Goal: Transaction & Acquisition: Purchase product/service

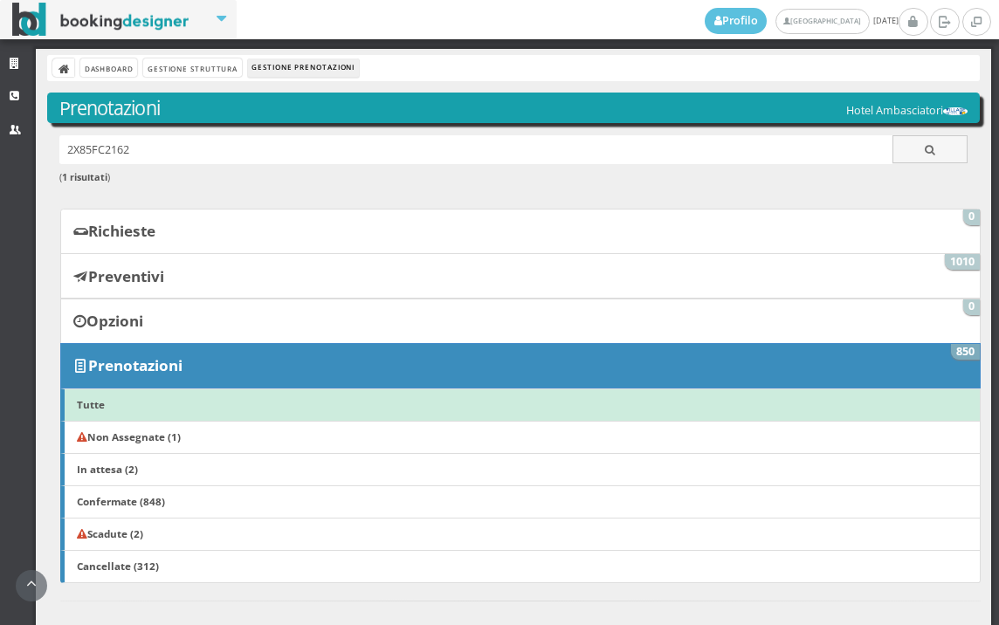
scroll to position [887, 0]
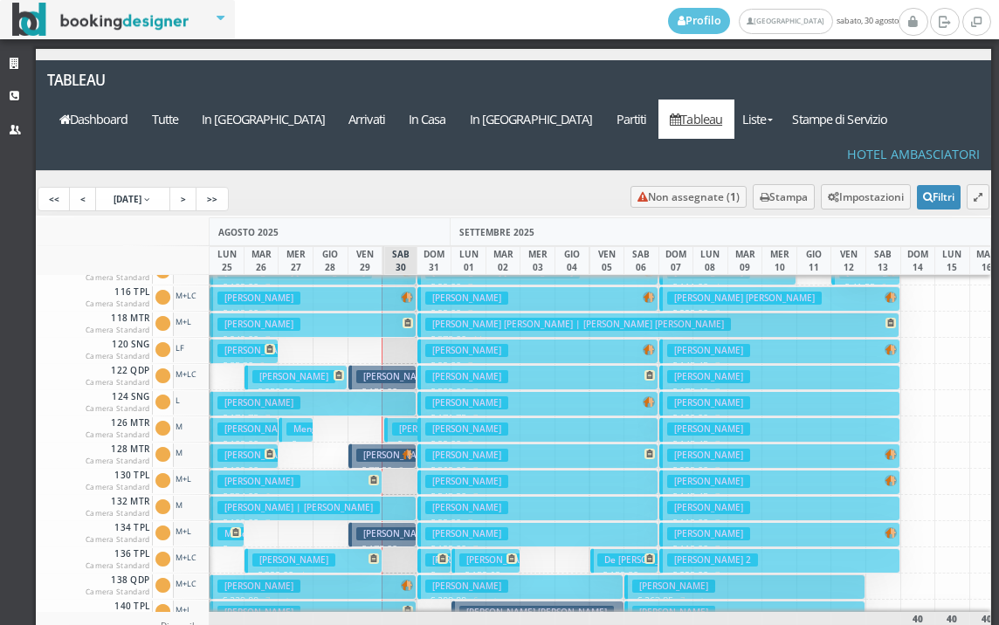
scroll to position [175, 0]
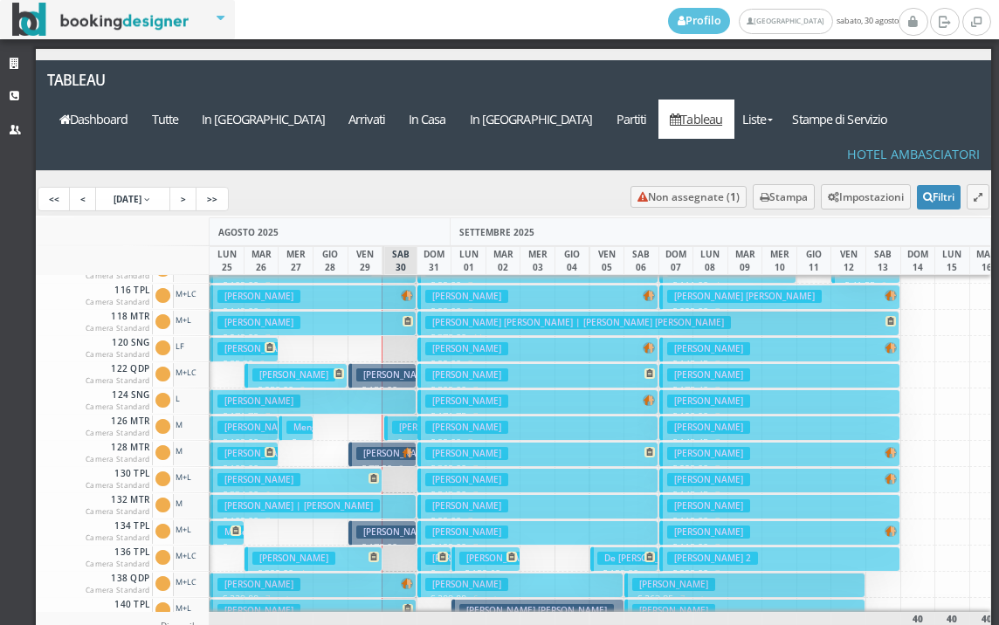
click at [390, 389] on button "Rosci Manuela € 171.75 7 notti 1 Adulto" at bounding box center [313, 401] width 207 height 25
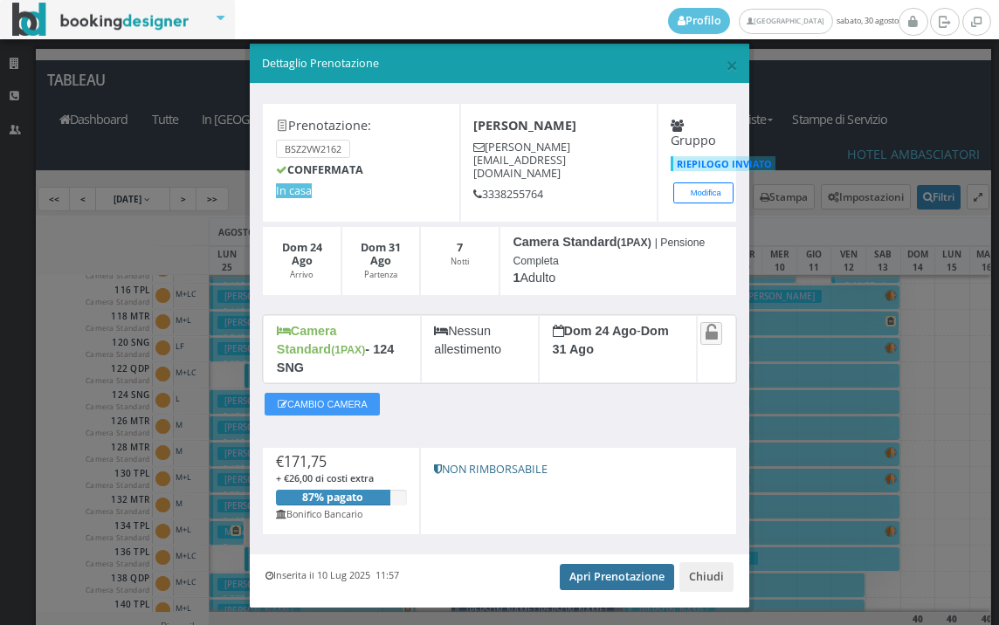
scroll to position [33, 0]
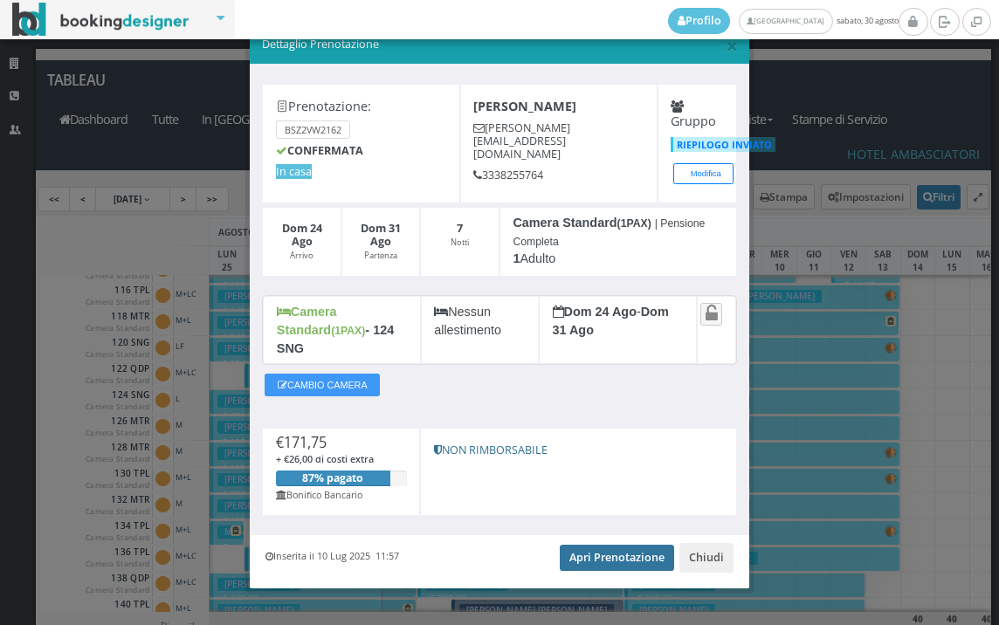
click at [606, 545] on link "Apri Prenotazione" at bounding box center [617, 558] width 114 height 26
click at [726, 50] on span "×" at bounding box center [732, 46] width 12 height 30
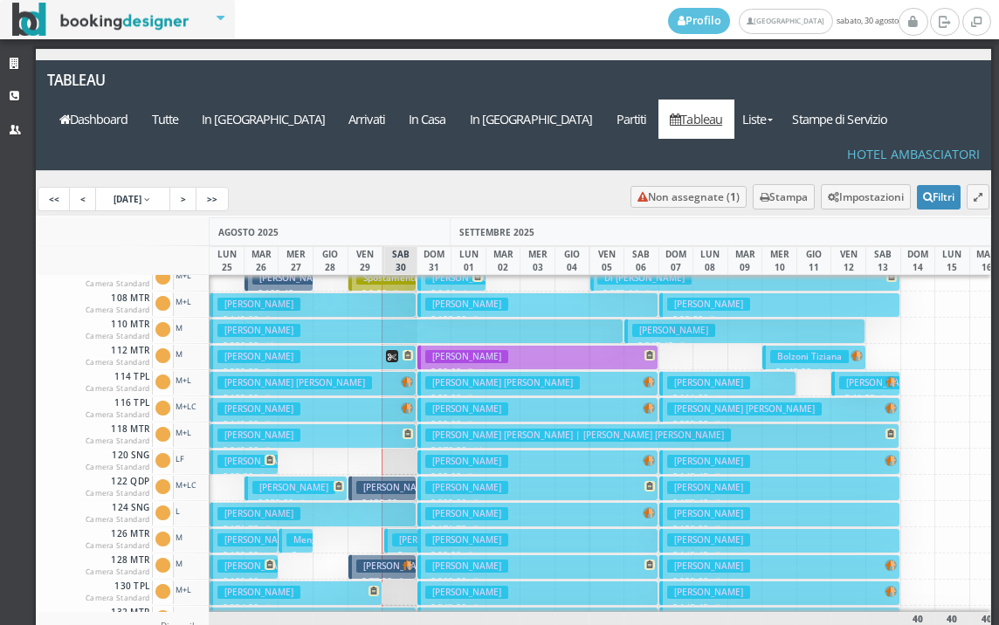
scroll to position [0, 0]
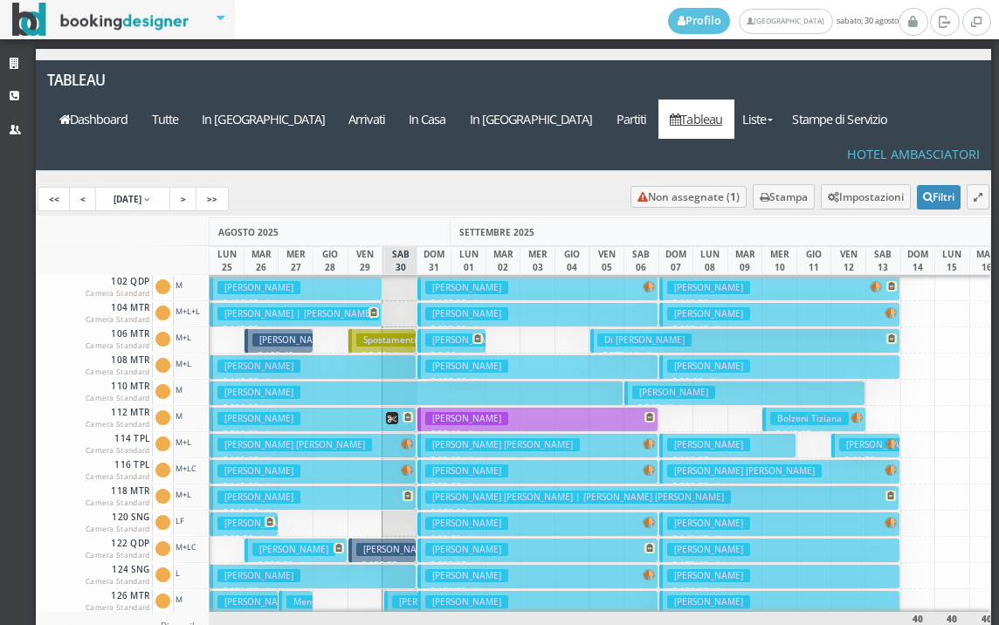
click at [368, 355] on button "Cordovani Giulia € 149.00 7 notti 2 Adulti" at bounding box center [313, 367] width 207 height 25
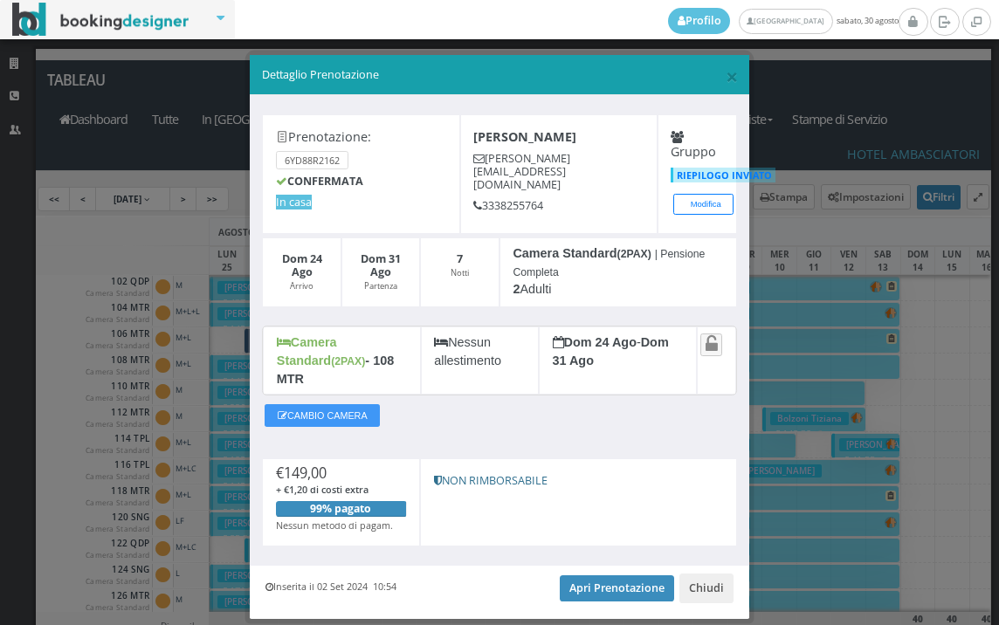
scroll to position [33, 0]
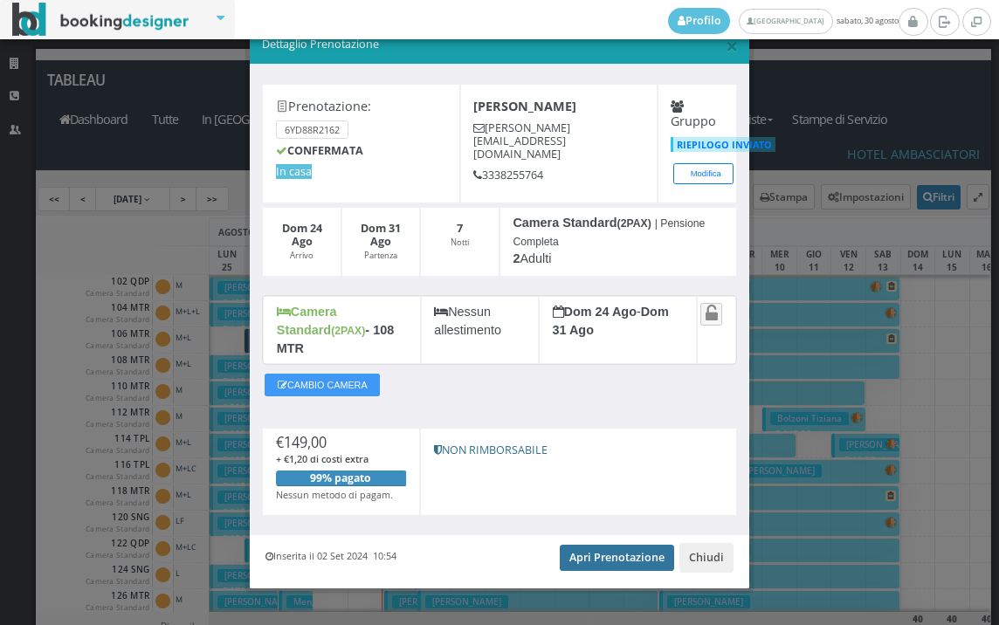
click at [602, 545] on link "Apri Prenotazione" at bounding box center [617, 558] width 114 height 26
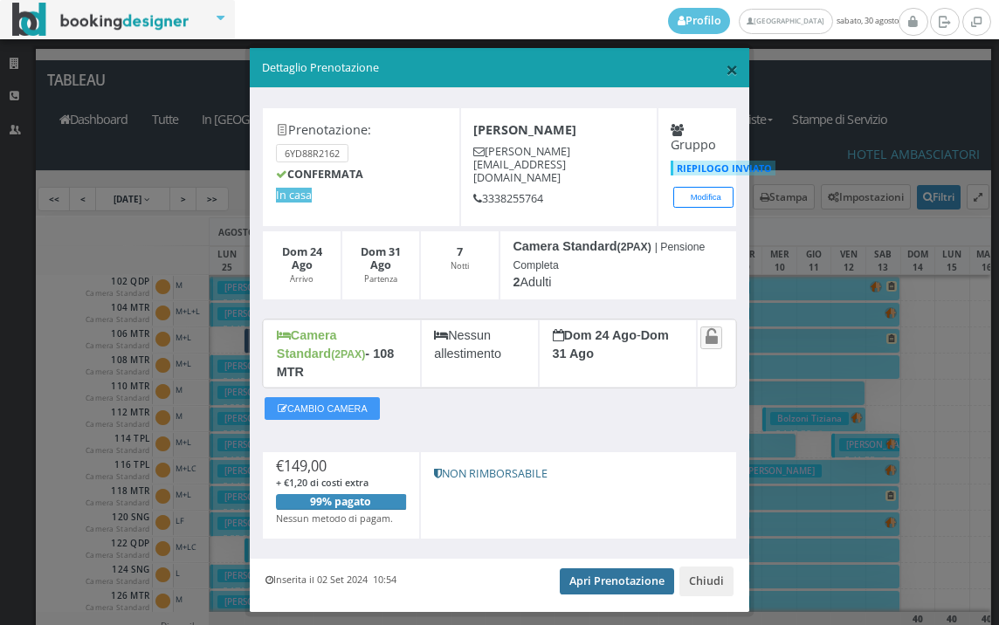
scroll to position [0, 0]
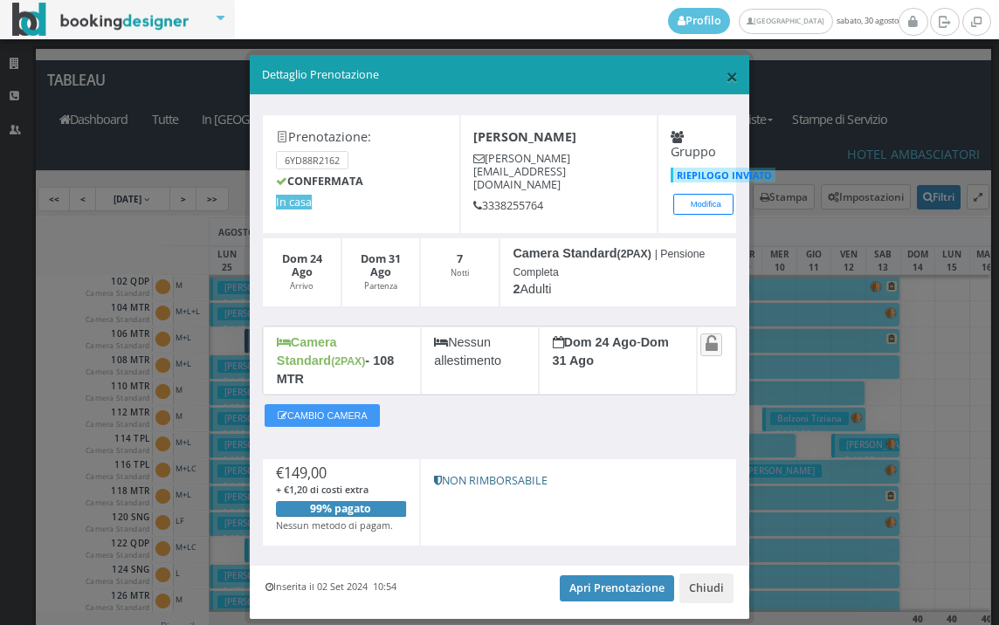
click at [726, 86] on span "×" at bounding box center [732, 76] width 12 height 30
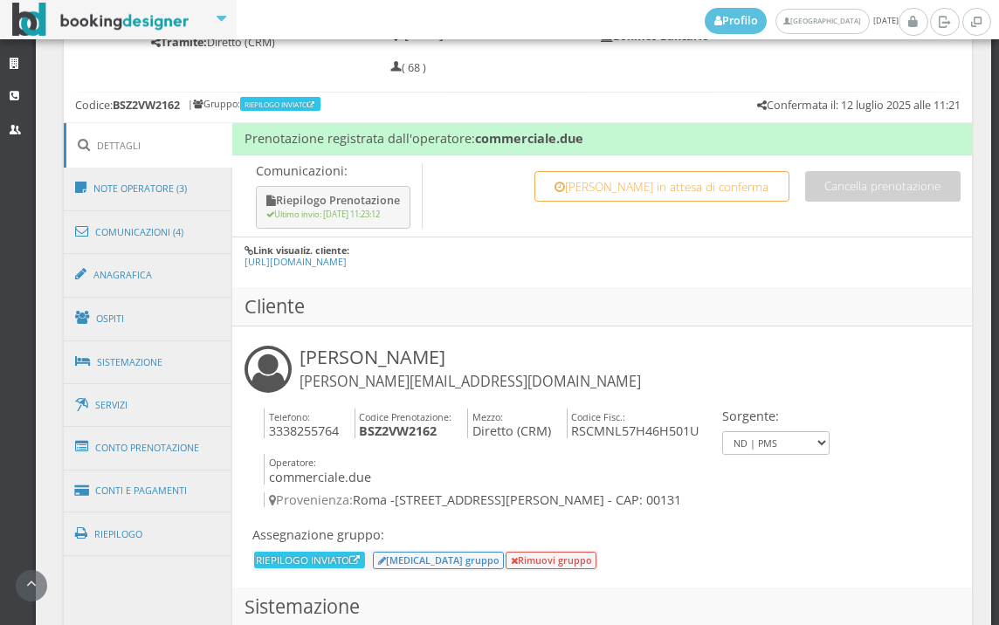
scroll to position [1040, 0]
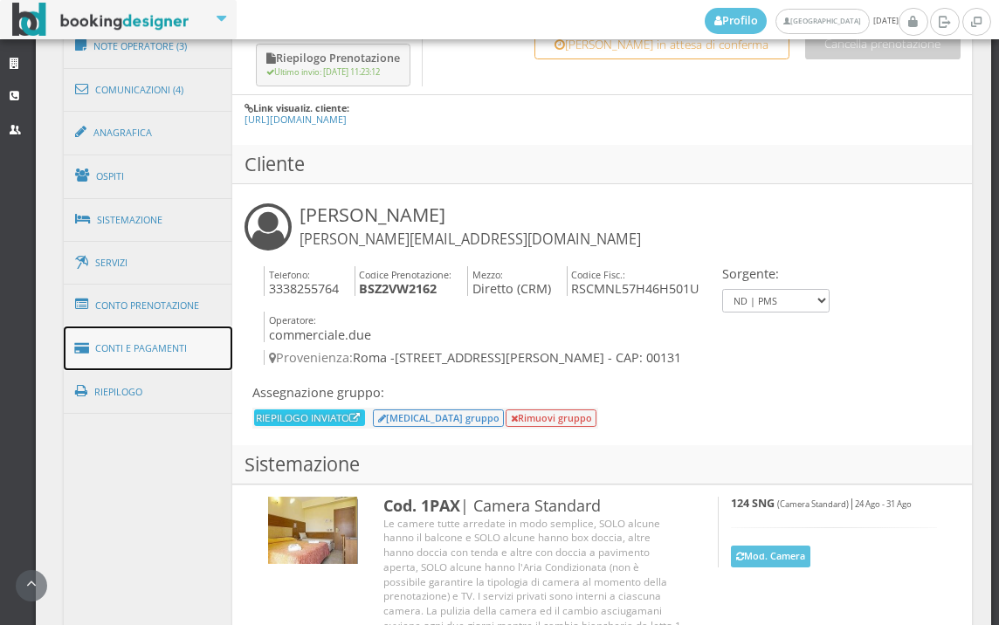
click at [152, 340] on link "Conti e Pagamenti" at bounding box center [148, 349] width 169 height 45
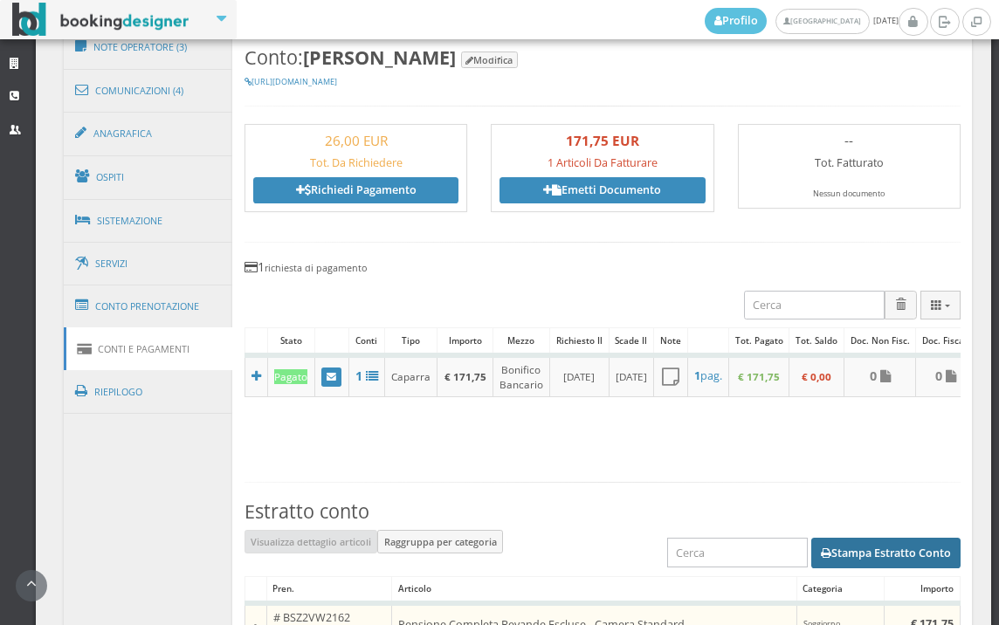
click at [865, 561] on button "Stampa Estratto Conto" at bounding box center [885, 553] width 149 height 30
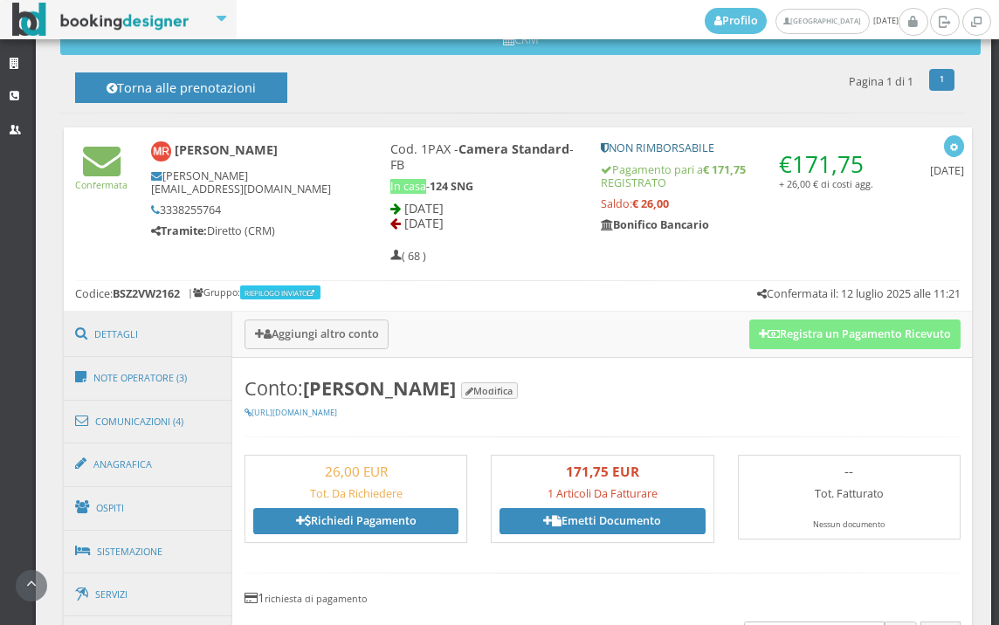
scroll to position [555, 0]
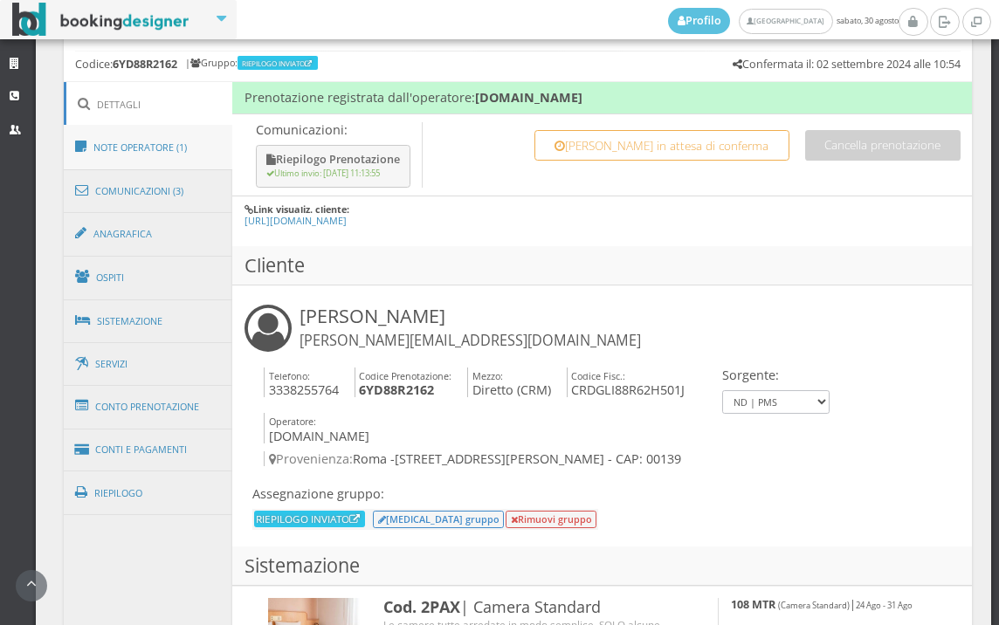
scroll to position [943, 0]
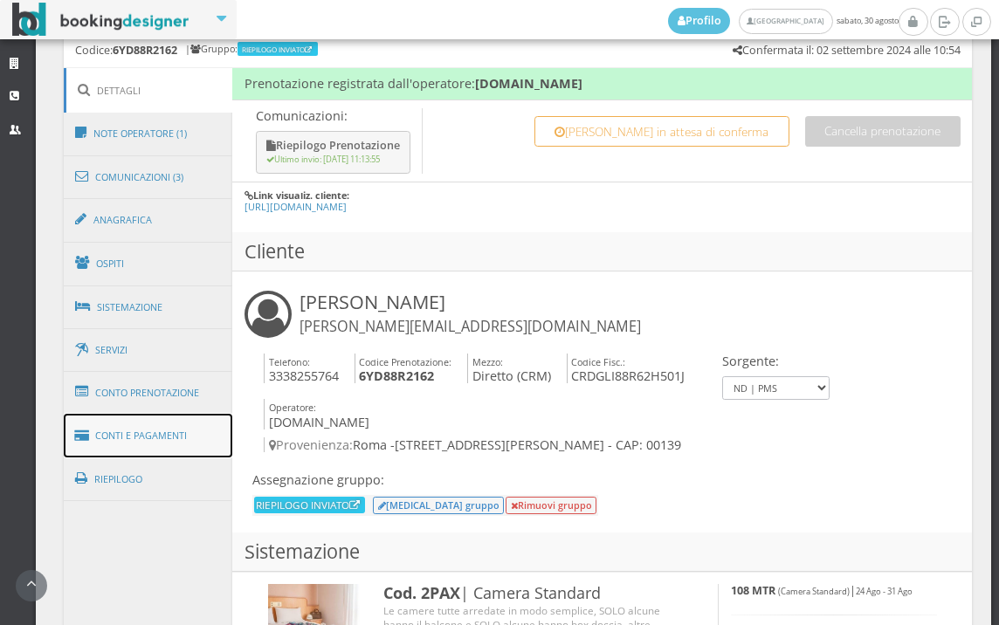
click at [169, 424] on link "Conti e Pagamenti" at bounding box center [148, 436] width 169 height 45
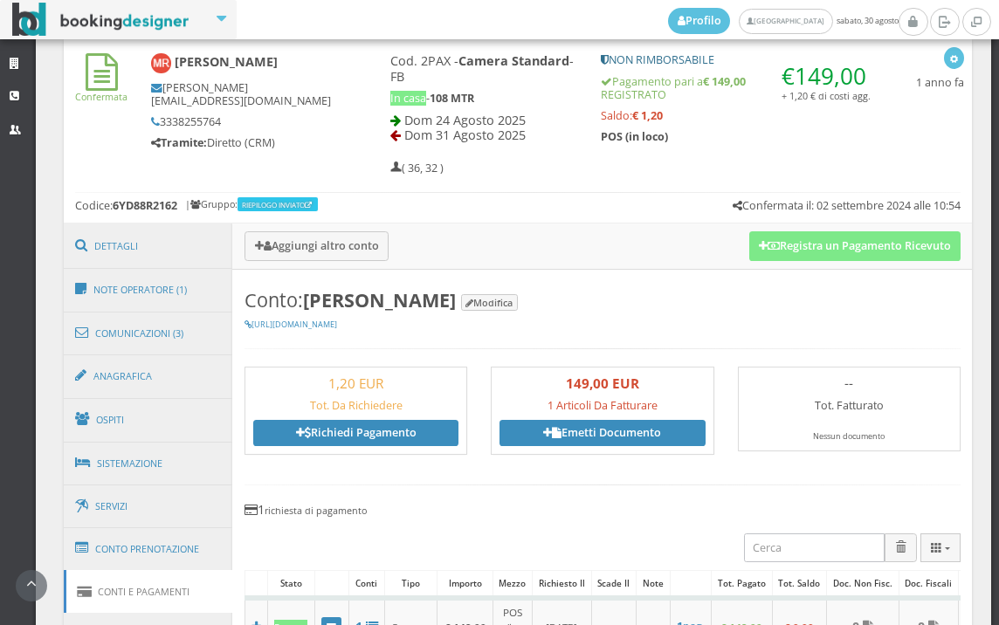
scroll to position [793, 0]
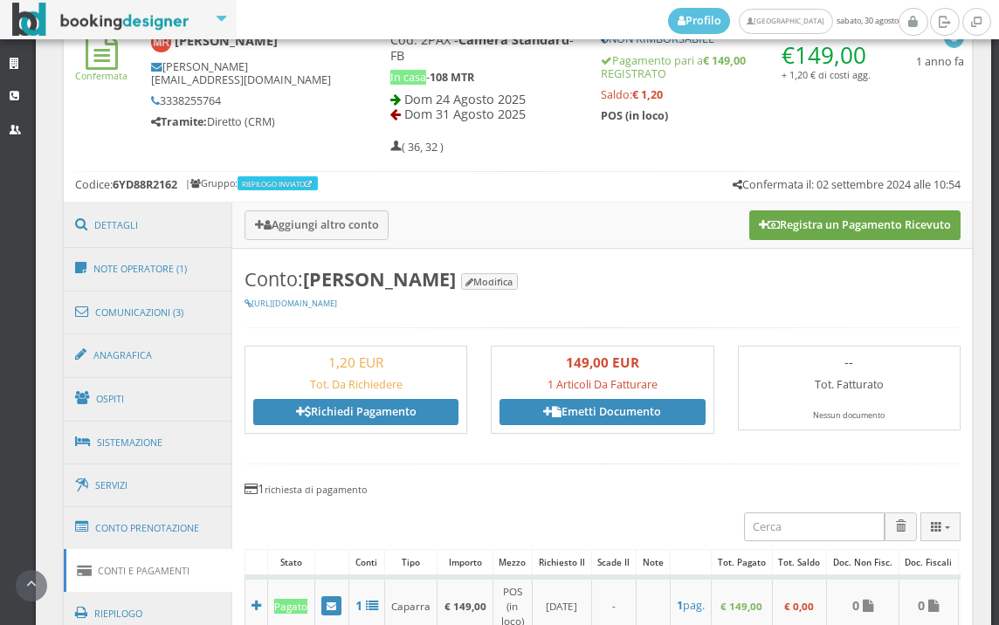
click at [856, 224] on button "Registra un Pagamento Ricevuto" at bounding box center [854, 225] width 211 height 30
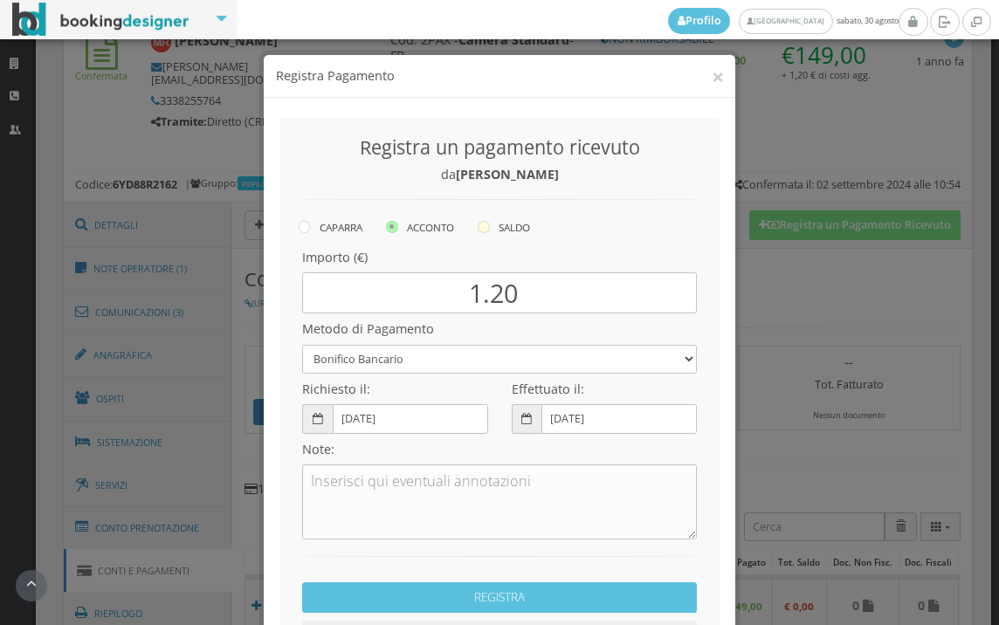
click at [479, 230] on icon at bounding box center [484, 227] width 12 height 12
radio input "true"
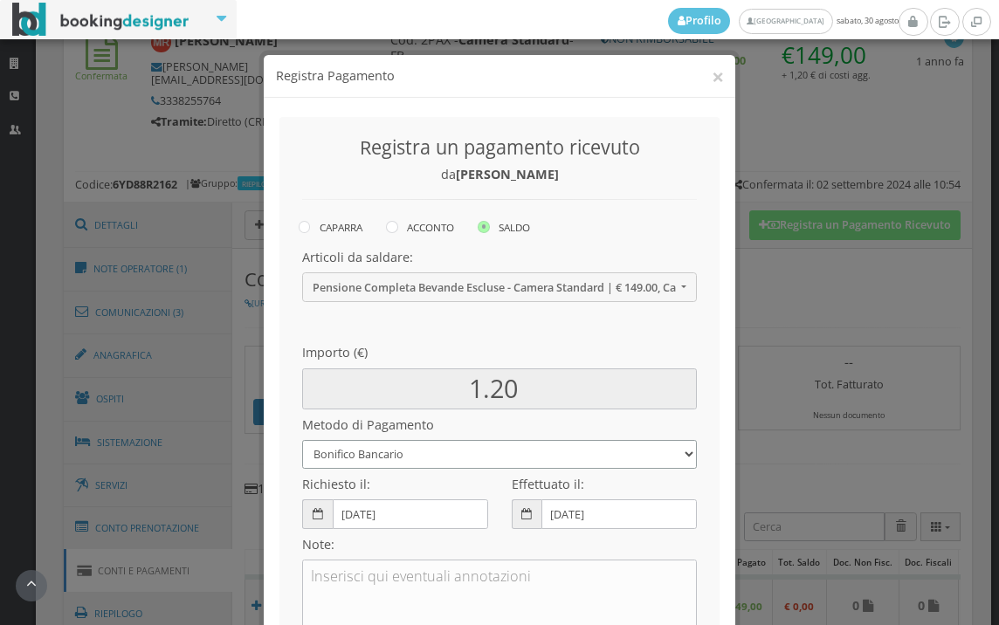
click at [410, 457] on select "Bonifico Bancario BONIFICO SUM UP Contanti Assegno Bancario Assegno Circolare V…" at bounding box center [499, 454] width 395 height 29
select select
click at [302, 440] on select "Bonifico Bancario BONIFICO SUM UP Contanti Assegno Bancario Assegno Circolare V…" at bounding box center [499, 454] width 395 height 29
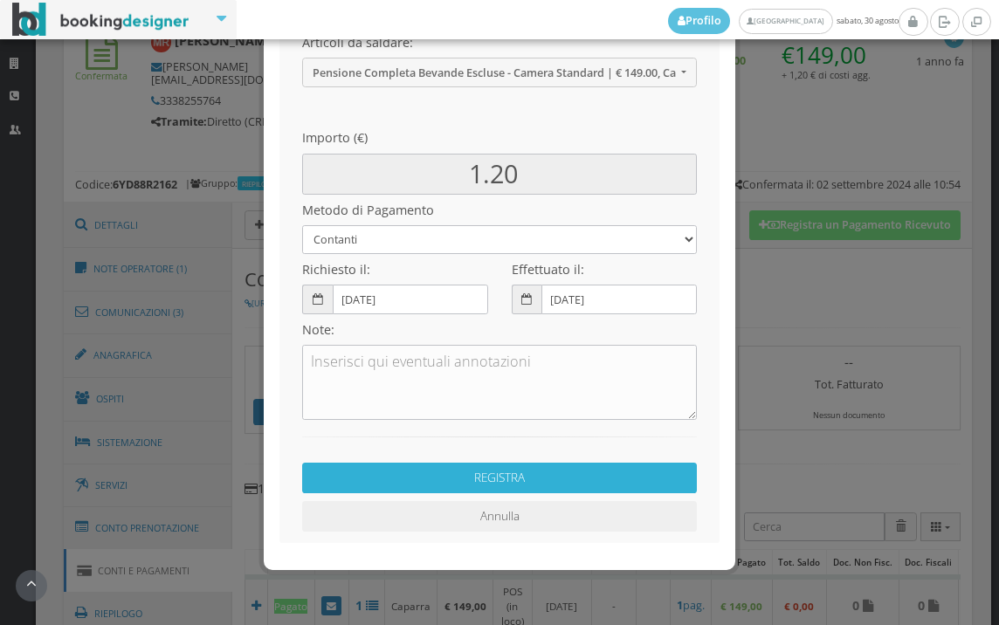
click at [528, 476] on button "REGISTRA" at bounding box center [499, 478] width 395 height 31
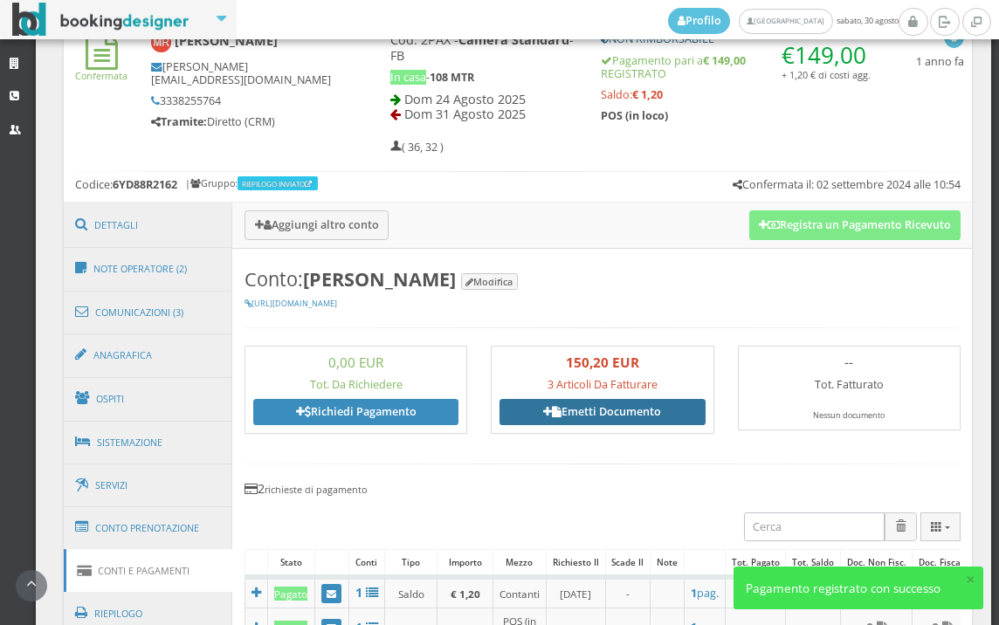
click at [597, 420] on link "Emetti Documento" at bounding box center [601, 412] width 205 height 26
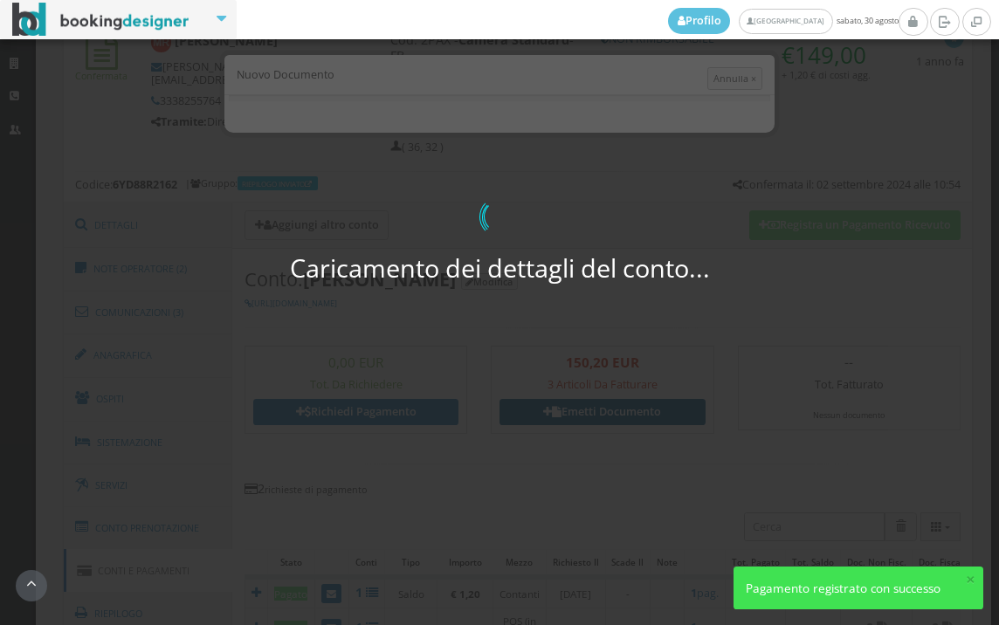
select select "PF"
select select "ROMA"
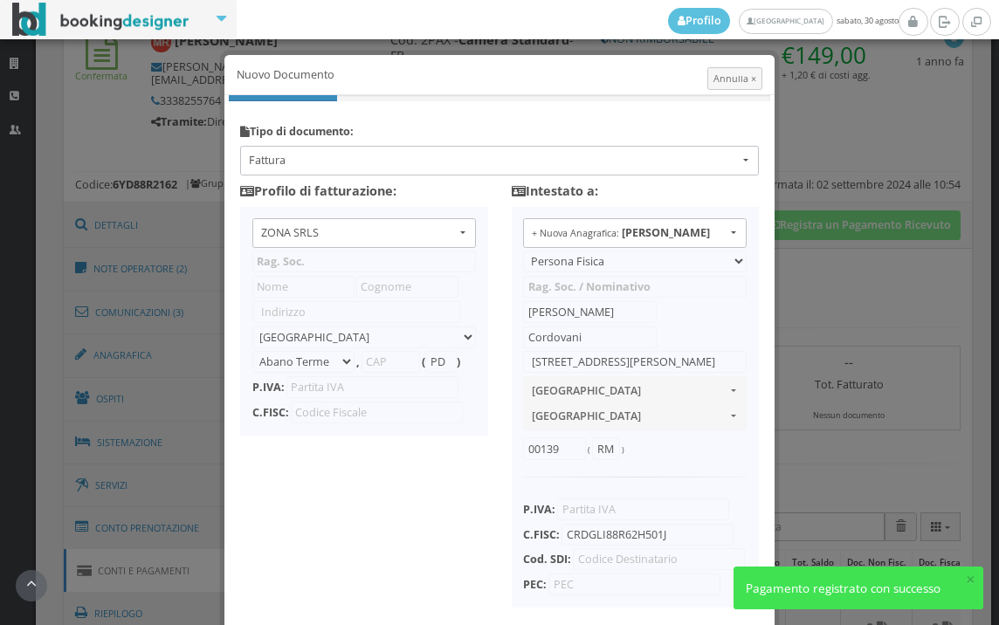
type input "ZONA SRLS"
type input "Vico V Durante, 8"
select select "Frattamaggiore"
type input "80027"
type input "NA"
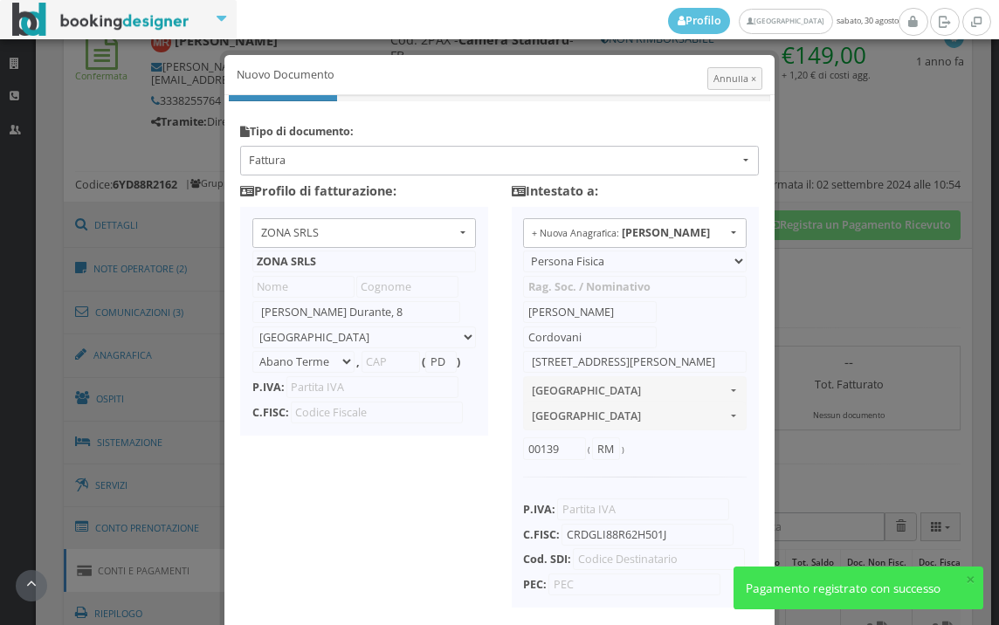
type input "10356321215"
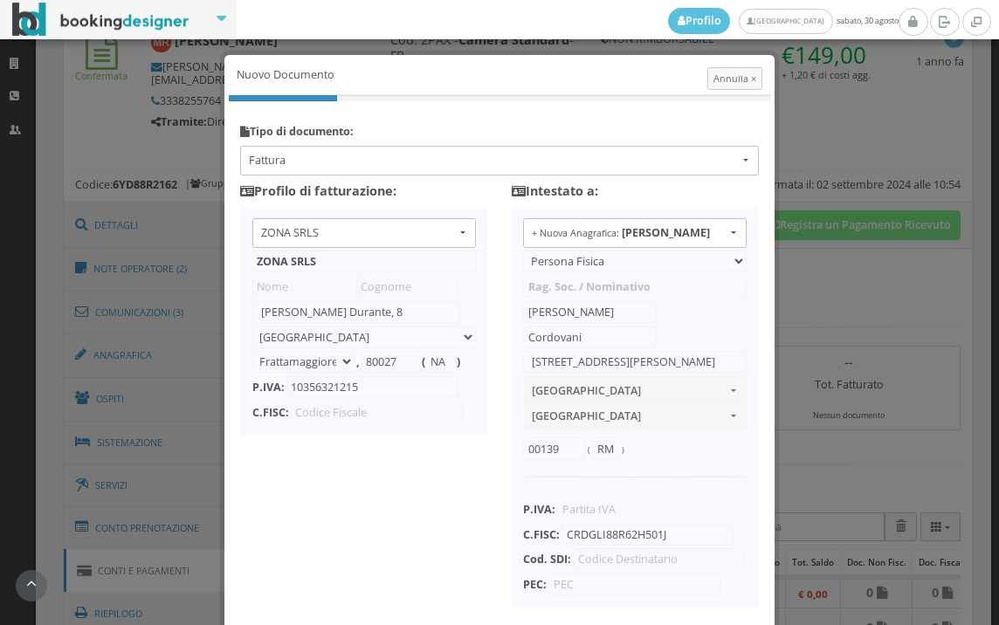
scroll to position [138, 0]
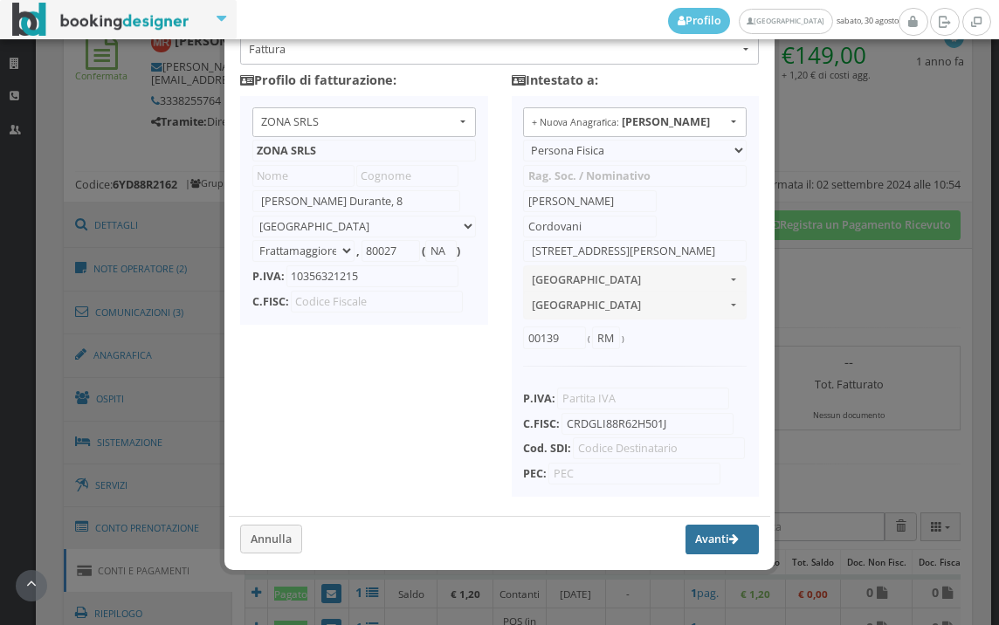
click at [699, 541] on button "Avanti" at bounding box center [721, 540] width 73 height 30
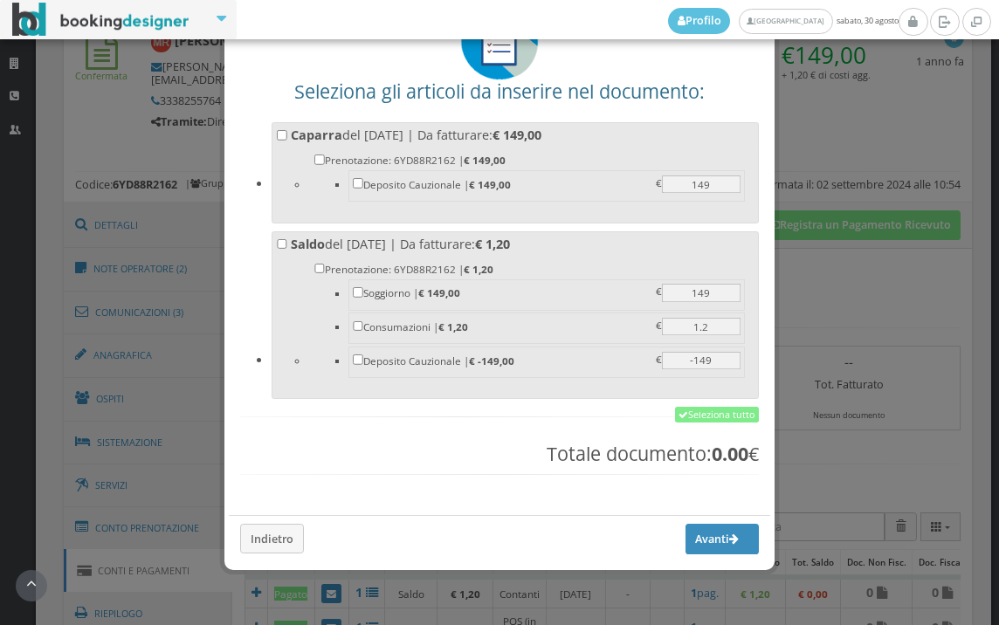
scroll to position [136, 0]
click at [716, 415] on link "Seleziona tutto" at bounding box center [717, 415] width 84 height 16
checkbox input "true"
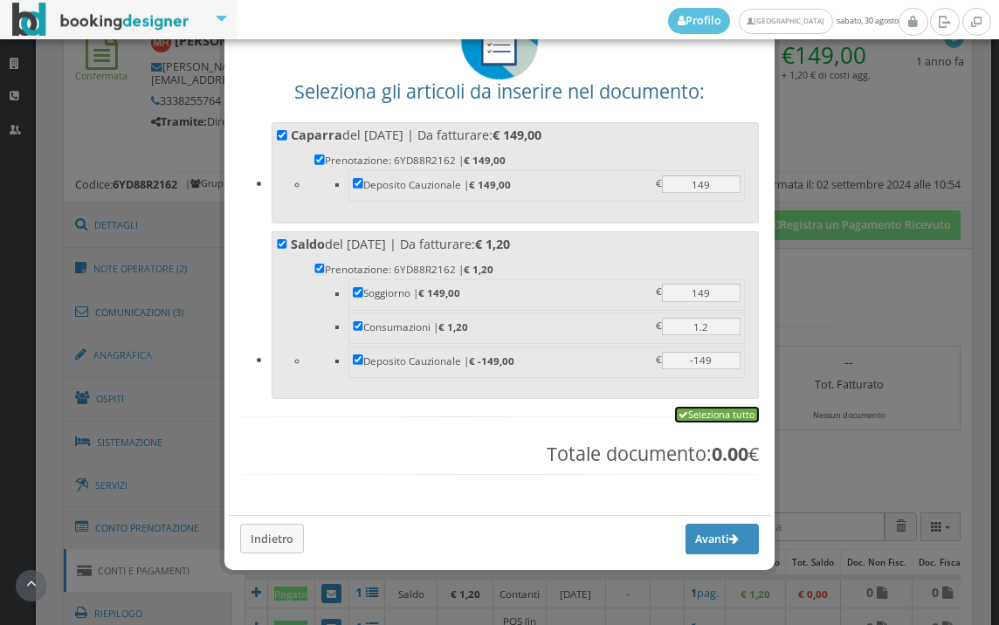
checkbox input "true"
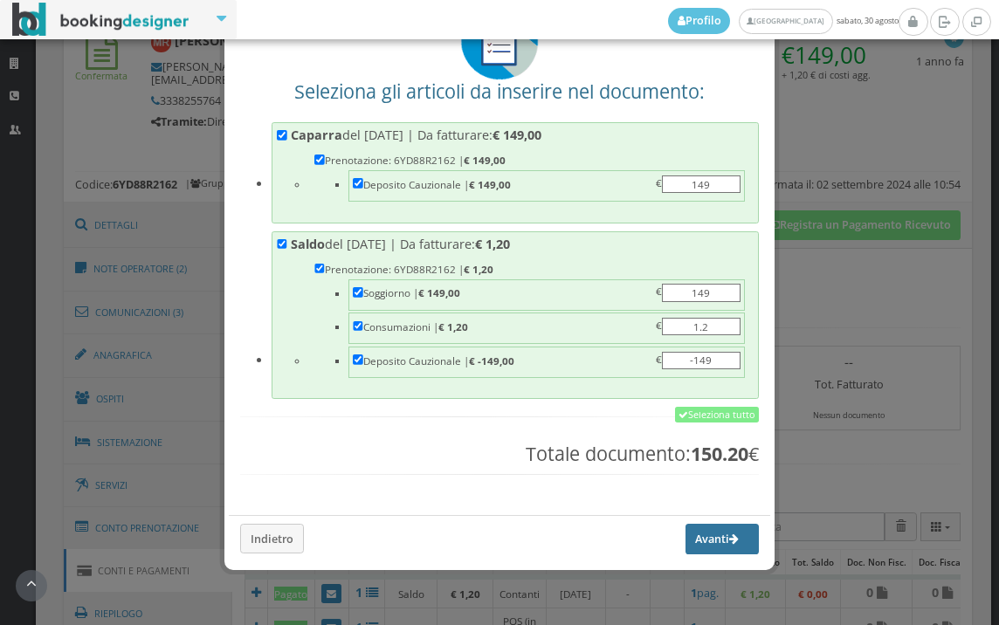
click at [701, 531] on button "Avanti" at bounding box center [721, 539] width 73 height 30
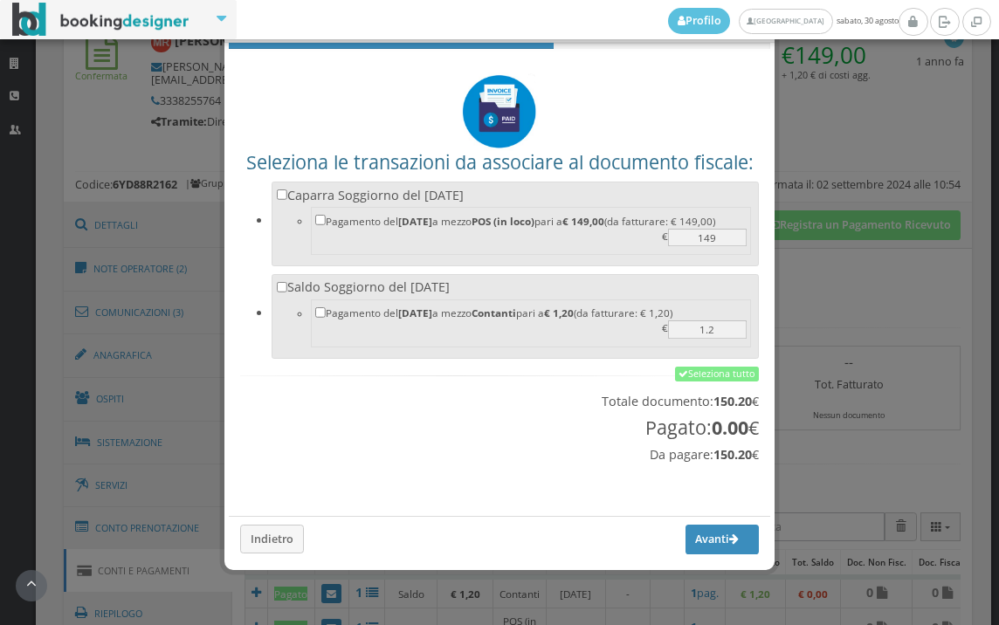
scroll to position [58, 0]
click at [713, 369] on link "Seleziona tutto" at bounding box center [717, 375] width 84 height 16
checkbox input "true"
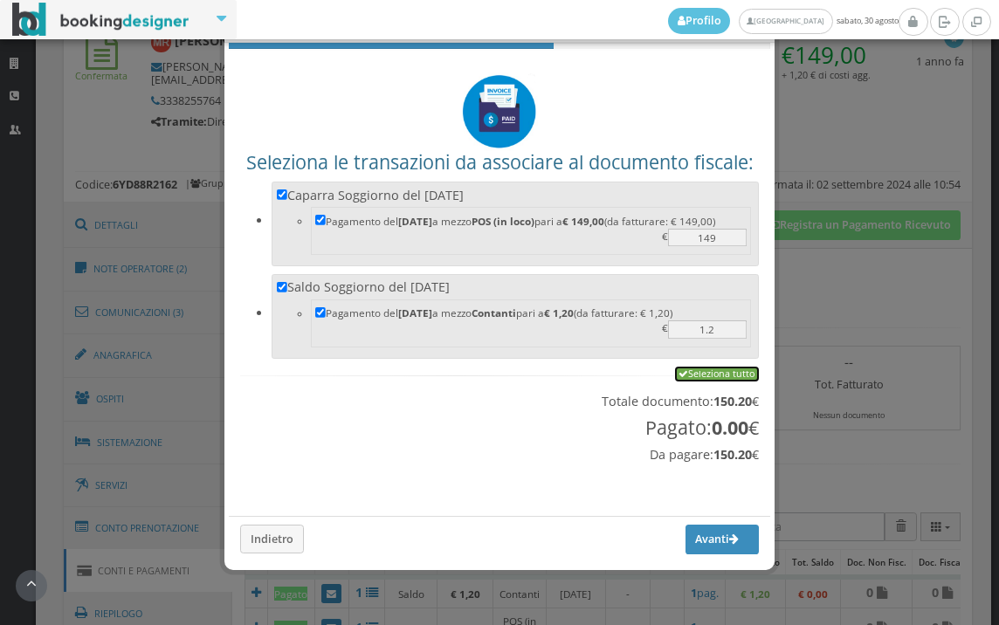
checkbox input "true"
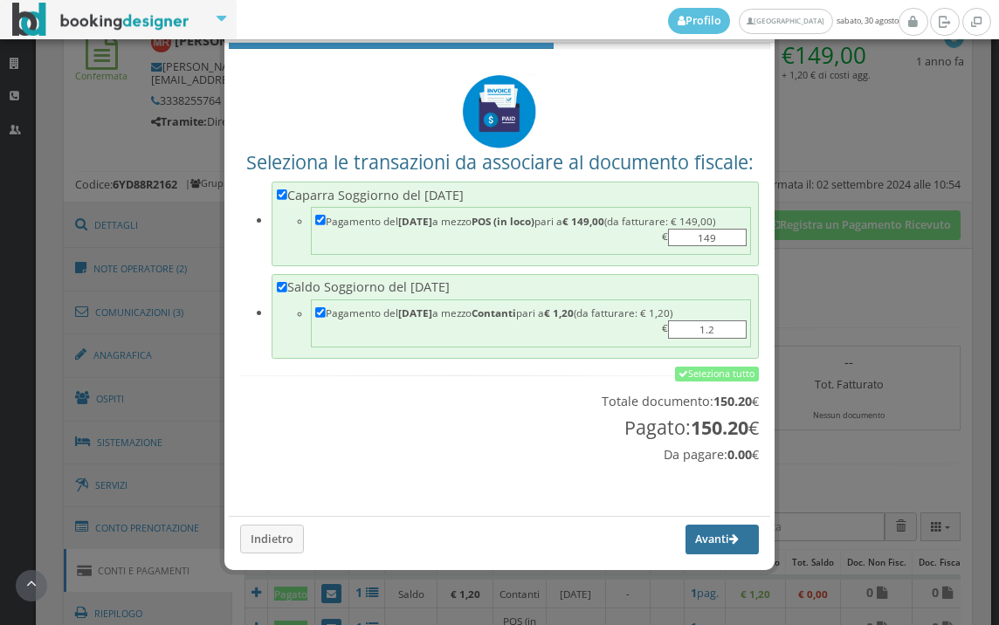
click at [694, 537] on button "Avanti" at bounding box center [721, 540] width 73 height 30
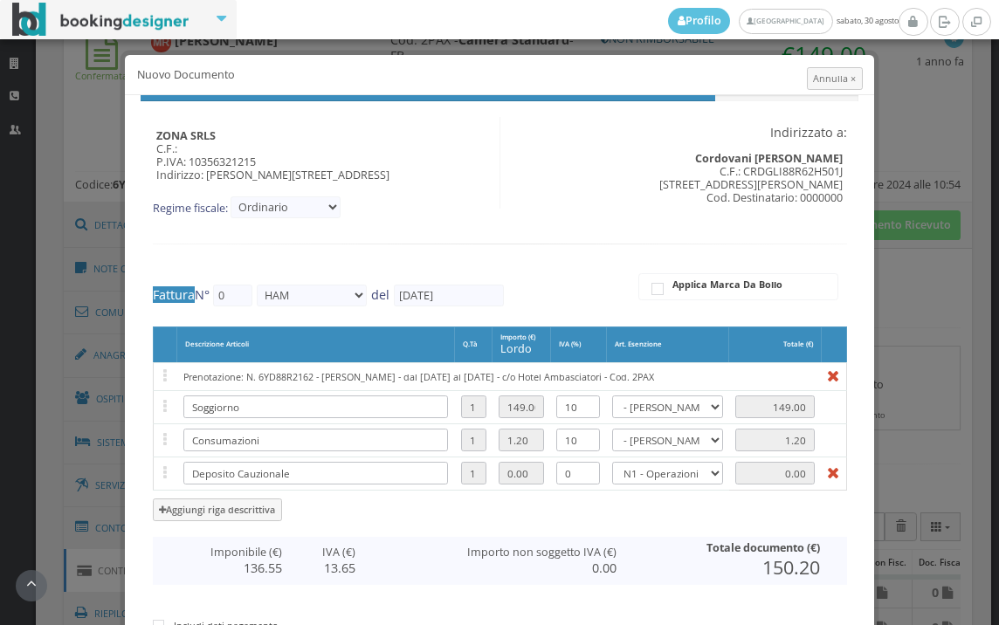
type input "558"
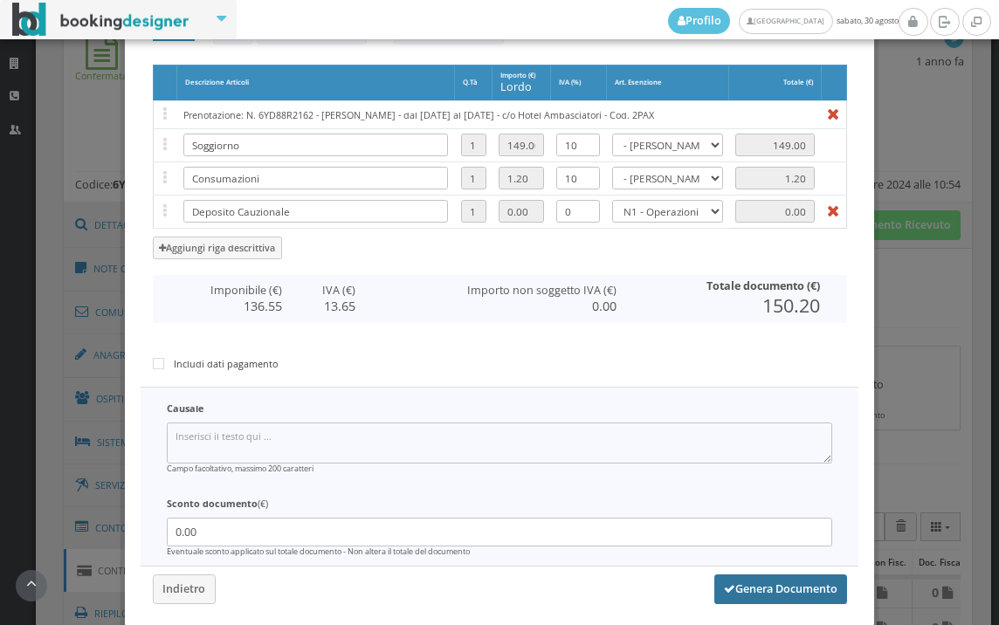
click at [769, 581] on button "Genera Documento" at bounding box center [780, 590] width 133 height 30
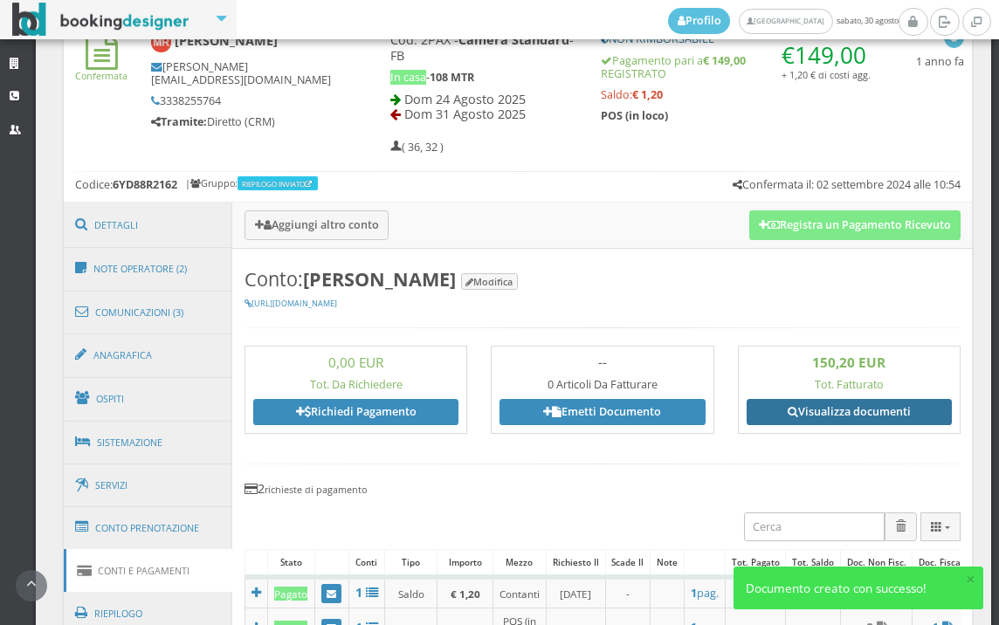
click at [870, 410] on link "Visualizza documenti" at bounding box center [849, 412] width 205 height 26
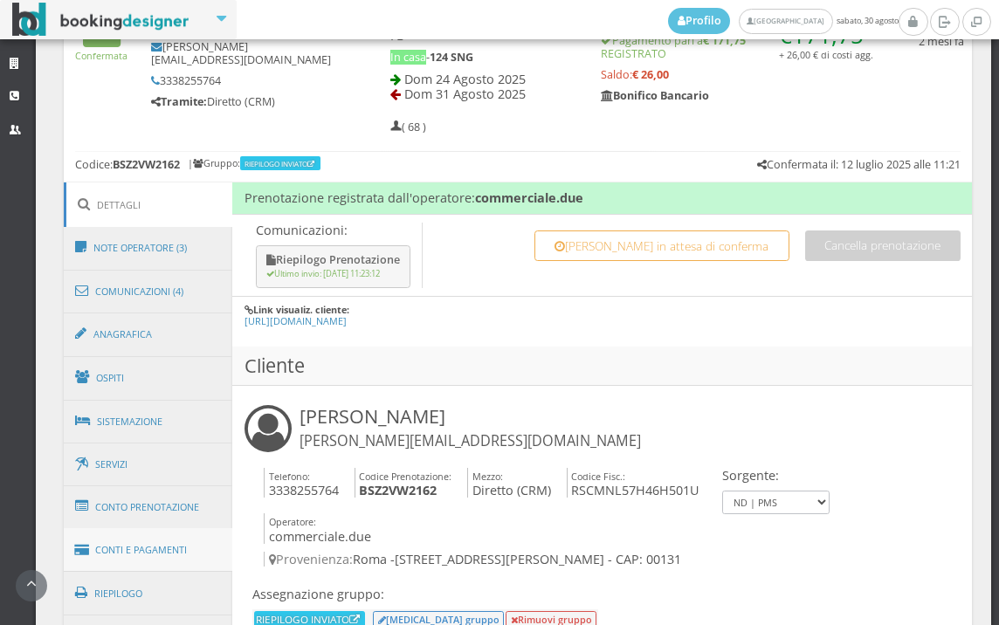
scroll to position [970, 0]
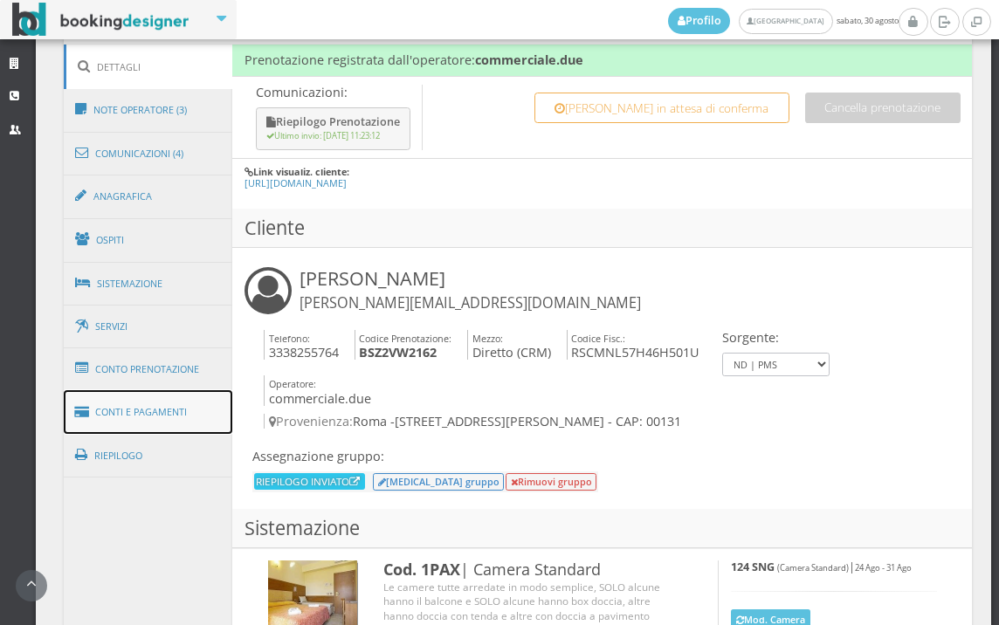
click at [191, 403] on link "Conti e Pagamenti" at bounding box center [148, 412] width 169 height 45
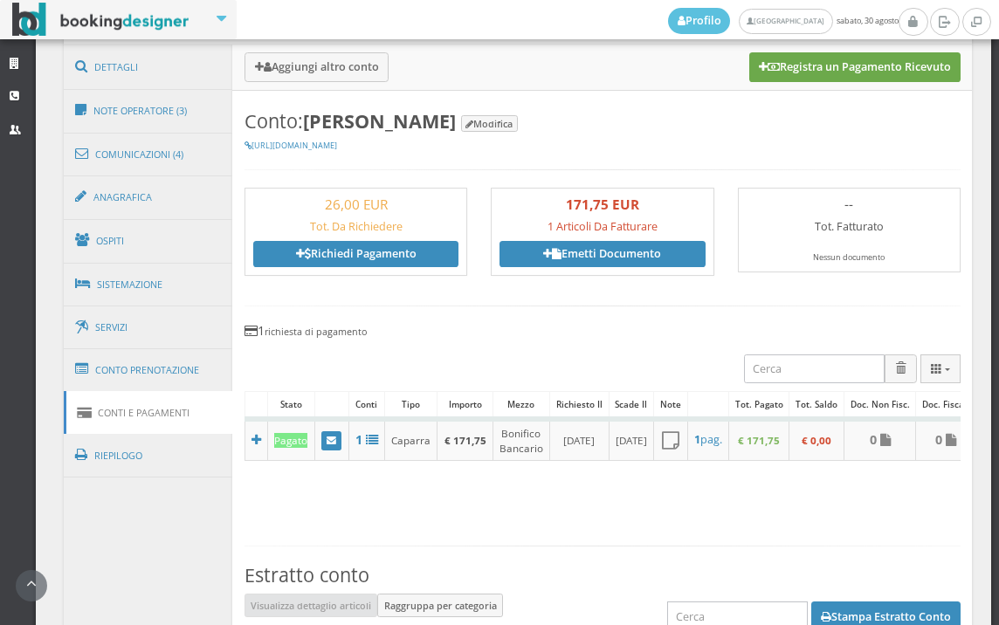
click at [806, 69] on button "Registra un Pagamento Ricevuto" at bounding box center [854, 67] width 211 height 30
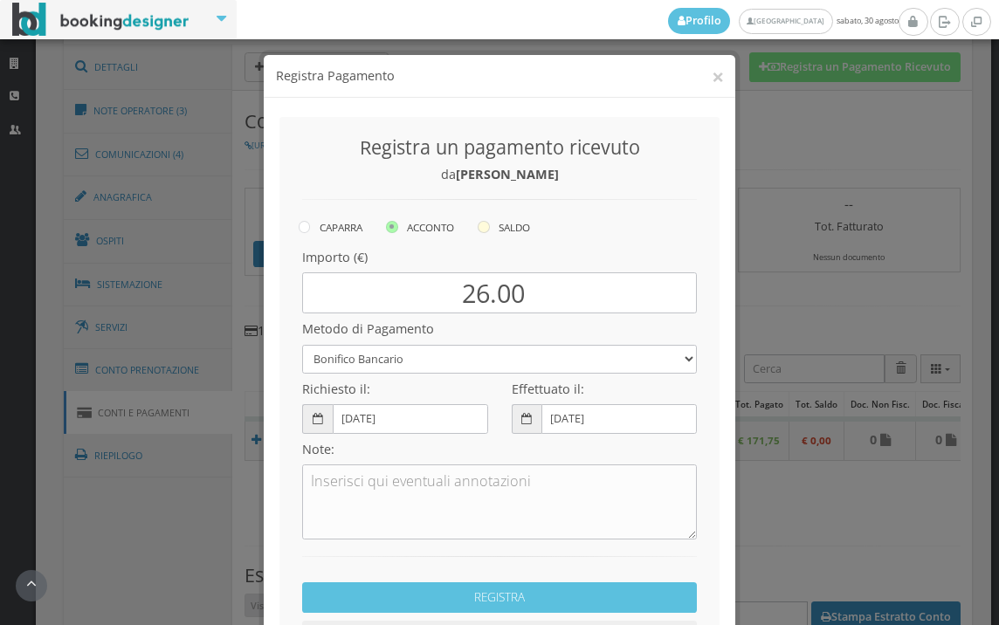
click at [481, 227] on icon at bounding box center [484, 227] width 12 height 12
radio input "true"
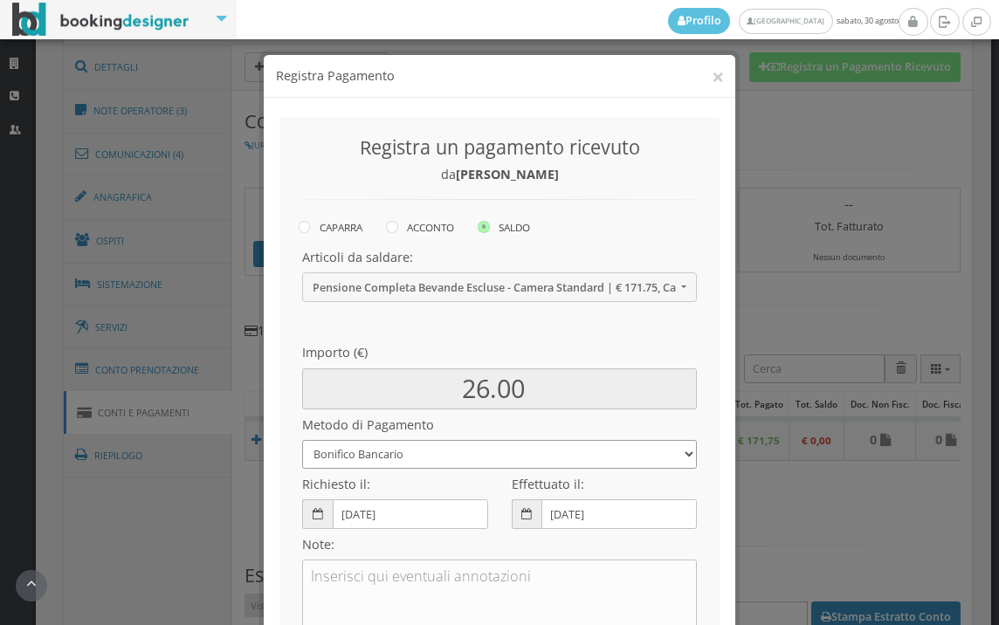
click at [465, 451] on select "Bonifico Bancario BONIFICO SUM UP Contanti Assegno Bancario Assegno Circolare V…" at bounding box center [499, 454] width 395 height 29
select select
click at [302, 440] on select "Bonifico Bancario BONIFICO SUM UP Contanti Assegno Bancario Assegno Circolare V…" at bounding box center [499, 454] width 395 height 29
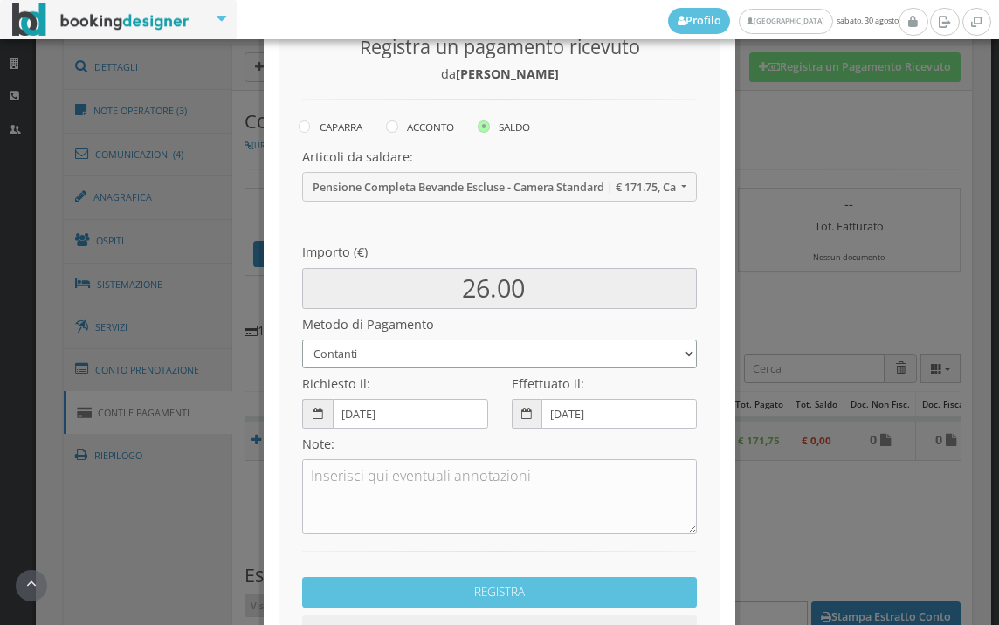
scroll to position [238, 0]
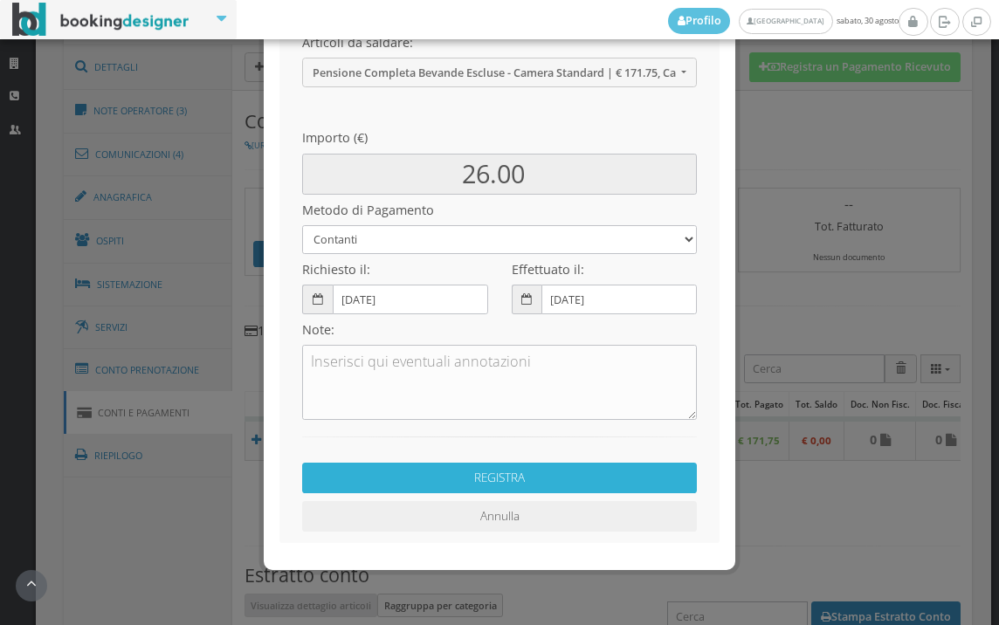
click at [544, 470] on button "REGISTRA" at bounding box center [499, 478] width 395 height 31
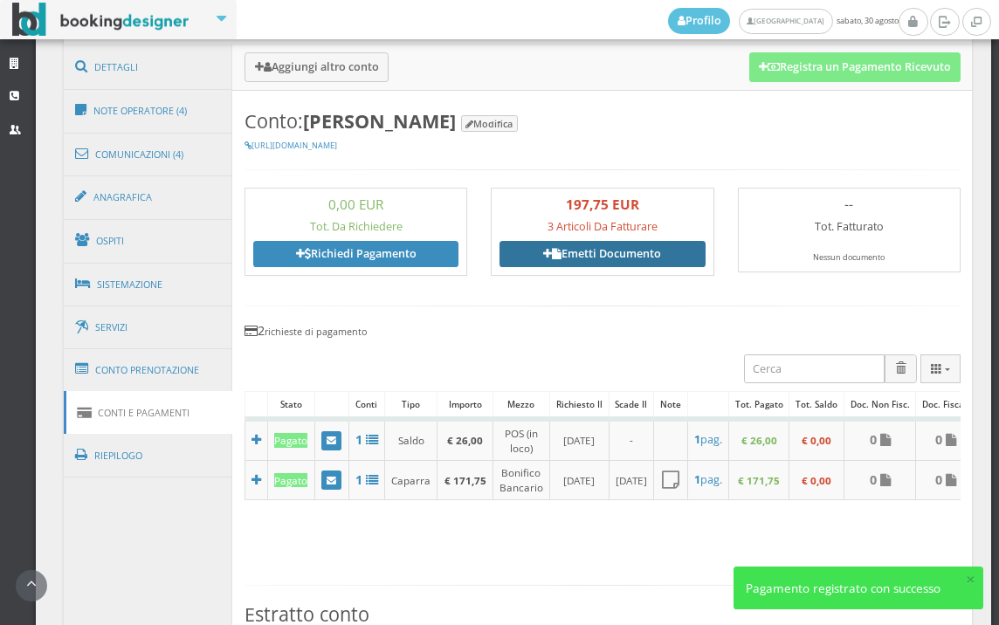
click at [615, 260] on link "Emetti Documento" at bounding box center [601, 254] width 205 height 26
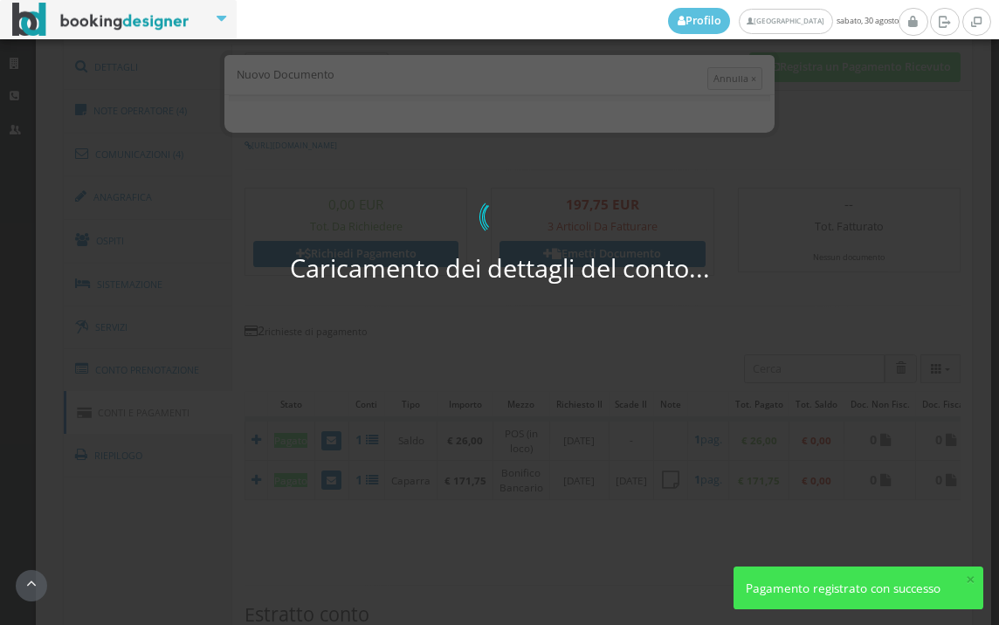
select select "PF"
select select "ROMA"
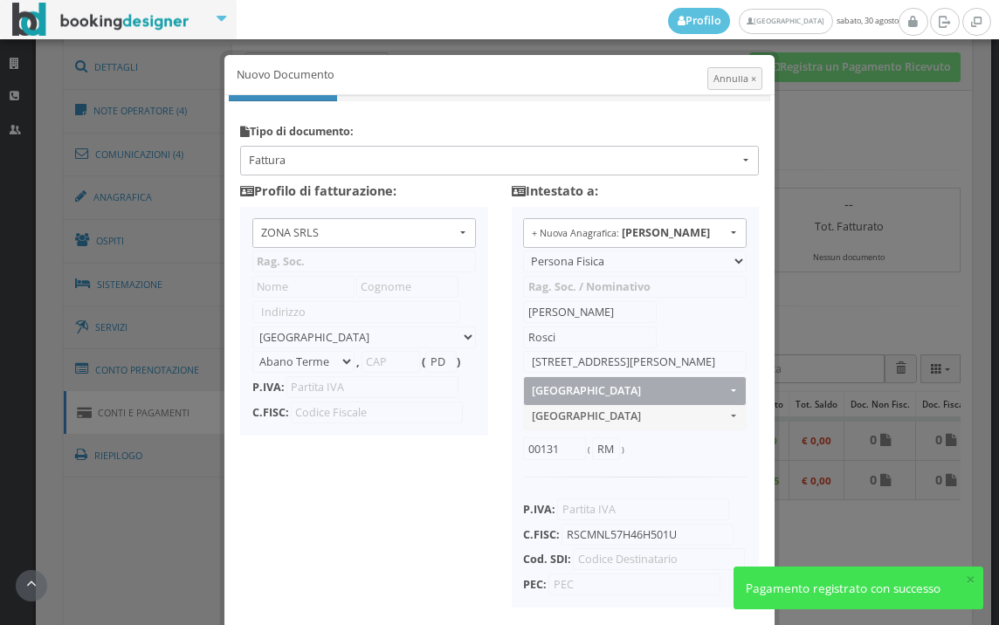
type input "ZONA SRLS"
type input "Vico V Durante, 8"
select select "Frattamaggiore"
type input "80027"
type input "NA"
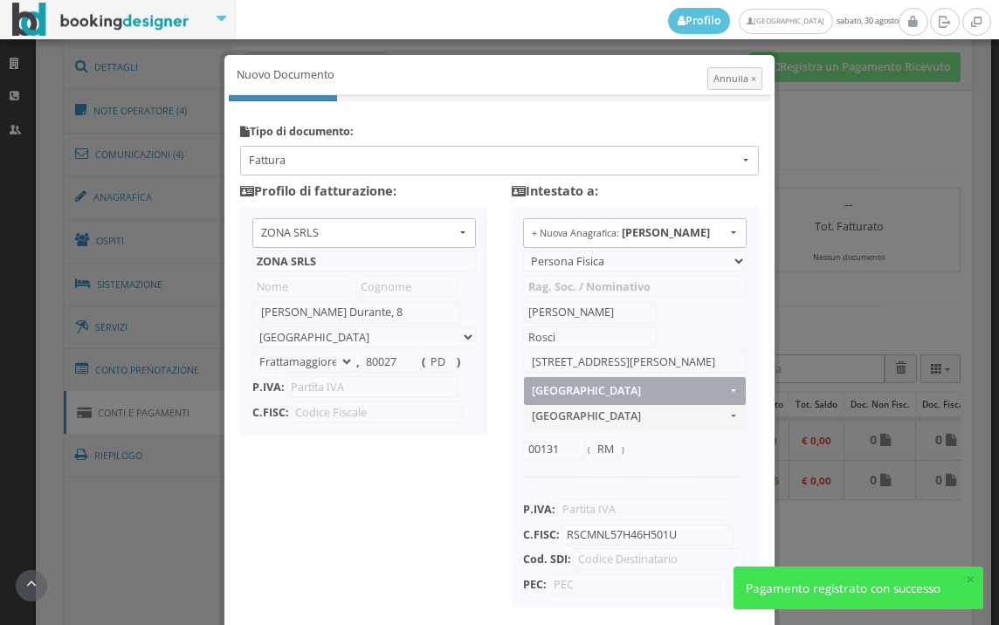
type input "10356321215"
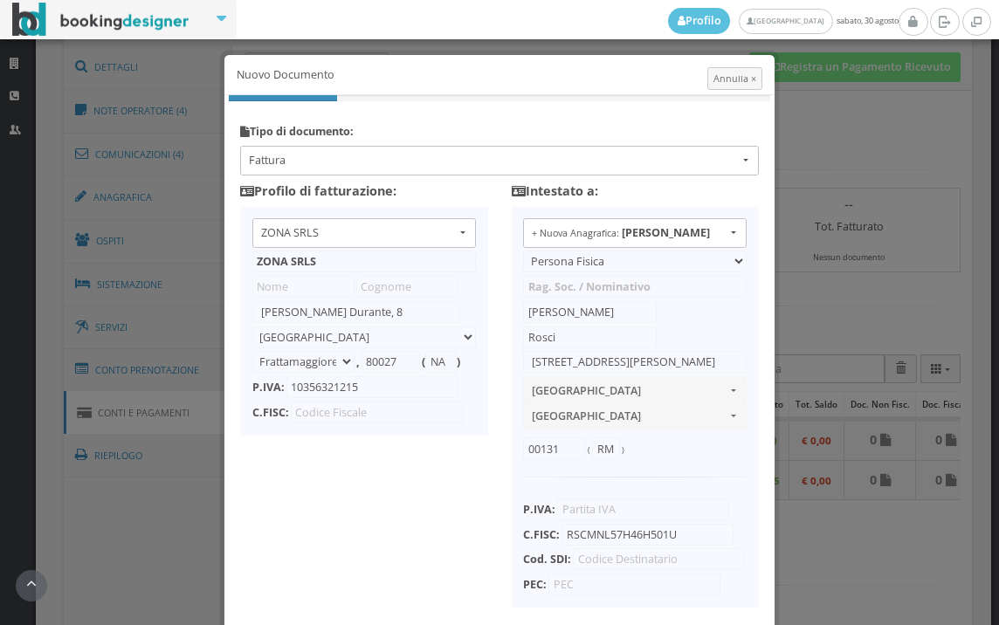
scroll to position [138, 0]
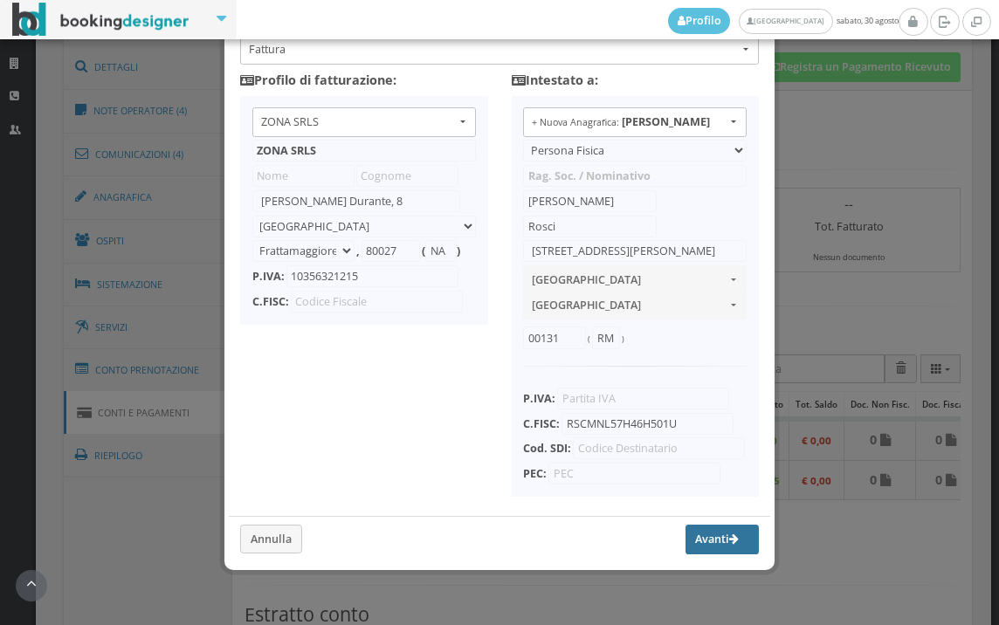
click at [685, 541] on button "Avanti" at bounding box center [721, 540] width 73 height 30
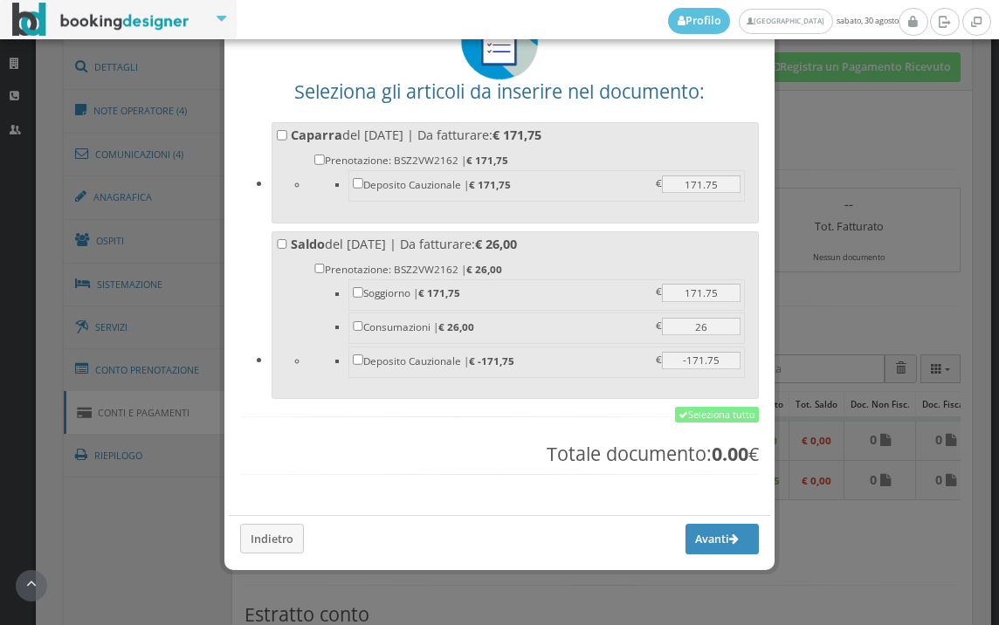
scroll to position [136, 0]
click at [694, 420] on link "Seleziona tutto" at bounding box center [717, 415] width 84 height 16
checkbox input "true"
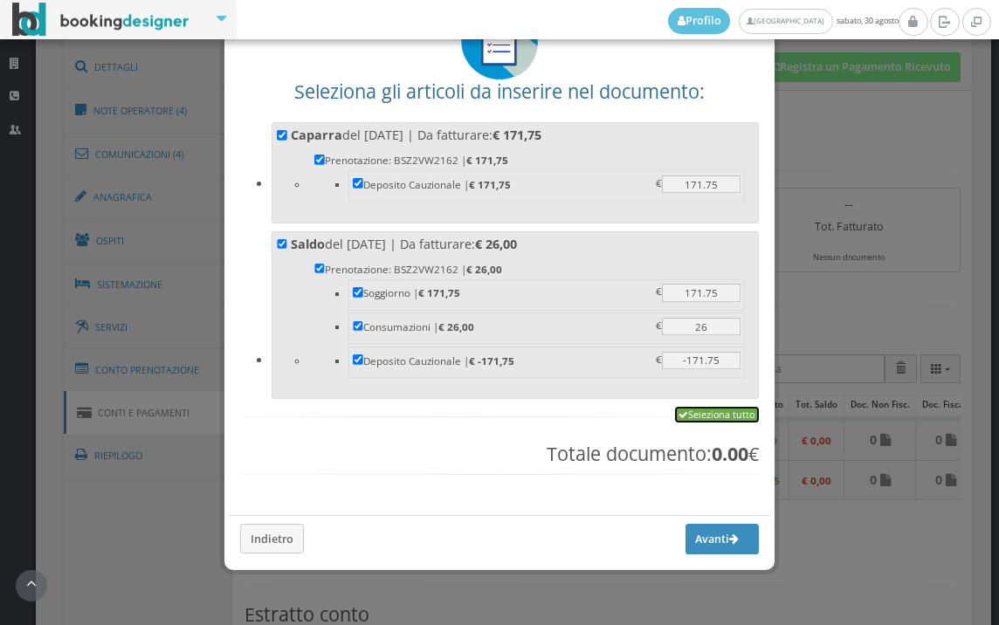
checkbox input "true"
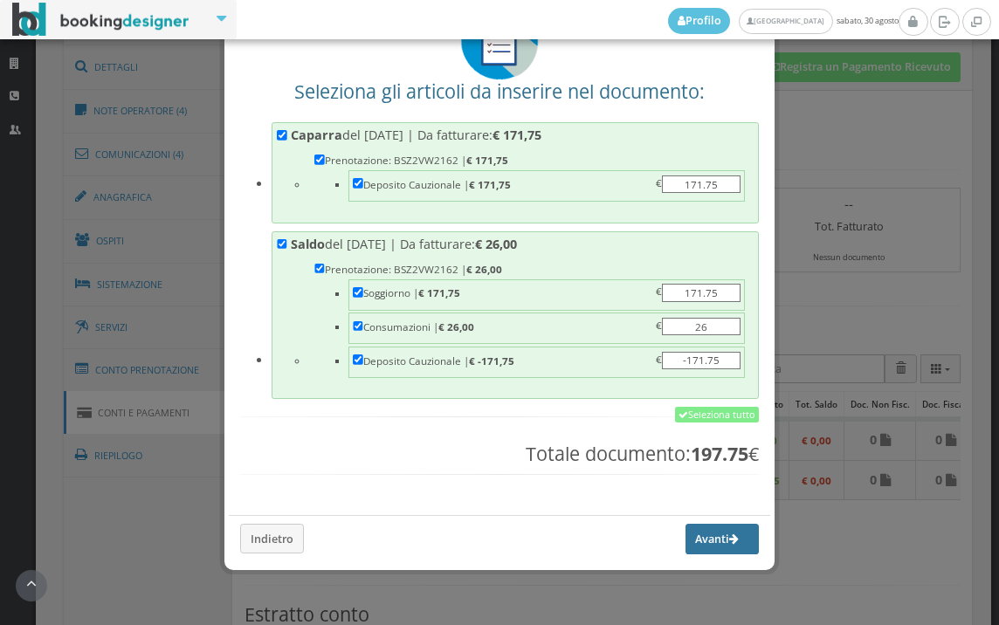
click at [685, 543] on button "Avanti" at bounding box center [721, 539] width 73 height 30
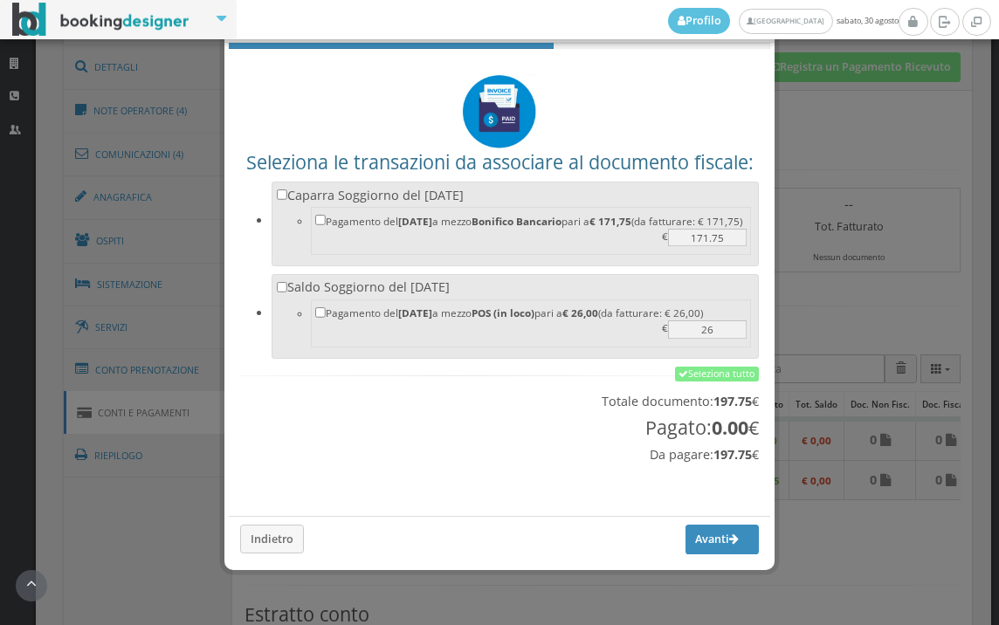
scroll to position [58, 0]
click at [706, 379] on link "Seleziona tutto" at bounding box center [717, 375] width 84 height 16
checkbox input "true"
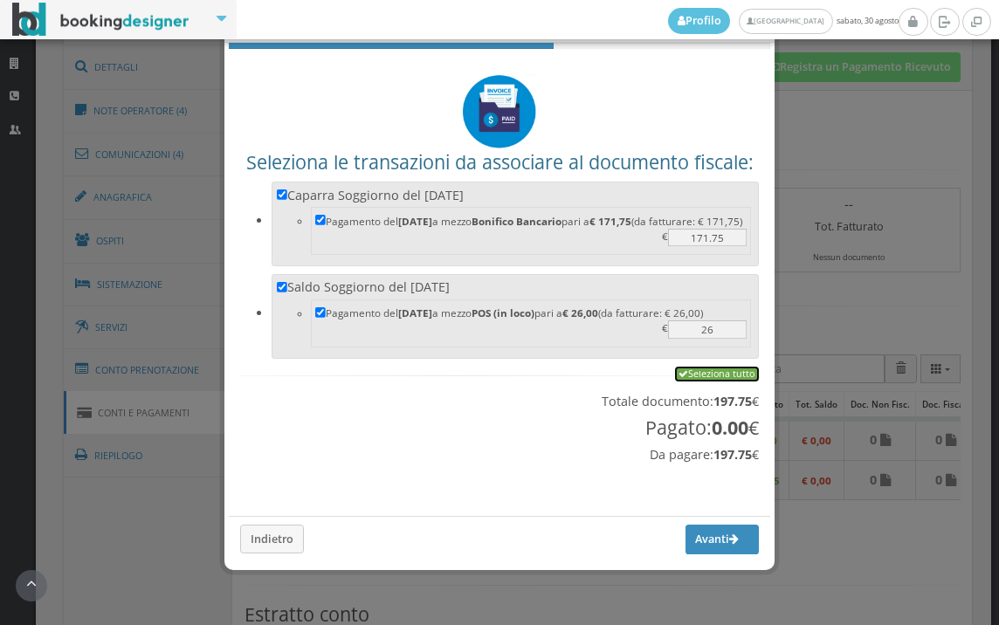
checkbox input "true"
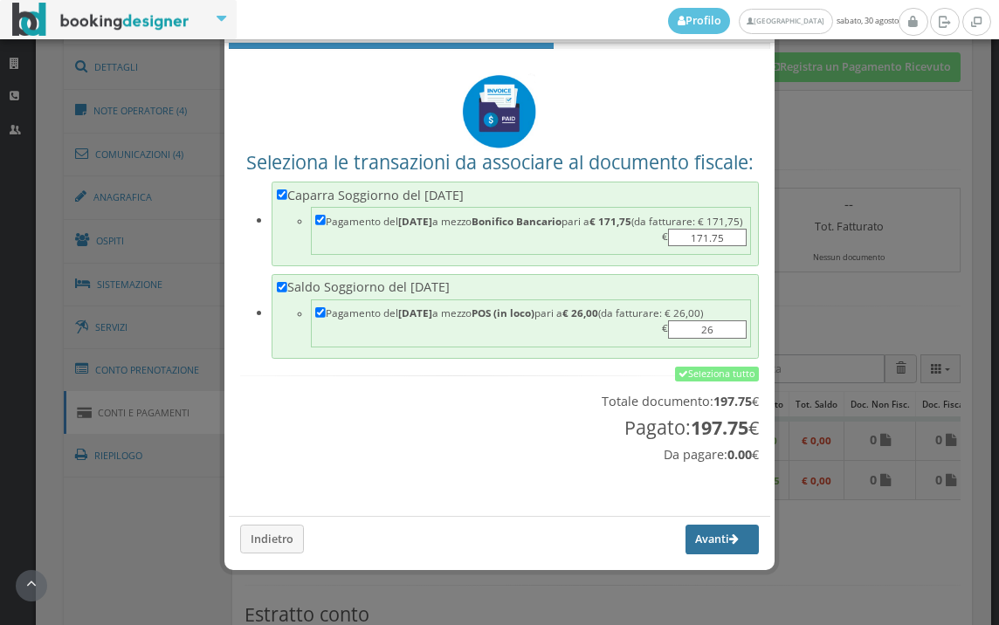
click at [702, 541] on button "Avanti" at bounding box center [721, 540] width 73 height 30
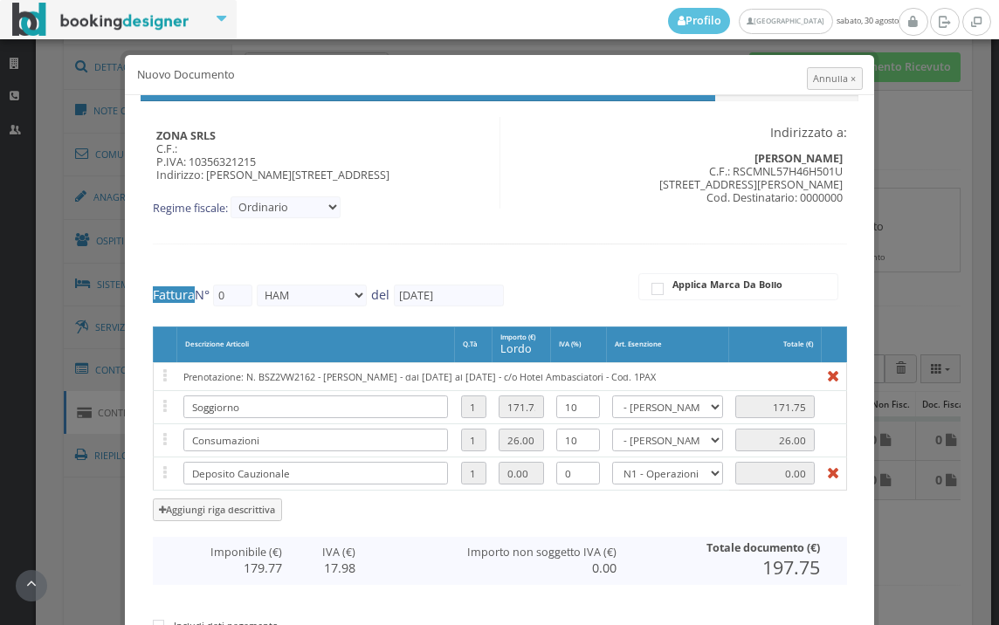
type input "557"
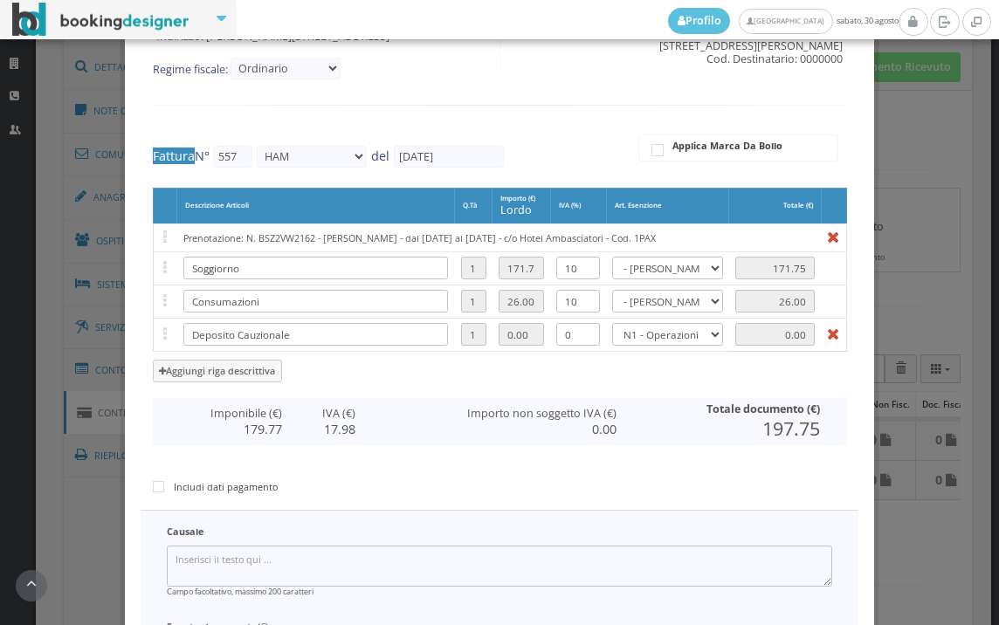
scroll to position [360, 0]
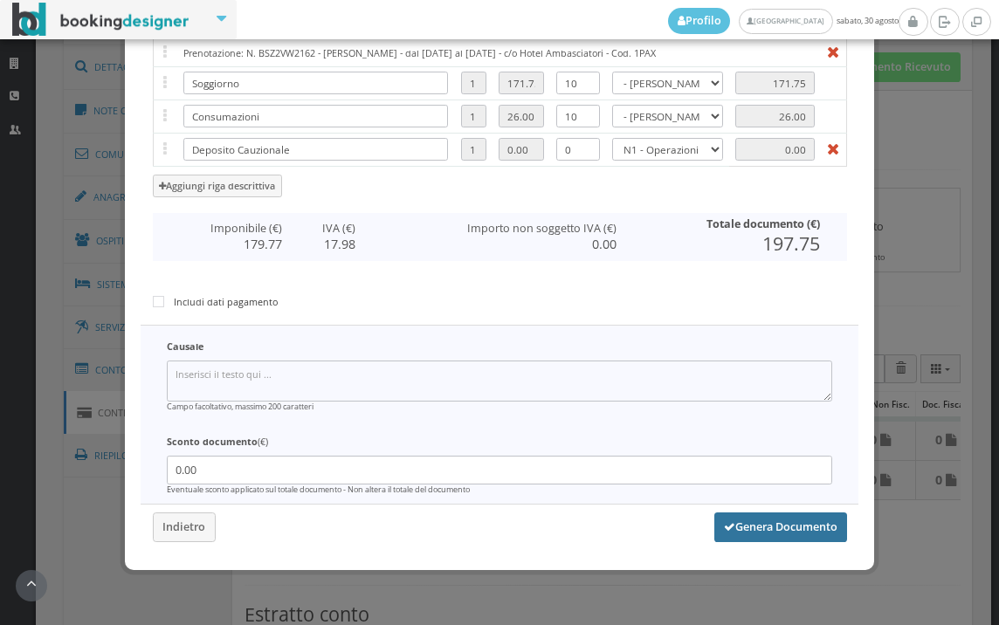
click at [769, 529] on button "Genera Documento" at bounding box center [780, 528] width 133 height 30
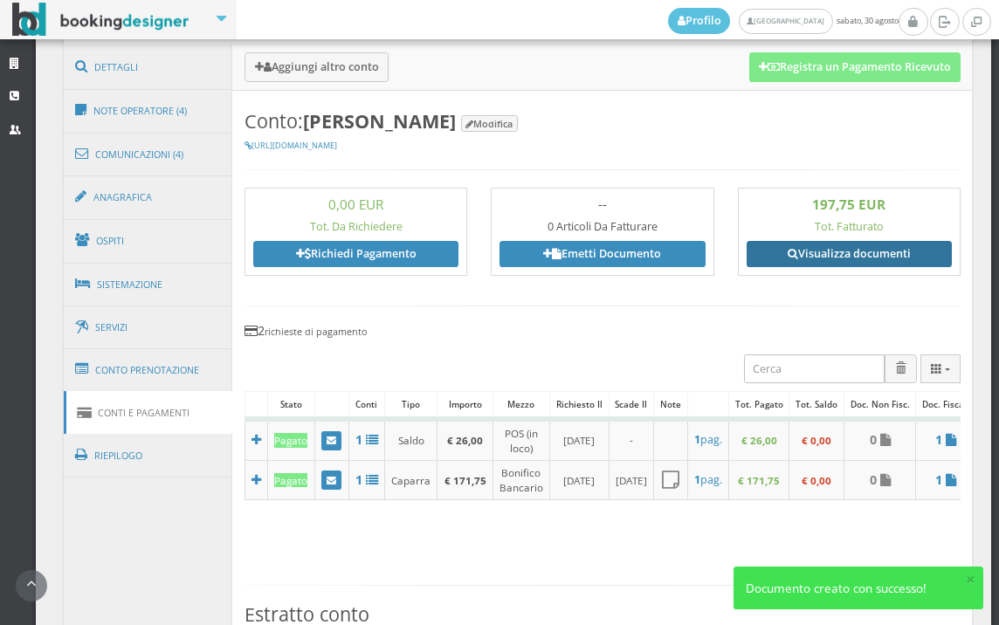
click at [784, 245] on link "Visualizza documenti" at bounding box center [849, 254] width 205 height 26
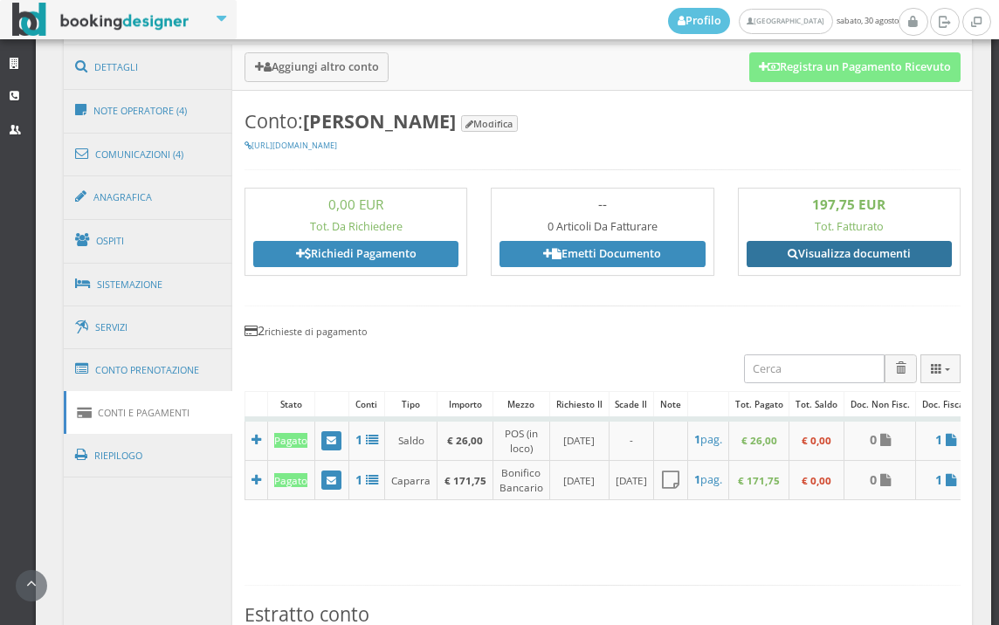
scroll to position [582, 0]
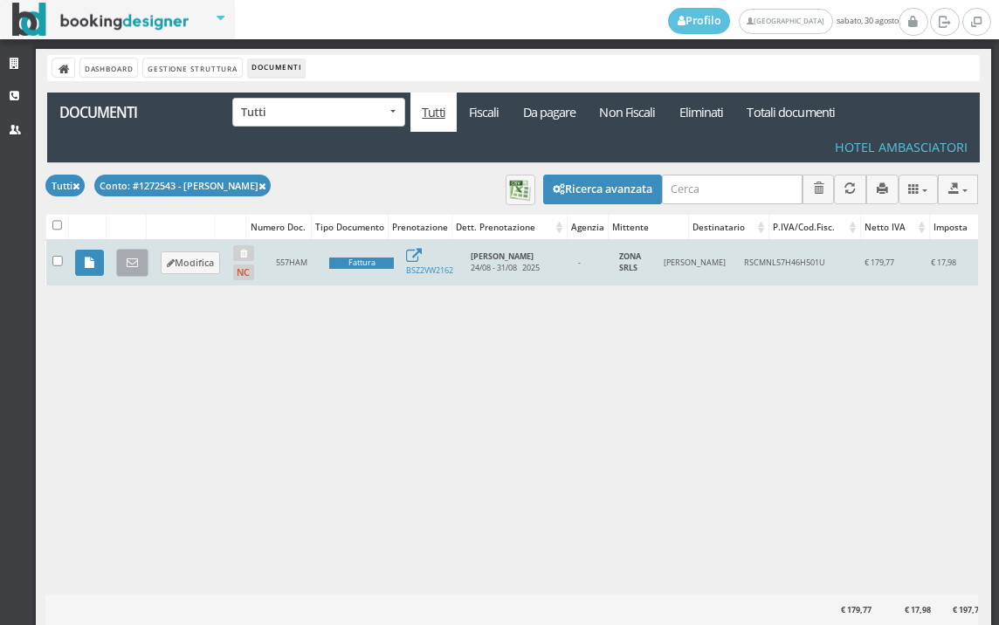
click at [136, 258] on icon at bounding box center [132, 263] width 11 height 11
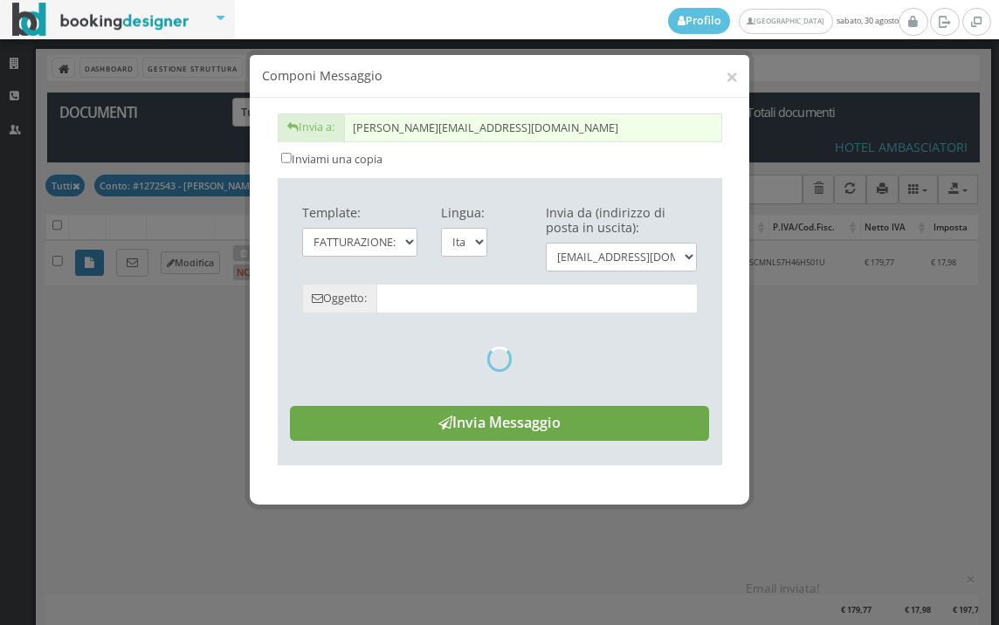
type input "Copia di cortesia: Fattura da ZONA SRLS - n. 557HAM del [DATE]"
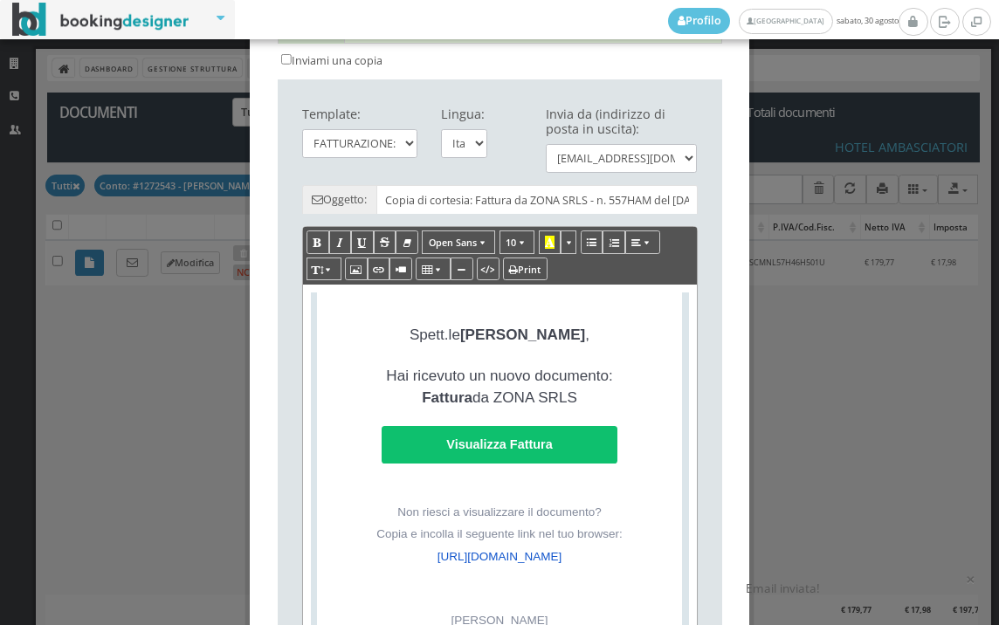
scroll to position [388, 0]
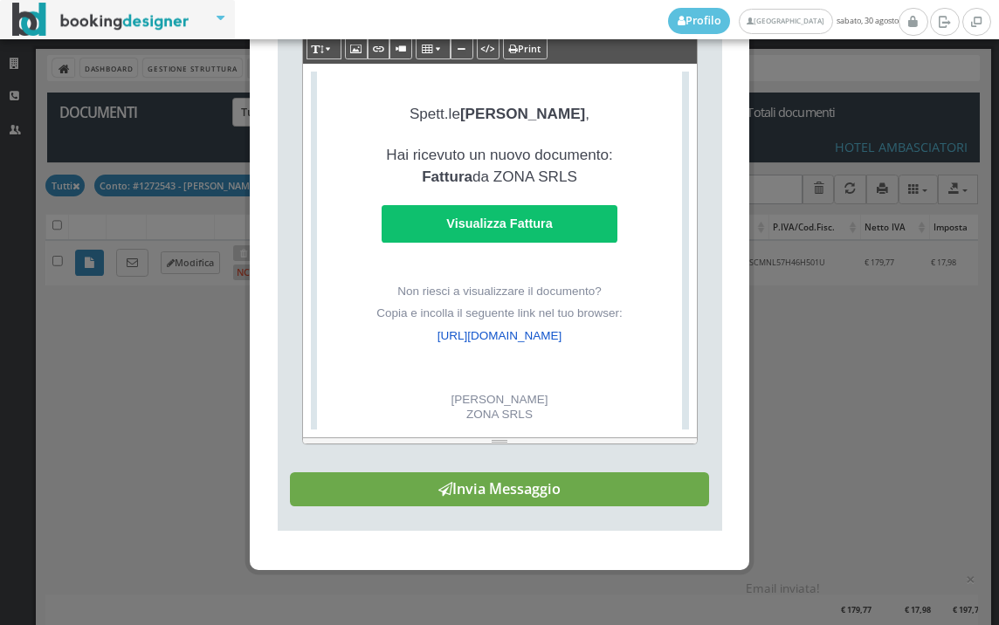
click at [493, 501] on button "Invia Messaggio" at bounding box center [499, 489] width 419 height 35
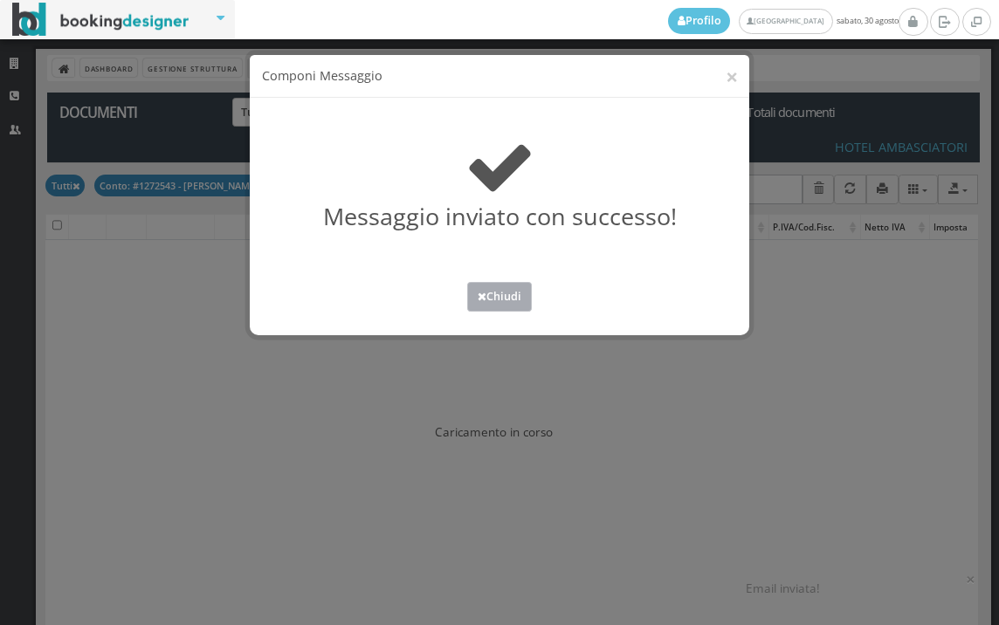
click at [511, 300] on button "Chiudi" at bounding box center [499, 296] width 65 height 29
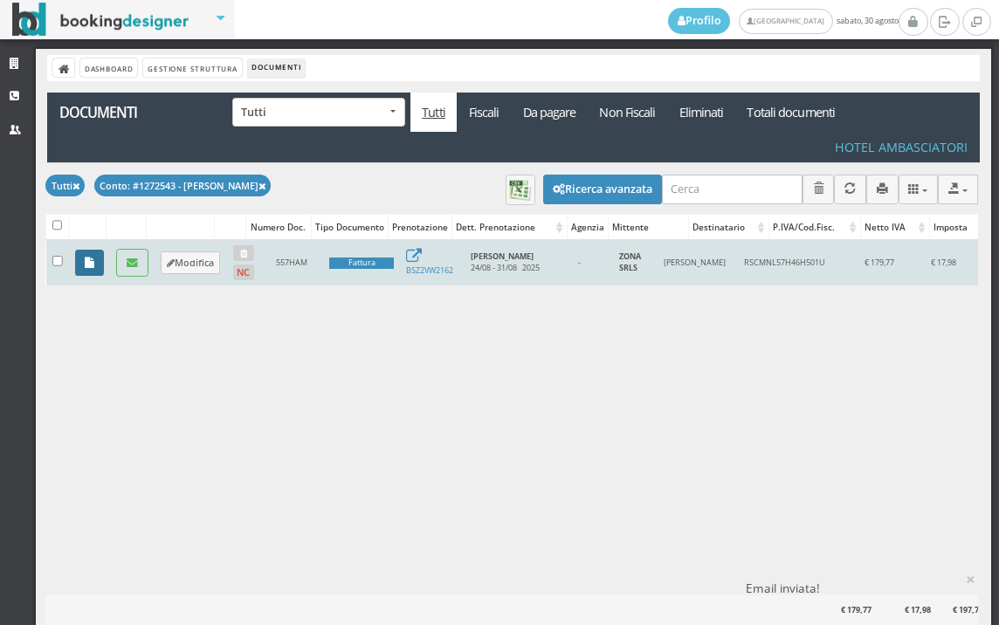
click at [93, 255] on link at bounding box center [89, 263] width 29 height 26
click at [133, 258] on icon at bounding box center [132, 263] width 11 height 11
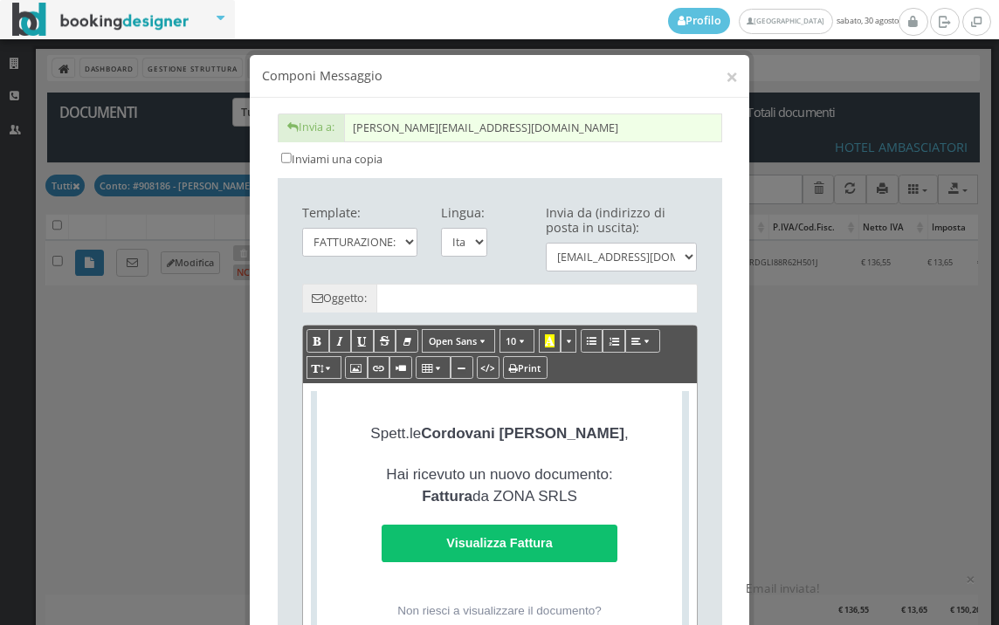
type input "Copia di cortesia: Fattura da ZONA SRLS - n. 558HAM del [DATE]"
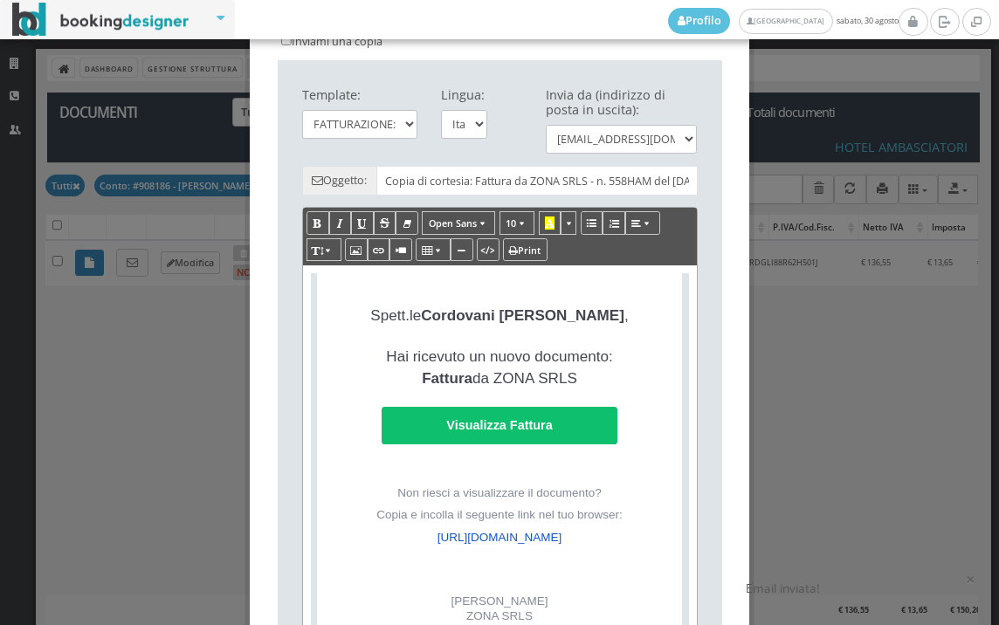
scroll to position [388, 0]
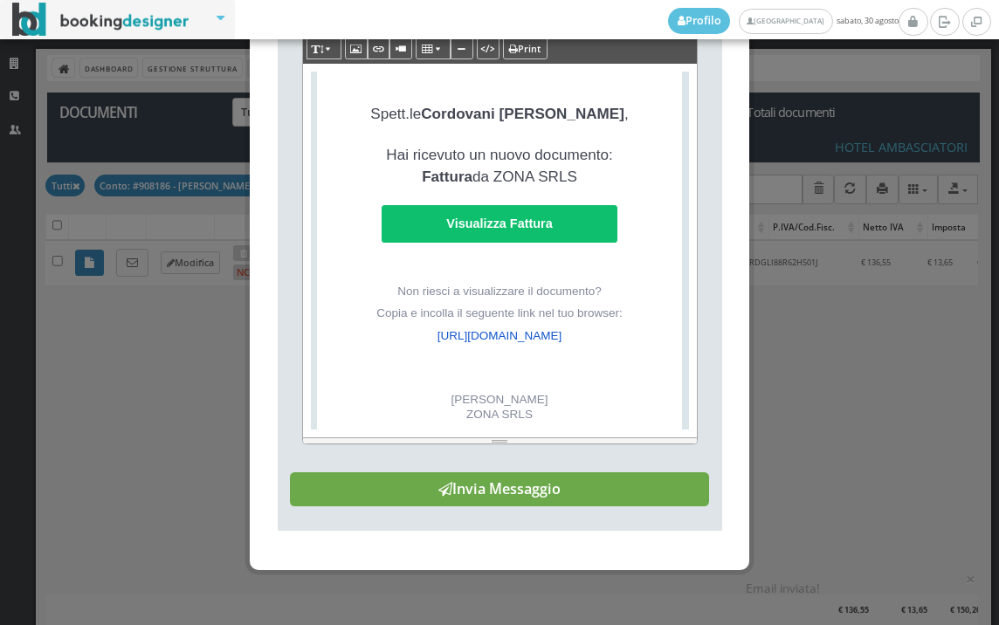
click at [519, 506] on button "Invia Messaggio" at bounding box center [499, 489] width 419 height 35
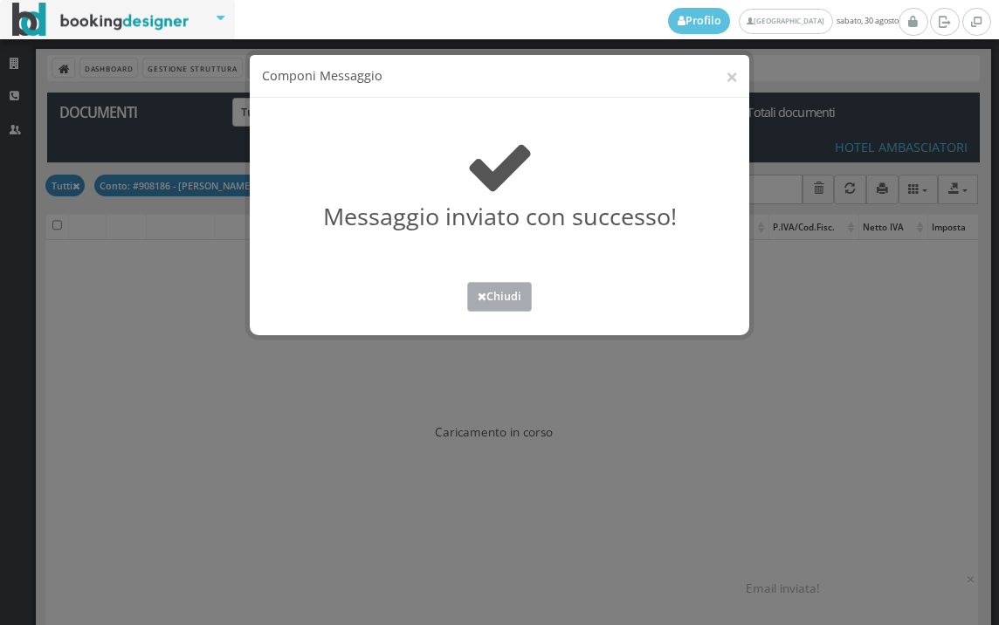
click at [504, 292] on button "Chiudi" at bounding box center [499, 296] width 65 height 29
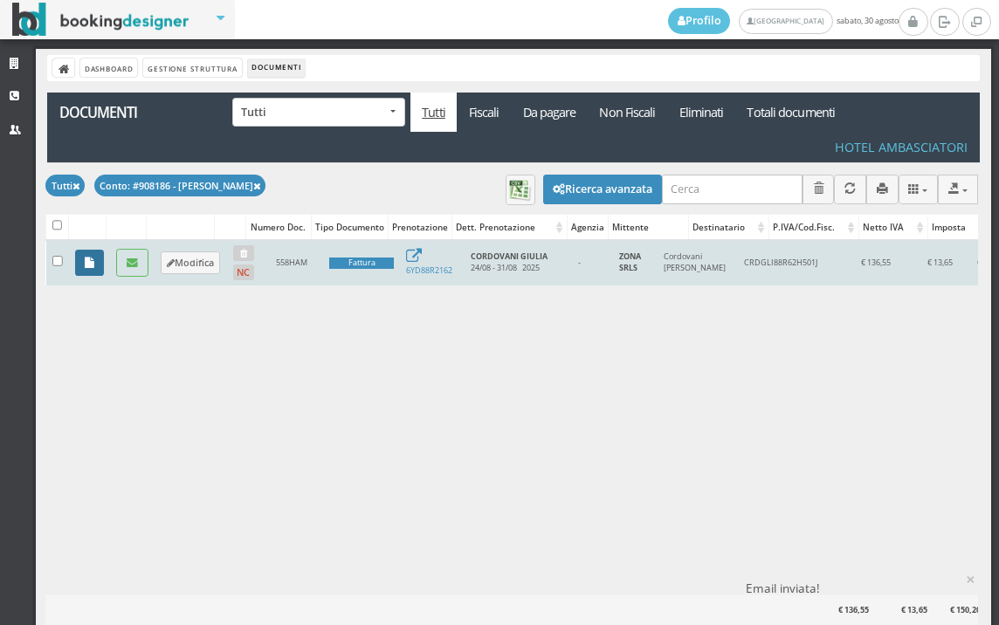
click at [86, 262] on icon at bounding box center [90, 263] width 10 height 11
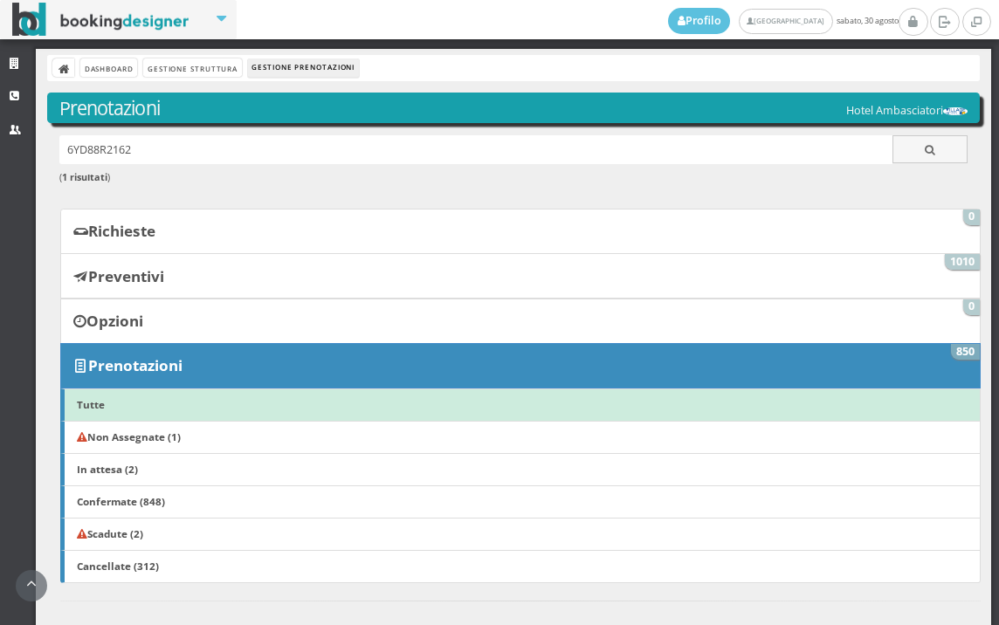
scroll to position [742, 0]
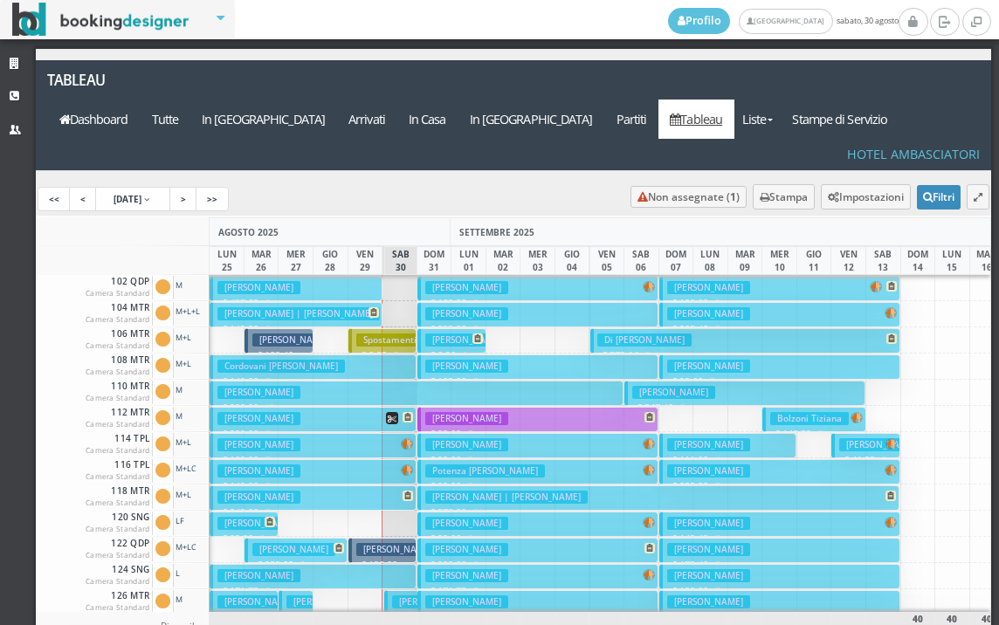
click at [360, 486] on button "[PERSON_NAME] € 249.00 7 notti 2 Adulti" at bounding box center [313, 498] width 207 height 25
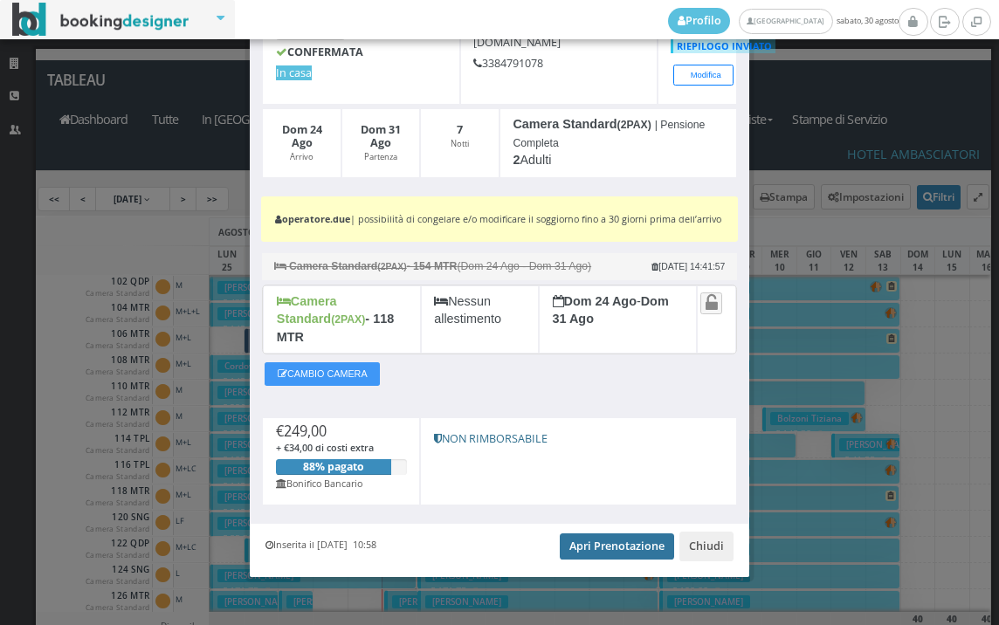
scroll to position [144, 0]
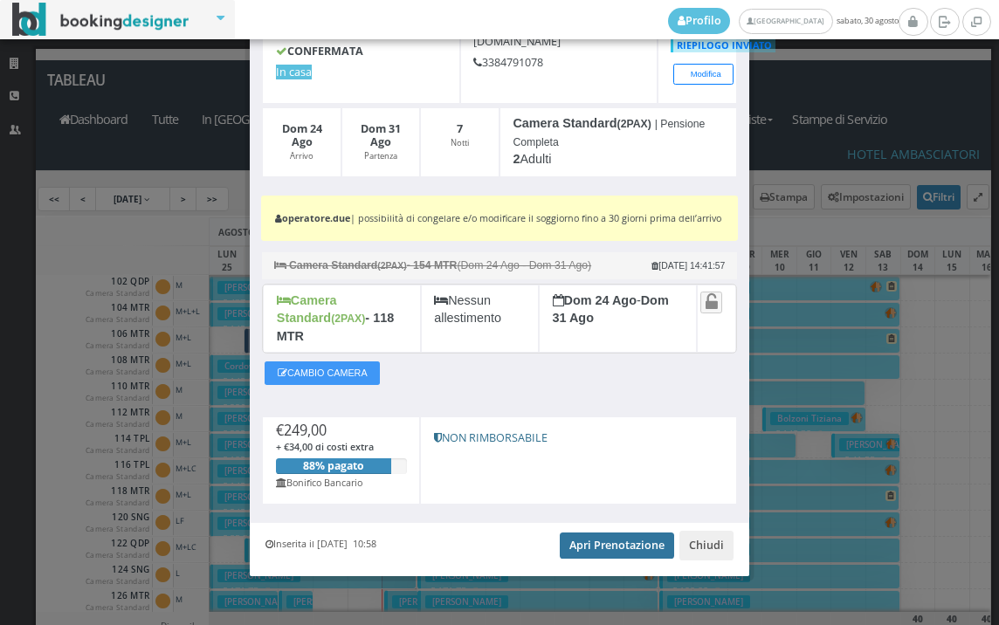
click at [613, 542] on link "Apri Prenotazione" at bounding box center [617, 546] width 114 height 26
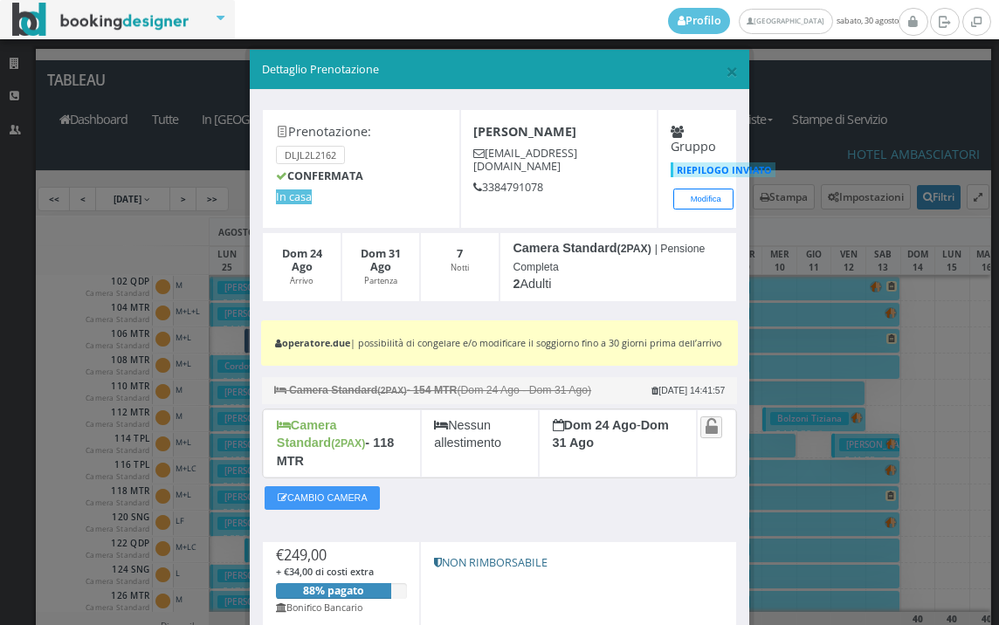
scroll to position [0, 0]
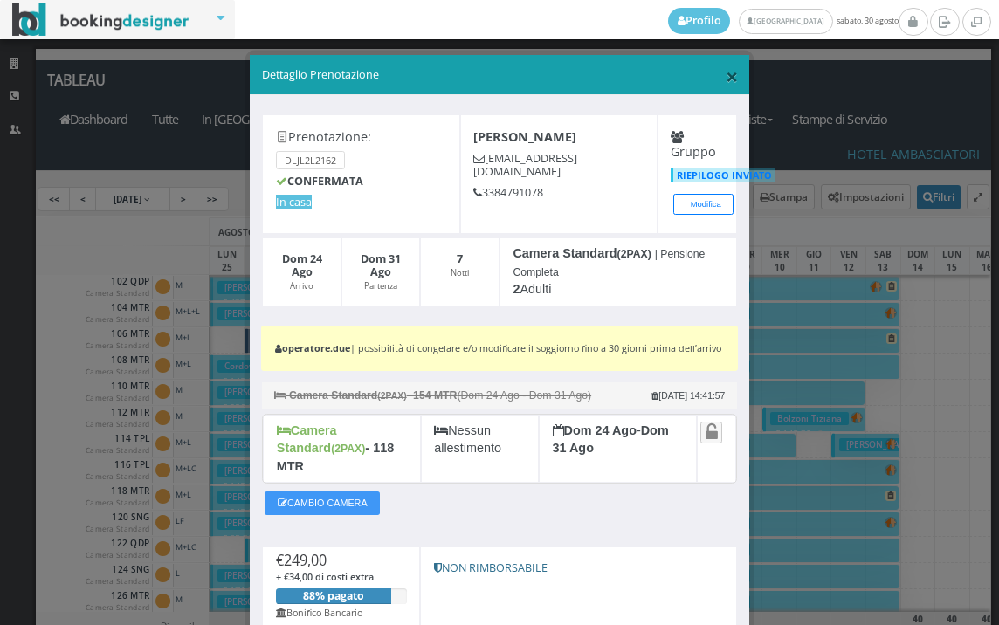
click at [726, 78] on span "×" at bounding box center [732, 76] width 12 height 30
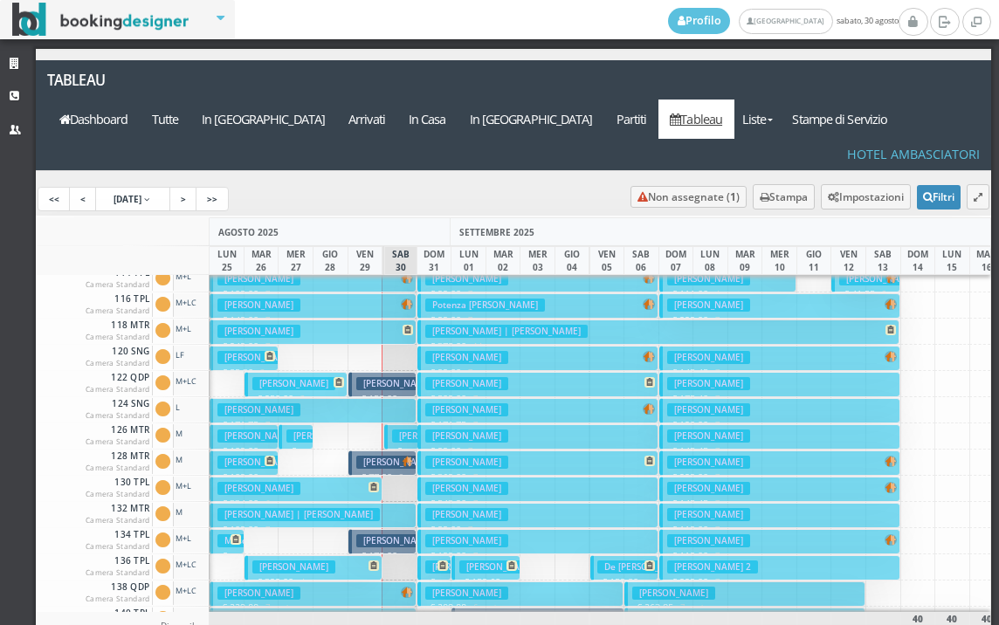
scroll to position [349, 0]
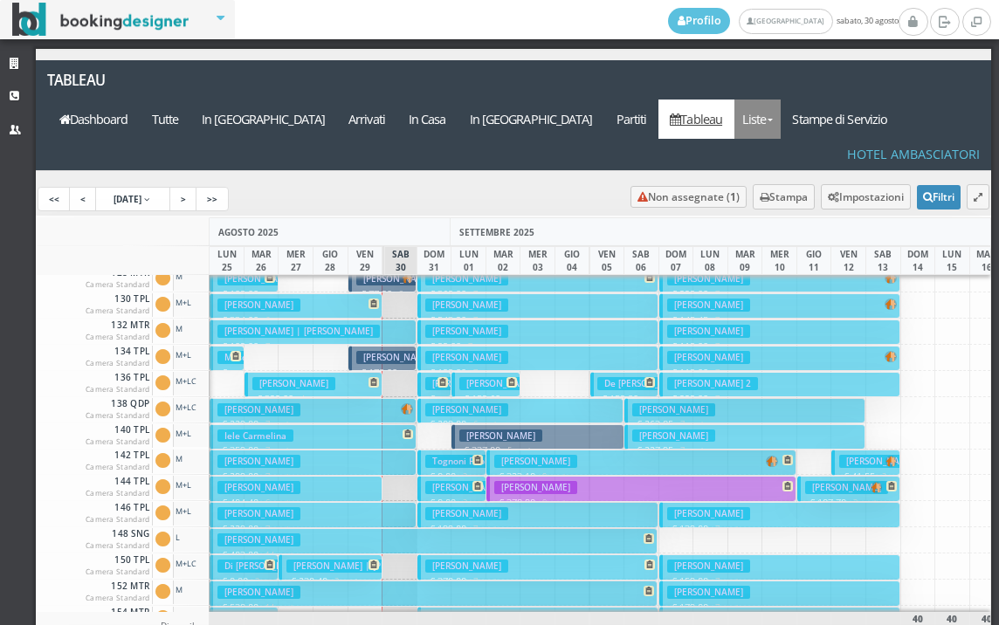
click at [781, 100] on link "Liste" at bounding box center [757, 119] width 46 height 39
click at [815, 200] on link "Foglio Pulizie" at bounding box center [797, 215] width 126 height 31
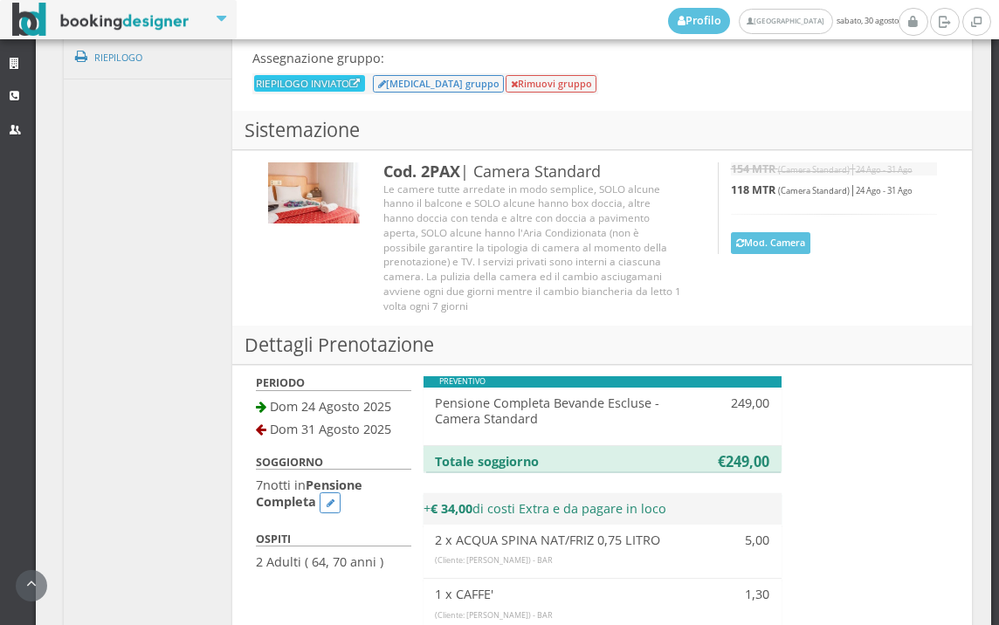
scroll to position [1217, 0]
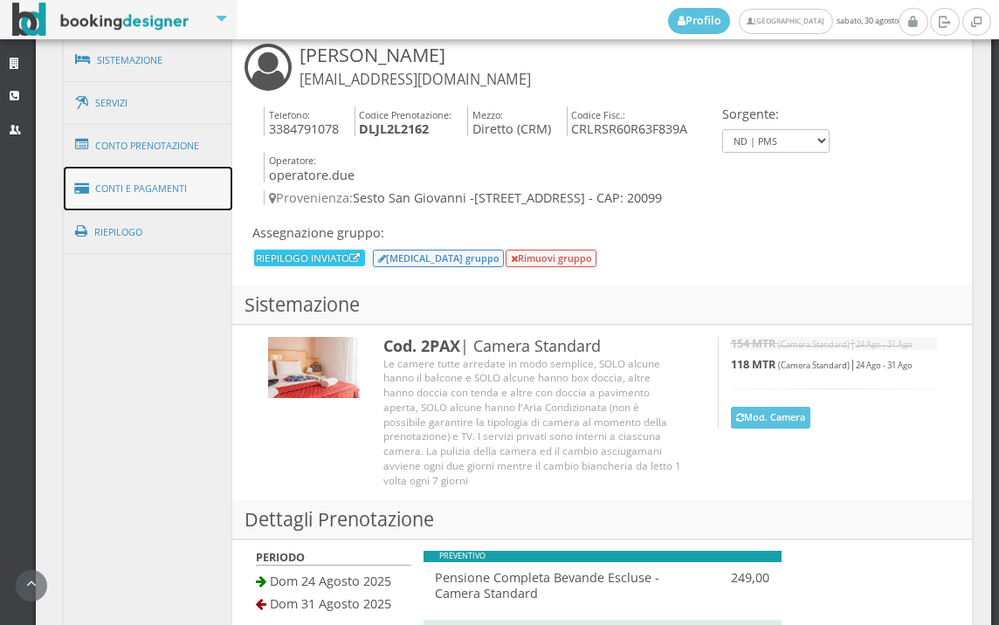
click at [155, 172] on link "Conti e Pagamenti" at bounding box center [148, 189] width 169 height 45
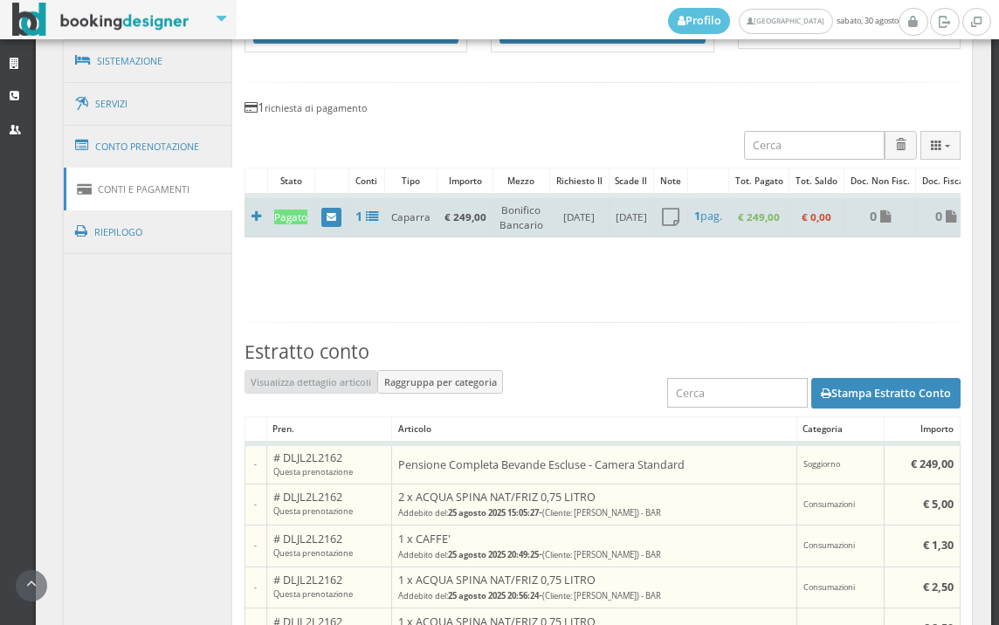
scroll to position [1218, 0]
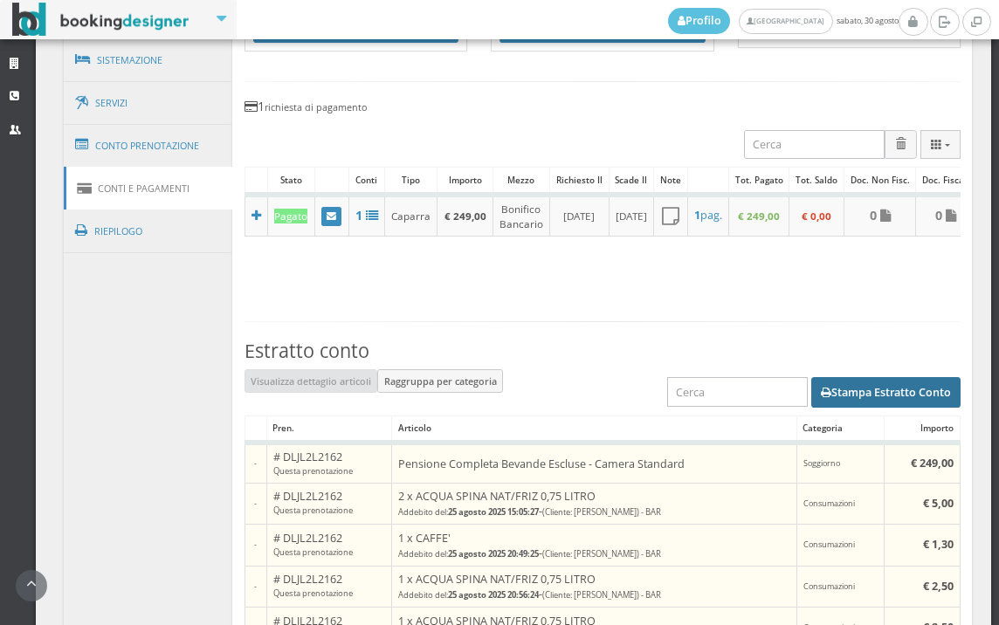
click at [840, 398] on button "Stampa Estratto Conto" at bounding box center [885, 392] width 149 height 30
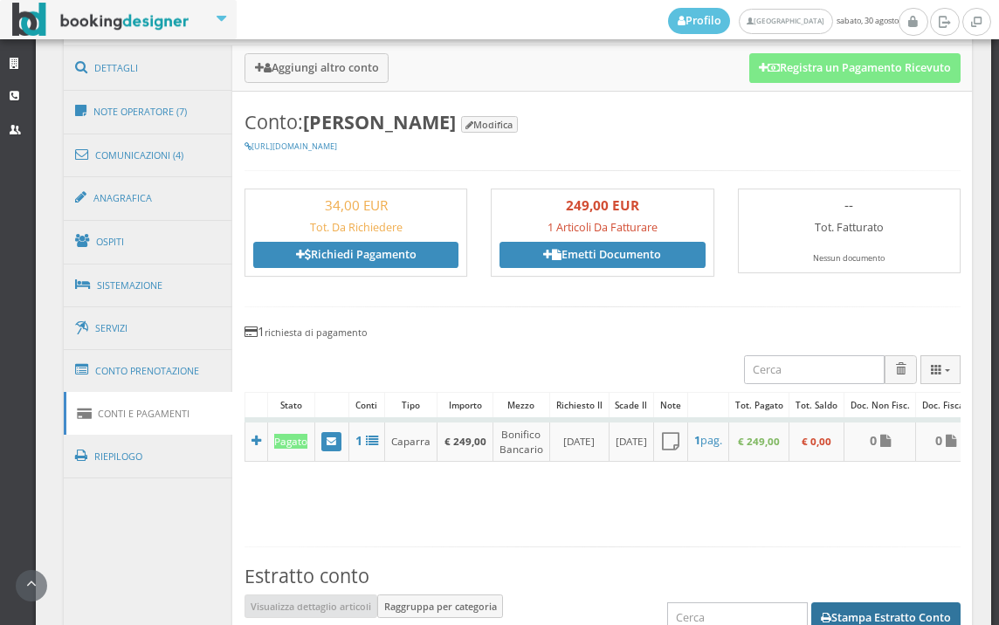
scroll to position [792, 0]
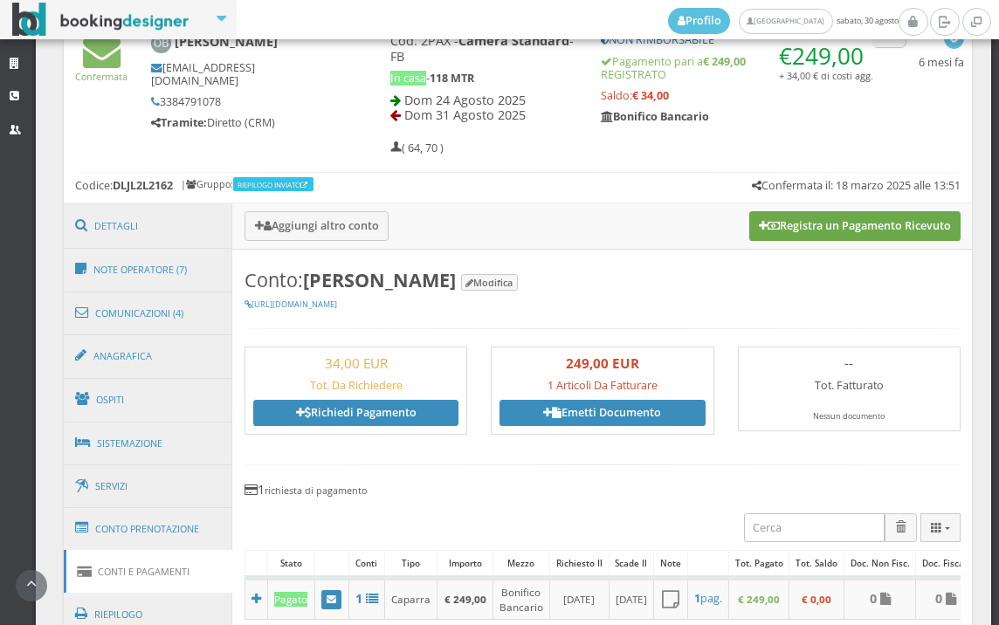
click at [854, 220] on button "Registra un Pagamento Ricevuto" at bounding box center [854, 226] width 211 height 30
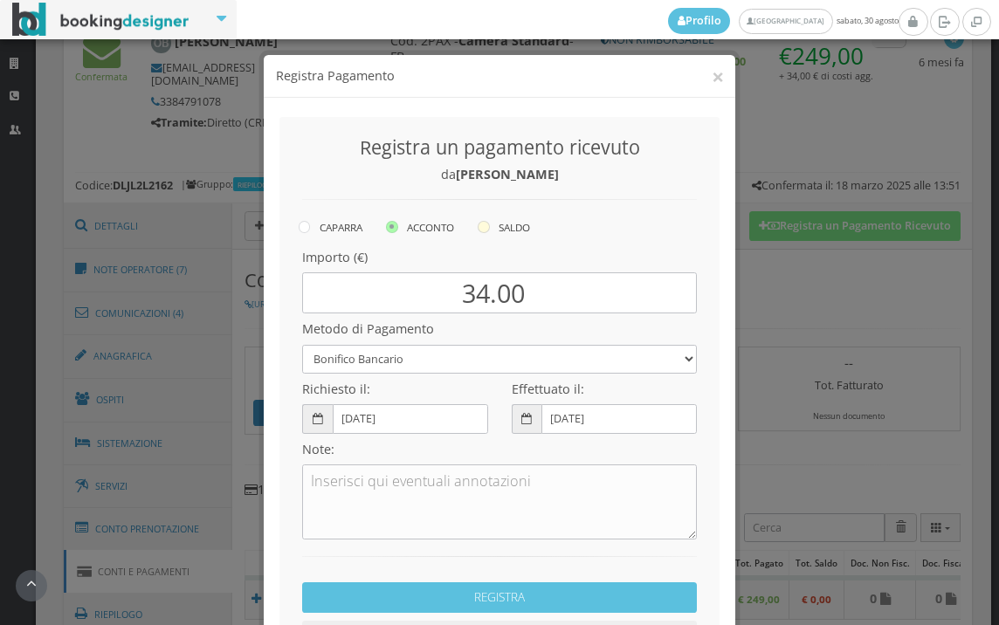
click at [486, 231] on icon at bounding box center [484, 227] width 12 height 12
radio input "true"
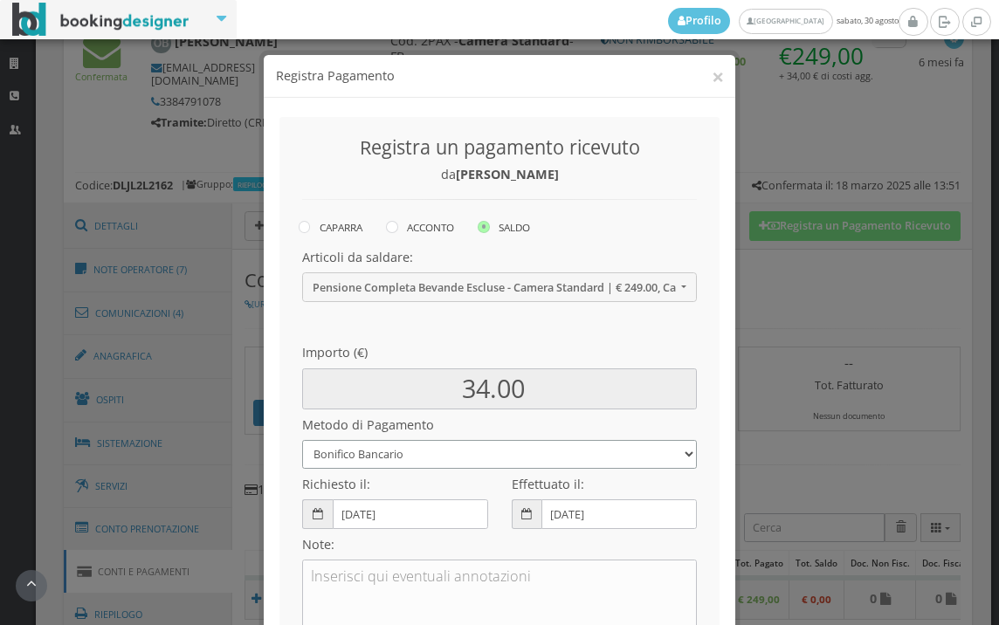
click at [492, 463] on select "Bonifico Bancario BONIFICO SUM UP Contanti Assegno Bancario Assegno Circolare V…" at bounding box center [499, 454] width 395 height 29
select select
click at [302, 440] on select "Bonifico Bancario BONIFICO SUM UP Contanti Assegno Bancario Assegno Circolare V…" at bounding box center [499, 454] width 395 height 29
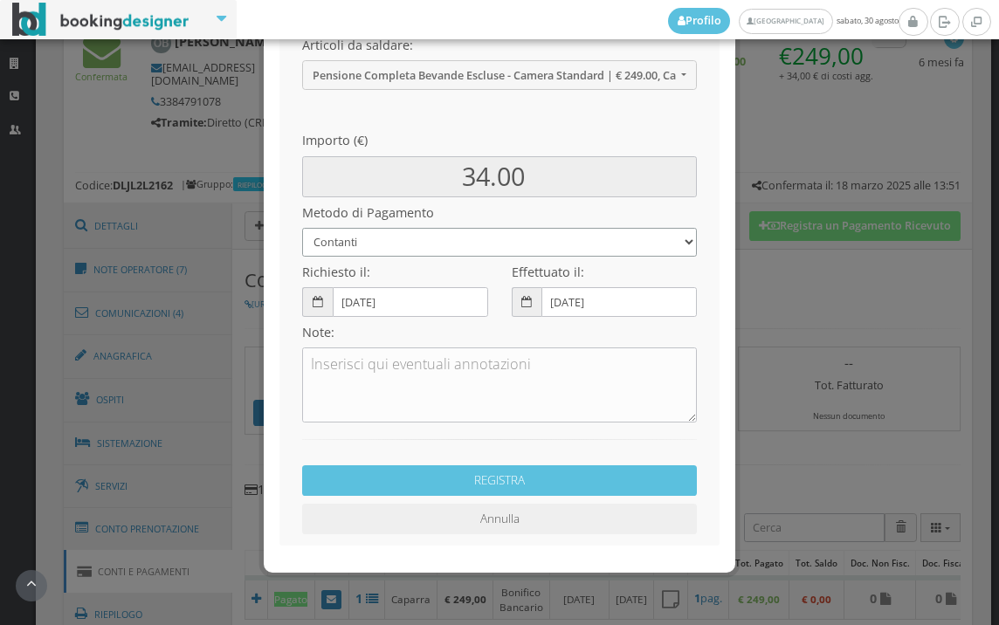
scroll to position [238, 0]
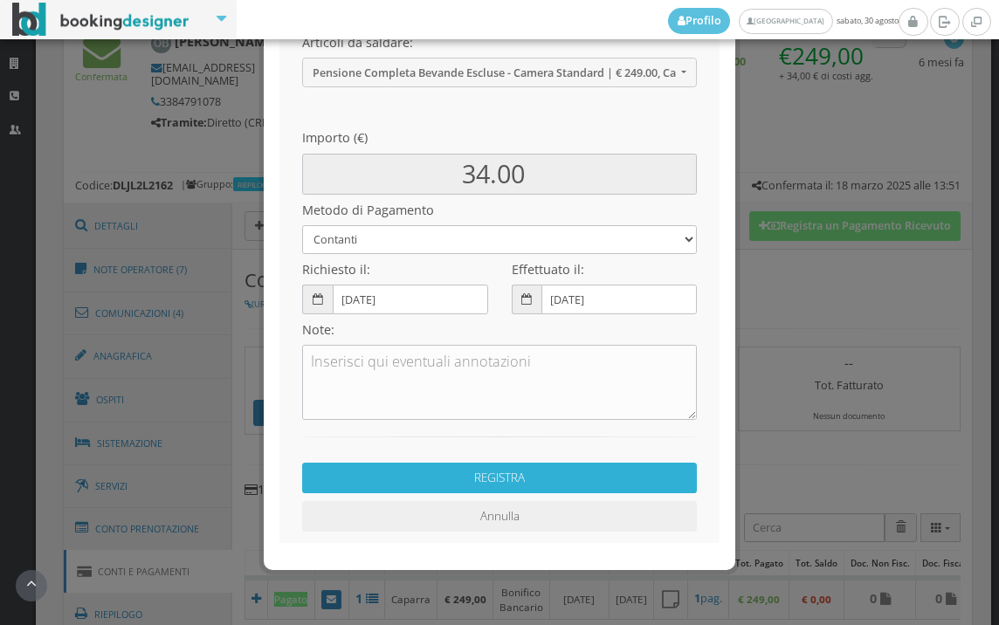
click at [580, 469] on button "REGISTRA" at bounding box center [499, 478] width 395 height 31
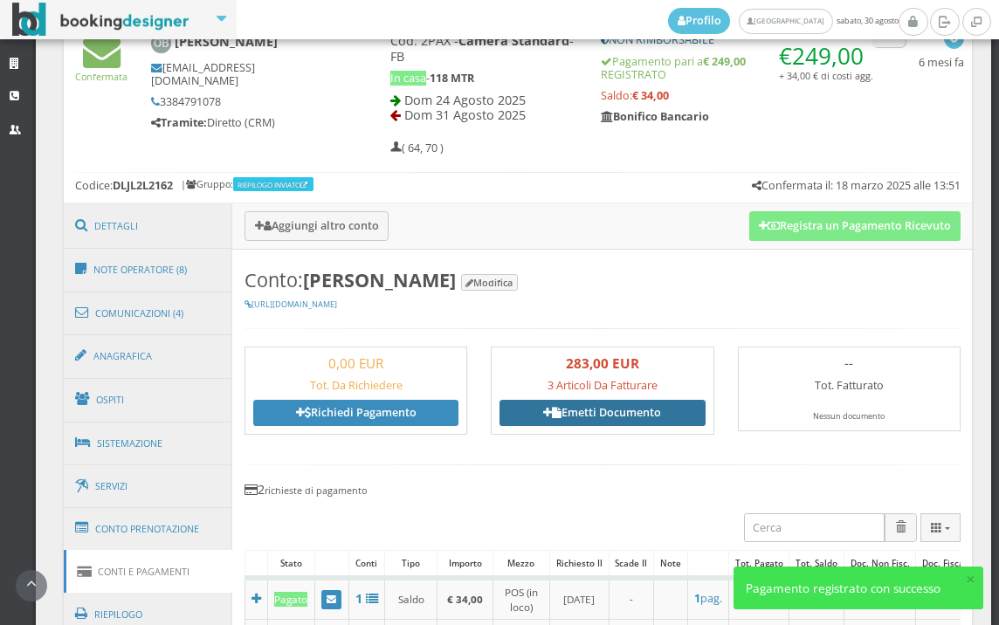
click at [591, 424] on link "Emetti Documento" at bounding box center [601, 413] width 205 height 26
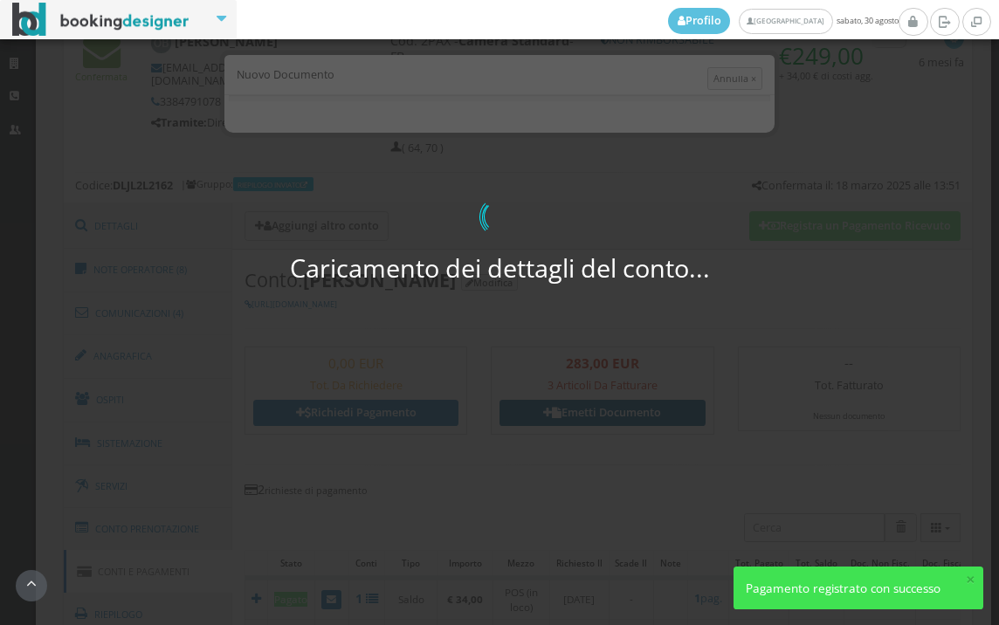
select select "PF"
select select "SESTO SAN GIOVANNI"
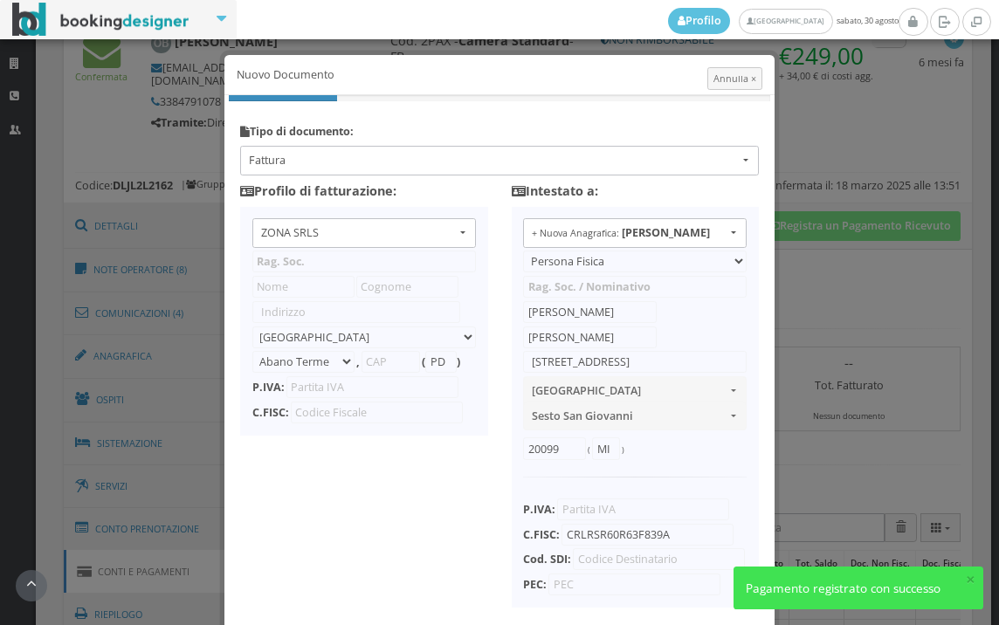
type input "ZONA SRLS"
type input "Vico V Durante, 8"
select select "Frattamaggiore"
type input "80027"
type input "NA"
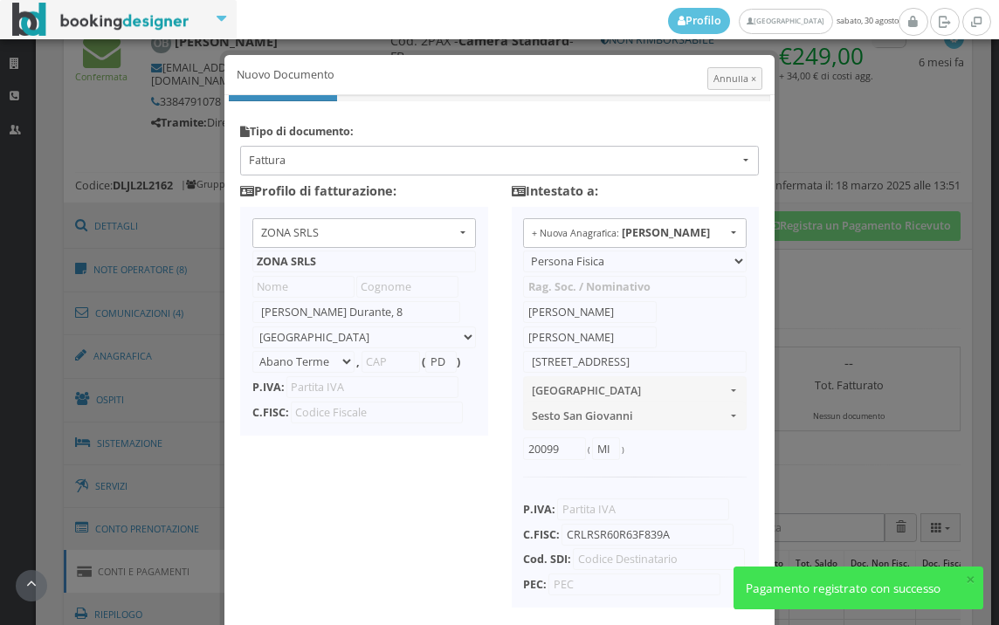
type input "10356321215"
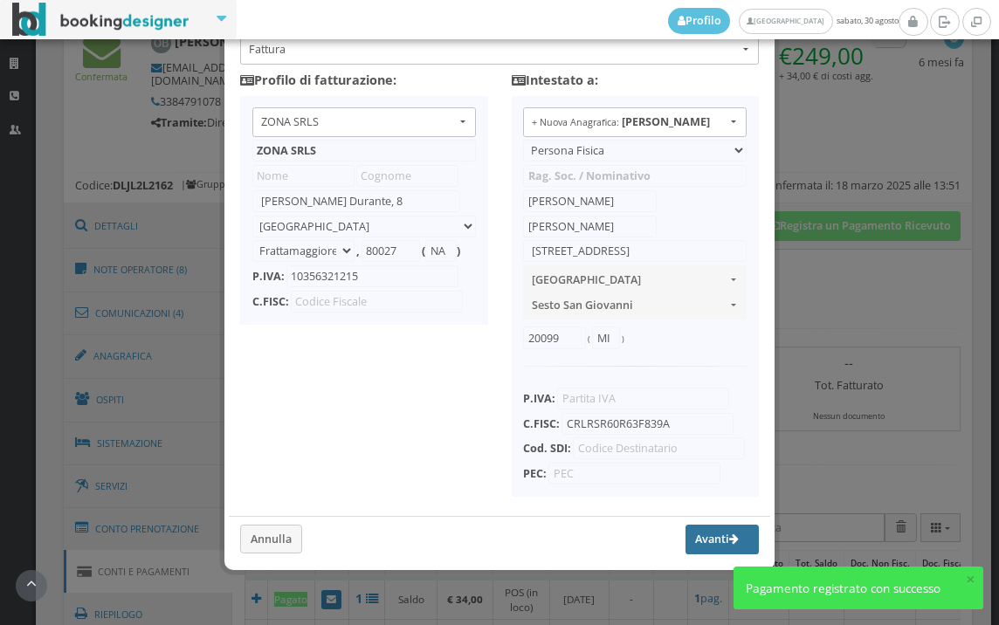
click at [713, 535] on button "Avanti" at bounding box center [721, 540] width 73 height 30
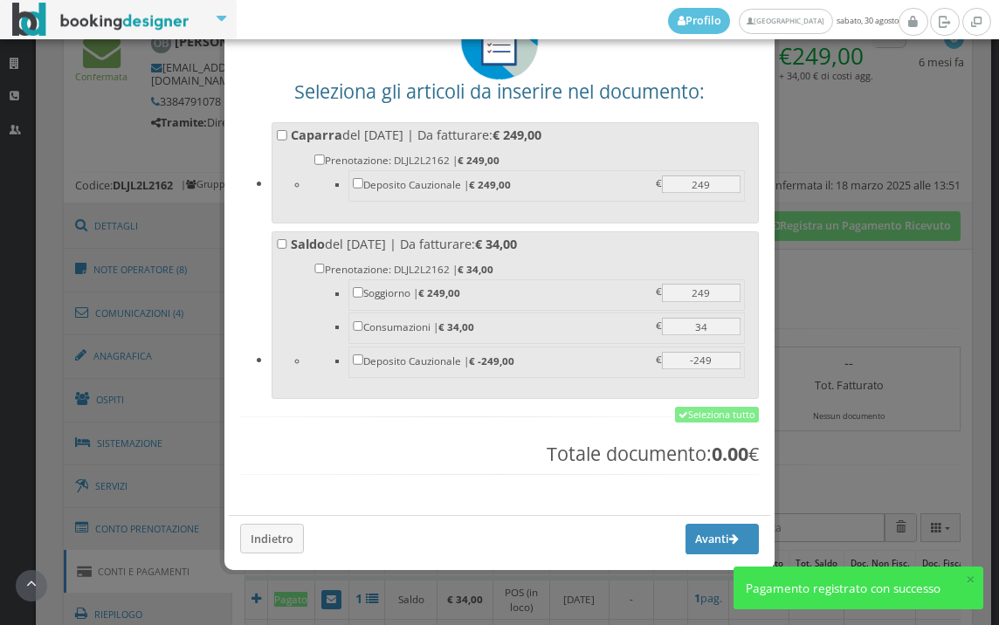
scroll to position [136, 0]
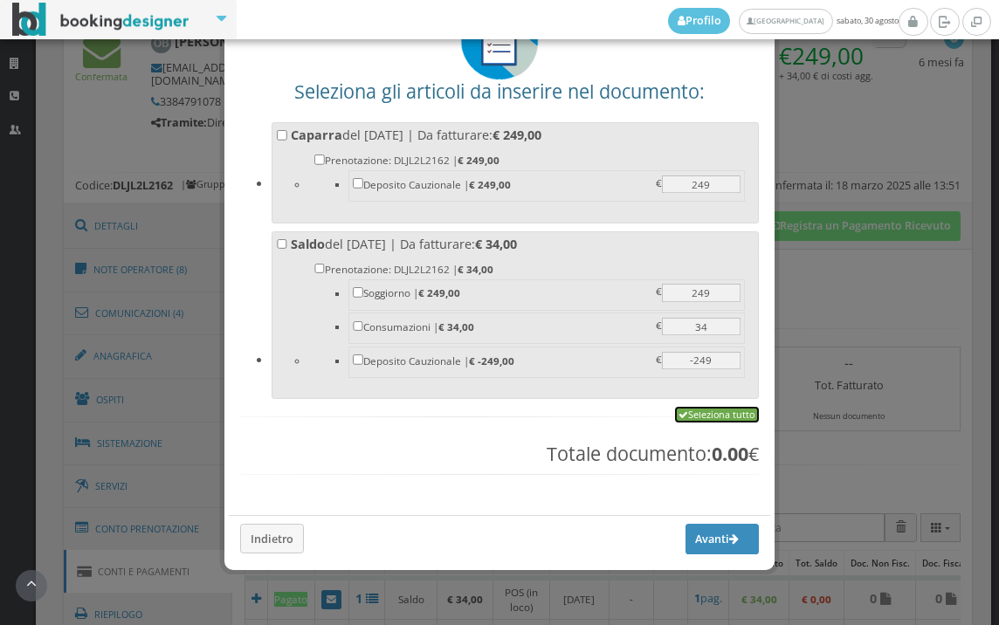
click at [687, 418] on link "Seleziona tutto" at bounding box center [717, 415] width 84 height 16
checkbox input "true"
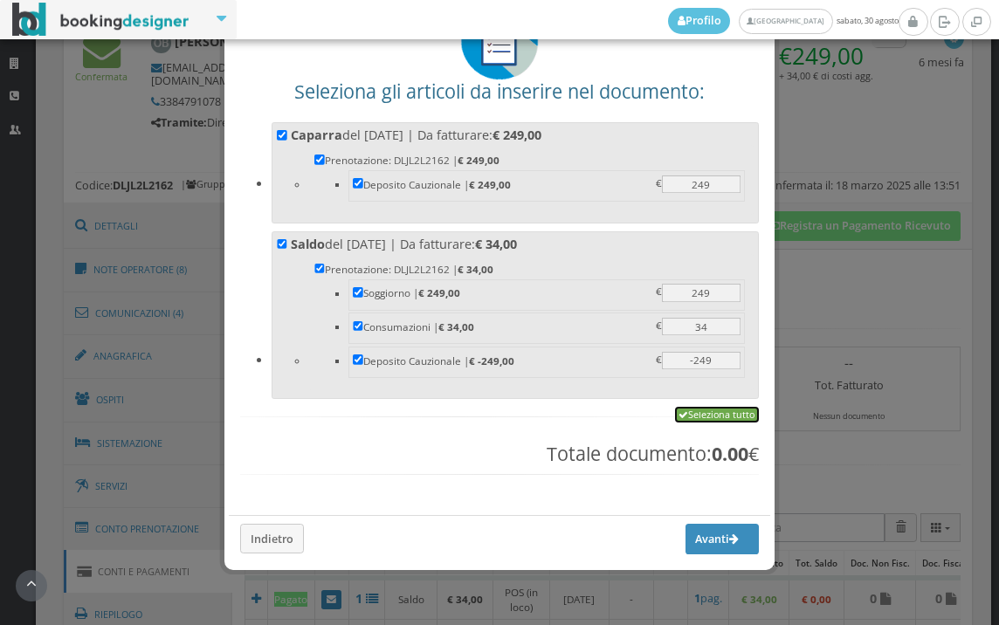
checkbox input "true"
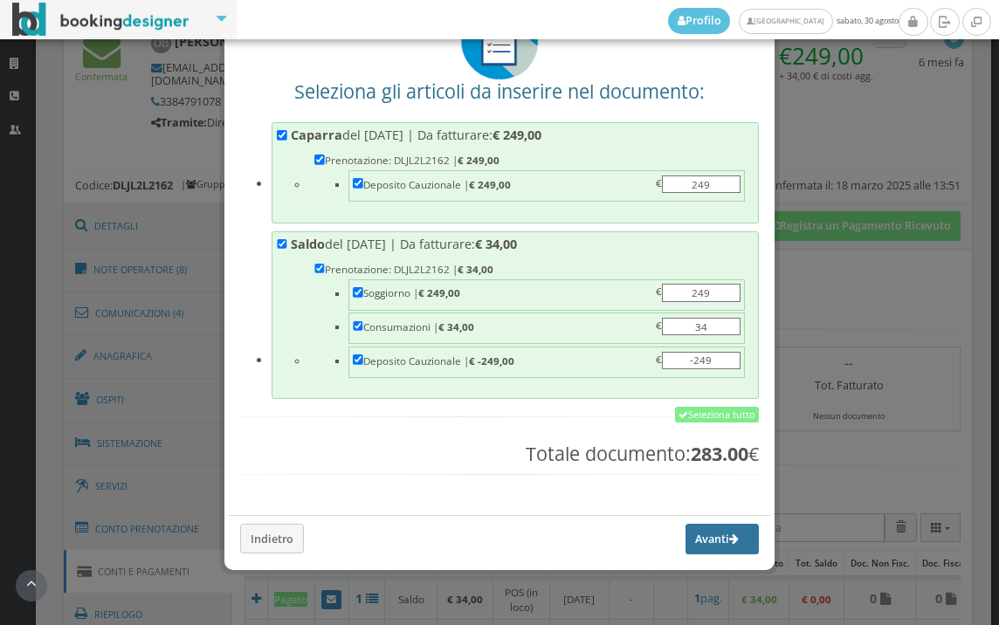
click at [709, 541] on button "Avanti" at bounding box center [721, 539] width 73 height 30
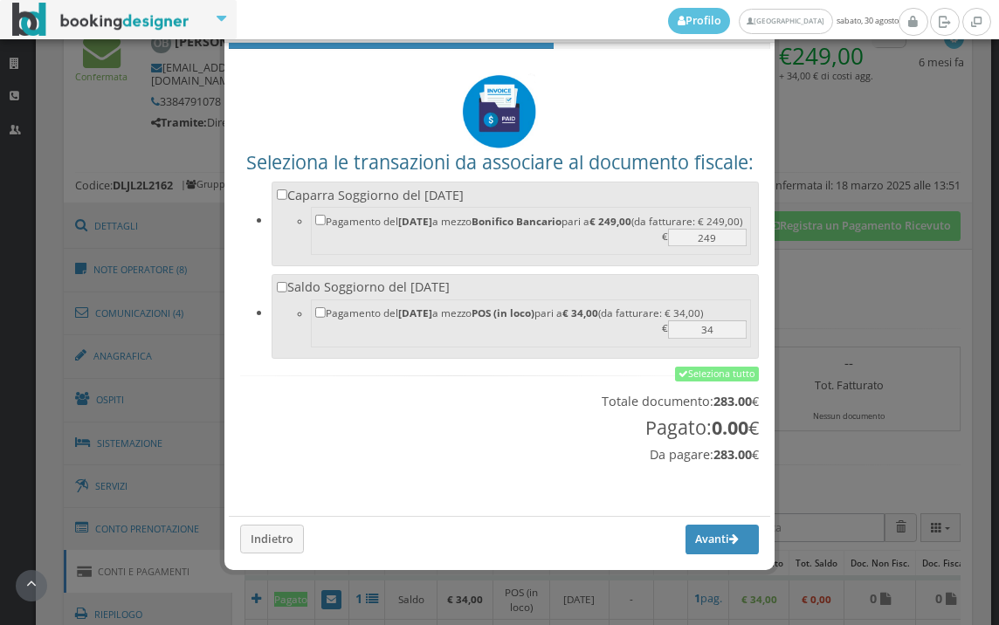
scroll to position [58, 0]
click at [708, 378] on link "Seleziona tutto" at bounding box center [717, 375] width 84 height 16
checkbox input "true"
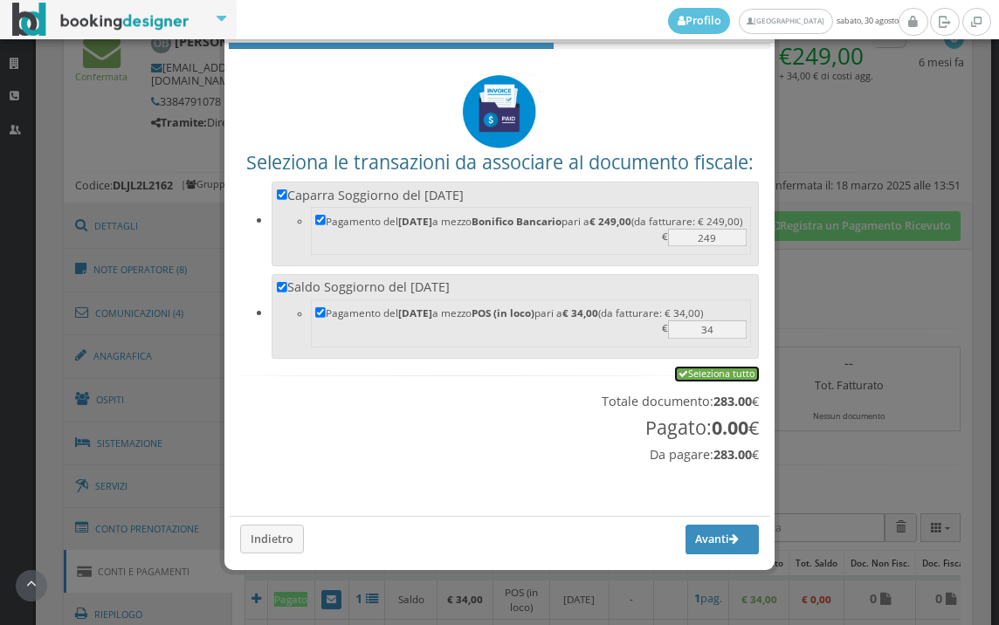
checkbox input "true"
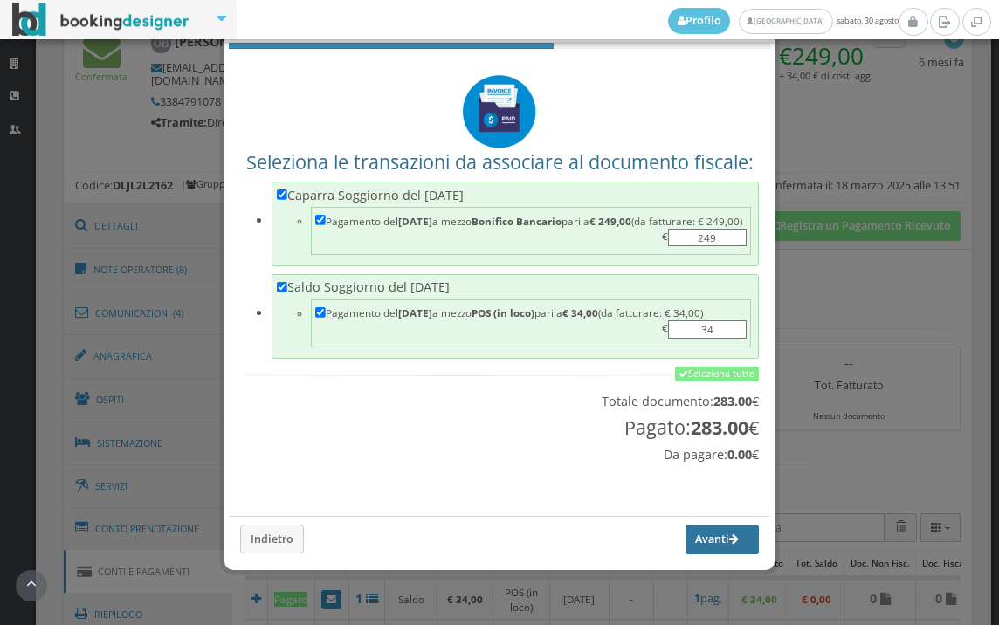
click at [729, 535] on icon "button" at bounding box center [734, 539] width 10 height 11
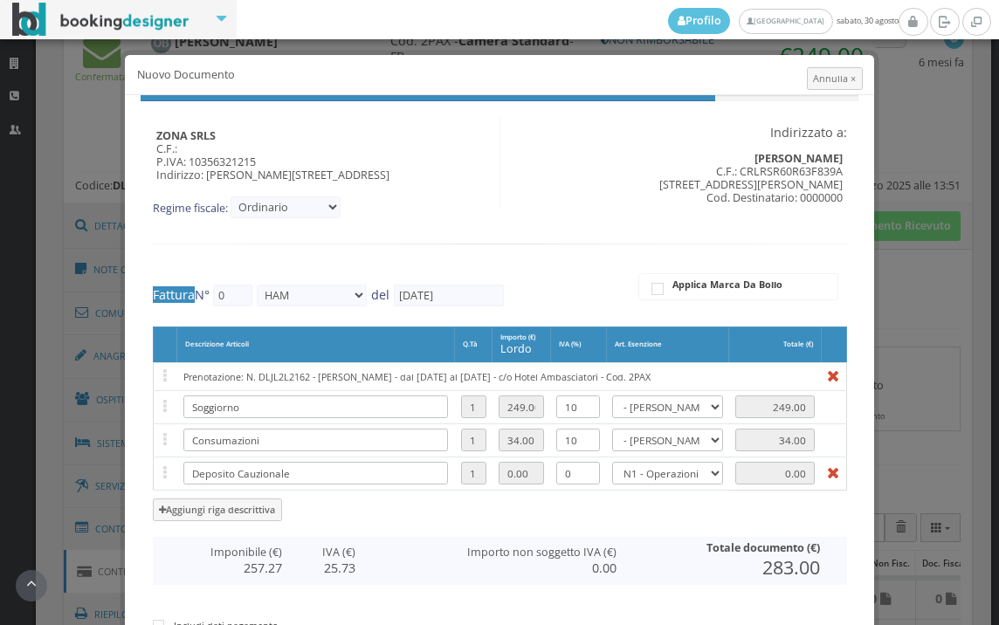
type input "559"
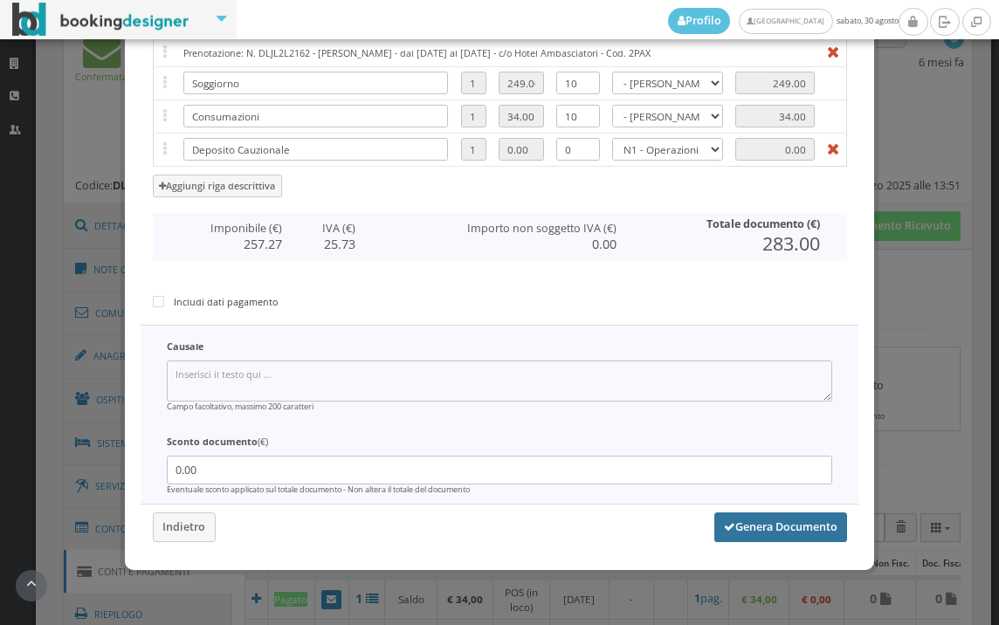
click at [795, 520] on button "Genera Documento" at bounding box center [780, 528] width 133 height 30
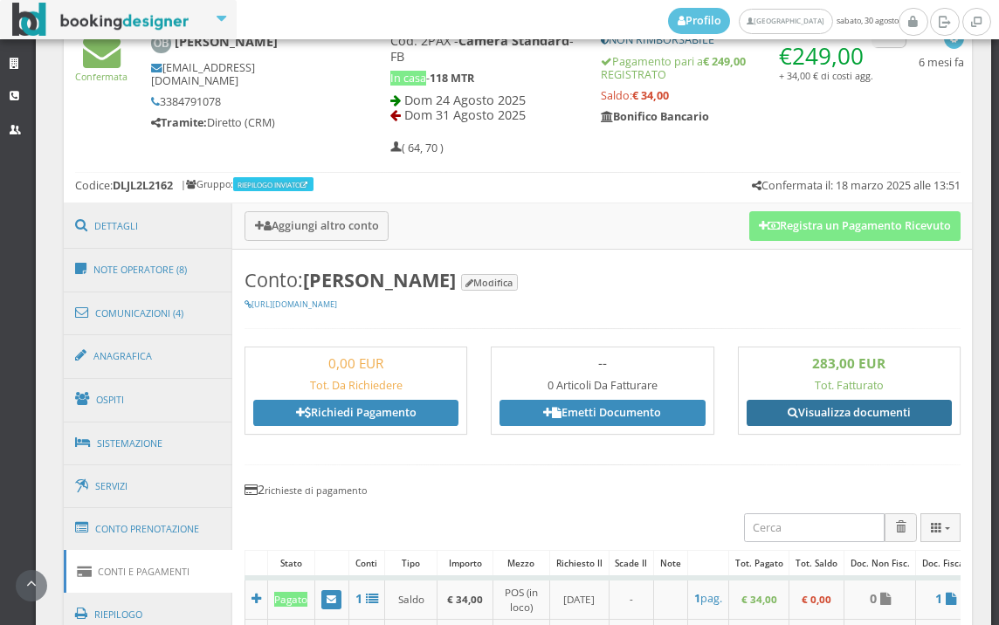
click at [788, 411] on icon at bounding box center [793, 413] width 10 height 11
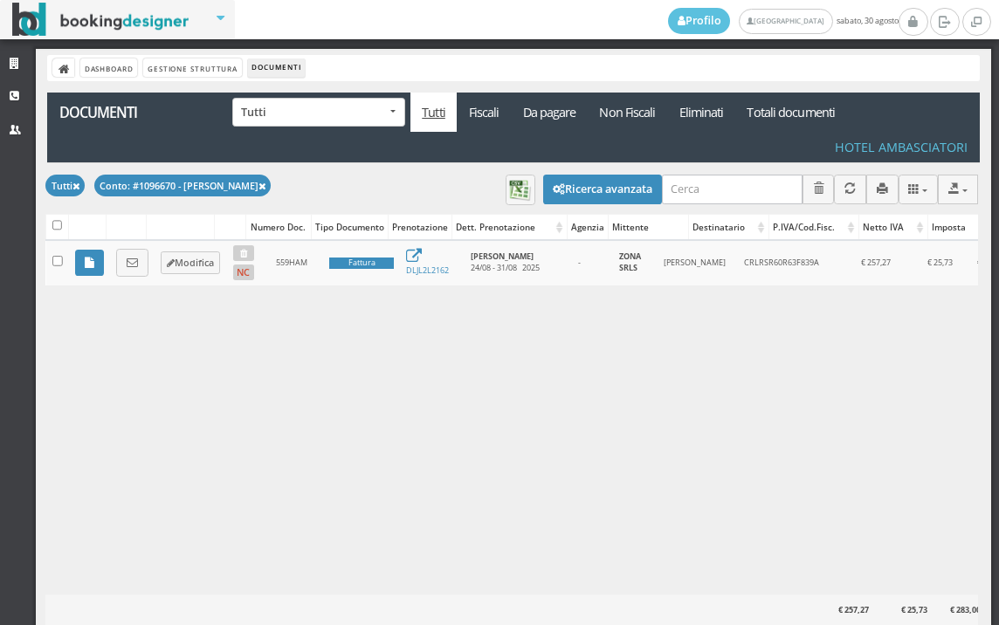
click at [132, 258] on icon at bounding box center [132, 263] width 11 height 11
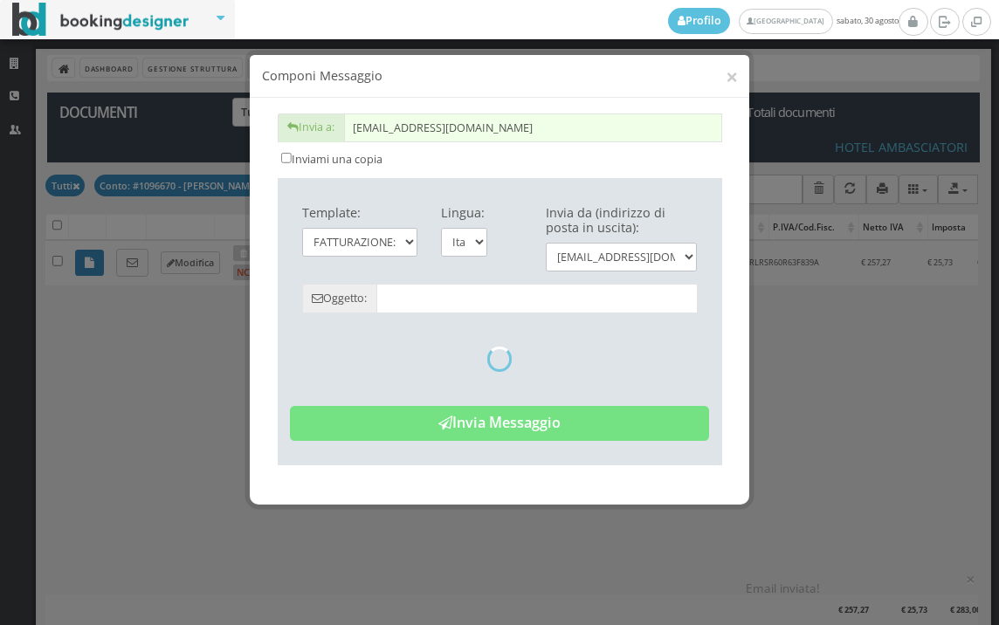
type input "Copia di cortesia: Fattura da ZONA SRLS - n. 559HAM del [DATE]"
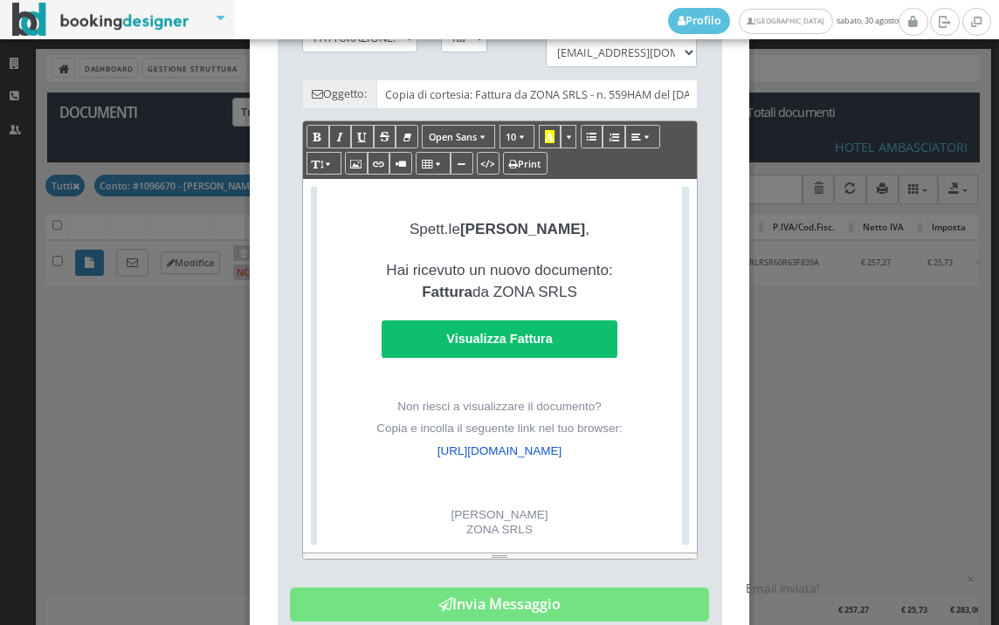
scroll to position [406, 0]
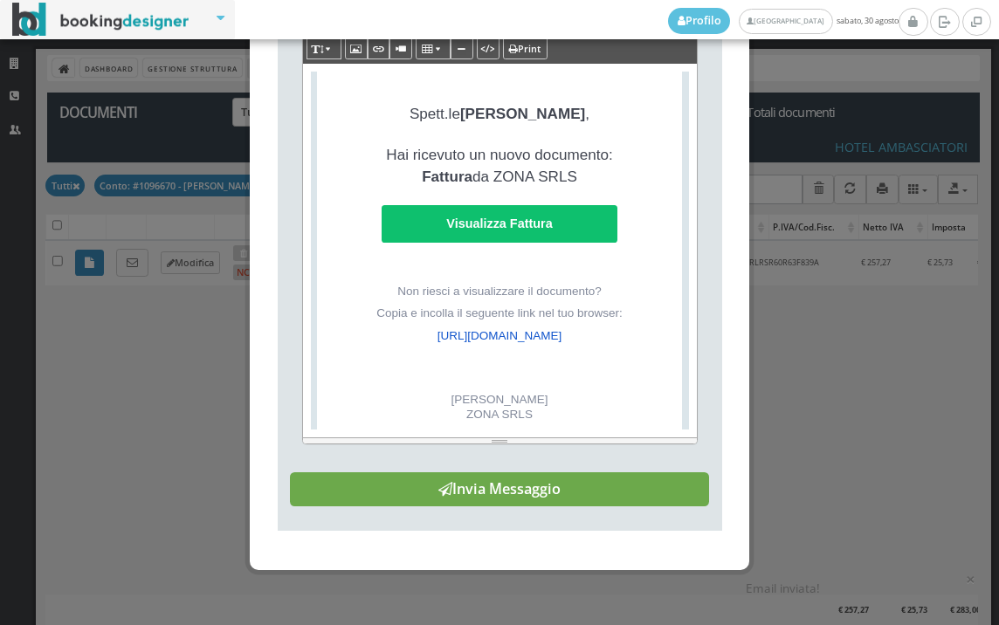
click at [514, 491] on button "Invia Messaggio" at bounding box center [499, 489] width 419 height 35
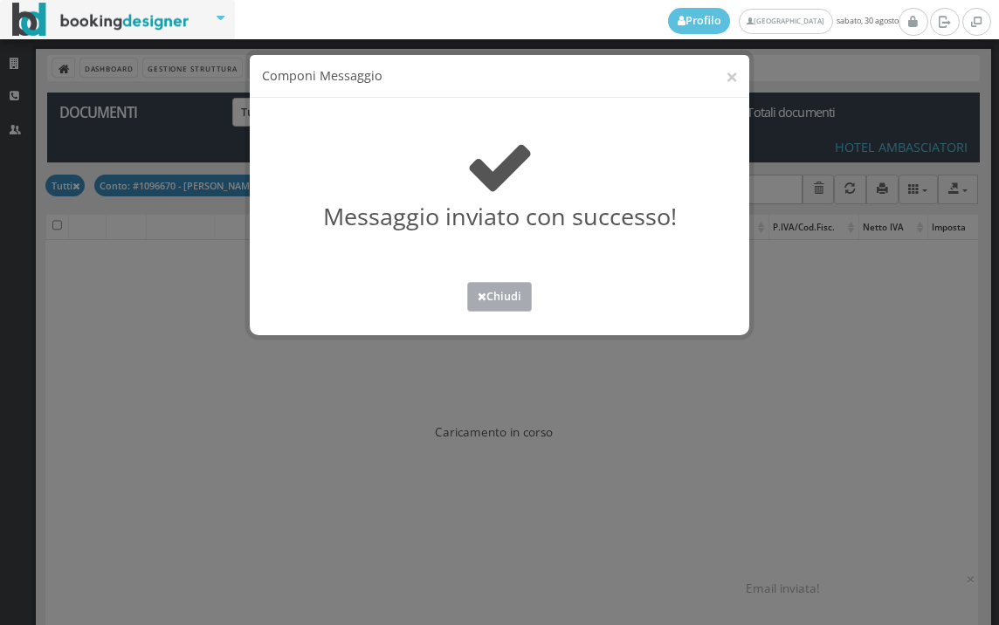
click at [471, 286] on button "Chiudi" at bounding box center [499, 296] width 65 height 29
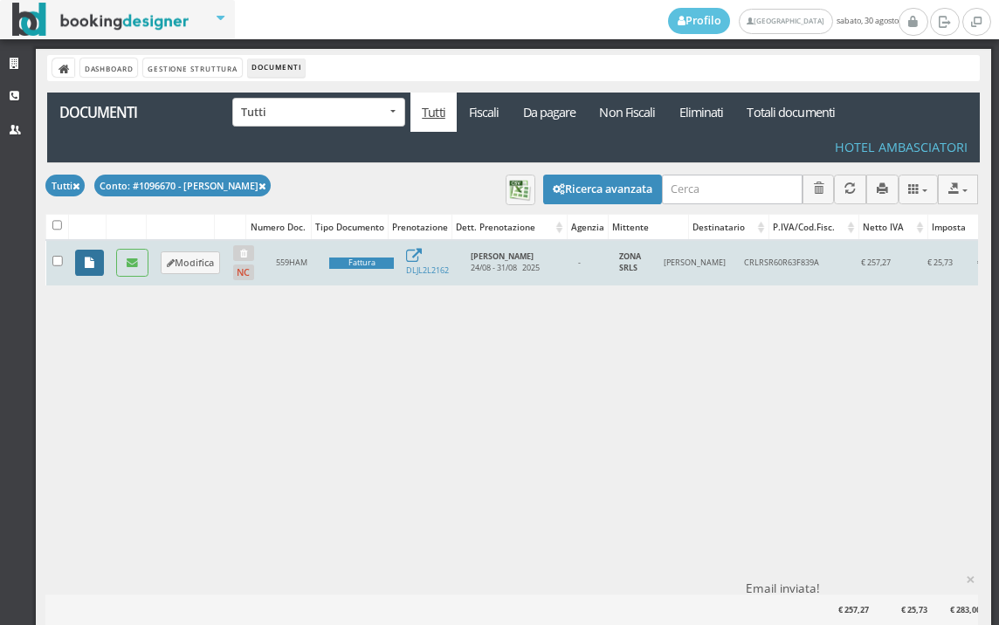
click at [99, 257] on link at bounding box center [89, 263] width 29 height 26
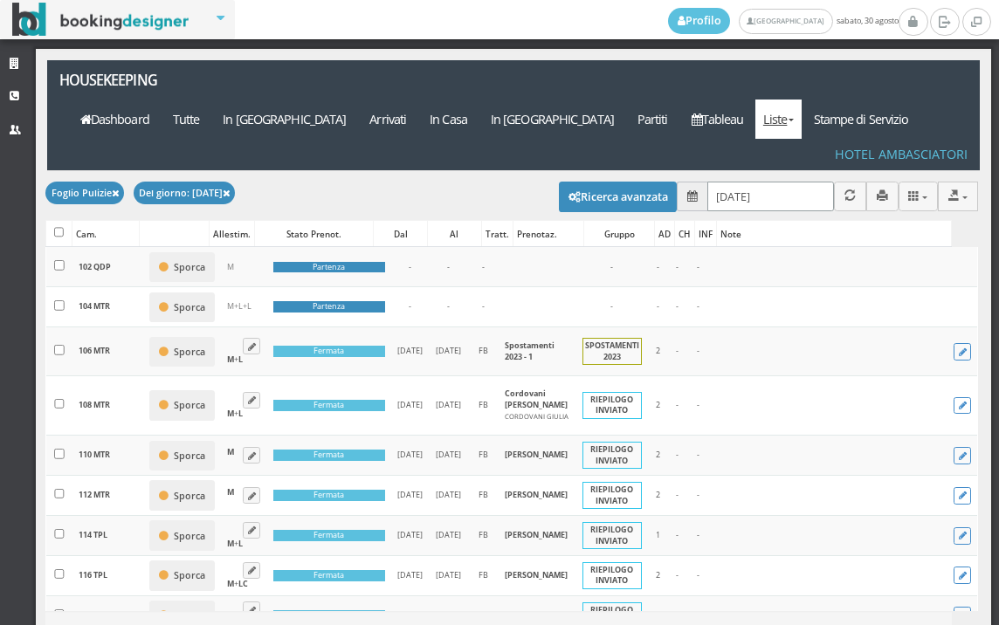
click at [779, 182] on input "[DATE]" at bounding box center [770, 196] width 127 height 29
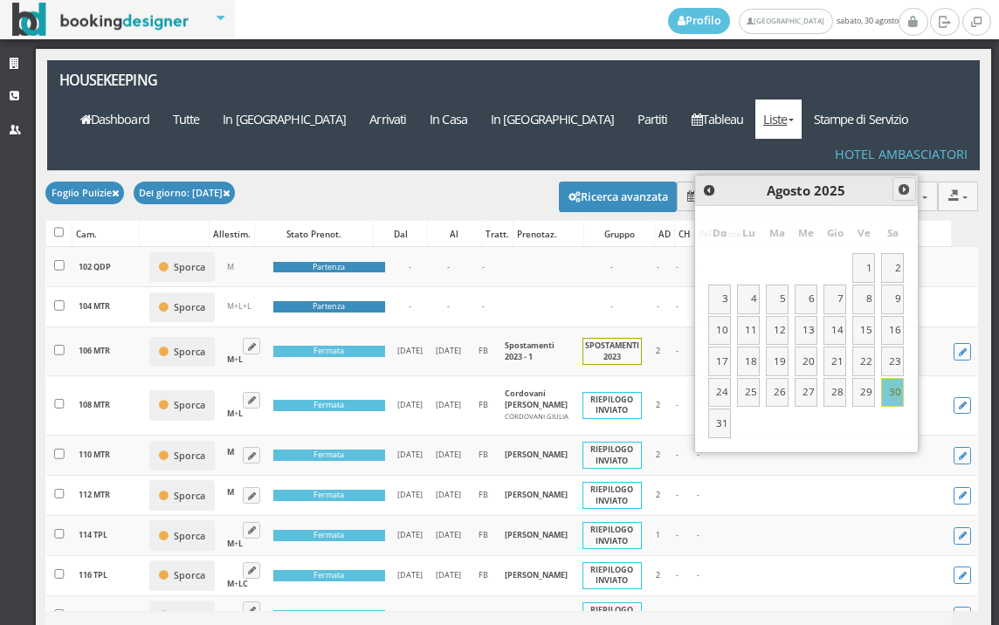
click at [902, 186] on span "Next" at bounding box center [904, 190] width 14 height 14
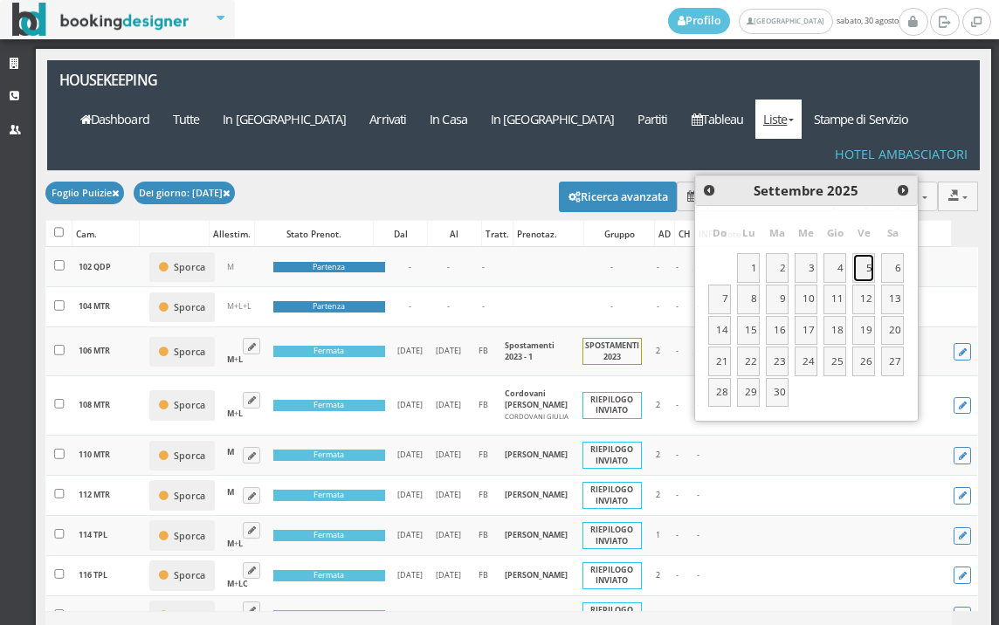
click at [871, 269] on link "5" at bounding box center [863, 268] width 23 height 30
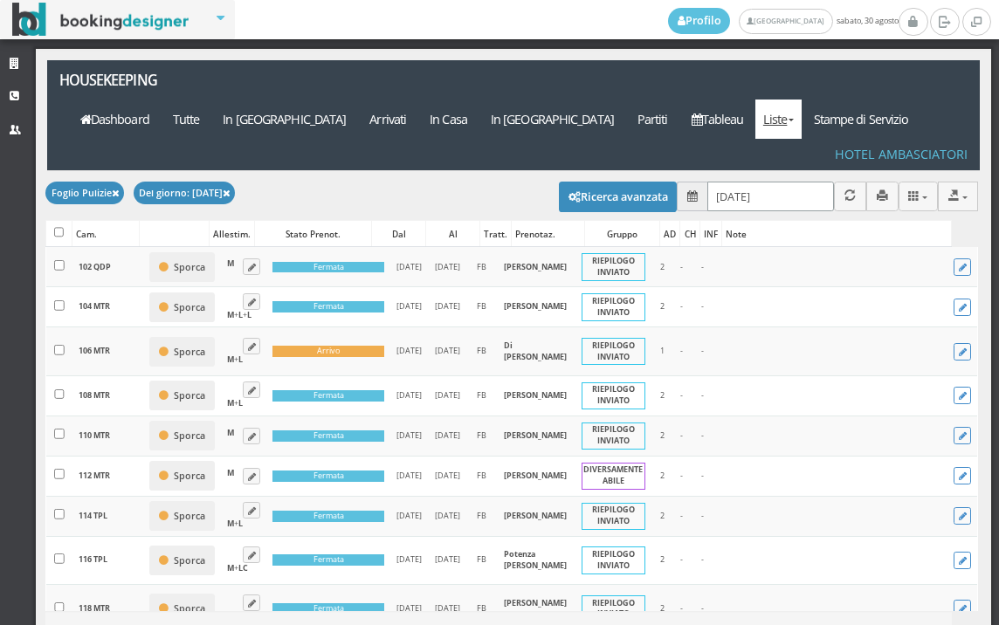
click at [766, 182] on input "[DATE]" at bounding box center [770, 196] width 127 height 29
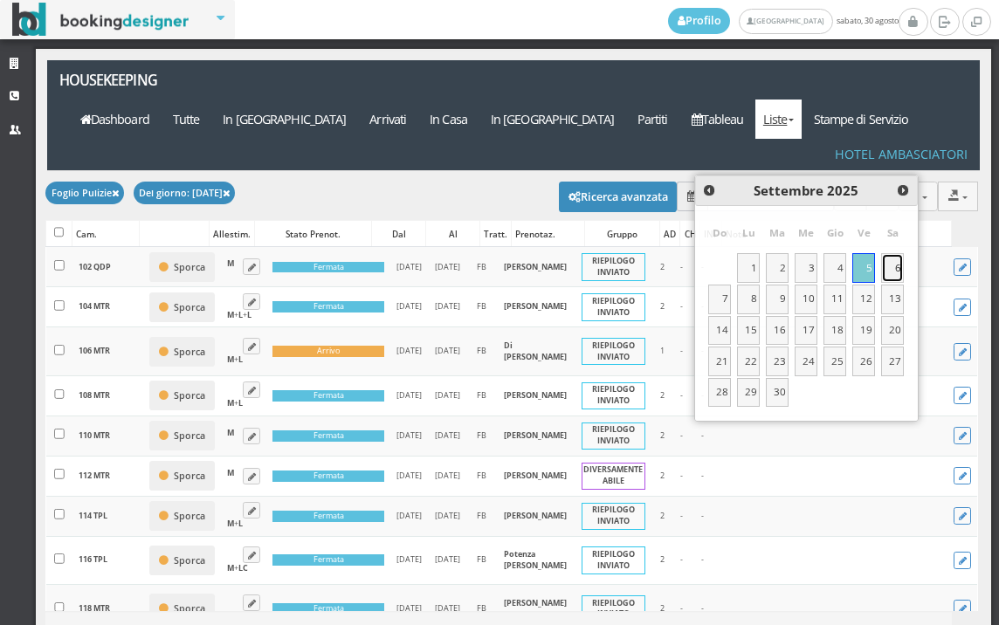
click at [886, 273] on link "6" at bounding box center [892, 268] width 23 height 30
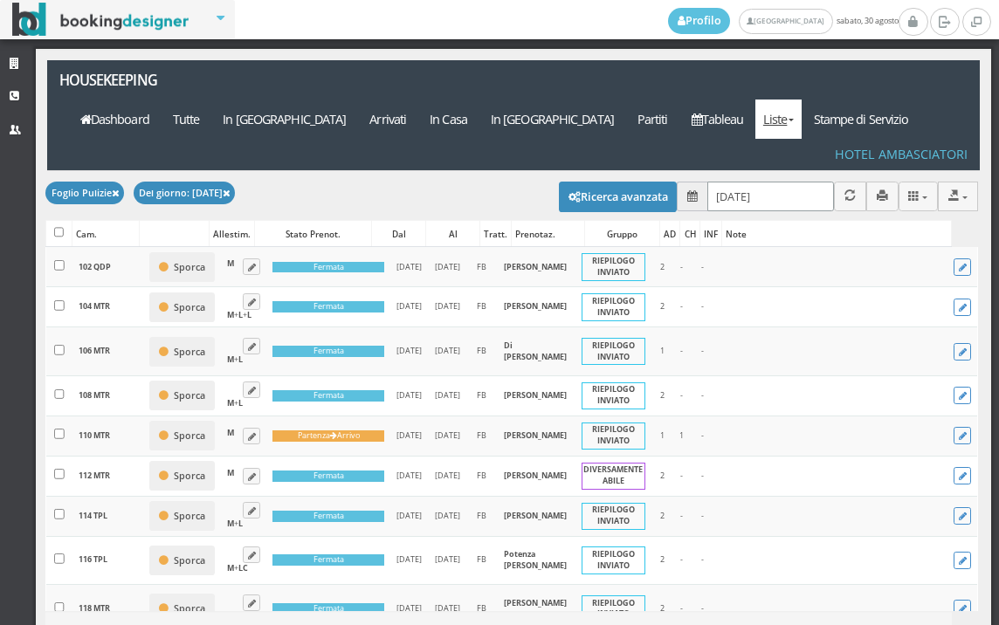
click at [793, 182] on input "[DATE]" at bounding box center [770, 196] width 127 height 29
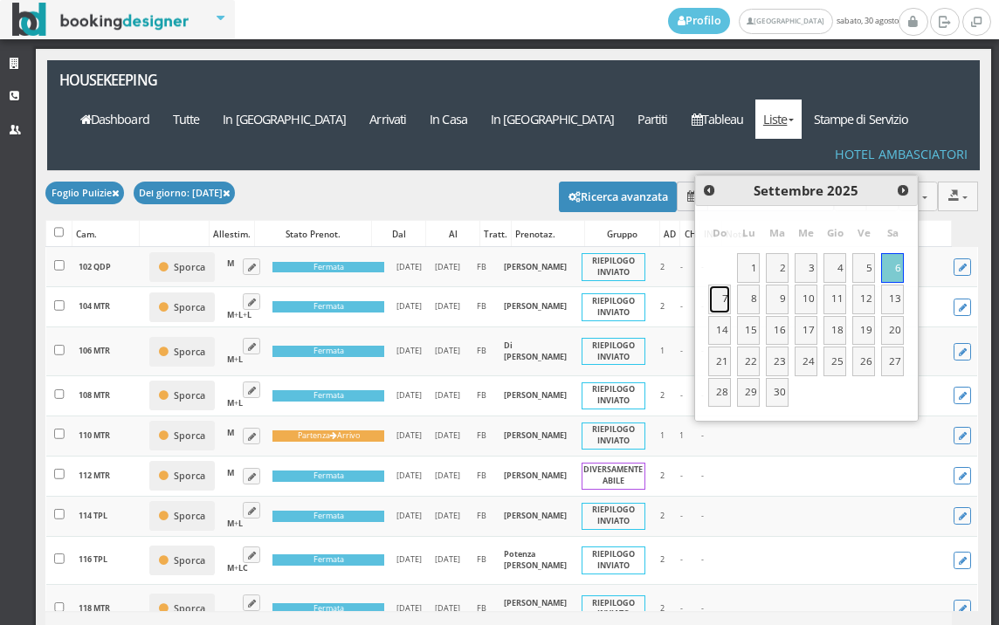
click at [722, 300] on link "7" at bounding box center [719, 300] width 23 height 30
type input "[DATE]"
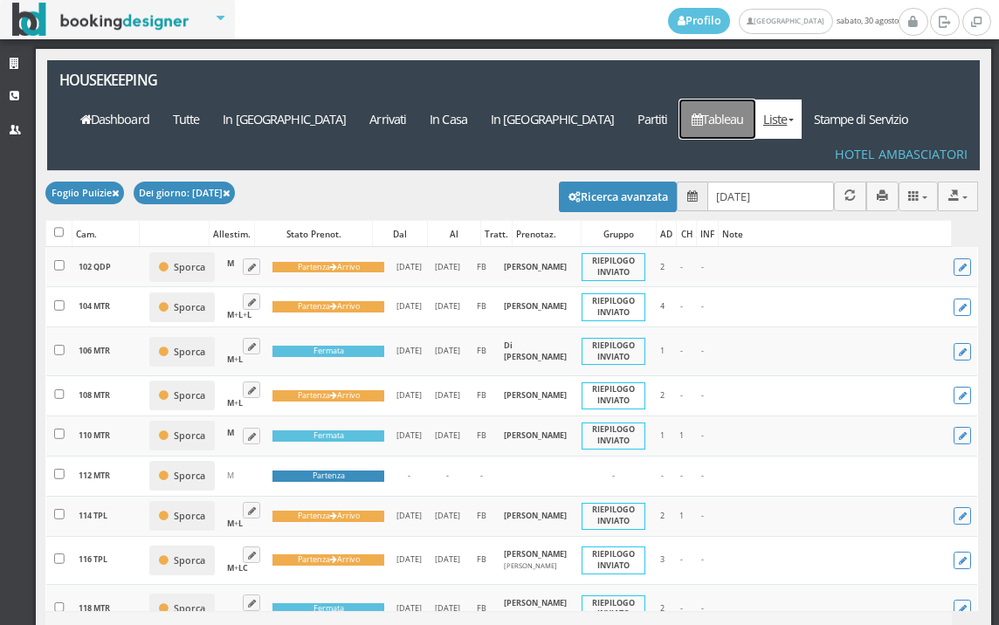
click at [734, 100] on link "Tableau" at bounding box center [717, 119] width 76 height 39
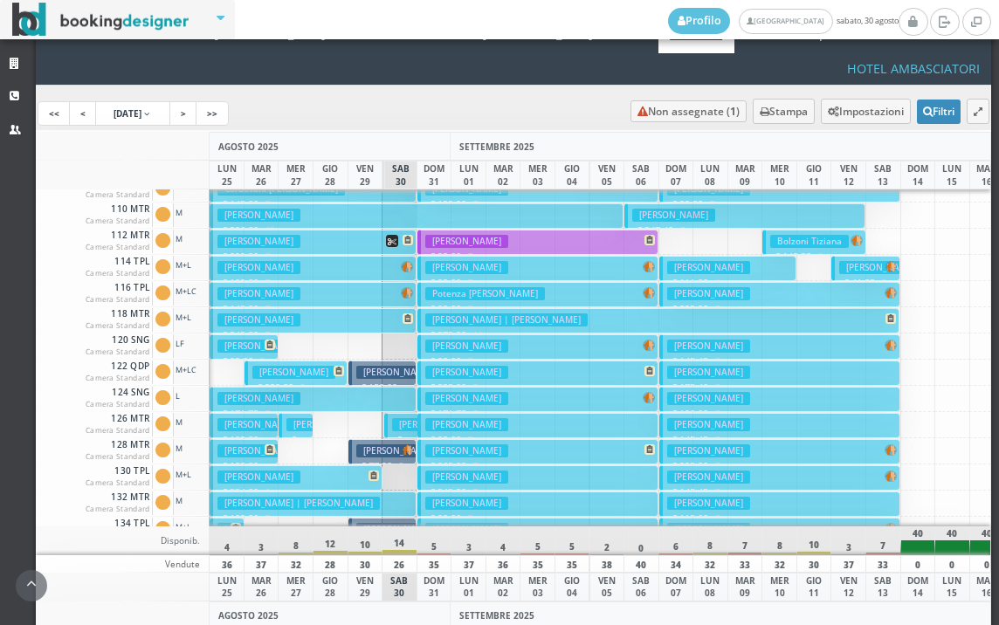
scroll to position [4, 0]
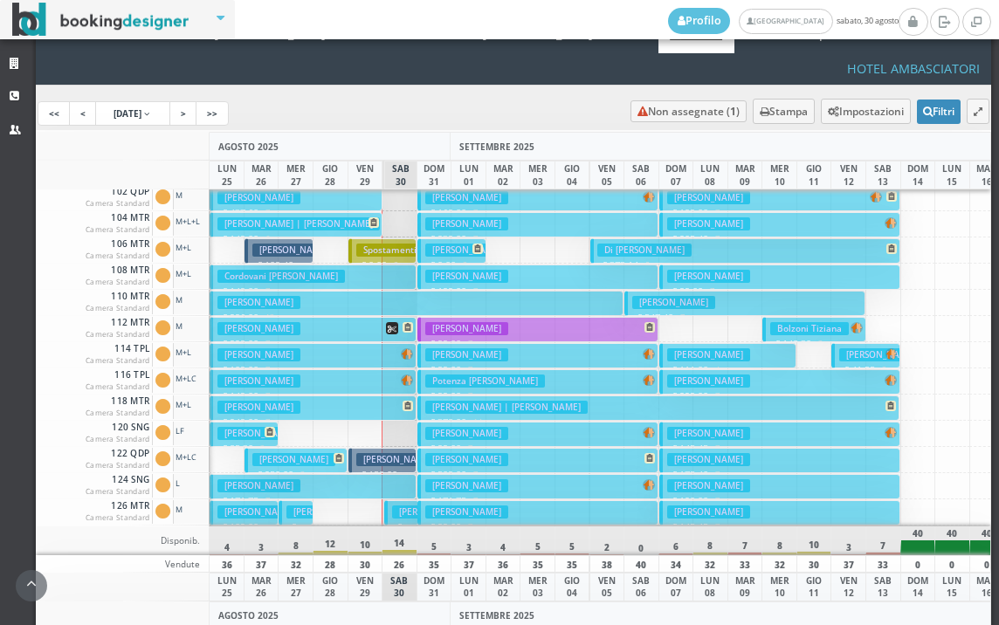
click at [375, 343] on button "[PERSON_NAME] € 109.00 7 notti 1 Adulto" at bounding box center [313, 355] width 207 height 25
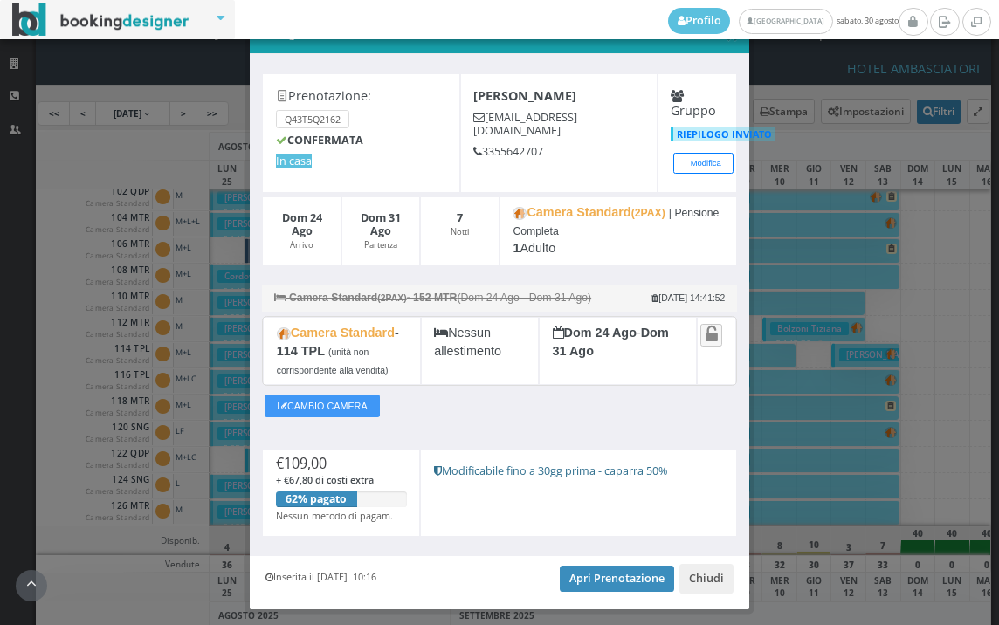
scroll to position [89, 0]
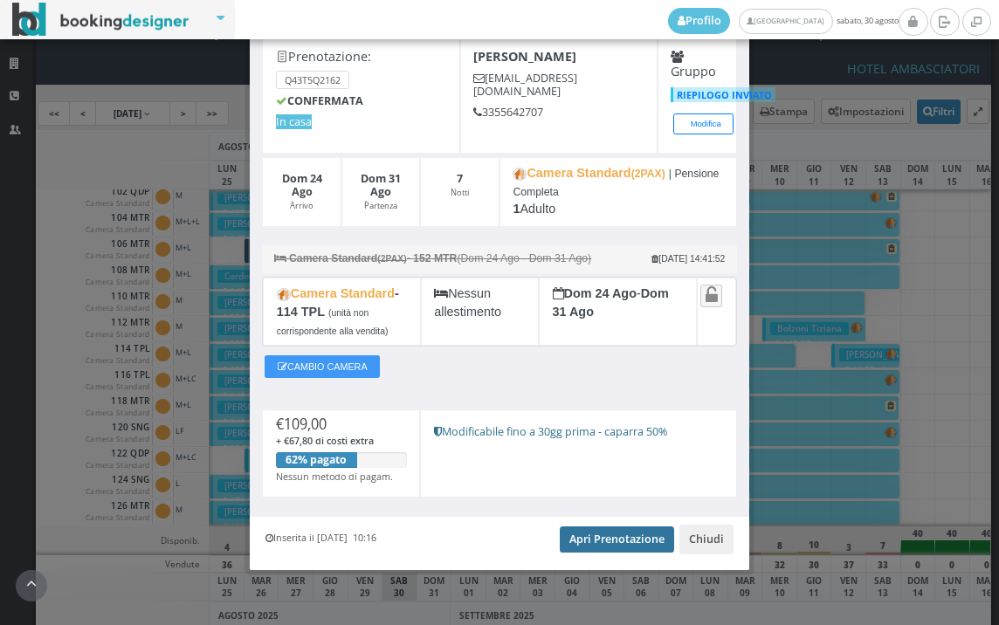
click at [623, 534] on link "Apri Prenotazione" at bounding box center [617, 540] width 114 height 26
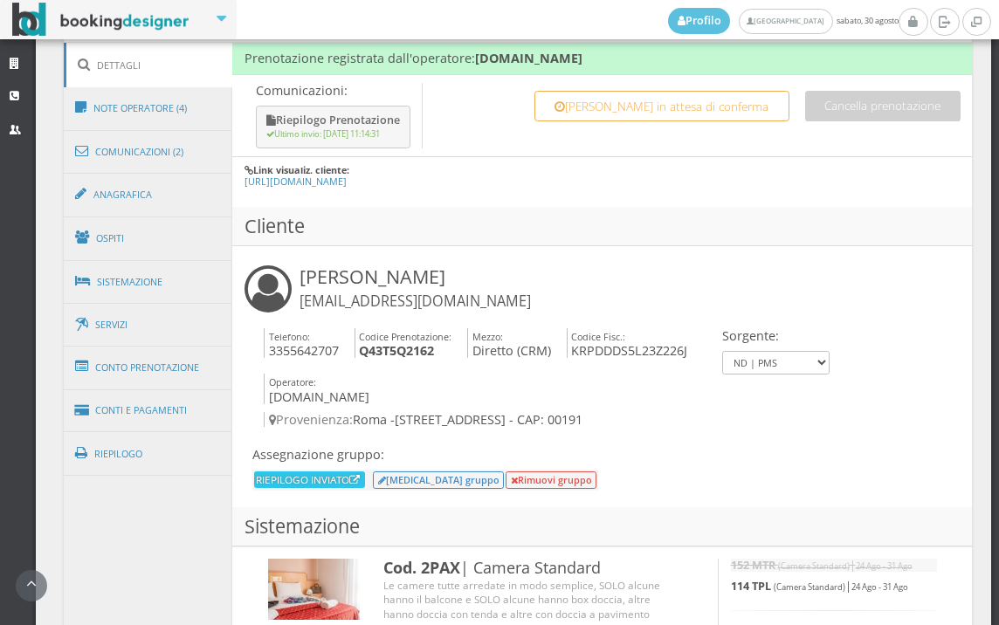
scroll to position [1040, 0]
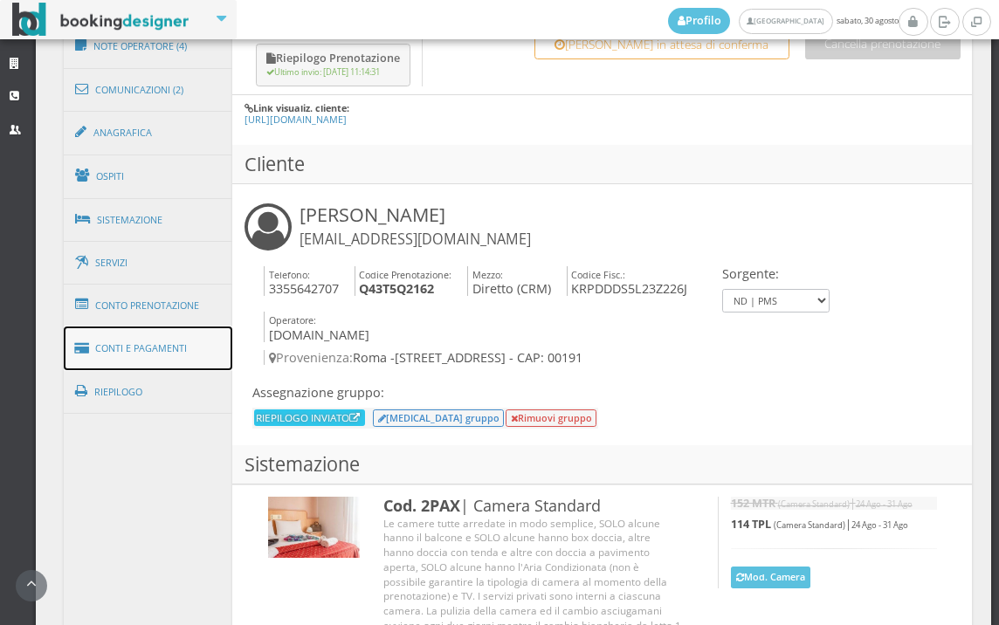
click at [155, 353] on link "Conti e Pagamenti" at bounding box center [148, 349] width 169 height 45
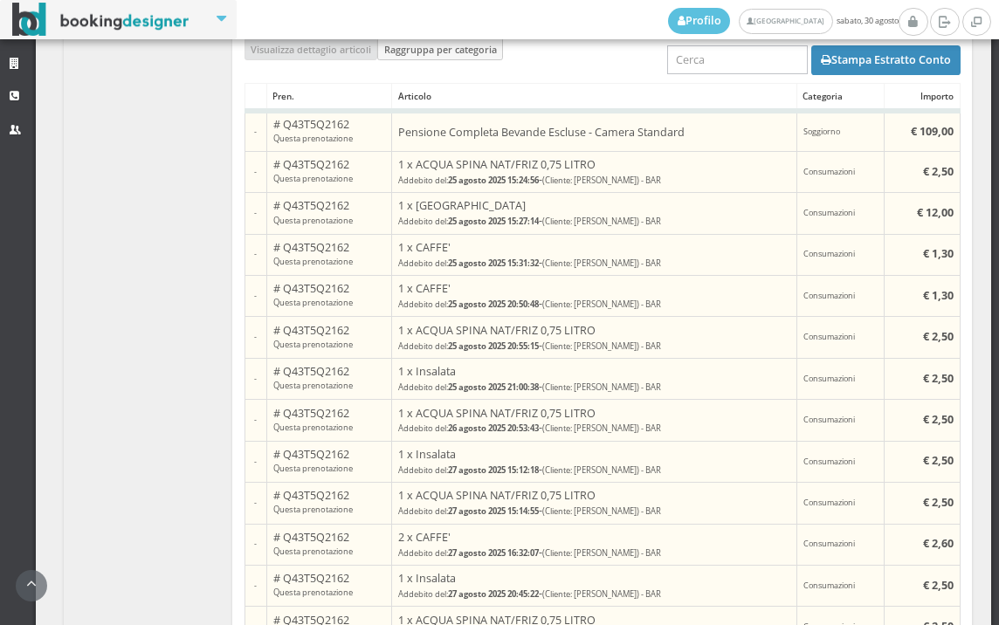
scroll to position [1622, 0]
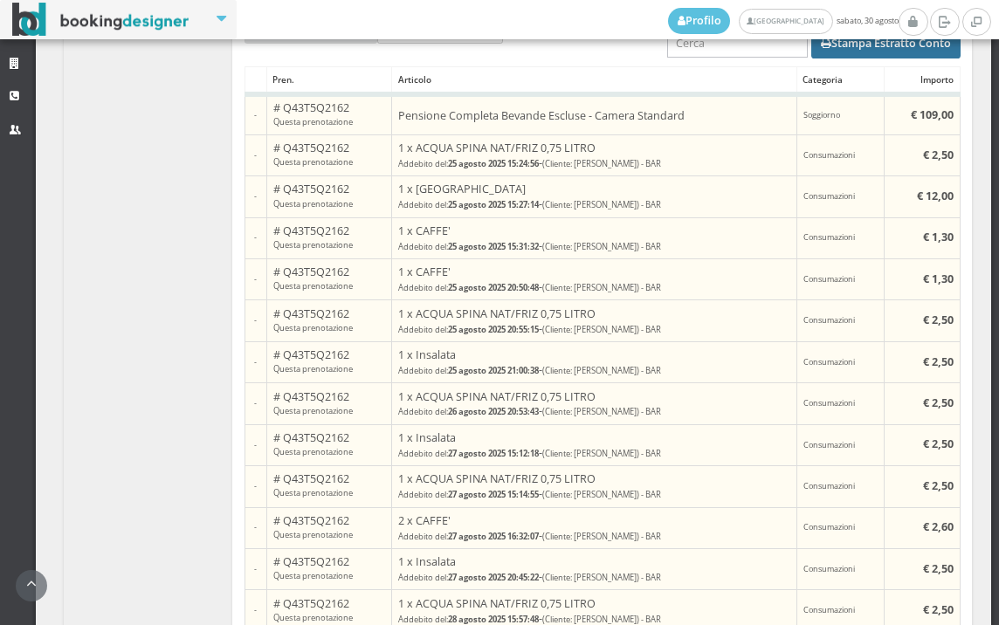
click at [865, 57] on button "Stampa Estratto Conto" at bounding box center [885, 44] width 149 height 30
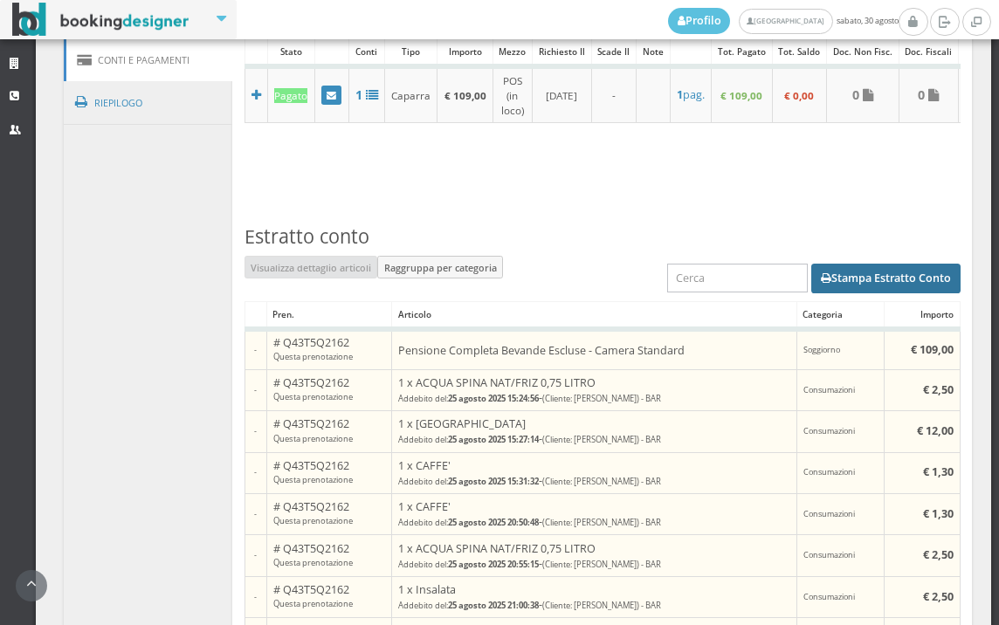
scroll to position [1325, 0]
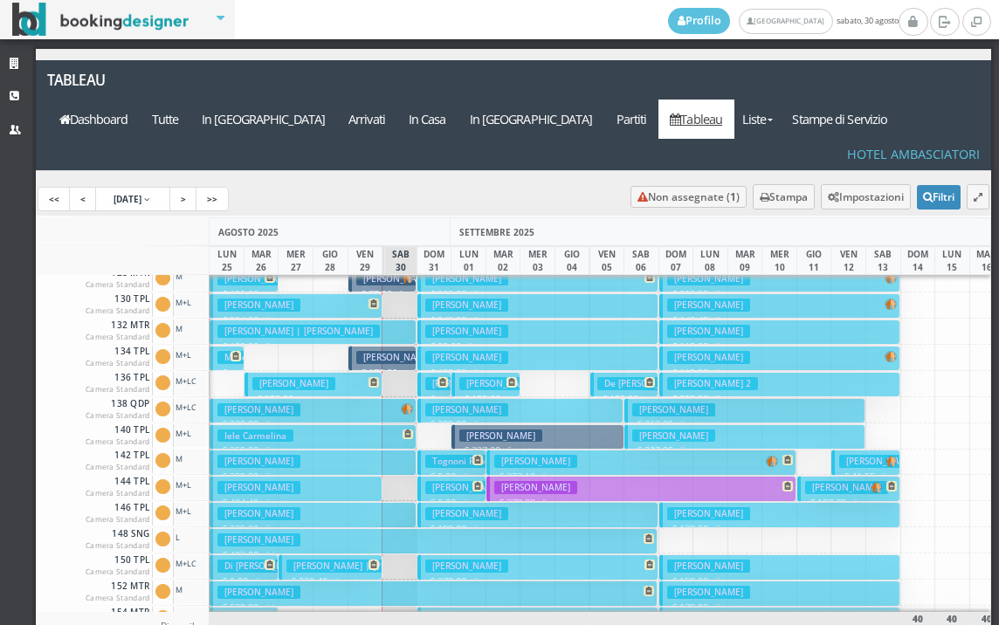
scroll to position [262, 0]
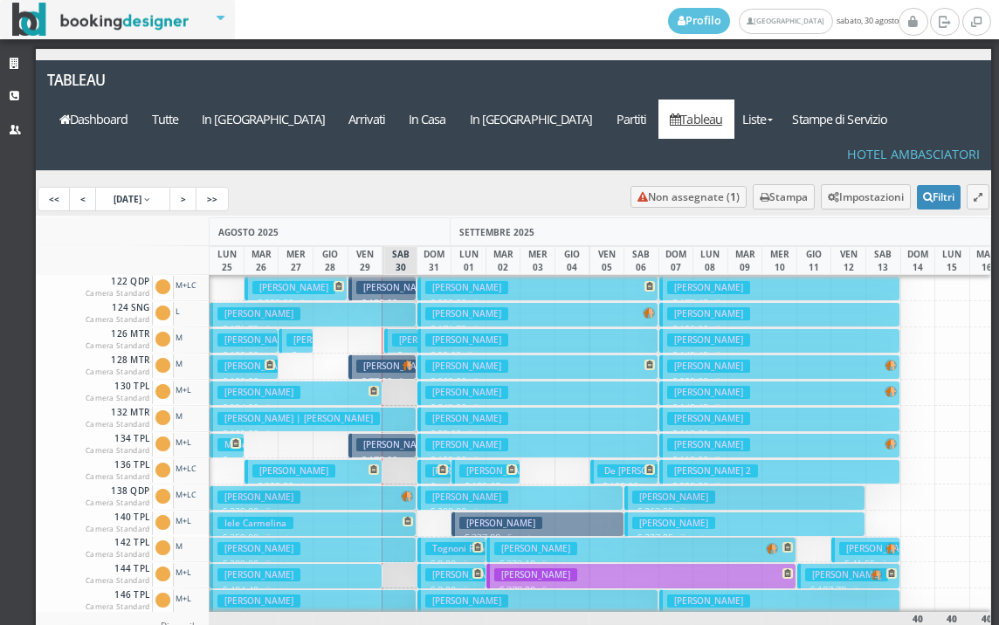
click at [375, 360] on h3 "[PERSON_NAME] | [PERSON_NAME]" at bounding box center [437, 366] width 162 height 13
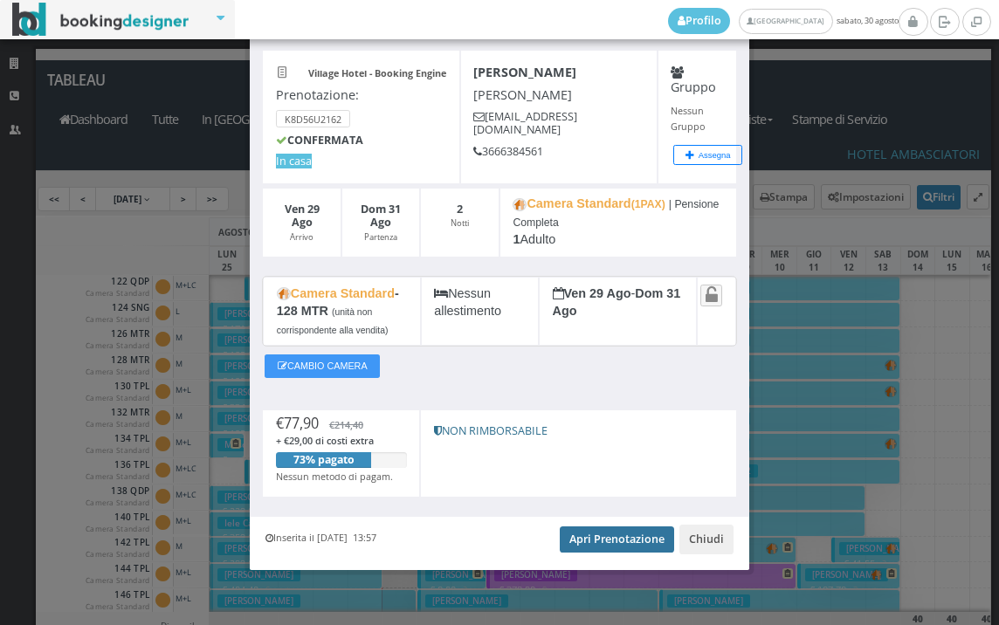
scroll to position [72, 0]
click at [597, 545] on link "Apri Prenotazione" at bounding box center [617, 540] width 114 height 26
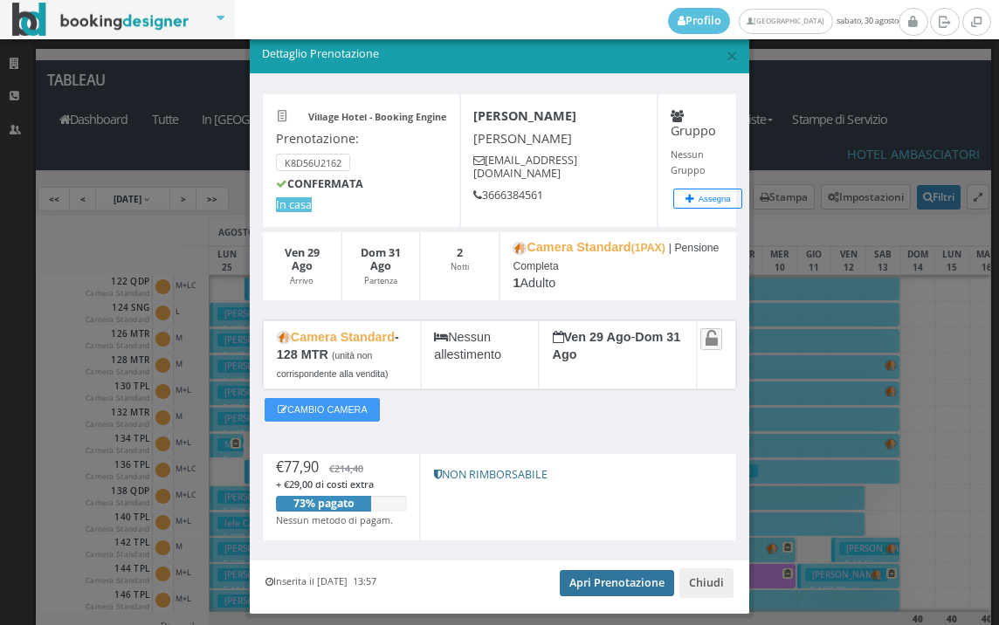
scroll to position [0, 0]
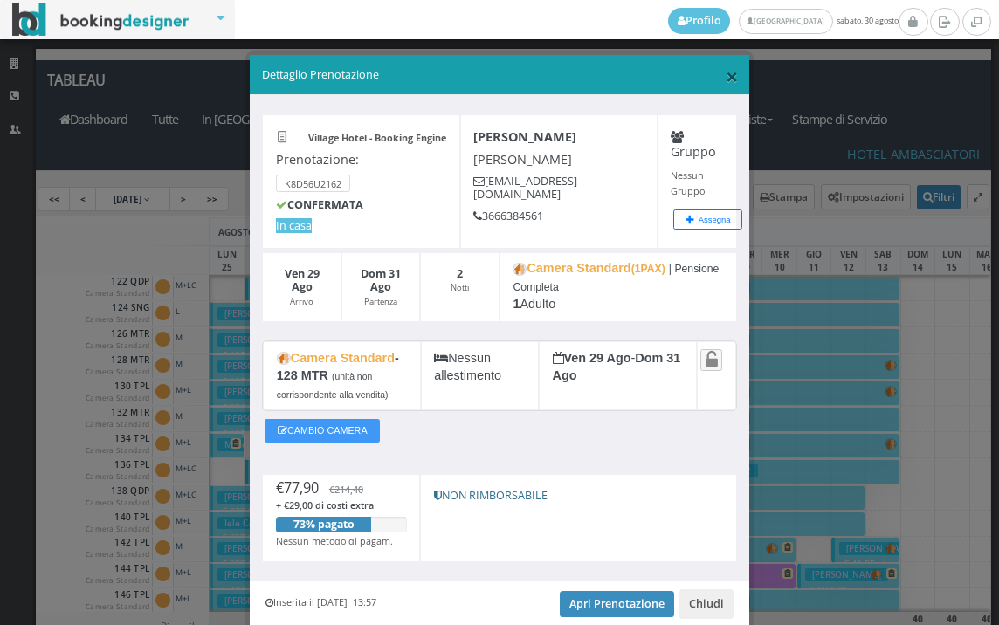
click at [726, 80] on span "×" at bounding box center [732, 76] width 12 height 30
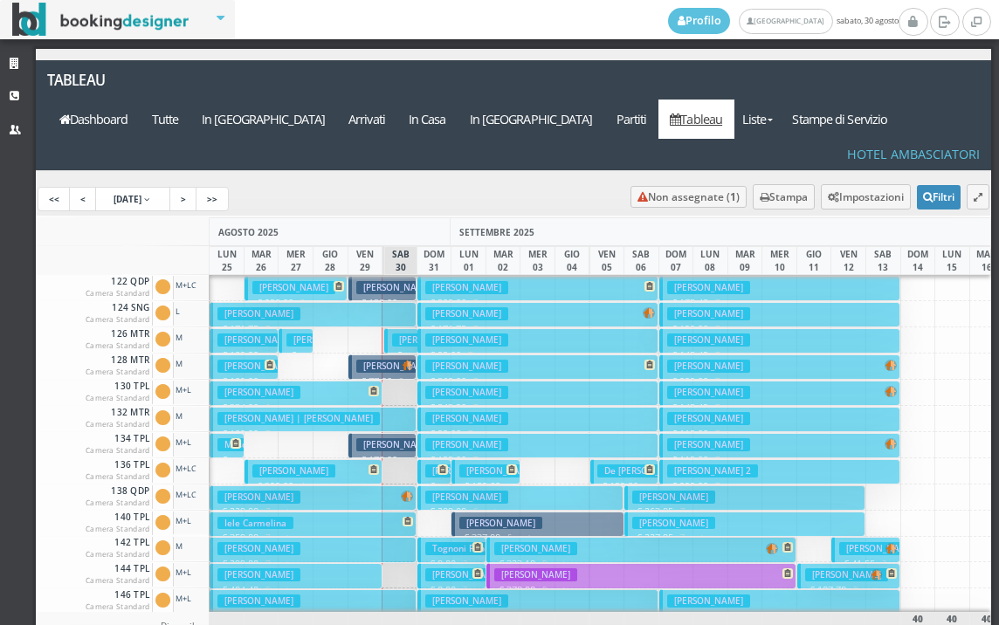
click at [377, 355] on button "[PERSON_NAME] | [PERSON_NAME] € 77.90 2 notti 1 Adulto" at bounding box center [382, 367] width 69 height 25
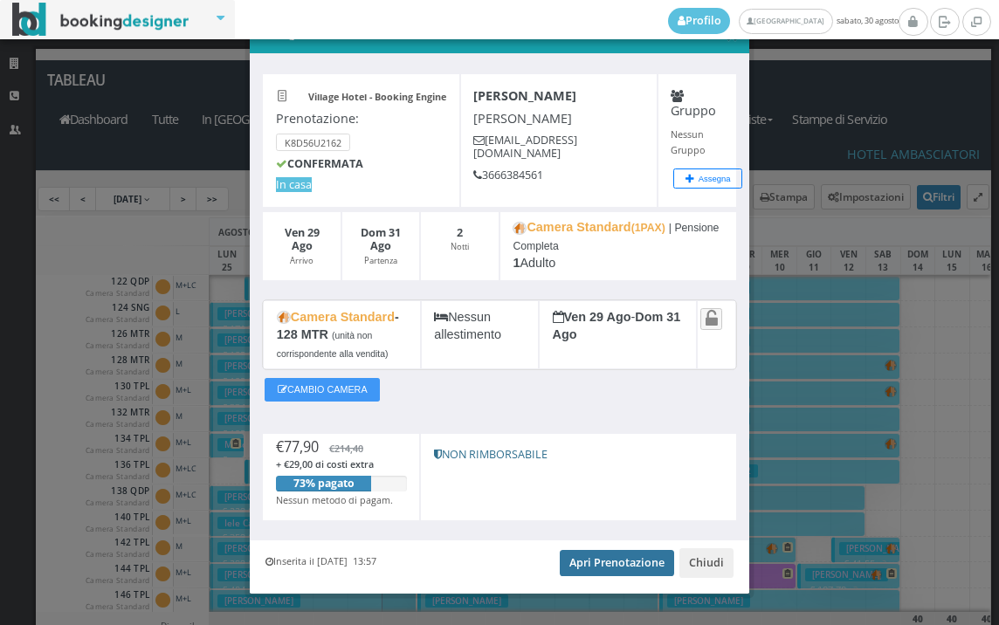
scroll to position [72, 0]
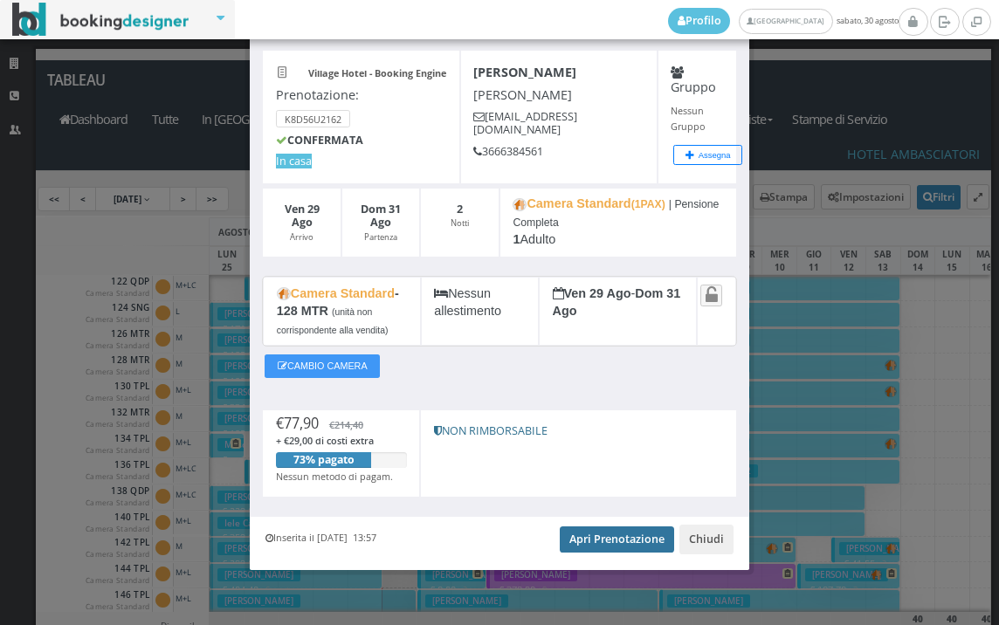
click at [589, 551] on link "Apri Prenotazione" at bounding box center [617, 540] width 114 height 26
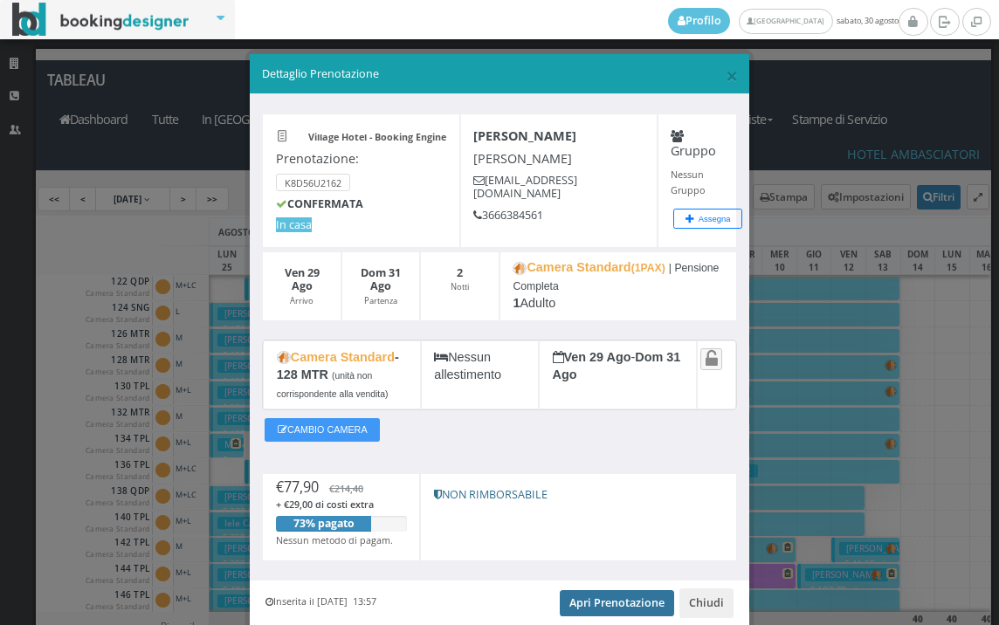
scroll to position [0, 0]
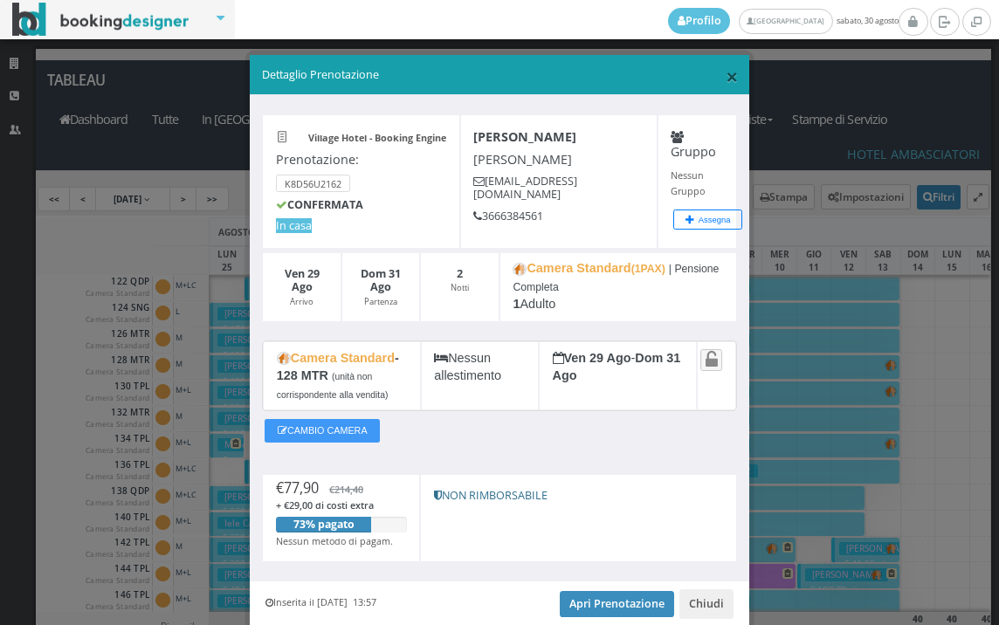
click at [726, 79] on span "×" at bounding box center [732, 76] width 12 height 30
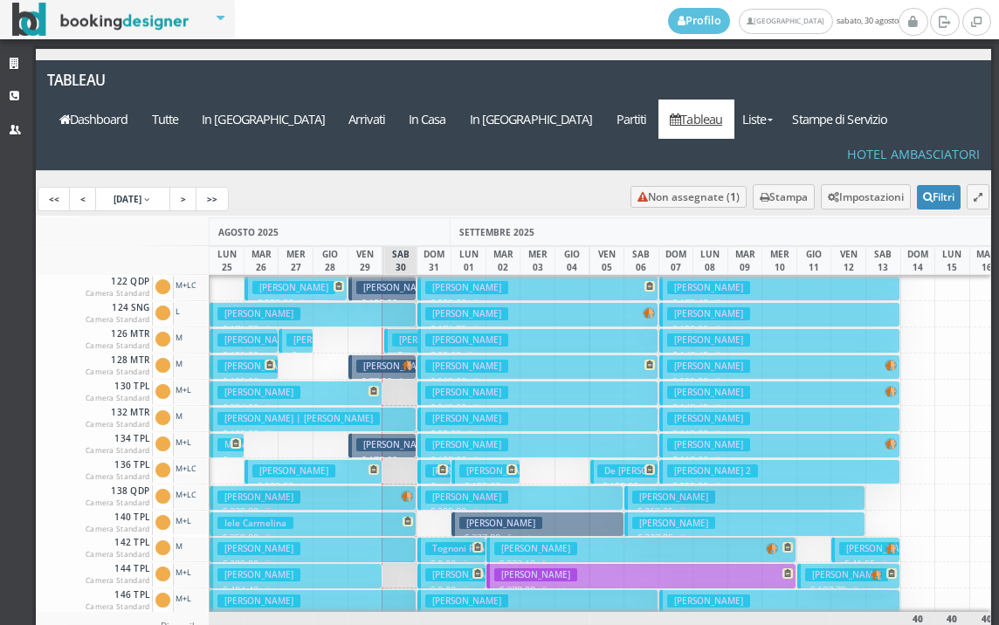
click at [375, 438] on h3 "[PERSON_NAME]" at bounding box center [397, 444] width 83 height 13
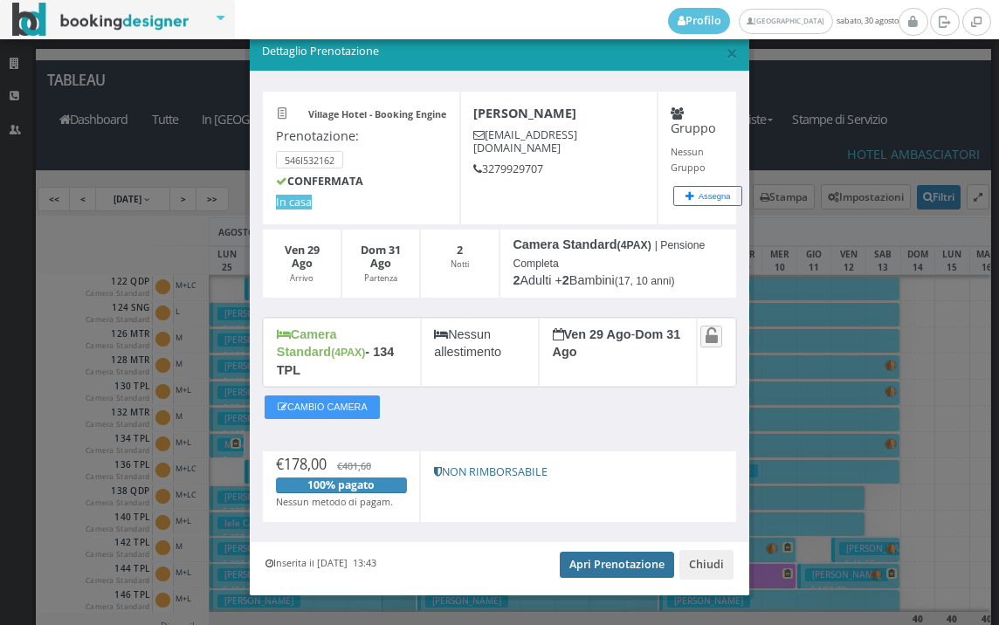
scroll to position [33, 0]
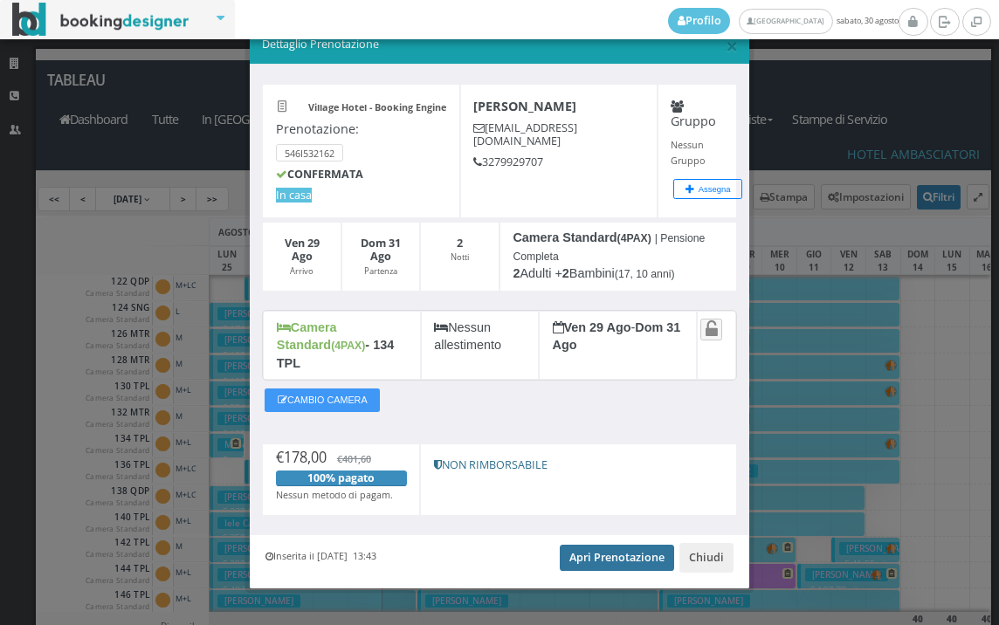
click at [601, 545] on link "Apri Prenotazione" at bounding box center [617, 558] width 114 height 26
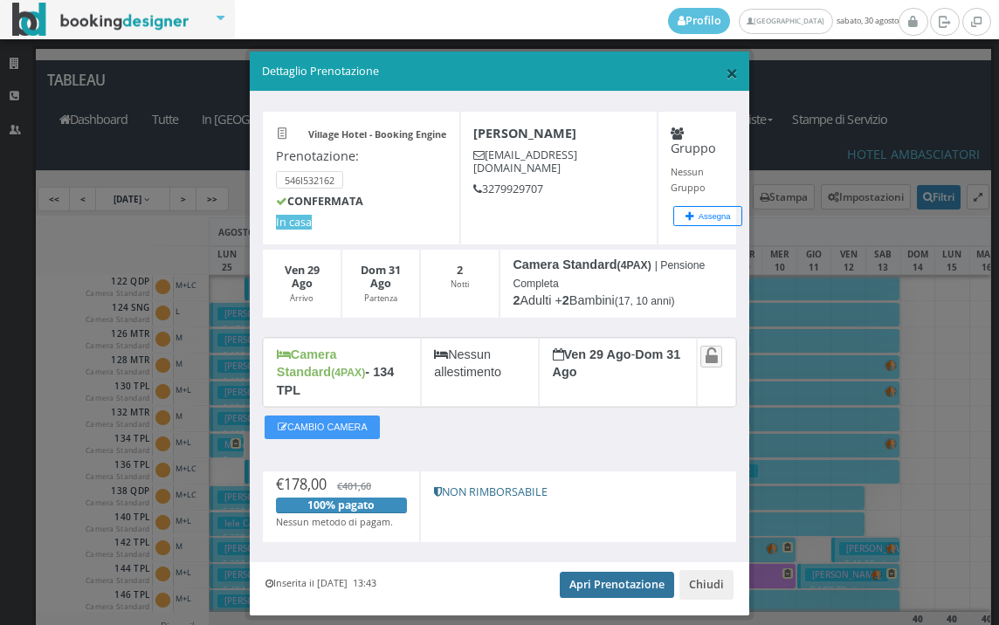
scroll to position [0, 0]
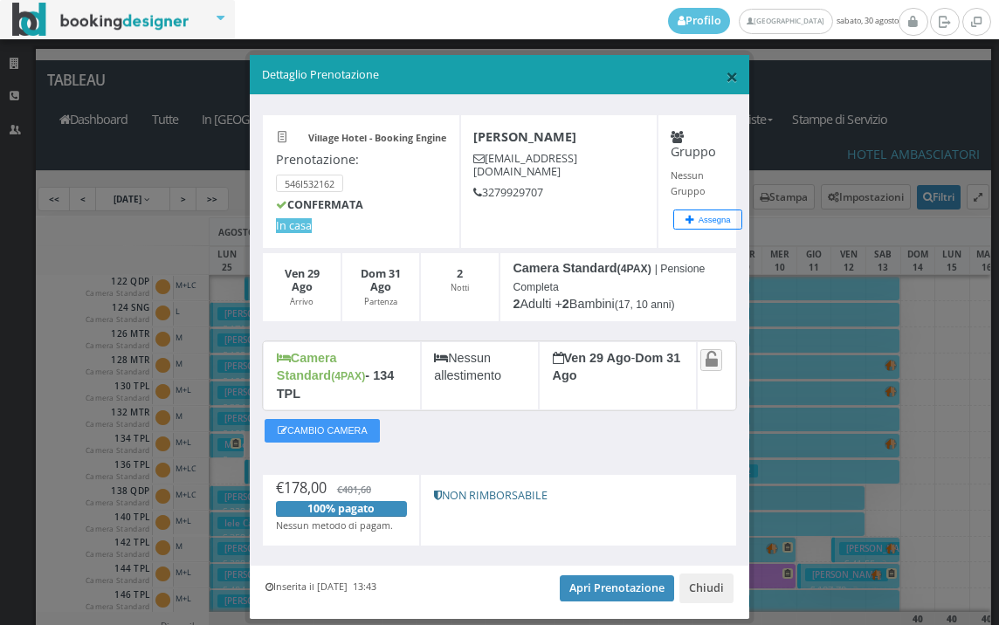
click at [726, 68] on span "×" at bounding box center [732, 76] width 12 height 30
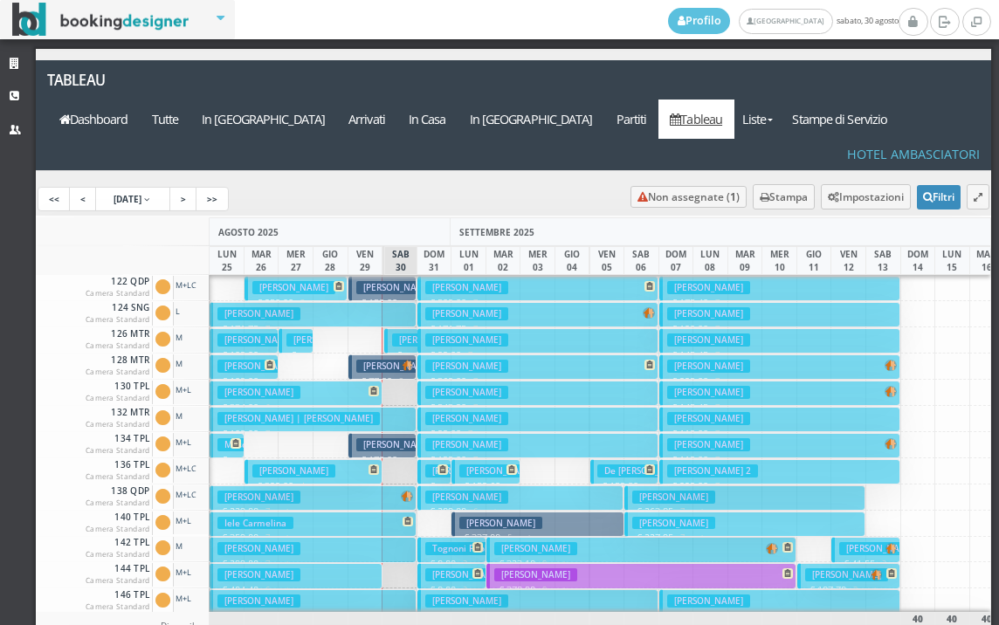
click at [513, 276] on button "Di Mora Teresa € 509.00 7 notti 2 Adulti + 2 Bambini (9, 6 anni)" at bounding box center [537, 288] width 241 height 25
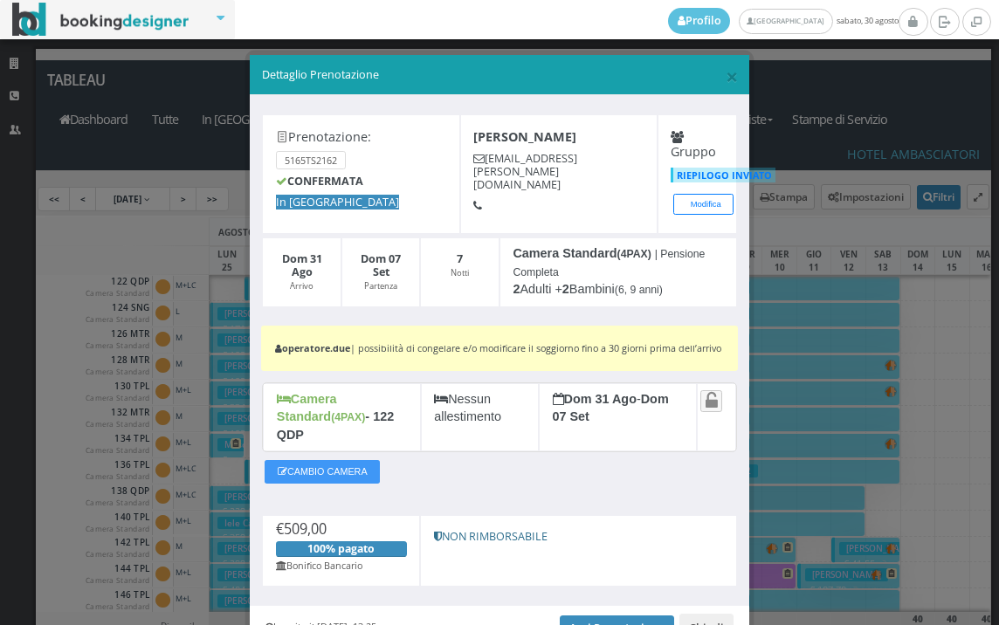
scroll to position [91, 0]
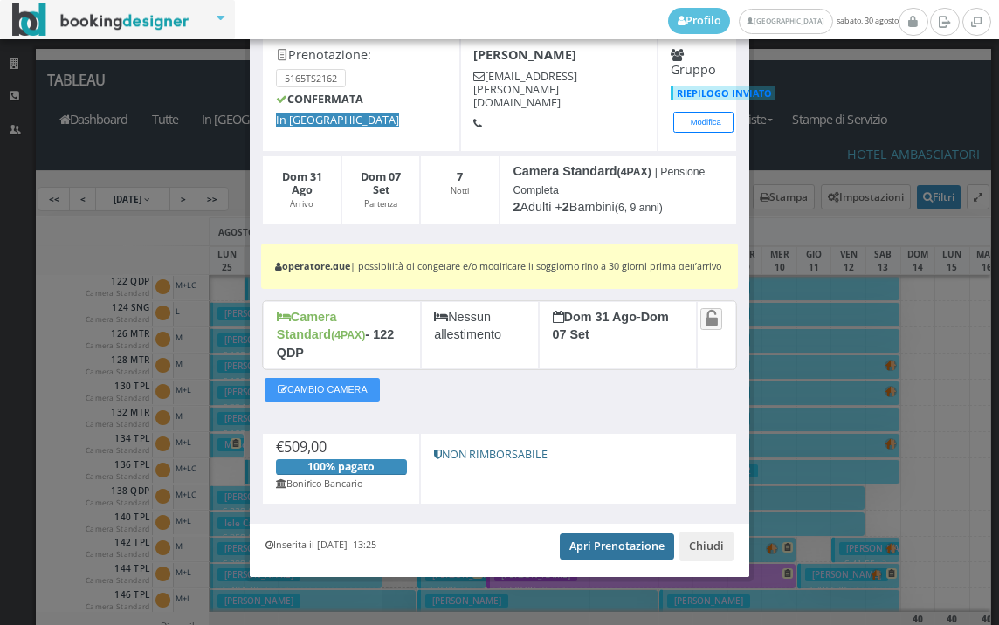
click at [595, 547] on link "Apri Prenotazione" at bounding box center [617, 547] width 114 height 26
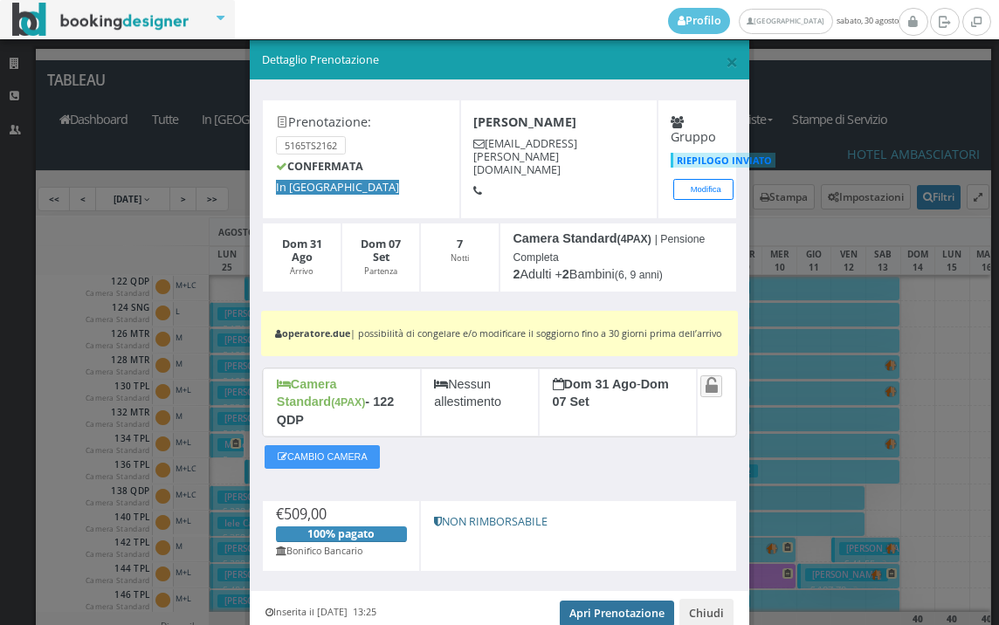
scroll to position [0, 0]
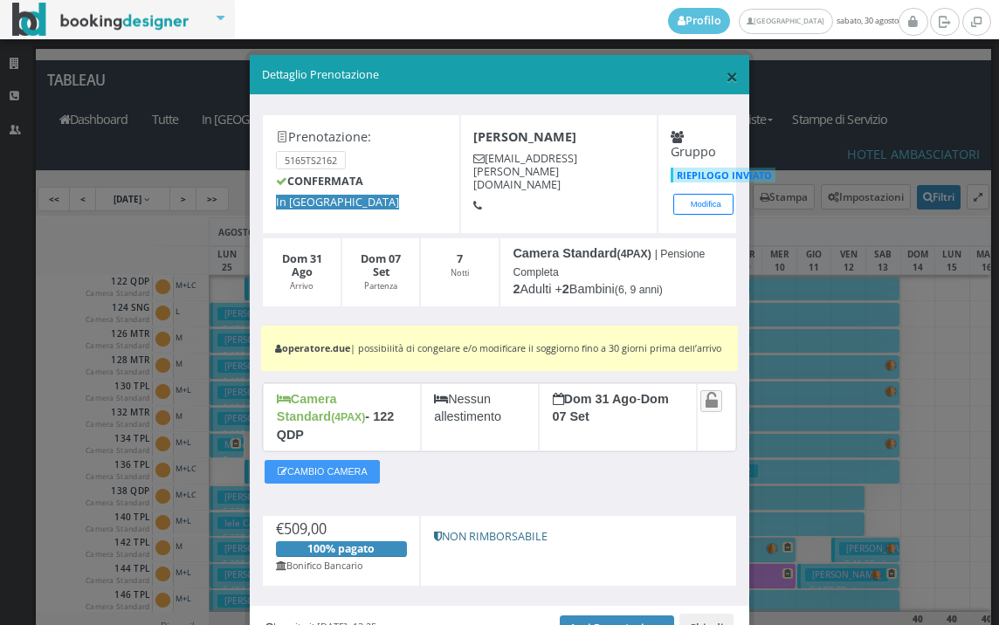
click at [726, 72] on span "×" at bounding box center [732, 76] width 12 height 30
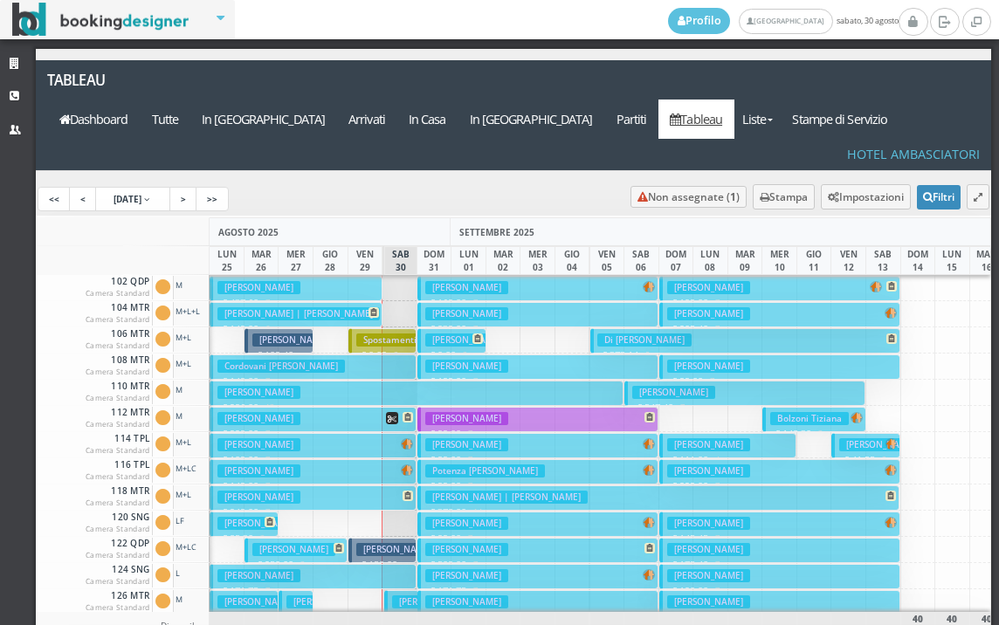
click at [509, 276] on button "Giandini Gianni € 169.00 7 notti 2 Adulti" at bounding box center [537, 288] width 241 height 25
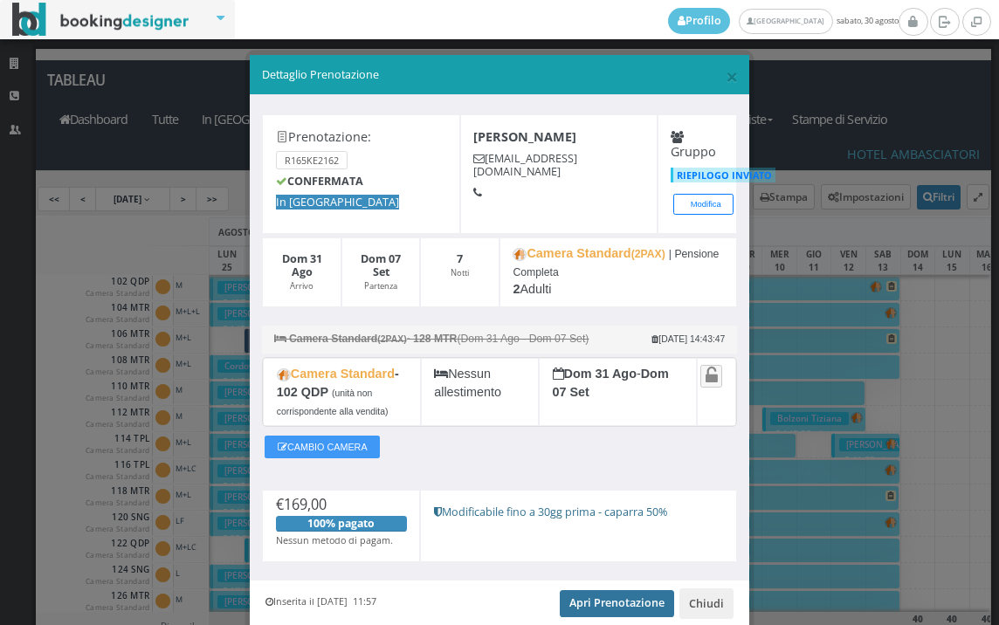
click at [573, 602] on link "Apri Prenotazione" at bounding box center [617, 603] width 114 height 26
click at [726, 73] on span "×" at bounding box center [732, 76] width 12 height 30
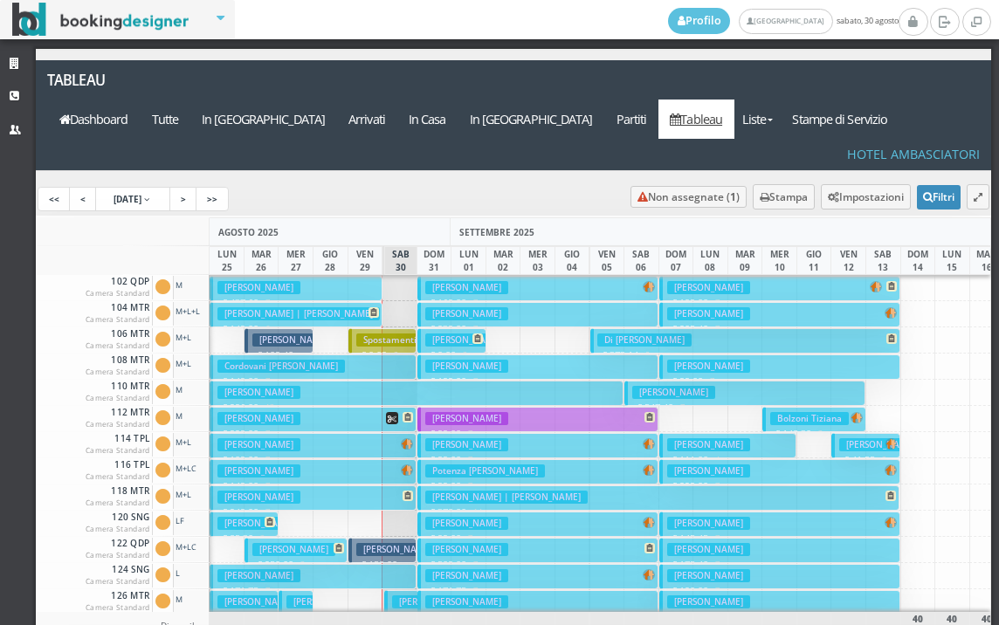
click at [462, 307] on h3 "Papeo Carla" at bounding box center [466, 313] width 83 height 13
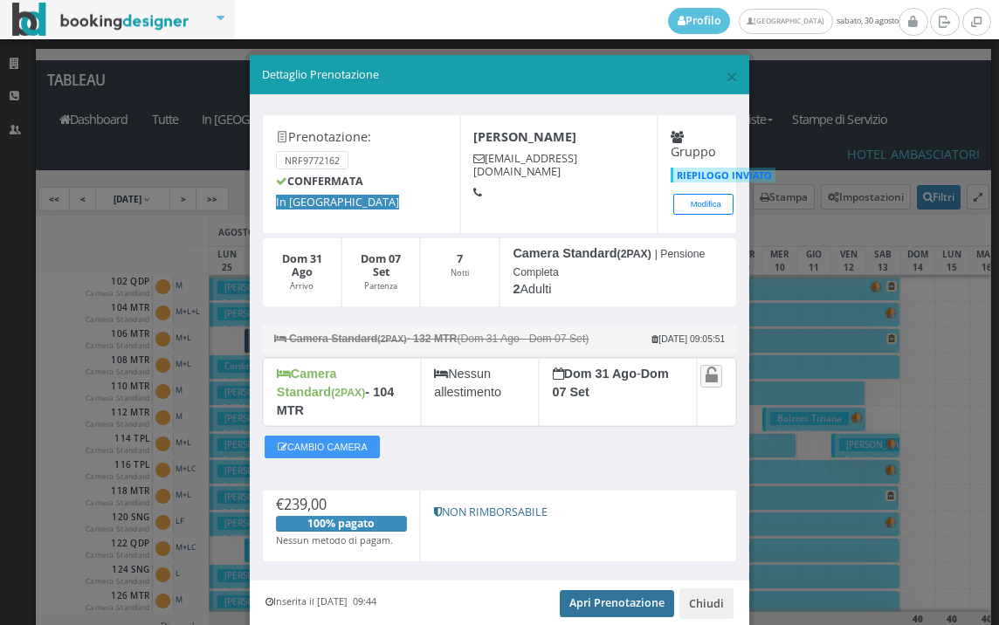
click at [606, 590] on link "Apri Prenotazione" at bounding box center [617, 603] width 114 height 26
click at [726, 72] on span "×" at bounding box center [732, 76] width 12 height 30
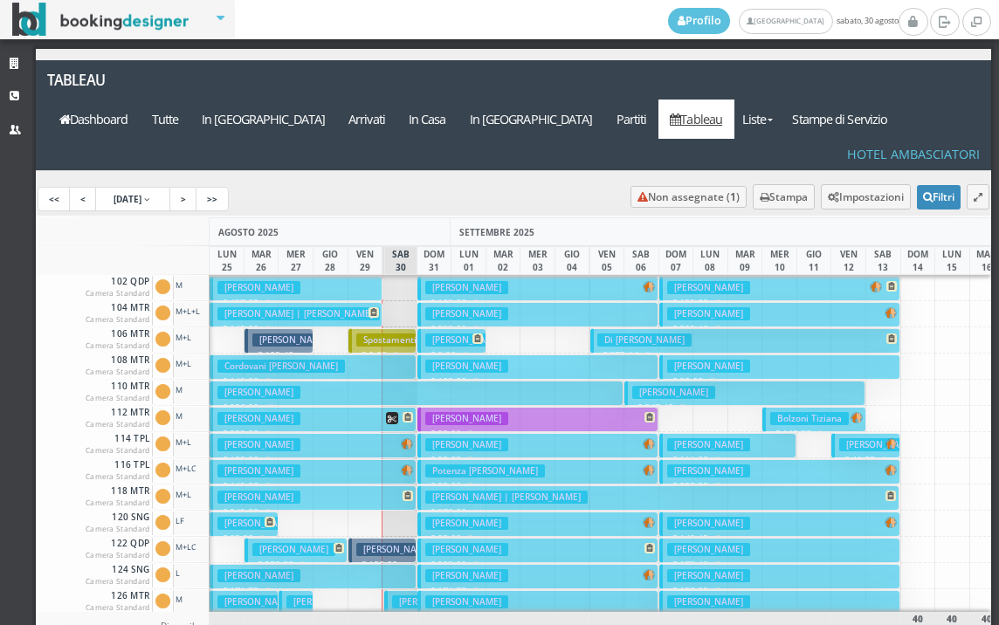
click at [429, 334] on h3 "Spampatti Silvano" at bounding box center [466, 340] width 83 height 13
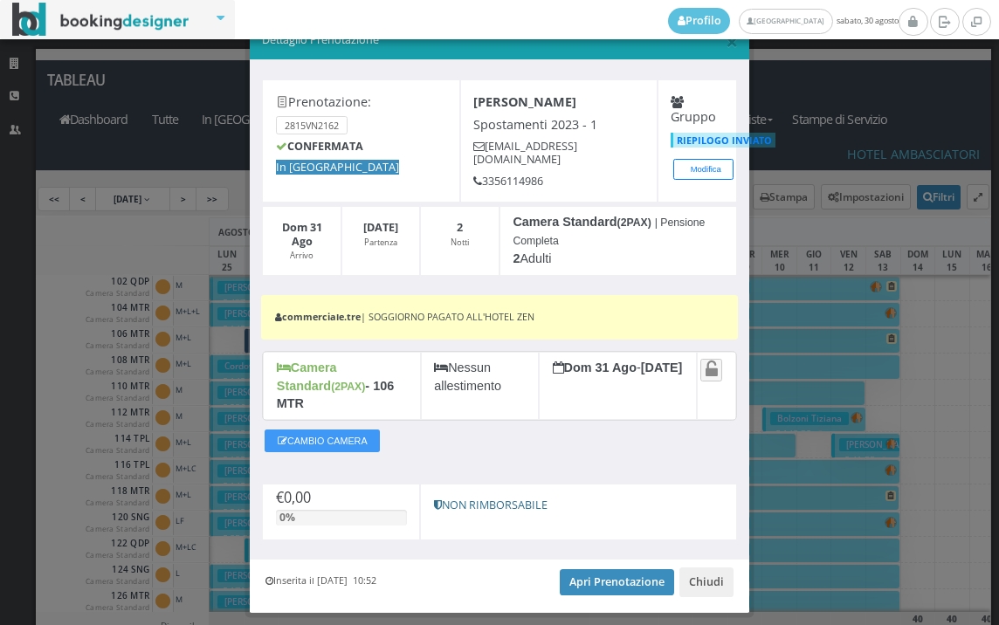
scroll to position [62, 0]
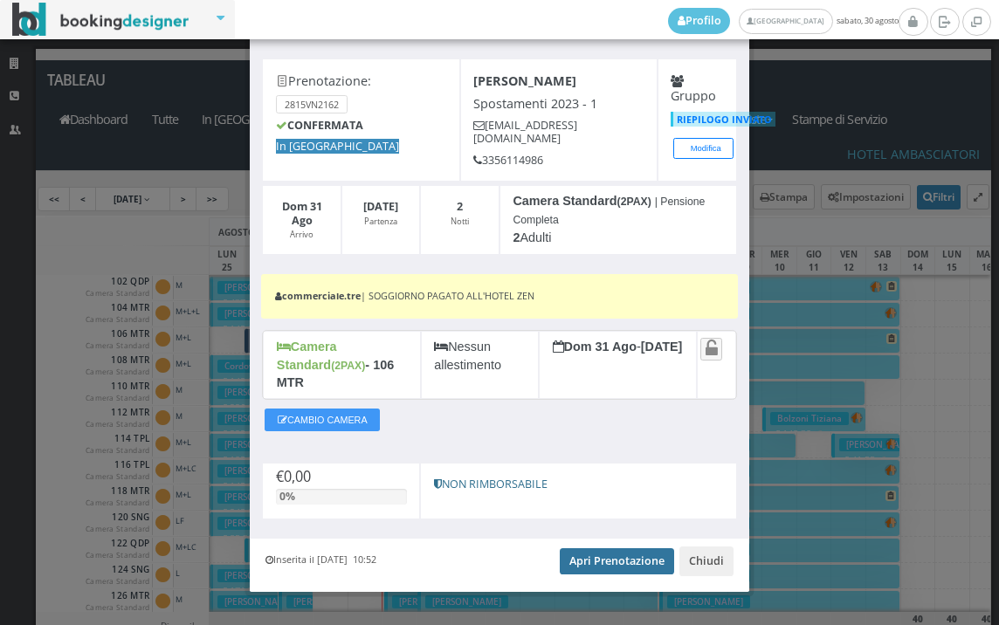
click at [574, 548] on link "Apri Prenotazione" at bounding box center [617, 561] width 114 height 26
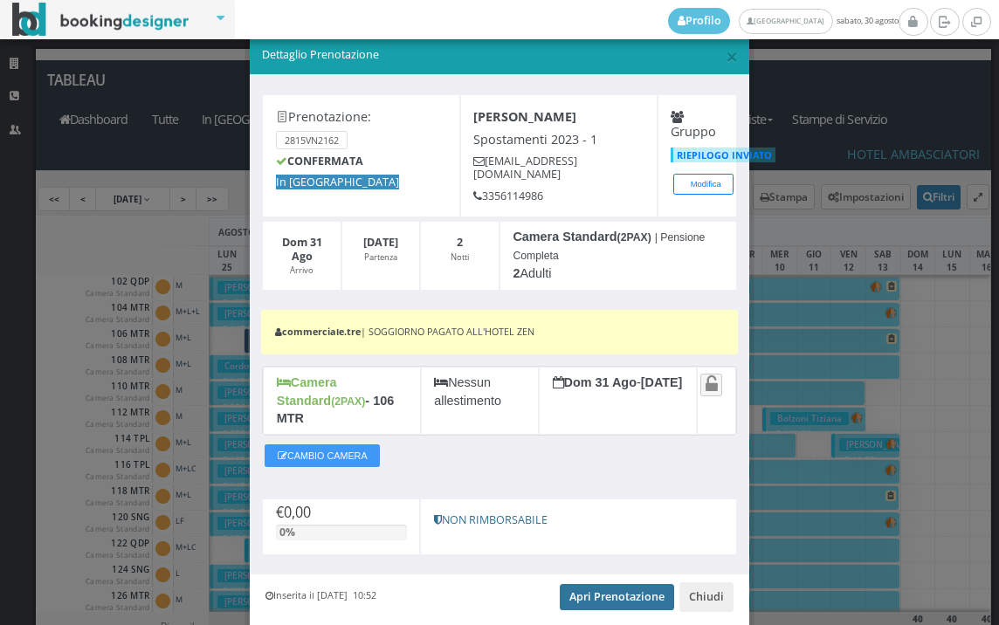
scroll to position [0, 0]
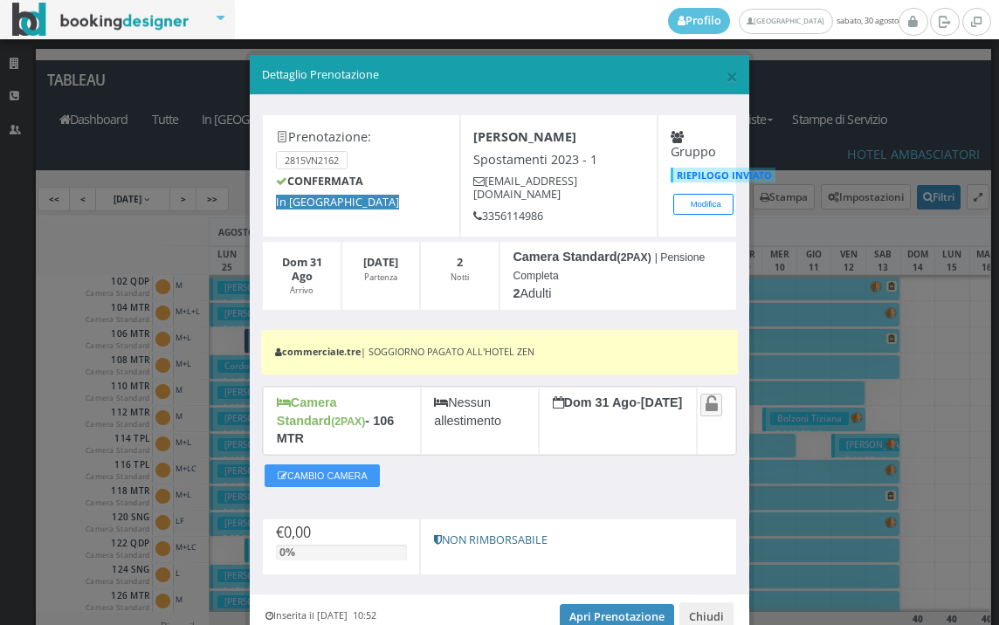
click at [728, 69] on div "× Dettaglio Prenotazione" at bounding box center [499, 75] width 499 height 40
click at [726, 77] on span "×" at bounding box center [732, 76] width 12 height 30
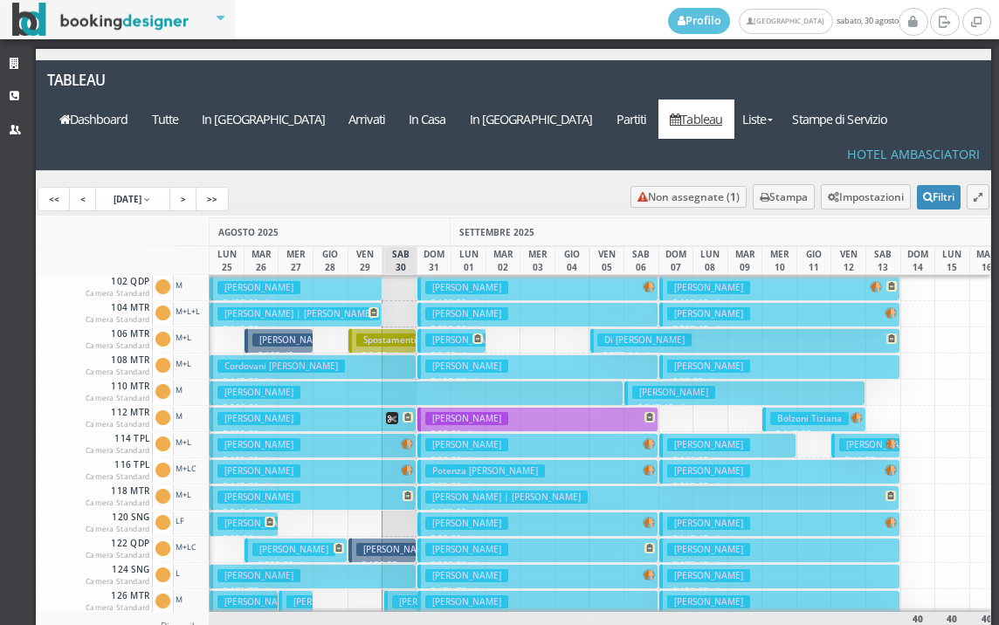
click at [456, 360] on h3 "Spallanzani Raimondo" at bounding box center [466, 366] width 83 height 13
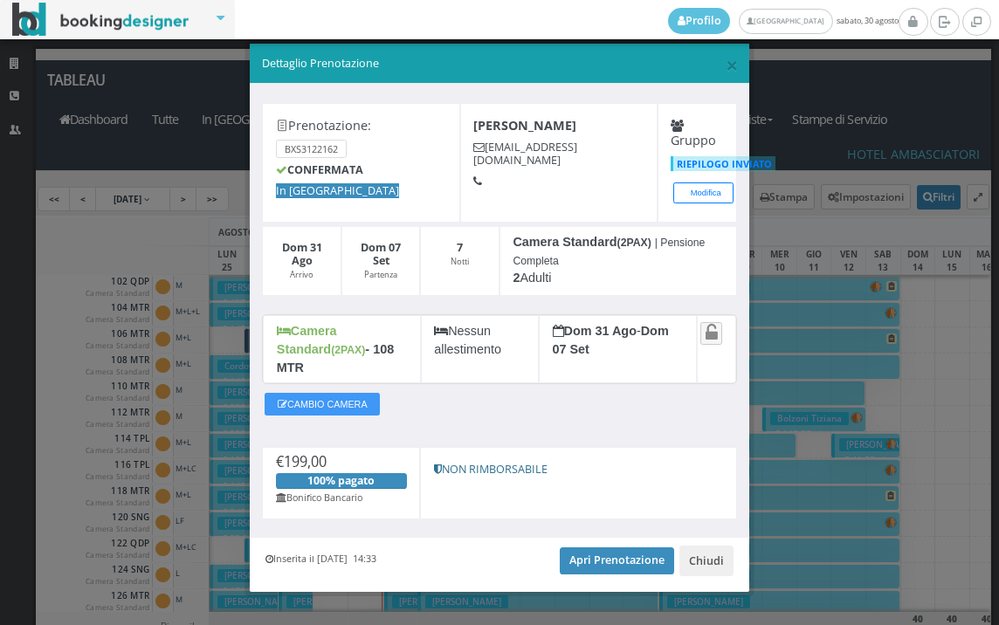
scroll to position [16, 0]
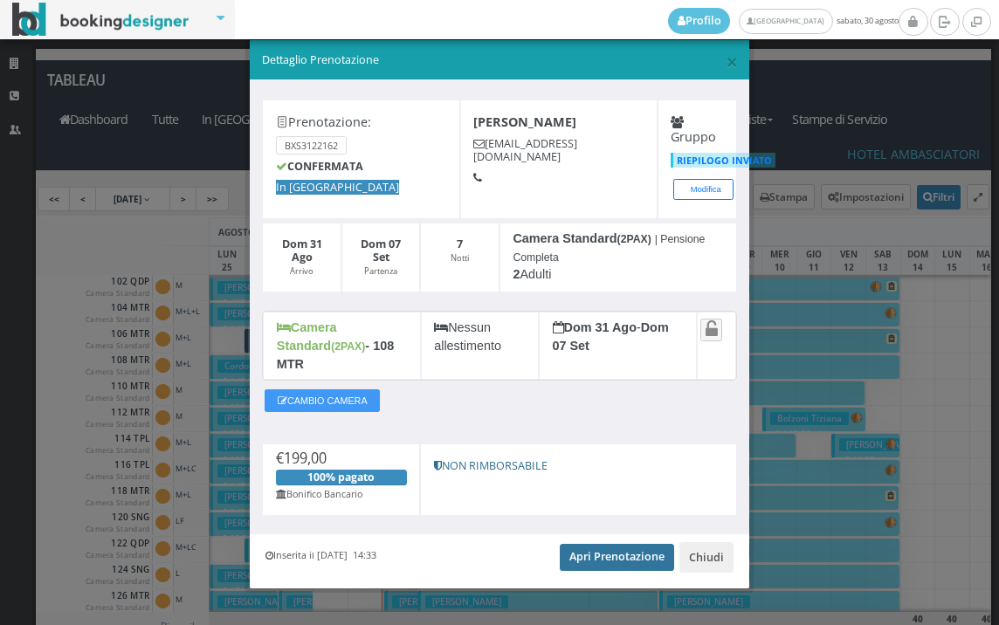
click at [587, 544] on link "Apri Prenotazione" at bounding box center [617, 557] width 114 height 26
click at [727, 63] on span "×" at bounding box center [732, 61] width 12 height 30
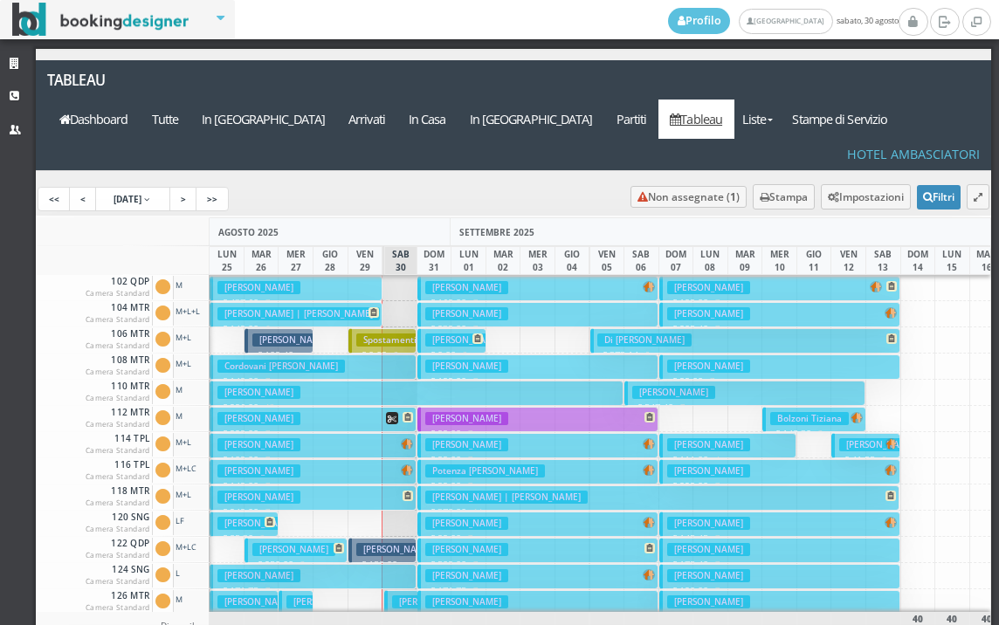
click at [492, 412] on h3 "Bosco Rodolfo" at bounding box center [466, 418] width 83 height 13
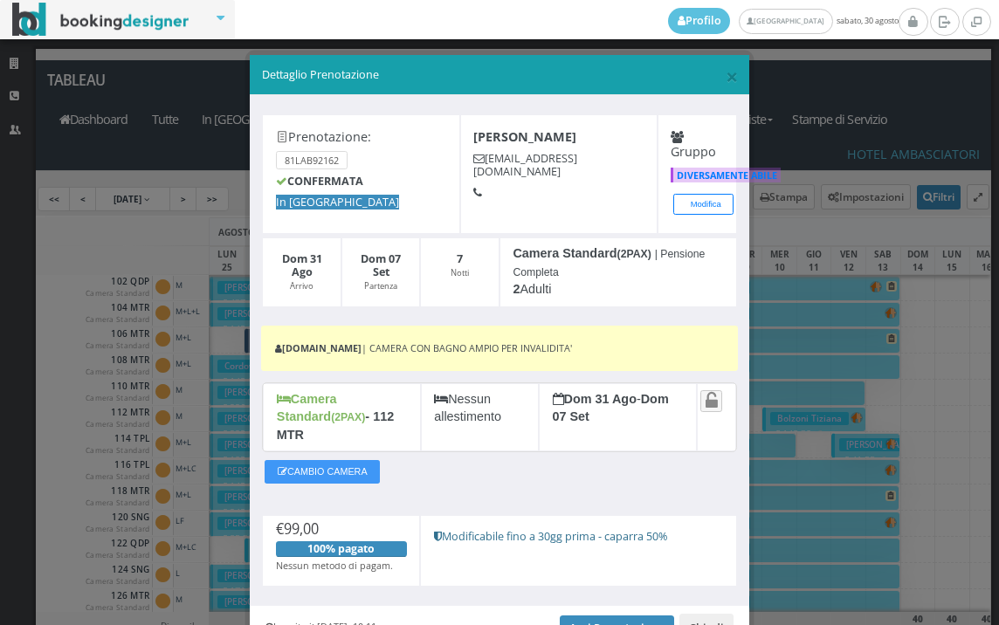
scroll to position [79, 0]
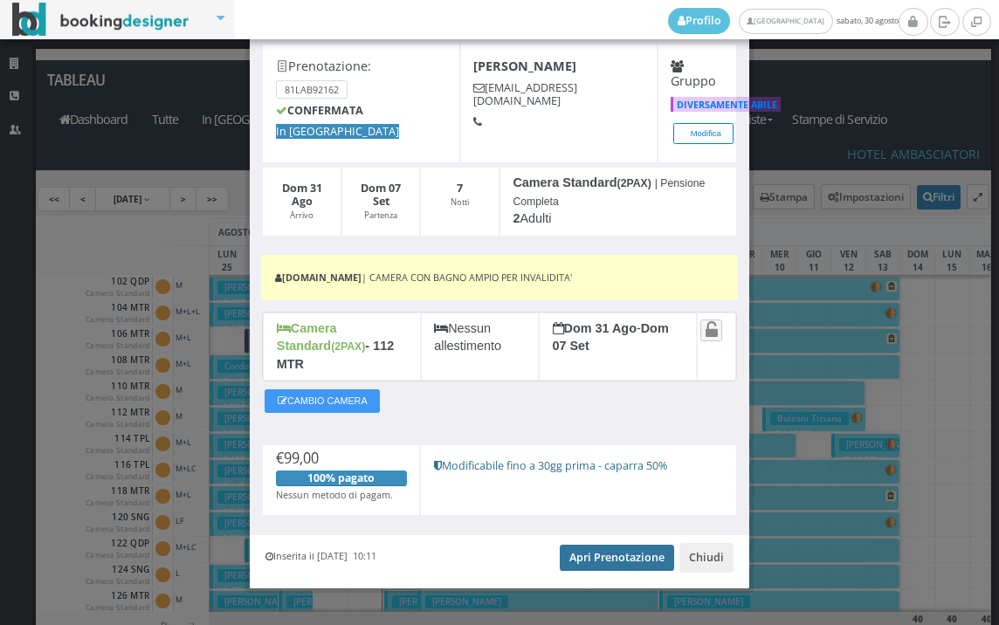
click at [610, 545] on link "Apri Prenotazione" at bounding box center [617, 558] width 114 height 26
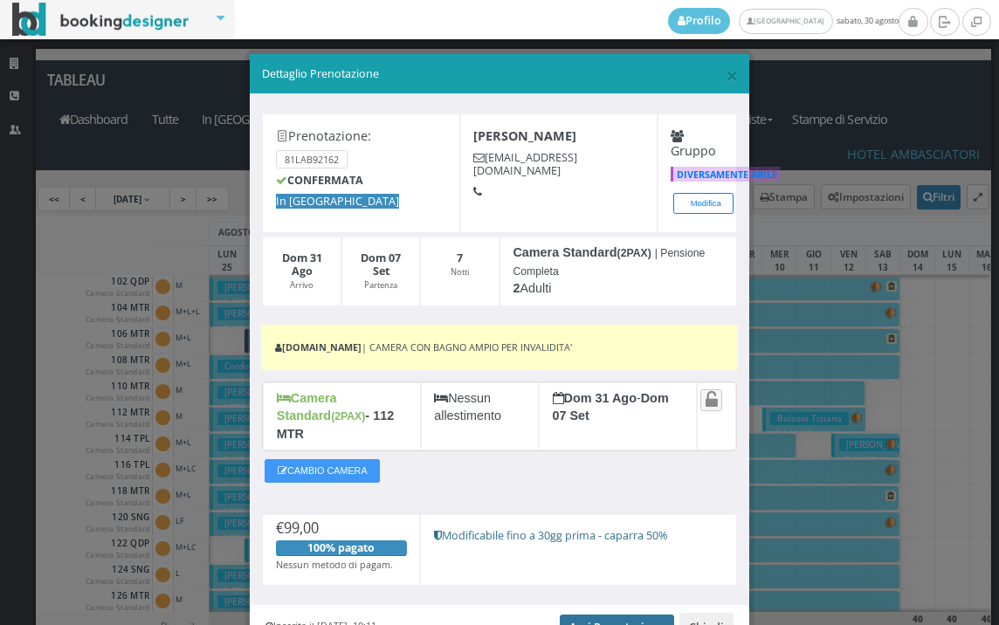
scroll to position [0, 0]
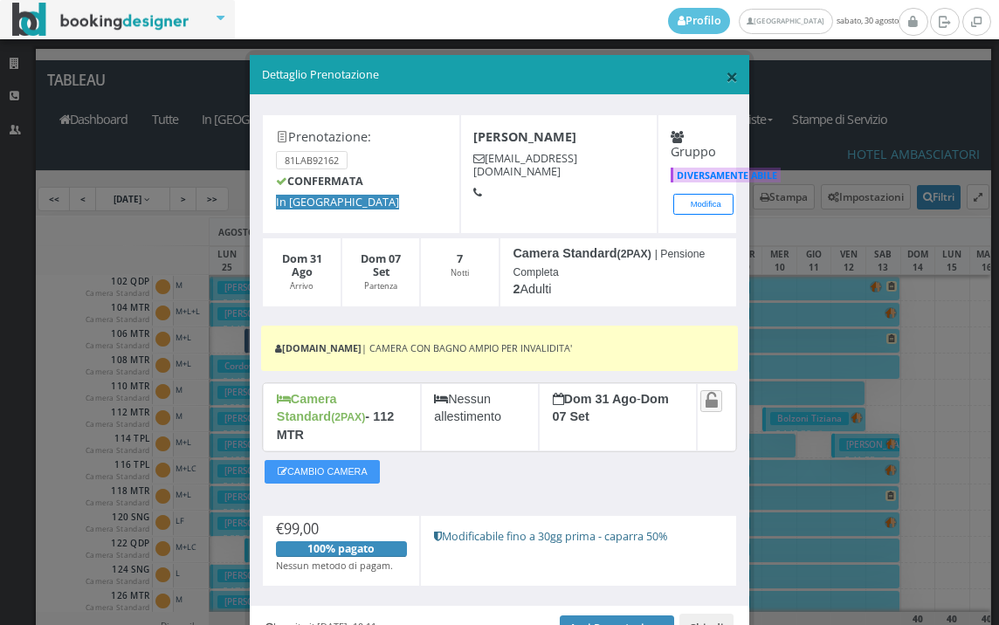
click at [726, 72] on span "×" at bounding box center [732, 76] width 12 height 30
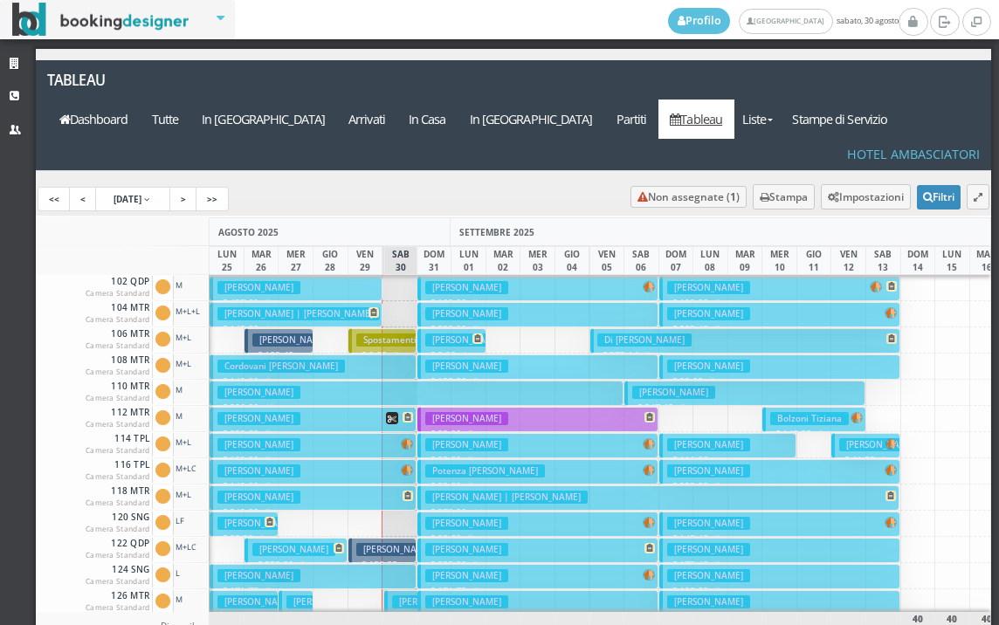
click at [491, 465] on h3 "Potenza Vincenzo" at bounding box center [485, 471] width 120 height 13
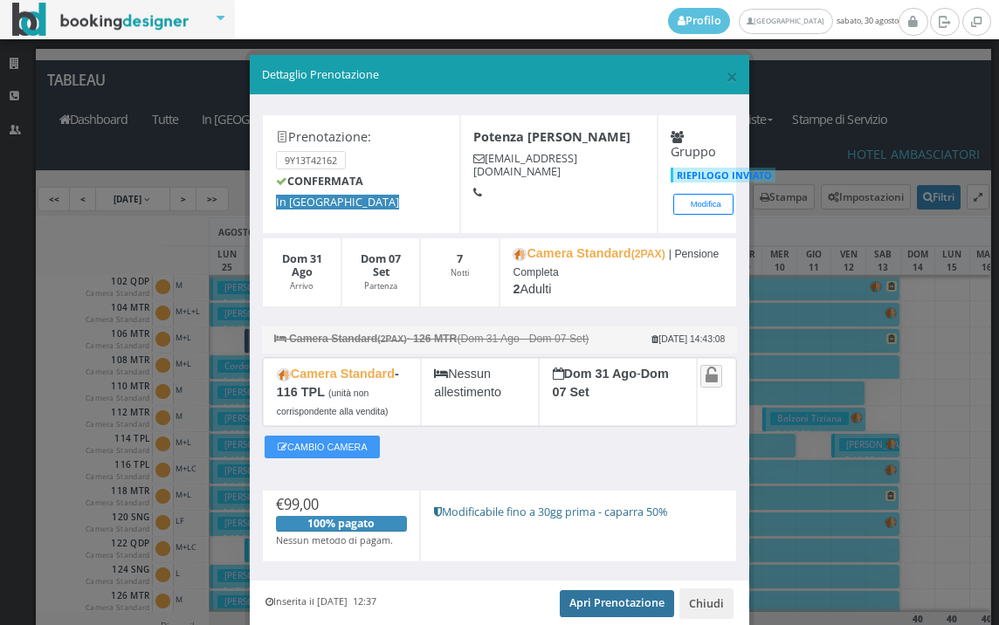
click at [575, 602] on link "Apri Prenotazione" at bounding box center [617, 603] width 114 height 26
click at [726, 85] on span "×" at bounding box center [732, 76] width 12 height 30
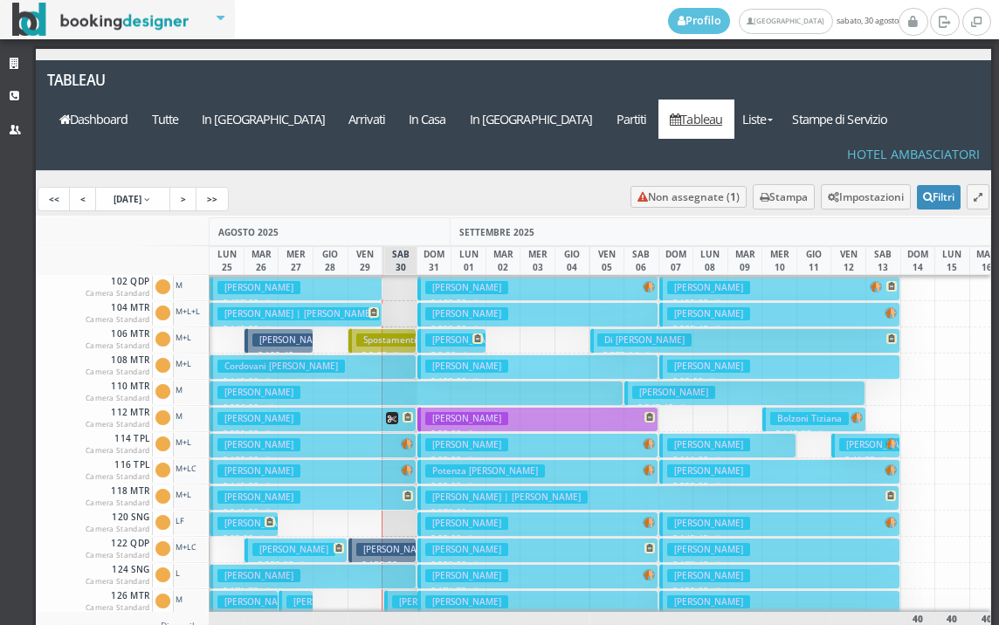
click at [468, 491] on h3 "Verdelli Anna Maria | Verdelli Anna Maria" at bounding box center [506, 497] width 162 height 13
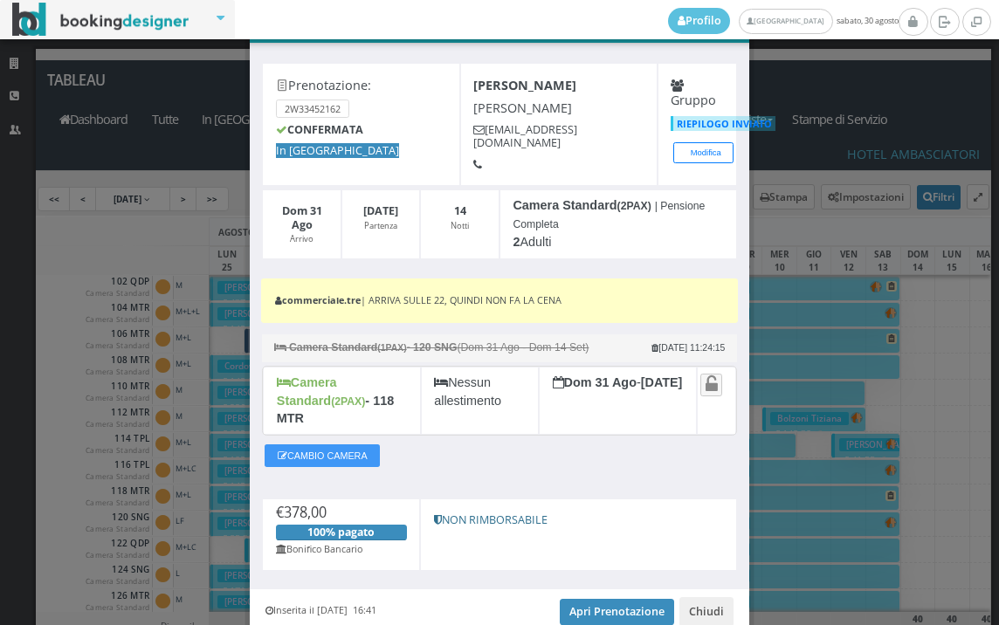
scroll to position [114, 0]
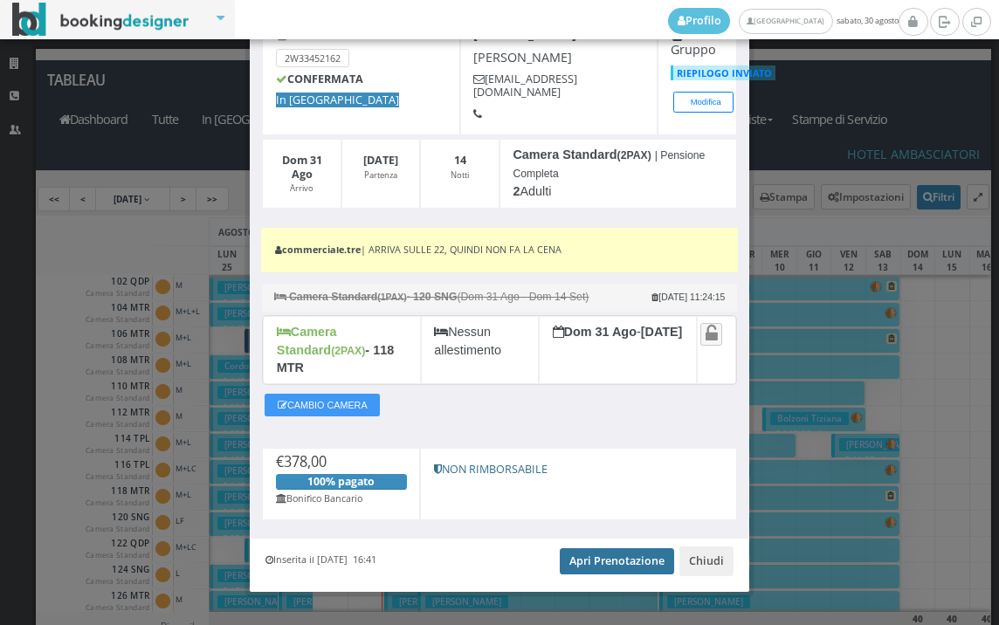
click at [569, 548] on link "Apri Prenotazione" at bounding box center [617, 561] width 114 height 26
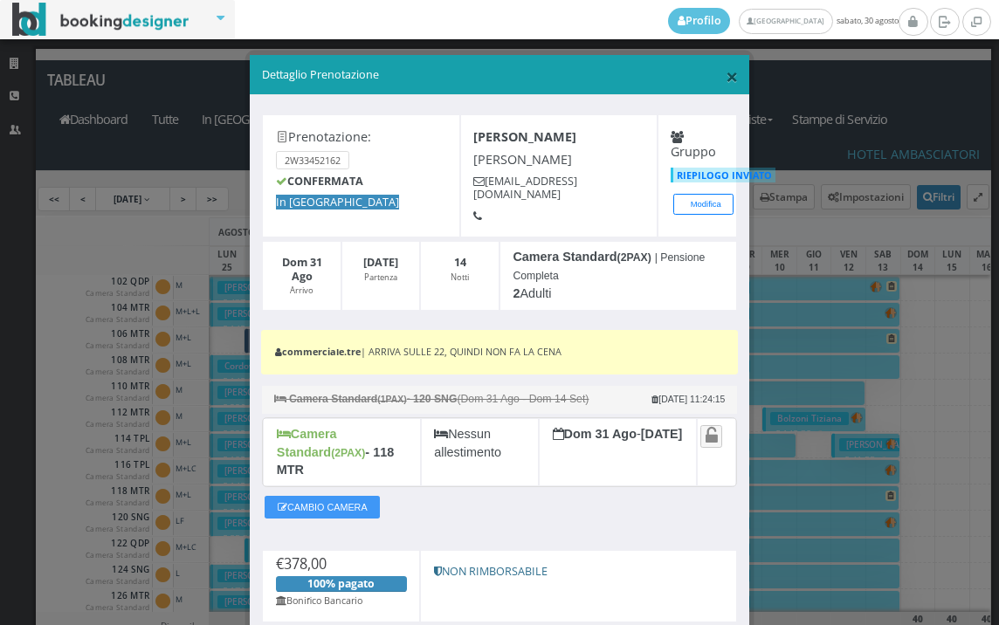
click at [726, 80] on span "×" at bounding box center [732, 76] width 12 height 30
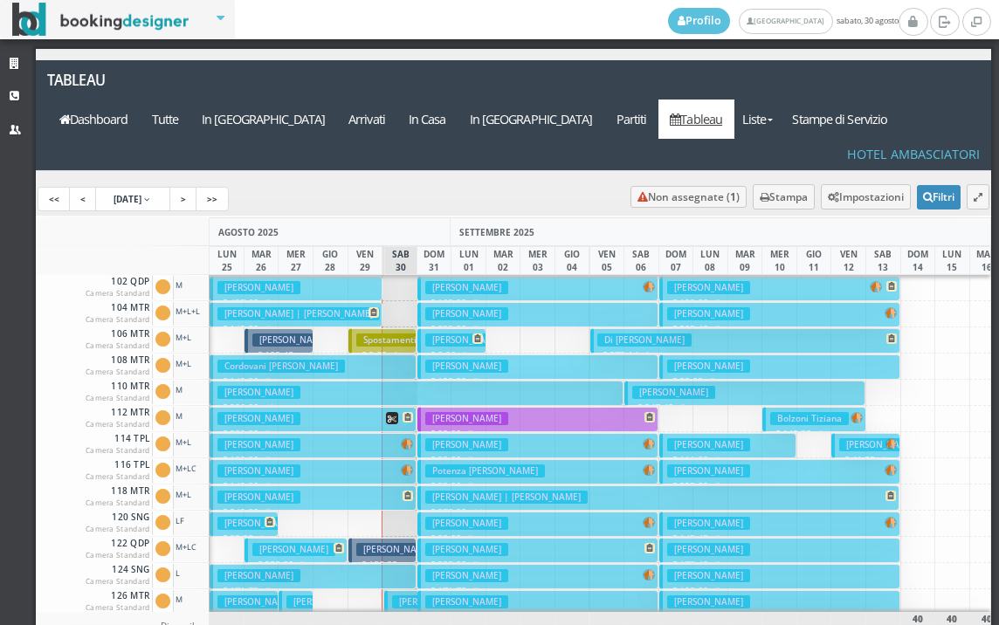
click at [509, 512] on button "Guerini Fabio € 99.00 7 notti 2 Adulti" at bounding box center [537, 524] width 241 height 25
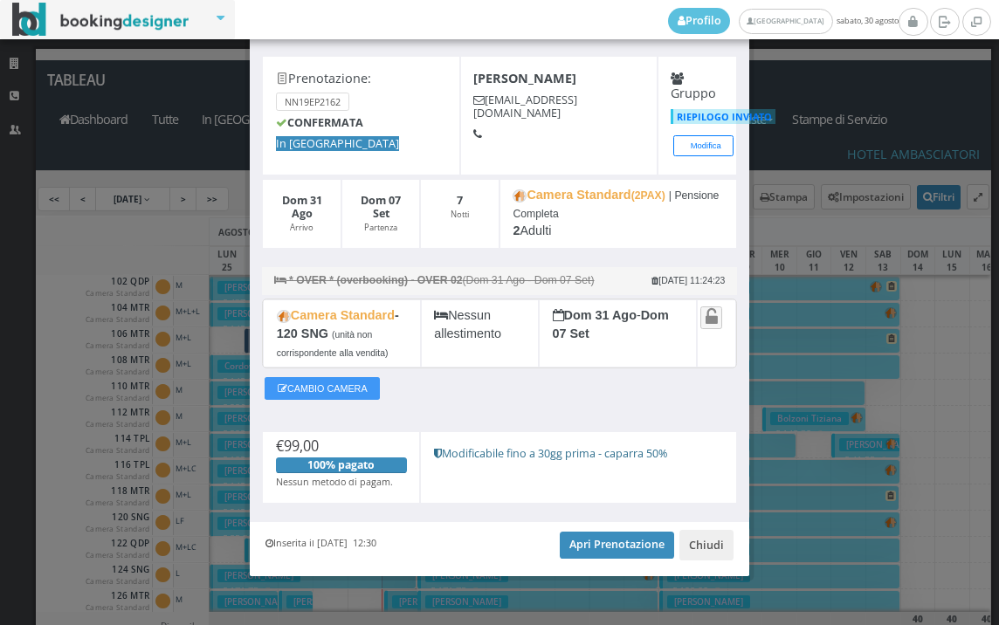
scroll to position [72, 0]
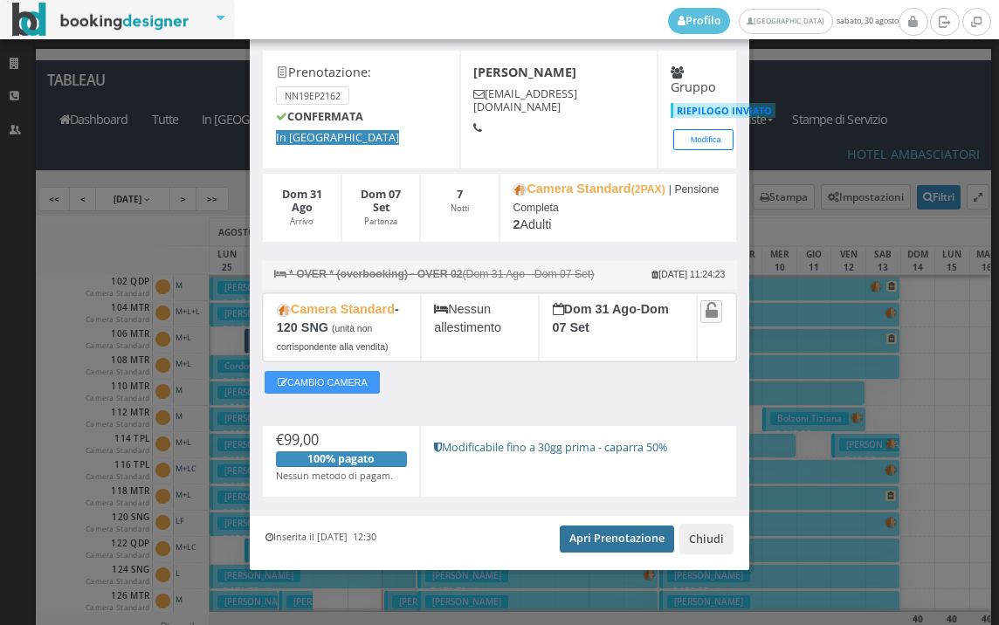
click at [587, 543] on link "Apri Prenotazione" at bounding box center [617, 539] width 114 height 26
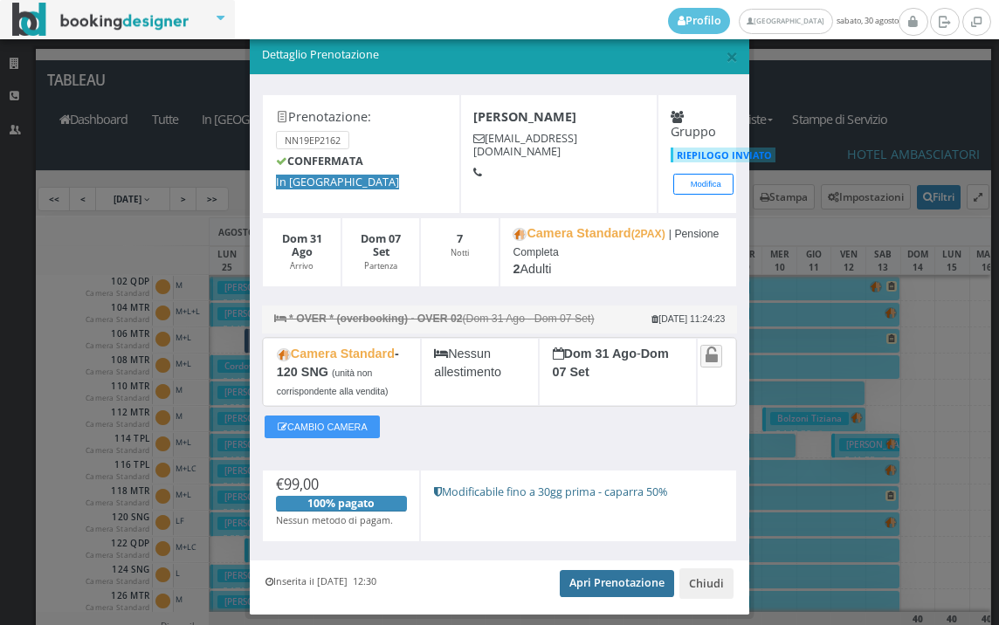
scroll to position [0, 0]
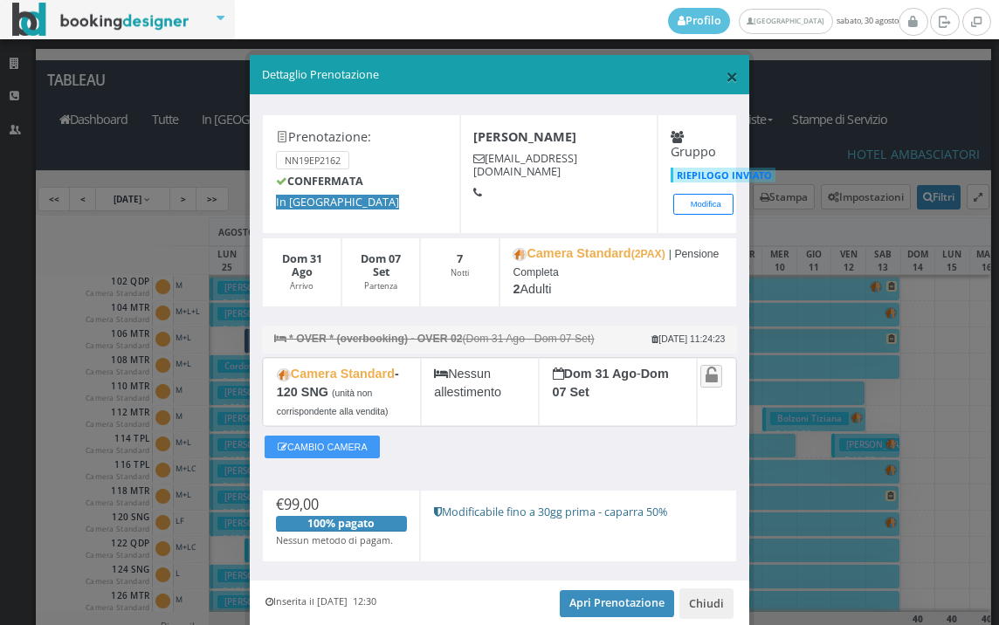
click at [726, 76] on span "×" at bounding box center [732, 76] width 12 height 30
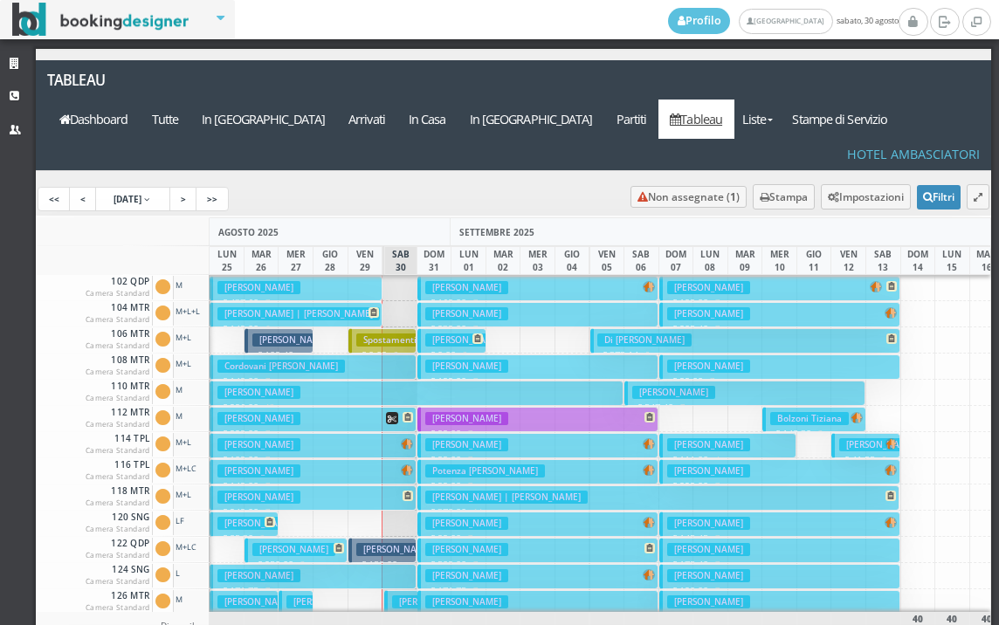
click at [511, 538] on button "Di Mora Teresa € 509.00 7 notti 2 Adulti + 2 Bambini (9, 6 anni)" at bounding box center [537, 550] width 241 height 25
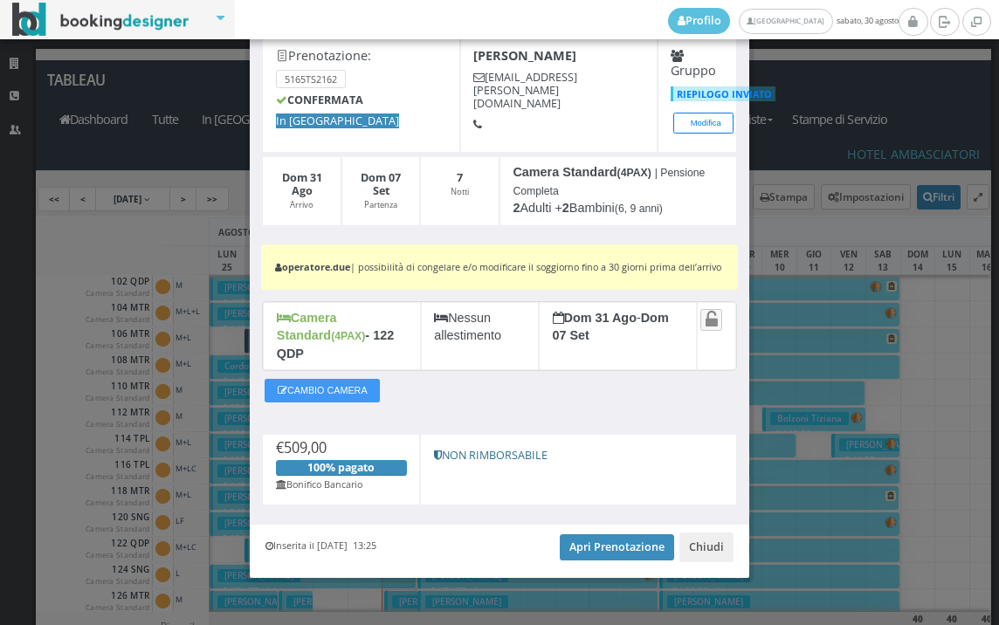
scroll to position [91, 0]
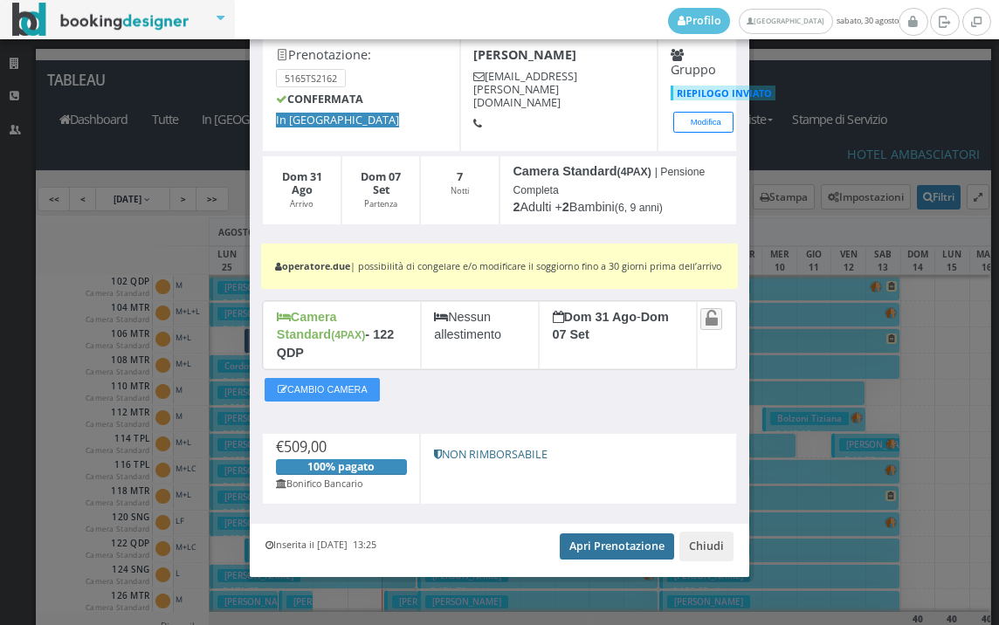
click at [606, 544] on link "Apri Prenotazione" at bounding box center [617, 547] width 114 height 26
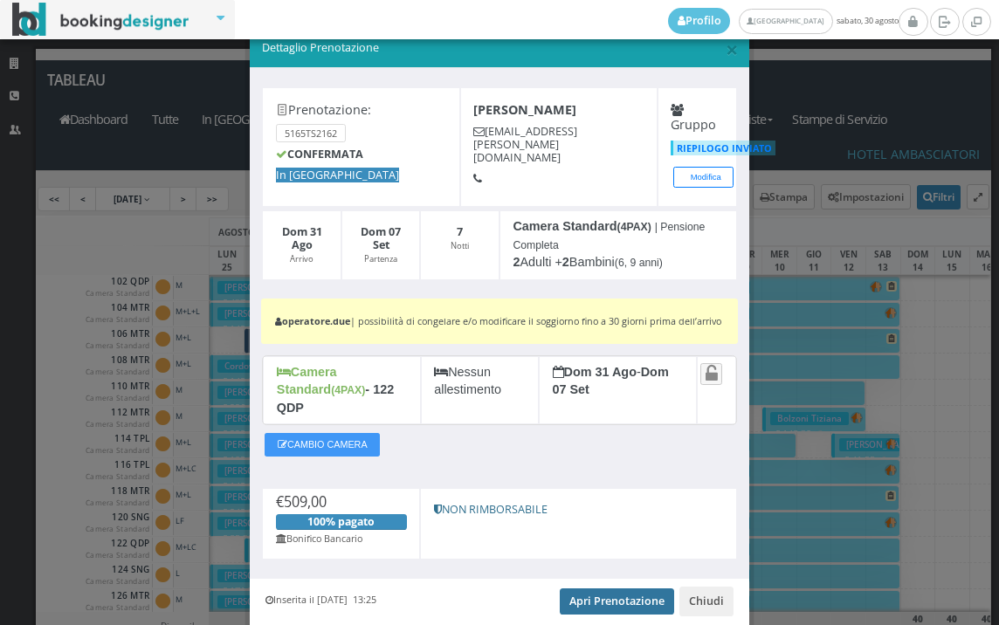
scroll to position [0, 0]
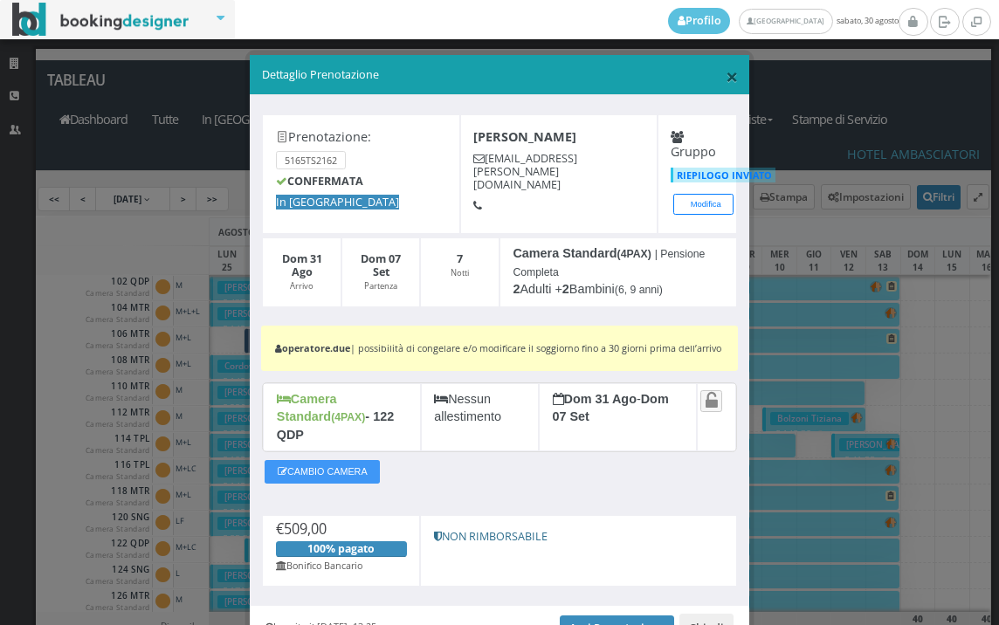
click at [726, 81] on span "×" at bounding box center [732, 76] width 12 height 30
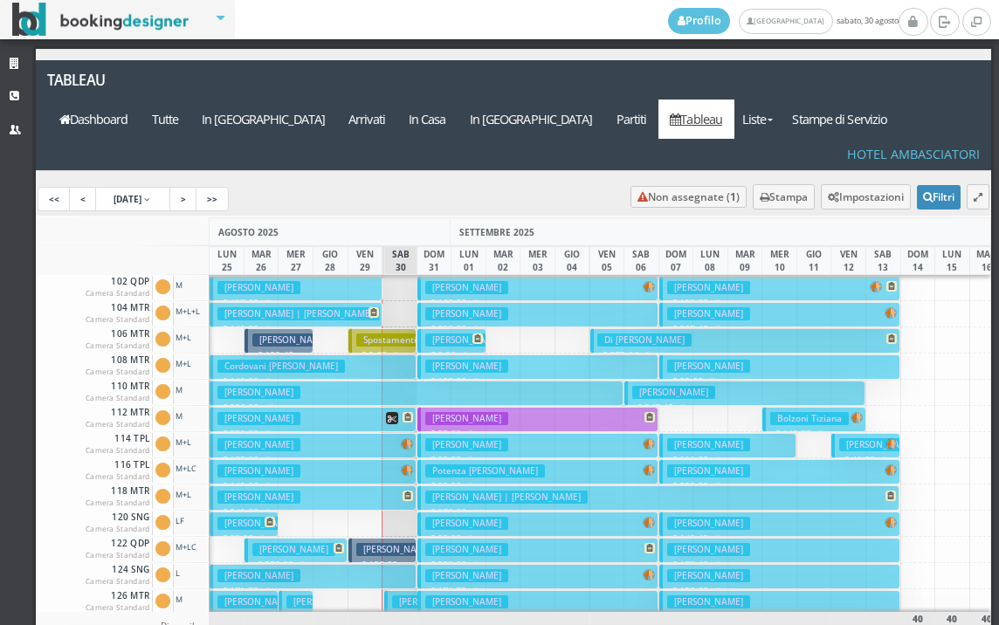
click at [478, 569] on h3 "Brachi Loredana" at bounding box center [466, 575] width 83 height 13
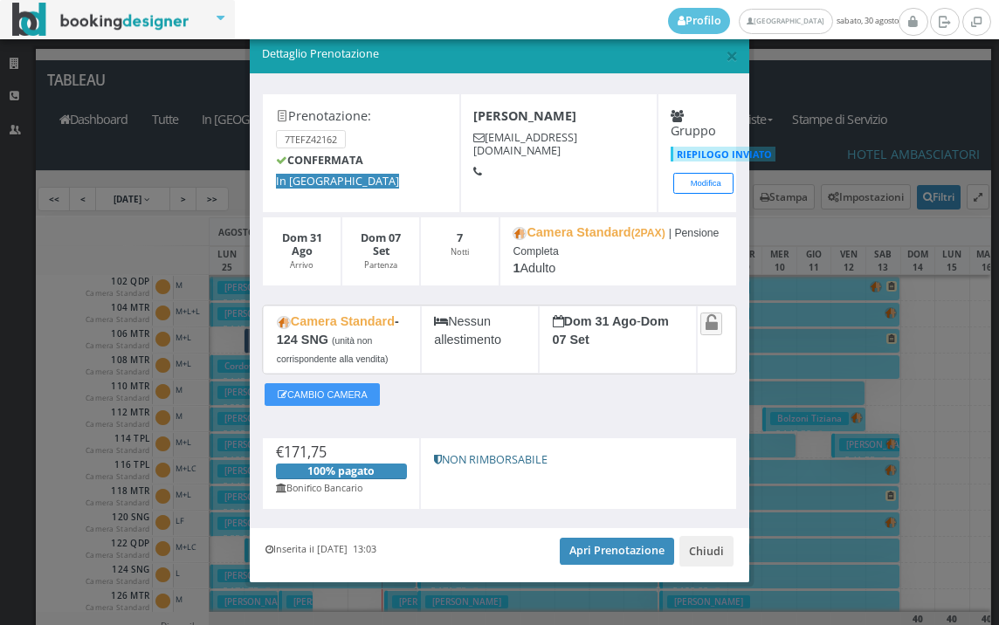
scroll to position [37, 0]
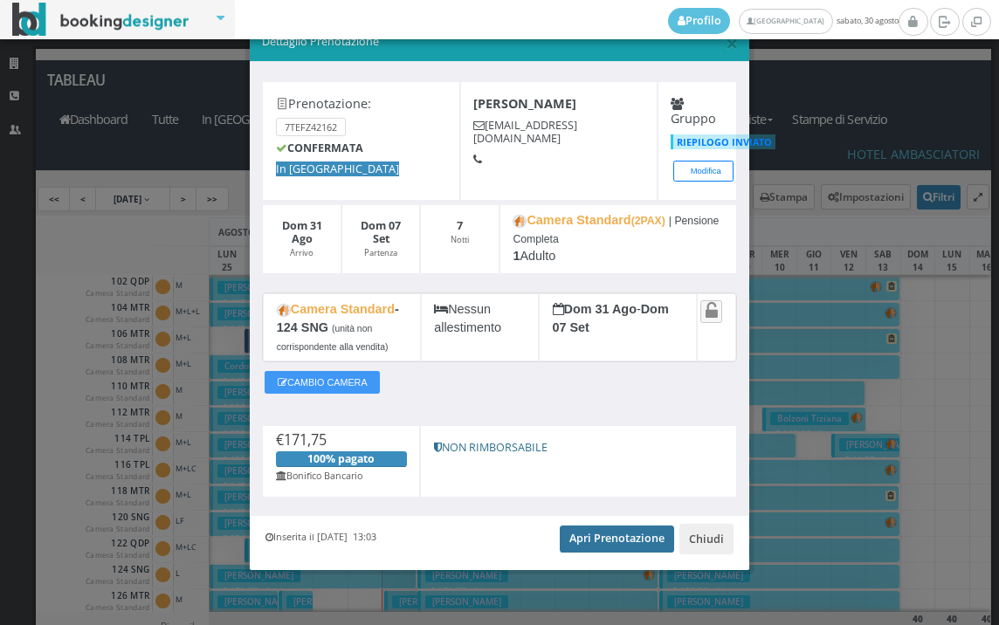
click at [579, 527] on link "Apri Prenotazione" at bounding box center [617, 539] width 114 height 26
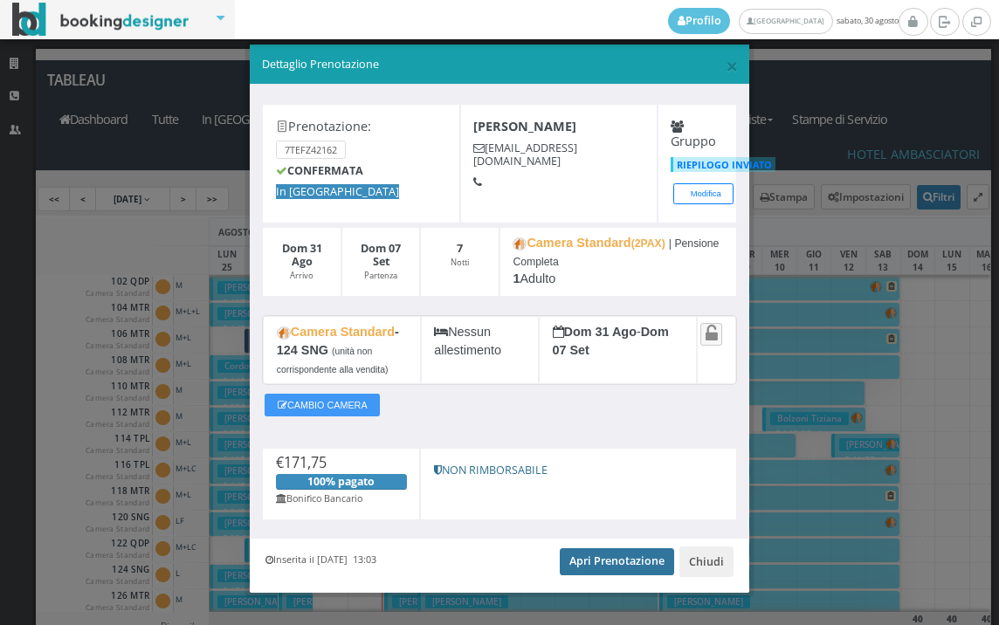
scroll to position [0, 0]
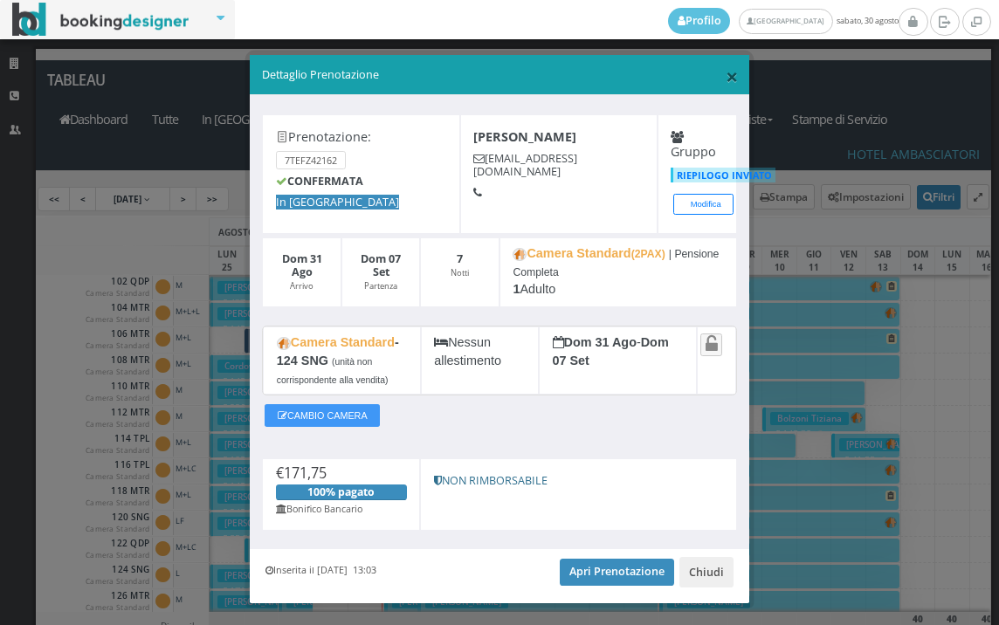
click at [726, 88] on span "×" at bounding box center [732, 76] width 12 height 30
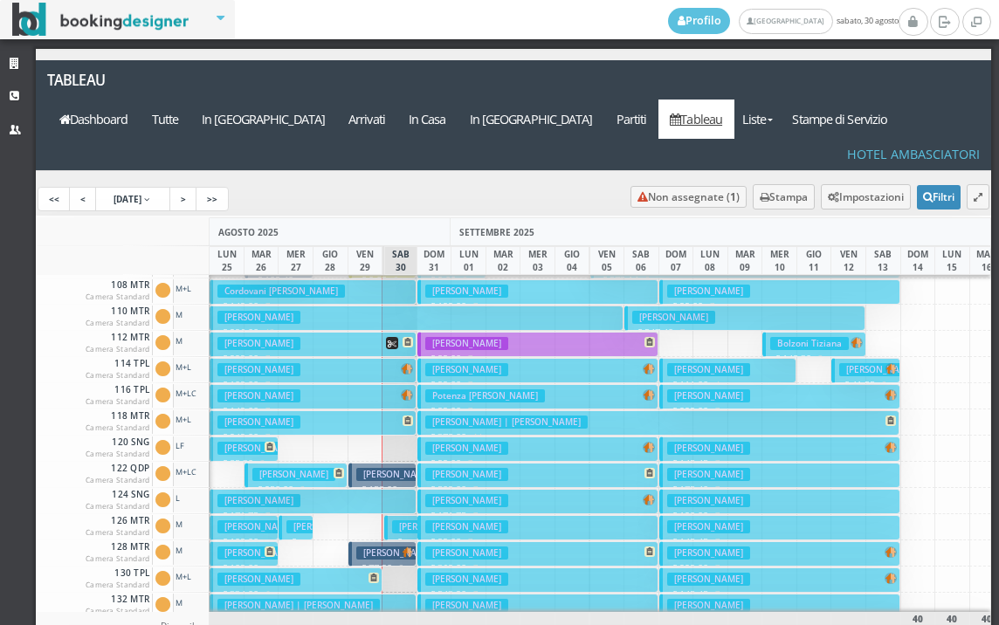
scroll to position [87, 0]
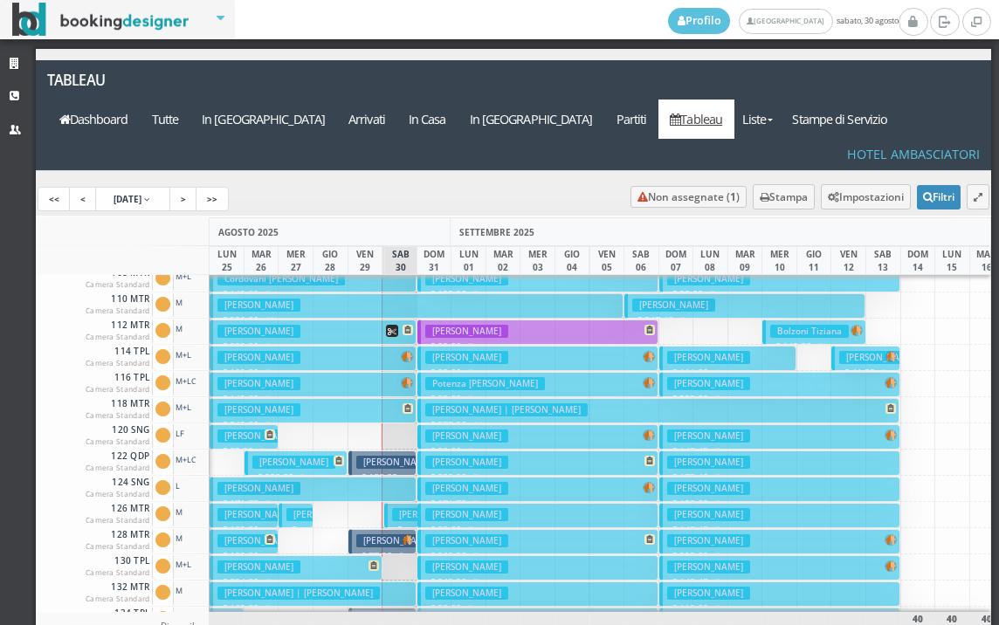
click at [485, 508] on h3 "Giardini Stefano" at bounding box center [466, 514] width 83 height 13
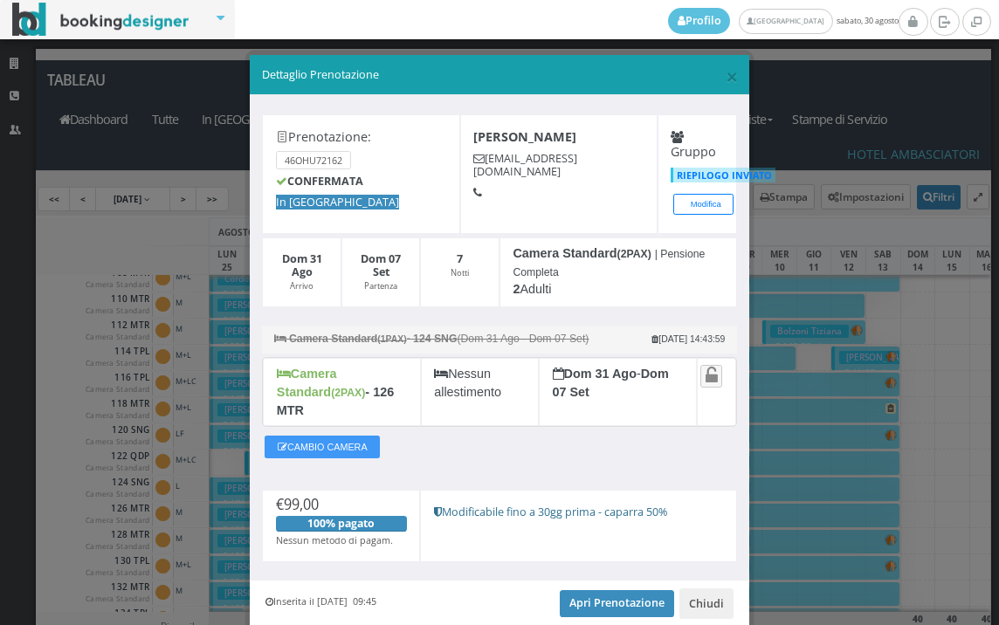
scroll to position [51, 0]
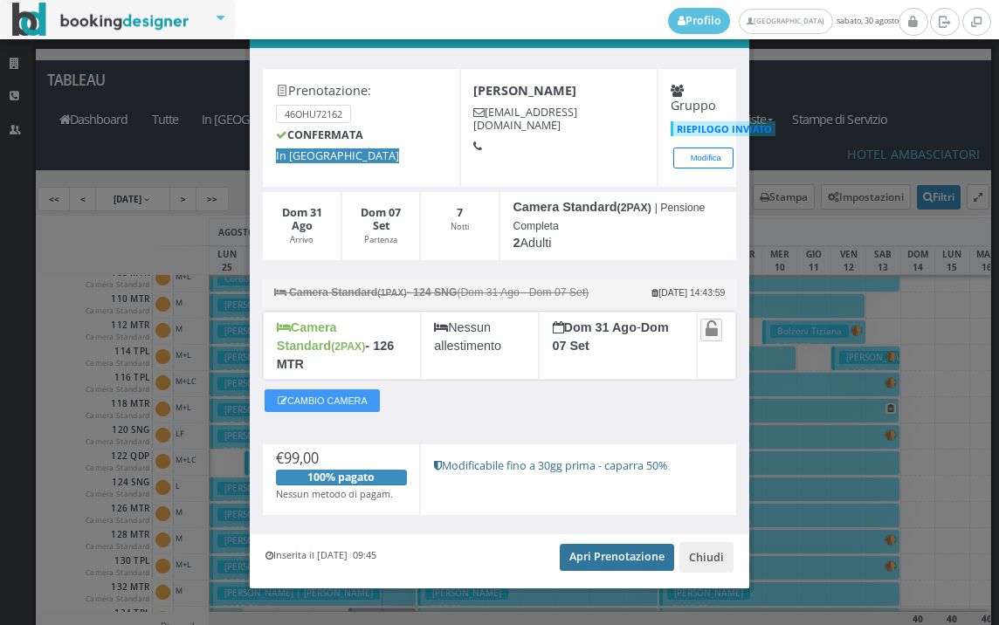
click at [610, 544] on link "Apri Prenotazione" at bounding box center [617, 557] width 114 height 26
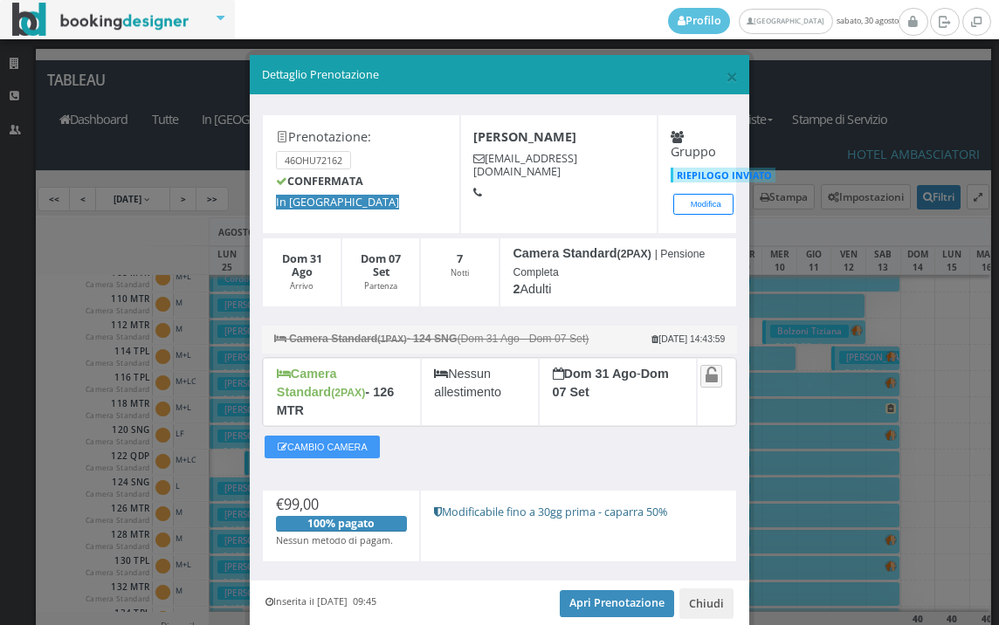
click at [728, 72] on div "× Dettaglio Prenotazione" at bounding box center [499, 75] width 499 height 40
click at [726, 72] on span "×" at bounding box center [732, 76] width 12 height 30
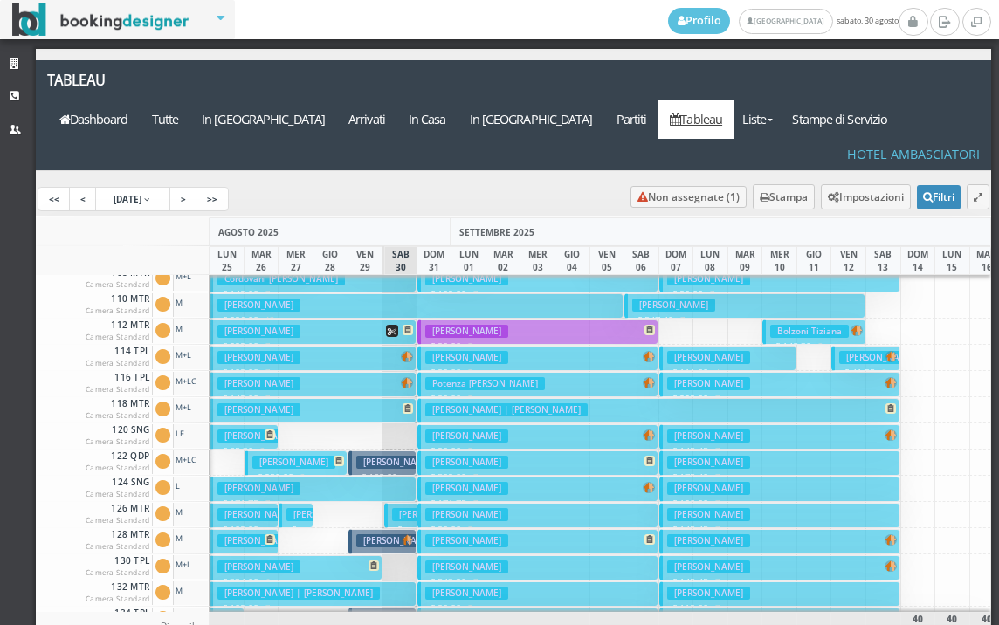
click at [462, 534] on h3 "Ruggiero Patrizia" at bounding box center [466, 540] width 83 height 13
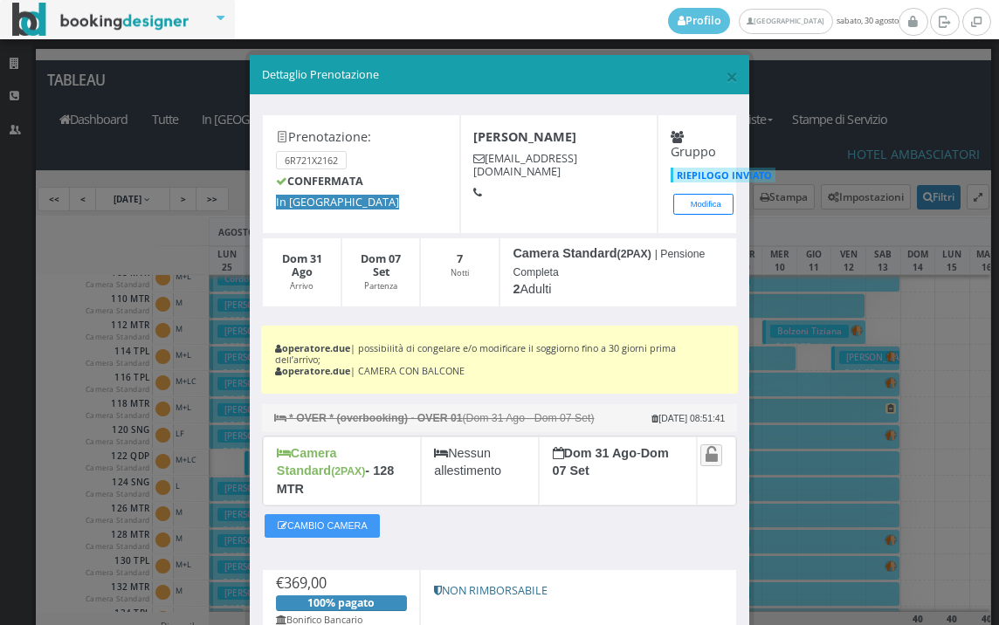
scroll to position [138, 0]
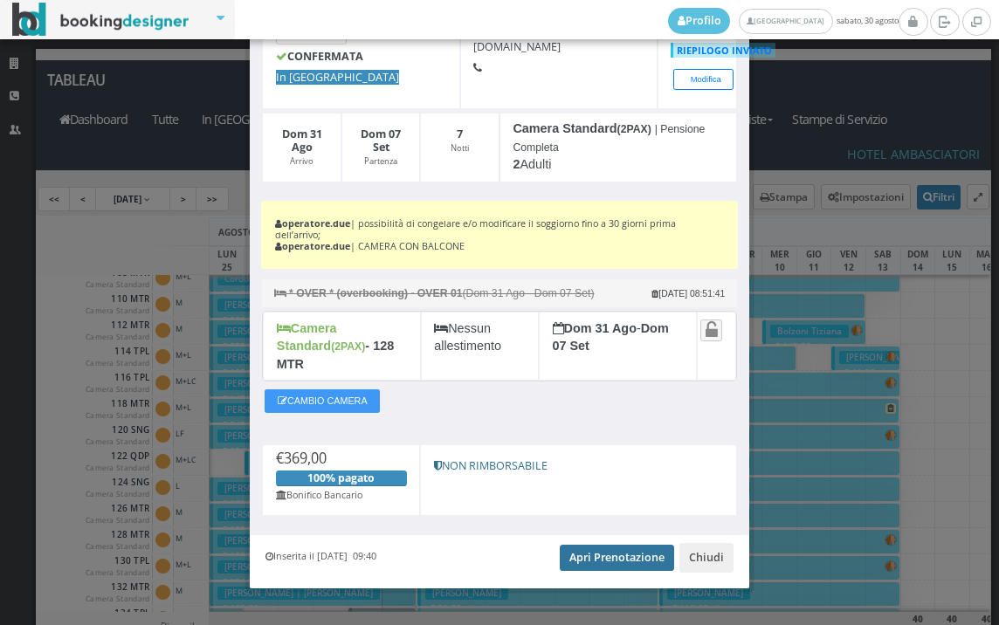
click at [618, 545] on link "Apri Prenotazione" at bounding box center [617, 558] width 114 height 26
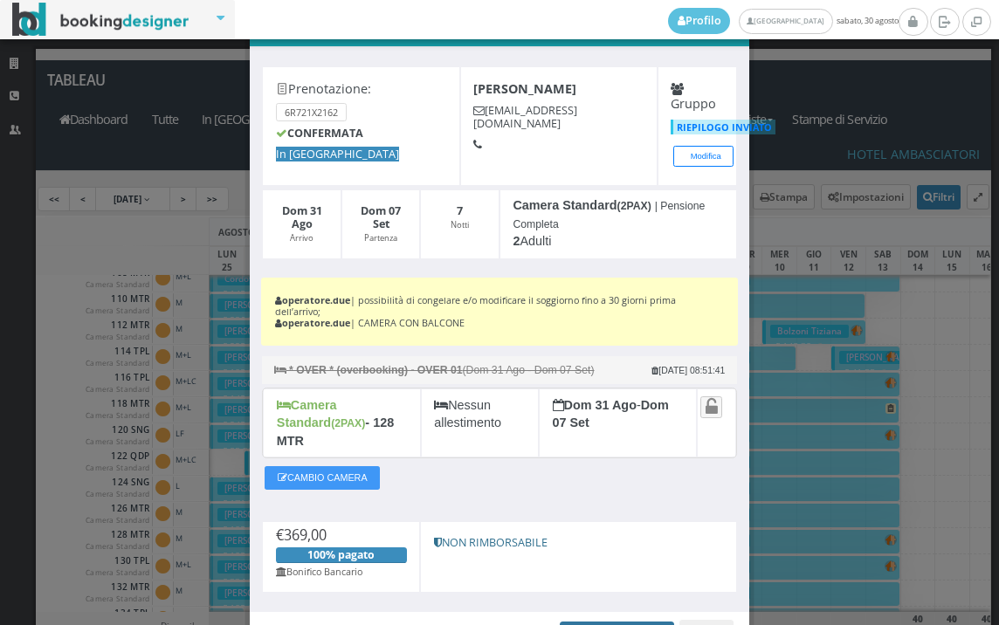
scroll to position [0, 0]
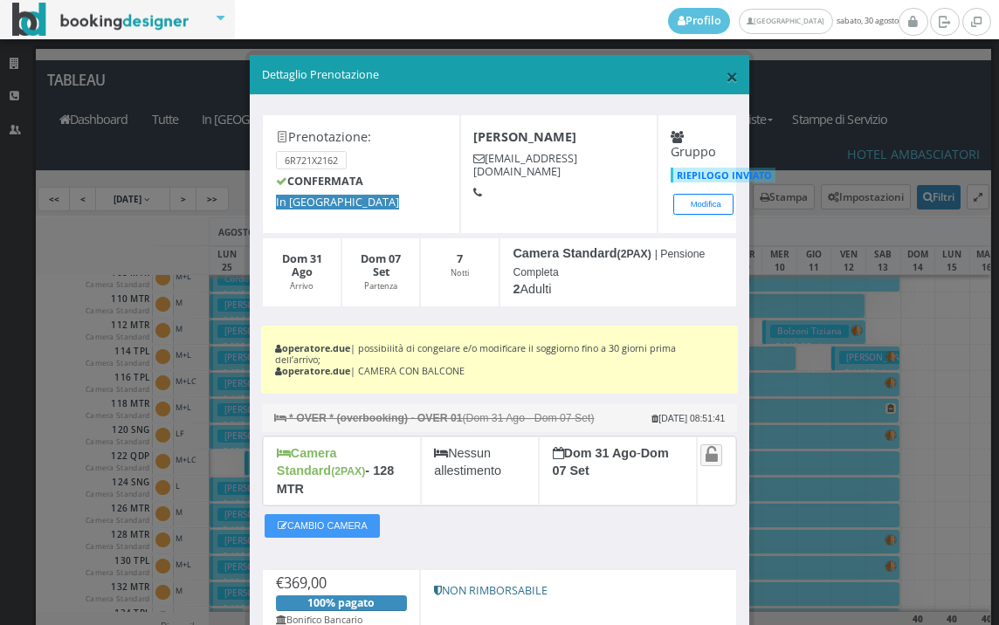
click at [727, 76] on span "×" at bounding box center [732, 76] width 12 height 30
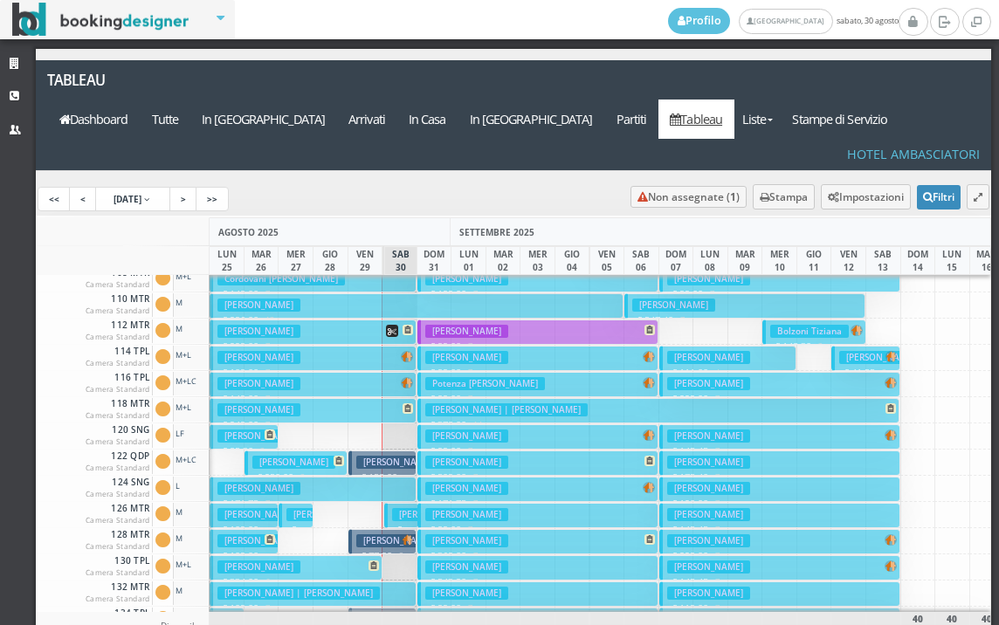
click at [492, 561] on h3 "Gallina Maria" at bounding box center [466, 567] width 83 height 13
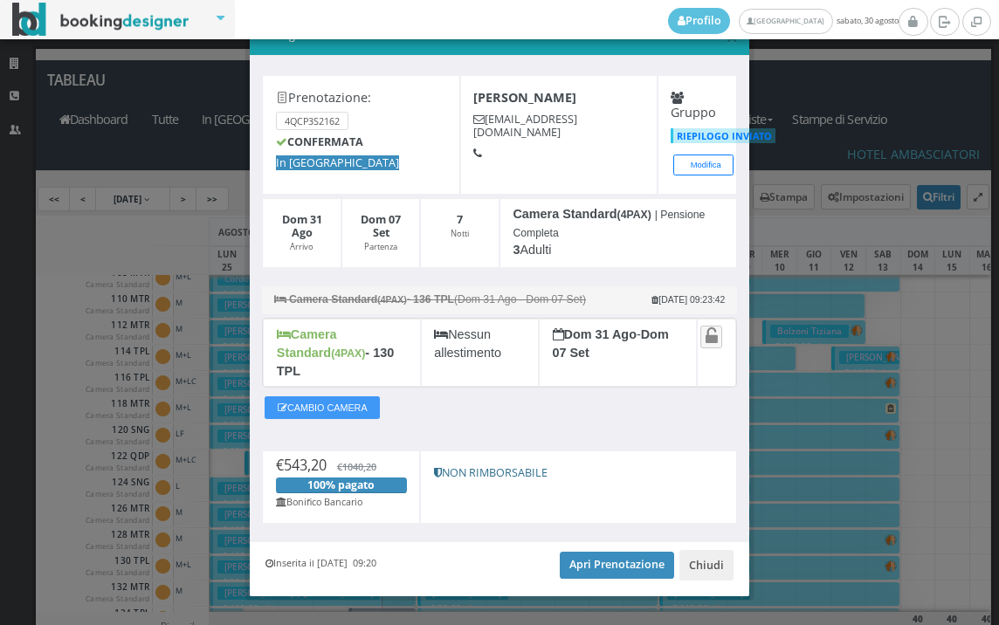
scroll to position [52, 0]
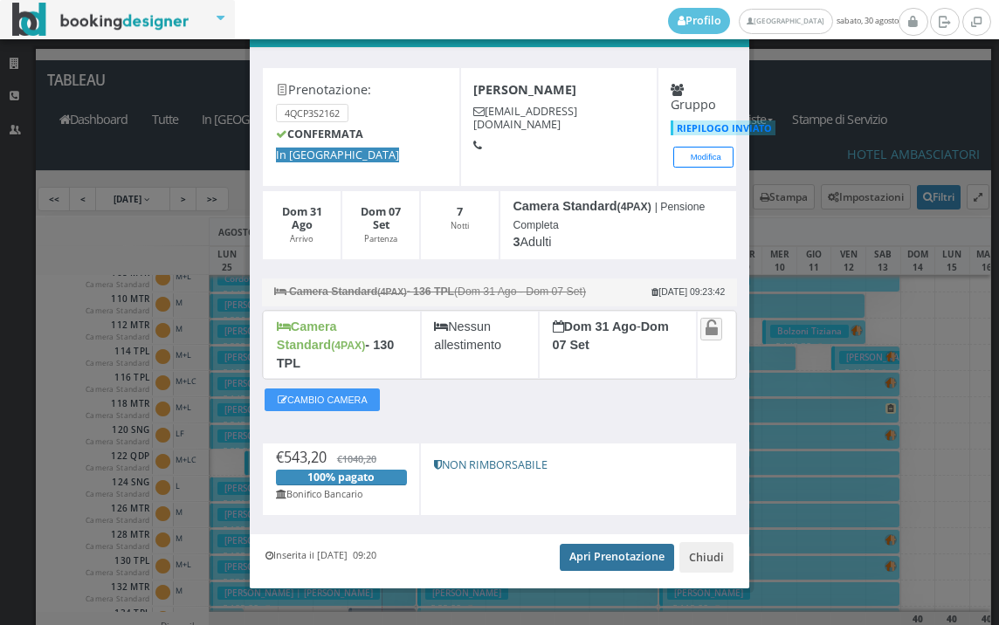
click at [624, 546] on link "Apri Prenotazione" at bounding box center [617, 557] width 114 height 26
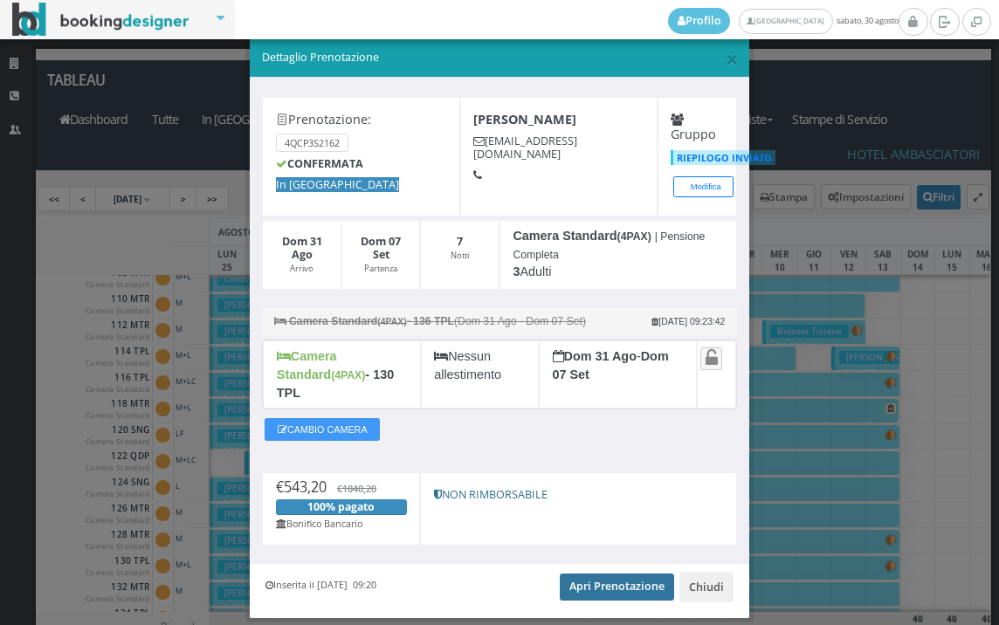
scroll to position [0, 0]
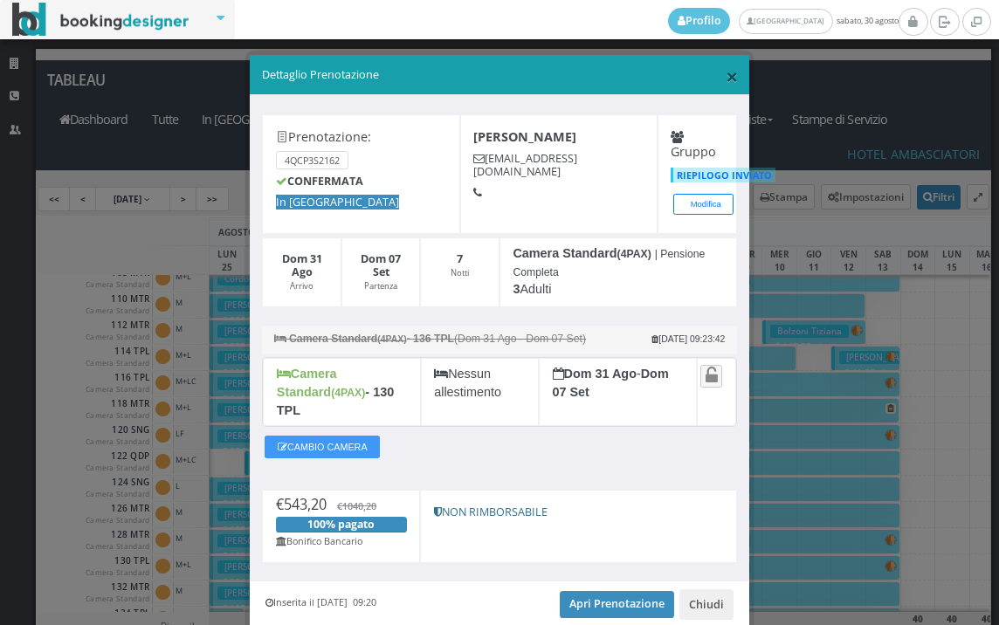
click at [726, 80] on span "×" at bounding box center [732, 76] width 12 height 30
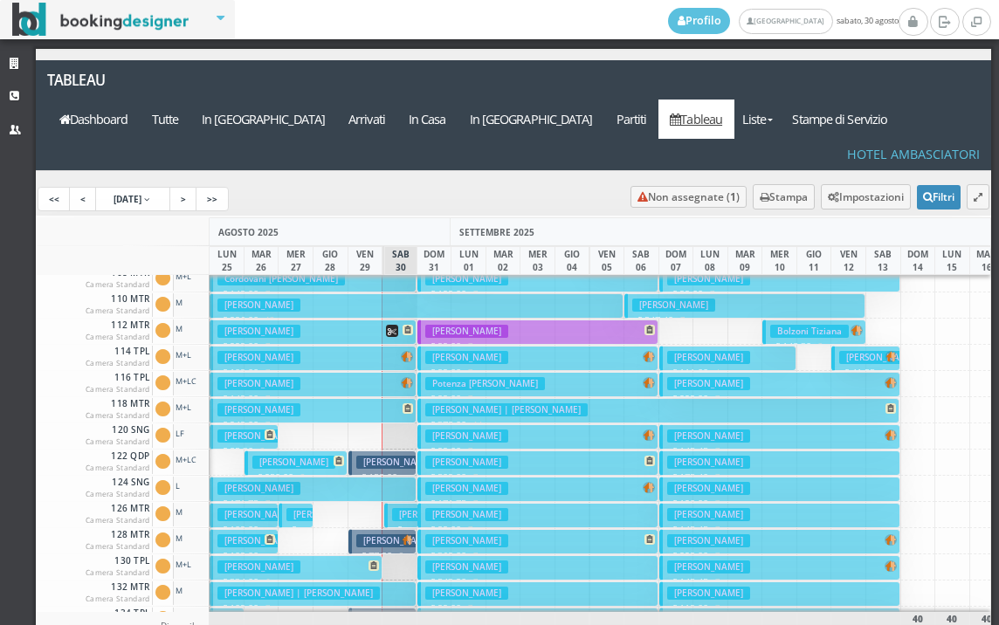
click at [467, 587] on h3 "Sementilli Sandra" at bounding box center [466, 593] width 83 height 13
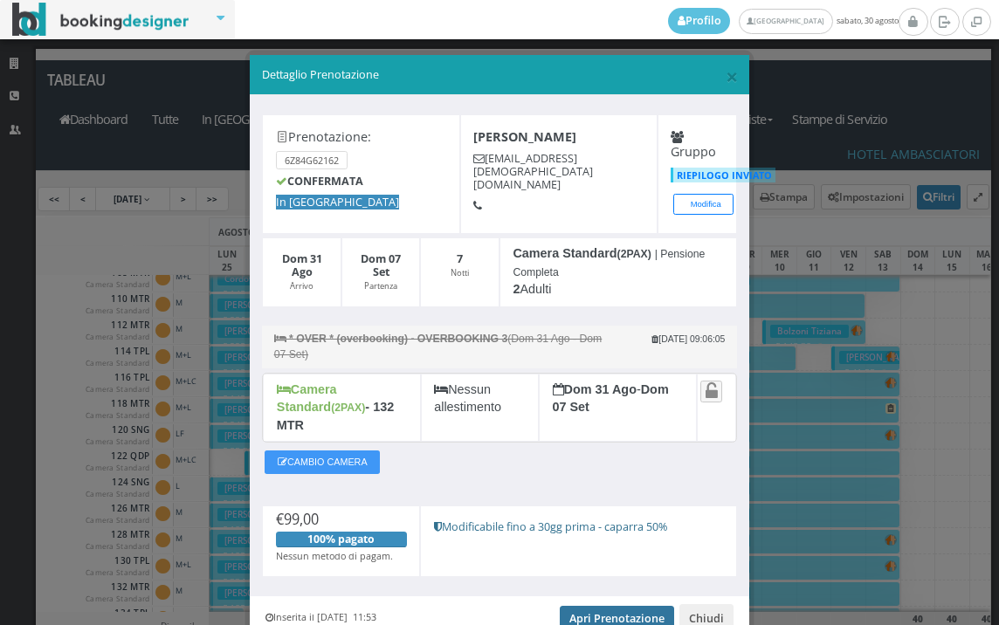
click at [611, 606] on link "Apri Prenotazione" at bounding box center [617, 619] width 114 height 26
click at [726, 86] on span "×" at bounding box center [732, 76] width 12 height 30
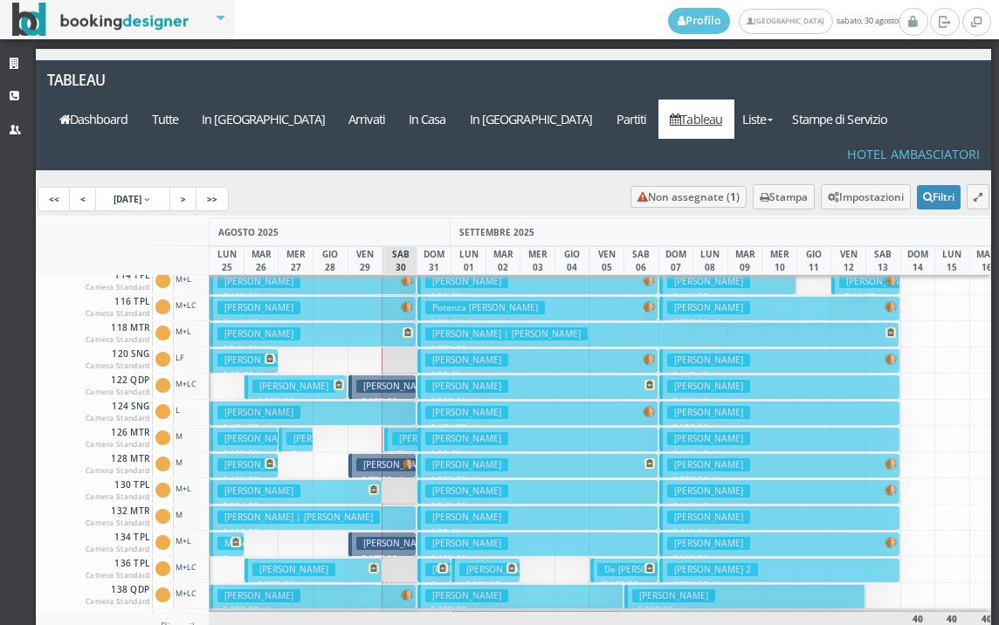
scroll to position [262, 0]
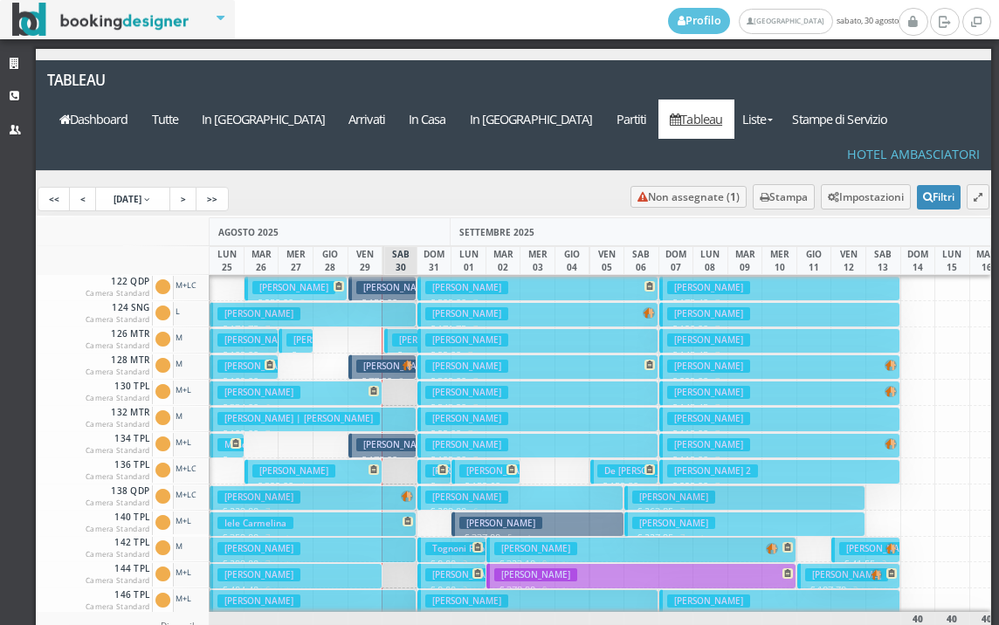
click at [476, 438] on h3 "Lucato Gianluca" at bounding box center [466, 444] width 83 height 13
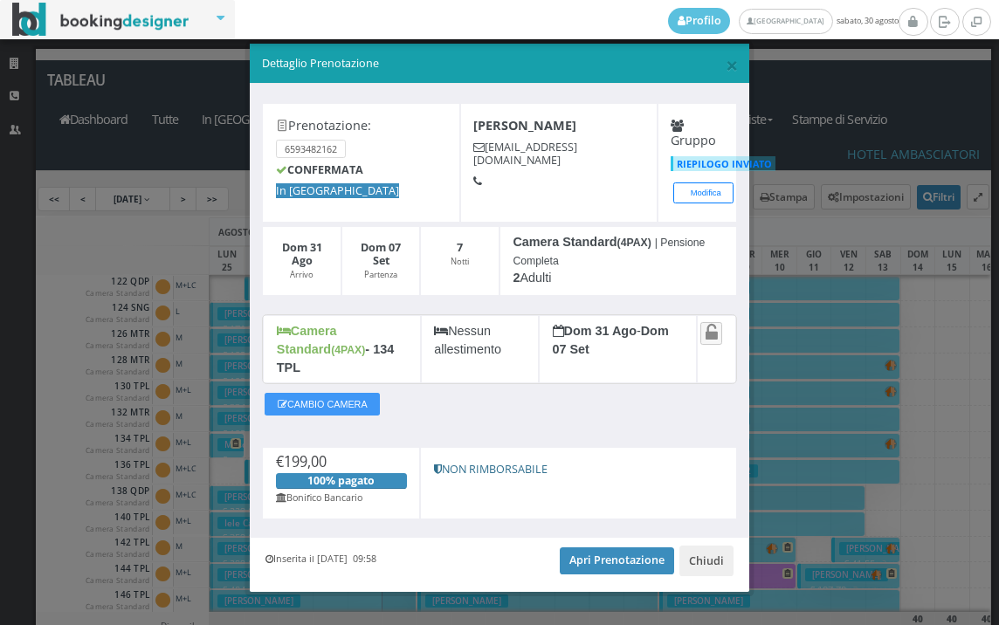
scroll to position [16, 0]
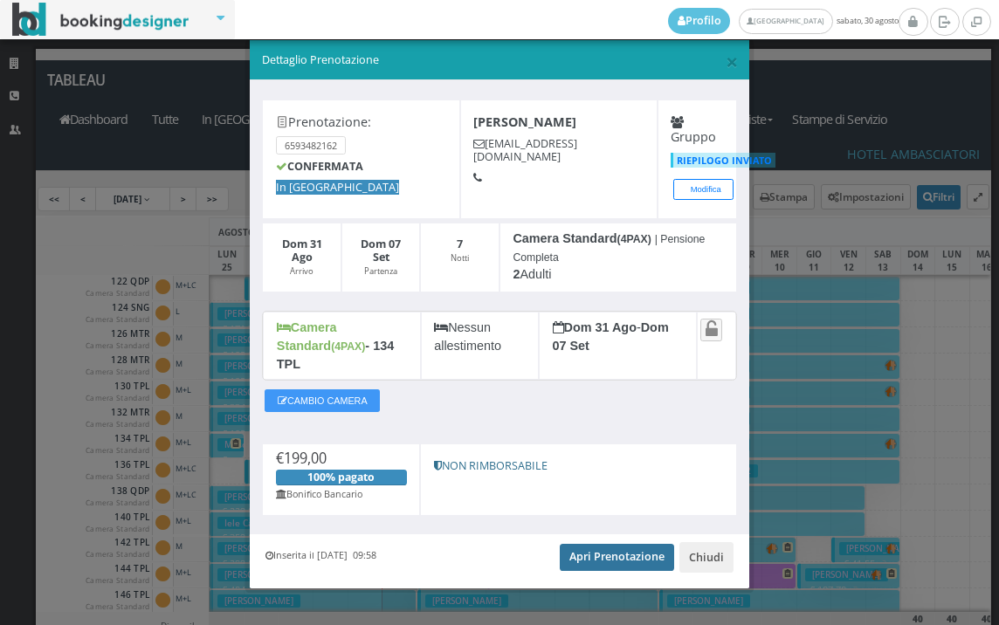
click at [586, 544] on link "Apri Prenotazione" at bounding box center [617, 557] width 114 height 26
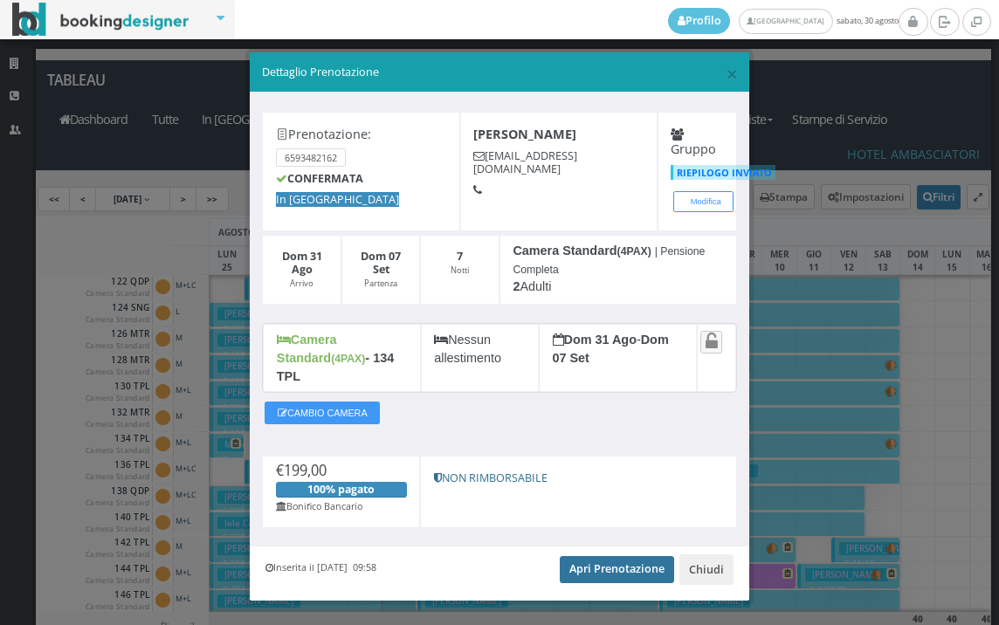
scroll to position [0, 0]
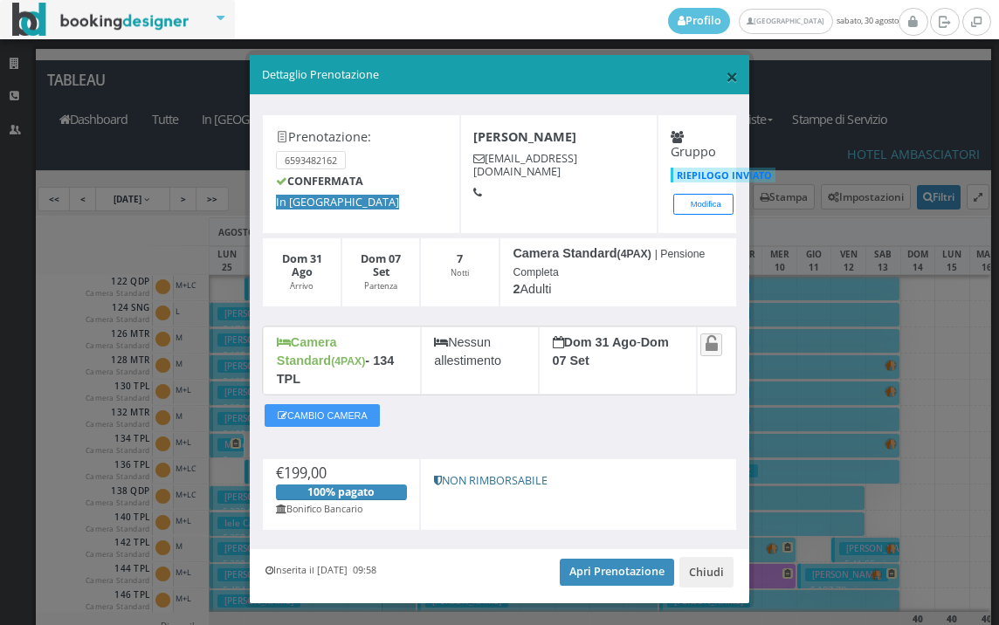
click at [726, 80] on span "×" at bounding box center [732, 76] width 12 height 30
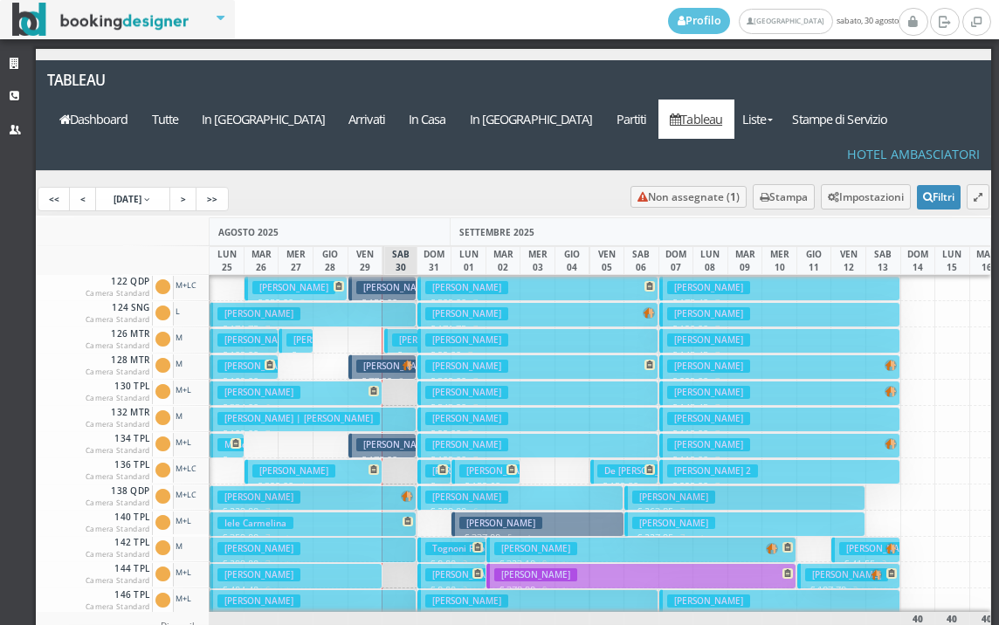
click at [431, 465] on h3 "Amaro Anna" at bounding box center [466, 471] width 83 height 13
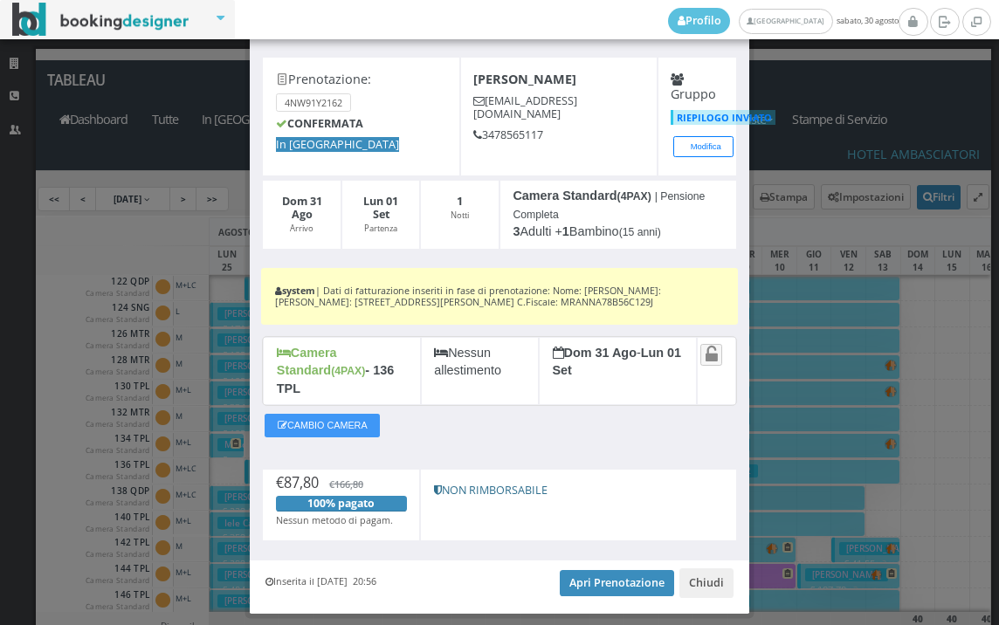
scroll to position [92, 0]
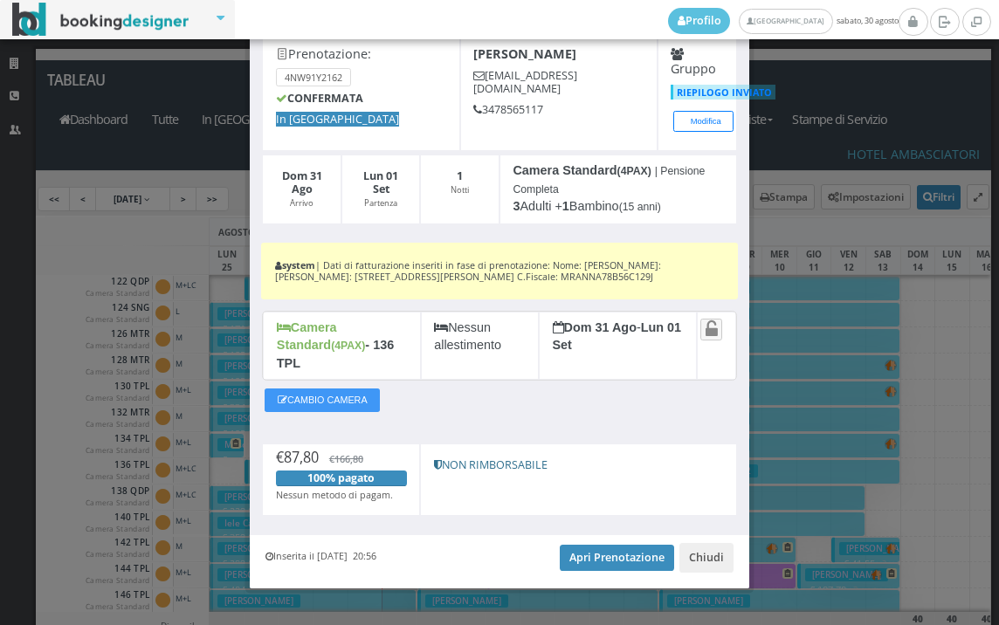
click at [614, 535] on div "Inserita il 27 Ago 2025 20:56 Apri Prenotazione Chiudi" at bounding box center [499, 561] width 499 height 53
click at [601, 545] on link "Apri Prenotazione" at bounding box center [617, 558] width 114 height 26
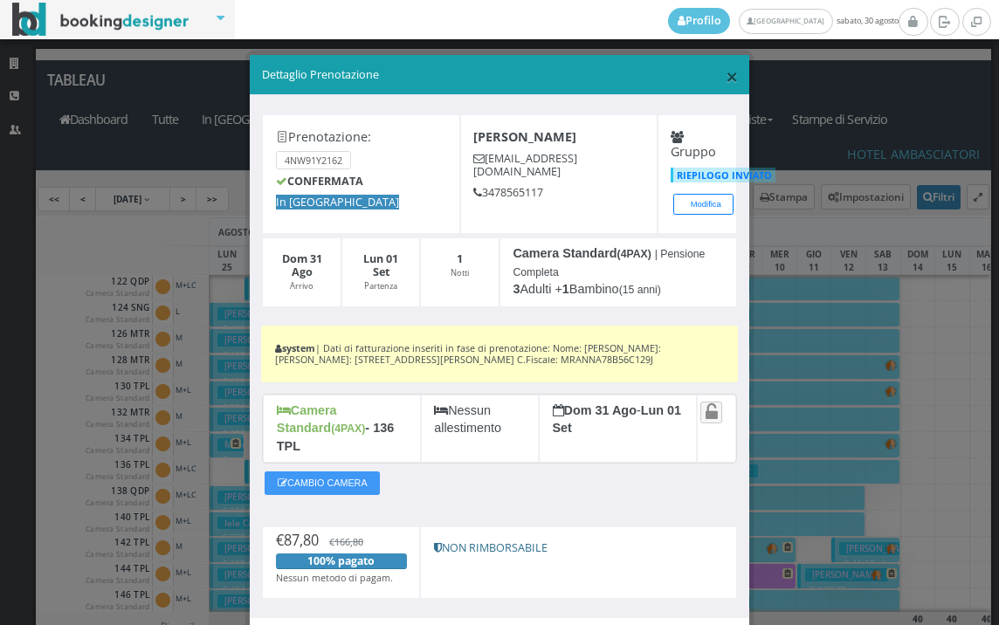
click at [727, 72] on span "×" at bounding box center [732, 76] width 12 height 30
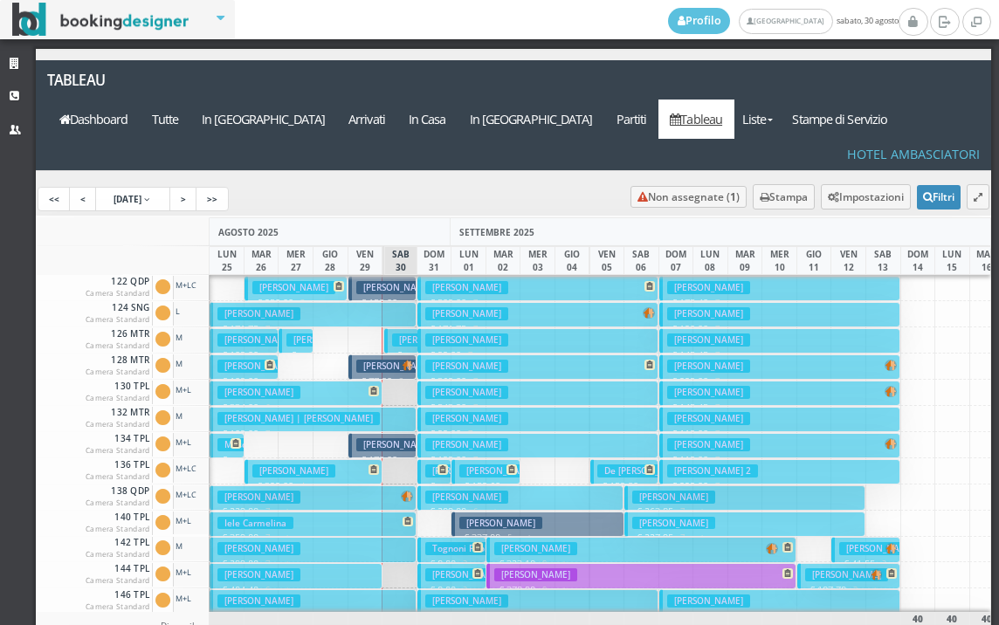
click at [436, 542] on h3 "Tognoni Paolo" at bounding box center [462, 548] width 74 height 13
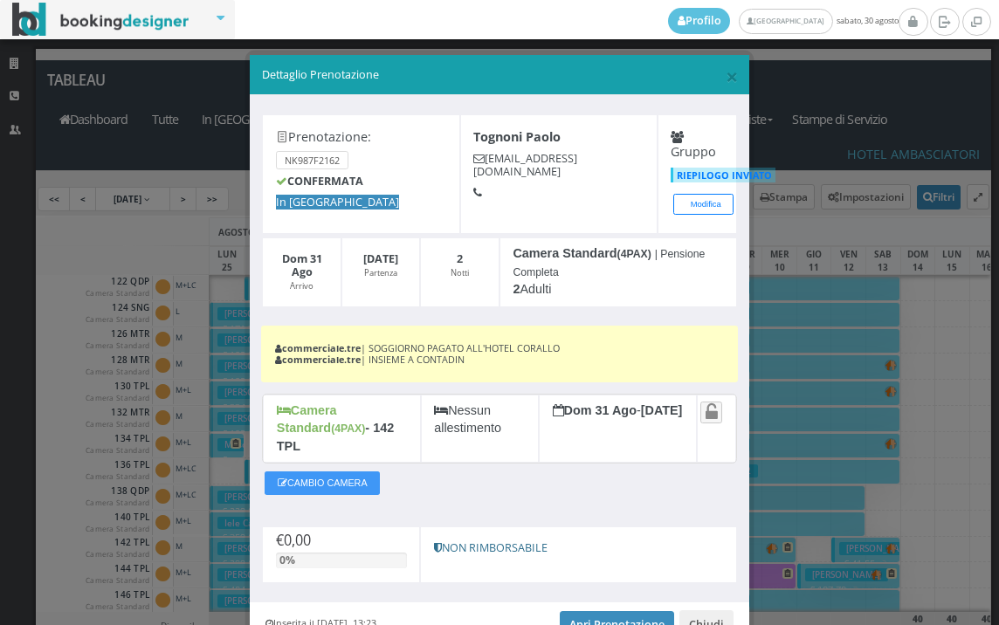
click at [728, 80] on div "× Dettaglio Prenotazione" at bounding box center [499, 75] width 499 height 40
click at [726, 79] on span "×" at bounding box center [732, 76] width 12 height 30
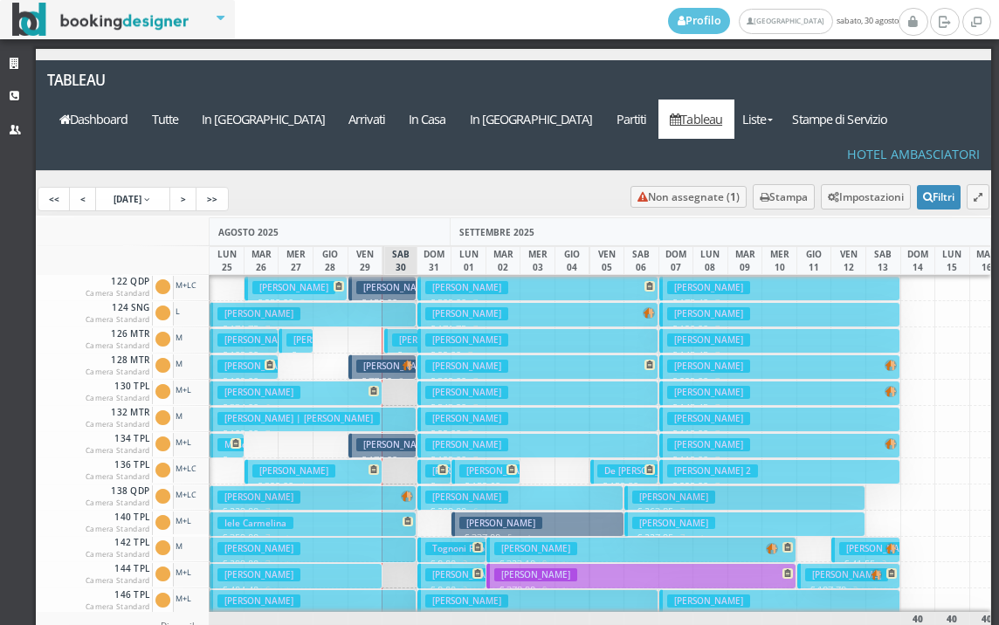
click at [457, 568] on h3 "Contadin Alessandro" at bounding box center [466, 574] width 83 height 13
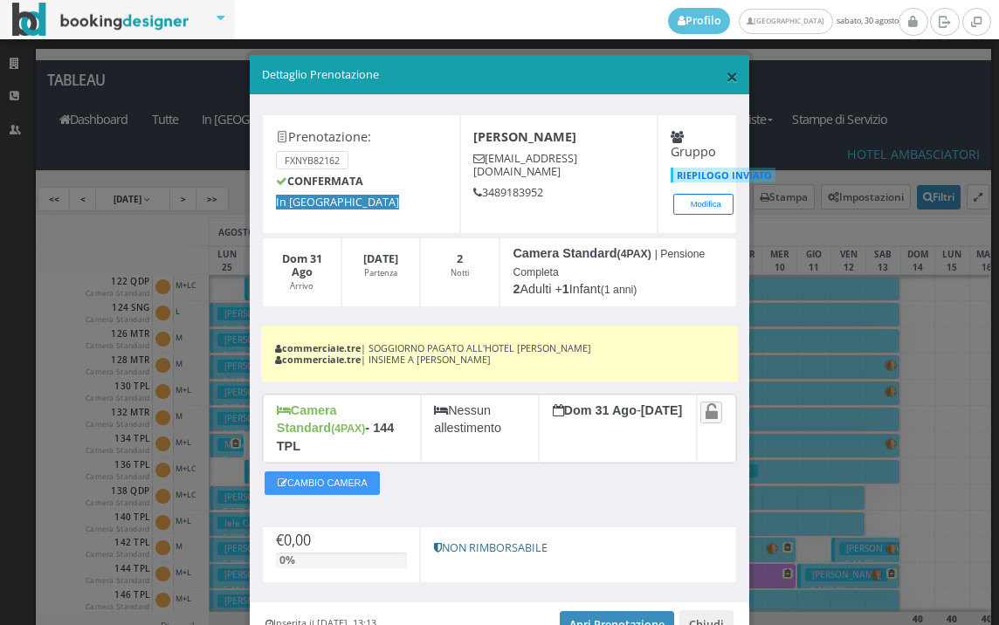
click at [726, 85] on span "×" at bounding box center [732, 76] width 12 height 30
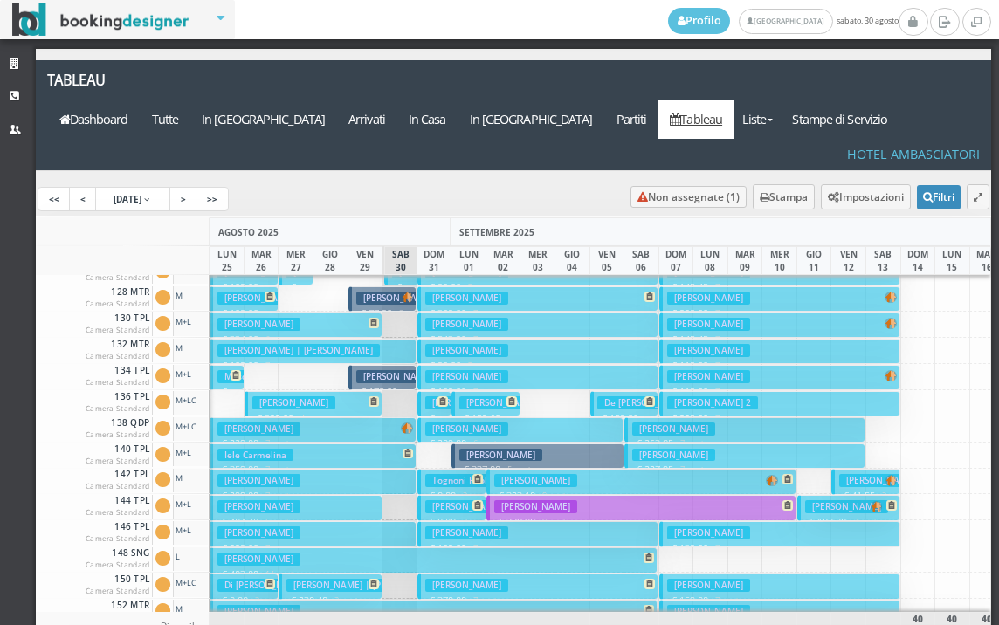
scroll to position [349, 0]
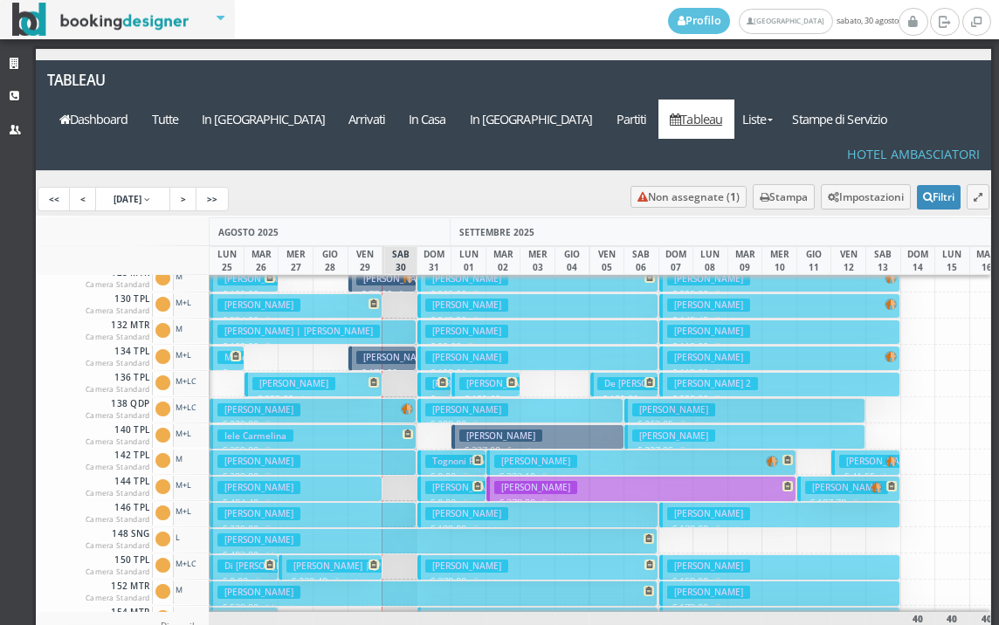
click at [449, 507] on h3 "Laruccia Elena" at bounding box center [466, 513] width 83 height 13
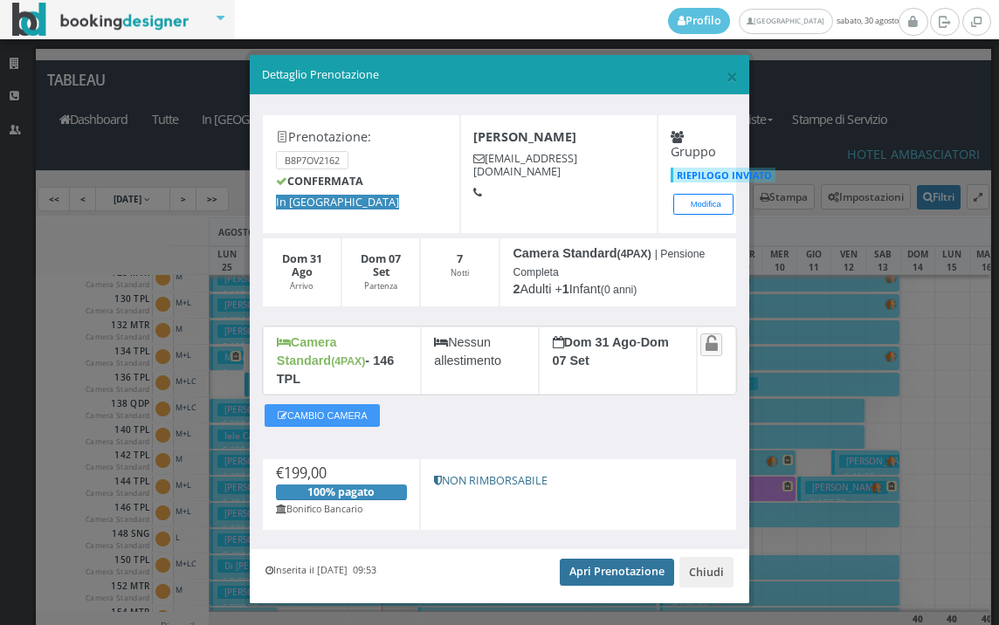
click at [593, 559] on link "Apri Prenotazione" at bounding box center [617, 572] width 114 height 26
click at [726, 69] on span "×" at bounding box center [732, 76] width 12 height 30
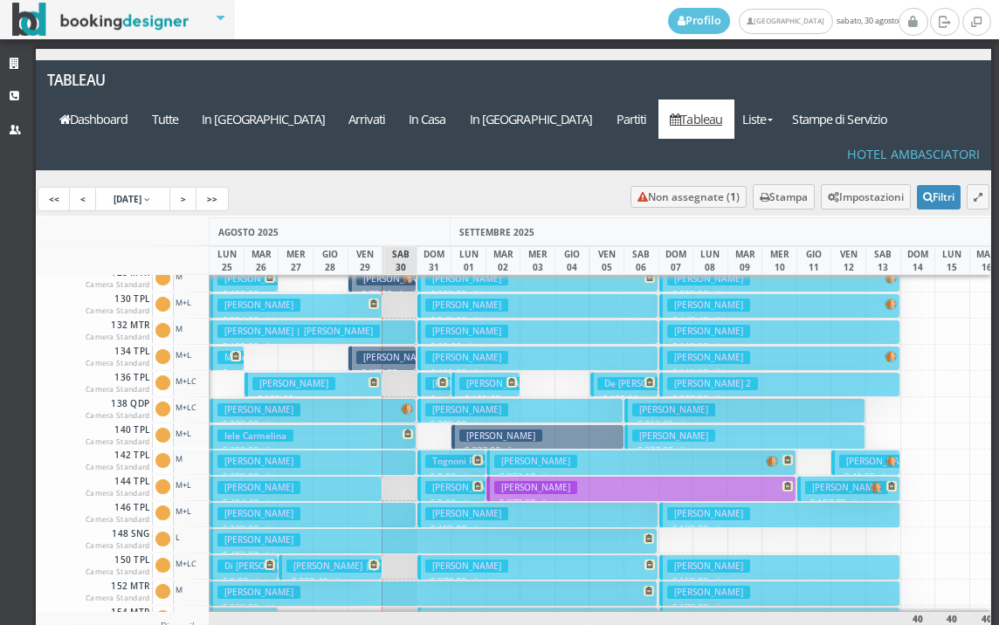
click at [453, 560] on h3 "Trani Marcello" at bounding box center [466, 566] width 83 height 13
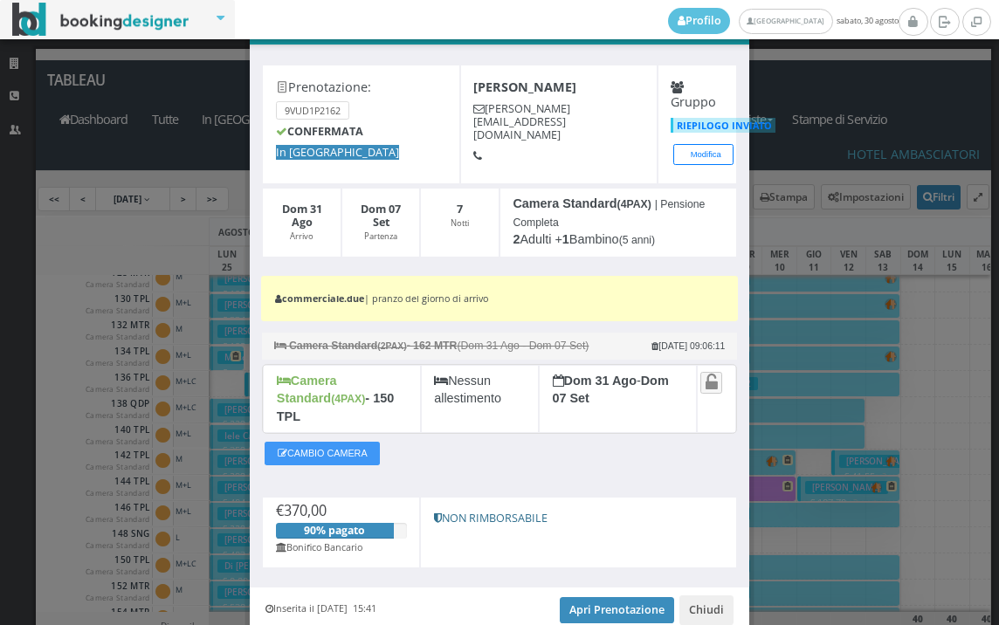
scroll to position [114, 0]
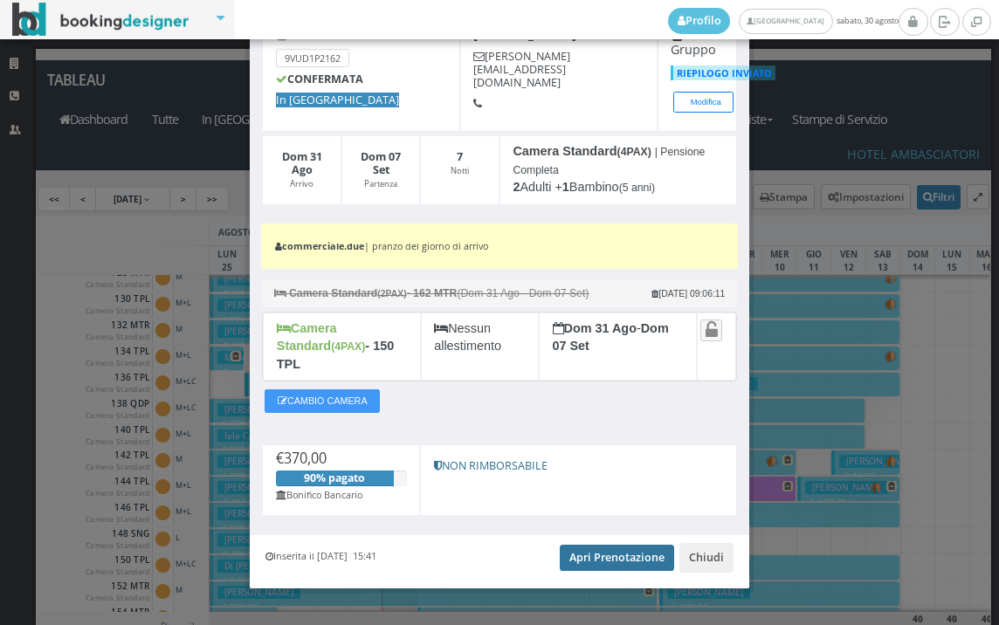
click at [606, 545] on link "Apri Prenotazione" at bounding box center [617, 558] width 114 height 26
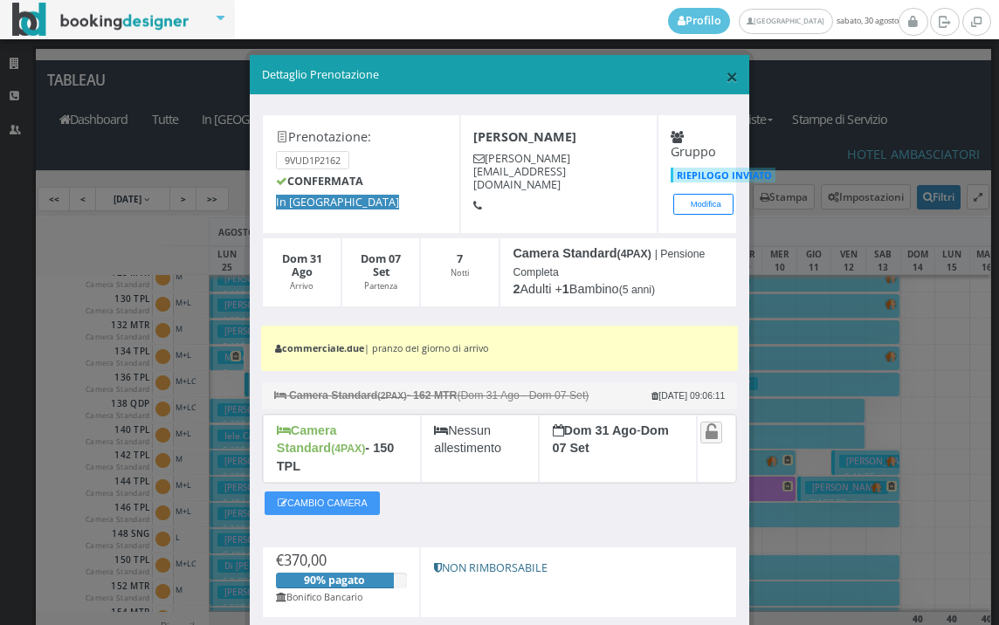
click at [726, 79] on span "×" at bounding box center [732, 76] width 12 height 30
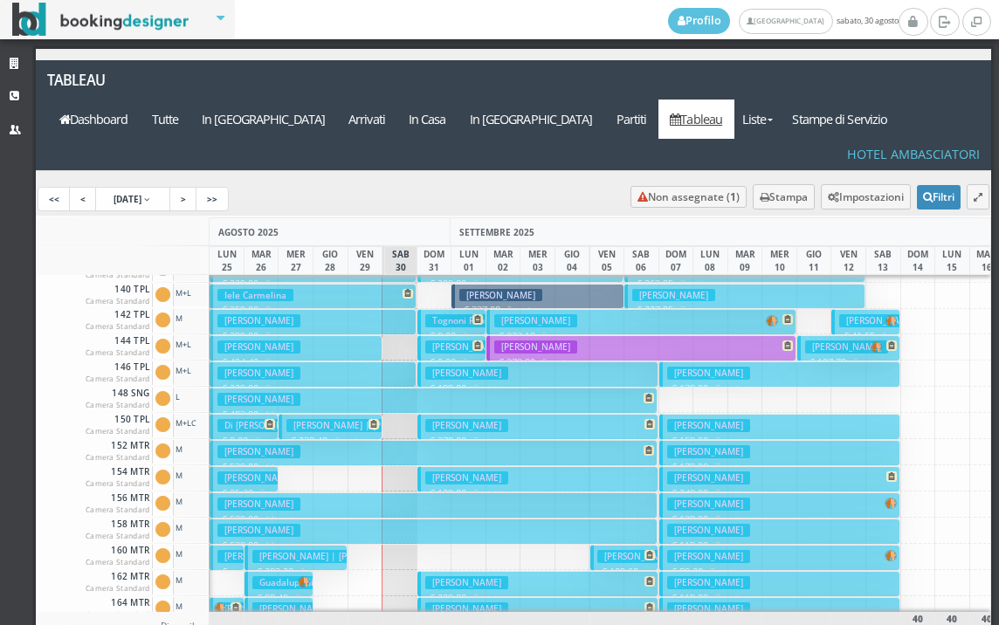
scroll to position [524, 0]
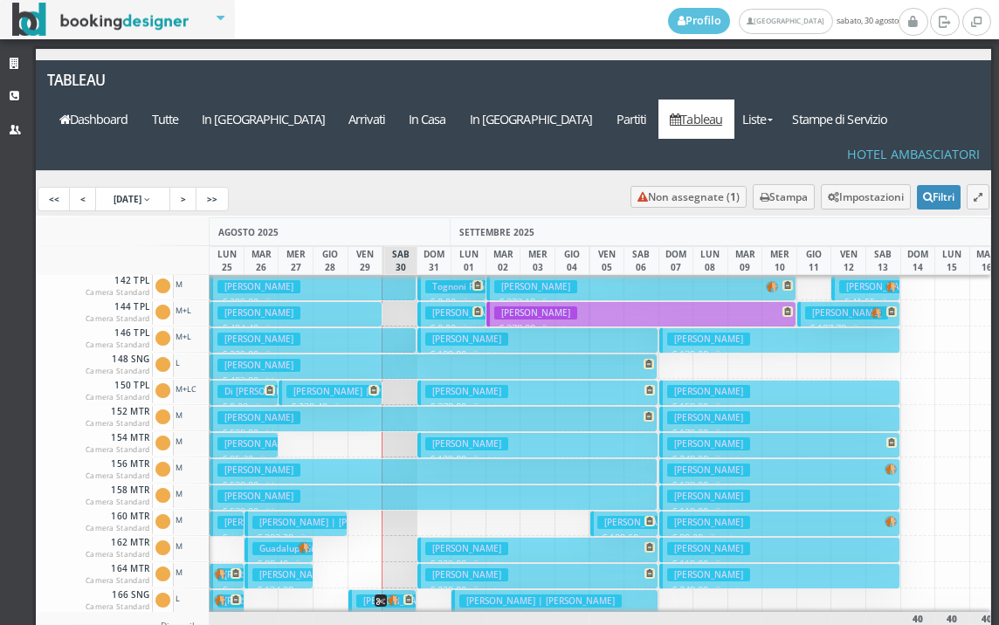
click at [437, 542] on h3 "Mastrosimone Paola" at bounding box center [466, 548] width 83 height 13
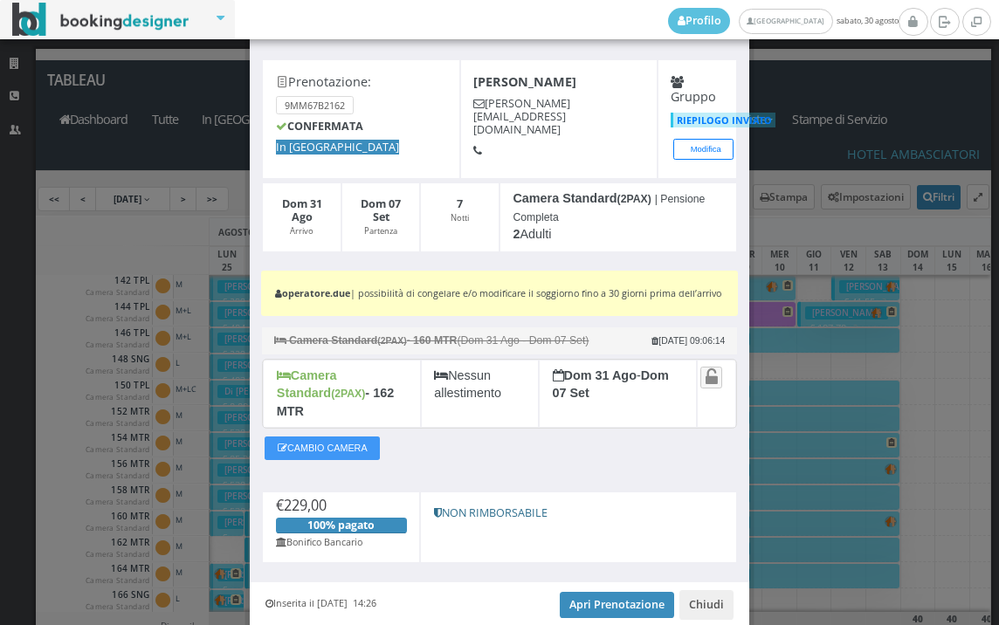
scroll to position [126, 0]
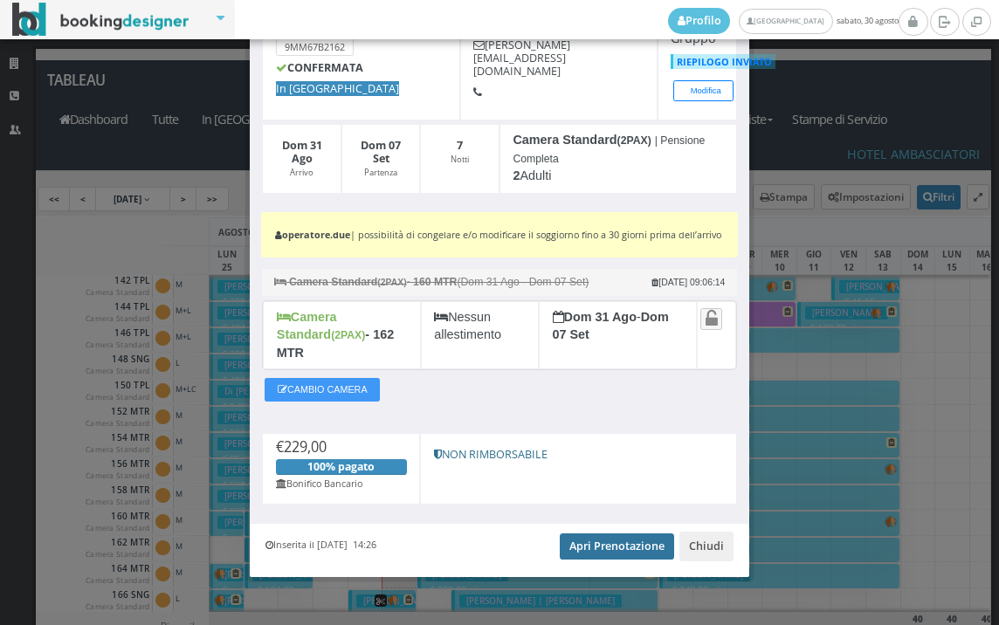
click at [568, 541] on link "Apri Prenotazione" at bounding box center [617, 547] width 114 height 26
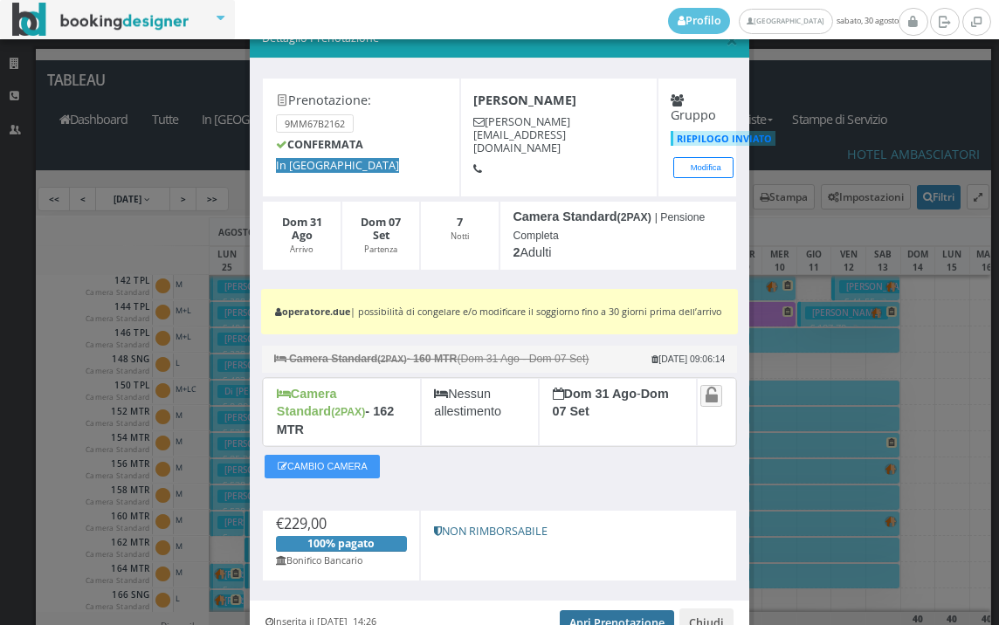
scroll to position [0, 0]
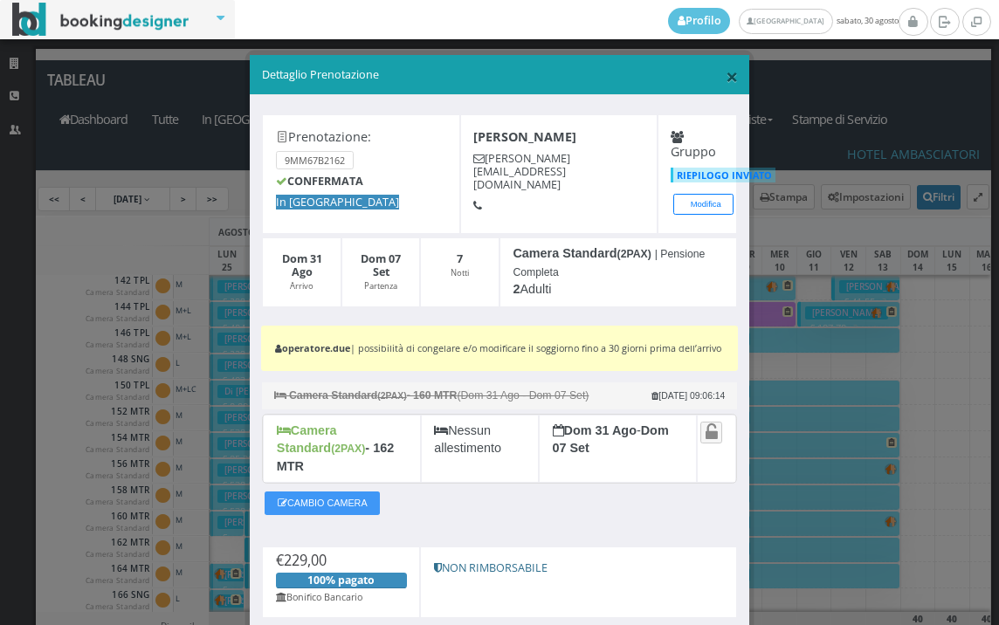
click at [726, 72] on span "×" at bounding box center [732, 76] width 12 height 30
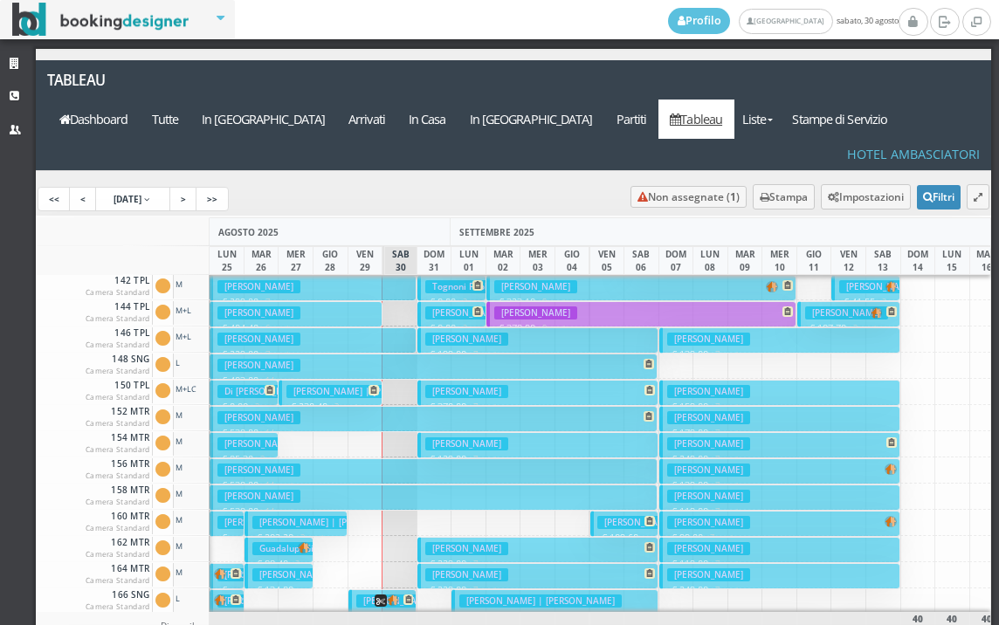
click at [479, 568] on h3 "Capurso Annamaria" at bounding box center [466, 574] width 83 height 13
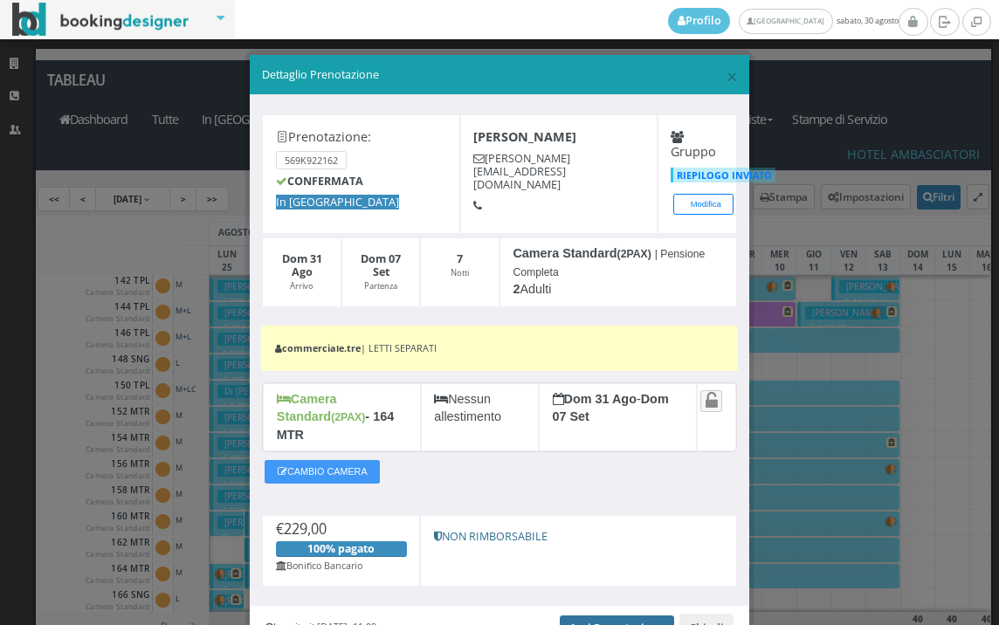
click at [578, 616] on link "Apri Prenotazione" at bounding box center [617, 629] width 114 height 26
click at [726, 74] on span "×" at bounding box center [732, 76] width 12 height 30
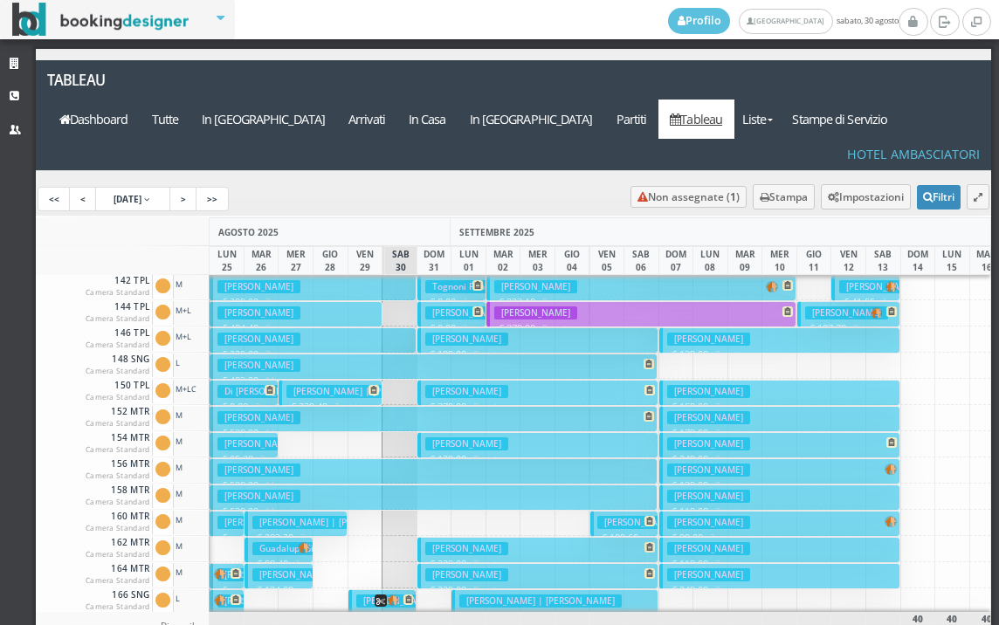
scroll to position [611, 0]
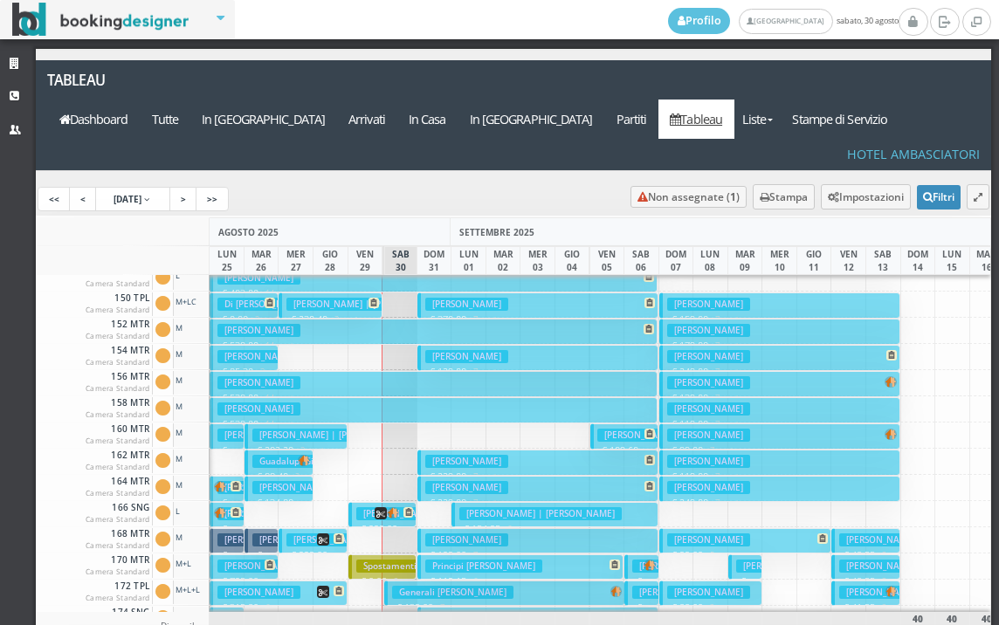
click at [444, 534] on h3 "Trombin Rosalinda" at bounding box center [466, 540] width 83 height 13
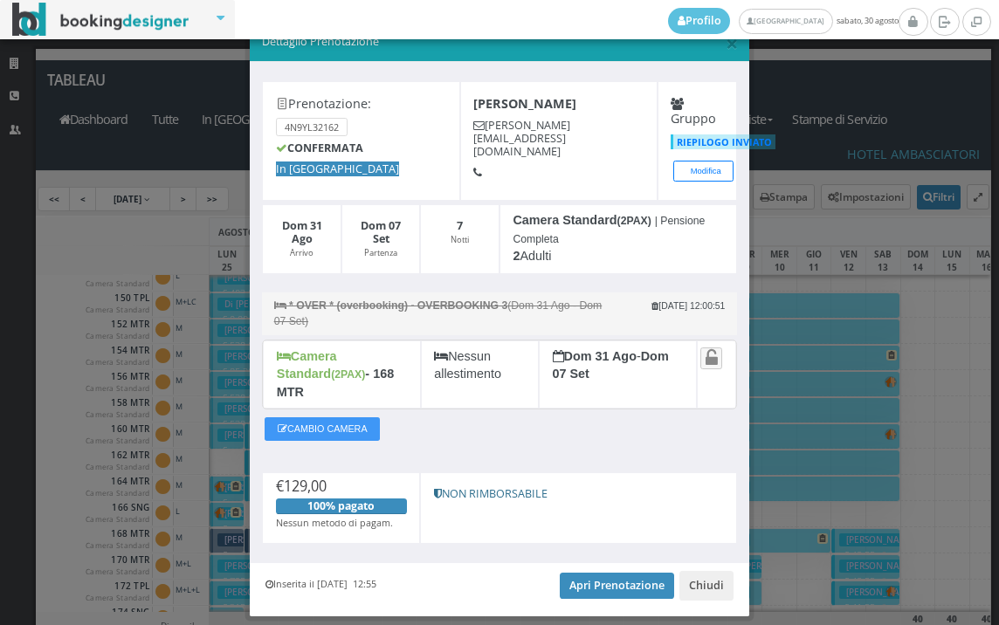
scroll to position [67, 0]
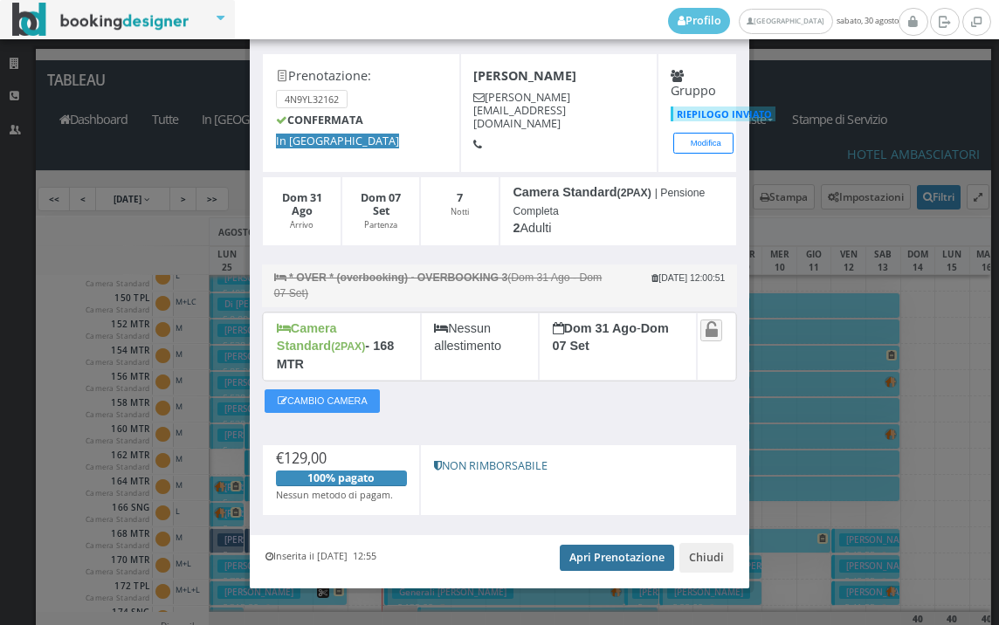
click at [617, 545] on link "Apri Prenotazione" at bounding box center [617, 558] width 114 height 26
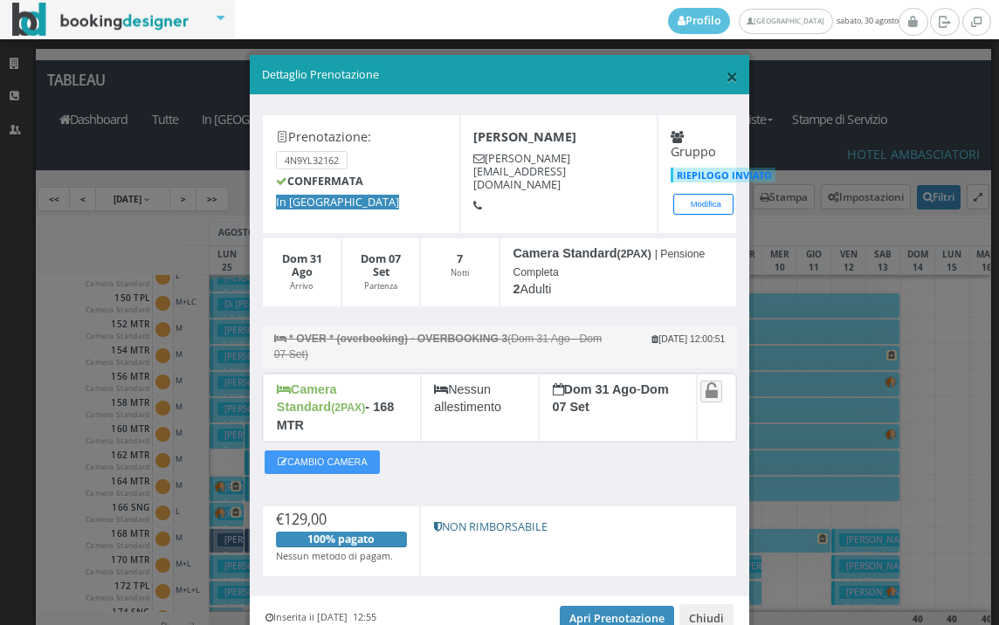
click at [726, 72] on span "×" at bounding box center [732, 76] width 12 height 30
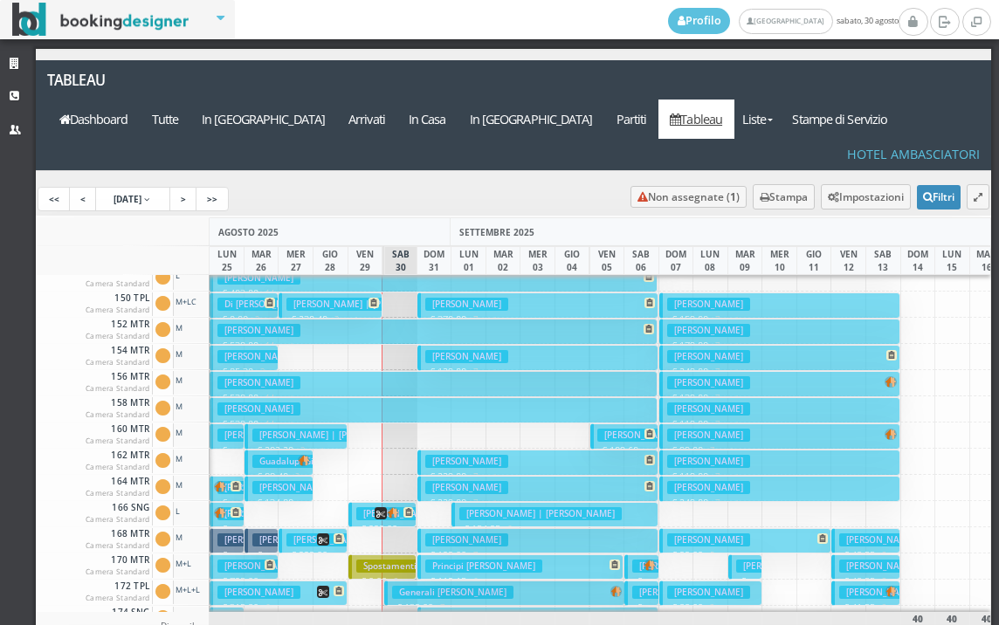
click at [475, 555] on button "Principi Daniela € 119.15 6 notti 2 Adulti" at bounding box center [520, 567] width 207 height 25
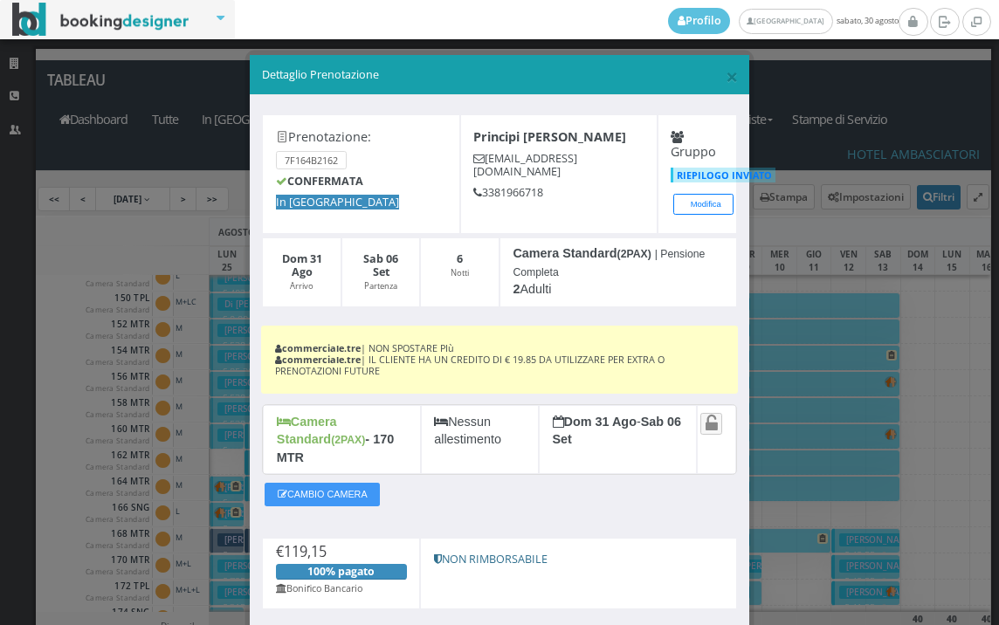
scroll to position [103, 0]
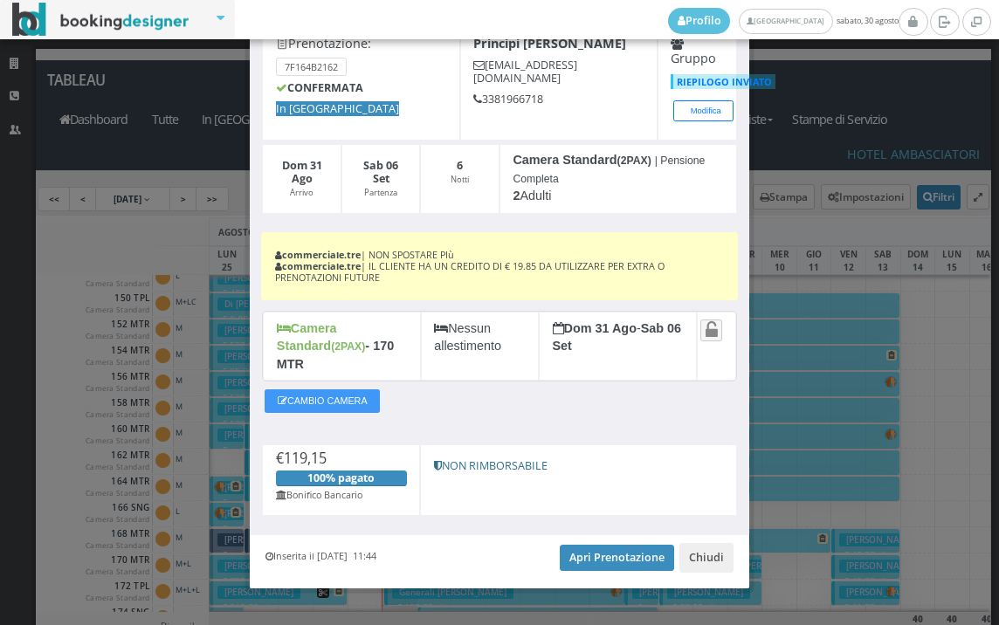
click at [558, 535] on div "Inserita il 28 Ago 2025 11:44 Apri Prenotazione Chiudi" at bounding box center [499, 561] width 499 height 53
click at [568, 545] on link "Apri Prenotazione" at bounding box center [617, 558] width 114 height 26
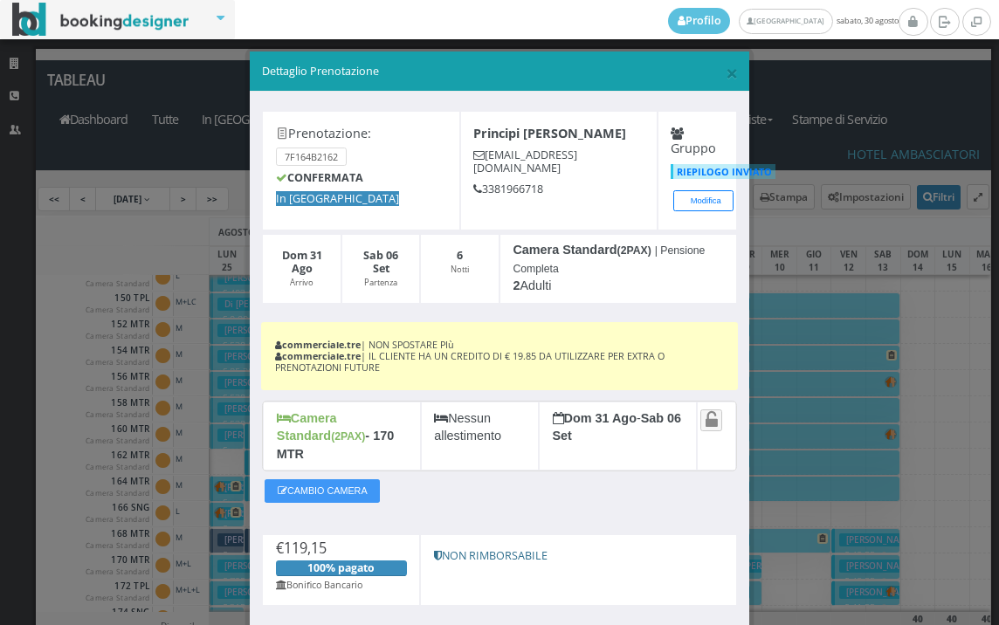
scroll to position [0, 0]
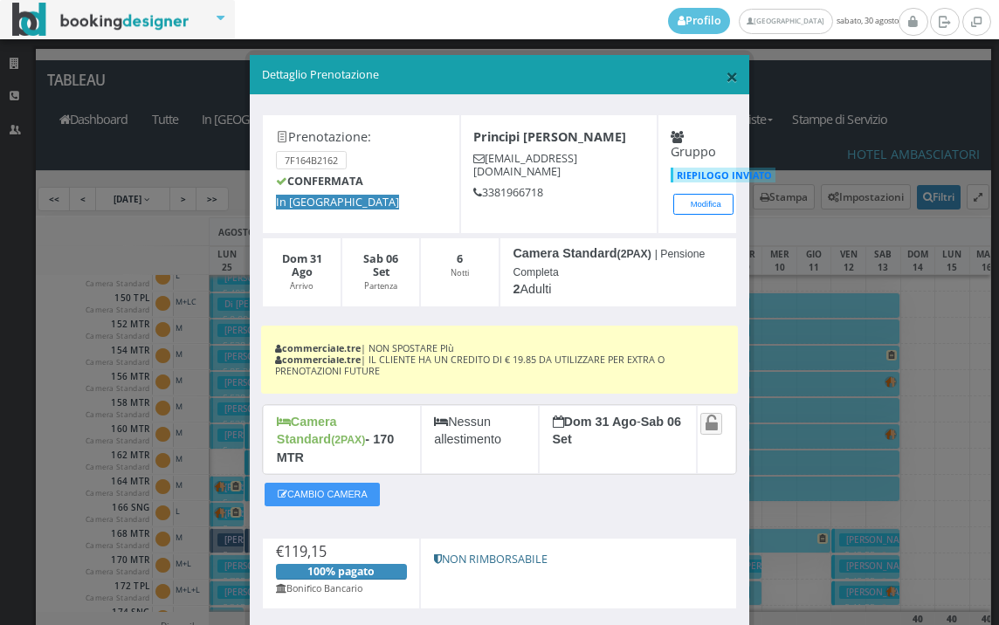
click at [727, 73] on span "×" at bounding box center [732, 76] width 12 height 30
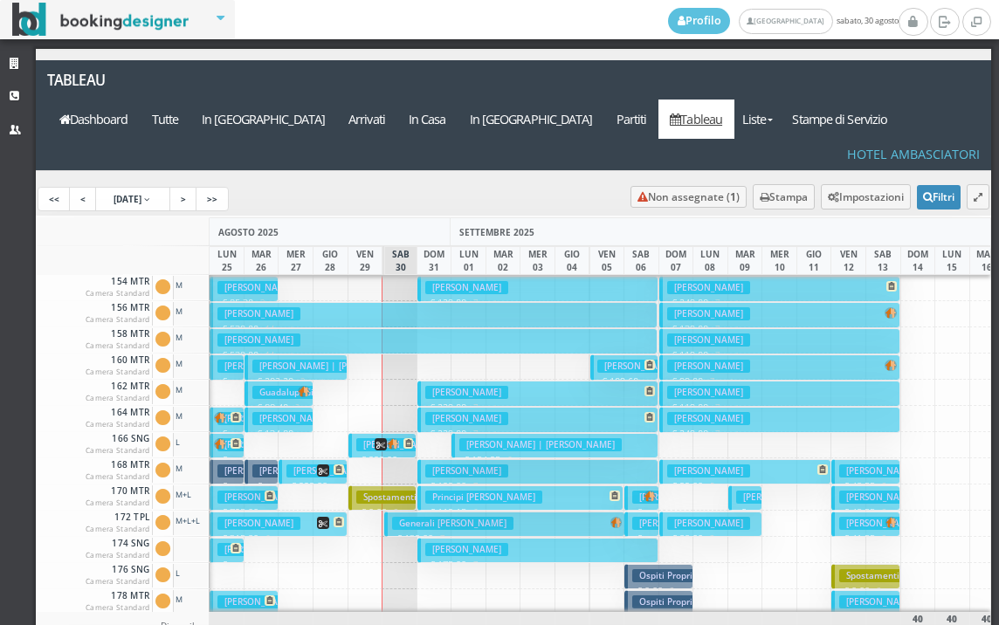
scroll to position [699, 0]
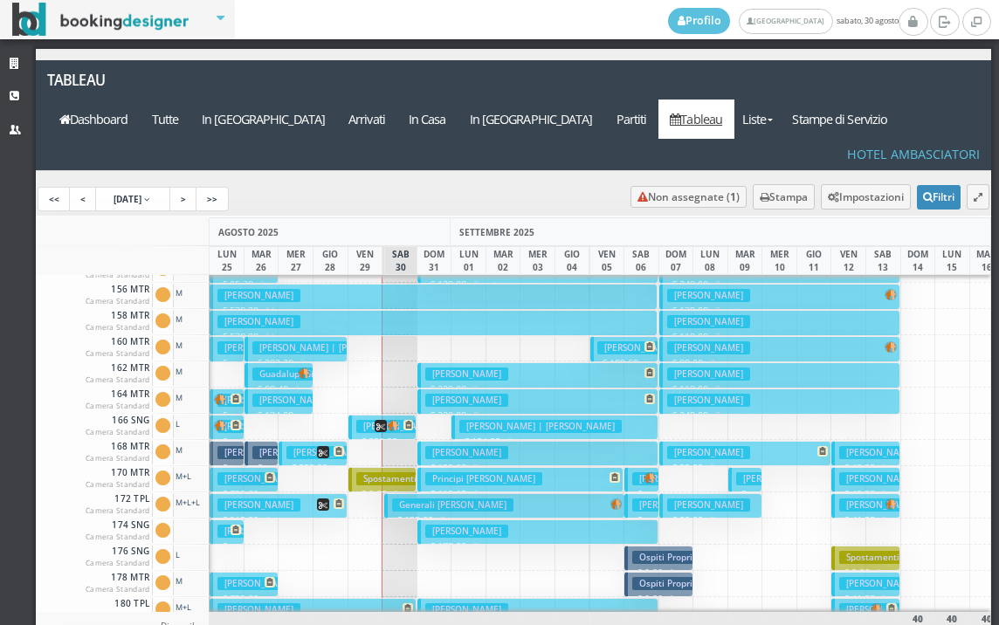
click at [462, 525] on h3 "Milani Sonia" at bounding box center [466, 531] width 83 height 13
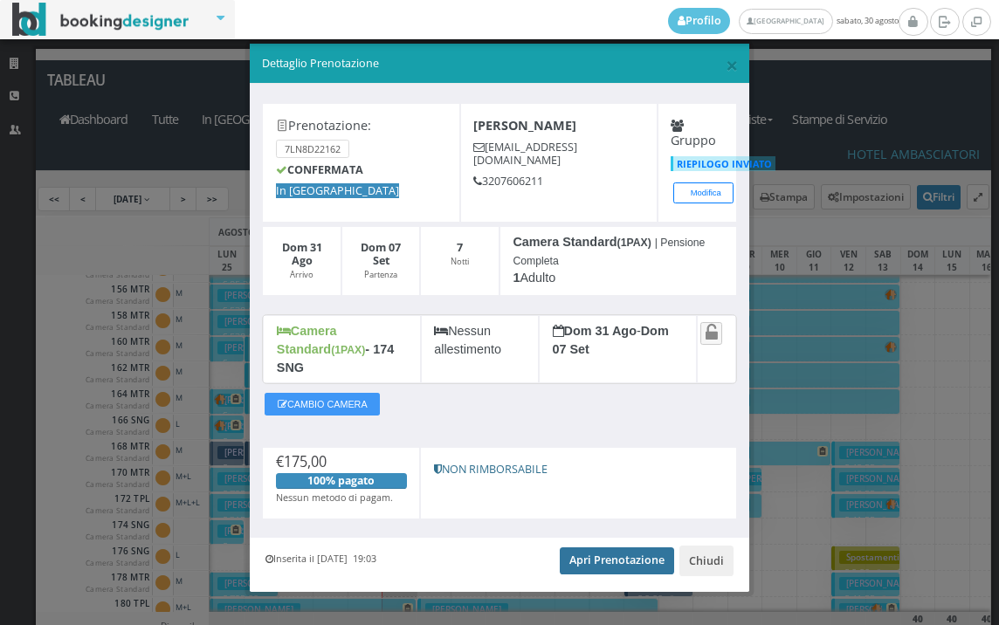
scroll to position [16, 0]
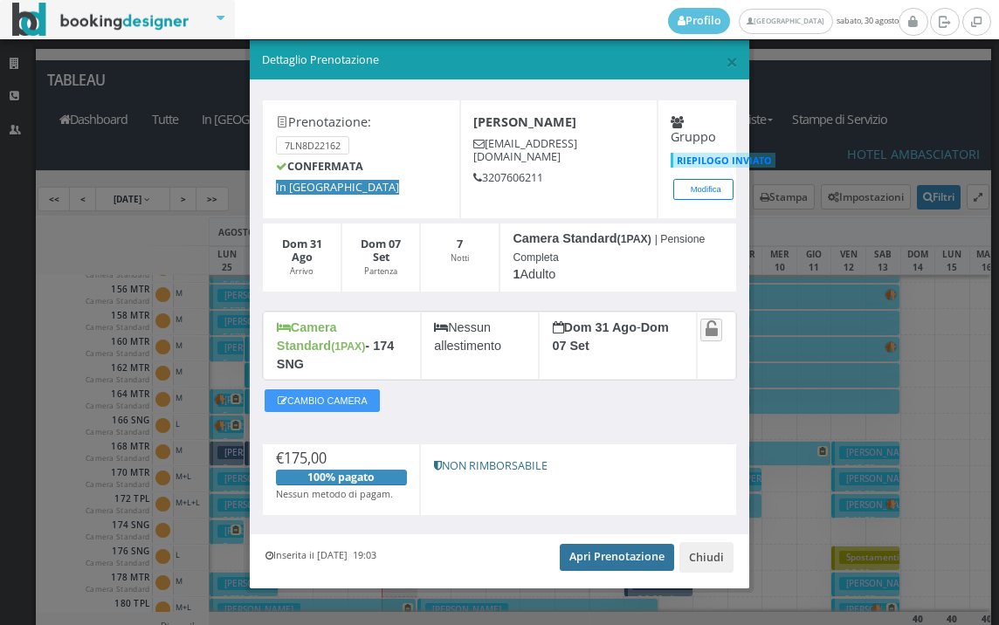
click at [567, 544] on link "Apri Prenotazione" at bounding box center [617, 557] width 114 height 26
click at [726, 66] on span "×" at bounding box center [732, 61] width 12 height 30
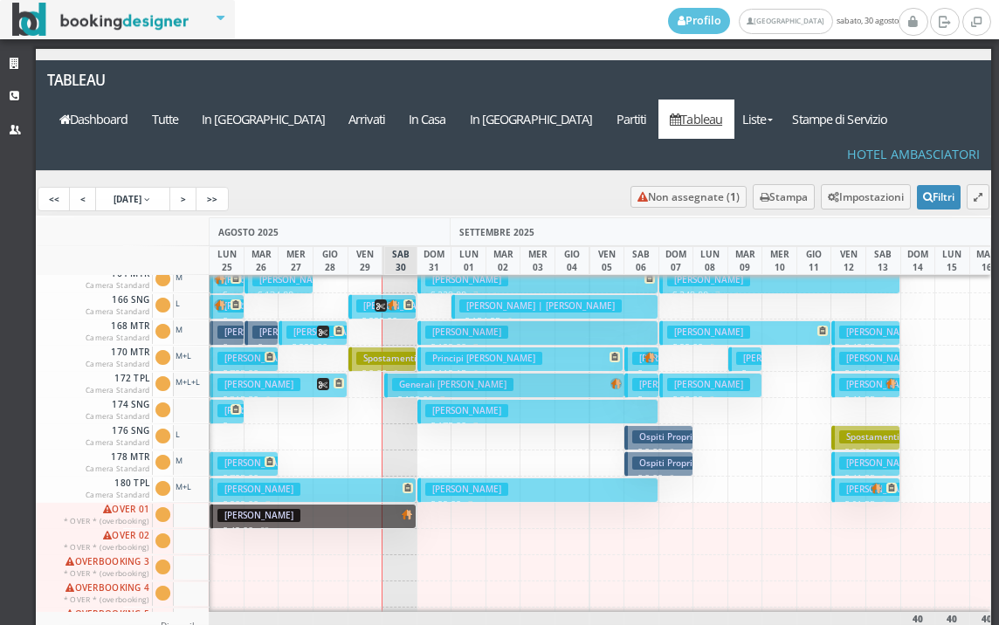
scroll to position [878, 0]
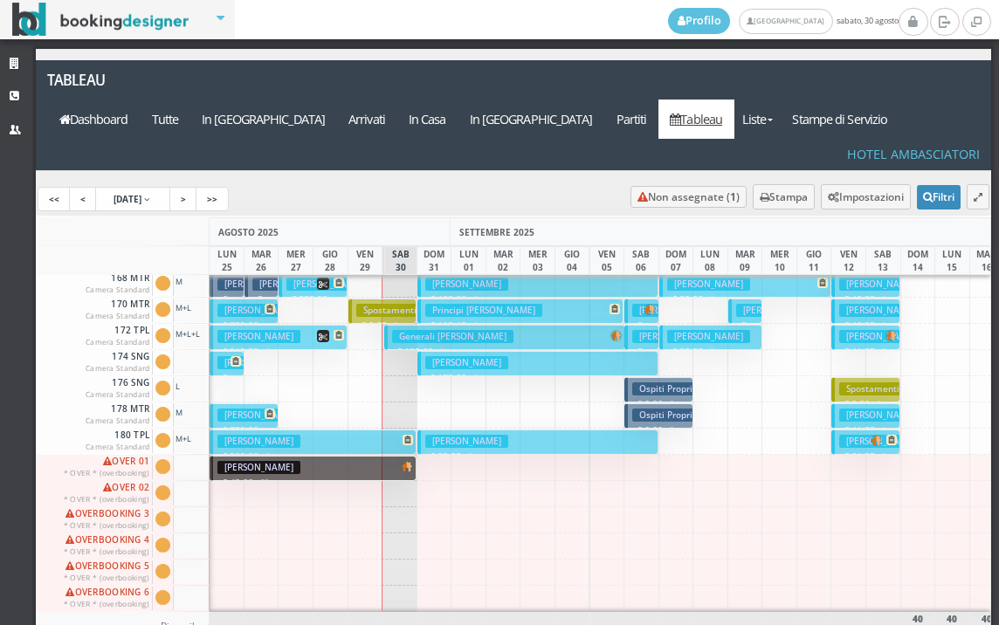
click at [441, 435] on h3 "Meng Ying" at bounding box center [466, 441] width 83 height 13
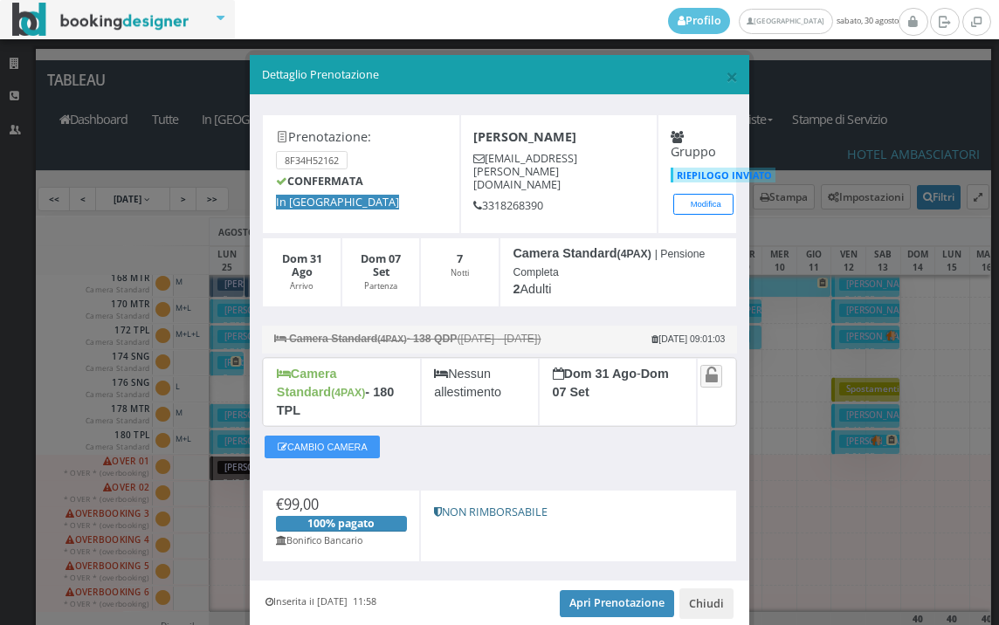
scroll to position [51, 0]
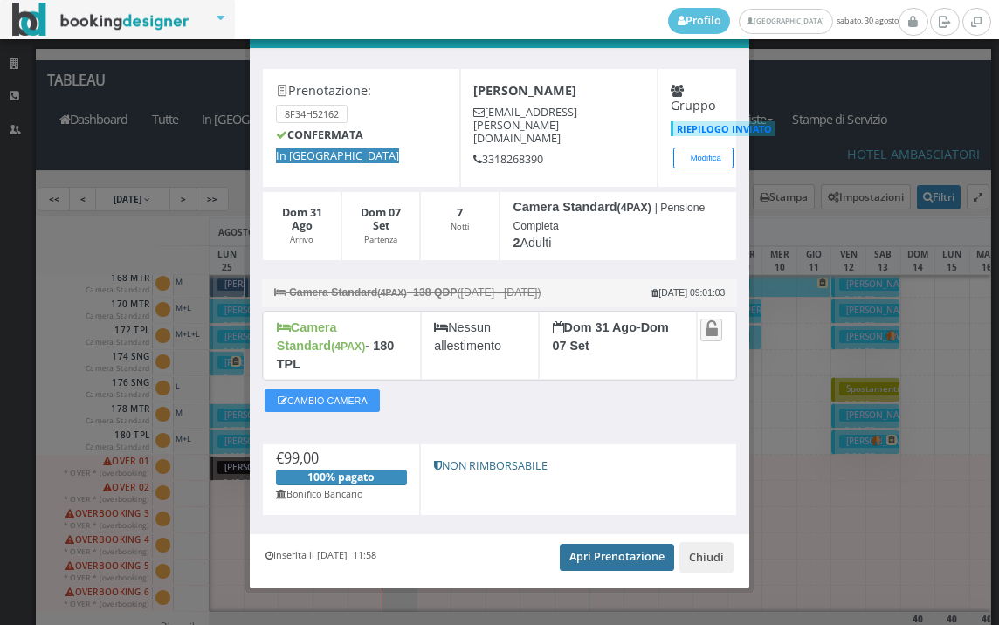
click at [618, 544] on link "Apri Prenotazione" at bounding box center [617, 557] width 114 height 26
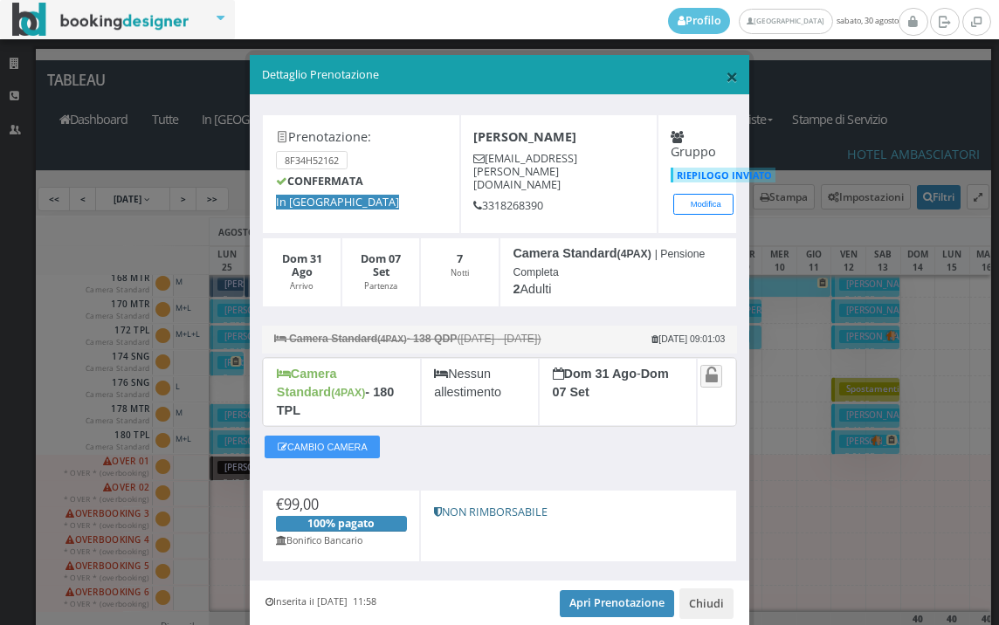
click at [726, 78] on span "×" at bounding box center [732, 76] width 12 height 30
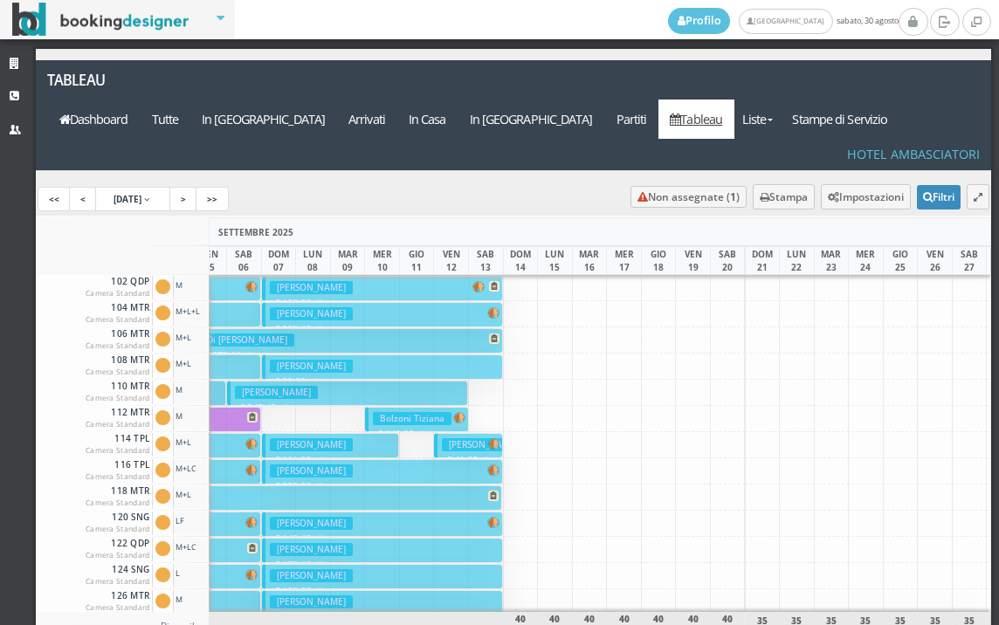
scroll to position [0, 51]
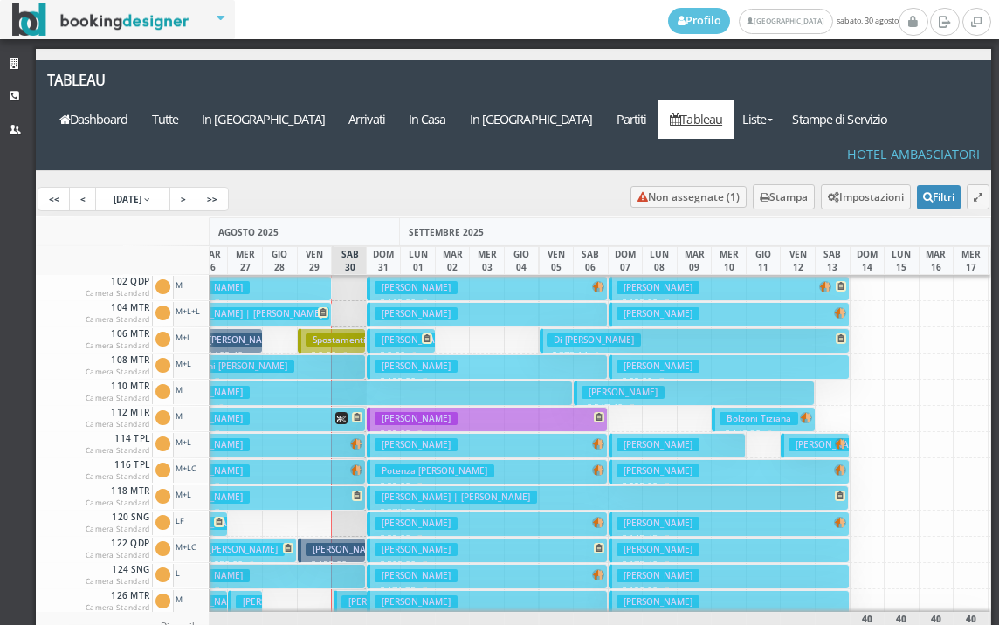
click at [382, 334] on h3 "Spampatti Silvano" at bounding box center [416, 340] width 83 height 13
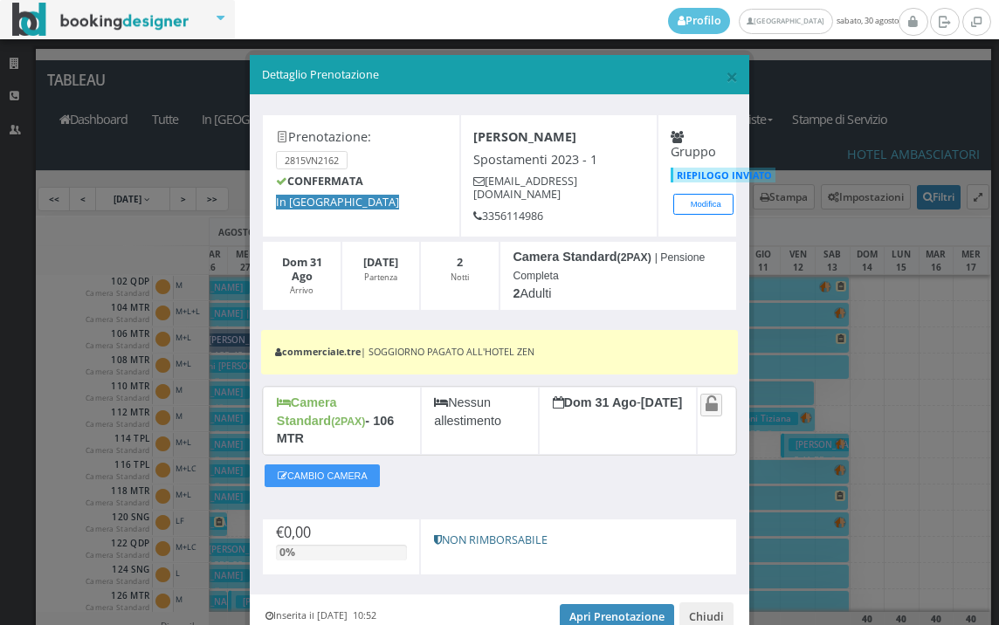
drag, startPoint x: 425, startPoint y: 492, endPoint x: 433, endPoint y: 501, distance: 12.4
click at [425, 492] on div "Prenotazione: 2815VN2162 CONFERMATA In Arrivo Spampatti Silvano Spostamenti 202…" at bounding box center [499, 344] width 499 height 499
click at [564, 604] on link "Apri Prenotazione" at bounding box center [617, 617] width 114 height 26
click at [726, 76] on span "×" at bounding box center [732, 76] width 12 height 30
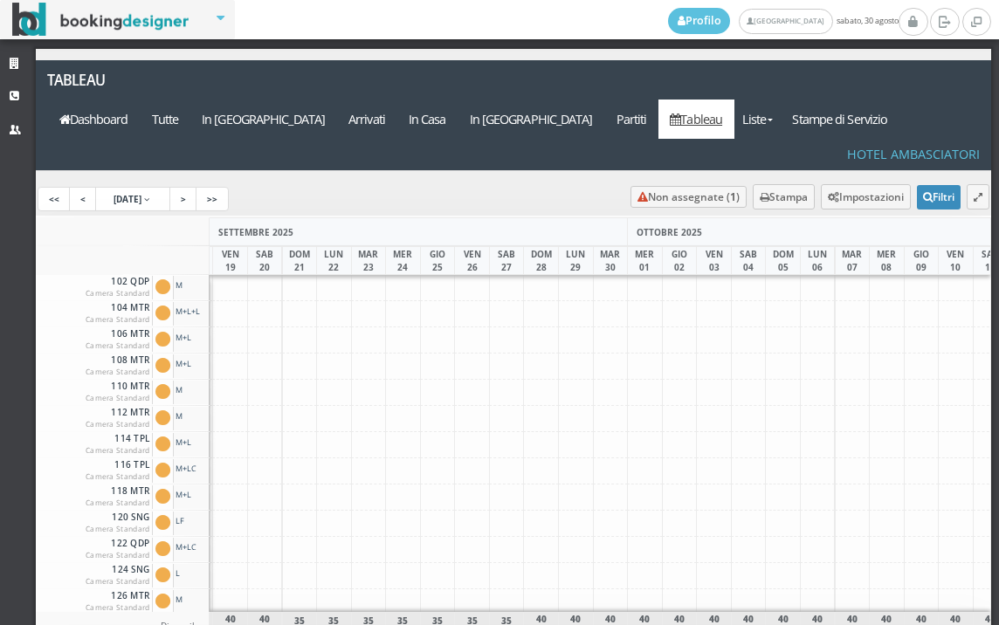
scroll to position [0, 822]
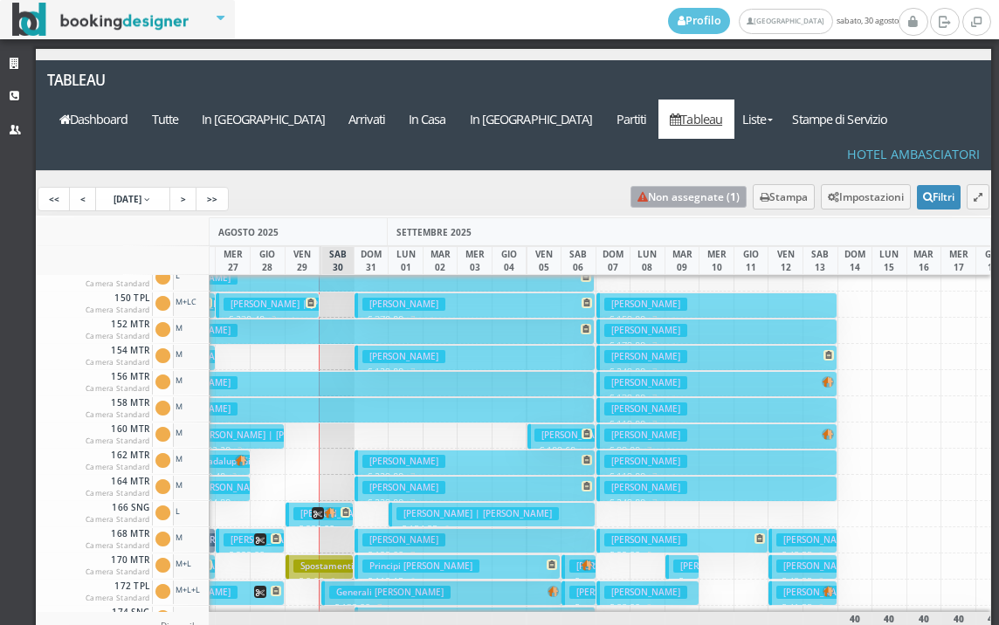
click at [670, 186] on link "Non assegnate ( 1 )" at bounding box center [688, 197] width 116 height 22
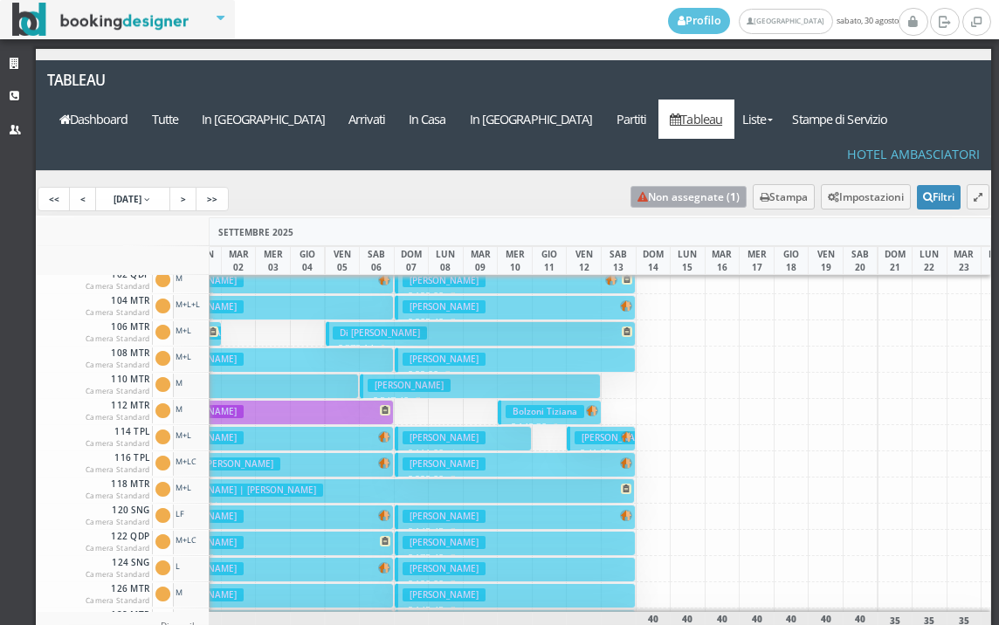
scroll to position [0, 265]
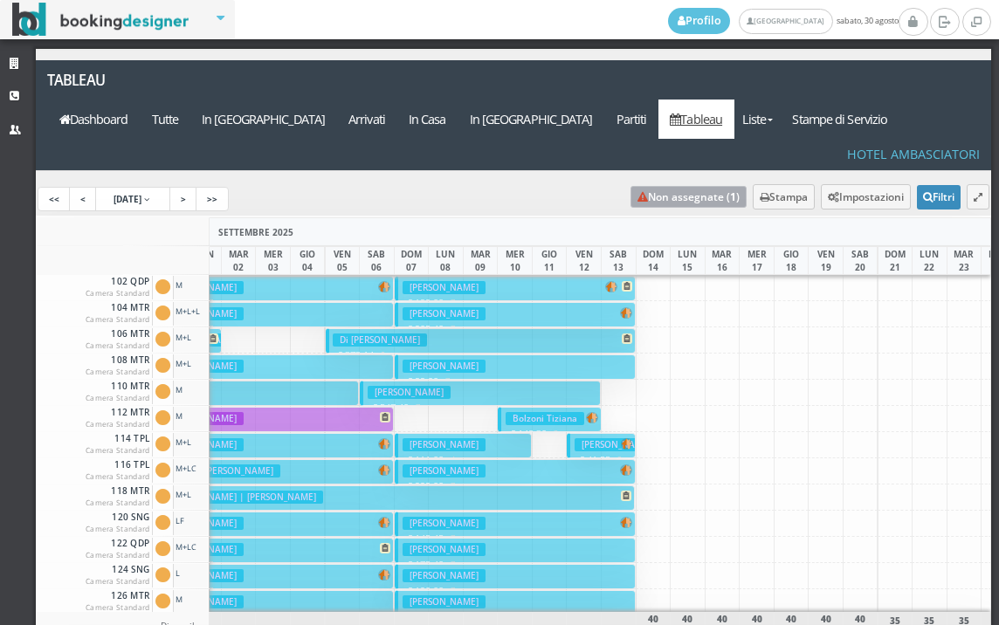
click at [362, 486] on button "Verdelli Anna Maria | Verdelli Anna Maria € 378.00 14 notti 2 Adulti" at bounding box center [394, 498] width 482 height 25
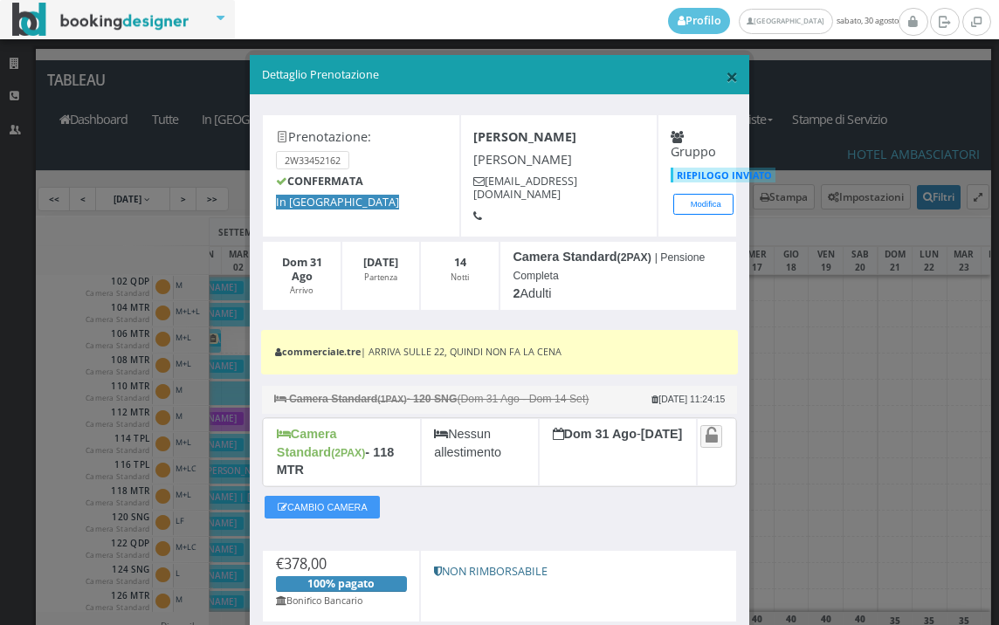
click at [726, 71] on span "×" at bounding box center [732, 76] width 12 height 30
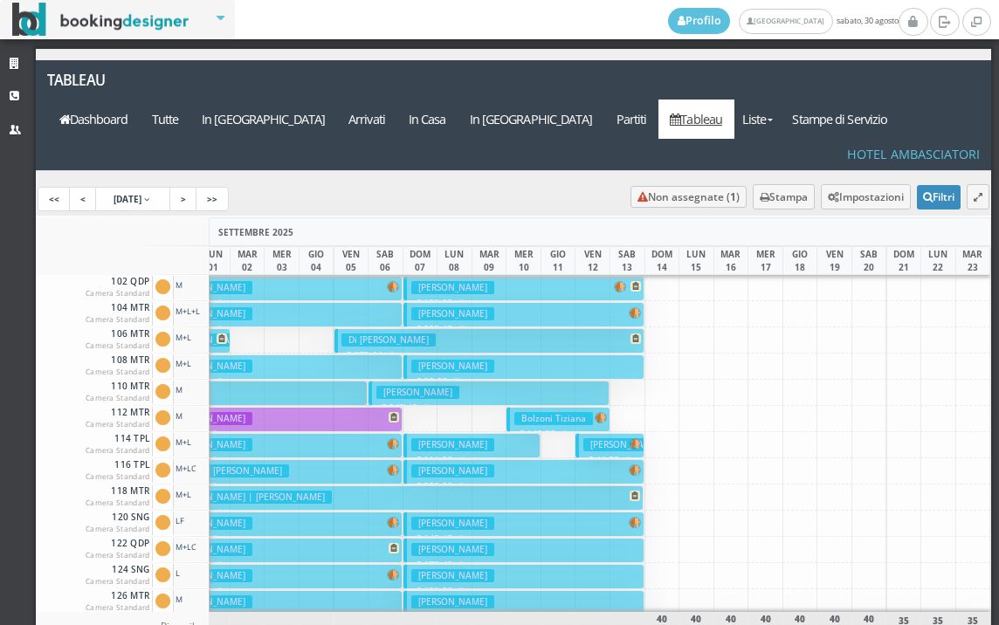
scroll to position [0, 201]
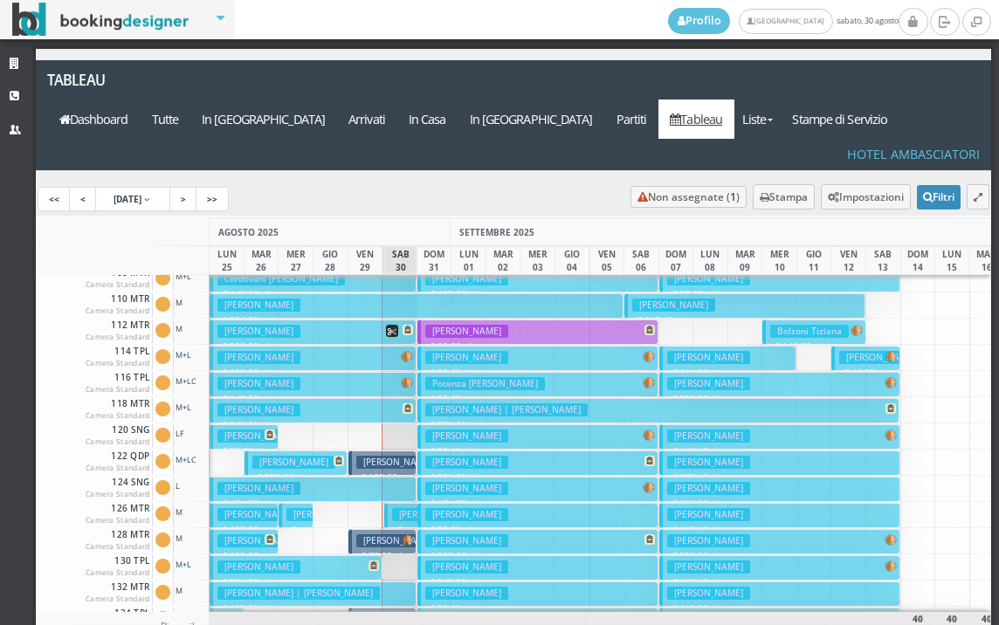
click at [355, 398] on button "Cirillo Rosaria € 249.00 7 notti 2 Adulti" at bounding box center [313, 410] width 207 height 25
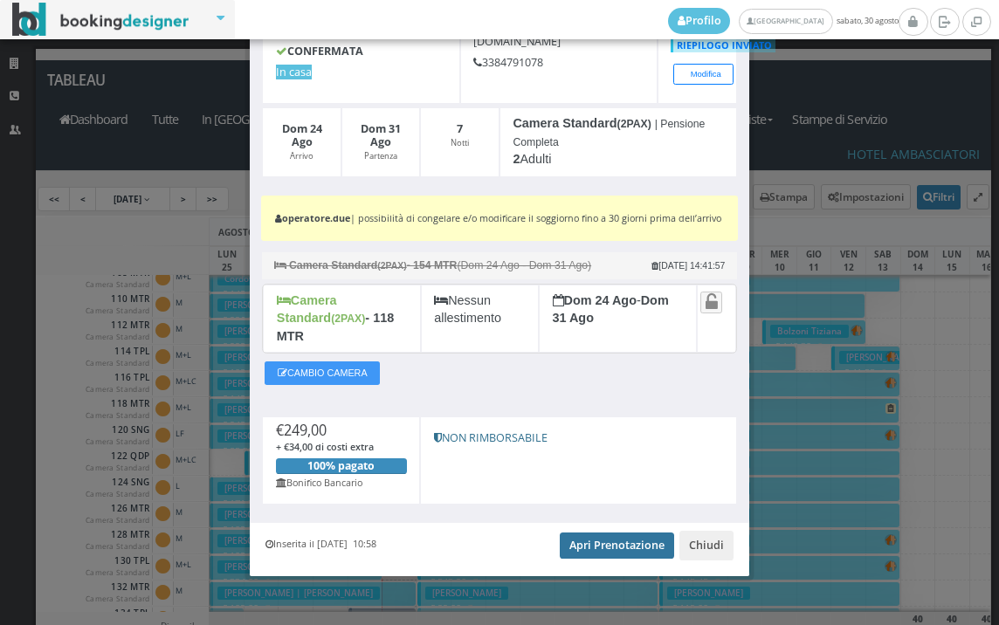
click at [611, 542] on link "Apri Prenotazione" at bounding box center [617, 546] width 114 height 26
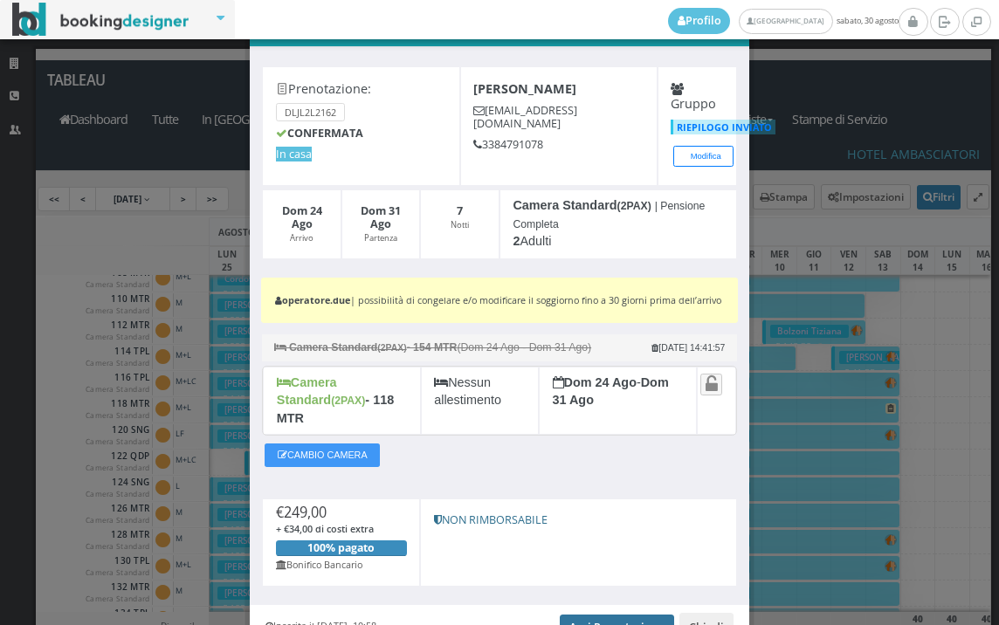
scroll to position [144, 0]
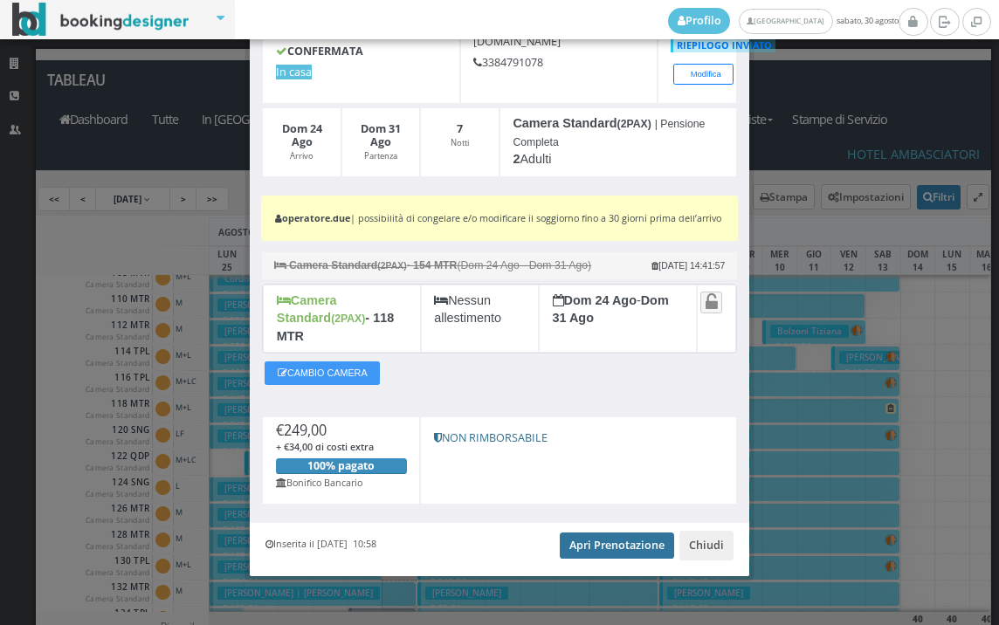
click at [600, 533] on link "Apri Prenotazione" at bounding box center [617, 546] width 114 height 26
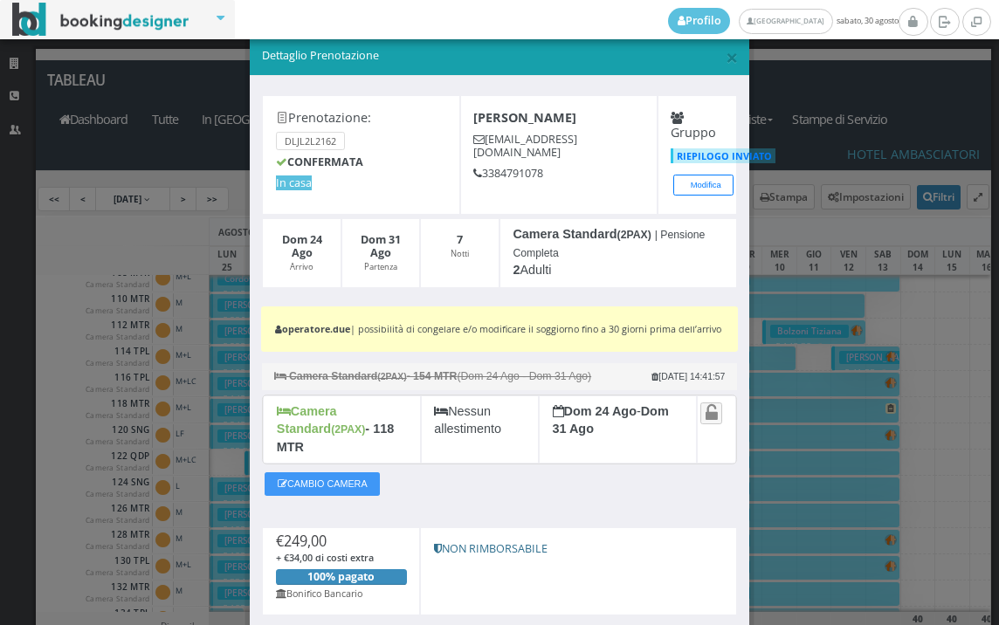
scroll to position [0, 0]
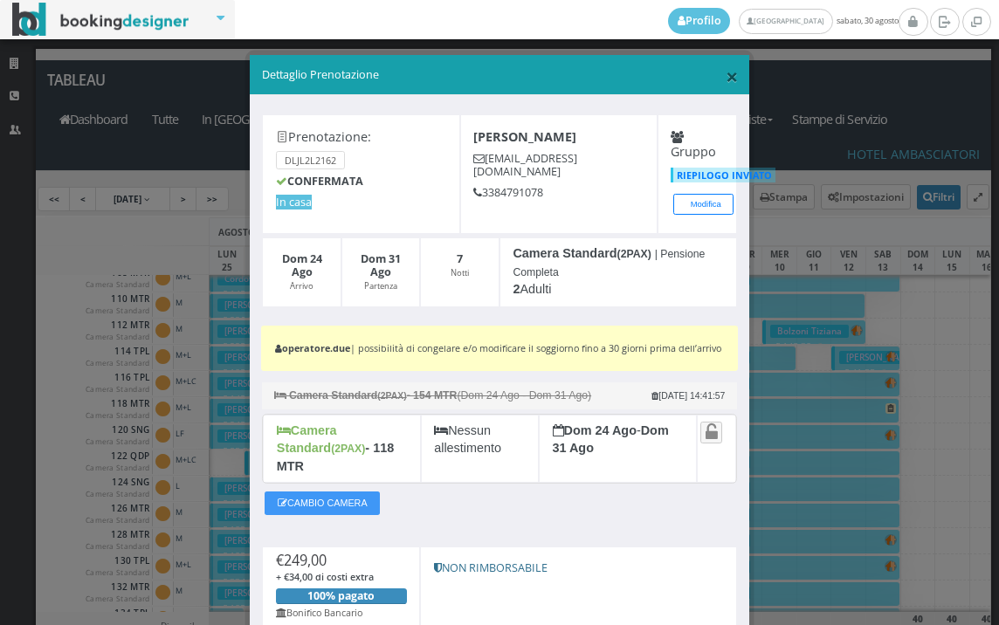
click at [726, 79] on span "×" at bounding box center [732, 76] width 12 height 30
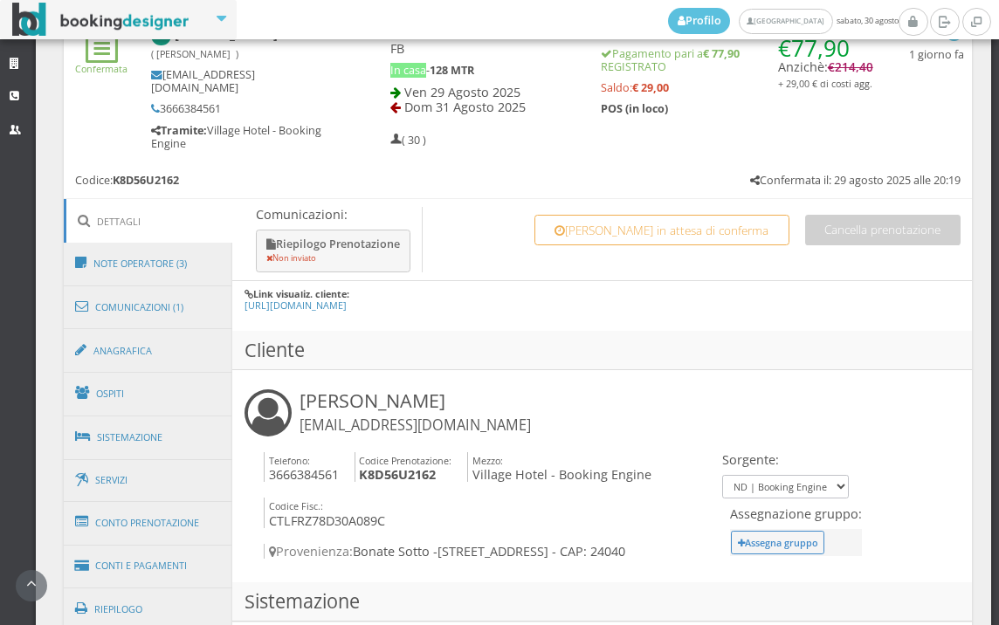
scroll to position [970, 0]
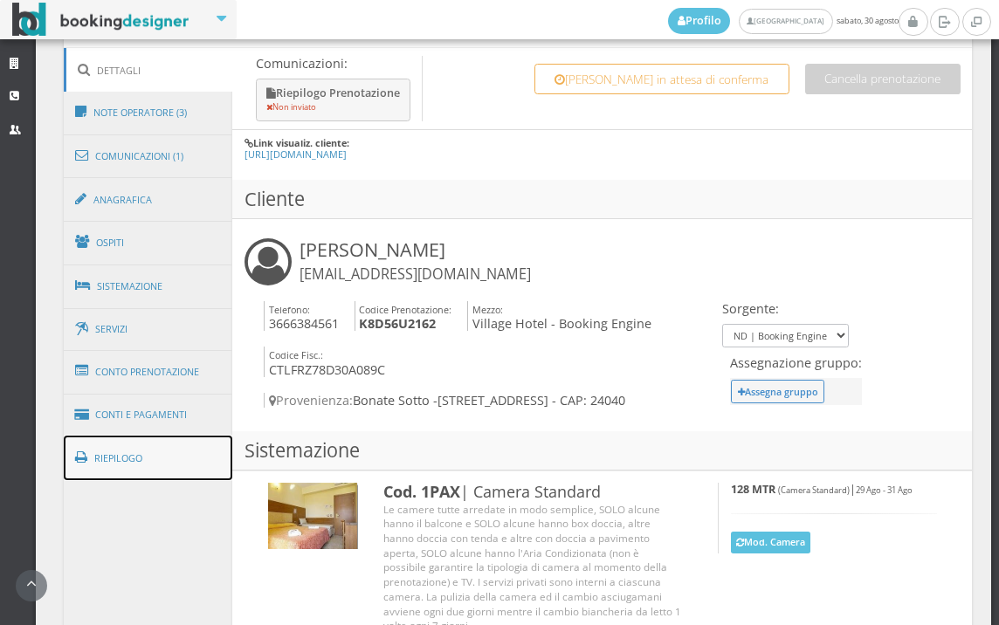
click at [161, 447] on link "Riepilogo" at bounding box center [148, 458] width 169 height 45
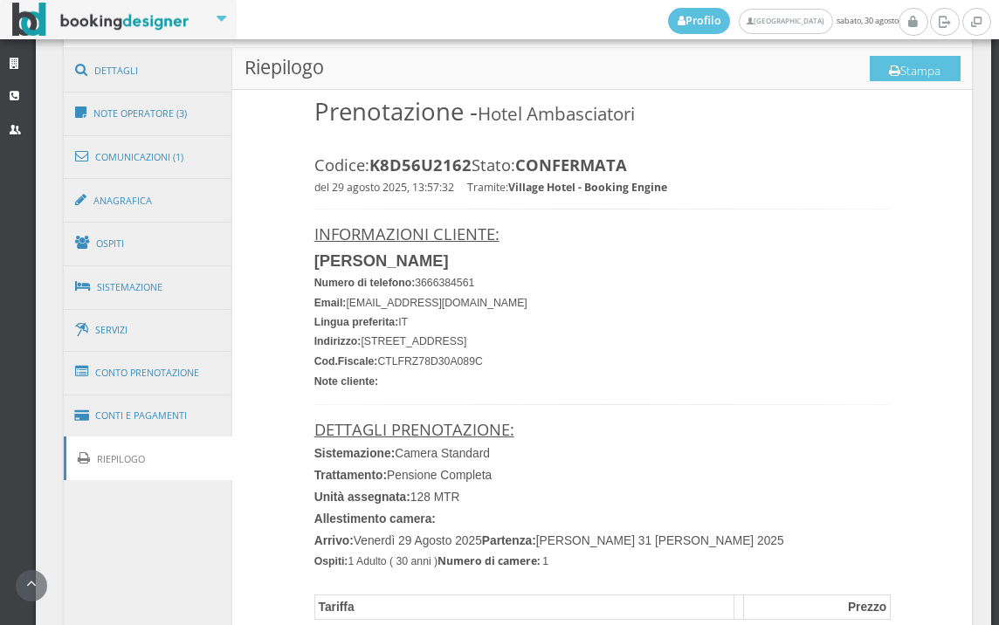
click at [161, 437] on link "Riepilogo" at bounding box center [148, 459] width 169 height 45
click at [161, 425] on link "Conti e Pagamenti" at bounding box center [148, 416] width 169 height 45
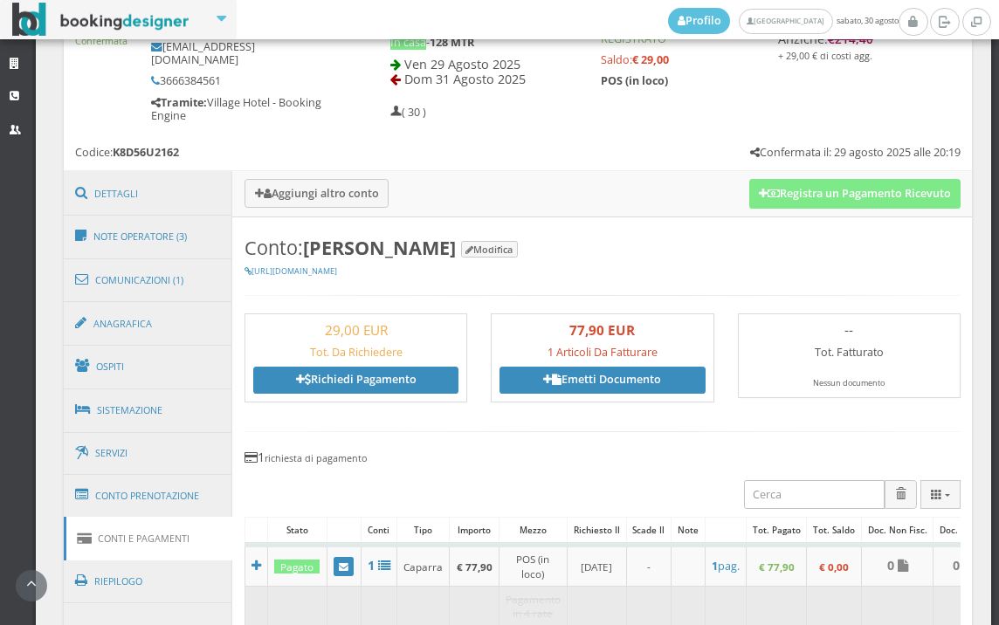
scroll to position [679, 0]
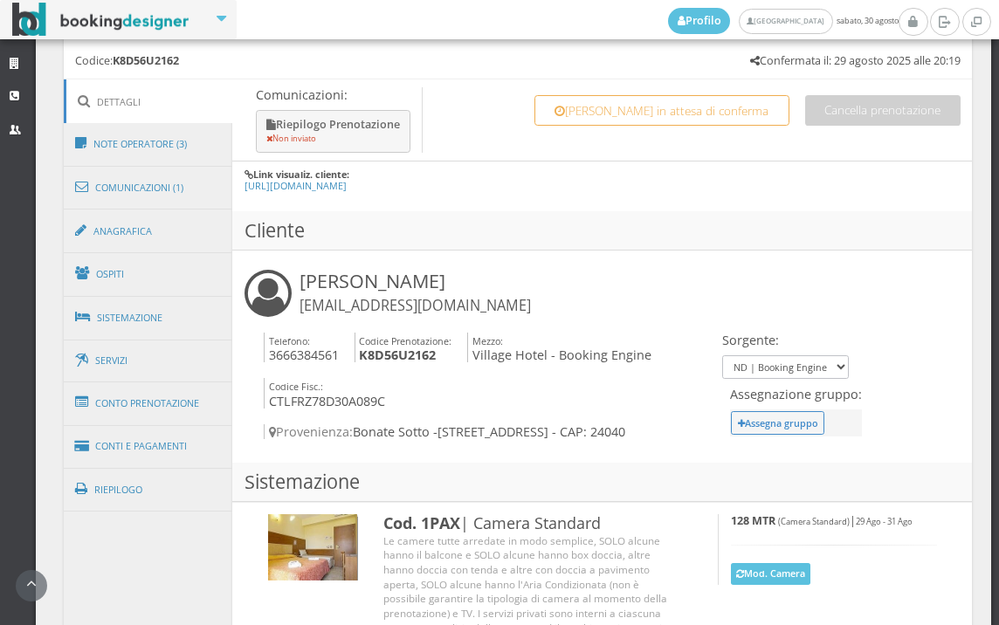
scroll to position [1067, 0]
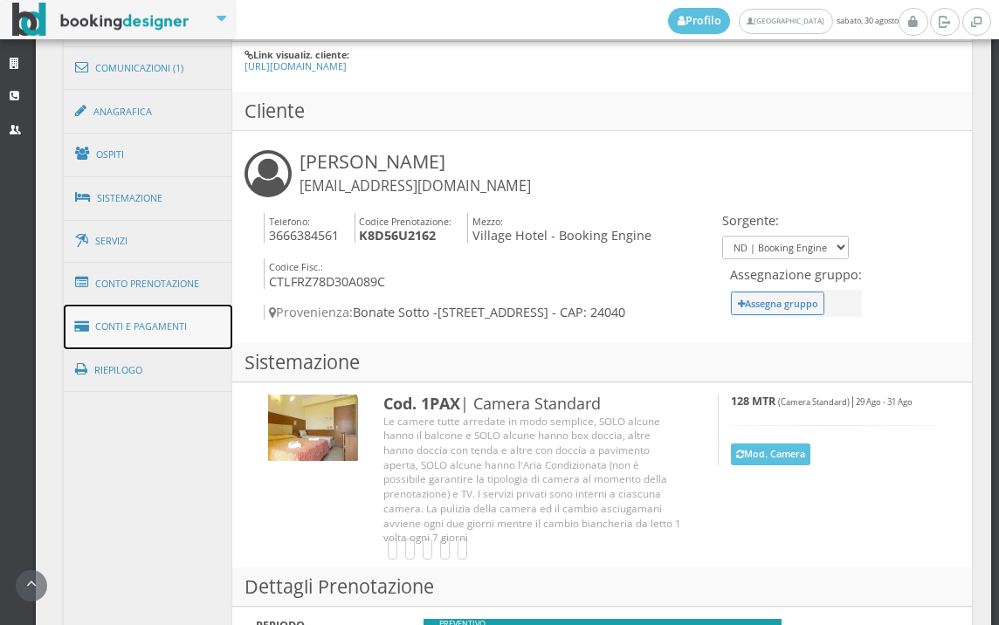
click at [181, 320] on link "Conti e Pagamenti" at bounding box center [148, 327] width 169 height 45
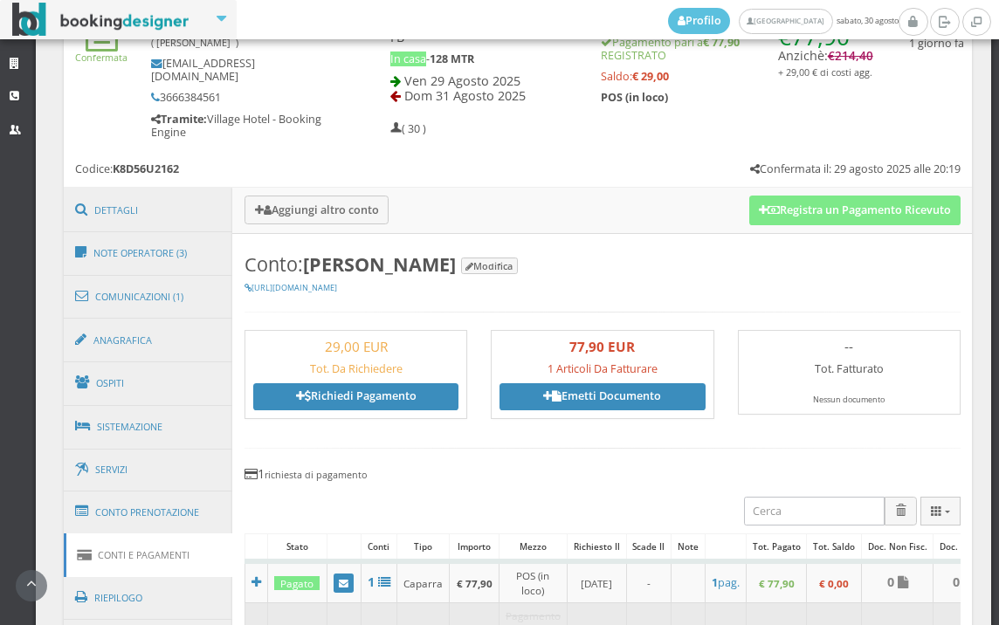
scroll to position [1202, 0]
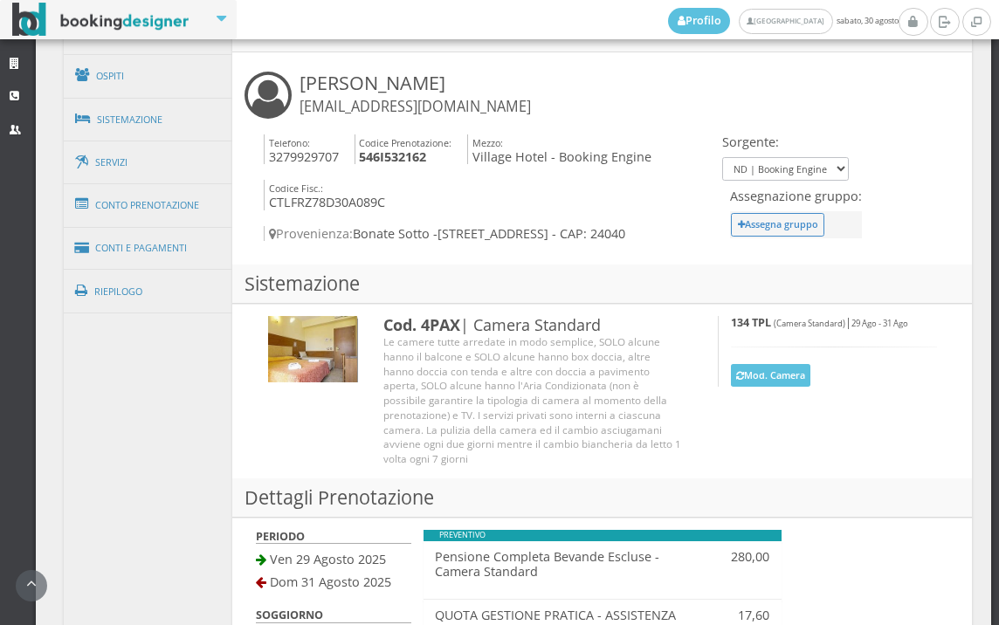
scroll to position [1331, 0]
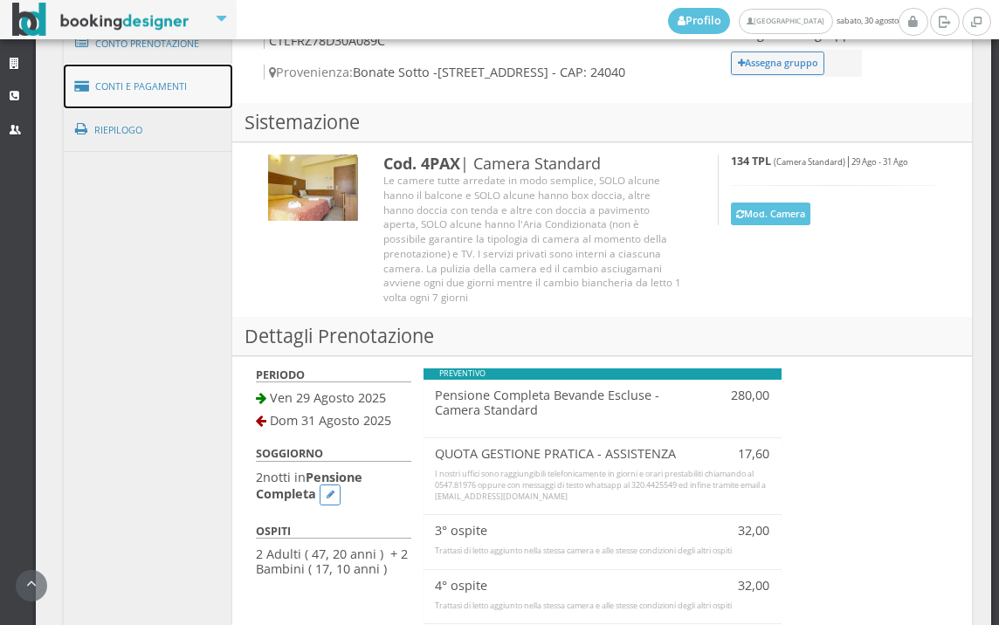
click at [189, 95] on link "Conti e Pagamenti" at bounding box center [148, 87] width 169 height 45
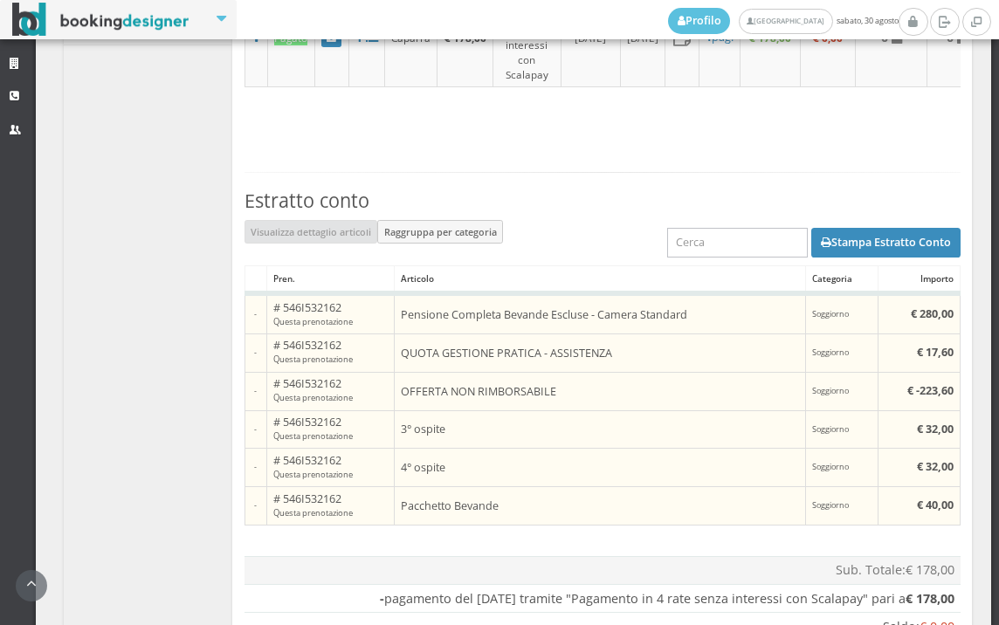
scroll to position [1591, 0]
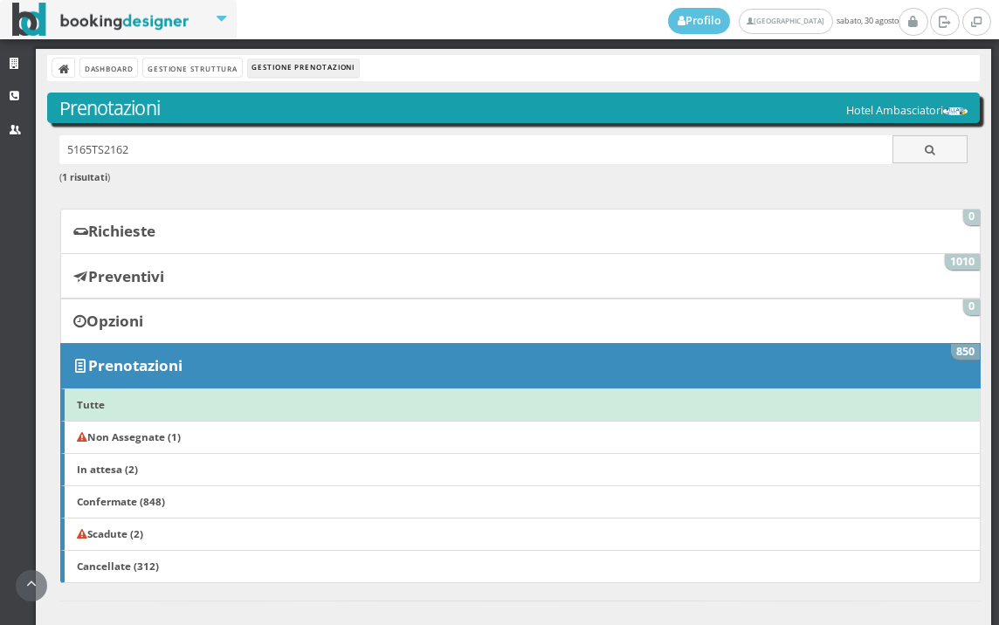
scroll to position [697, 0]
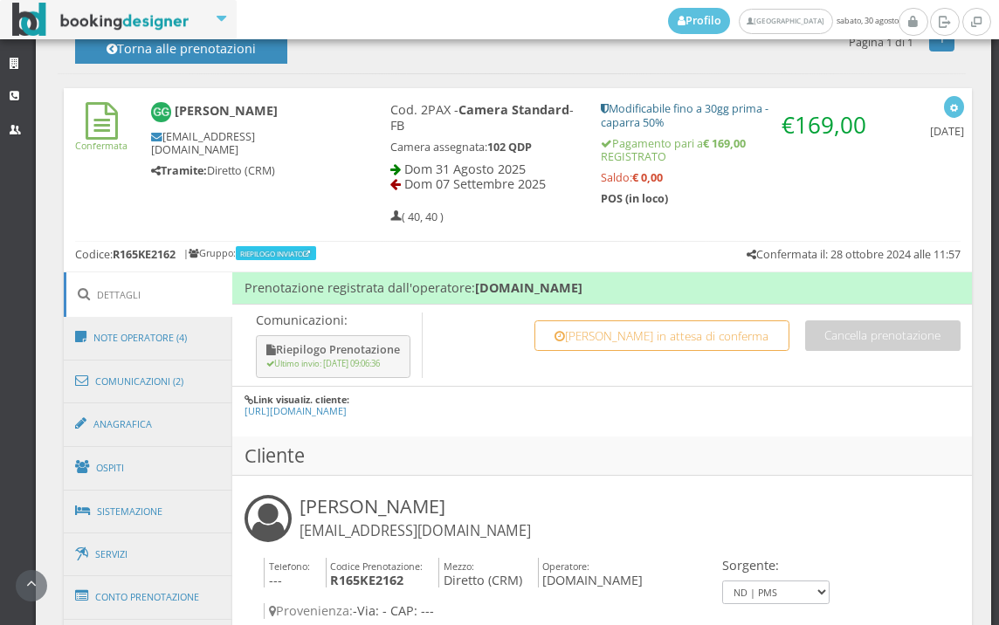
scroll to position [775, 0]
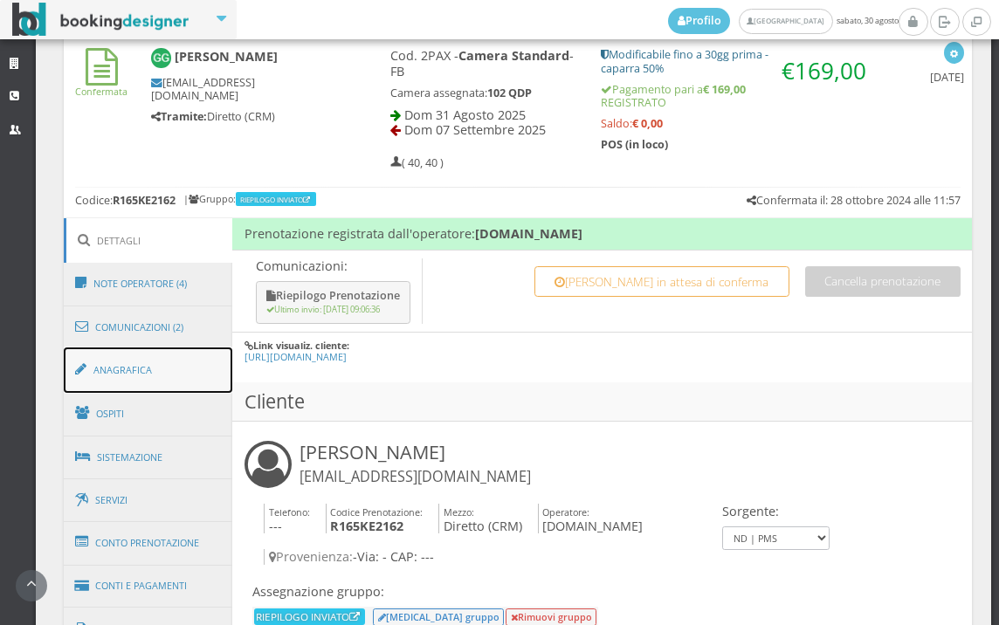
click at [202, 376] on link "Anagrafica" at bounding box center [148, 370] width 169 height 45
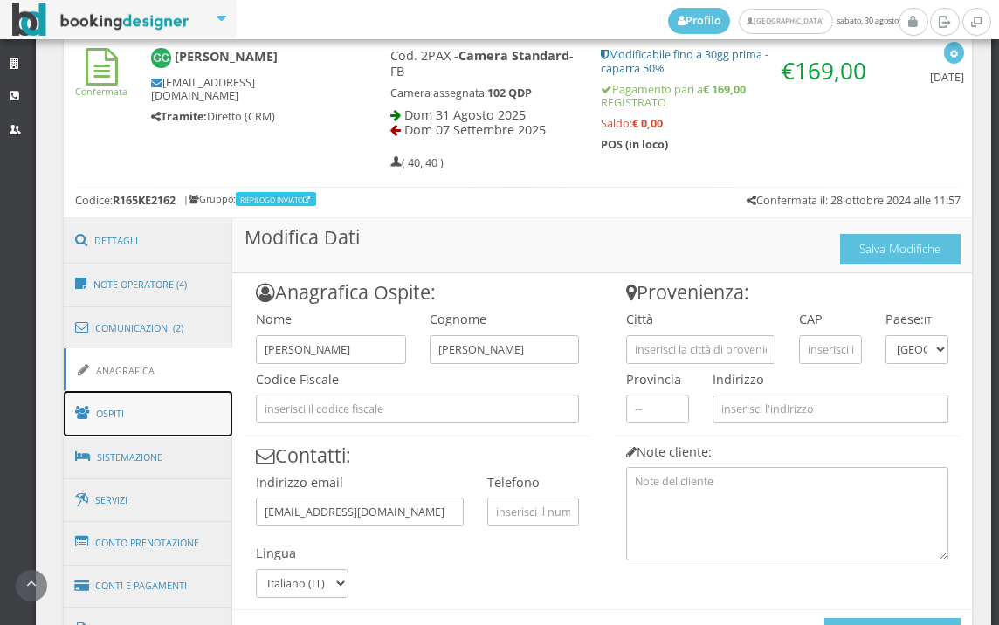
click at [192, 421] on link "Ospiti" at bounding box center [148, 413] width 169 height 45
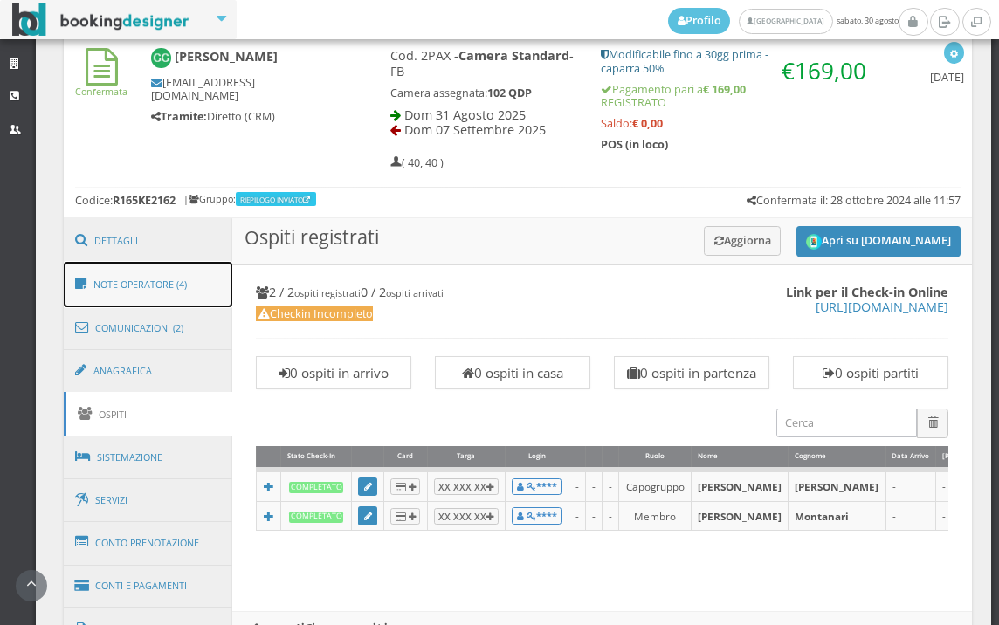
click at [186, 277] on link "Note Operatore (4)" at bounding box center [148, 284] width 169 height 45
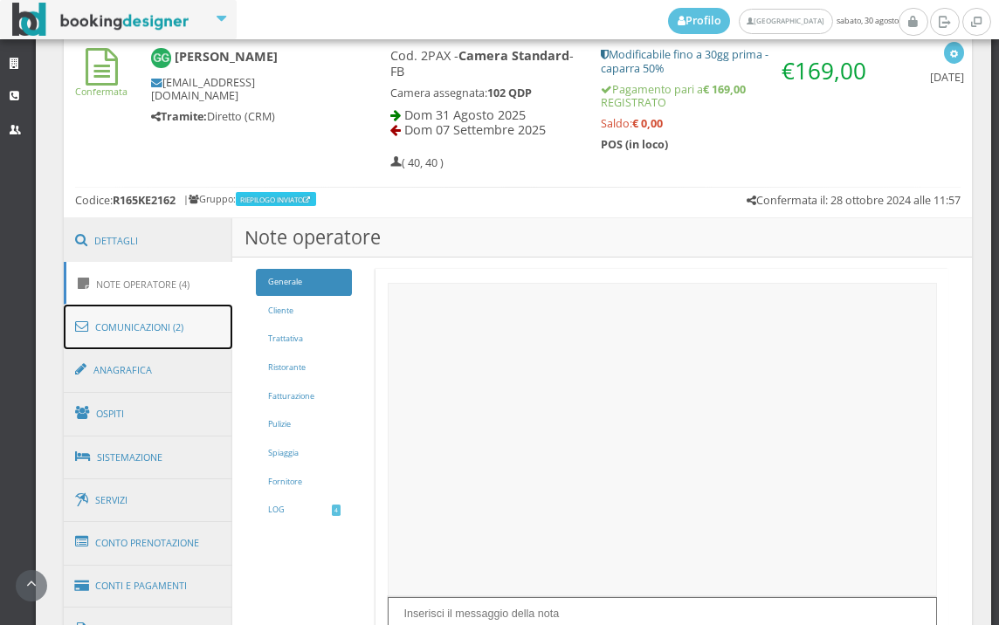
click at [200, 343] on link "Comunicazioni (2)" at bounding box center [148, 327] width 169 height 45
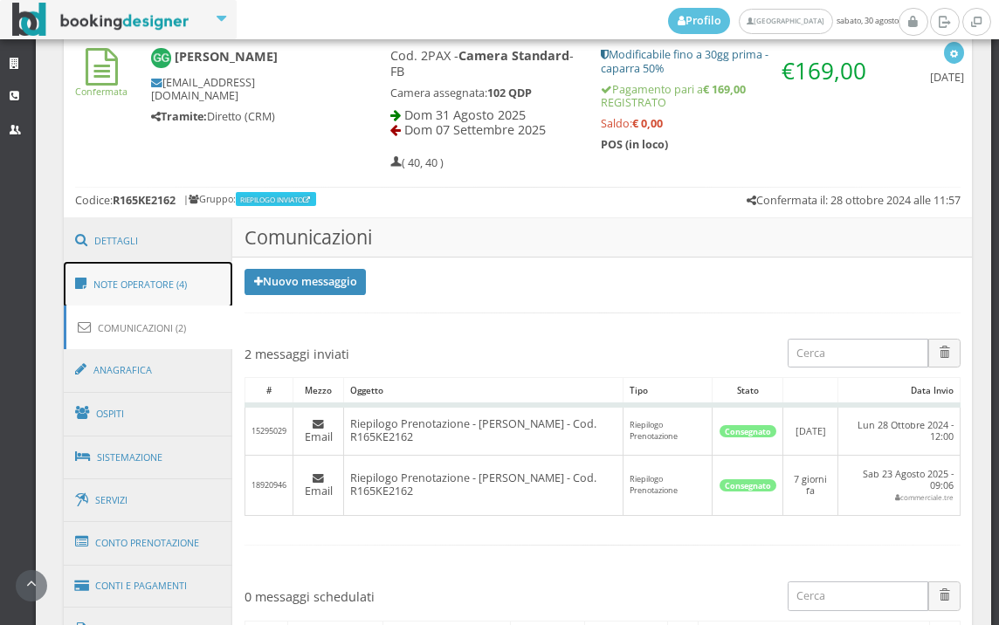
click at [196, 281] on link "Note Operatore (4)" at bounding box center [148, 284] width 169 height 45
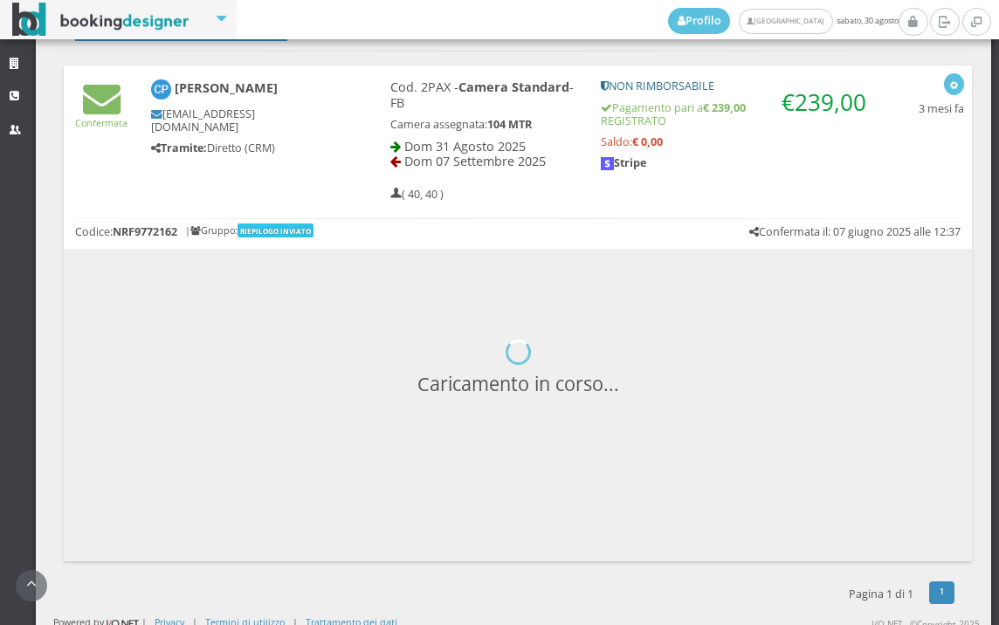
scroll to position [748, 0]
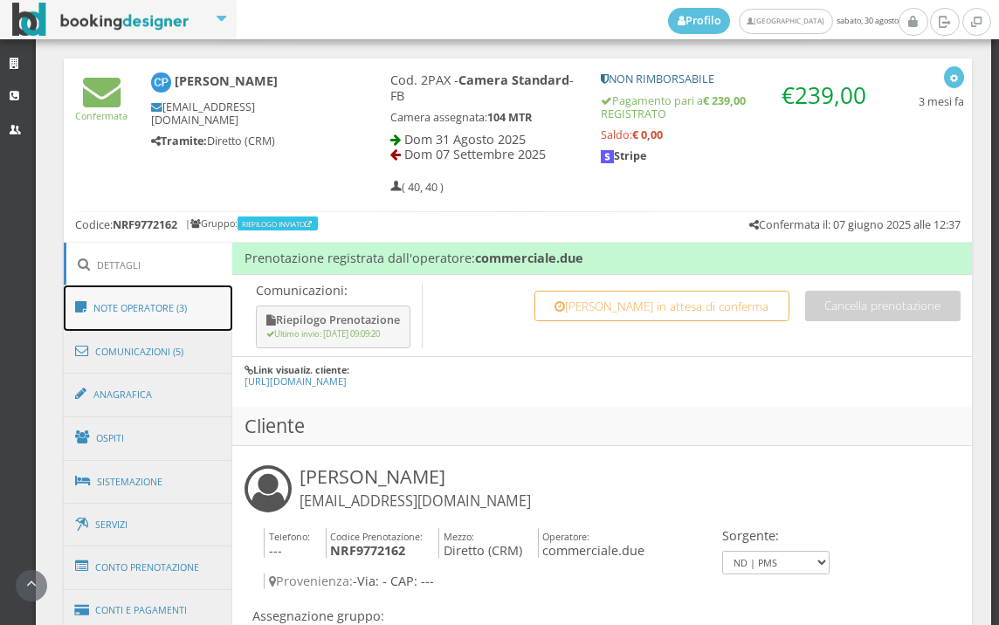
click at [181, 320] on link "Note Operatore (3)" at bounding box center [148, 308] width 169 height 45
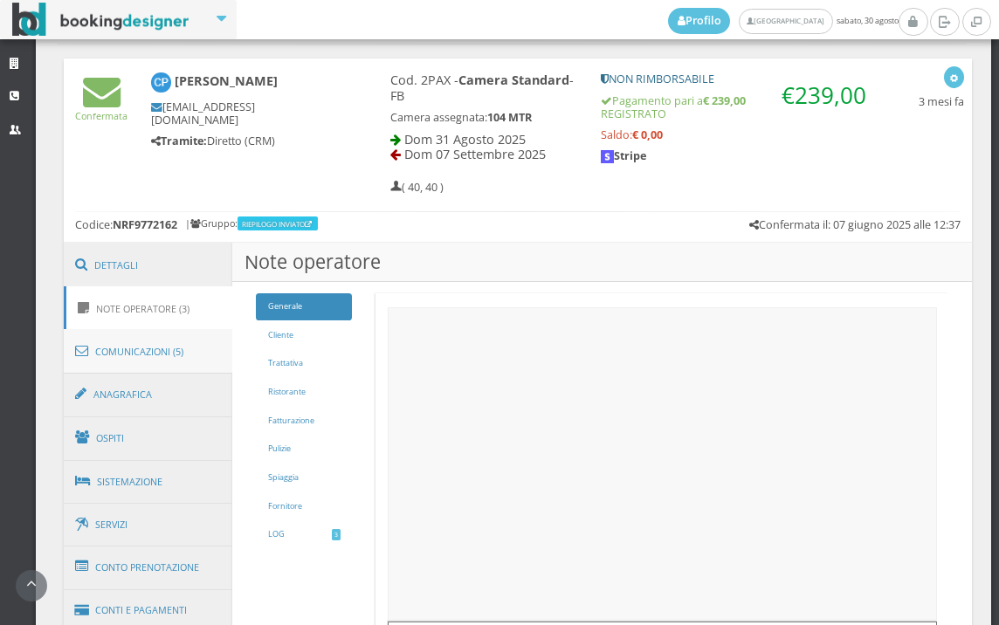
scroll to position [845, 0]
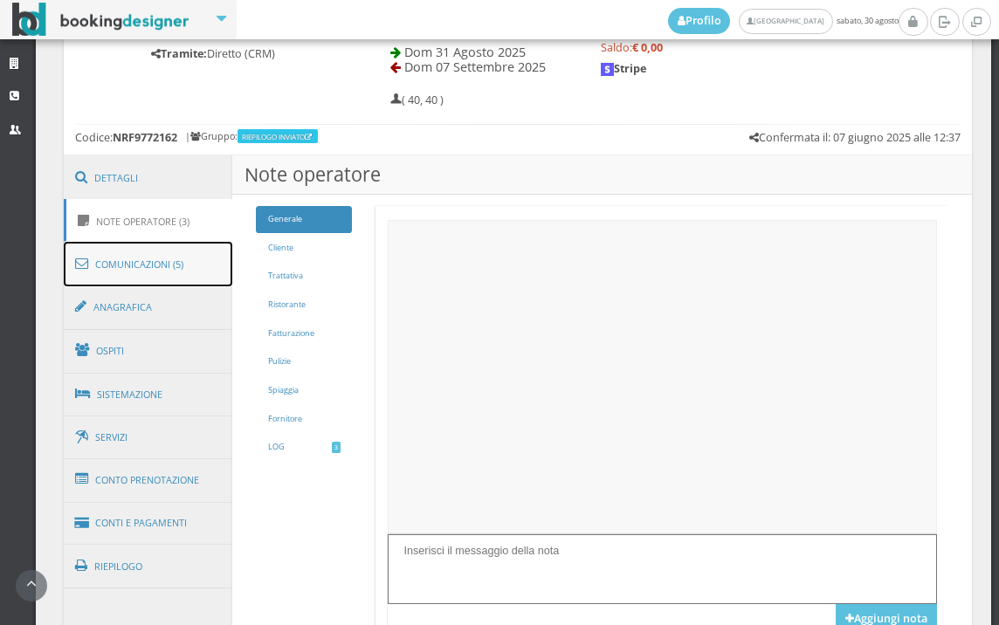
click at [189, 269] on link "Comunicazioni (5)" at bounding box center [148, 264] width 169 height 45
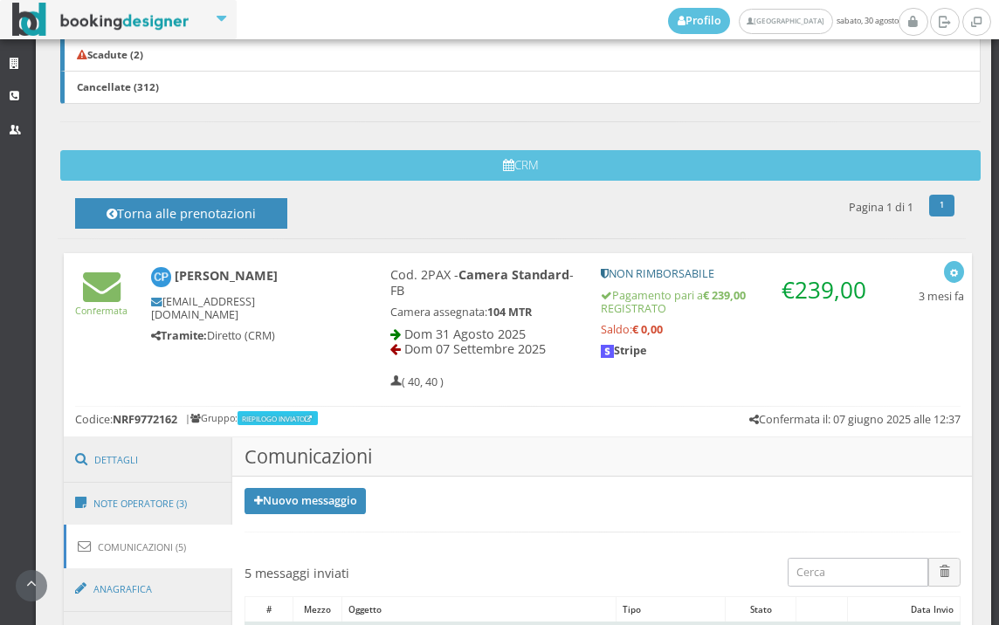
scroll to position [224, 0]
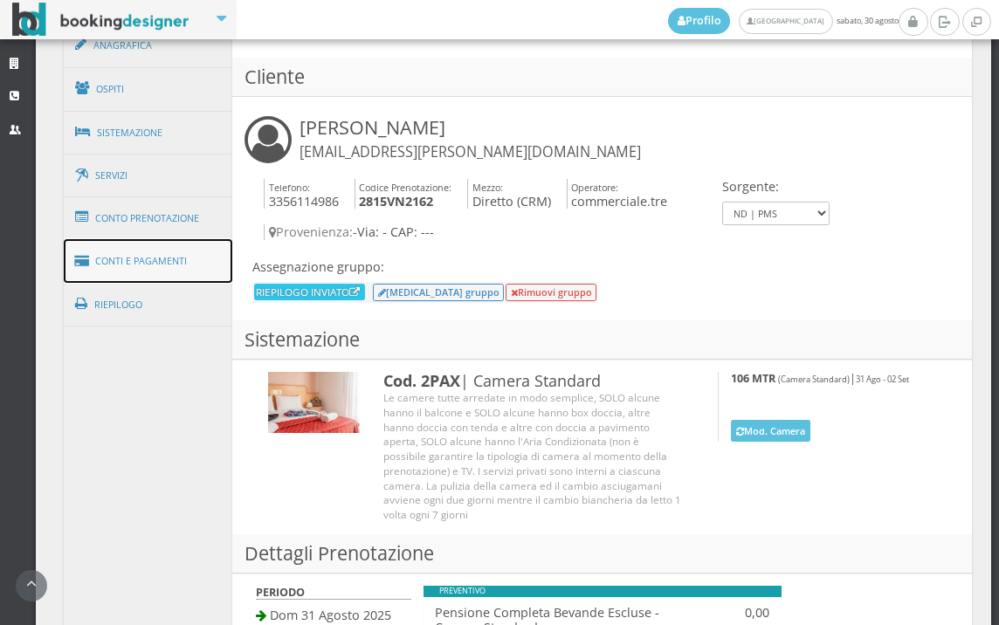
click at [176, 264] on link "Conti e Pagamenti" at bounding box center [148, 261] width 169 height 45
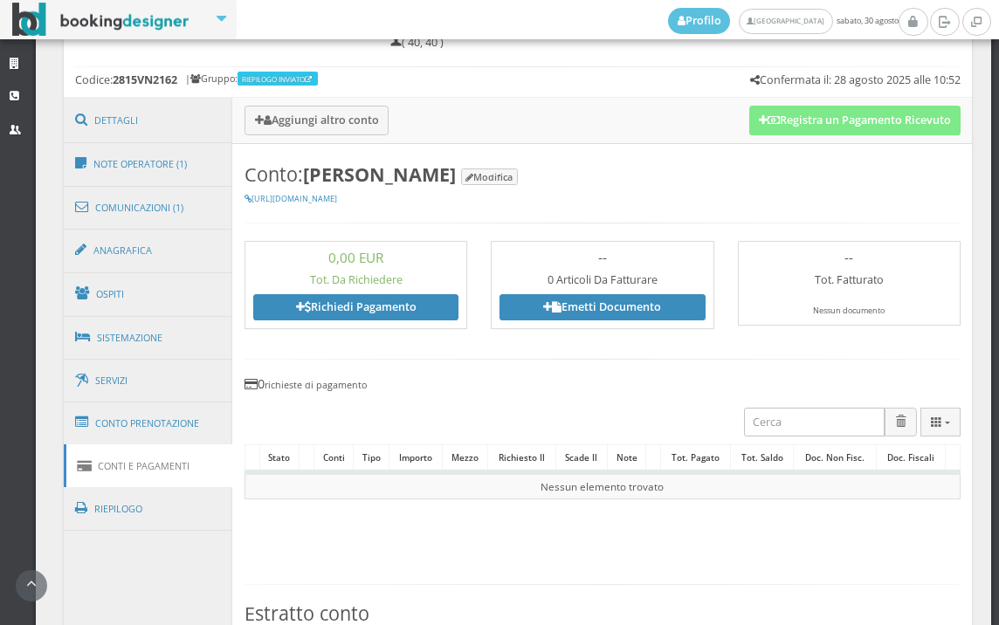
scroll to position [840, 0]
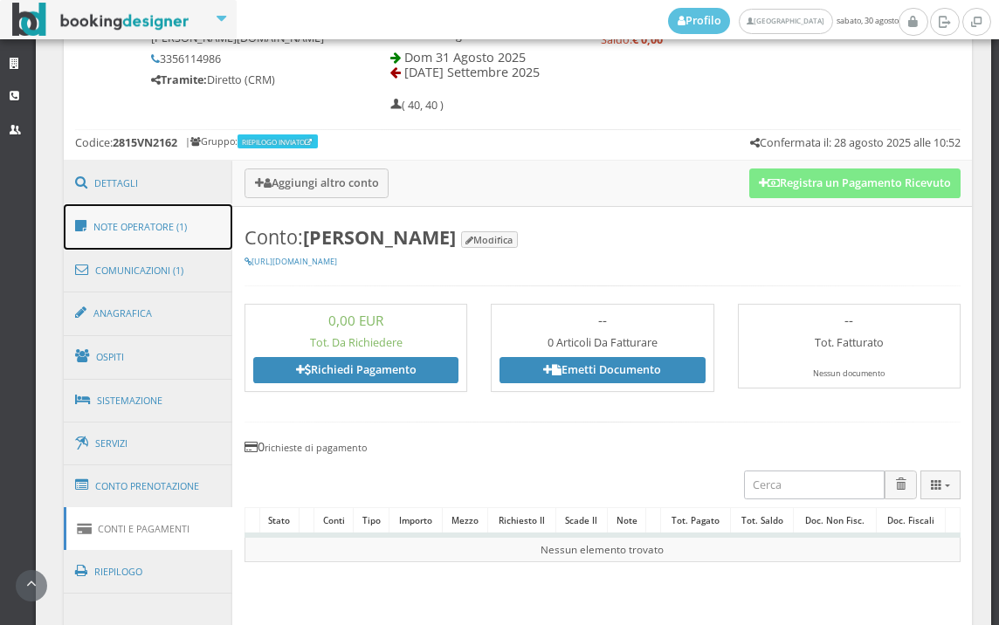
click at [177, 234] on link "Note Operatore (1)" at bounding box center [148, 226] width 169 height 45
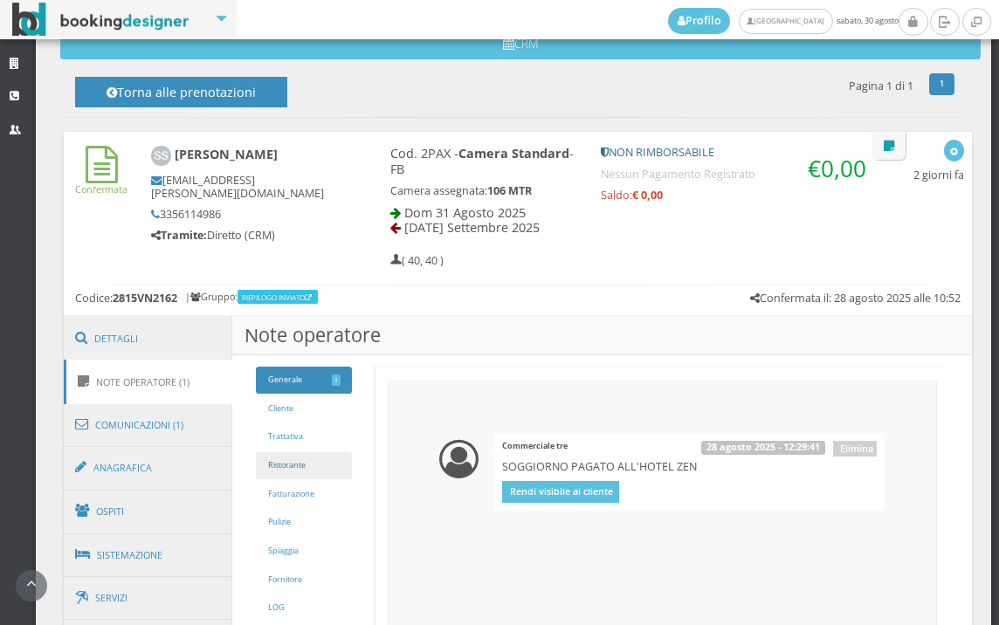
scroll to position [451, 0]
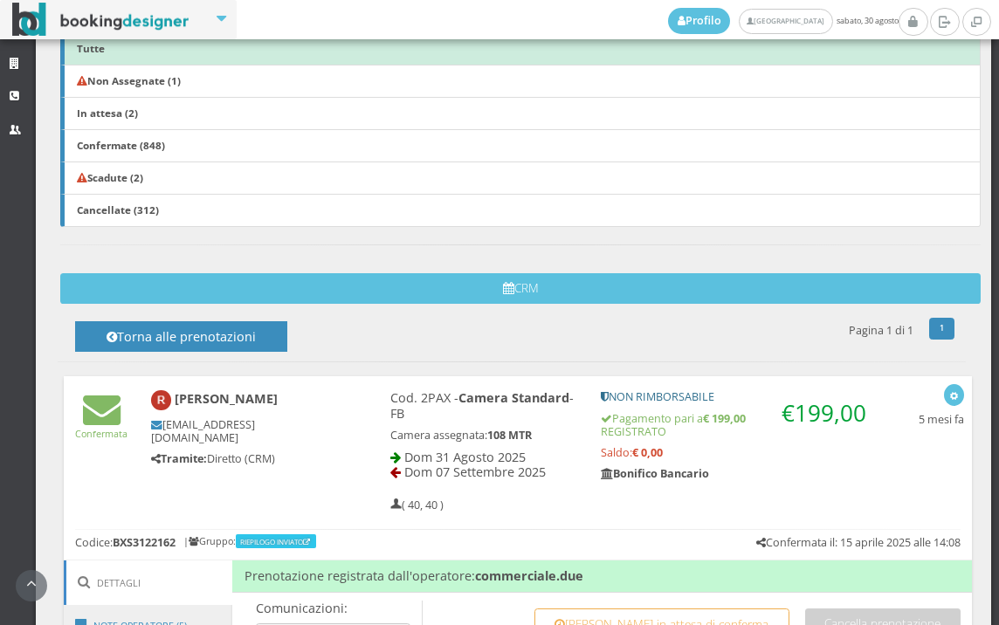
scroll to position [748, 0]
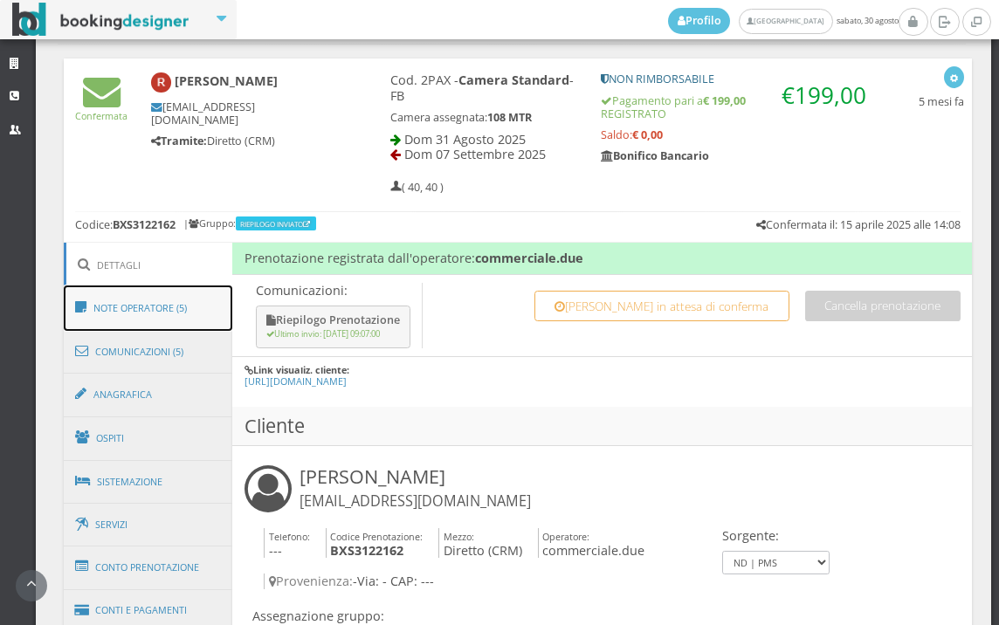
click at [206, 310] on link "Note Operatore (5)" at bounding box center [148, 308] width 169 height 45
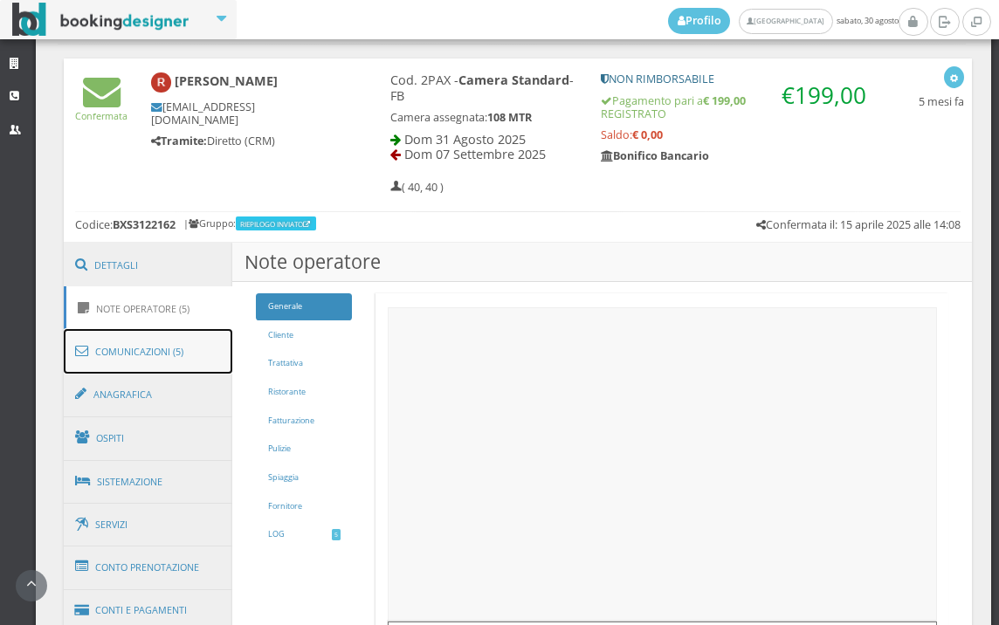
click at [188, 354] on link "Comunicazioni (5)" at bounding box center [148, 351] width 169 height 45
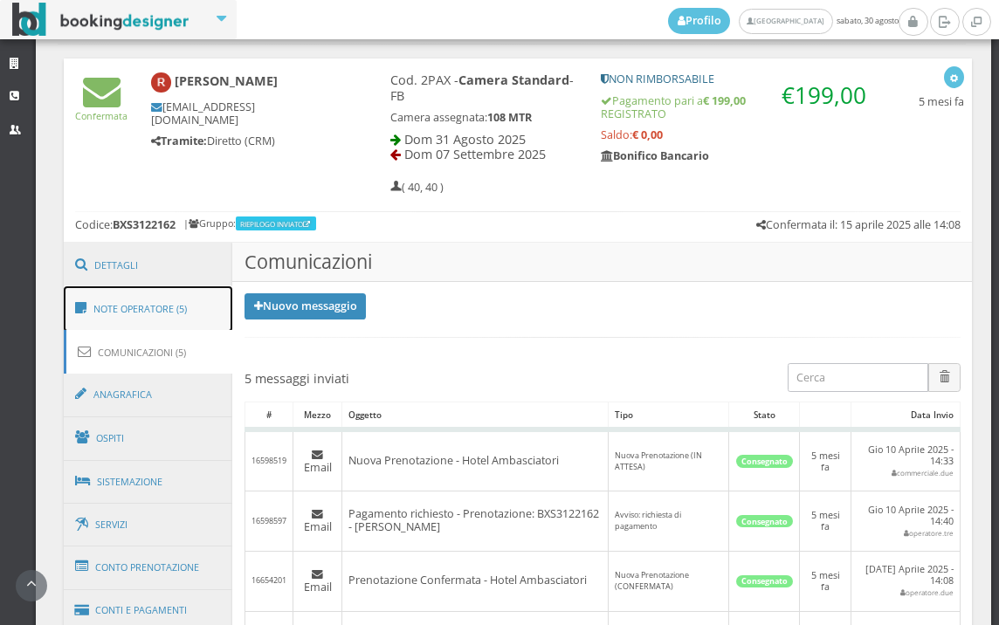
click at [165, 303] on link "Note Operatore (5)" at bounding box center [148, 308] width 169 height 45
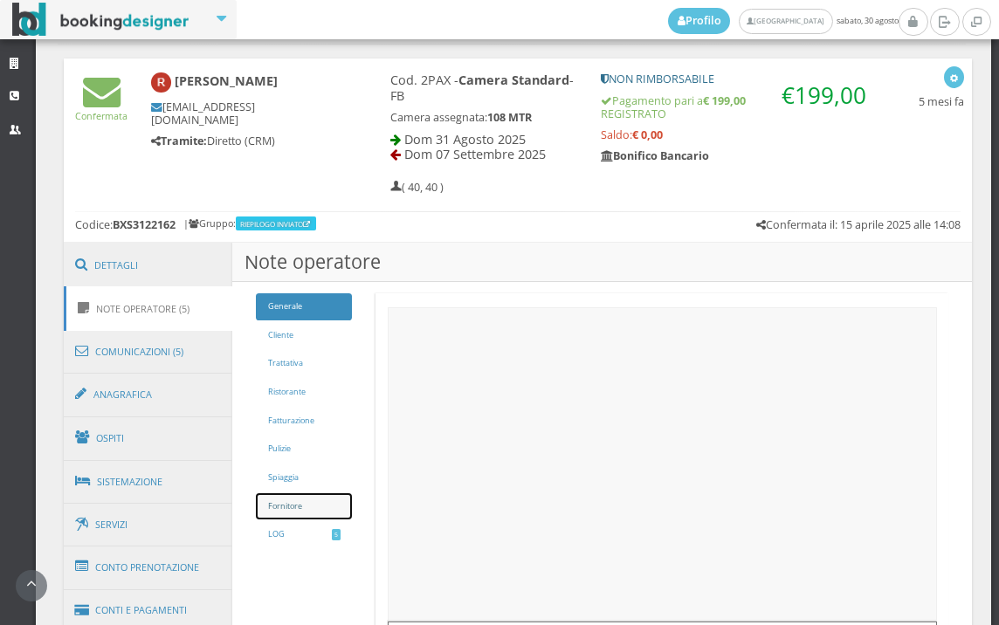
click at [332, 520] on link "Fornitore" at bounding box center [304, 506] width 96 height 27
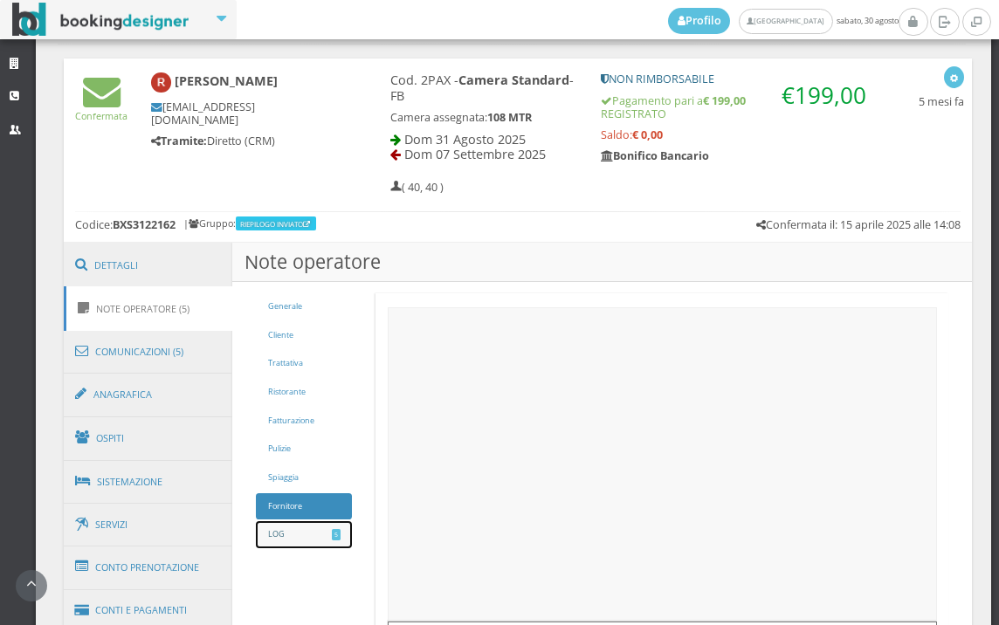
click at [326, 535] on link "LOG 5" at bounding box center [304, 534] width 96 height 27
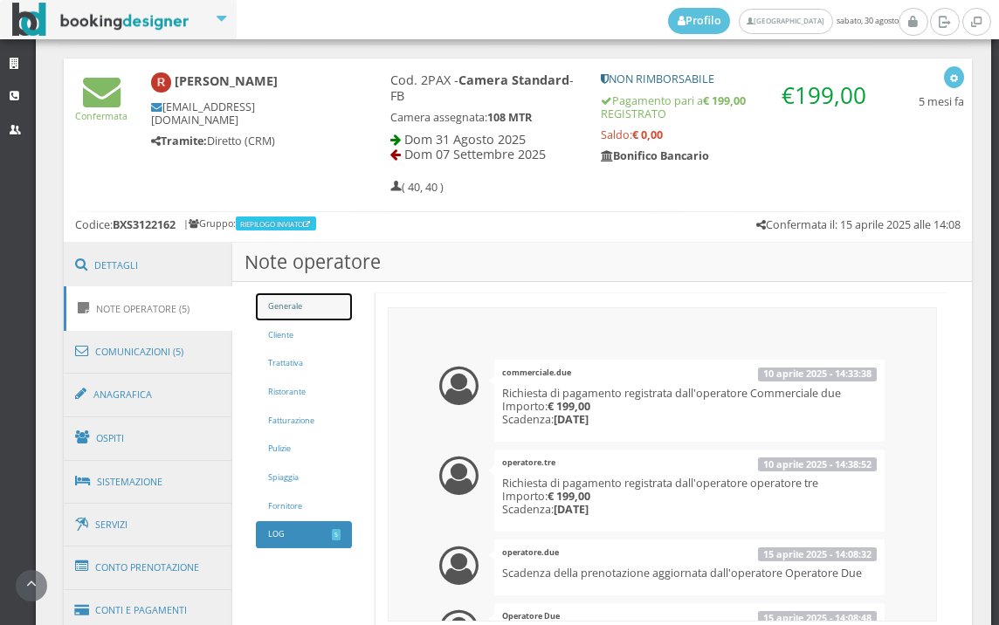
click at [325, 309] on link "Generale" at bounding box center [304, 306] width 96 height 27
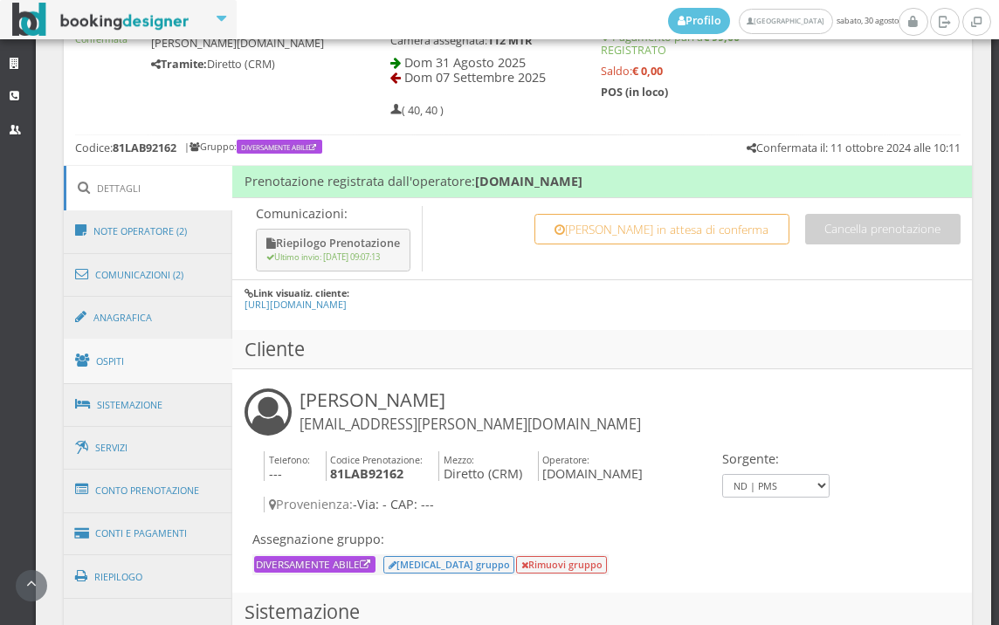
scroll to position [845, 0]
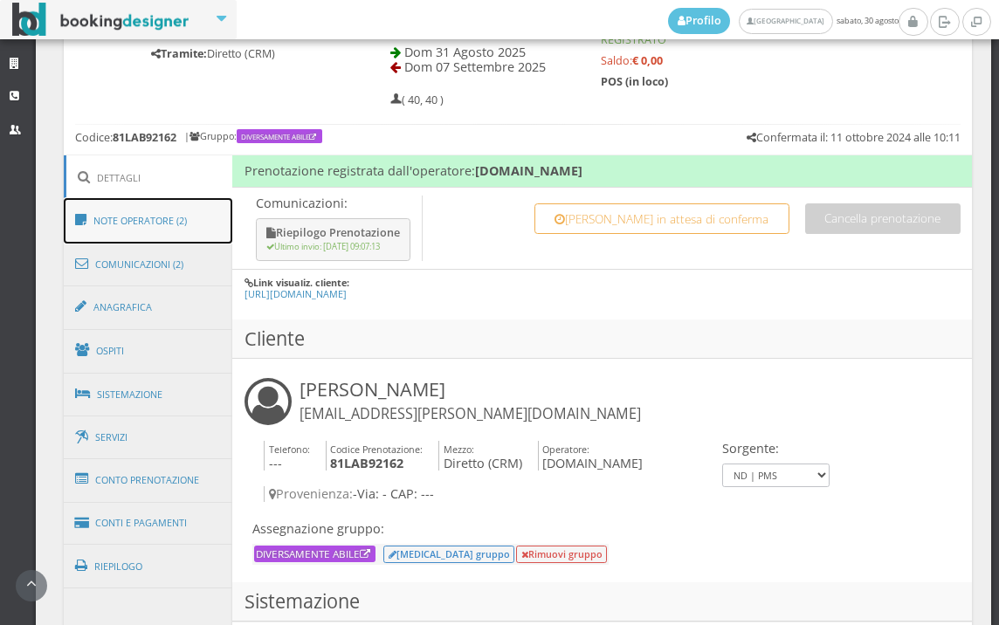
click at [191, 210] on link "Note Operatore (2)" at bounding box center [148, 220] width 169 height 45
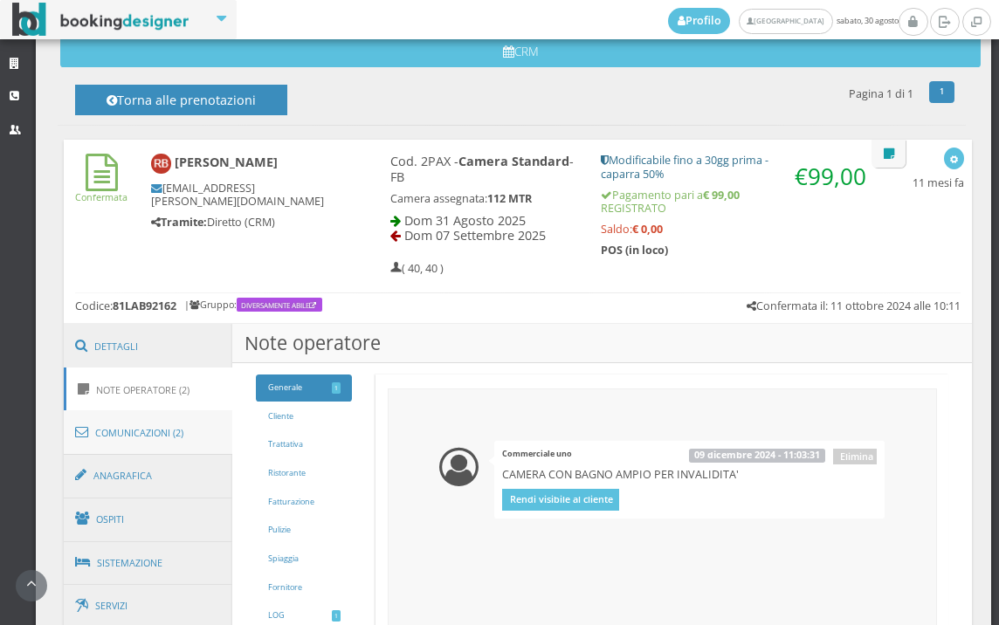
scroll to position [651, 0]
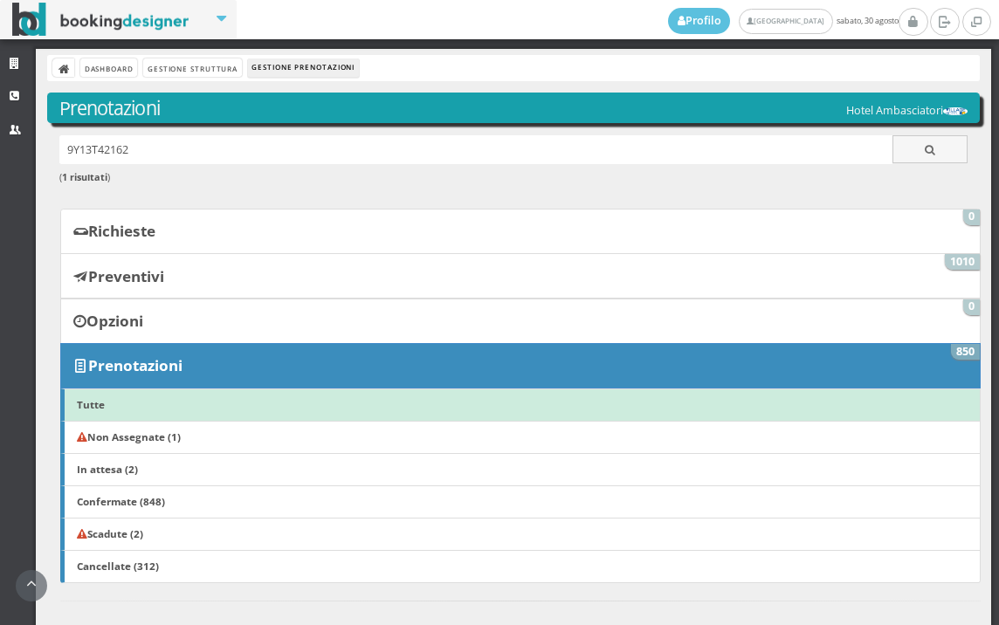
scroll to position [486, 0]
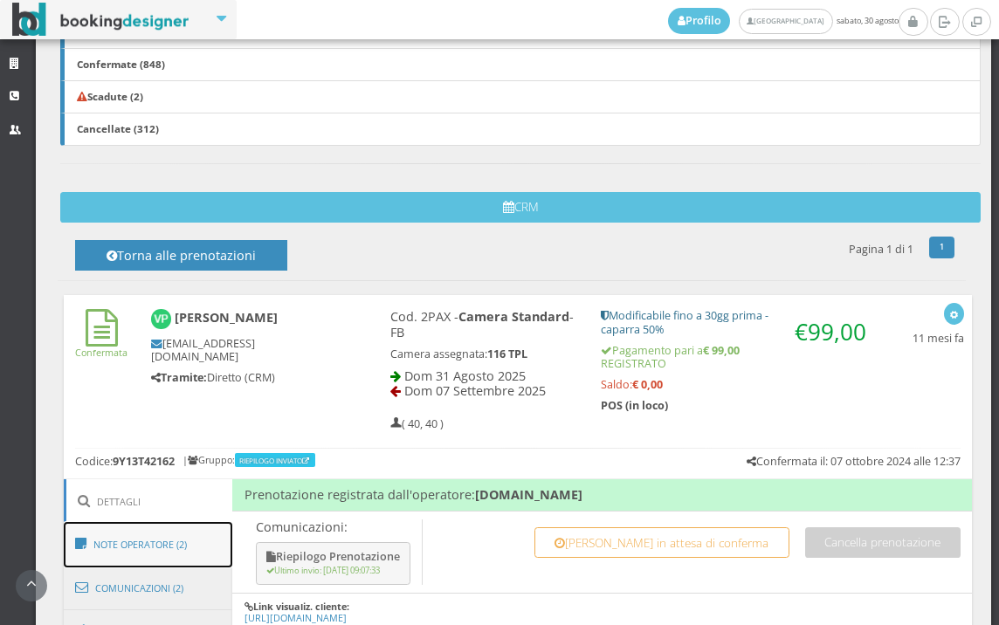
click at [156, 534] on link "Note Operatore (2)" at bounding box center [148, 544] width 169 height 45
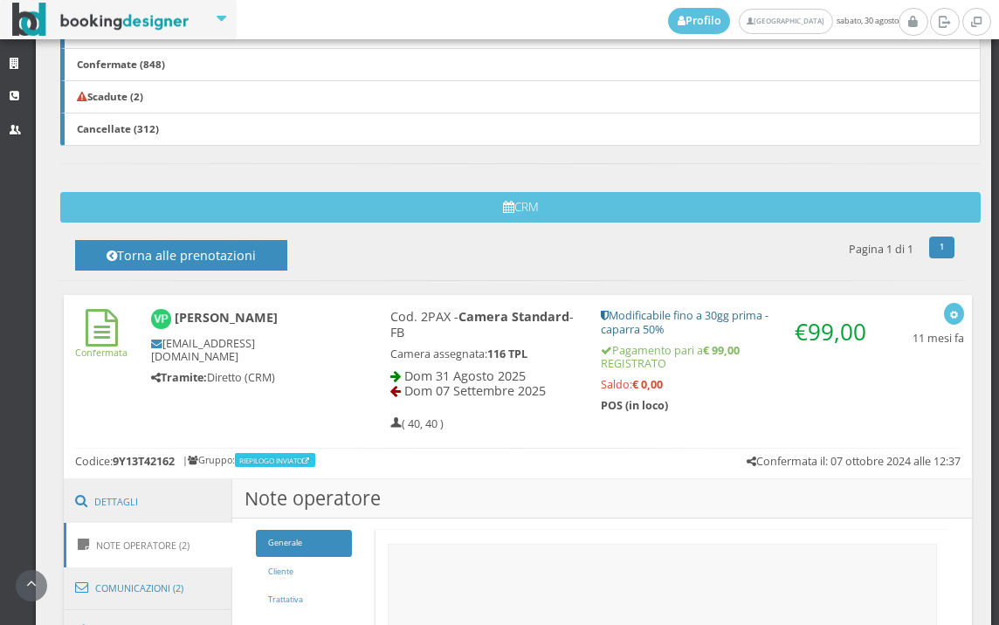
scroll to position [874, 0]
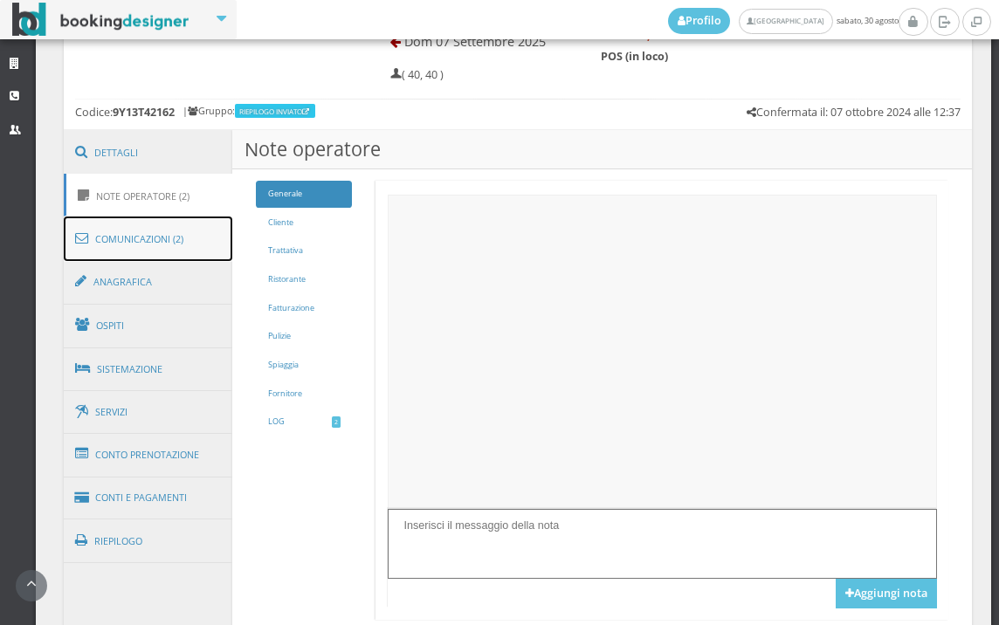
click at [194, 251] on link "Comunicazioni (2)" at bounding box center [148, 239] width 169 height 45
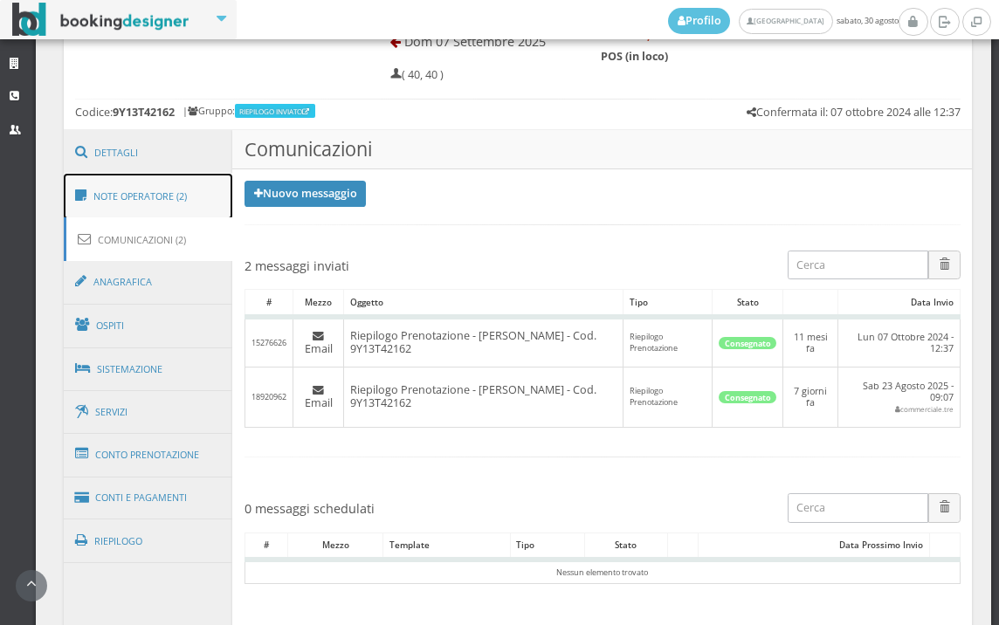
click at [192, 193] on link "Note Operatore (2)" at bounding box center [148, 196] width 169 height 45
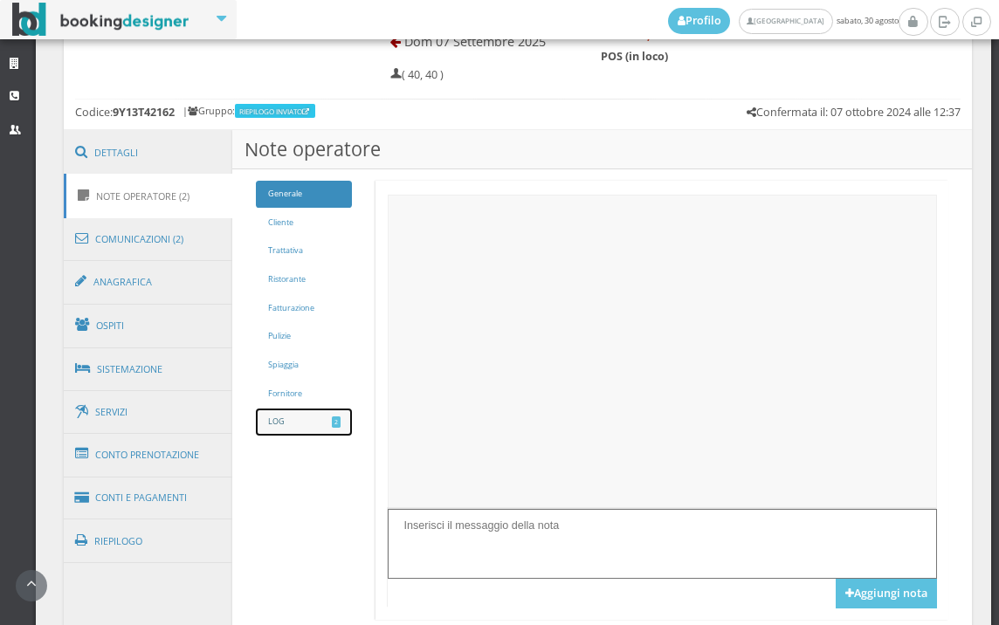
click at [275, 423] on link "LOG 2" at bounding box center [304, 422] width 96 height 27
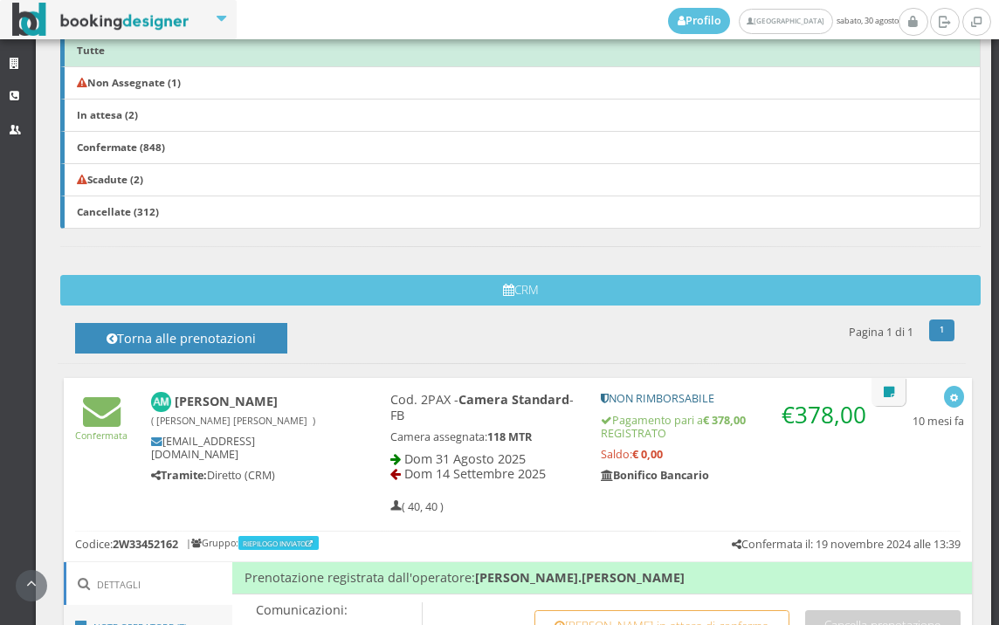
scroll to position [582, 0]
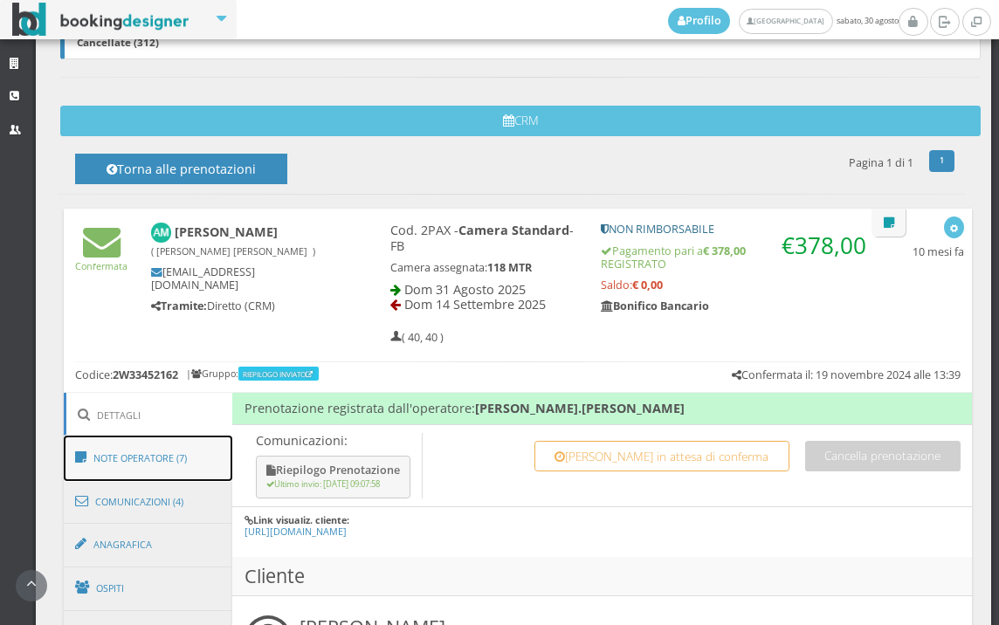
click at [203, 440] on link "Note Operatore (7)" at bounding box center [148, 458] width 169 height 45
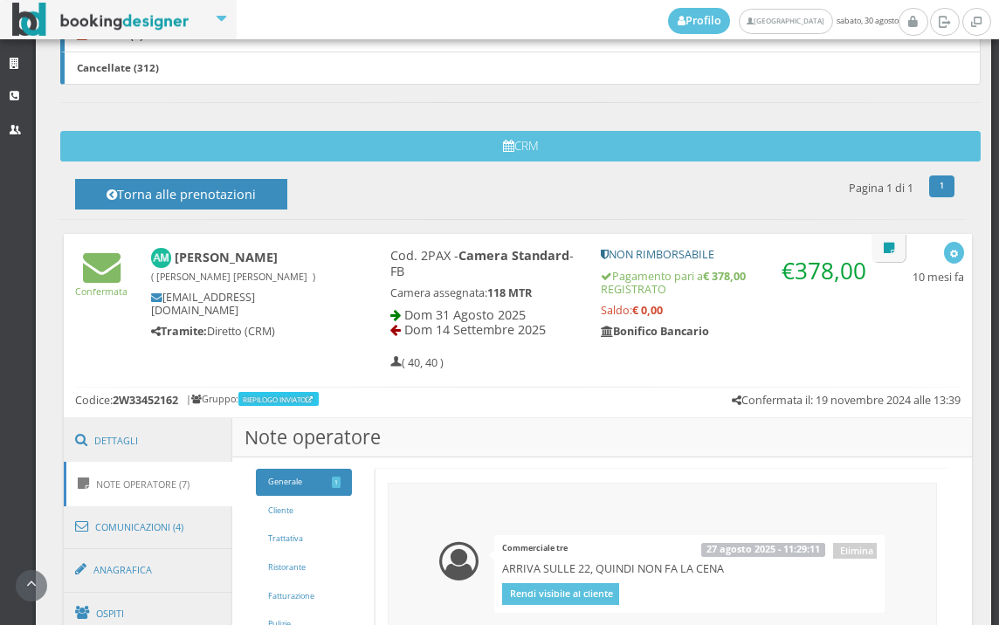
scroll to position [485, 0]
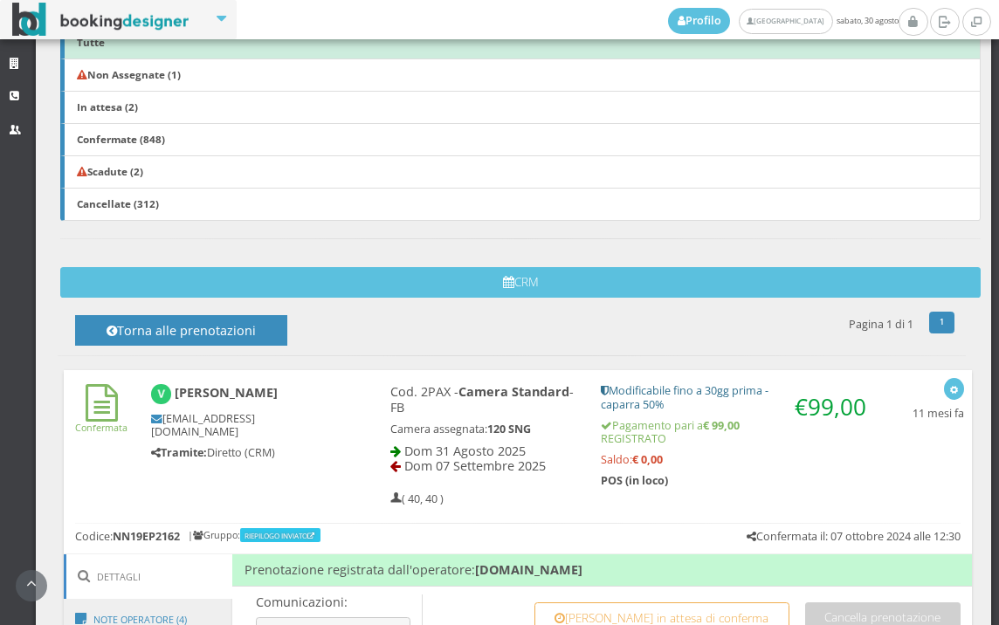
scroll to position [748, 0]
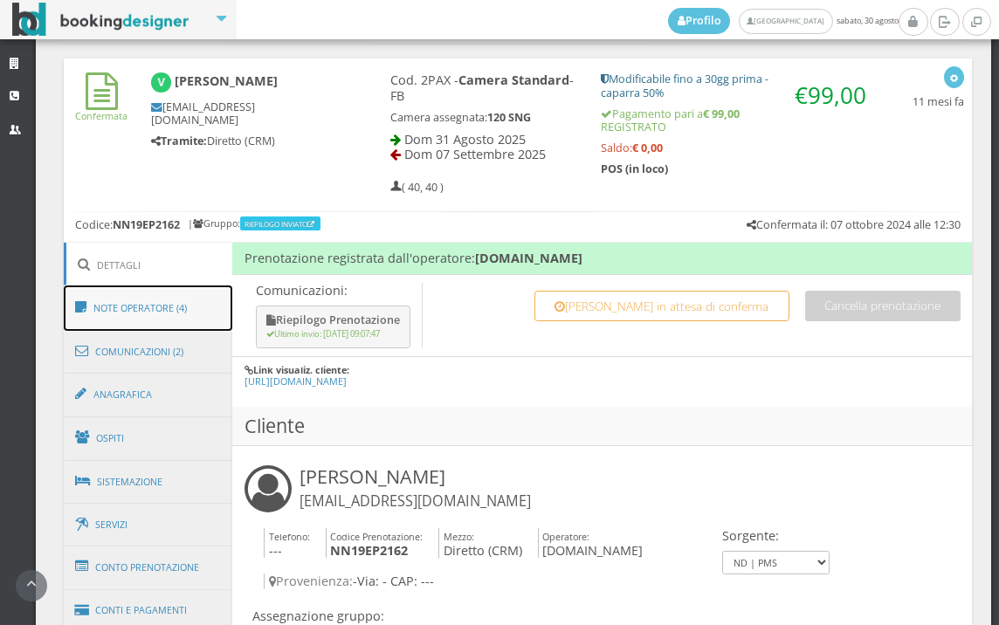
click at [179, 313] on link "Note Operatore (4)" at bounding box center [148, 308] width 169 height 45
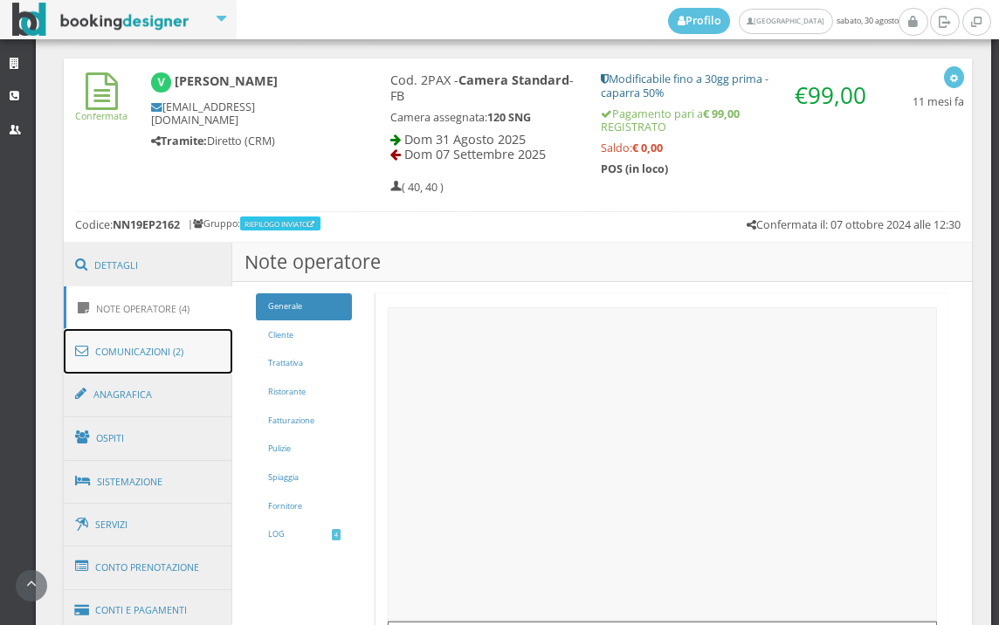
click at [174, 350] on link "Comunicazioni (2)" at bounding box center [148, 351] width 169 height 45
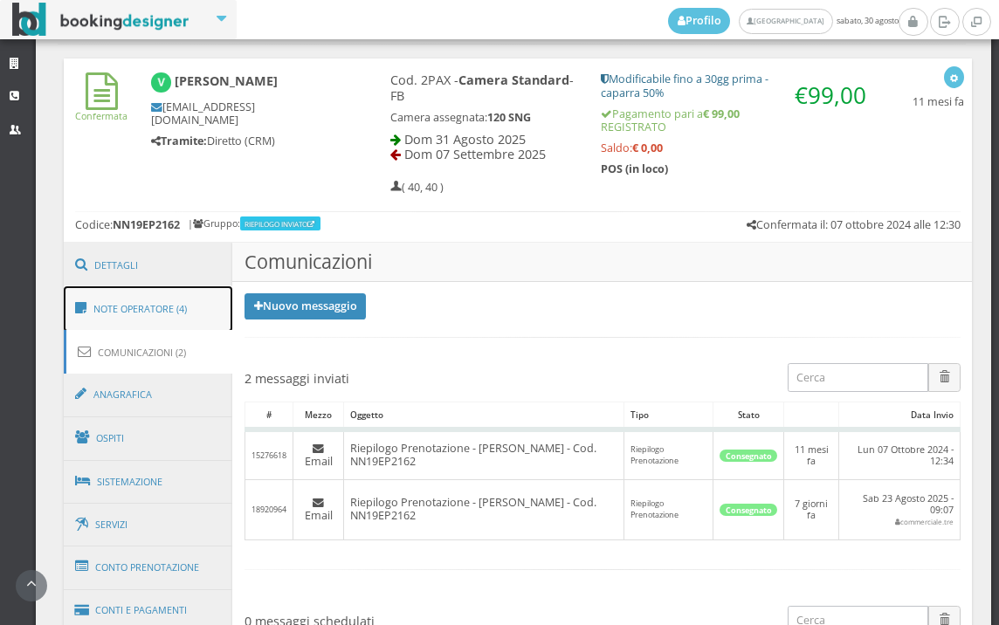
click at [178, 309] on link "Note Operatore (4)" at bounding box center [148, 308] width 169 height 45
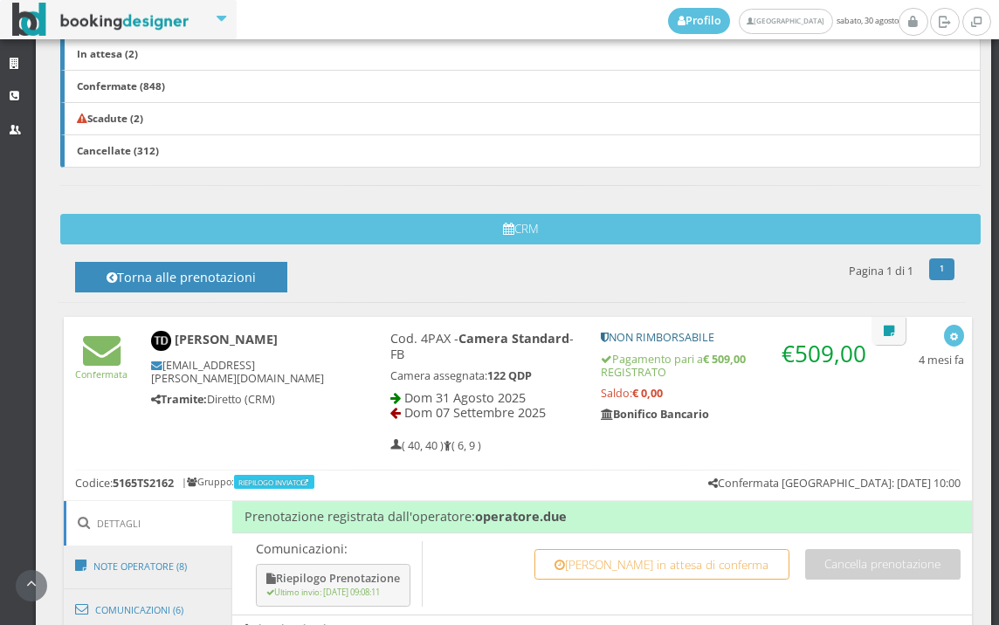
scroll to position [582, 0]
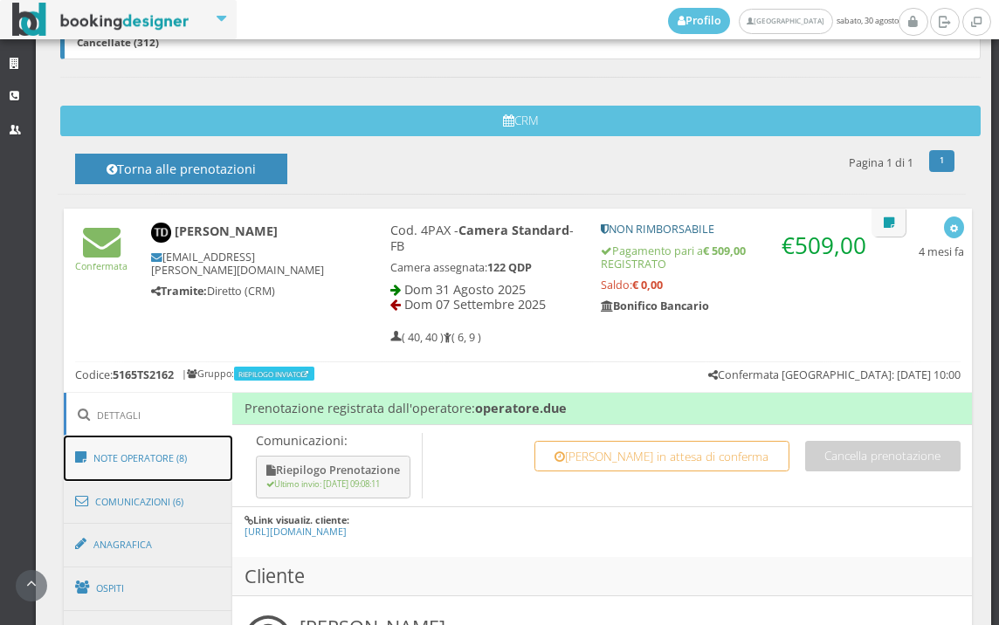
click at [183, 469] on link "Note Operatore (8)" at bounding box center [148, 458] width 169 height 45
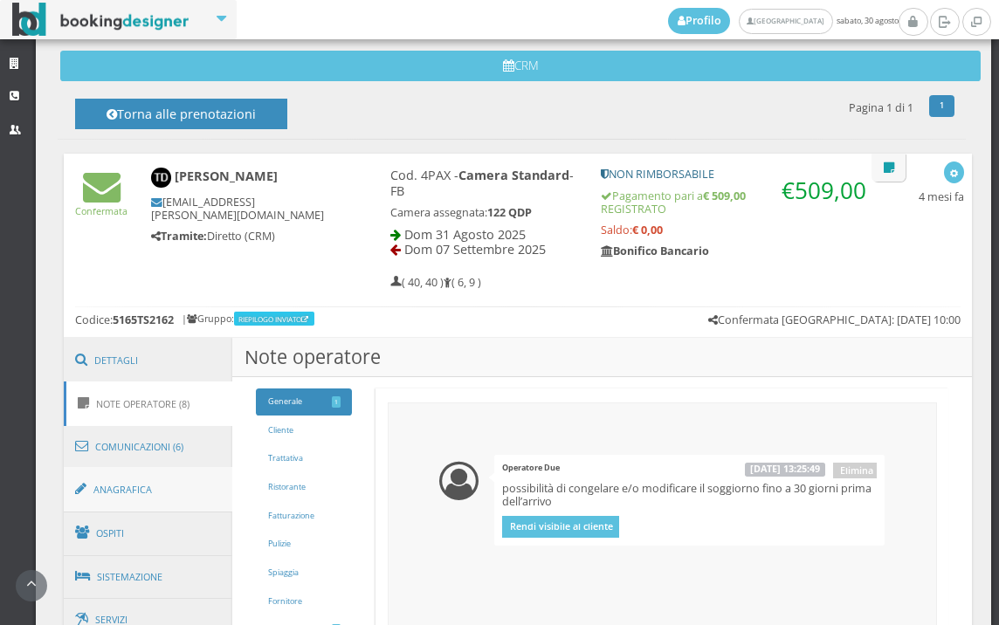
scroll to position [679, 0]
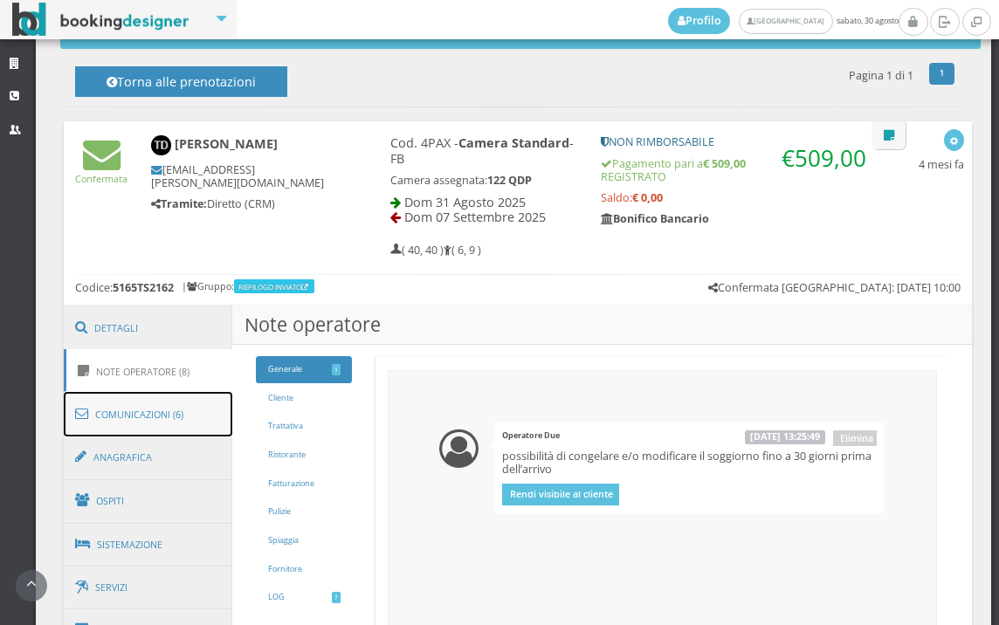
click at [187, 411] on link "Comunicazioni (6)" at bounding box center [148, 414] width 169 height 45
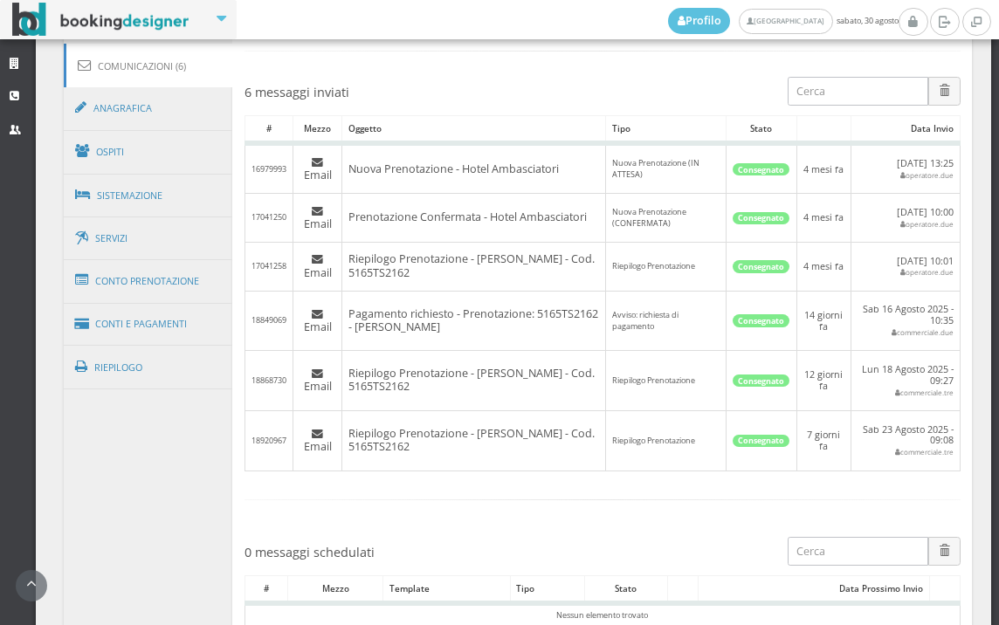
scroll to position [775, 0]
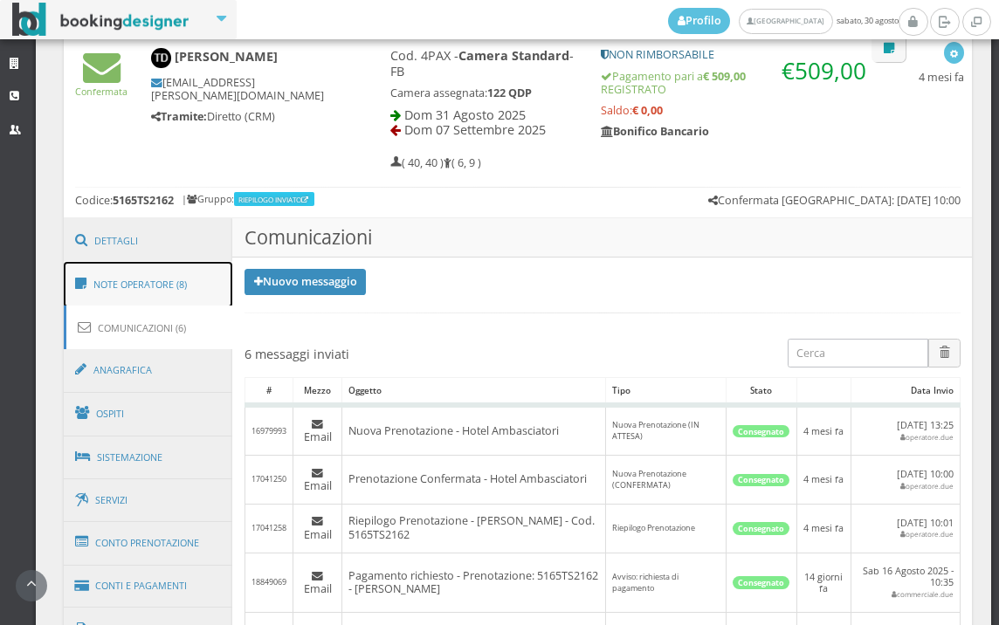
click at [208, 285] on link "Note Operatore (8)" at bounding box center [148, 284] width 169 height 45
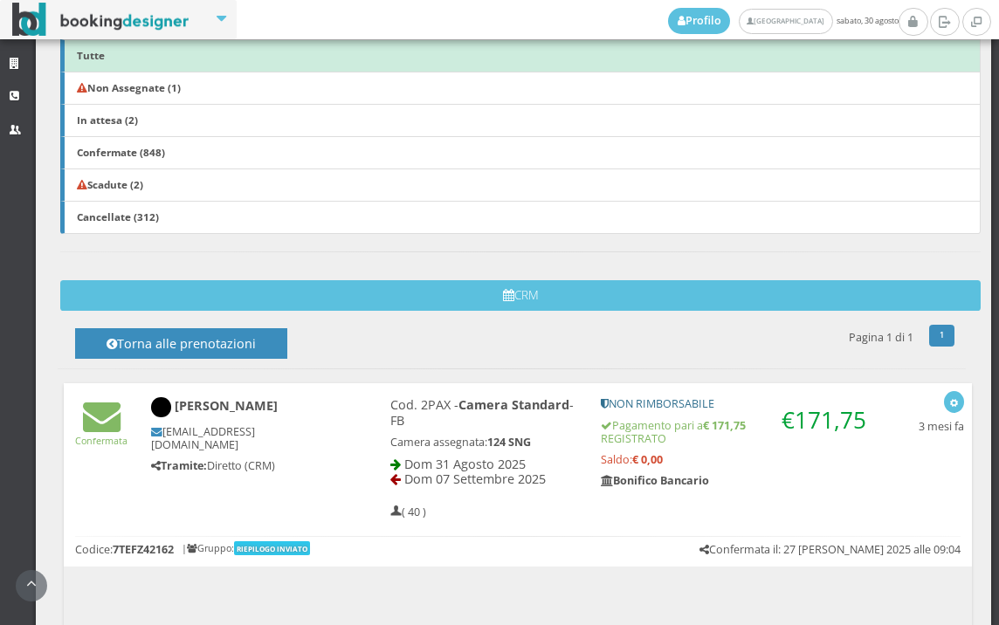
scroll to position [679, 0]
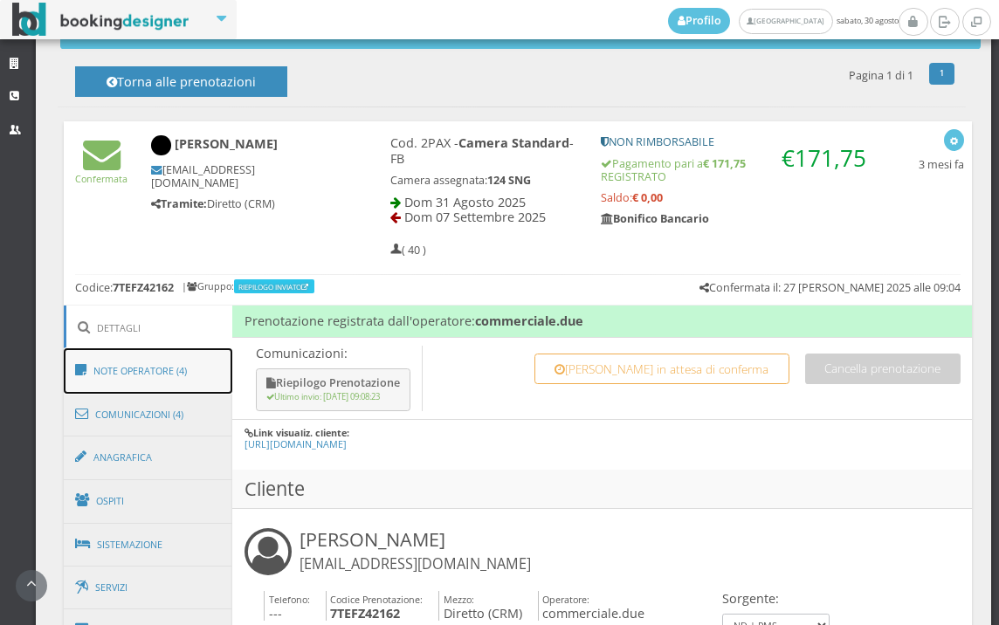
click at [188, 375] on link "Note Operatore (4)" at bounding box center [148, 370] width 169 height 45
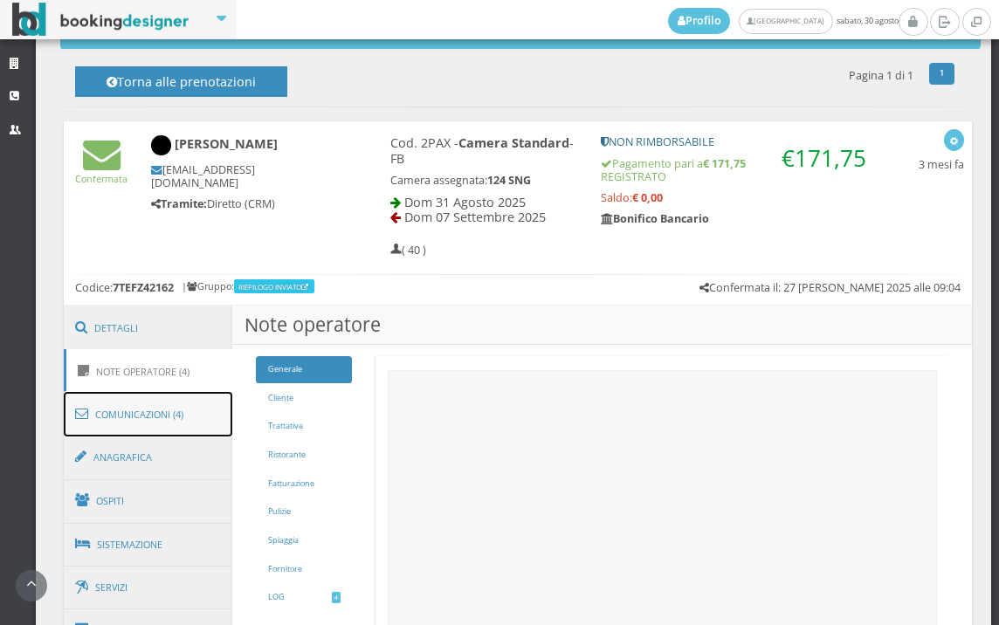
click at [183, 402] on link "Comunicazioni (4)" at bounding box center [148, 414] width 169 height 45
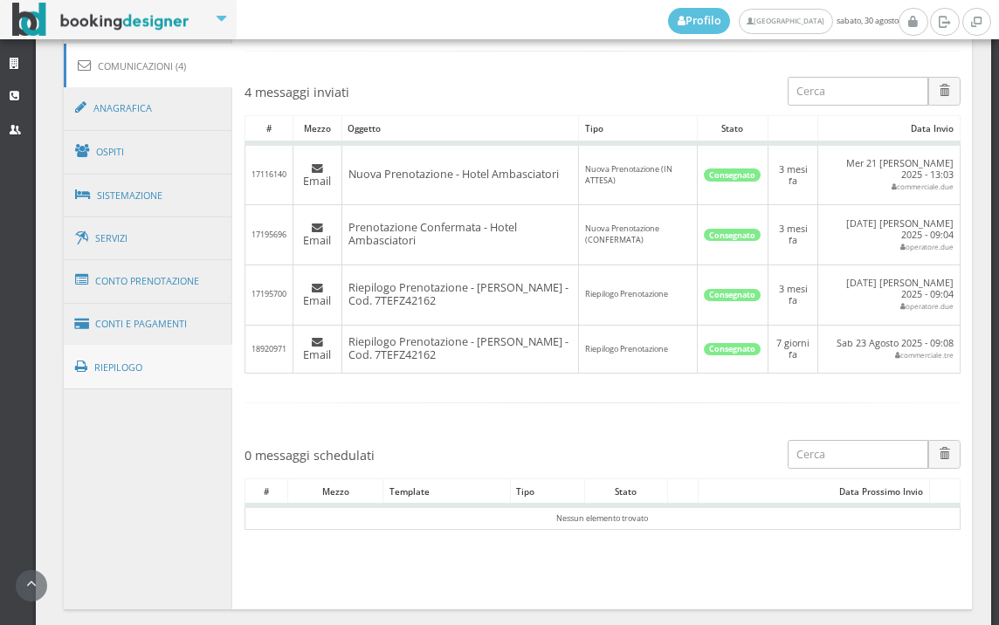
scroll to position [775, 0]
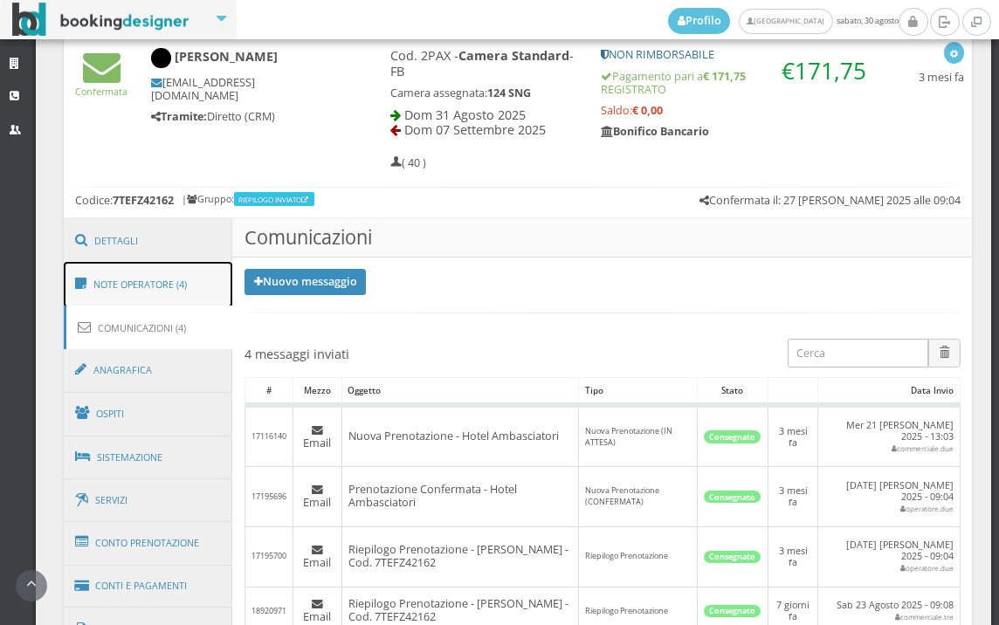
click at [166, 300] on link "Note Operatore (4)" at bounding box center [148, 284] width 169 height 45
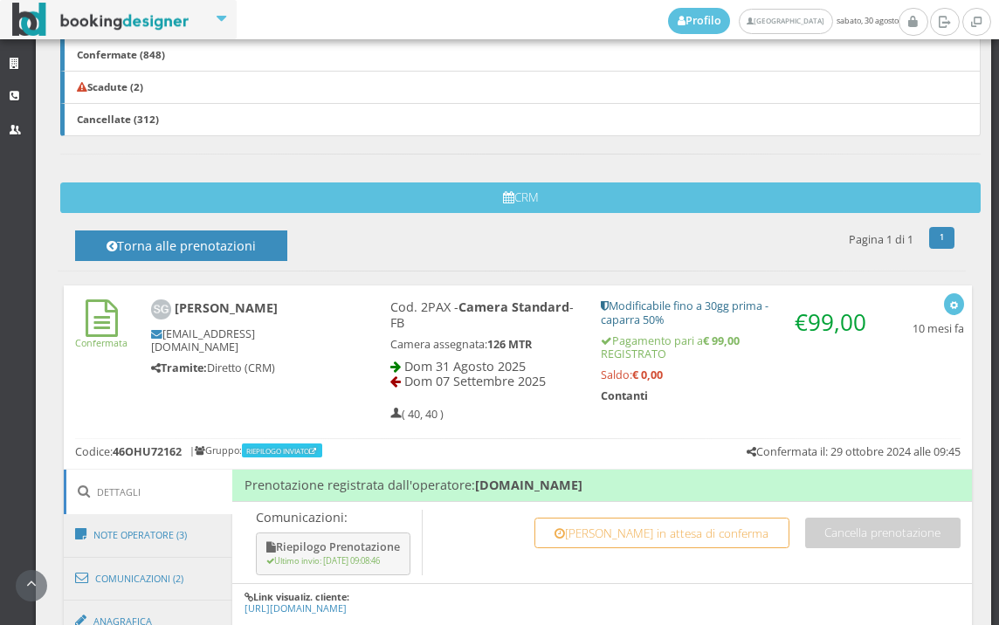
scroll to position [775, 0]
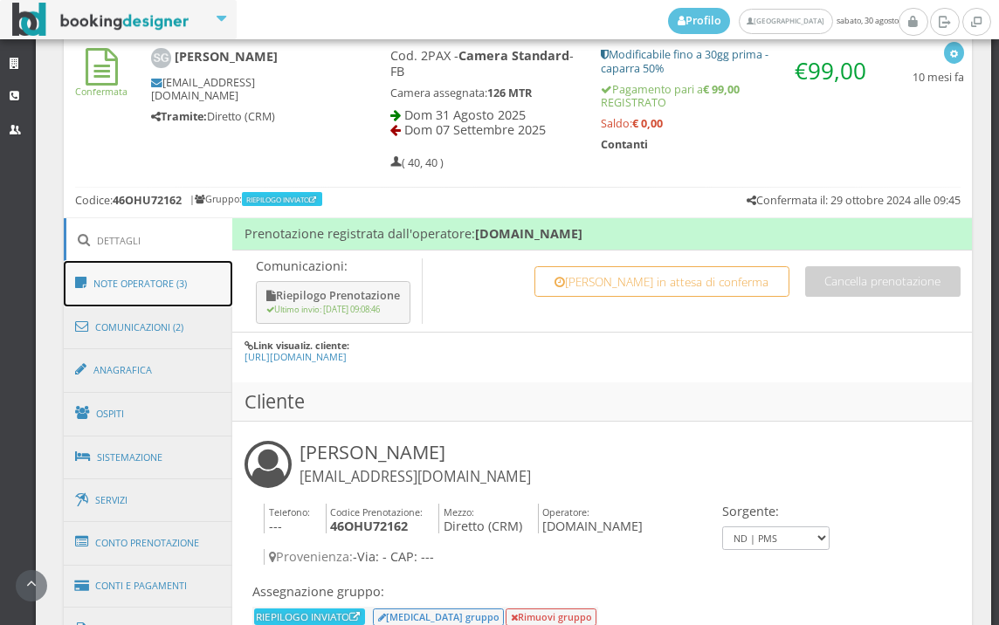
click at [162, 272] on link "Note Operatore (3)" at bounding box center [148, 283] width 169 height 45
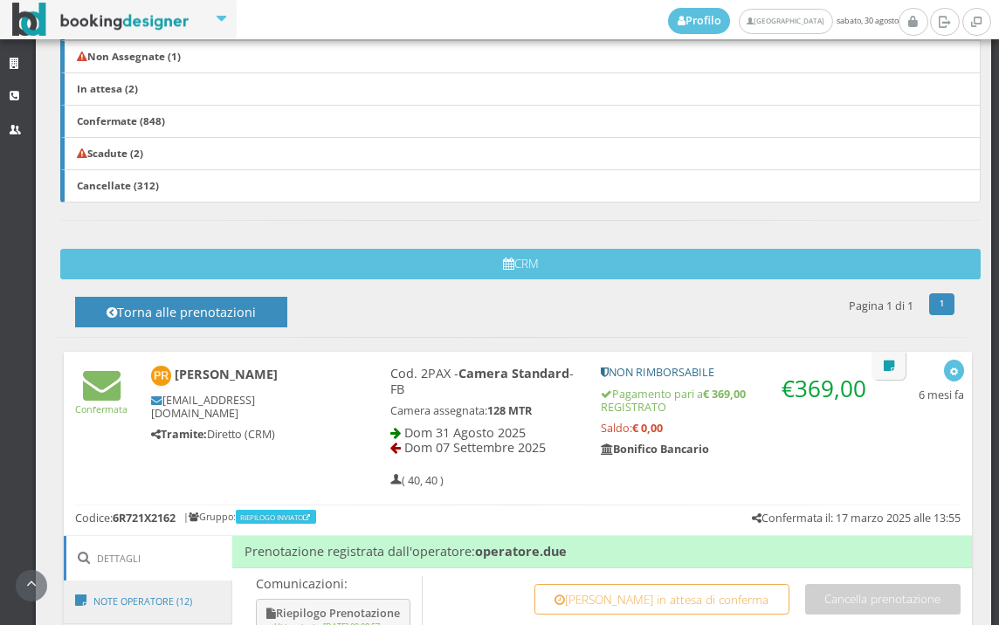
scroll to position [713, 0]
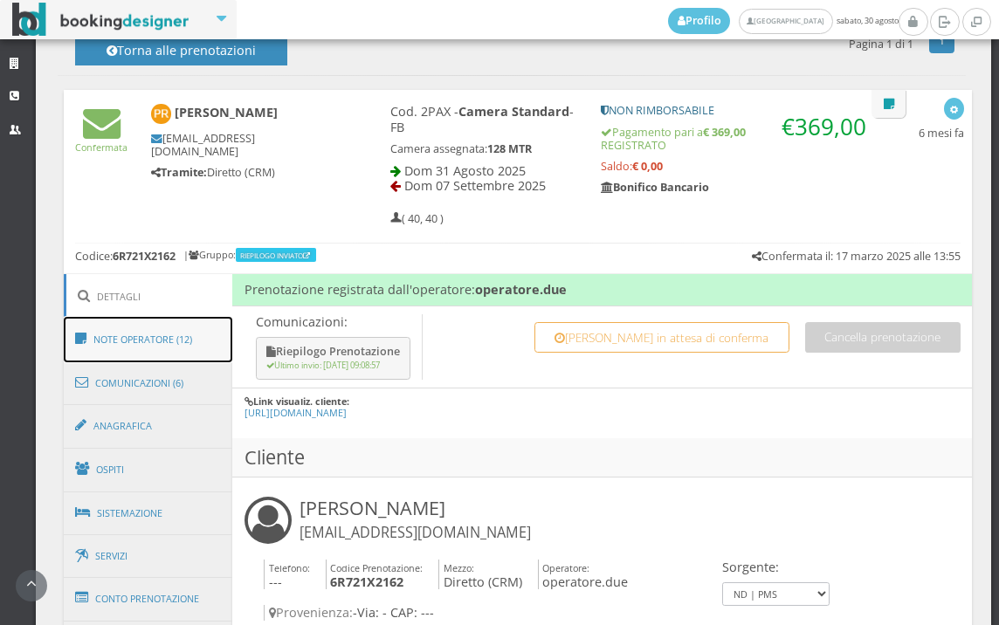
click at [170, 345] on link "Note Operatore (12)" at bounding box center [148, 339] width 169 height 45
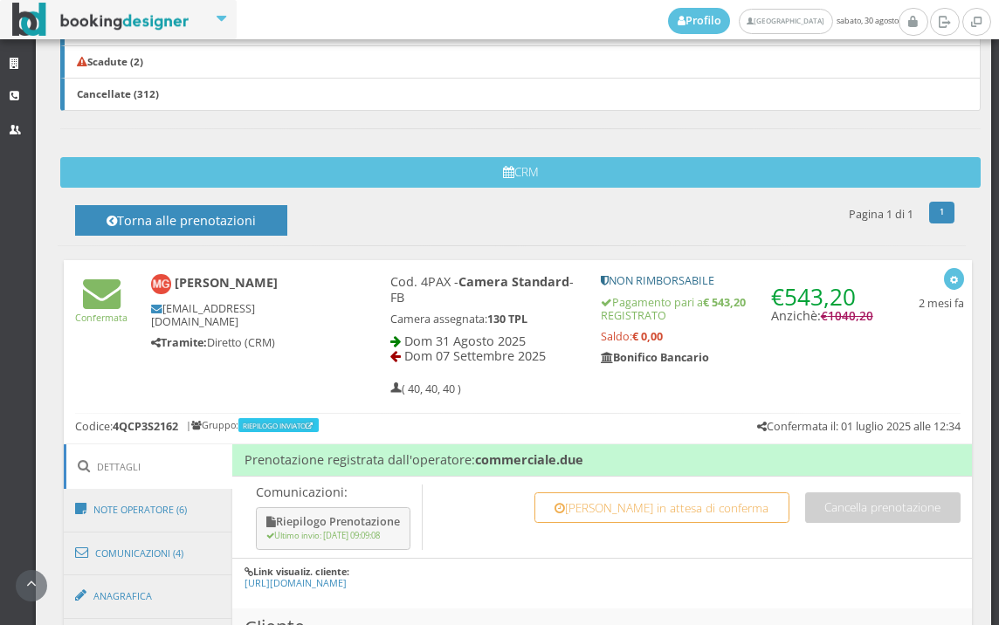
scroll to position [748, 0]
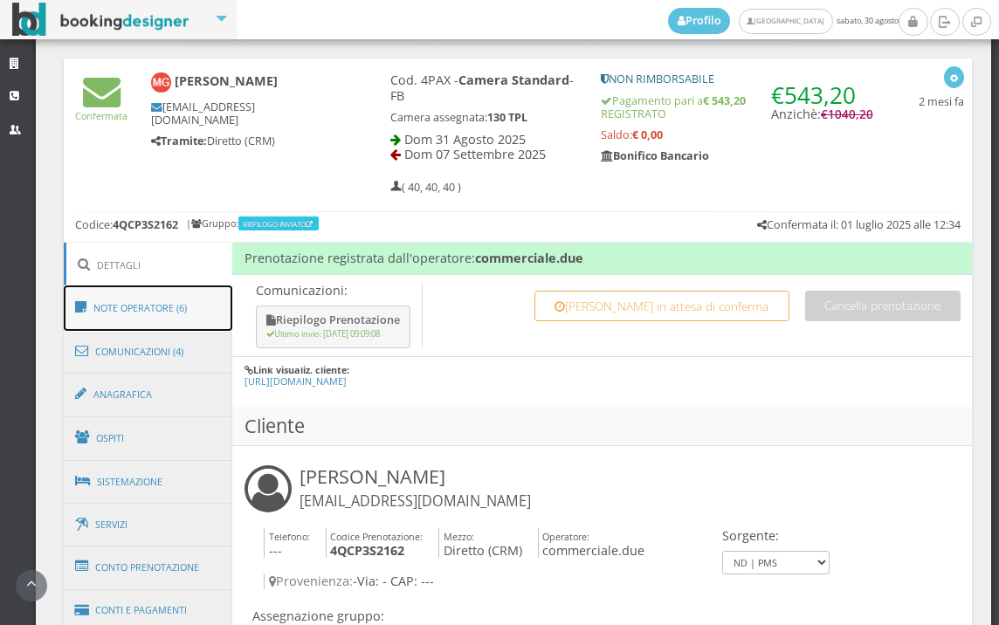
click at [203, 305] on link "Note Operatore (6)" at bounding box center [148, 308] width 169 height 45
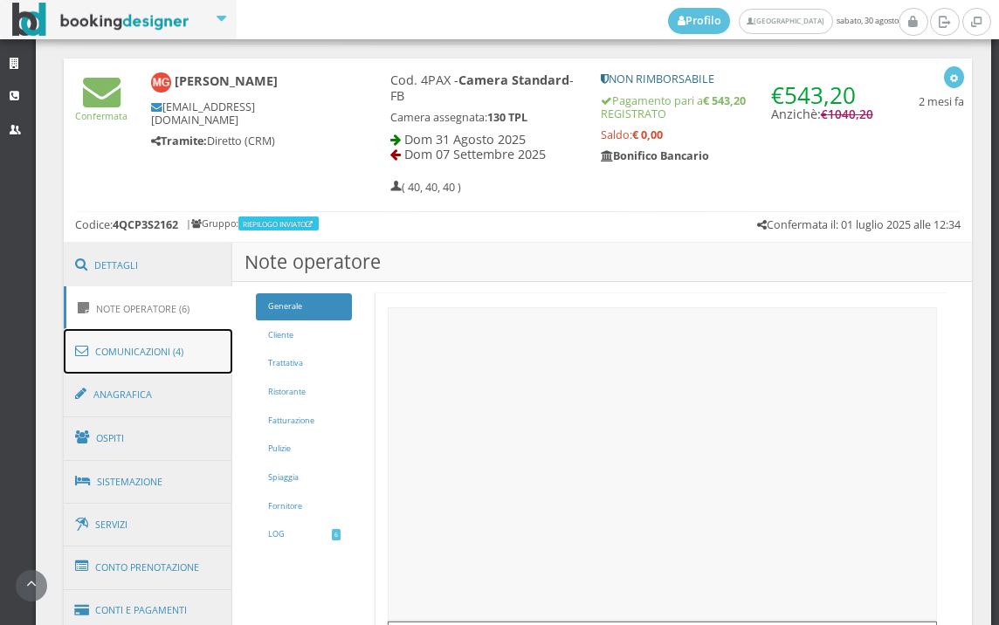
click at [178, 341] on link "Comunicazioni (4)" at bounding box center [148, 351] width 169 height 45
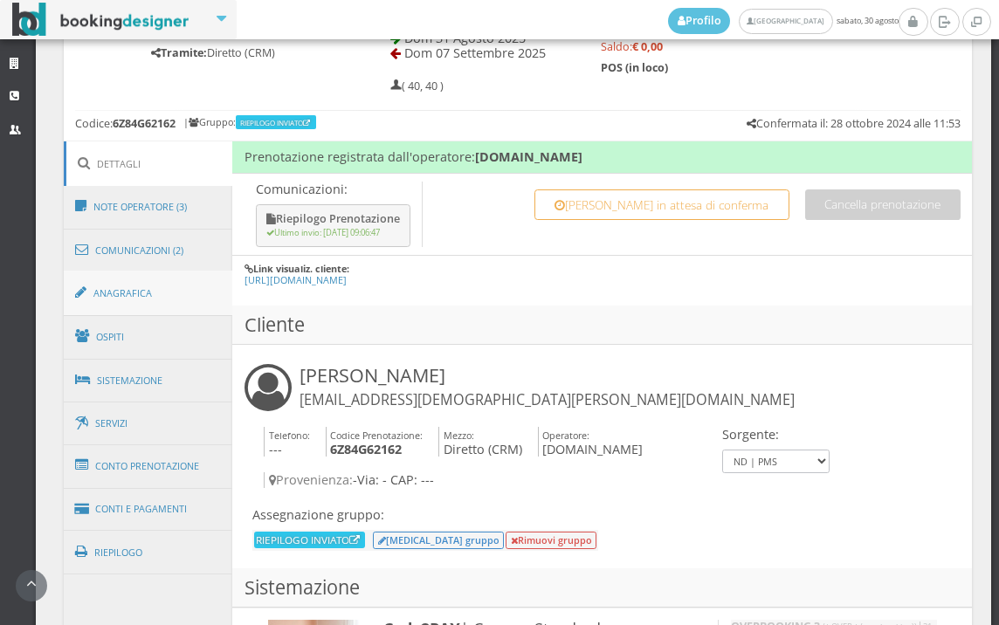
scroll to position [873, 0]
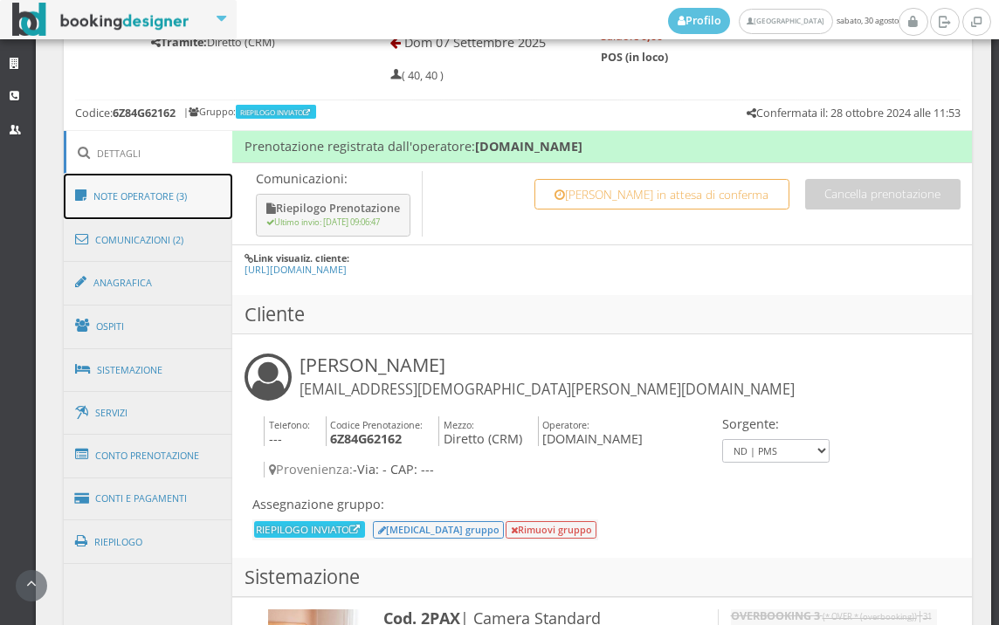
click at [223, 183] on link "Note Operatore (3)" at bounding box center [148, 196] width 169 height 45
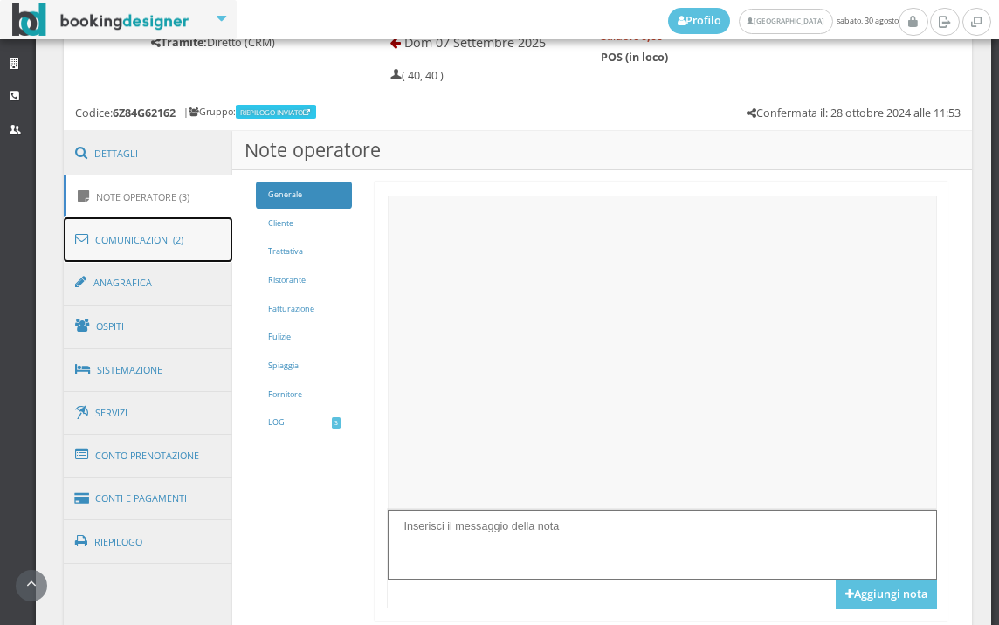
click at [203, 253] on link "Comunicazioni (2)" at bounding box center [148, 239] width 169 height 45
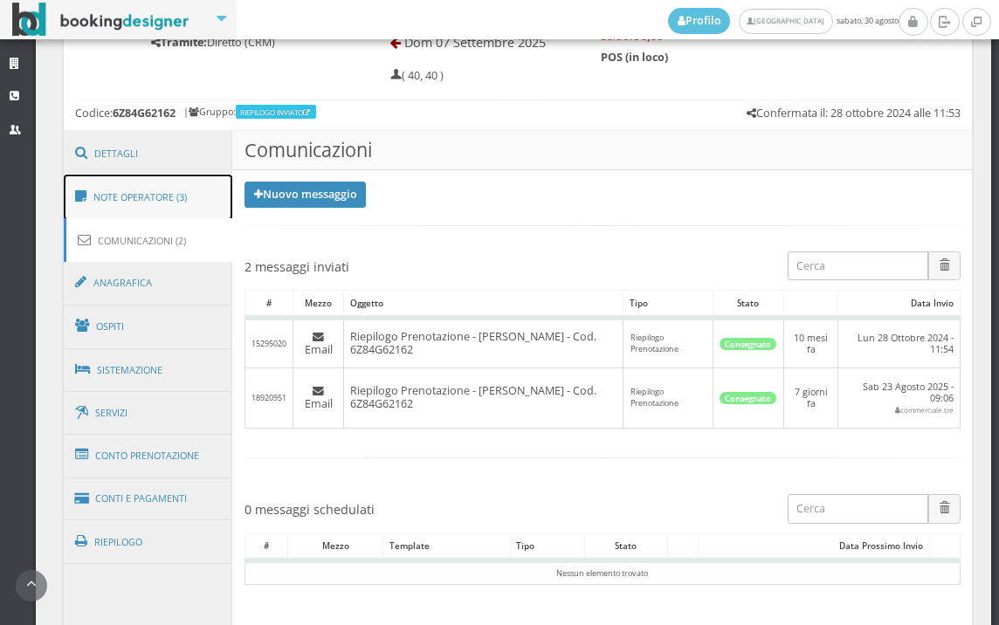
click at [201, 197] on link "Note Operatore (3)" at bounding box center [148, 197] width 169 height 45
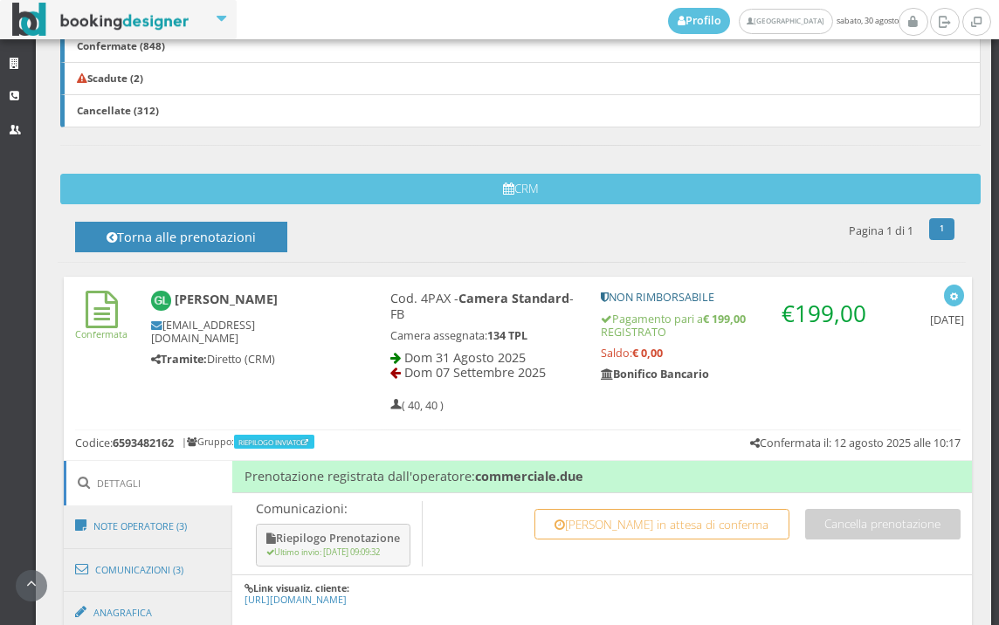
scroll to position [797, 0]
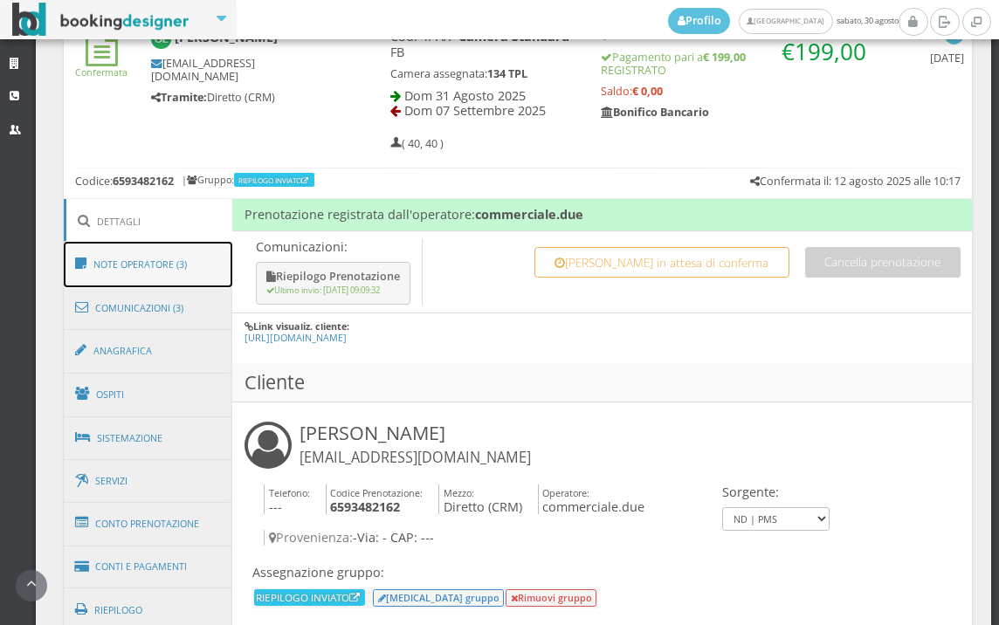
click at [208, 243] on link "Note Operatore (3)" at bounding box center [148, 264] width 169 height 45
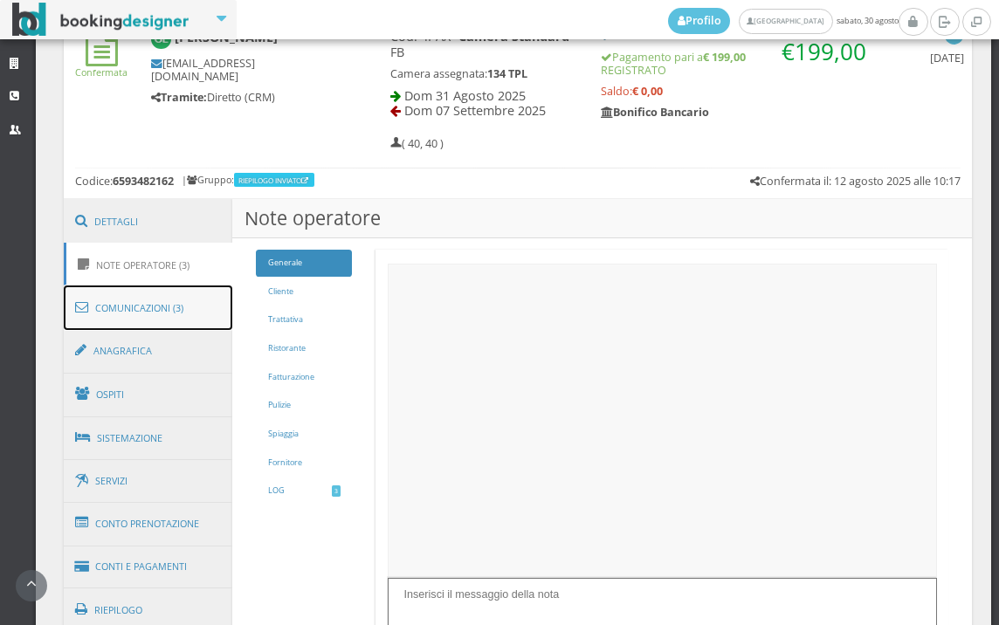
click at [199, 304] on link "Comunicazioni (3)" at bounding box center [148, 308] width 169 height 45
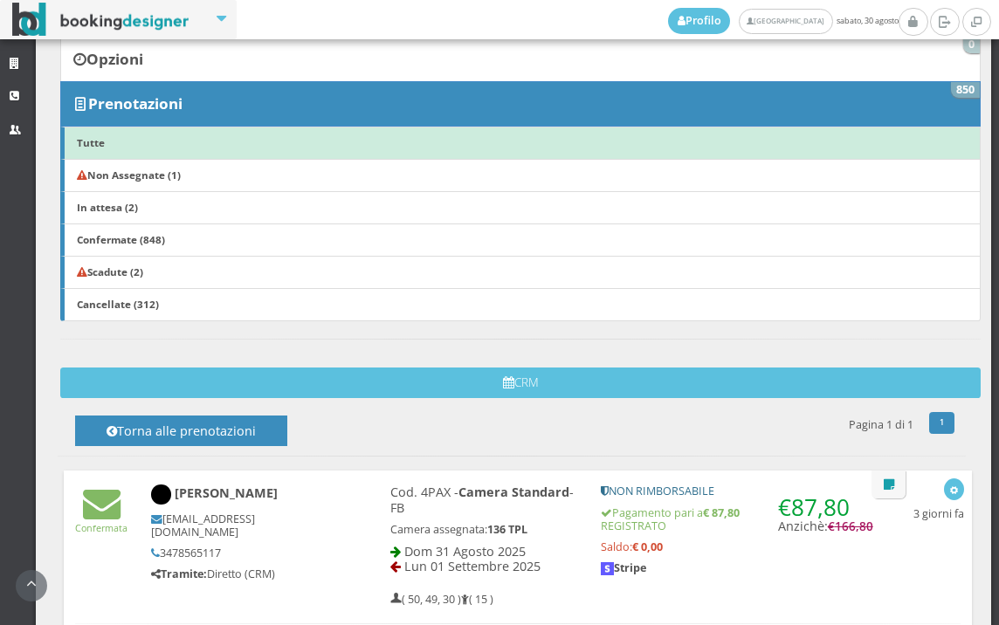
scroll to position [582, 0]
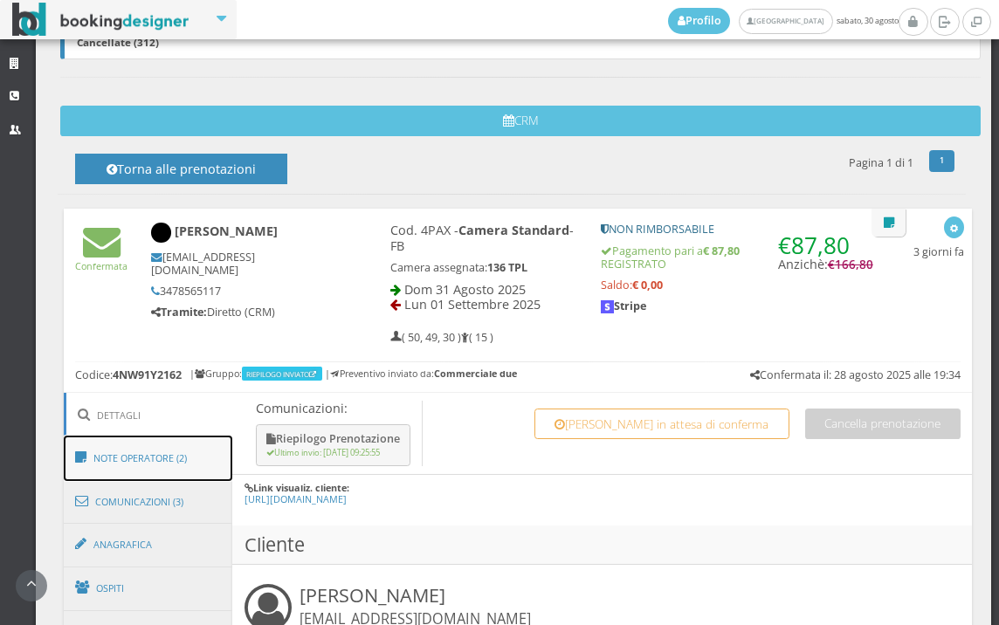
click at [146, 465] on link "Note Operatore (2)" at bounding box center [148, 458] width 169 height 45
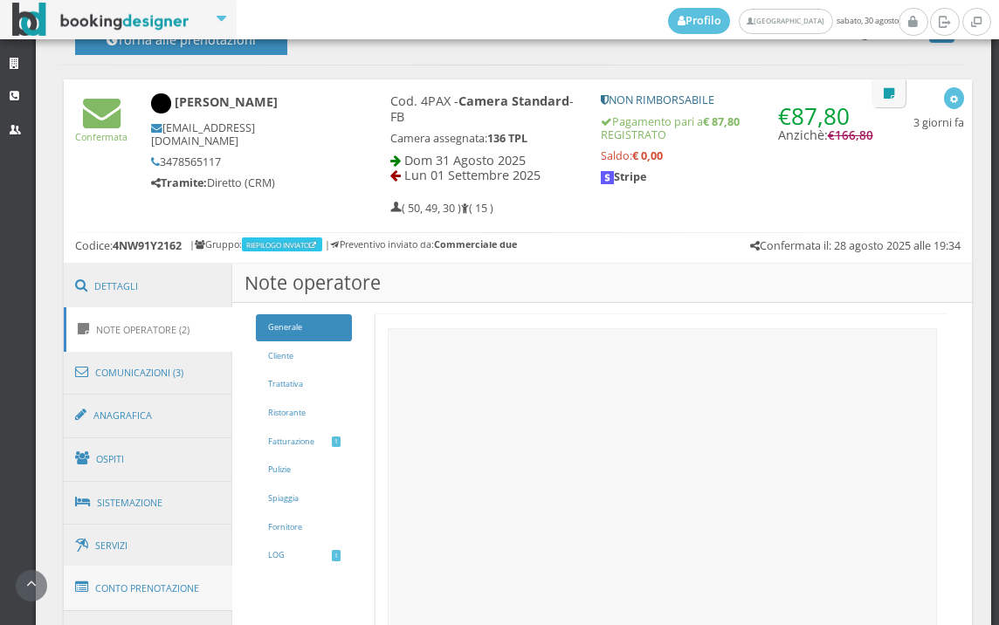
scroll to position [873, 0]
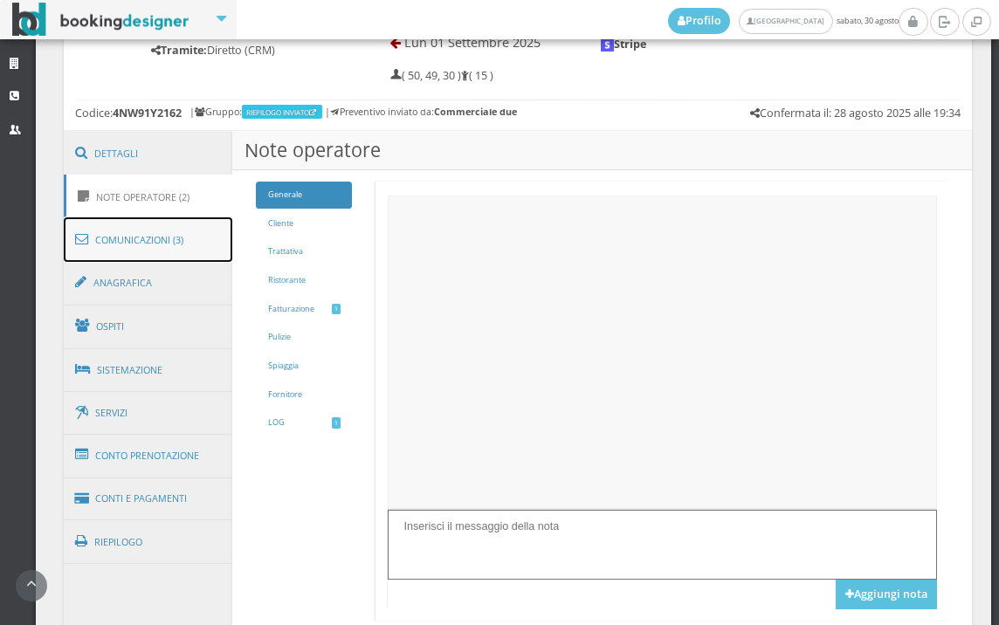
click at [183, 235] on link "Comunicazioni (3)" at bounding box center [148, 239] width 169 height 45
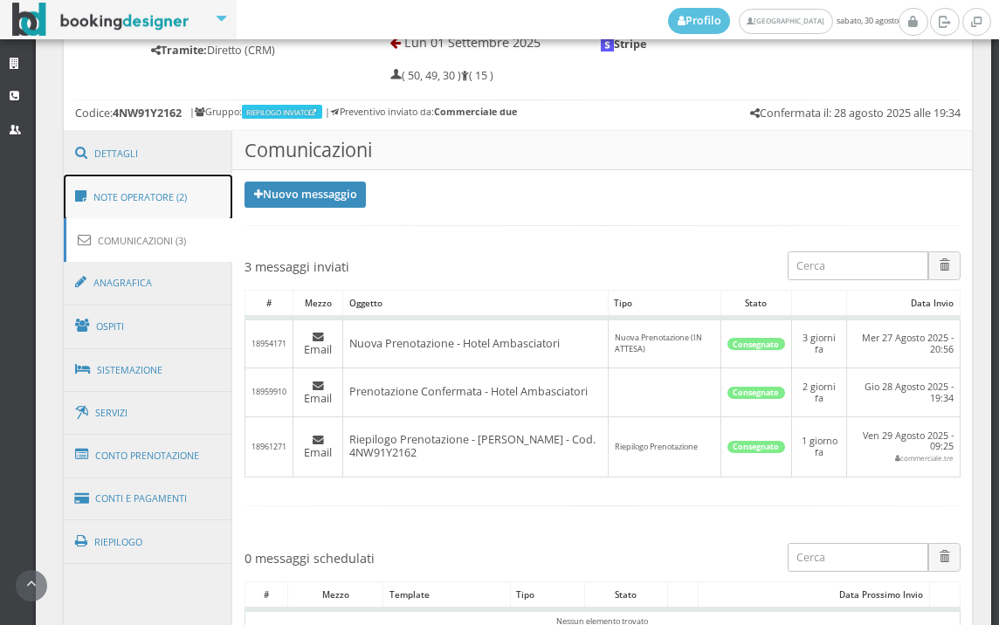
click at [174, 205] on link "Note Operatore (2)" at bounding box center [148, 197] width 169 height 45
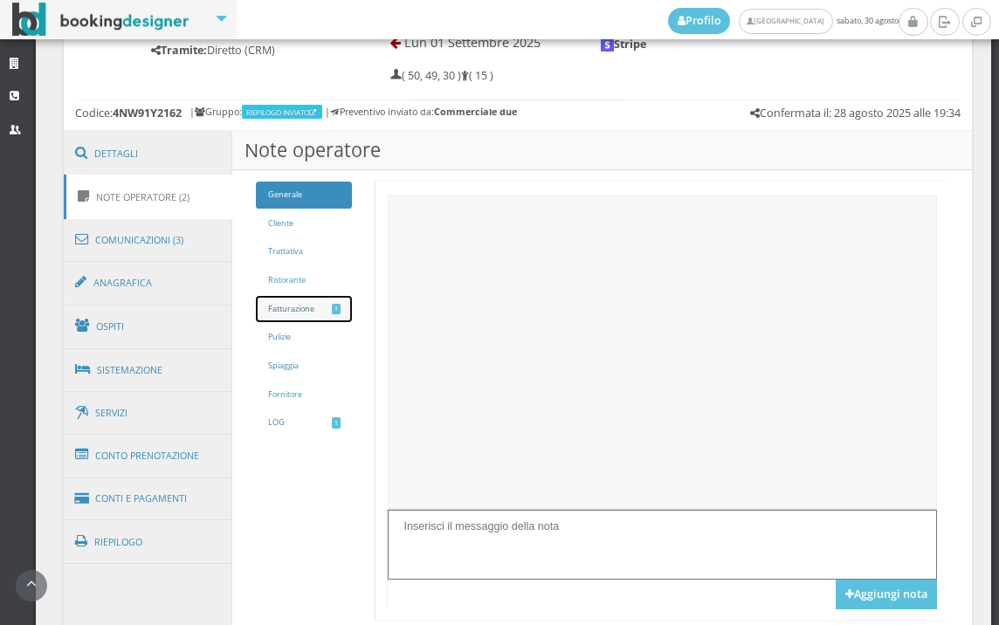
click at [334, 313] on span "1" at bounding box center [336, 309] width 8 height 11
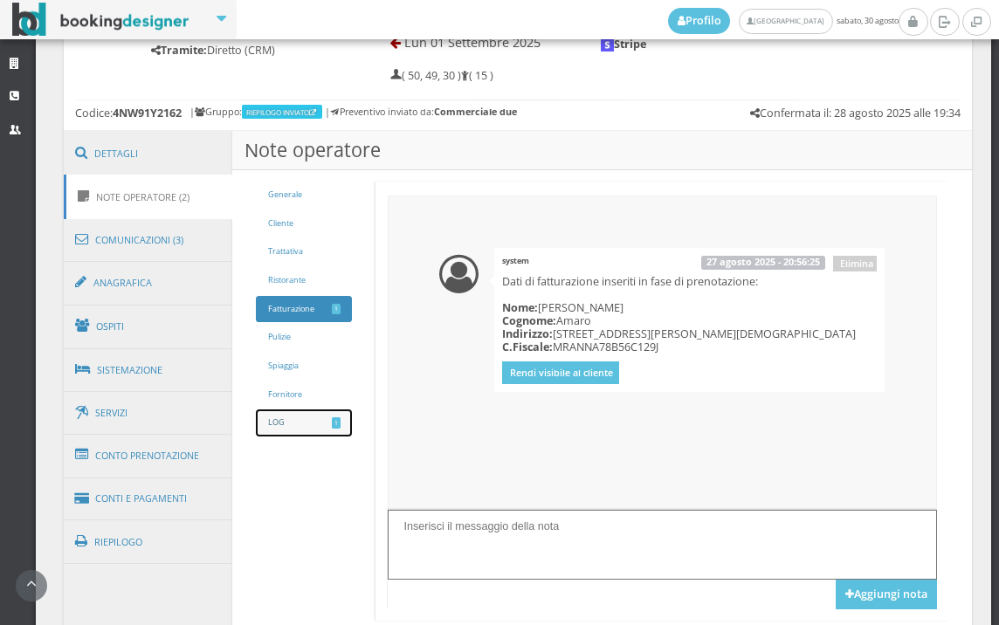
click at [334, 416] on link "LOG 1" at bounding box center [304, 423] width 96 height 27
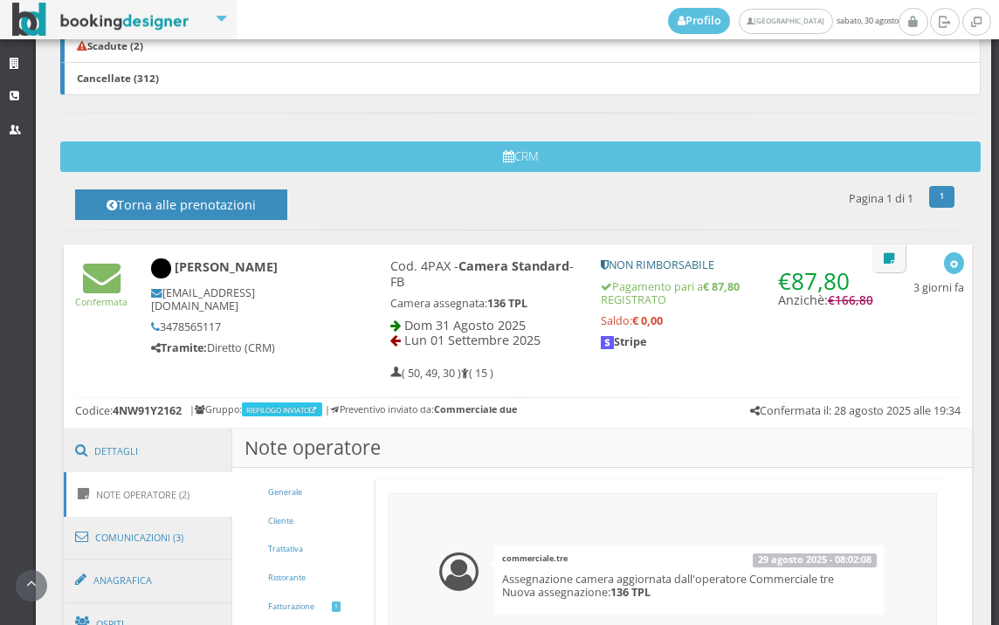
scroll to position [494, 0]
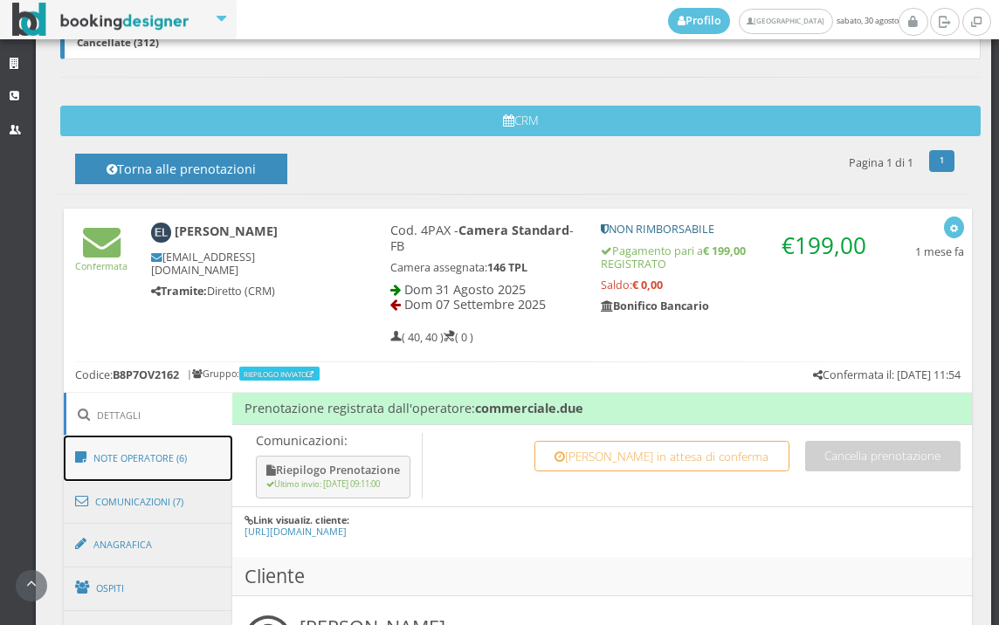
click at [174, 451] on link "Note Operatore (6)" at bounding box center [148, 458] width 169 height 45
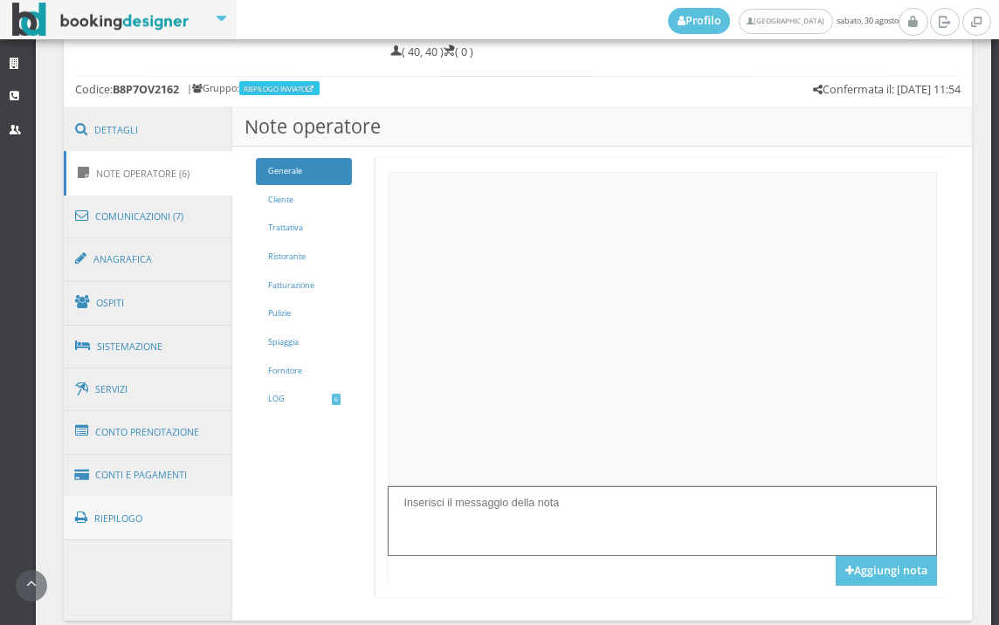
scroll to position [970, 0]
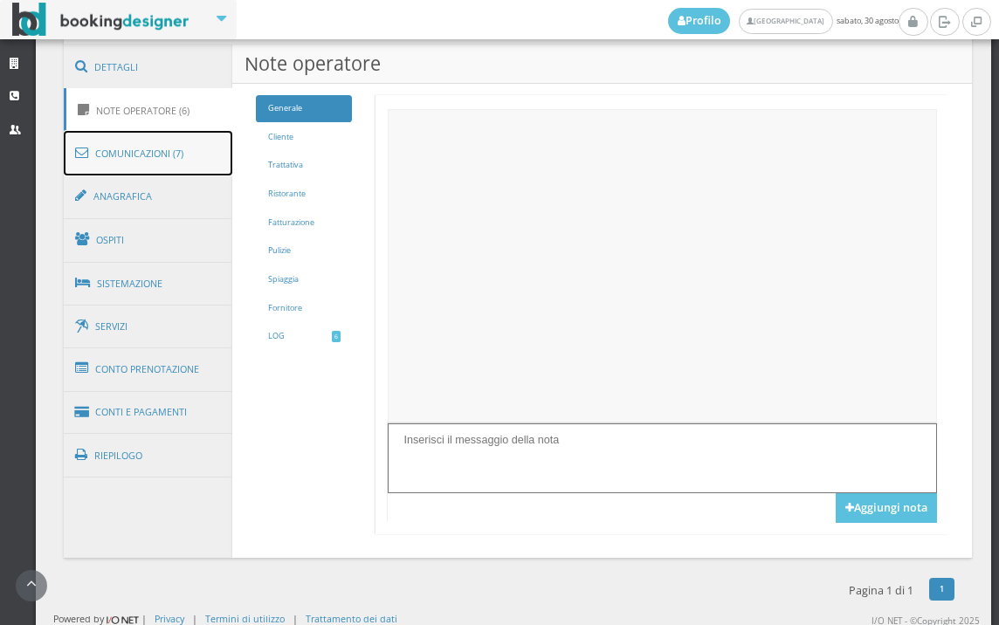
click at [161, 138] on link "Comunicazioni (7)" at bounding box center [148, 153] width 169 height 45
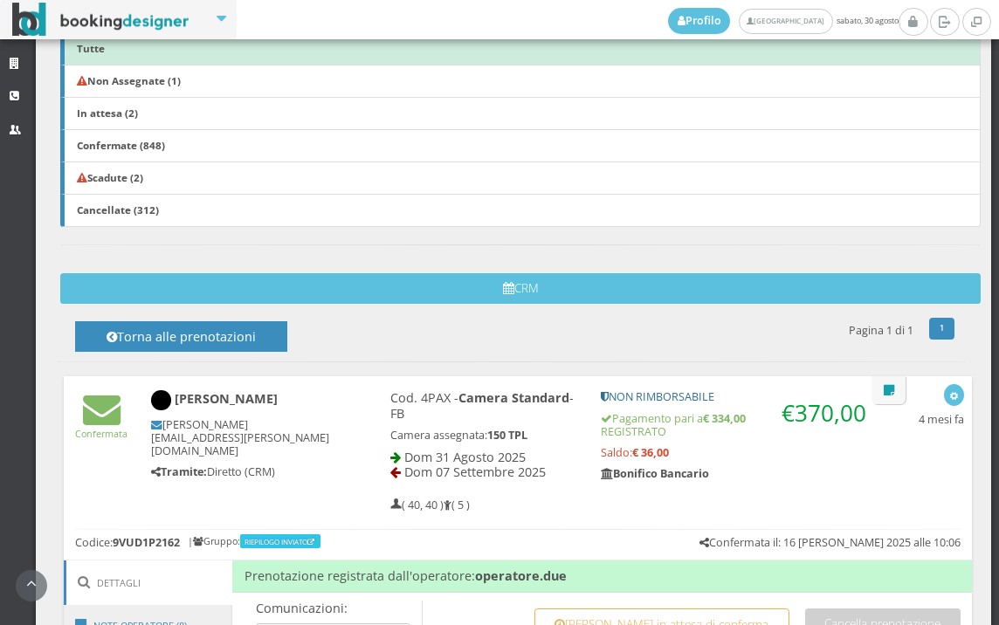
scroll to position [493, 0]
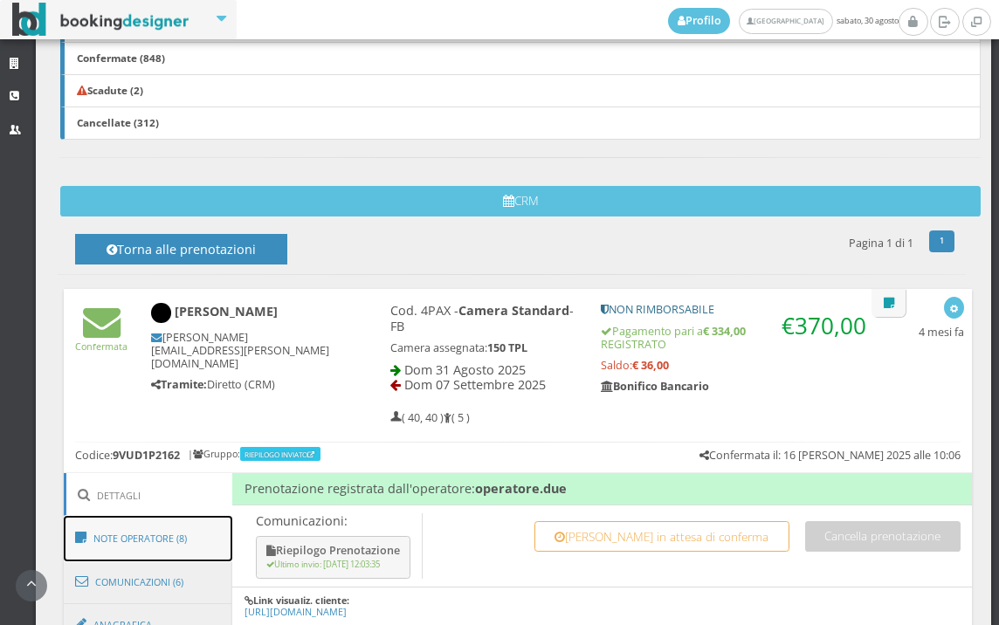
click at [160, 531] on link "Note Operatore (8)" at bounding box center [148, 538] width 169 height 45
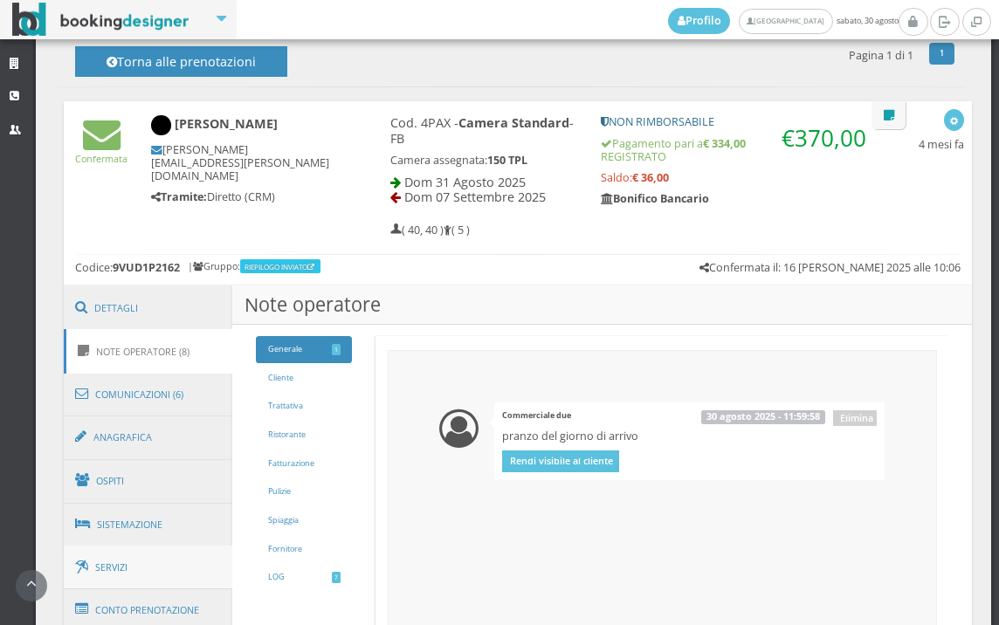
scroll to position [686, 0]
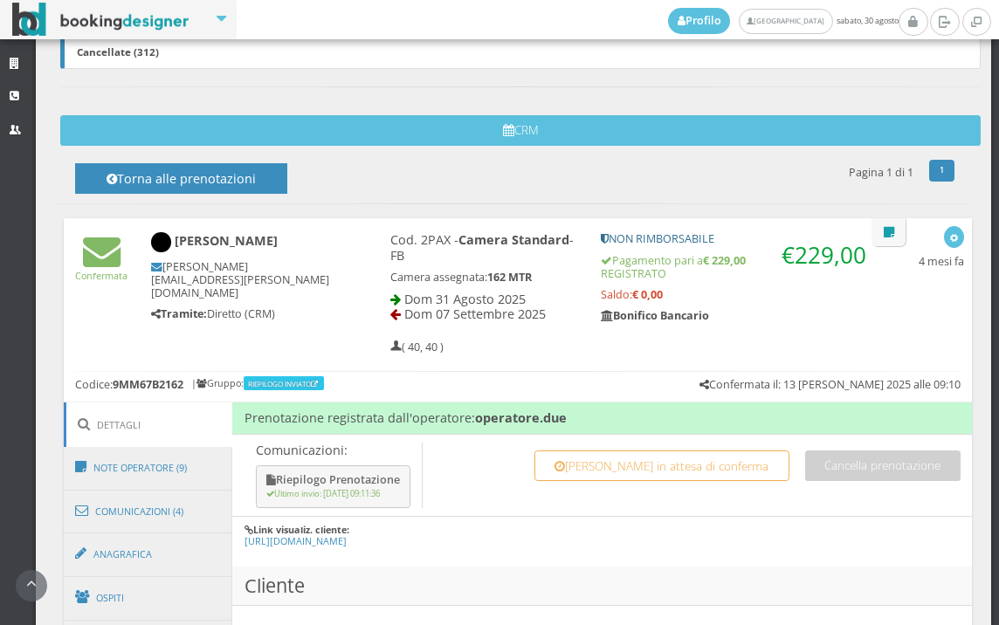
scroll to position [679, 0]
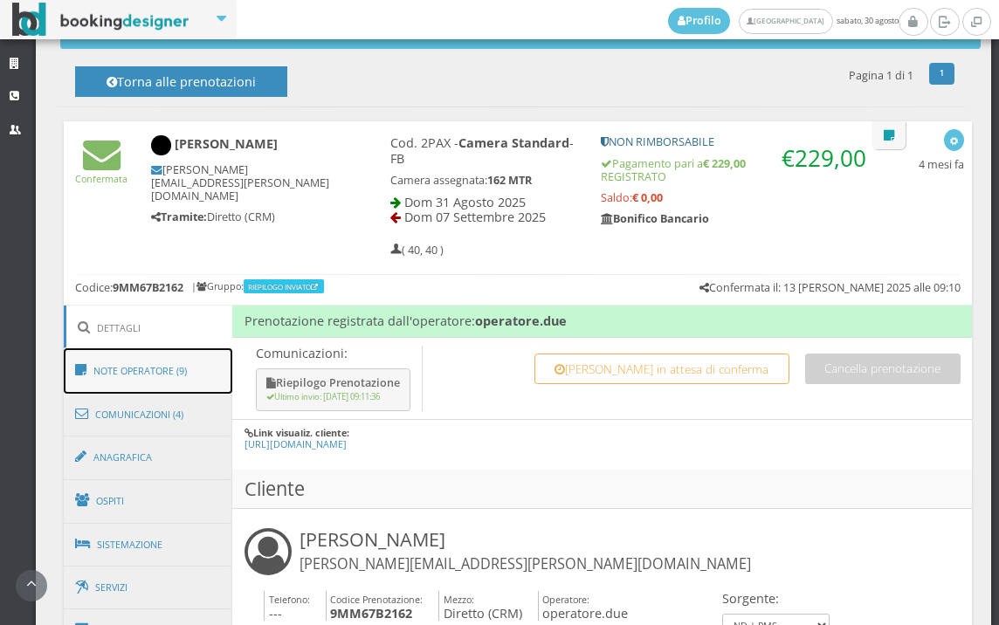
click at [198, 373] on link "Note Operatore (9)" at bounding box center [148, 370] width 169 height 45
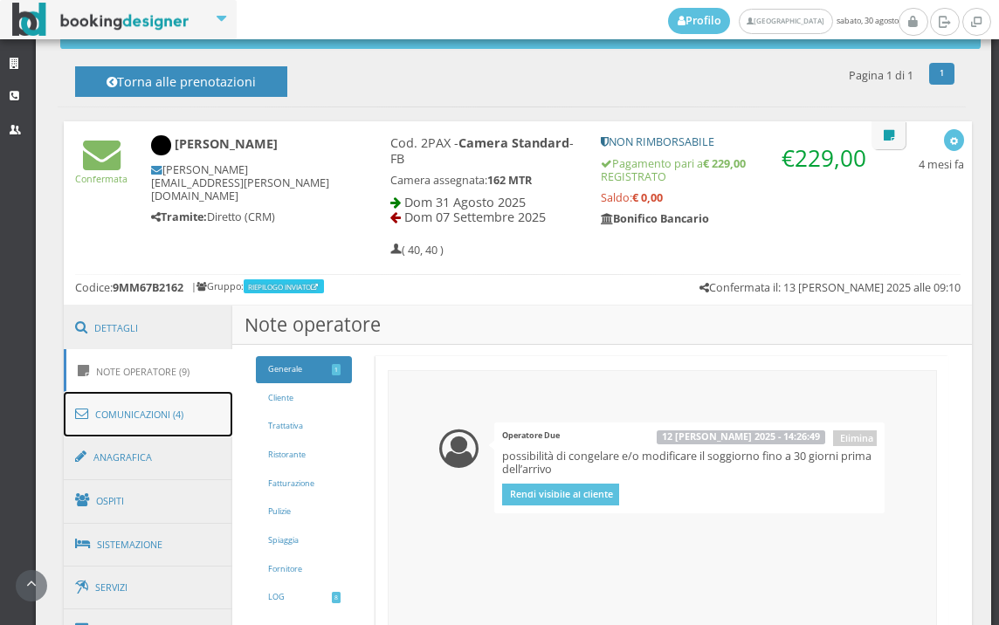
click at [196, 419] on link "Comunicazioni (4)" at bounding box center [148, 414] width 169 height 45
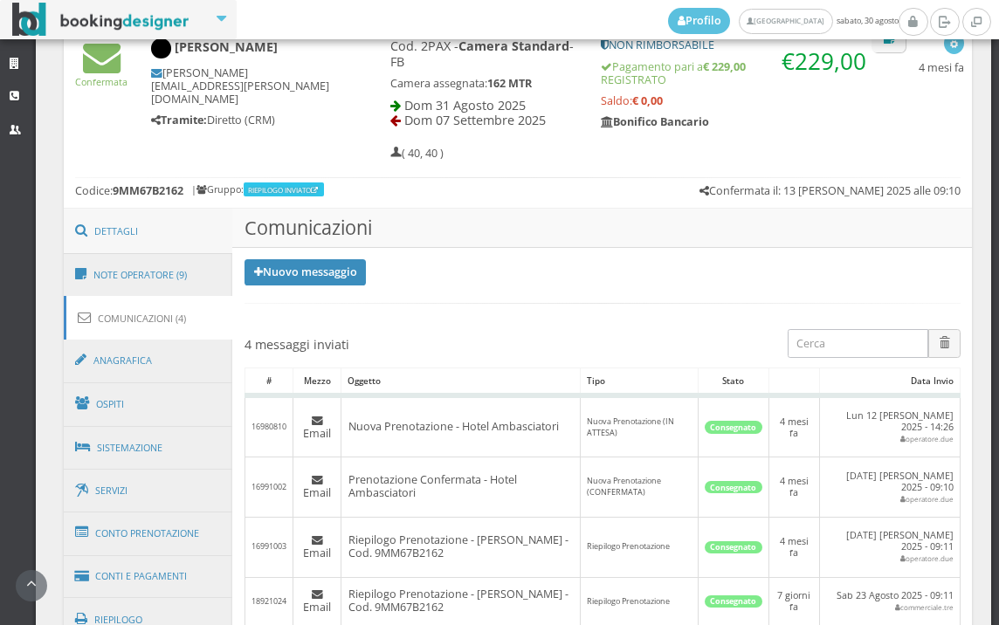
scroll to position [753, 0]
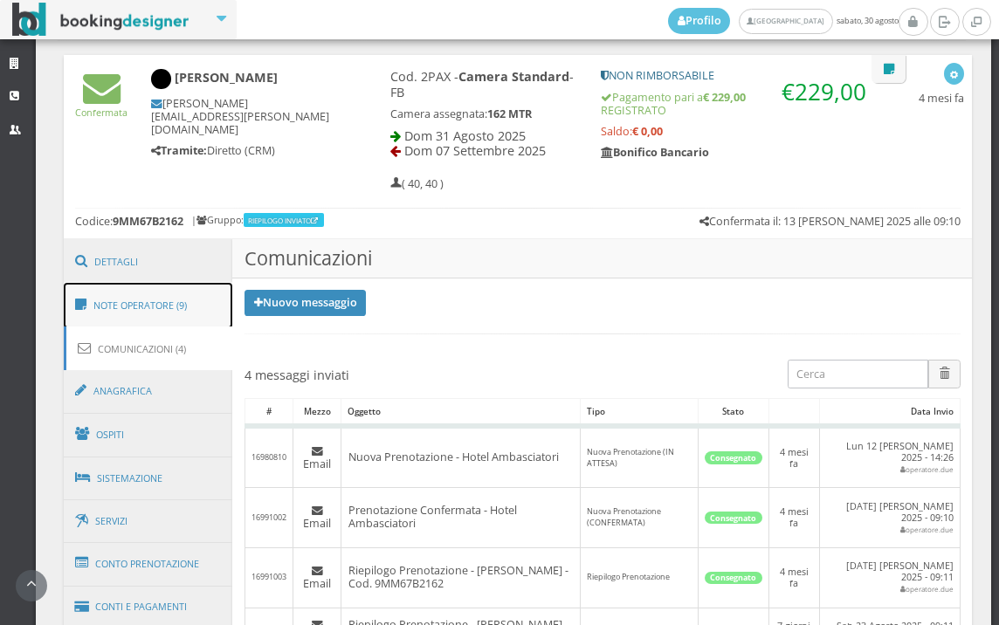
click at [180, 300] on link "Note Operatore (9)" at bounding box center [148, 305] width 169 height 45
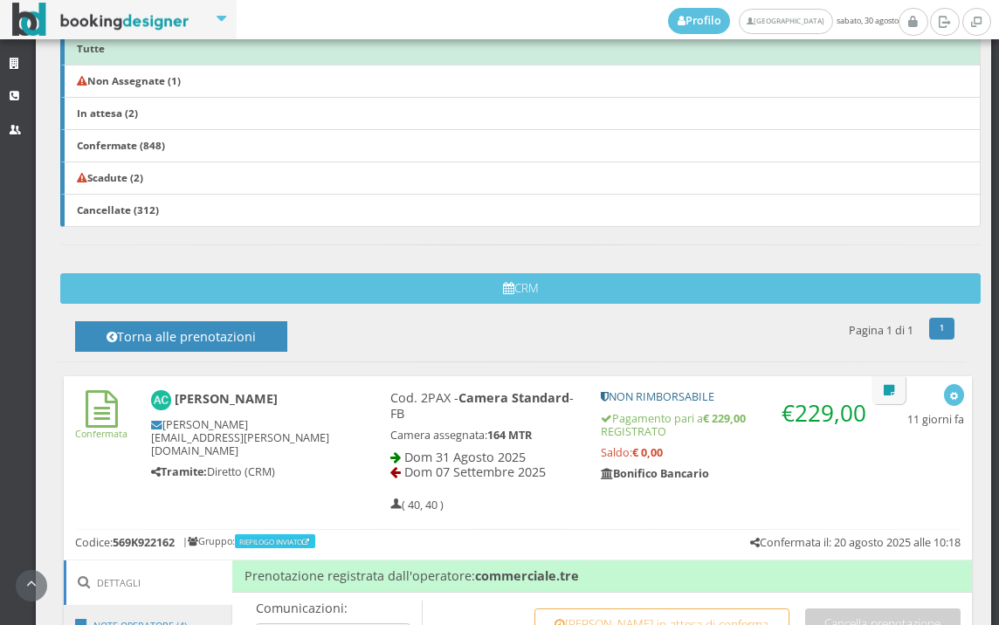
scroll to position [589, 0]
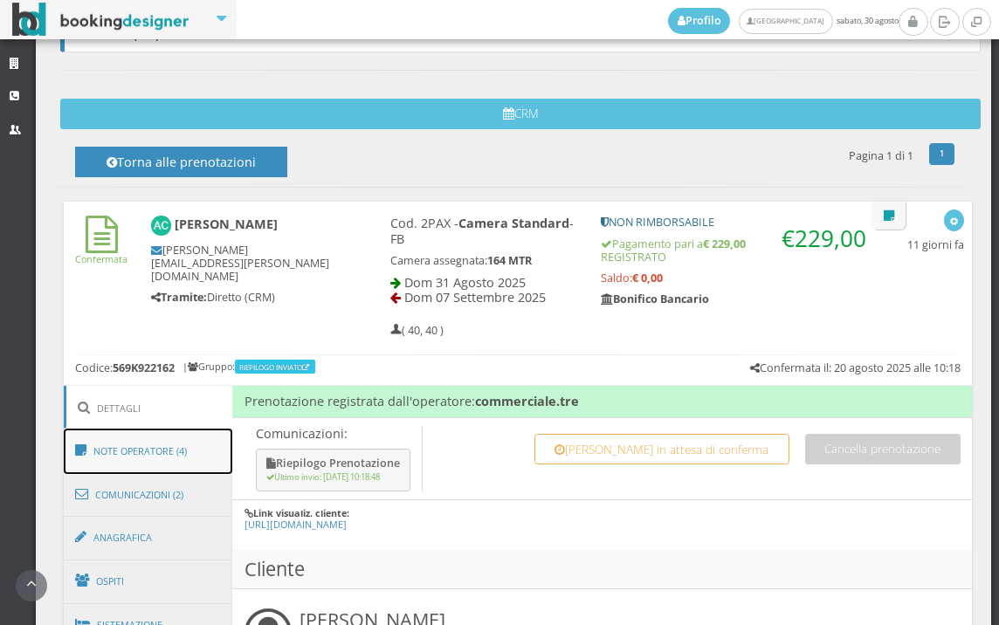
click at [173, 430] on link "Note Operatore (4)" at bounding box center [148, 451] width 169 height 45
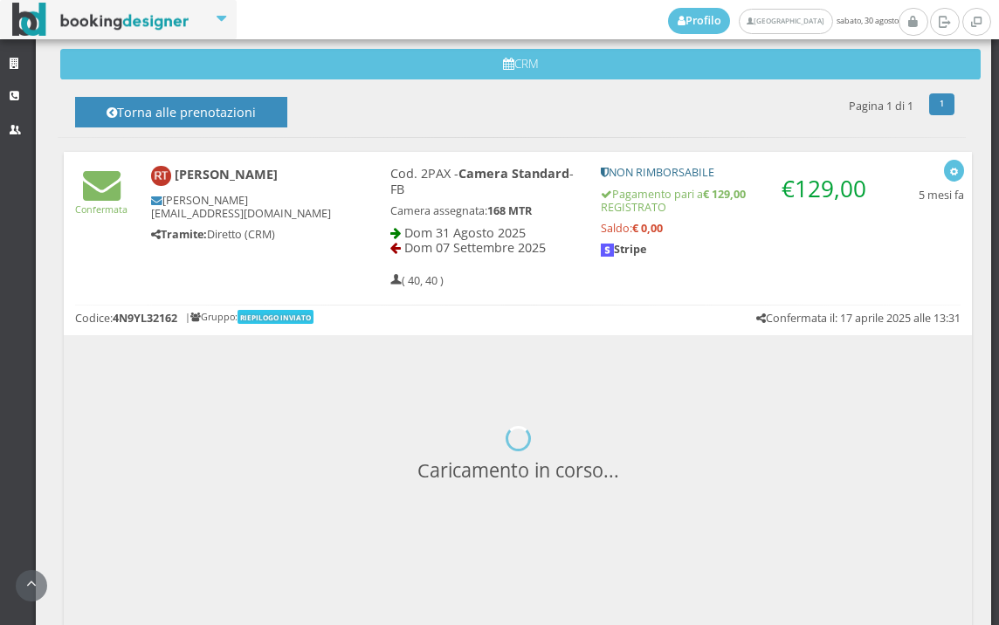
scroll to position [748, 0]
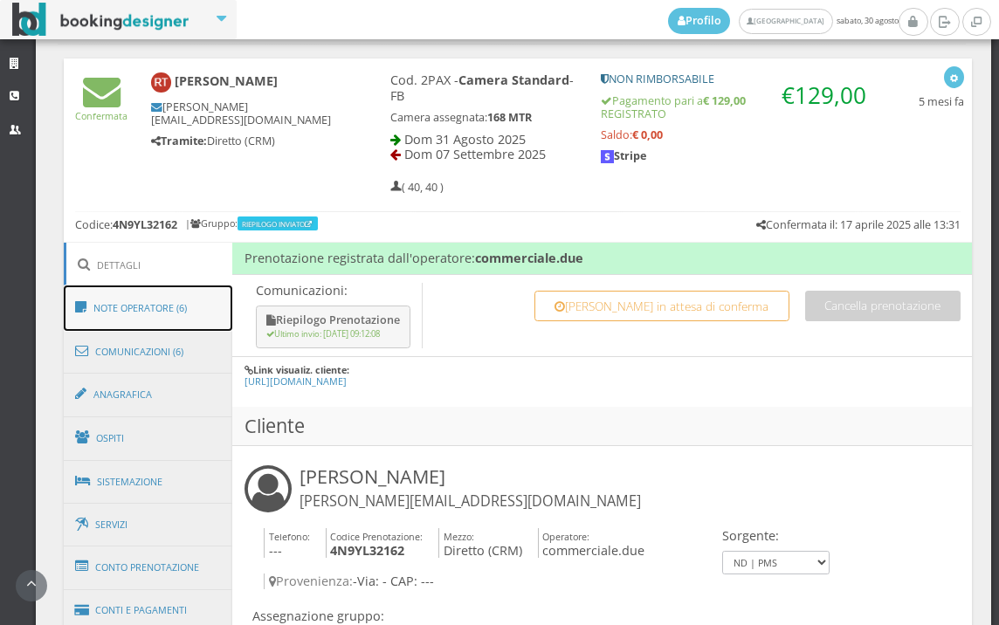
click at [153, 316] on link "Note Operatore (6)" at bounding box center [148, 308] width 169 height 45
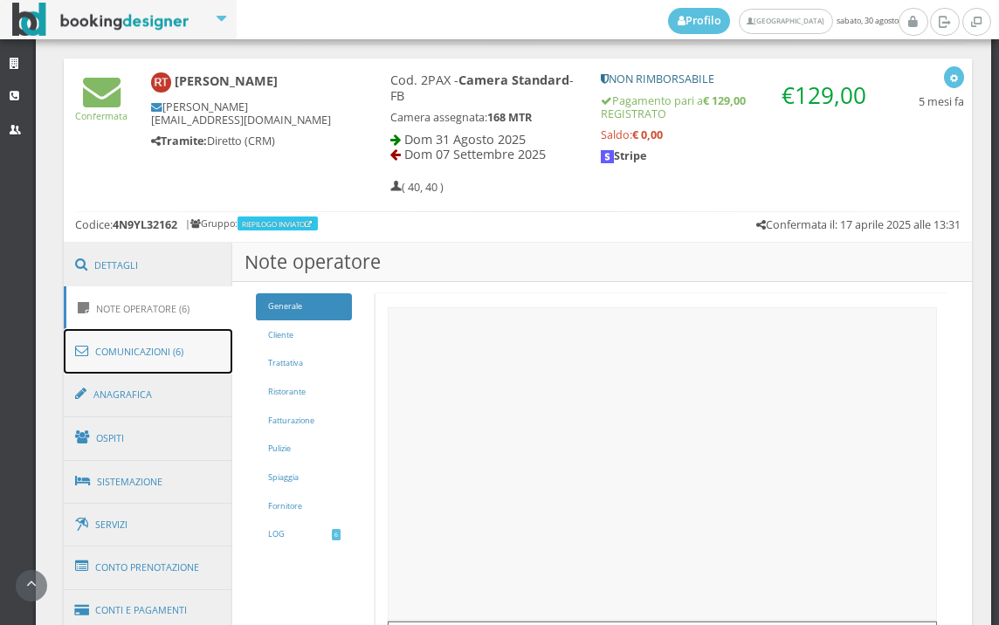
click at [153, 336] on link "Comunicazioni (6)" at bounding box center [148, 351] width 169 height 45
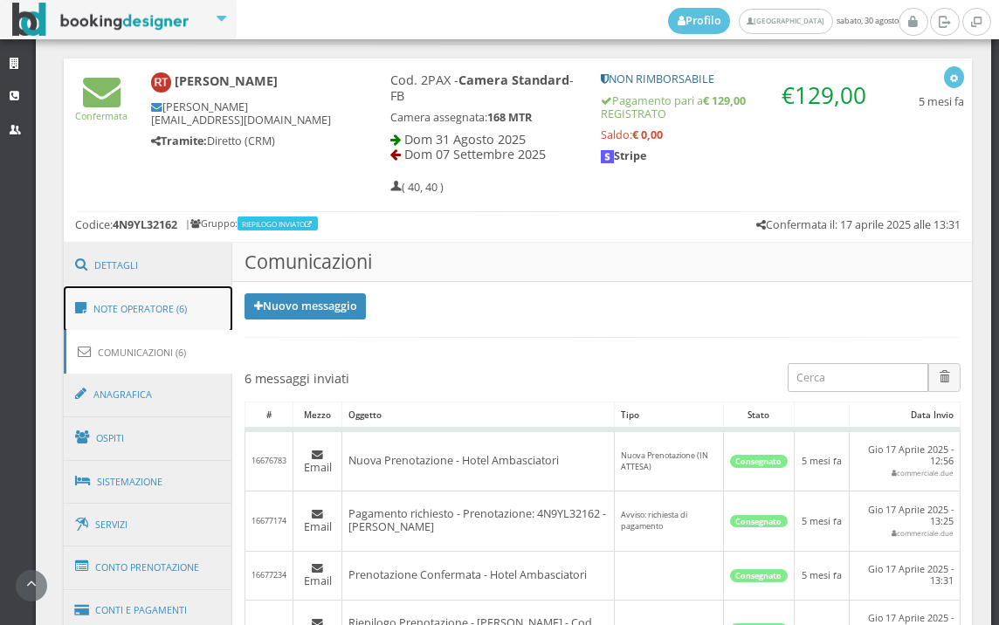
click at [162, 312] on link "Note Operatore (6)" at bounding box center [148, 308] width 169 height 45
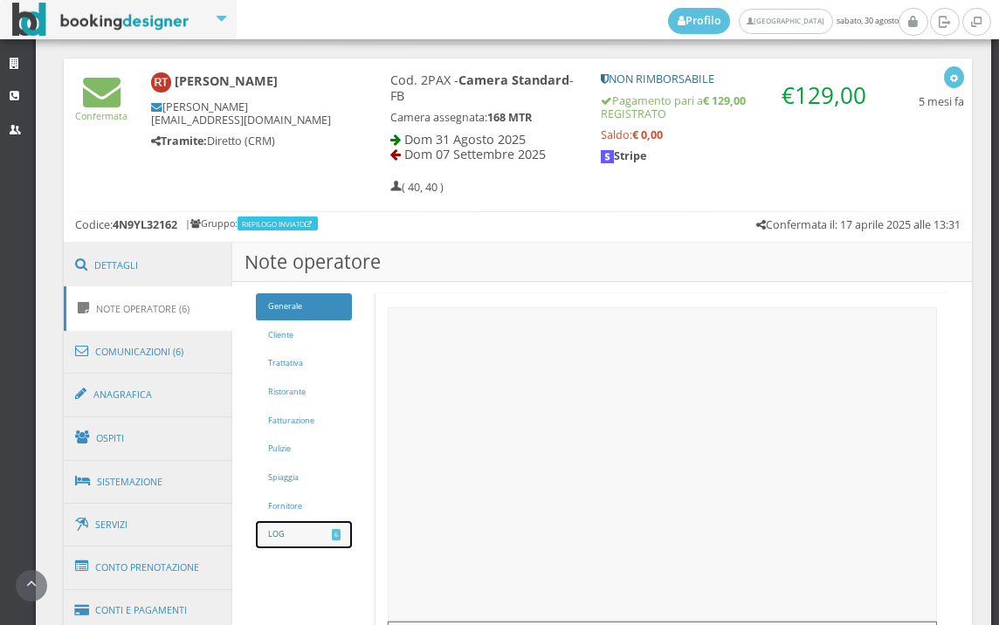
click at [332, 526] on link "LOG 6" at bounding box center [304, 534] width 96 height 27
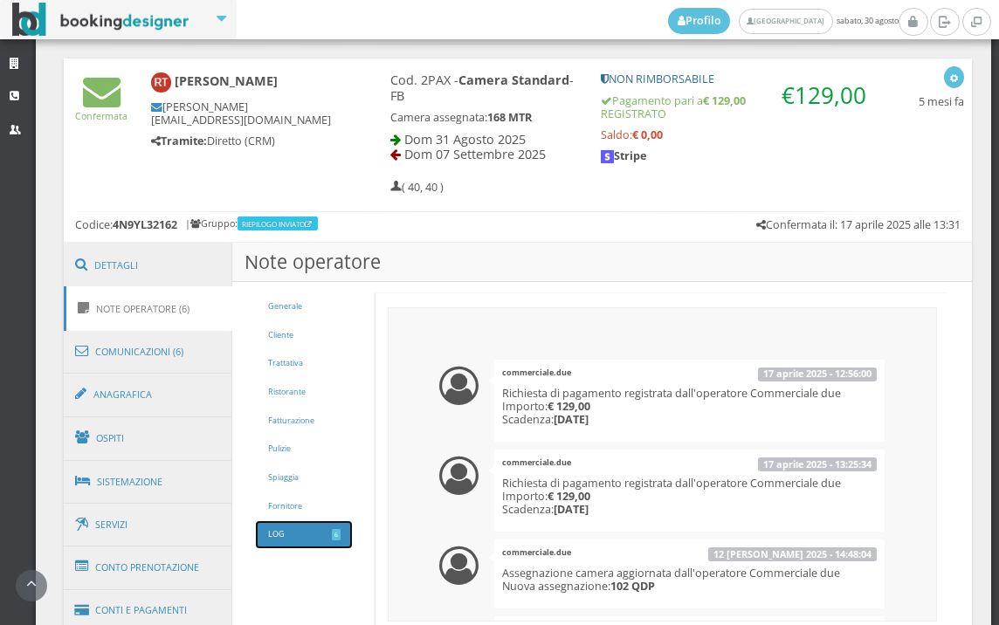
scroll to position [651, 0]
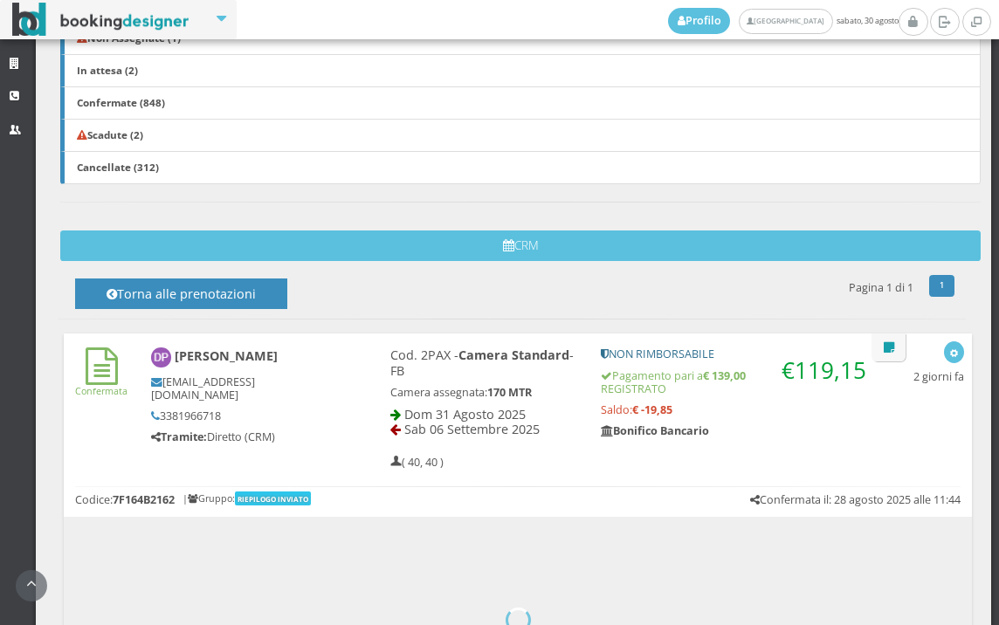
scroll to position [485, 0]
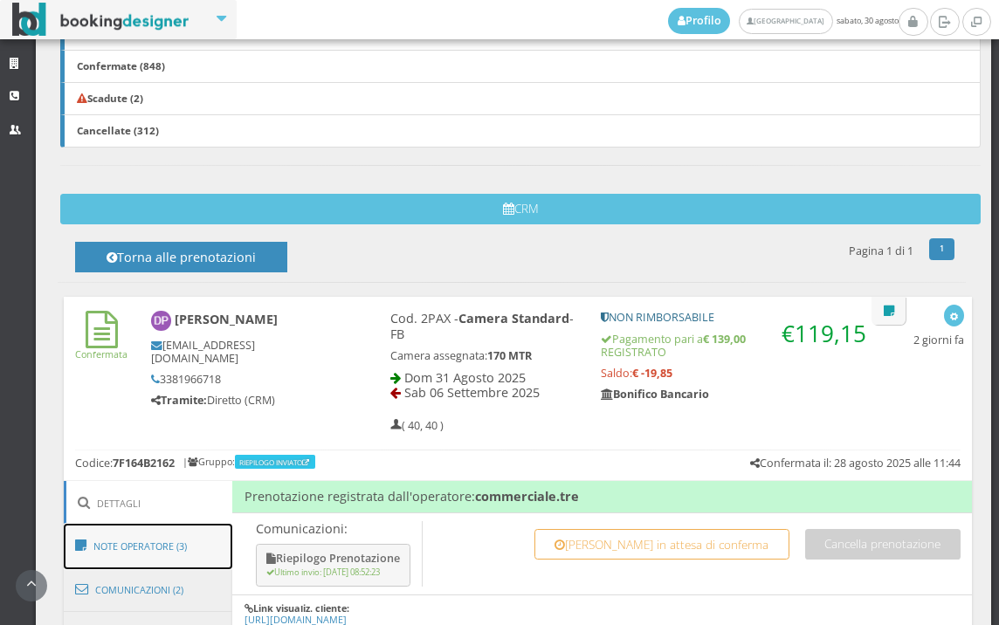
click at [180, 543] on link "Note Operatore (3)" at bounding box center [148, 546] width 169 height 45
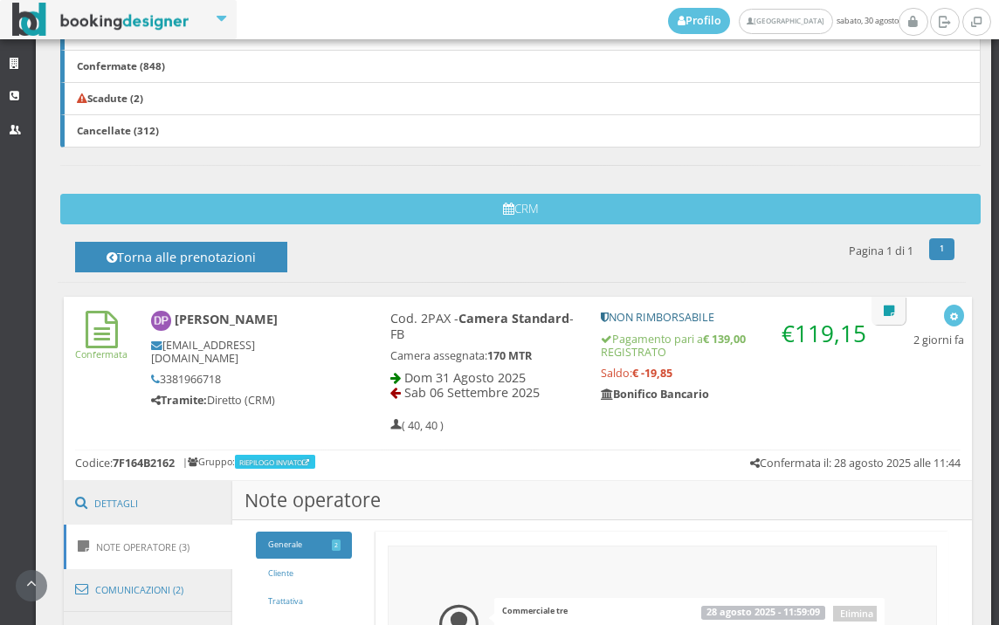
scroll to position [775, 0]
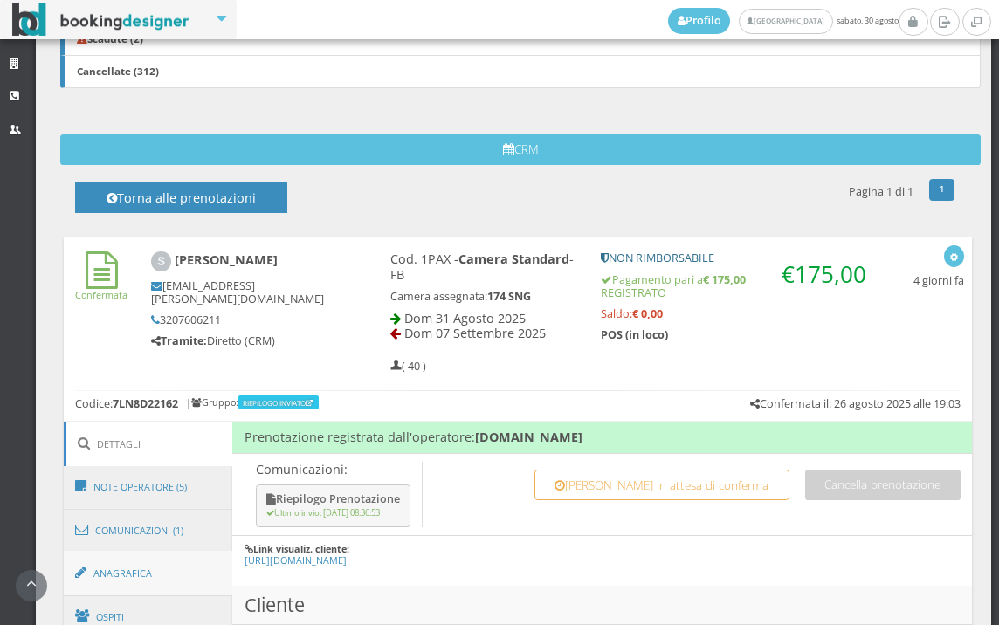
scroll to position [679, 0]
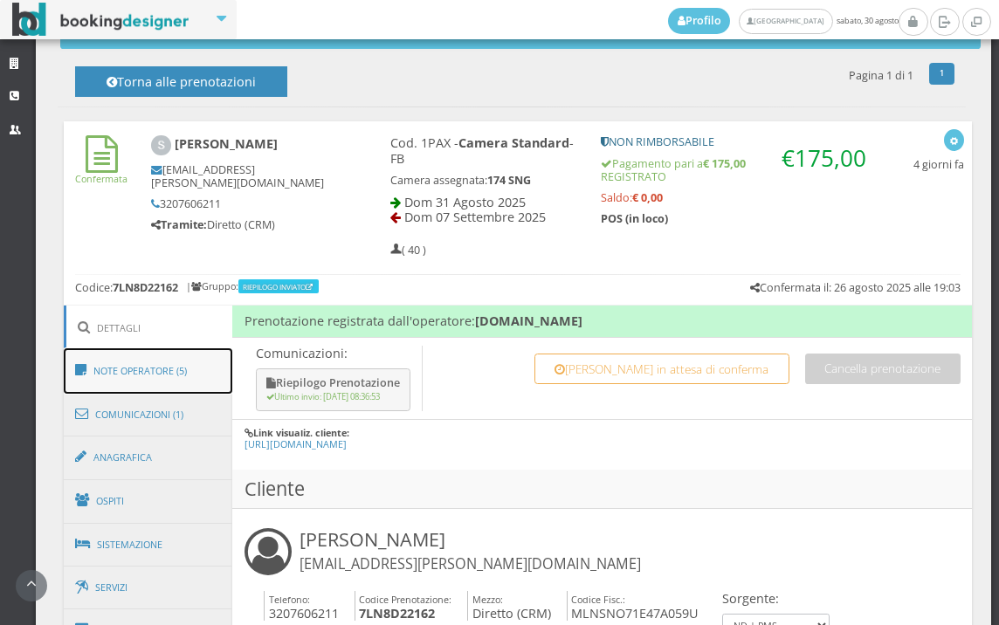
click at [188, 377] on link "Note Operatore (5)" at bounding box center [148, 370] width 169 height 45
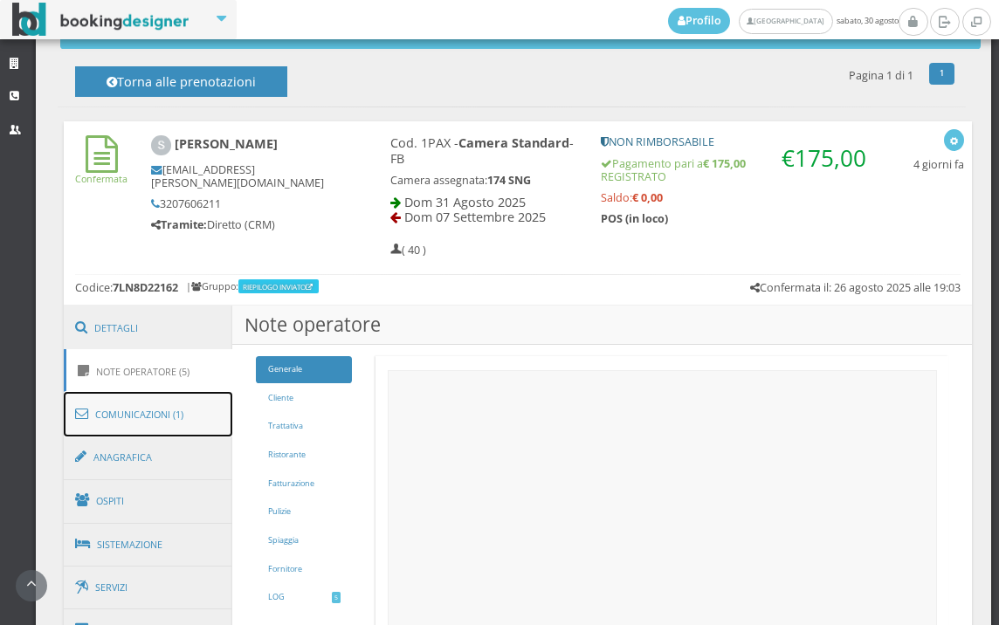
click at [176, 417] on link "Comunicazioni (1)" at bounding box center [148, 414] width 169 height 45
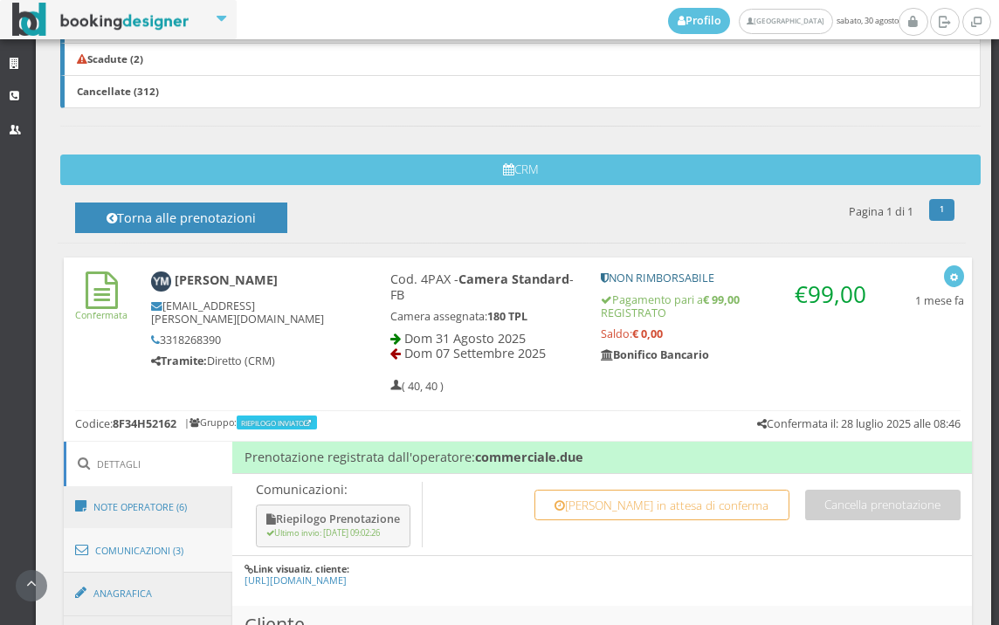
scroll to position [624, 0]
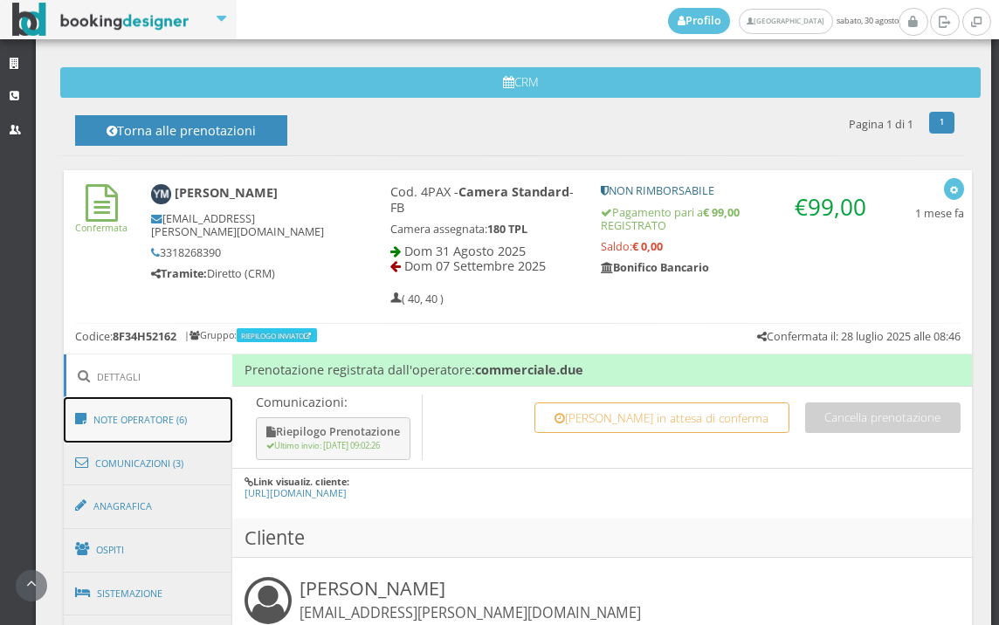
click at [96, 401] on link "Note Operatore (6)" at bounding box center [148, 419] width 169 height 45
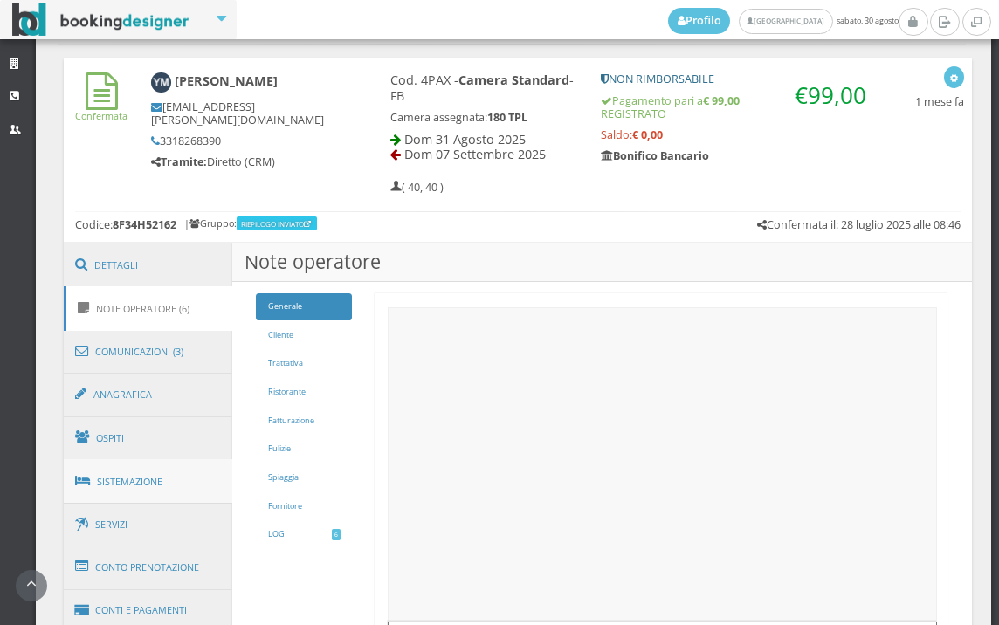
scroll to position [818, 0]
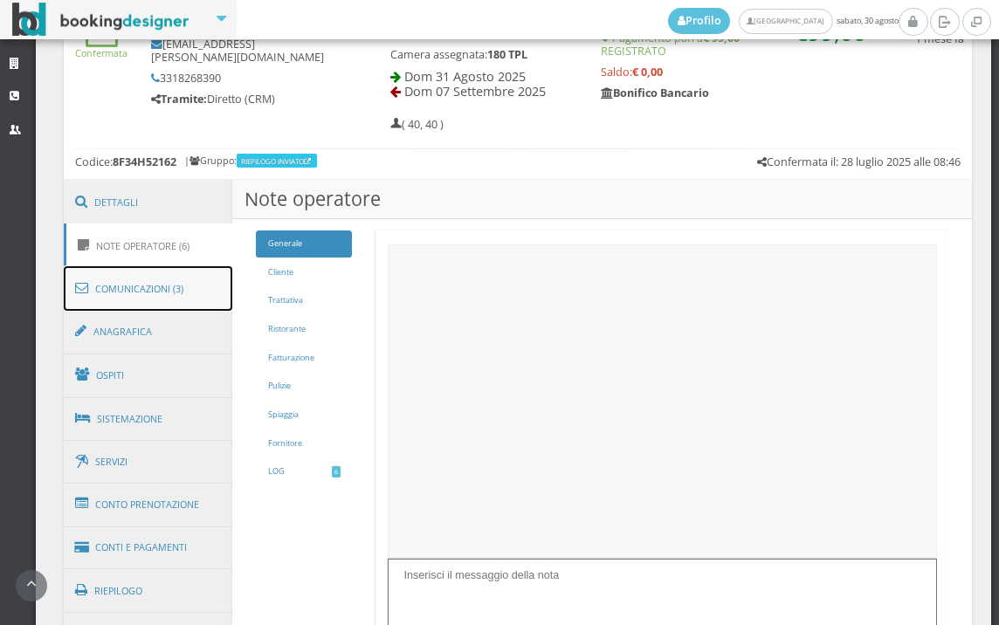
click at [144, 299] on link "Comunicazioni (3)" at bounding box center [148, 288] width 169 height 45
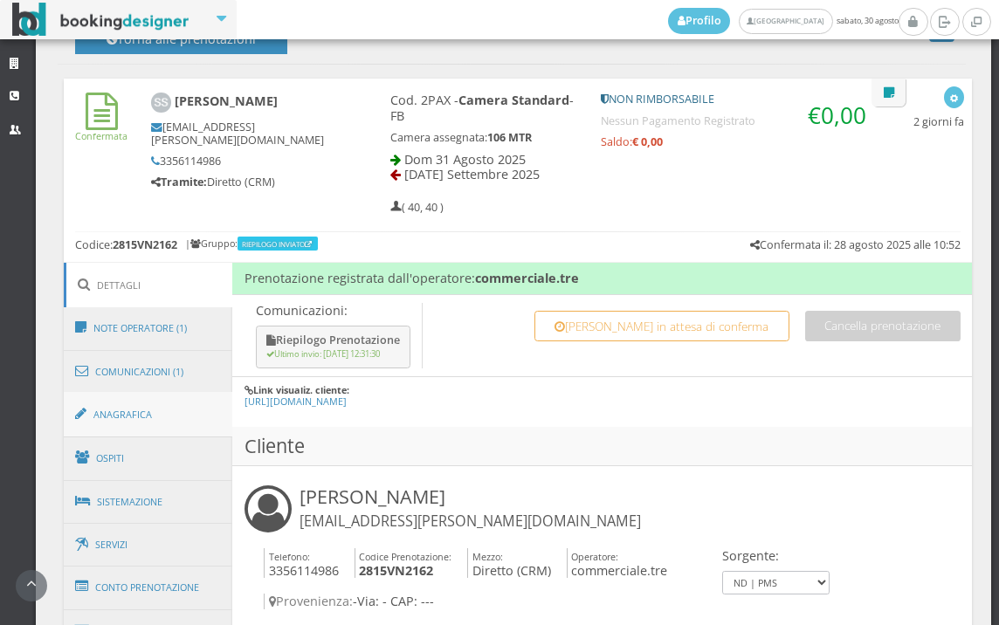
scroll to position [775, 0]
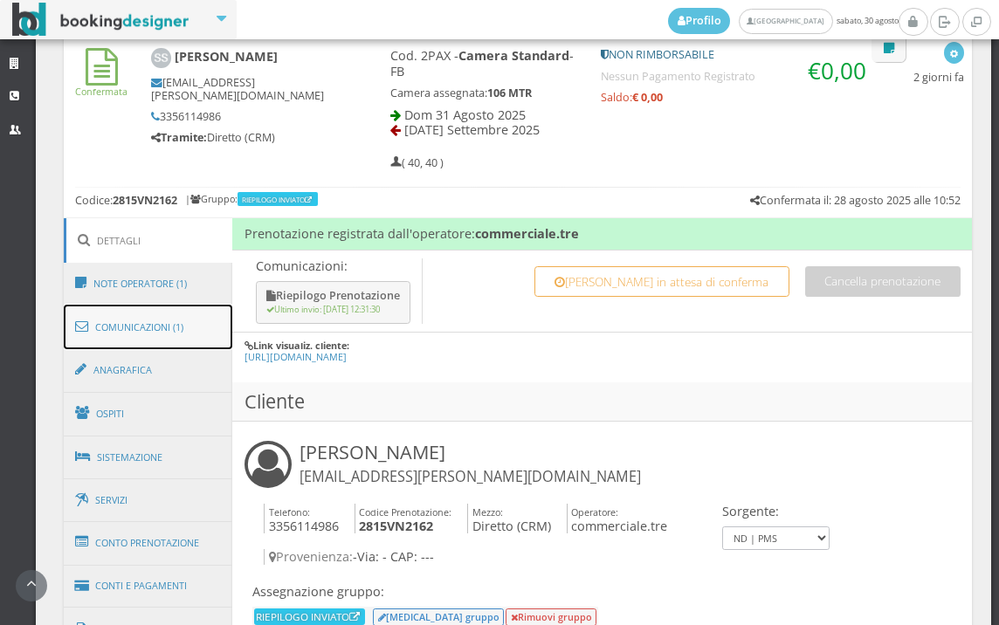
click at [181, 328] on link "Comunicazioni (1)" at bounding box center [148, 327] width 169 height 45
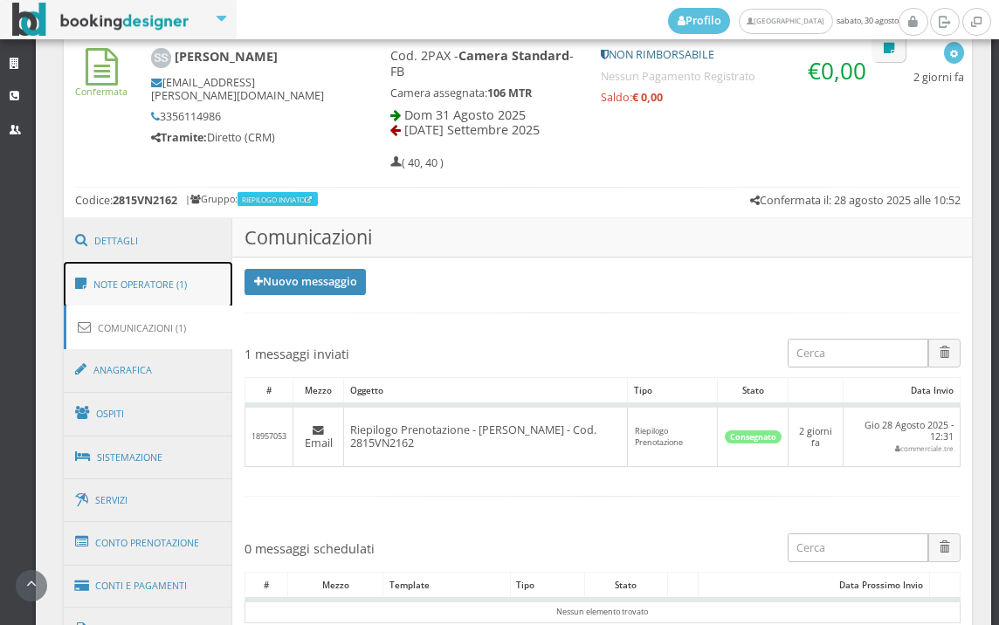
click at [196, 284] on link "Note Operatore (1)" at bounding box center [148, 284] width 169 height 45
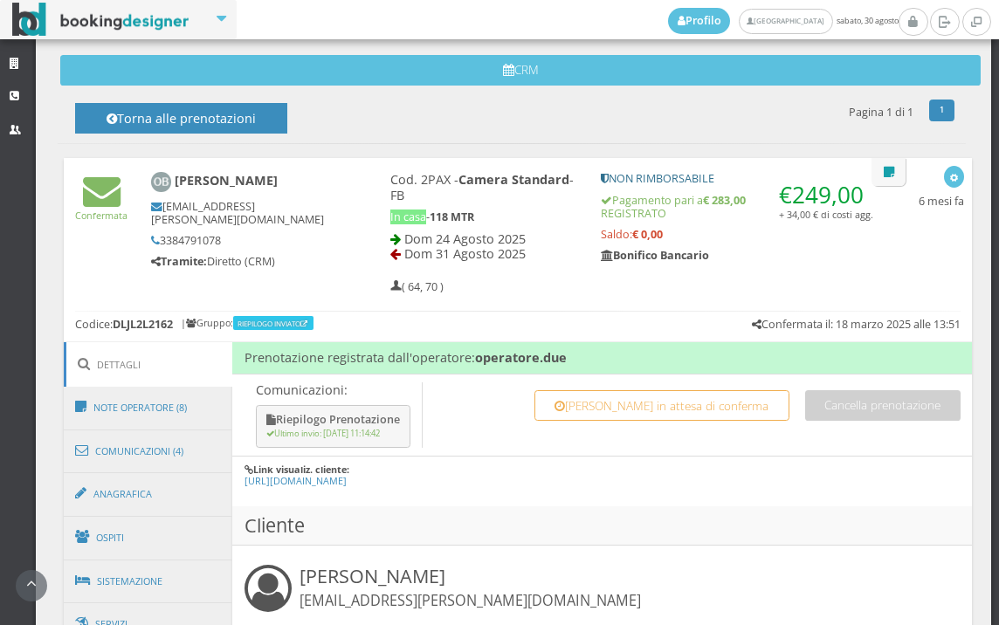
scroll to position [388, 0]
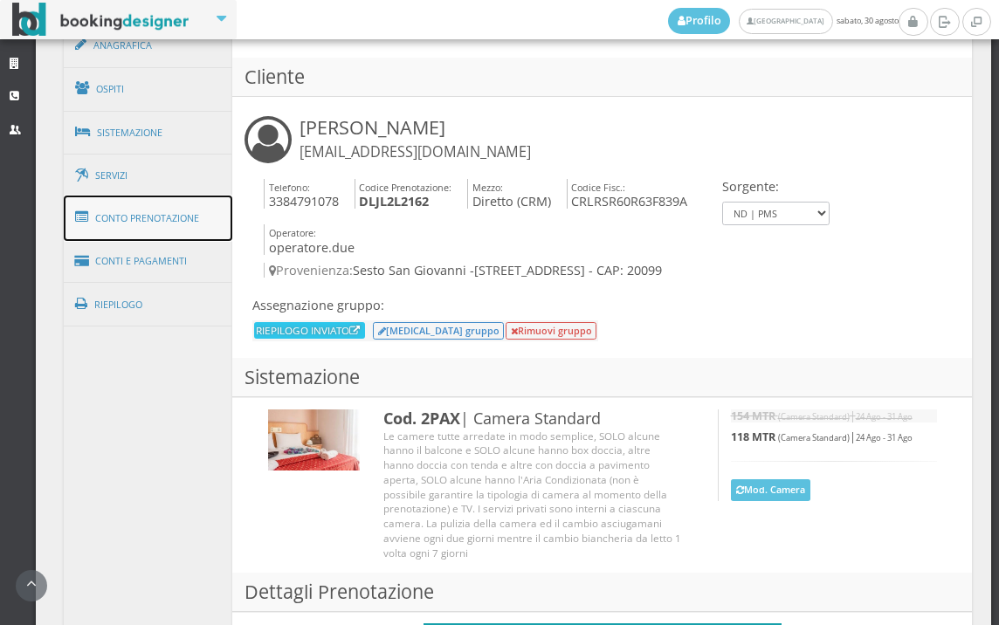
click at [169, 213] on link "Conto Prenotazione" at bounding box center [148, 218] width 169 height 45
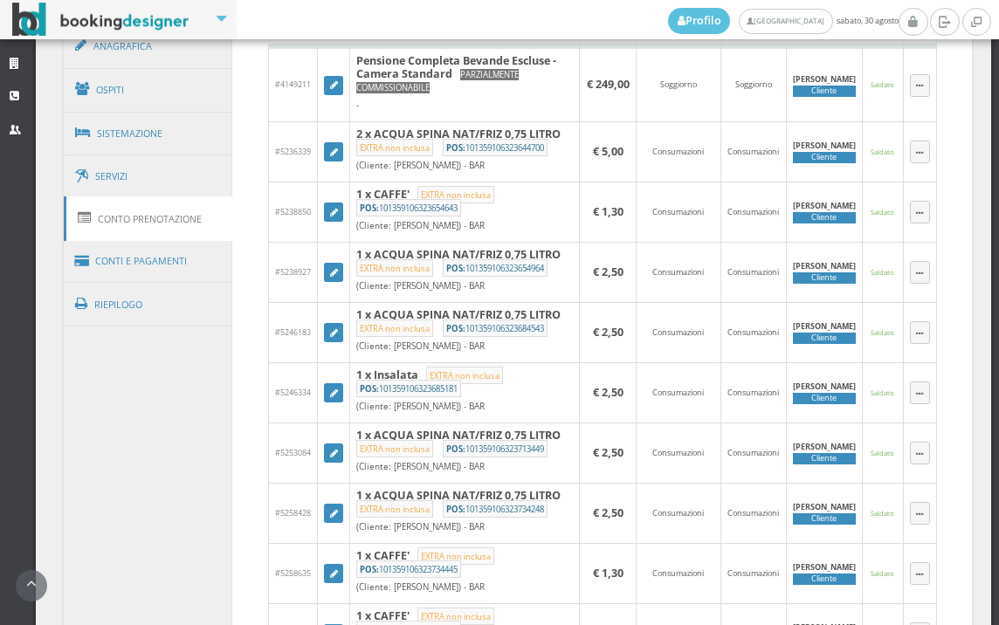
scroll to position [1138, 0]
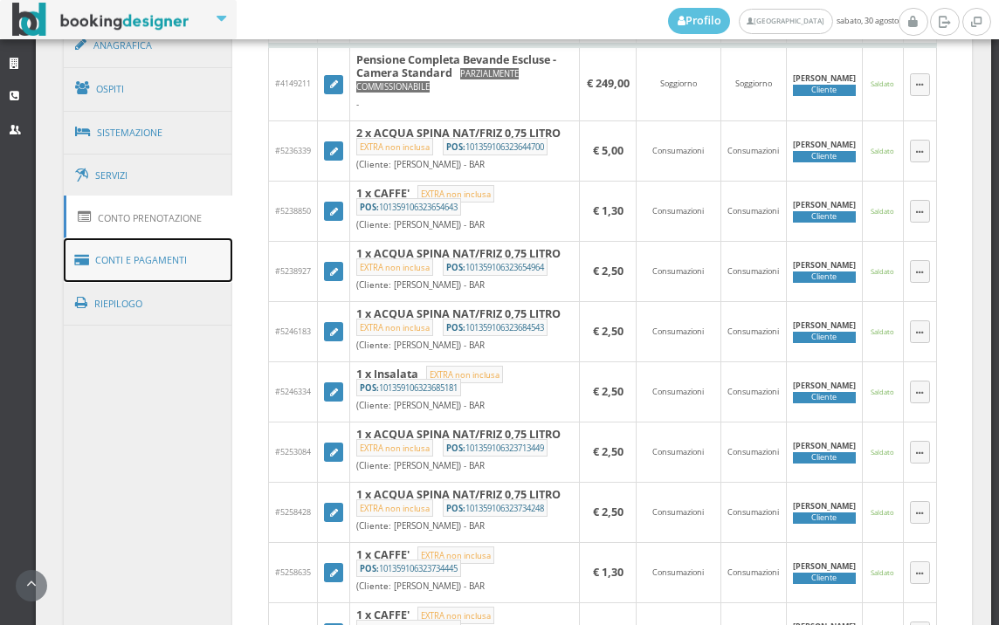
click at [113, 257] on link "Conti e Pagamenti" at bounding box center [148, 260] width 169 height 45
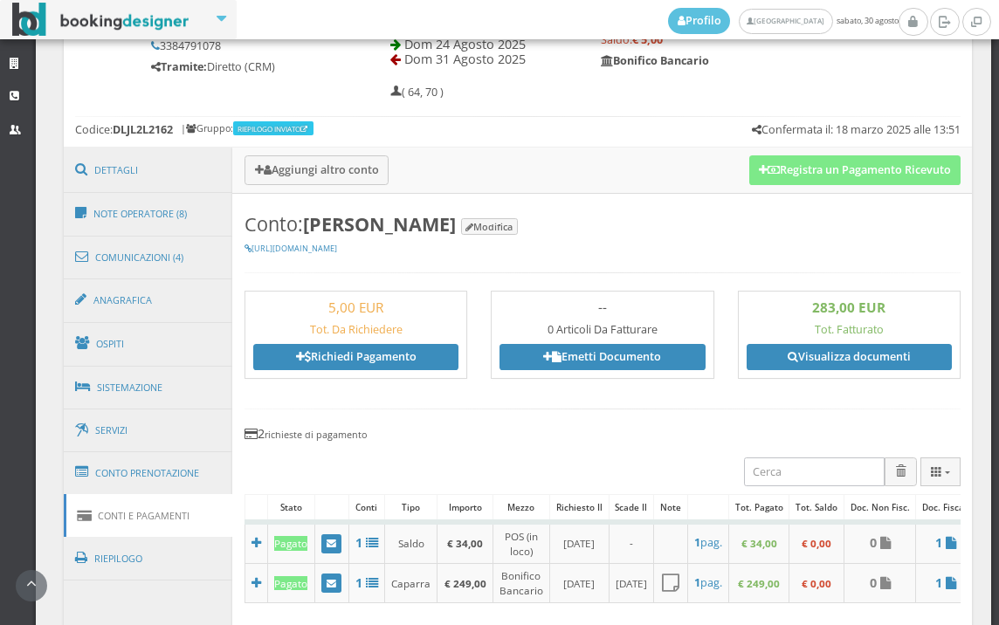
scroll to position [847, 0]
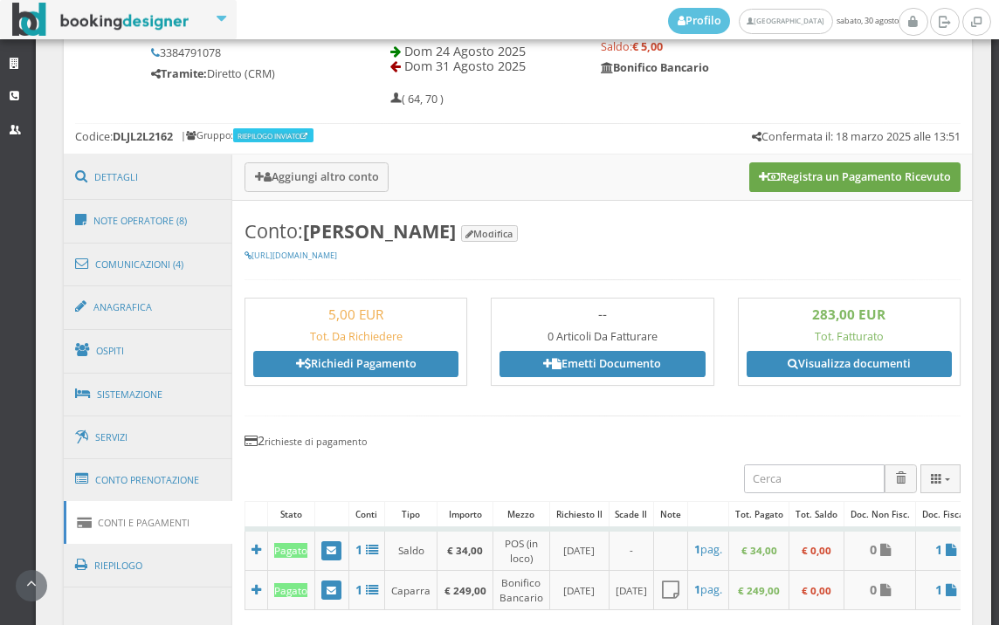
click at [817, 179] on button "Registra un Pagamento Ricevuto" at bounding box center [854, 177] width 211 height 30
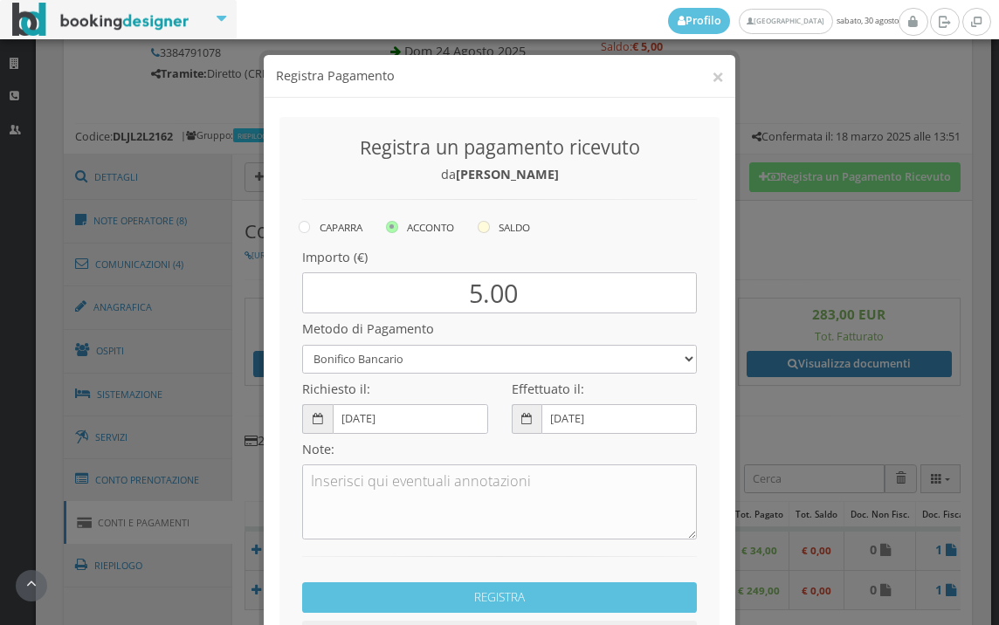
click at [478, 224] on icon at bounding box center [484, 227] width 12 height 12
radio input "true"
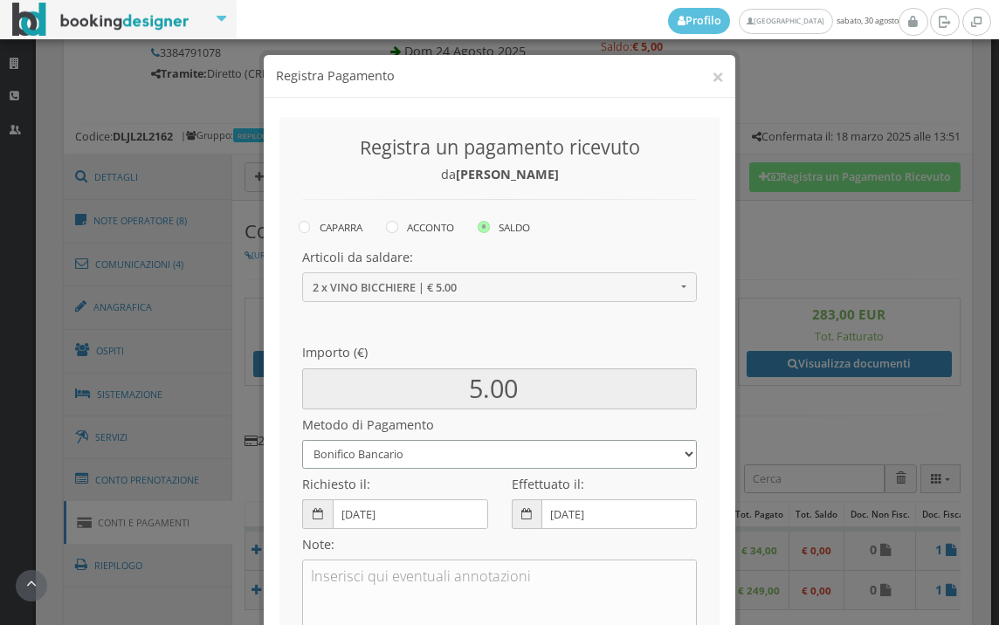
click at [355, 457] on select "Bonifico Bancario BONIFICO SUM UP Contanti Assegno Bancario Assegno Circolare V…" at bounding box center [499, 454] width 395 height 29
select select
click at [302, 440] on select "Bonifico Bancario BONIFICO SUM UP Contanti Assegno Bancario Assegno Circolare V…" at bounding box center [499, 454] width 395 height 29
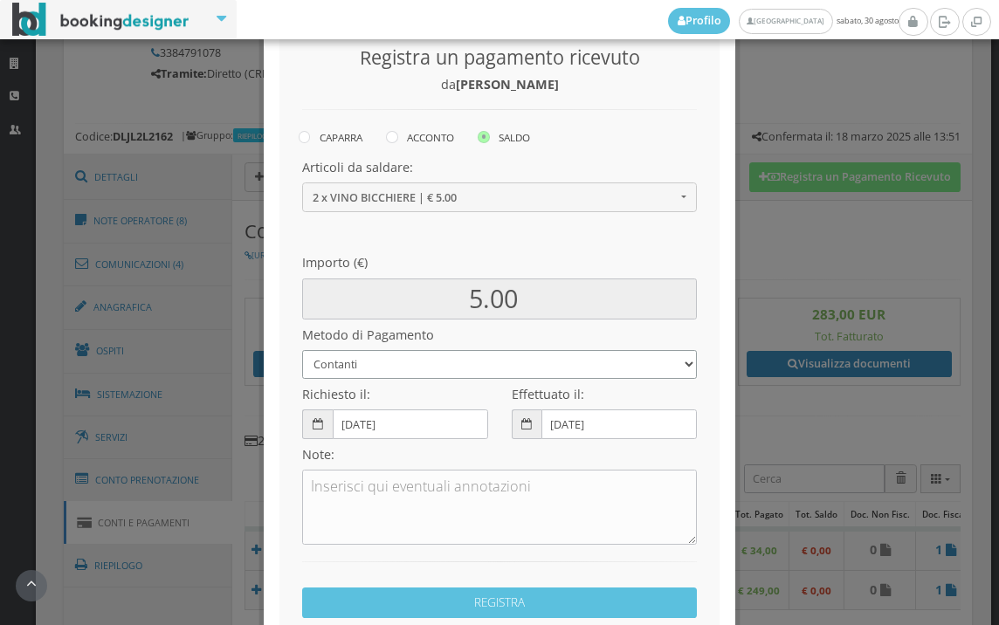
scroll to position [238, 0]
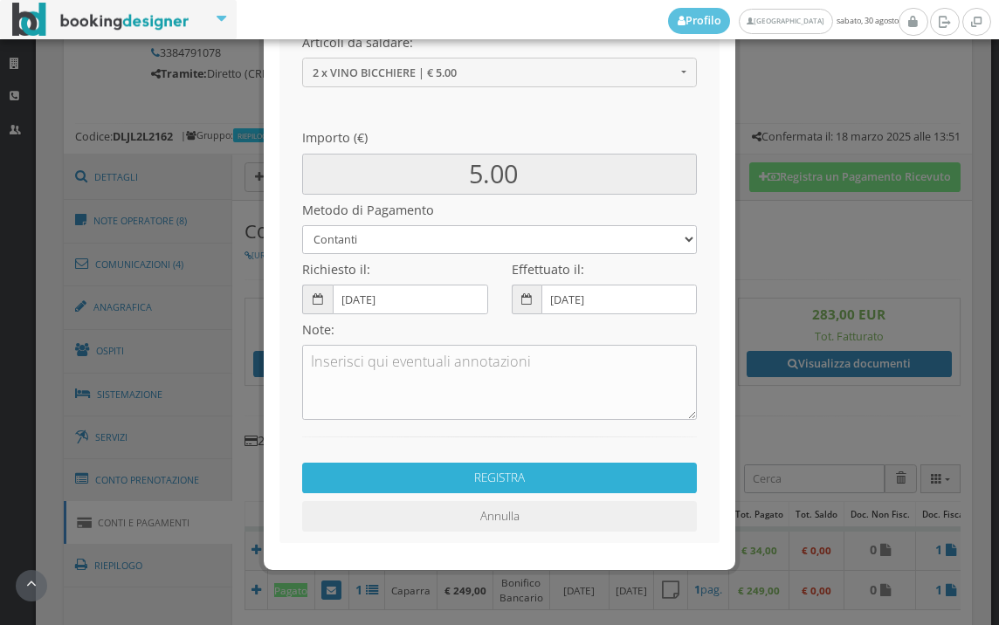
click at [466, 472] on button "REGISTRA" at bounding box center [499, 478] width 395 height 31
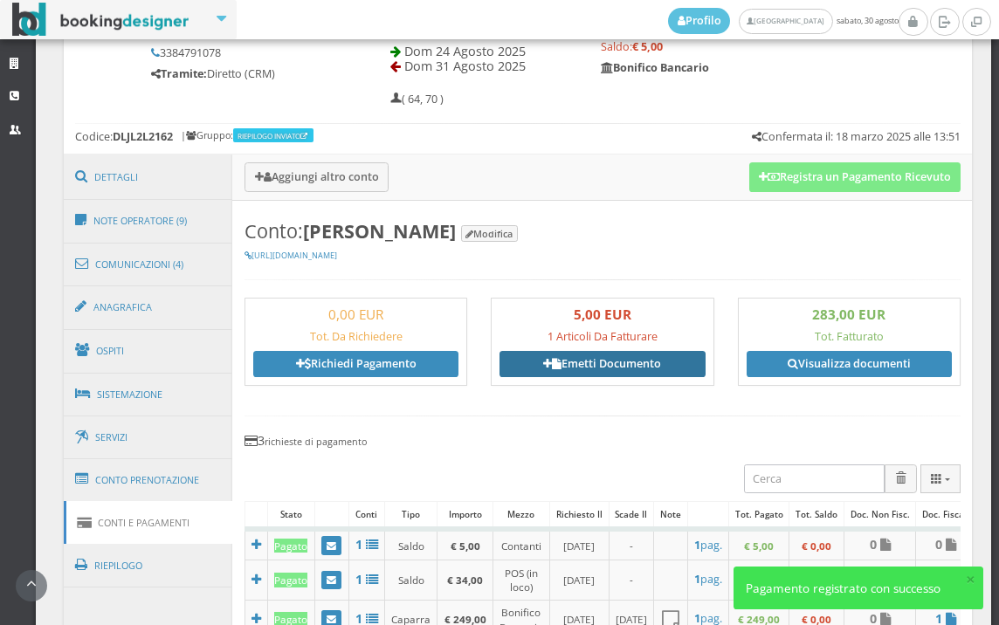
click at [597, 353] on link "Emetti Documento" at bounding box center [601, 364] width 205 height 26
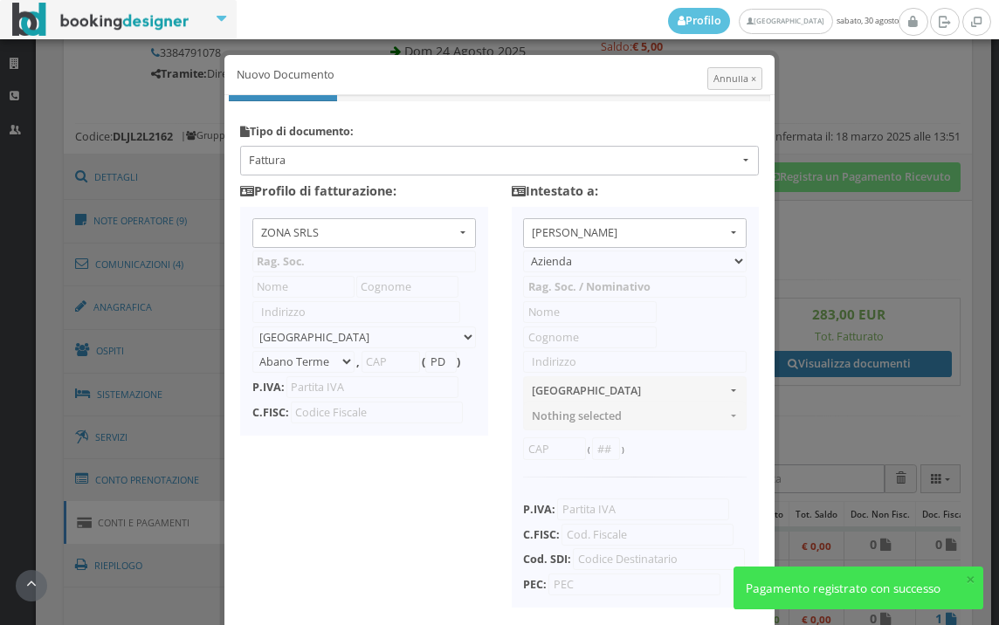
type input "ZONA SRLS"
type input "[PERSON_NAME] Durante, 8"
select select "Frattamaggiore"
type input "80027"
type input "NA"
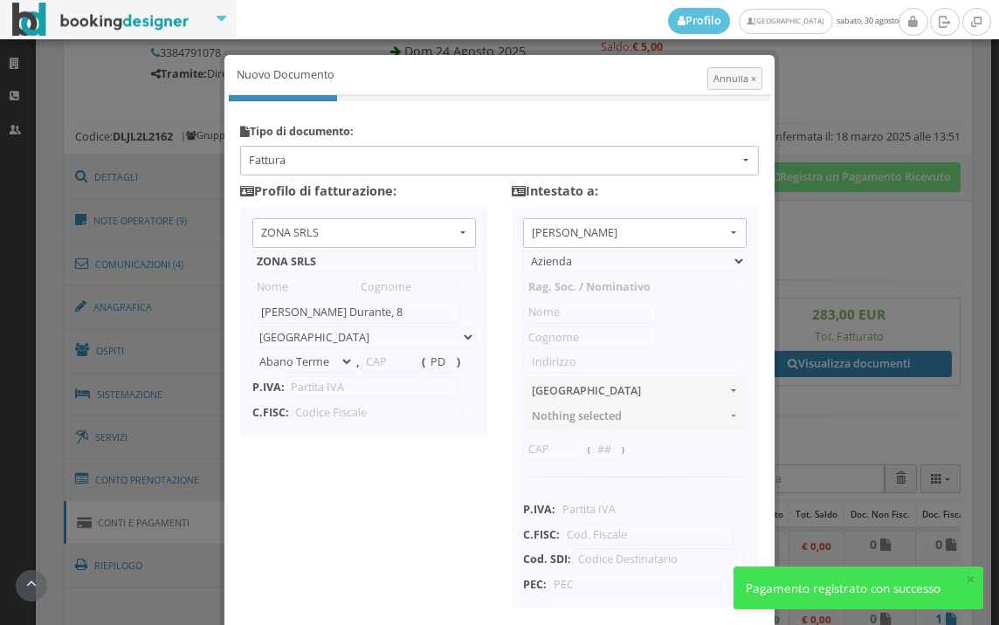
type input "10356321215"
select select "PF"
type input "Rosaria"
type input "Cirillo"
type input "Via Livorno 15"
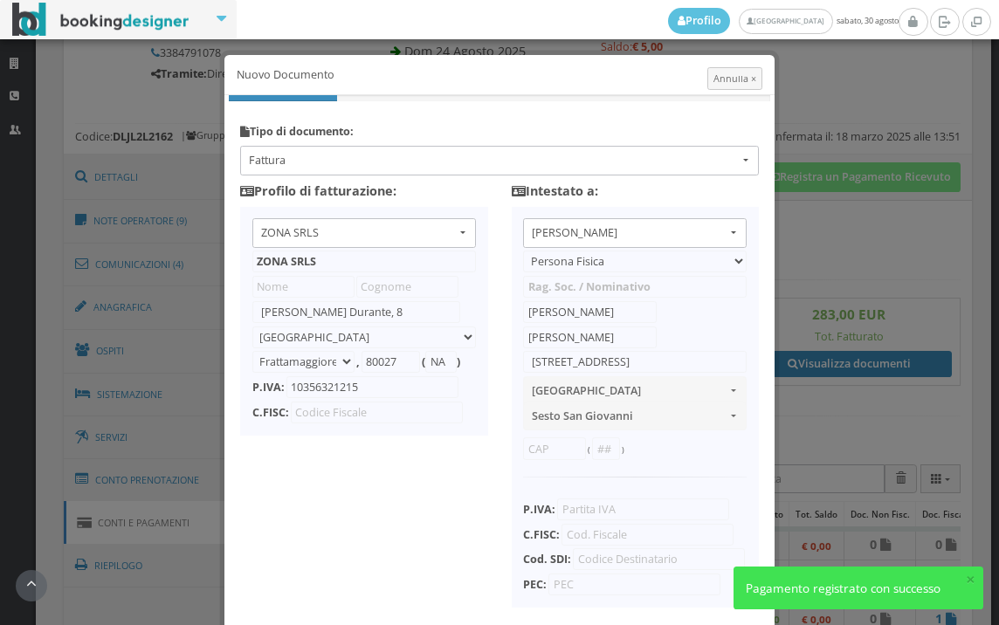
select select "SESTO SAN GIOVANNI"
type input "20099"
type input "MI"
type input "CRLRSR60R63F839A"
type input "0000000"
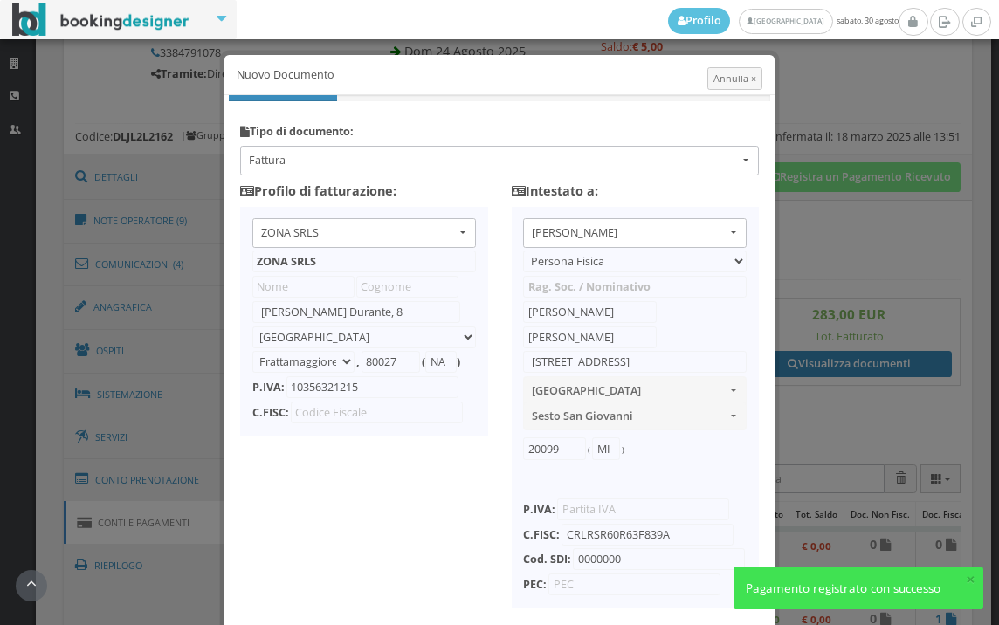
scroll to position [97, 0]
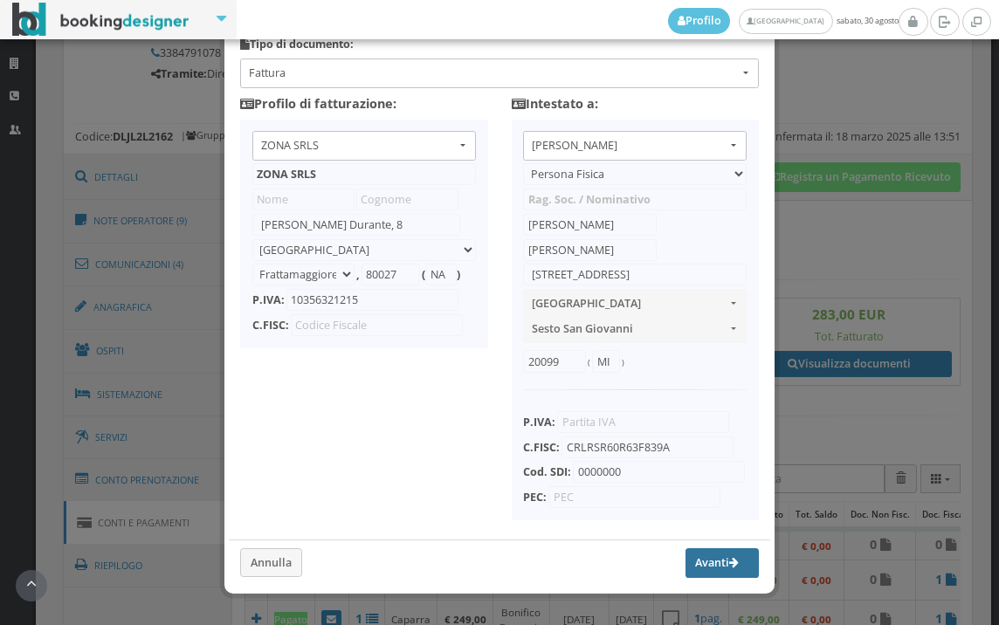
click at [685, 571] on button "Avanti" at bounding box center [721, 563] width 73 height 30
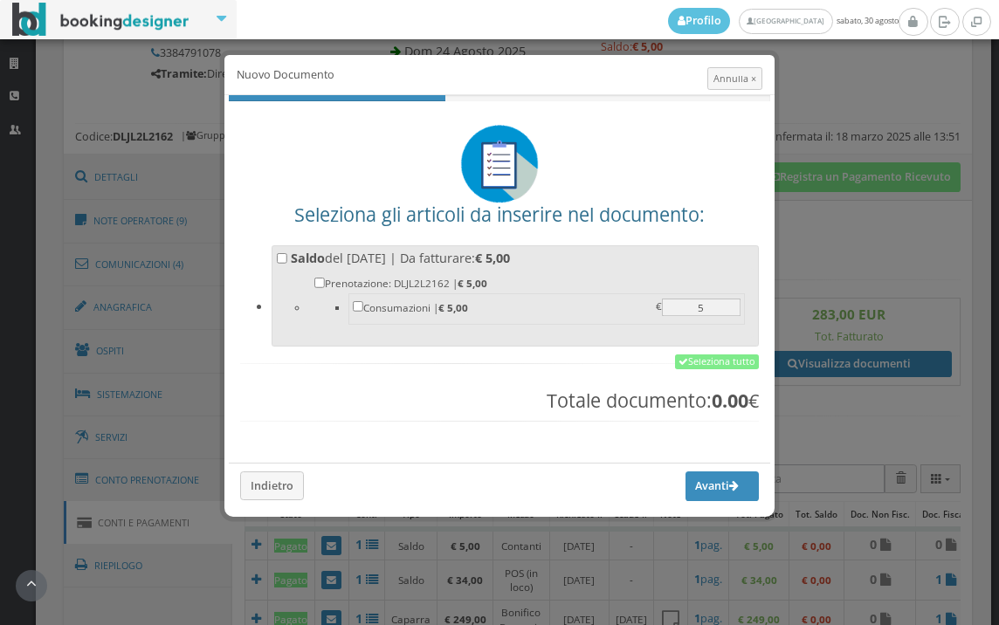
scroll to position [0, 0]
click at [706, 366] on link "Seleziona tutto" at bounding box center [717, 363] width 84 height 16
checkbox input "true"
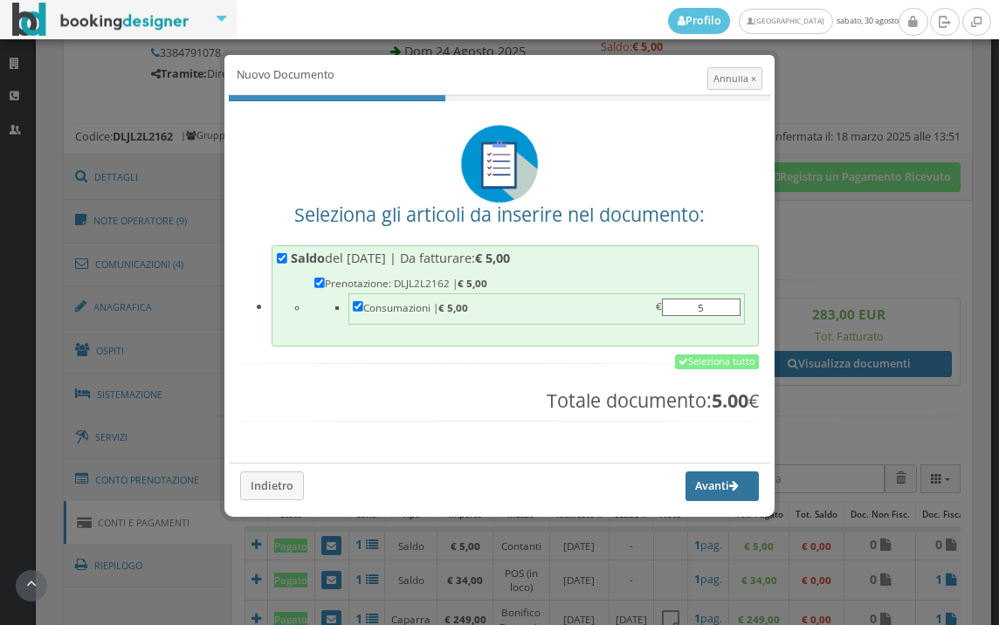
click at [703, 492] on button "Avanti" at bounding box center [721, 487] width 73 height 30
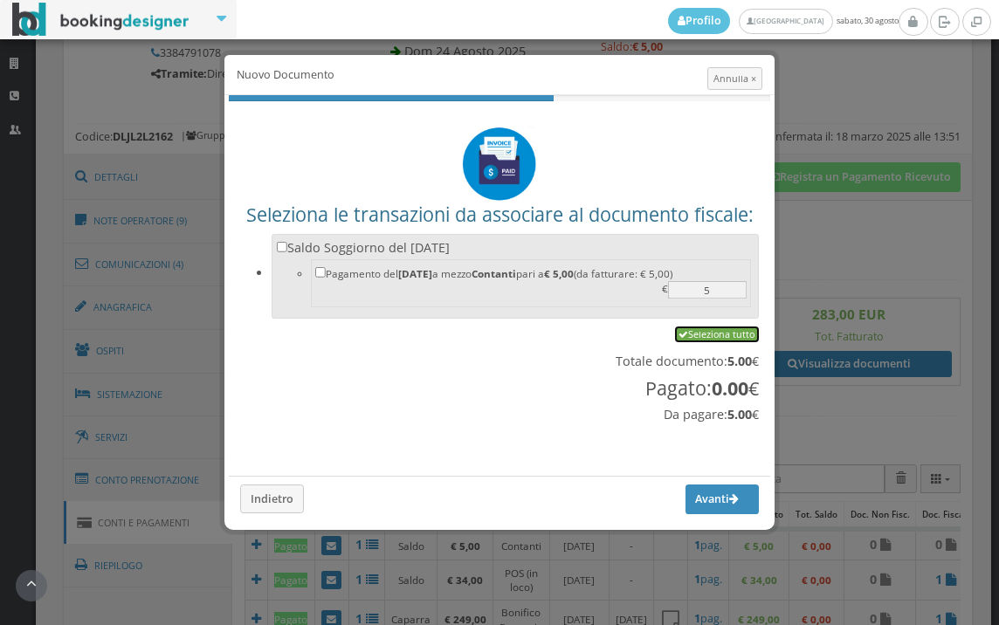
click at [706, 338] on link "Seleziona tutto" at bounding box center [717, 335] width 84 height 16
checkbox input "true"
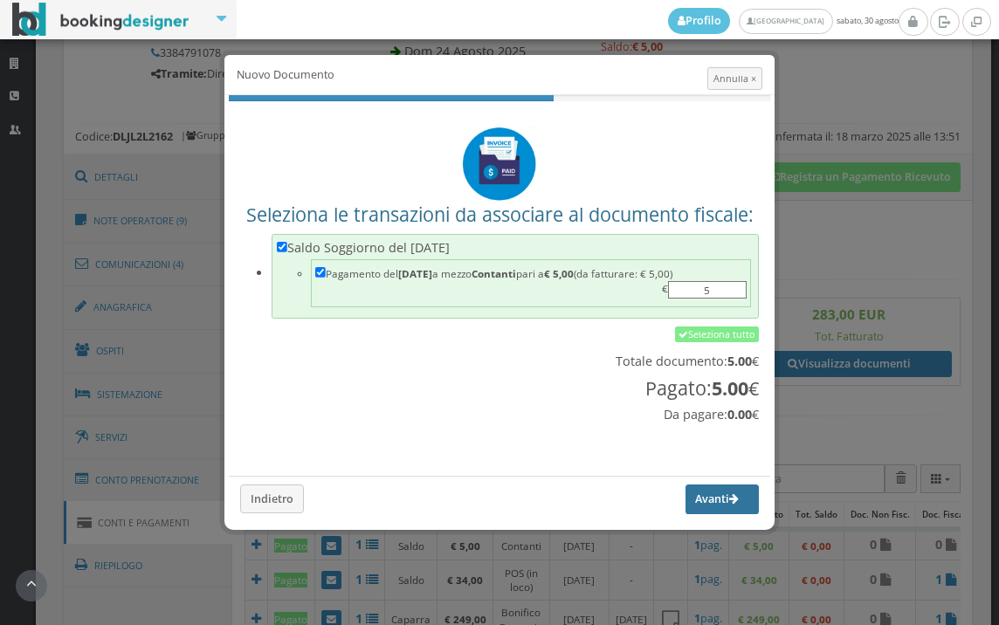
click at [690, 508] on button "Avanti" at bounding box center [721, 500] width 73 height 30
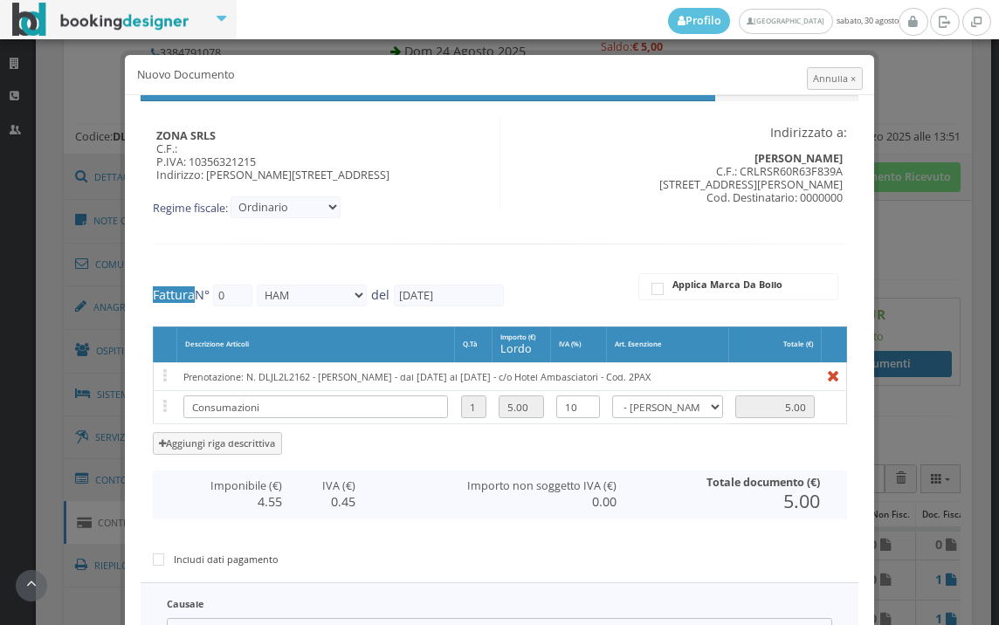
click at [758, 534] on div "Descrizione Articoli Q.tà Importo (€) lordo IVA (%) Art. Esenzione Totale (€) P…" at bounding box center [500, 449] width 694 height 245
click at [766, 528] on div "Descrizione Articoli Q.tà Importo (€) lordo IVA (%) Art. Esenzione Totale (€) P…" at bounding box center [500, 449] width 694 height 245
type input "560"
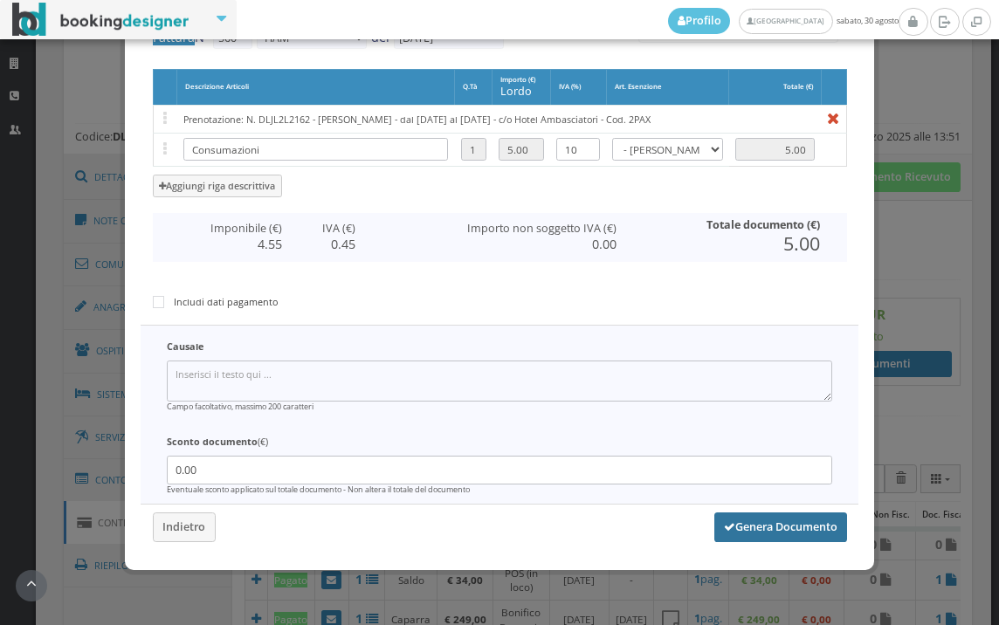
click at [771, 535] on button "Genera Documento" at bounding box center [780, 528] width 133 height 30
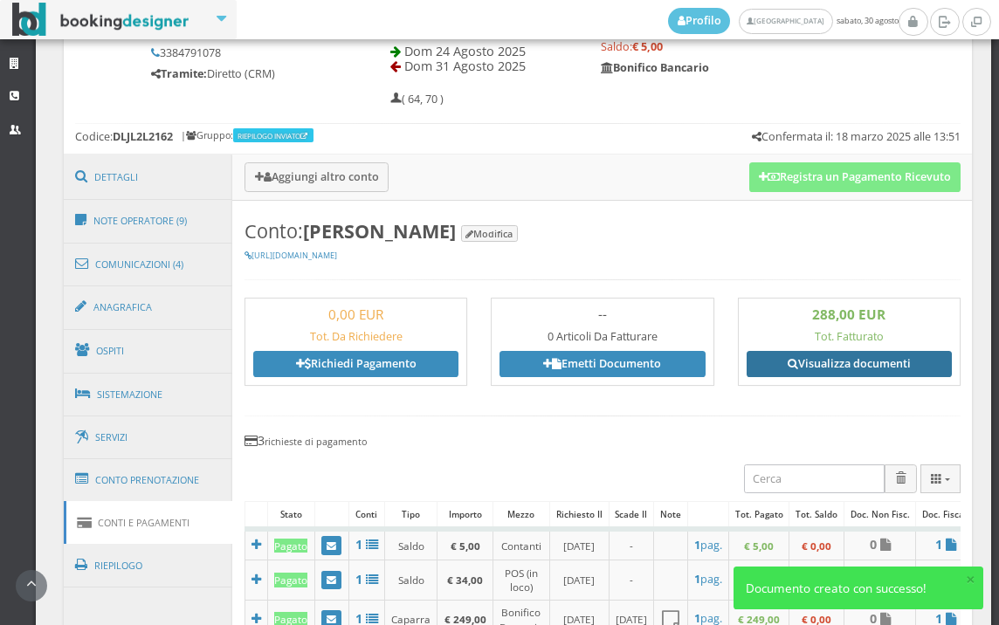
click at [828, 368] on link "Visualizza documenti" at bounding box center [849, 364] width 205 height 26
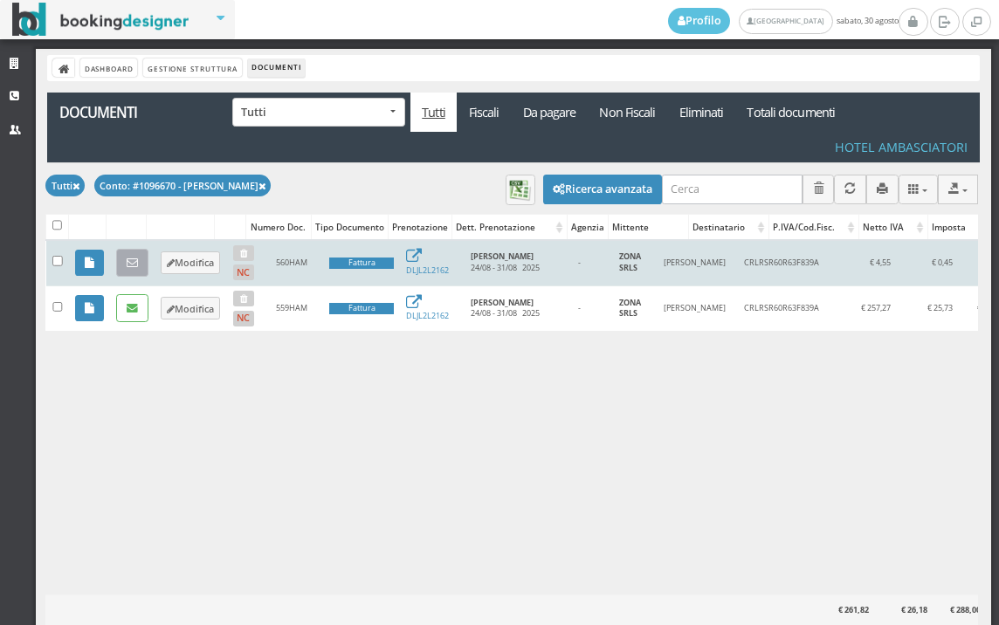
click at [127, 263] on icon at bounding box center [132, 263] width 11 height 11
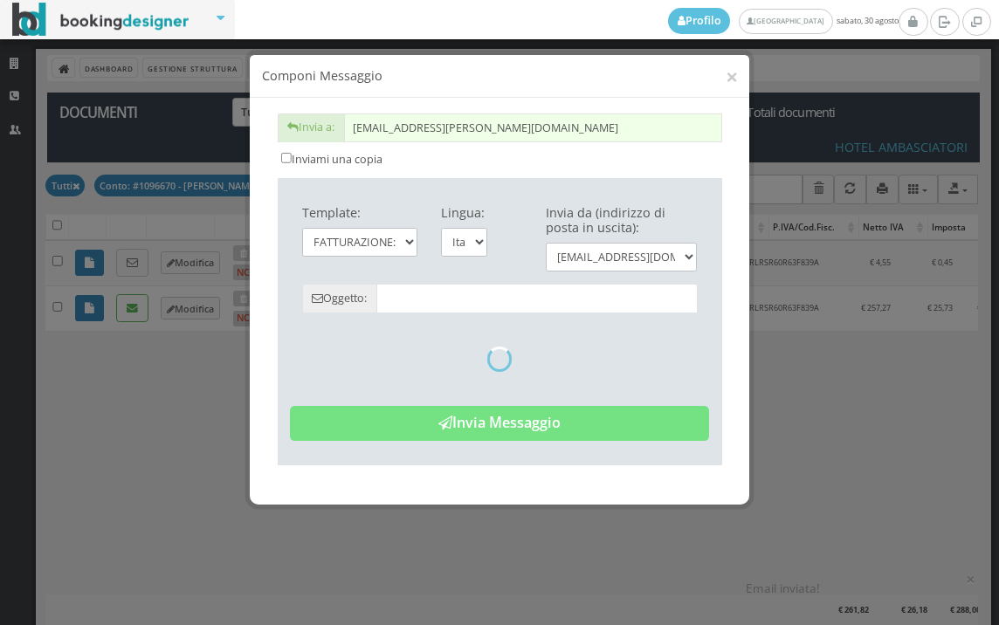
type input "Copia di cortesia: Fattura da ZONA SRLS - n. 560HAM del 30/08/2025"
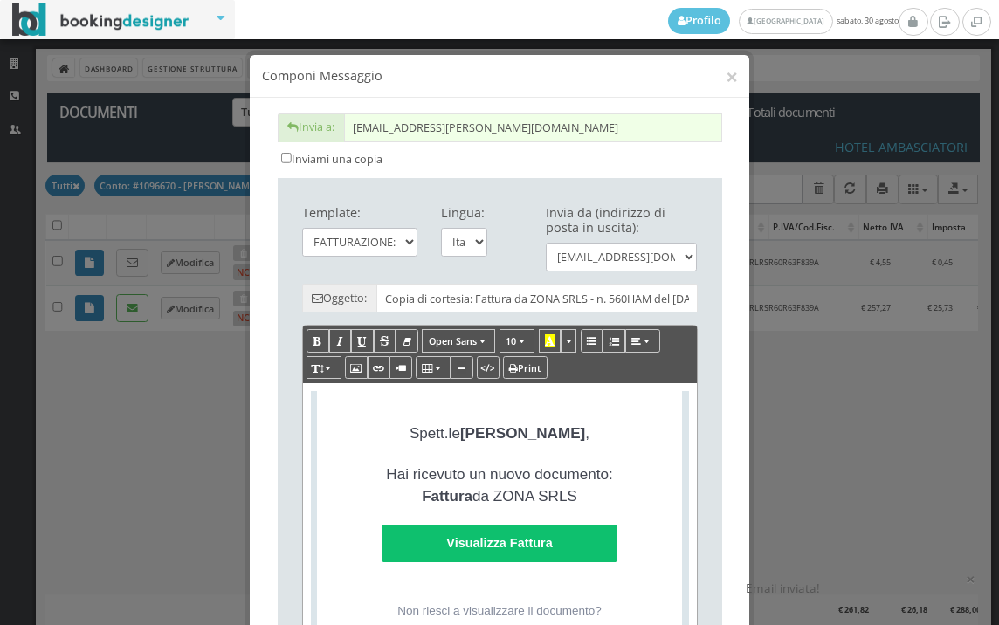
scroll to position [388, 0]
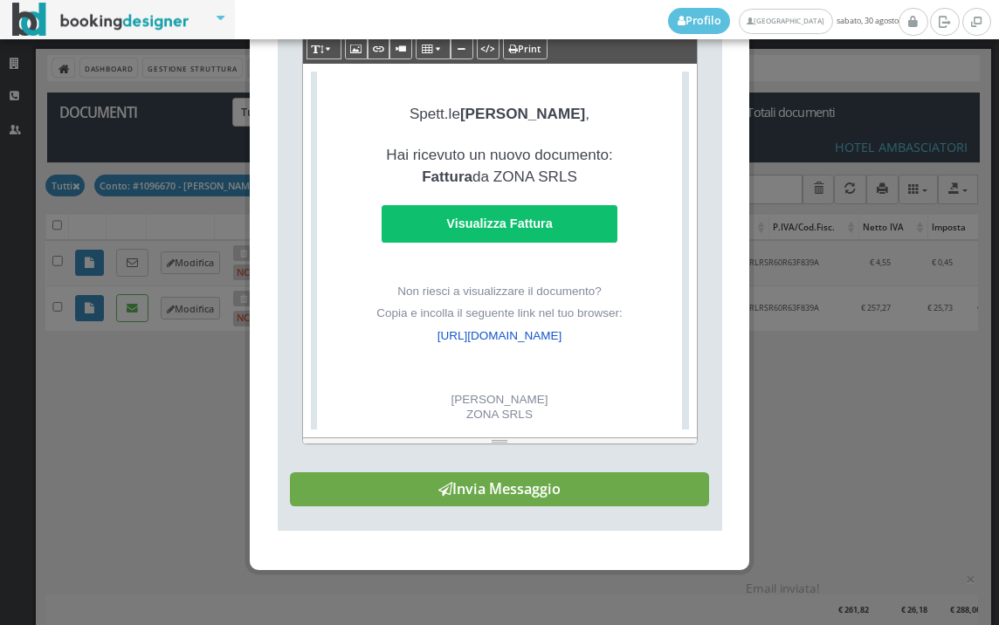
click at [550, 507] on button "Invia Messaggio" at bounding box center [499, 489] width 419 height 35
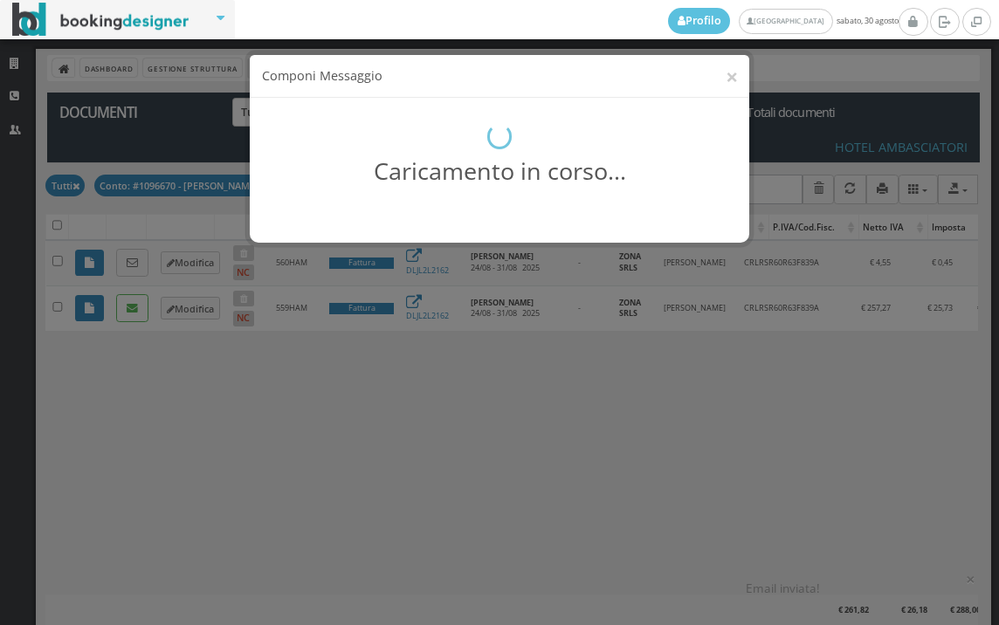
scroll to position [0, 0]
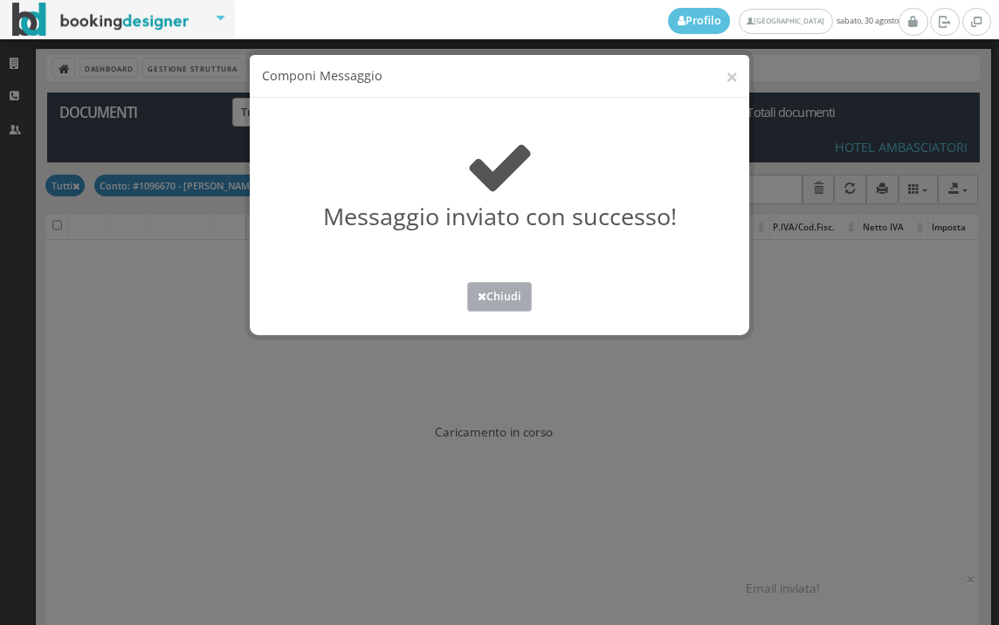
click at [499, 297] on button "Chiudi" at bounding box center [499, 296] width 65 height 29
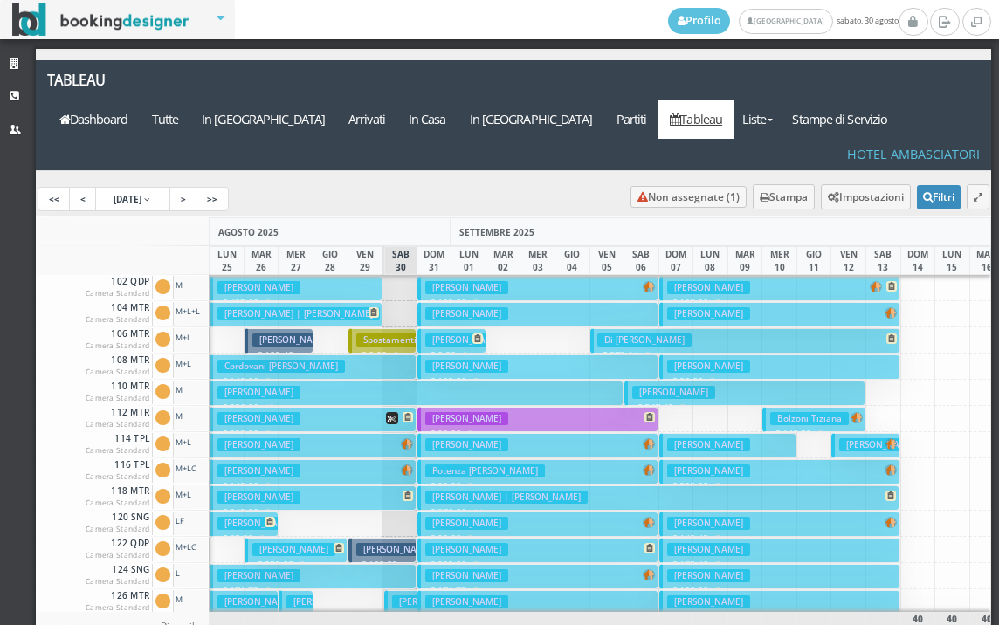
click at [378, 479] on p "€ 149.00 7 notti" at bounding box center [314, 486] width 194 height 14
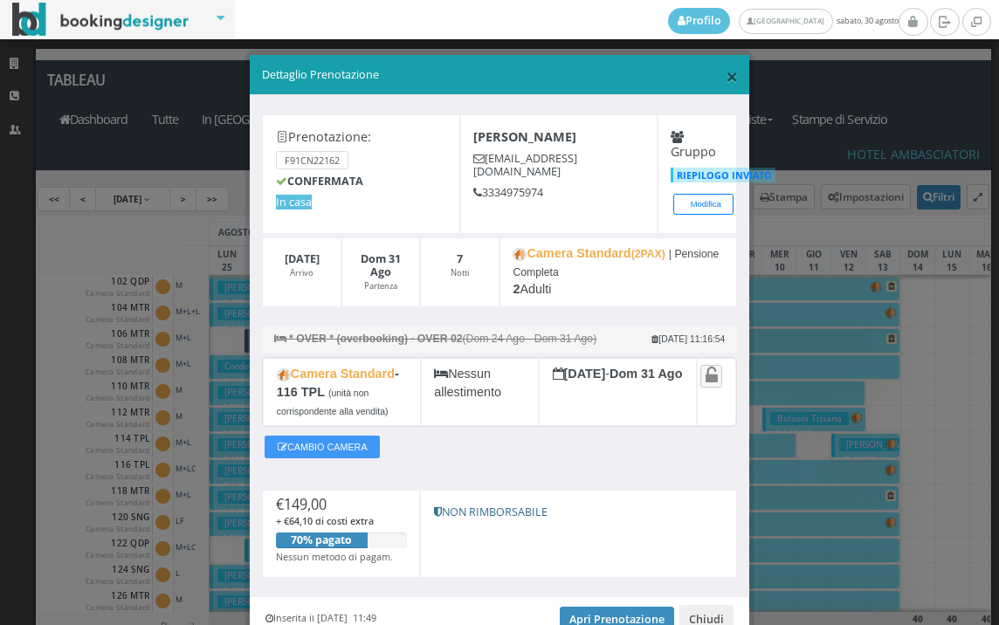
click at [726, 75] on span "×" at bounding box center [732, 76] width 12 height 30
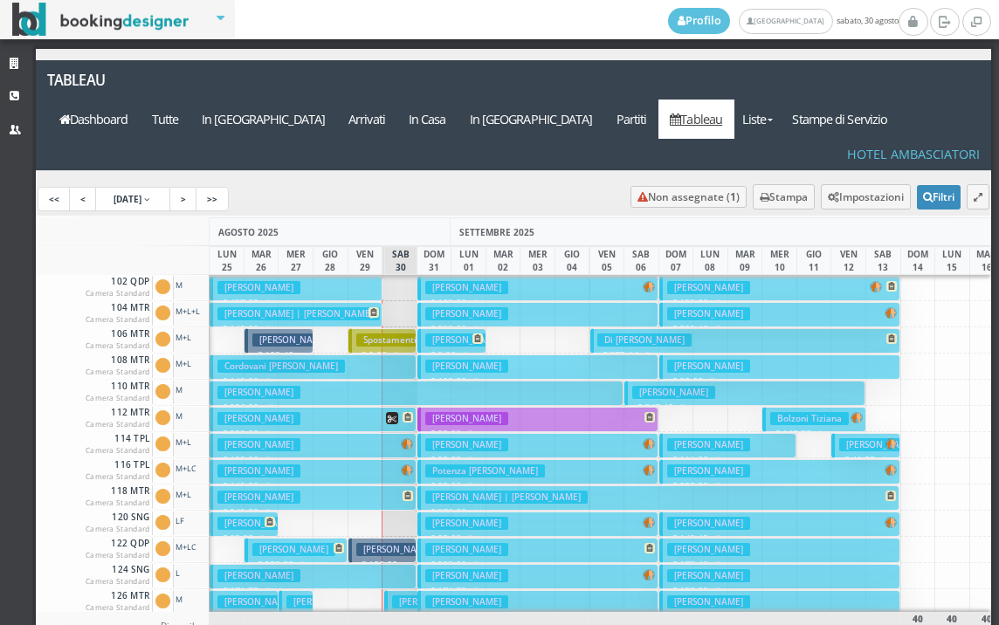
click at [360, 433] on button "Karpel David Doron € 109.00 7 notti 1 Adulto" at bounding box center [313, 445] width 207 height 25
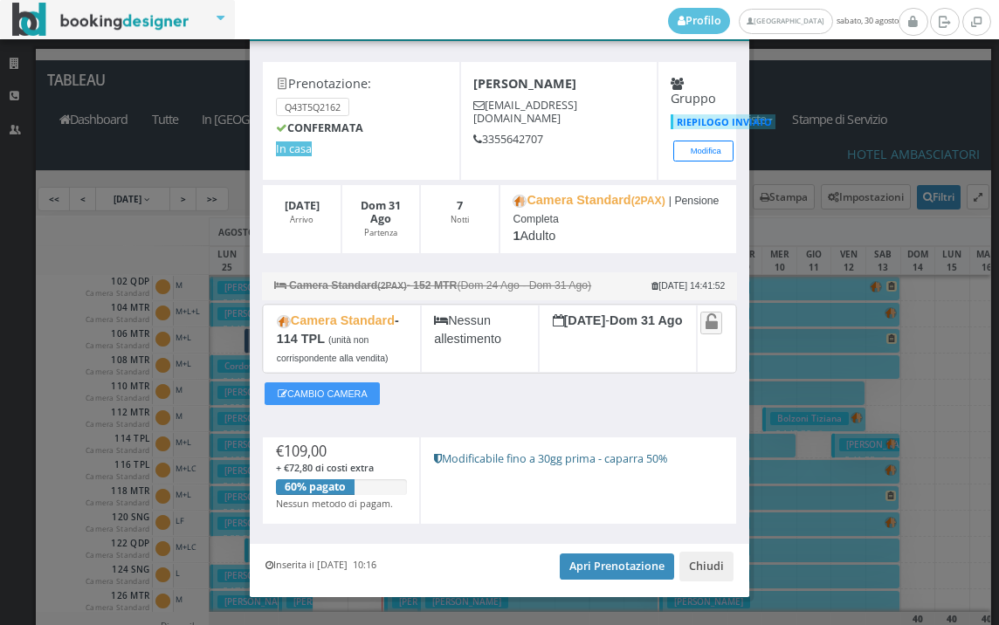
scroll to position [89, 0]
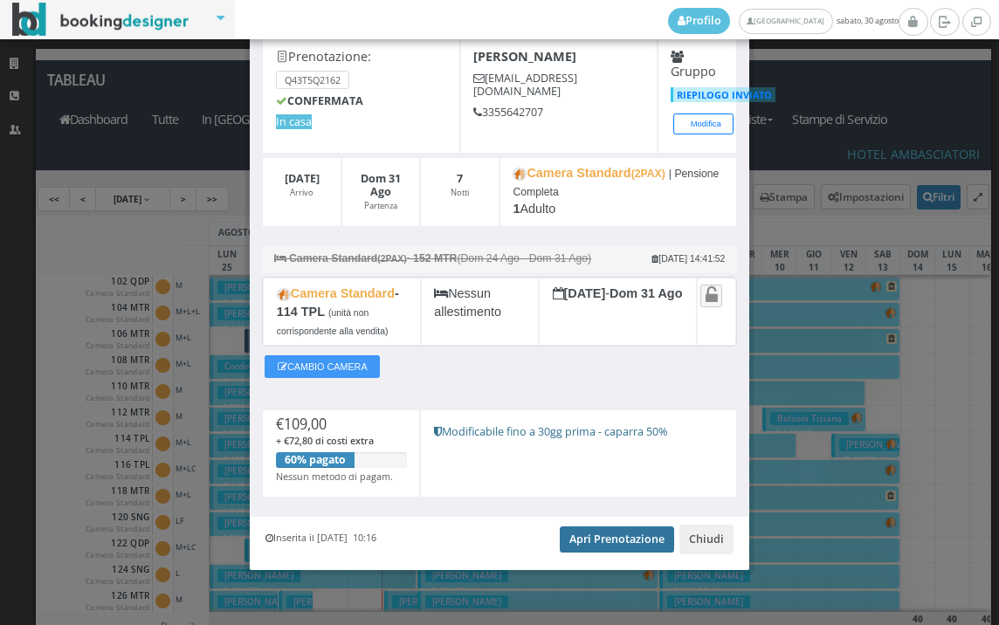
click at [614, 542] on link "Apri Prenotazione" at bounding box center [617, 540] width 114 height 26
click at [609, 535] on link "Apri Prenotazione" at bounding box center [617, 540] width 114 height 26
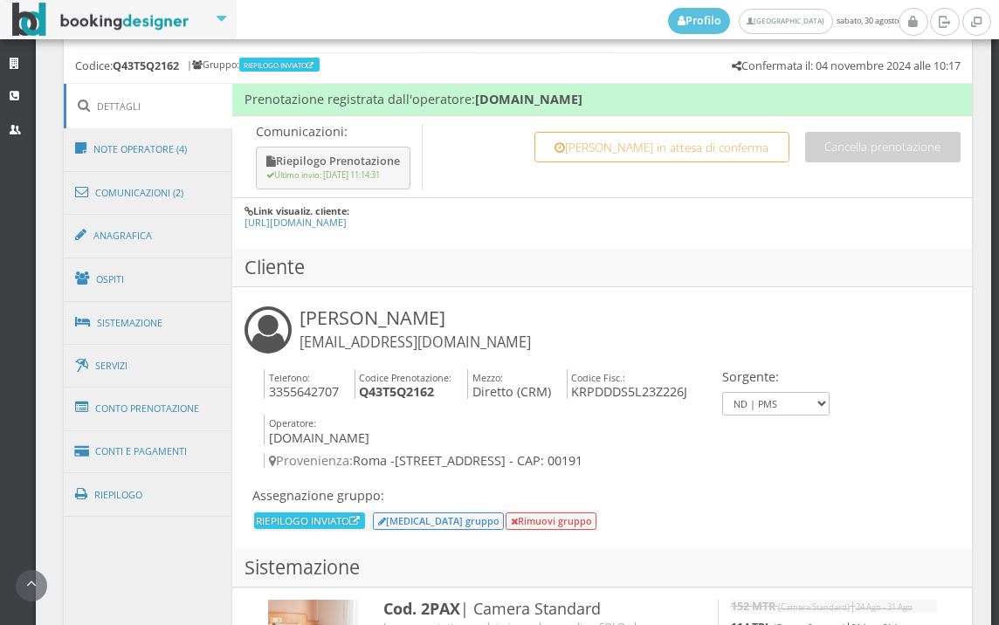
scroll to position [906, 0]
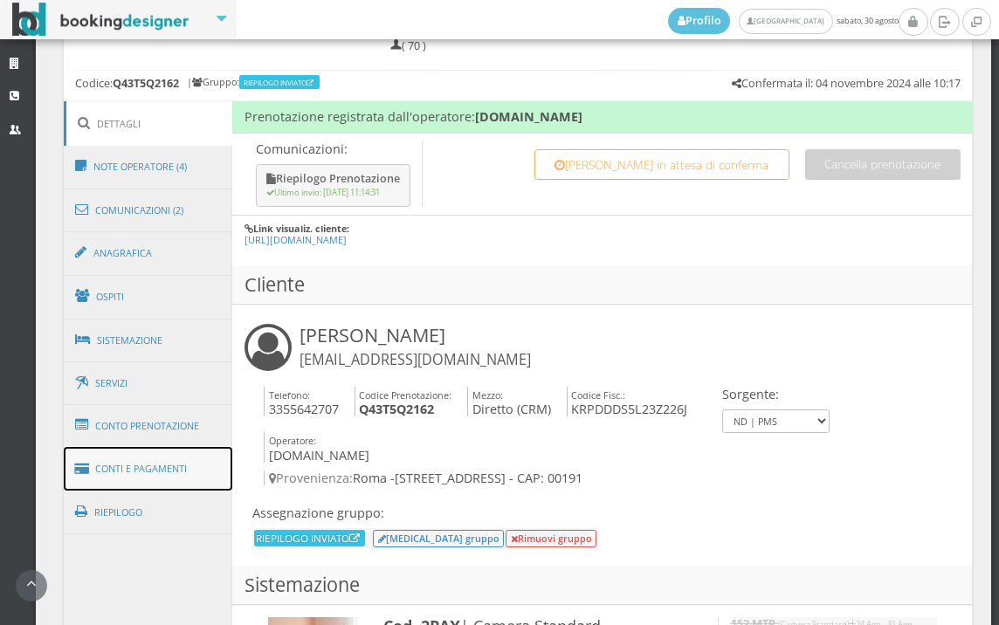
click at [161, 459] on link "Conti e Pagamenti" at bounding box center [148, 469] width 169 height 45
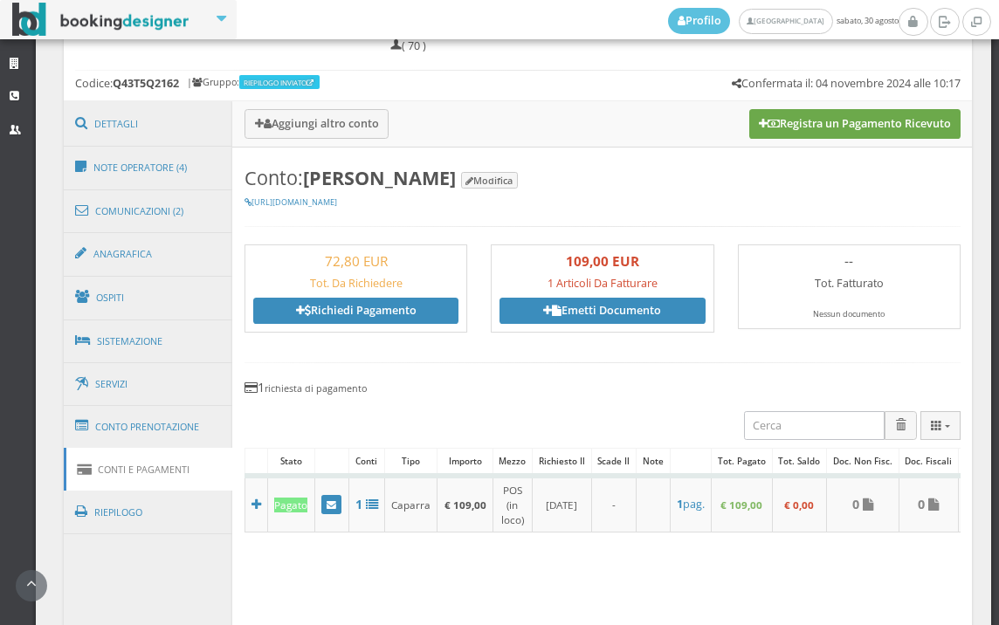
click at [768, 128] on icon at bounding box center [774, 124] width 12 height 11
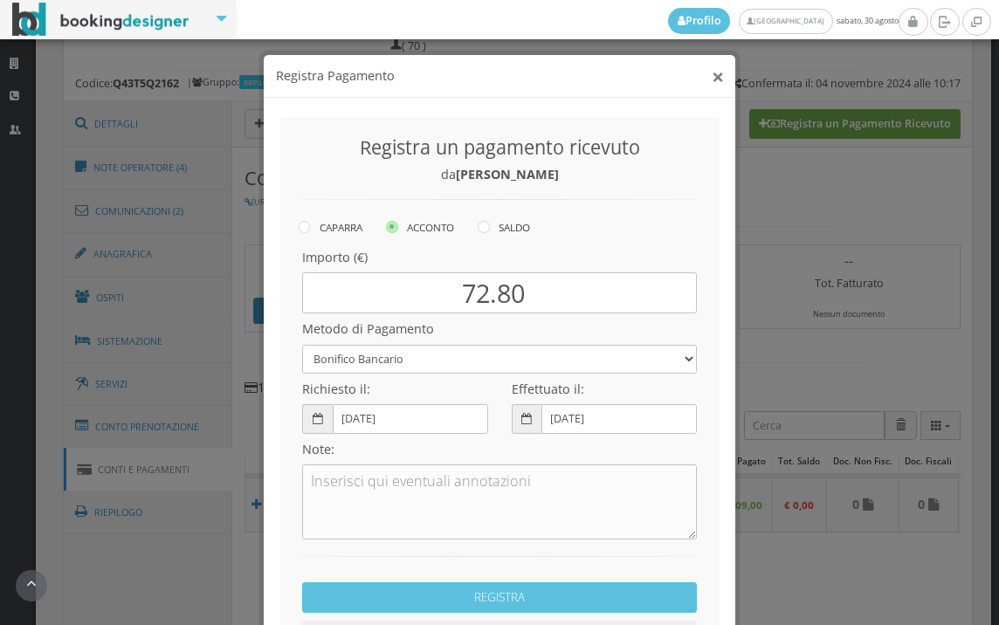
click at [712, 69] on button "×" at bounding box center [718, 76] width 12 height 22
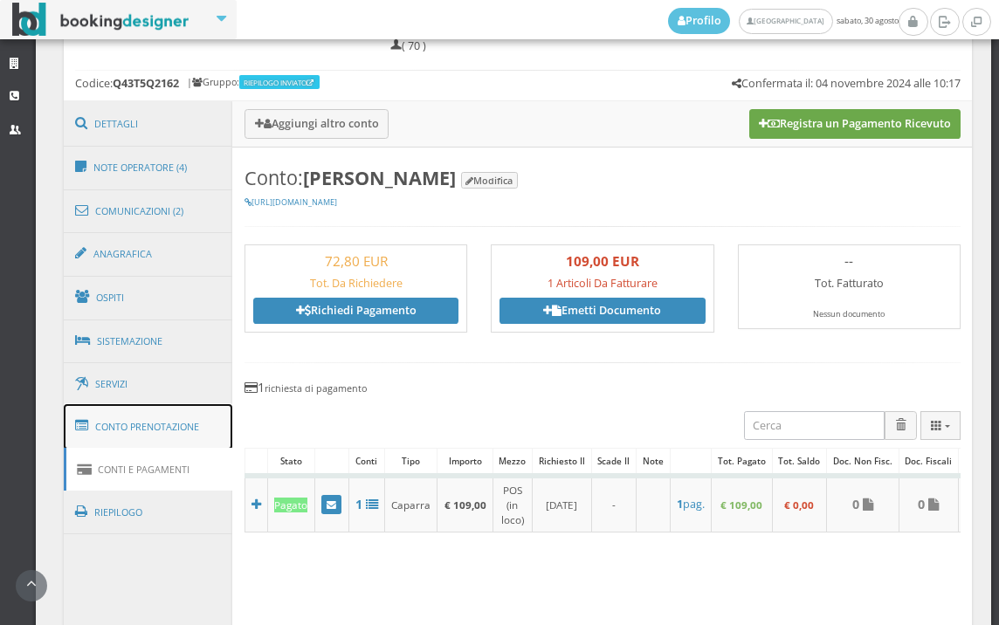
click at [107, 431] on link "Conto Prenotazione" at bounding box center [148, 426] width 169 height 45
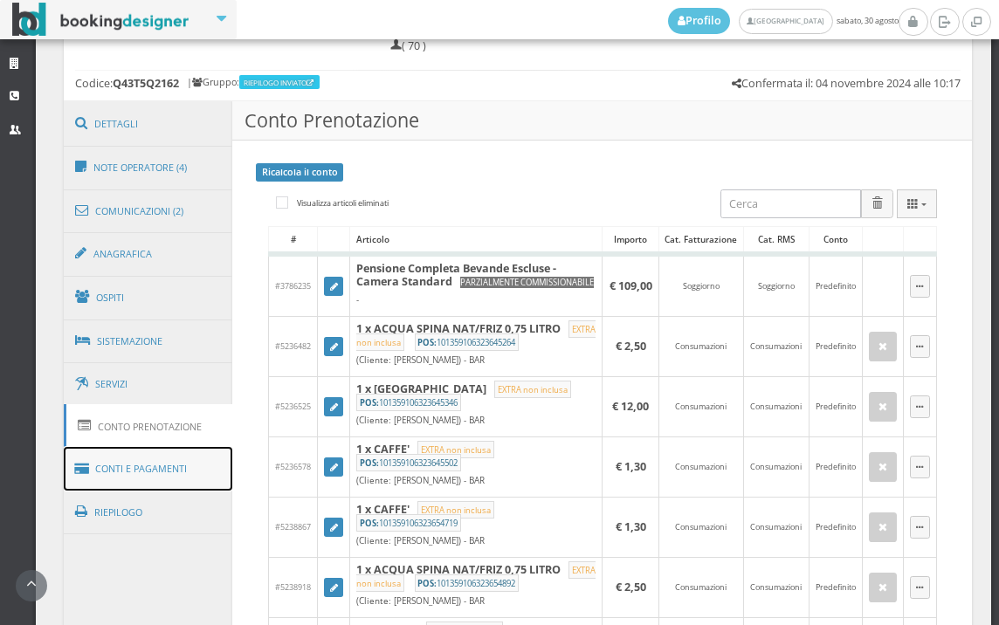
click at [126, 465] on link "Conti e Pagamenti" at bounding box center [148, 469] width 169 height 45
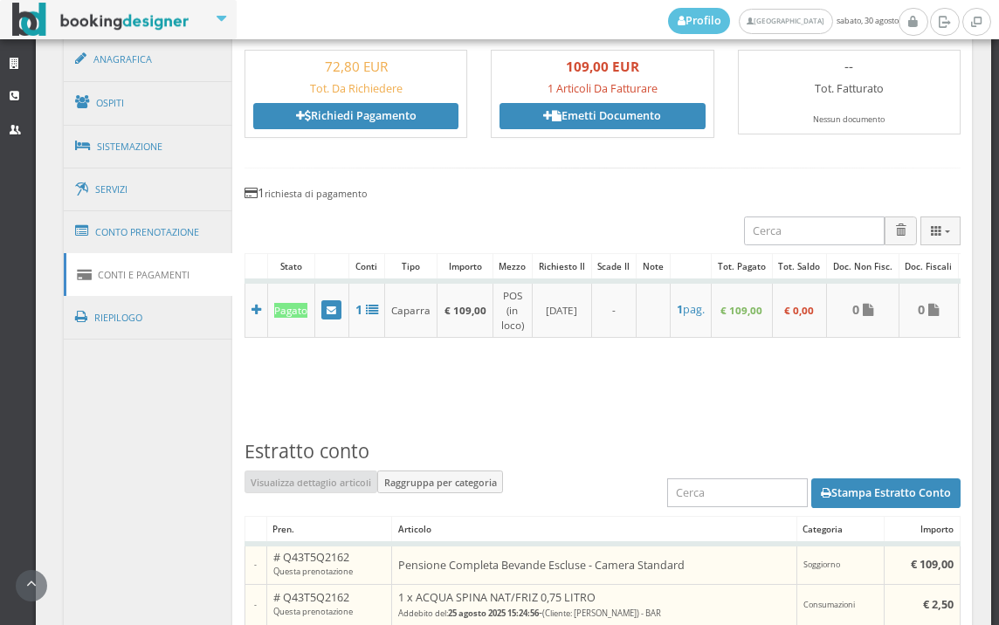
scroll to position [1294, 0]
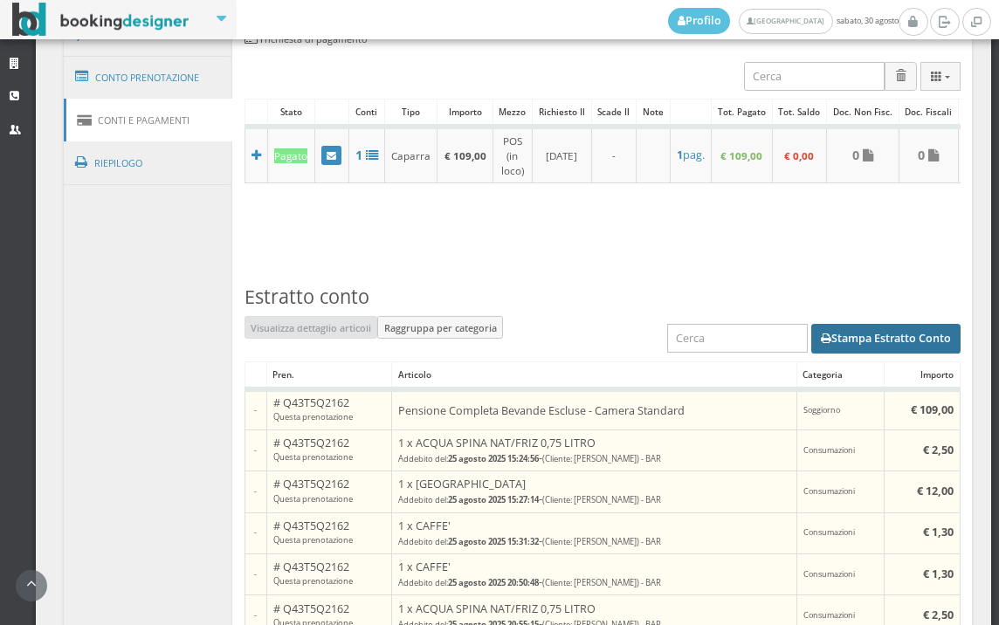
click at [855, 352] on button "Stampa Estratto Conto" at bounding box center [885, 339] width 149 height 30
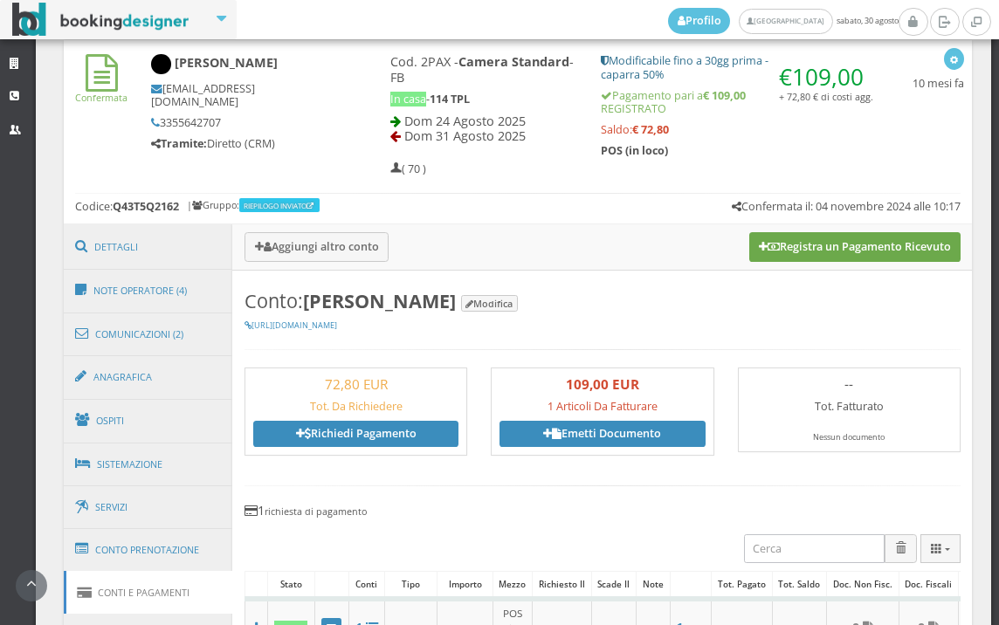
scroll to position [712, 0]
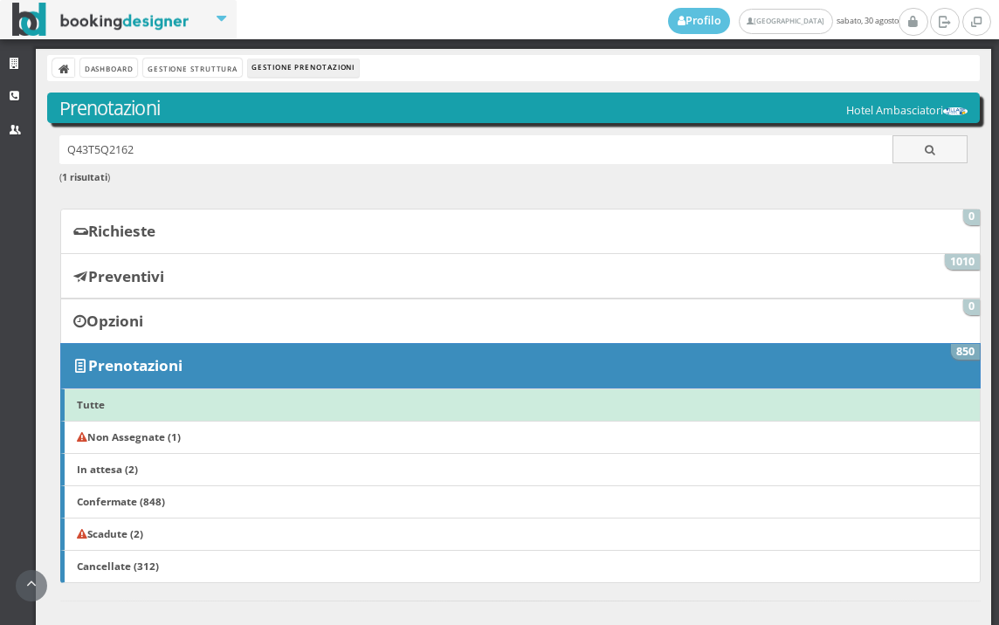
scroll to position [1067, 0]
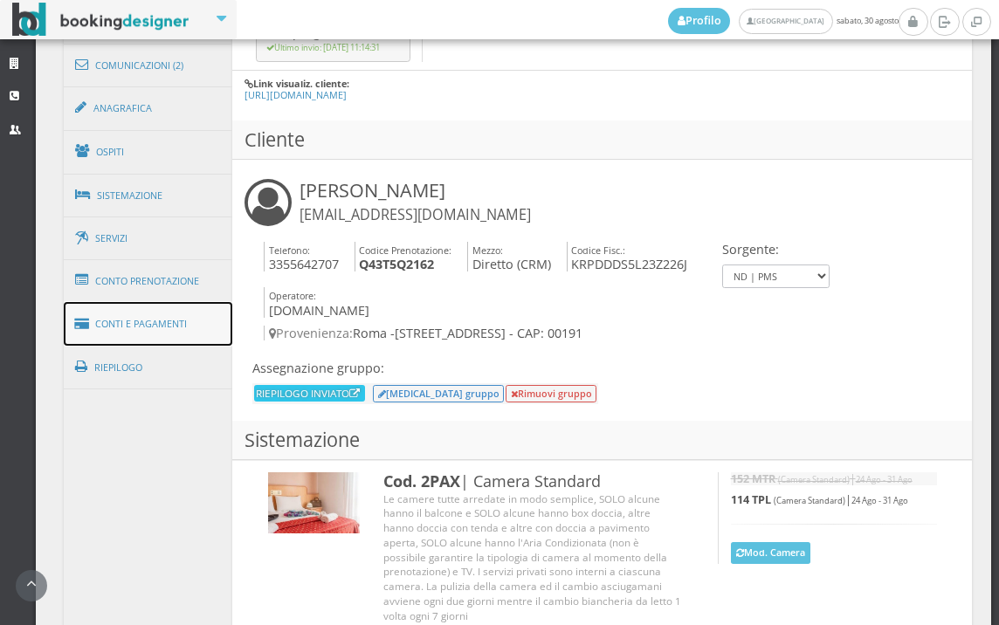
click at [184, 320] on link "Conti e Pagamenti" at bounding box center [148, 324] width 169 height 45
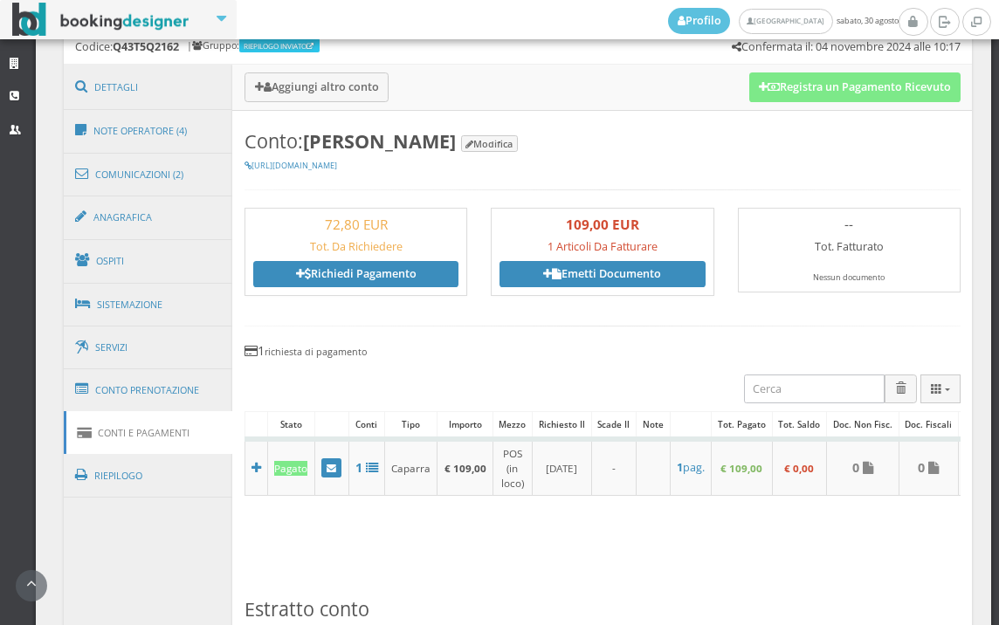
scroll to position [775, 0]
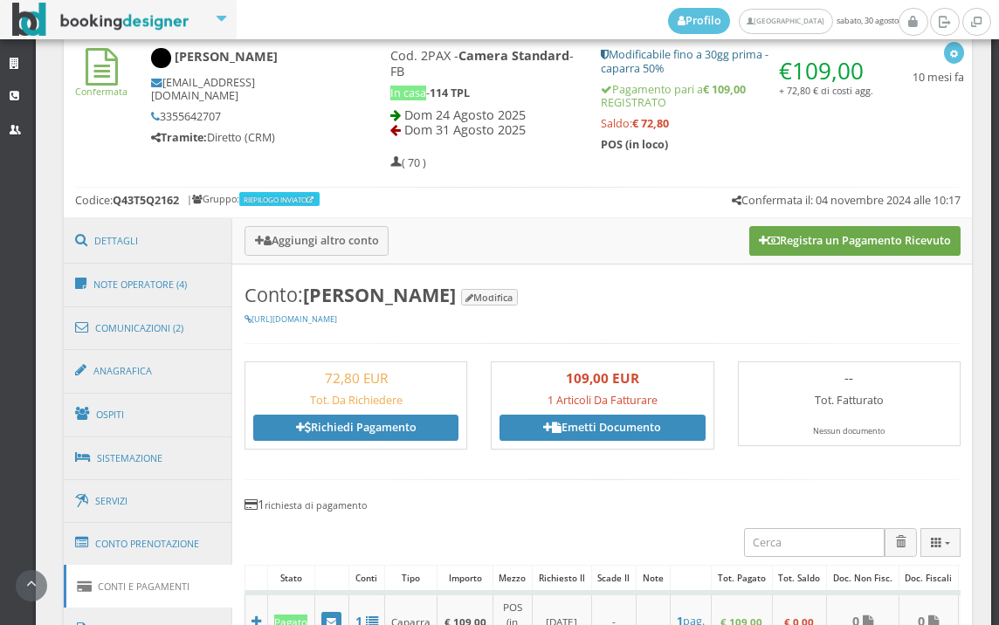
click at [810, 226] on button "Registra un Pagamento Ricevuto" at bounding box center [854, 241] width 211 height 30
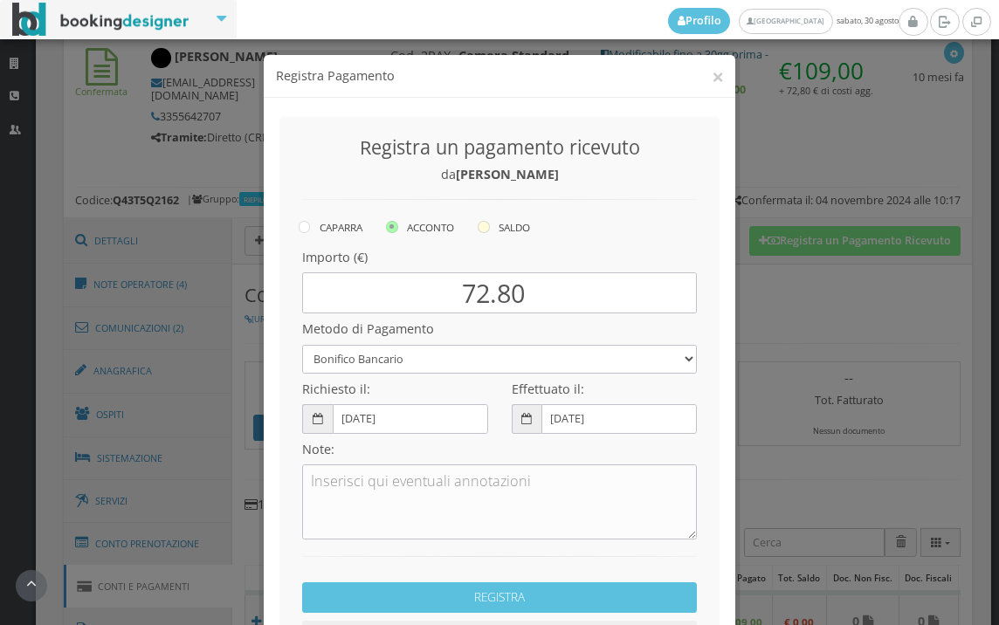
click at [479, 229] on icon at bounding box center [484, 227] width 12 height 12
radio input "true"
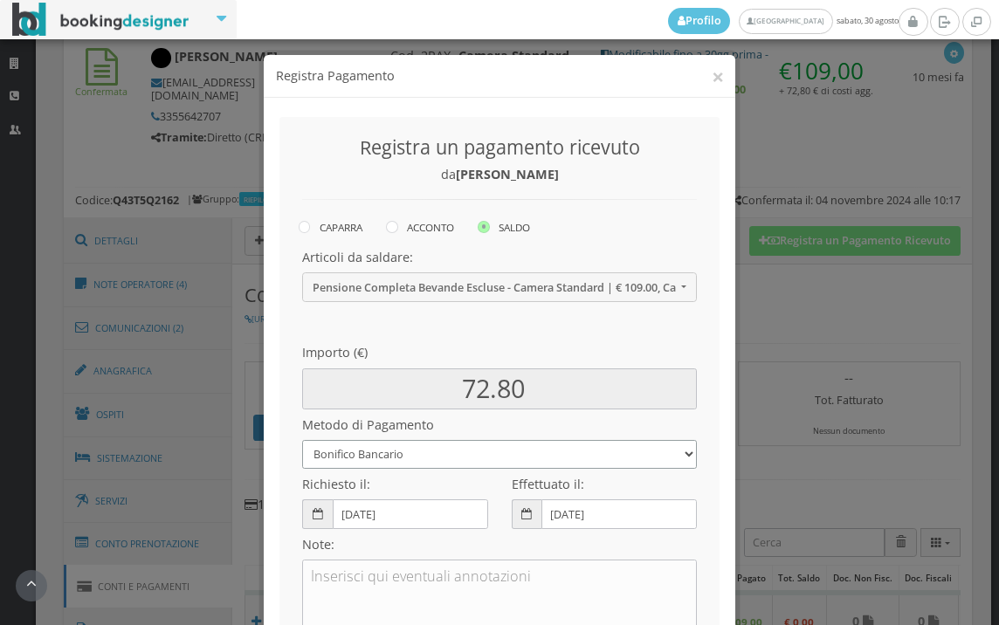
click at [466, 455] on select "Bonifico Bancario BONIFICO SUM UP Contanti Assegno Bancario Assegno Circolare V…" at bounding box center [499, 454] width 395 height 29
select select
click at [302, 440] on select "Bonifico Bancario BONIFICO SUM UP Contanti Assegno Bancario Assegno Circolare V…" at bounding box center [499, 454] width 395 height 29
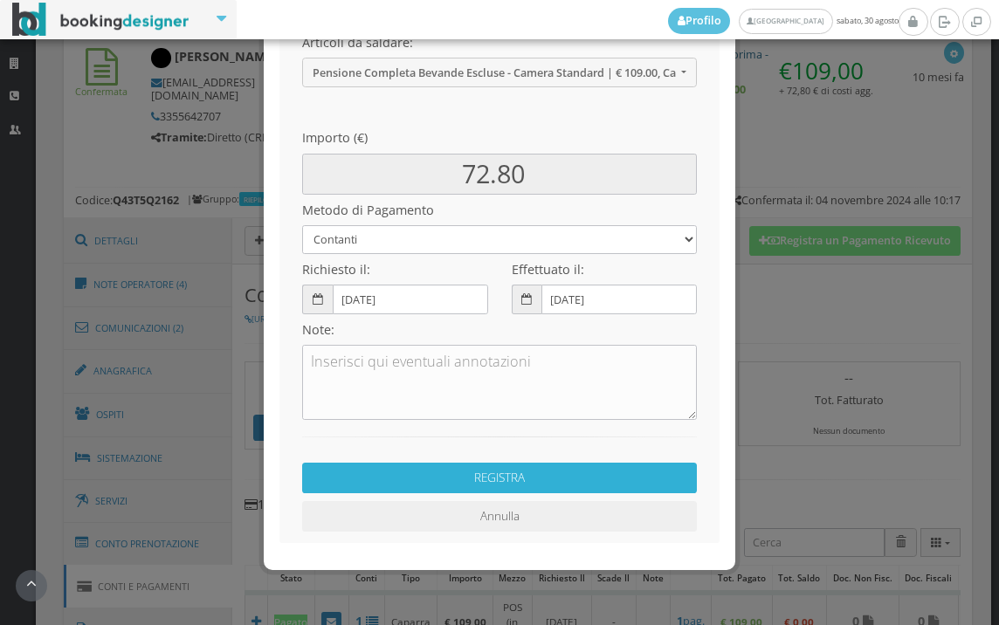
click at [551, 476] on button "REGISTRA" at bounding box center [499, 478] width 395 height 31
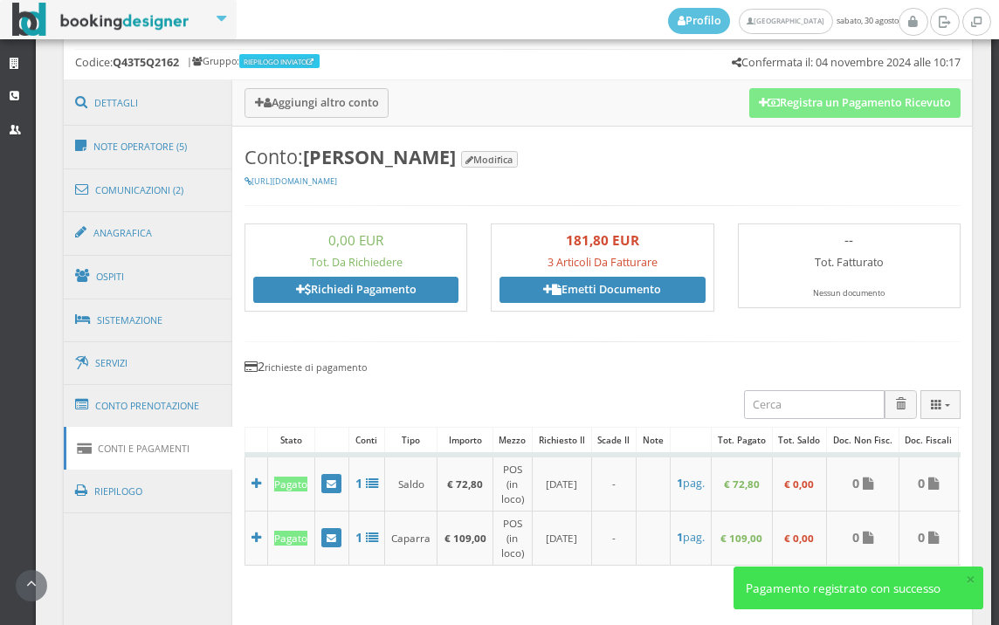
scroll to position [1067, 0]
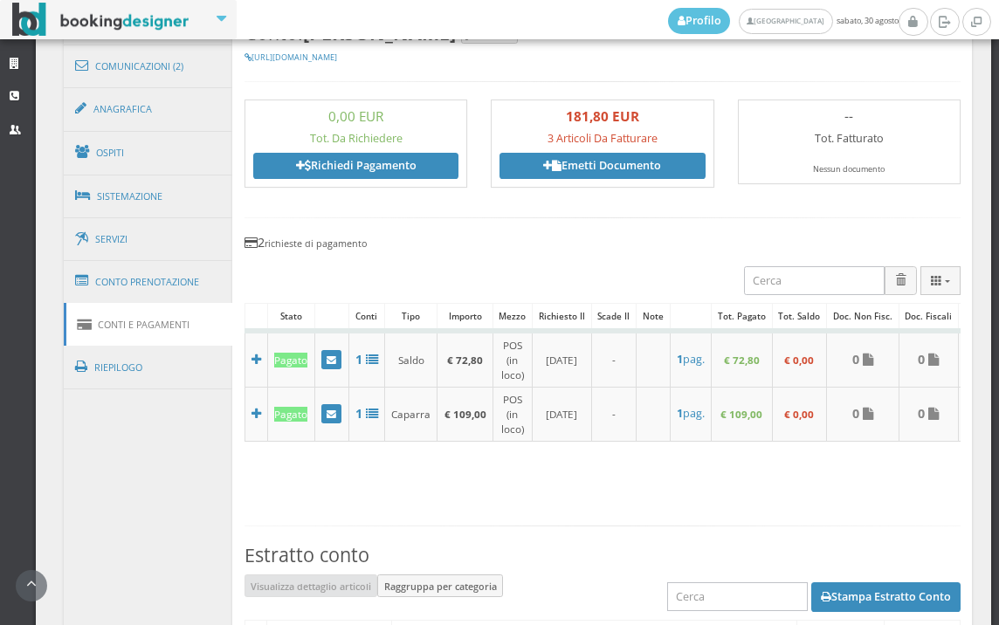
click at [623, 180] on div "181,80 EUR 3 Articoli Da Fatturare Emetti Documento" at bounding box center [602, 144] width 223 height 89
click at [624, 175] on link "Emetti Documento" at bounding box center [601, 166] width 205 height 26
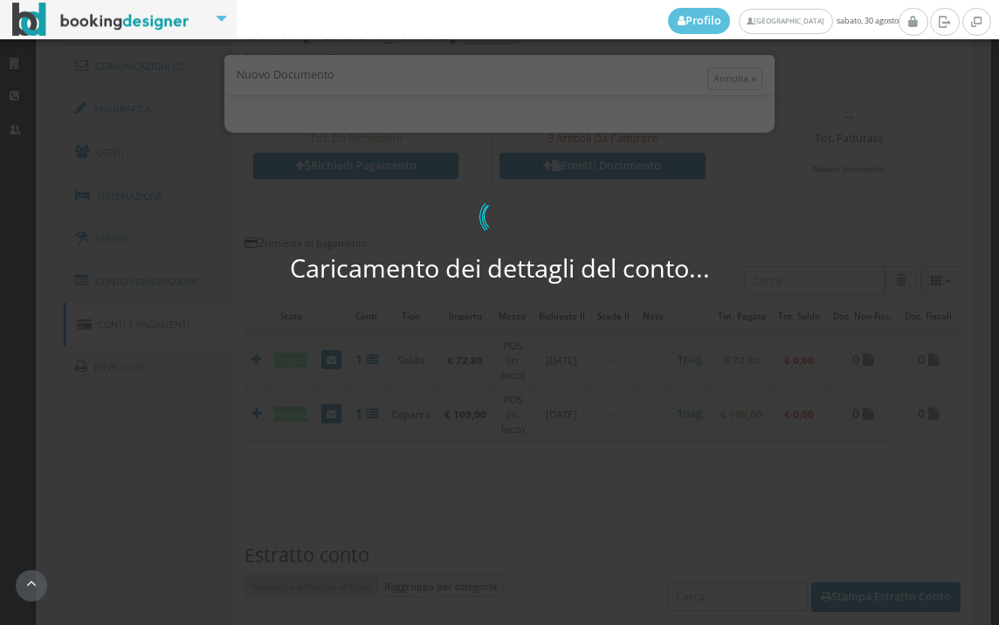
select select "PF"
select select "ROMA"
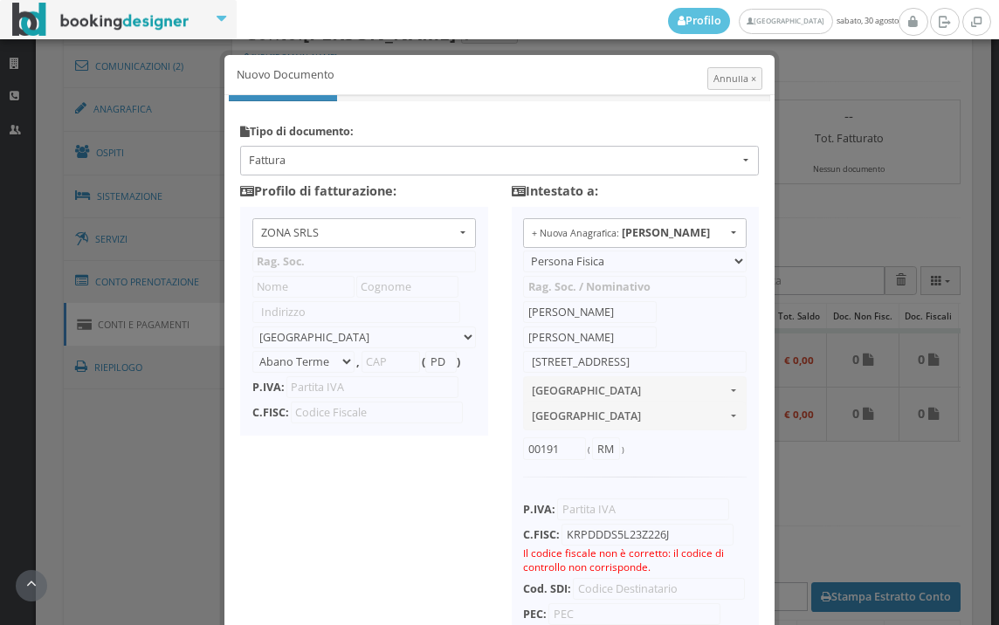
type input "ZONA SRLS"
type input "Vico V Durante, 8"
select select "Frattamaggiore"
type input "80027"
type input "NA"
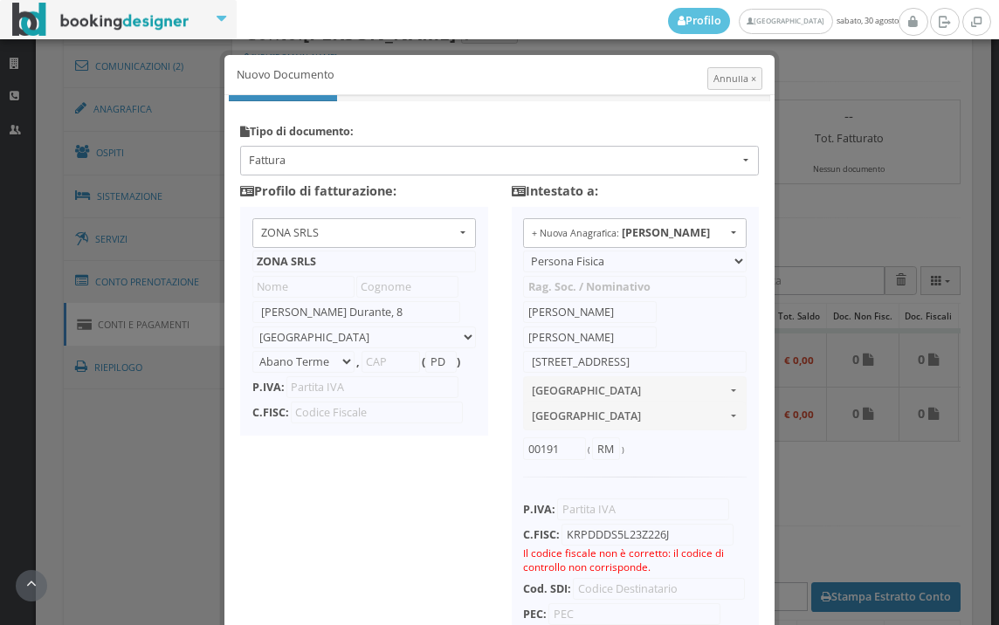
type input "10356321215"
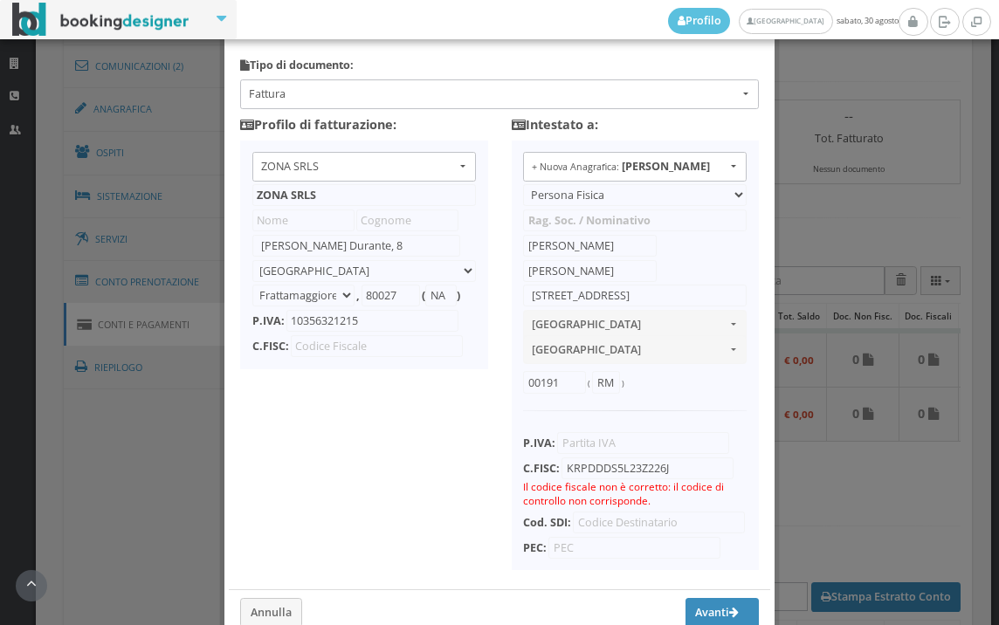
scroll to position [170, 0]
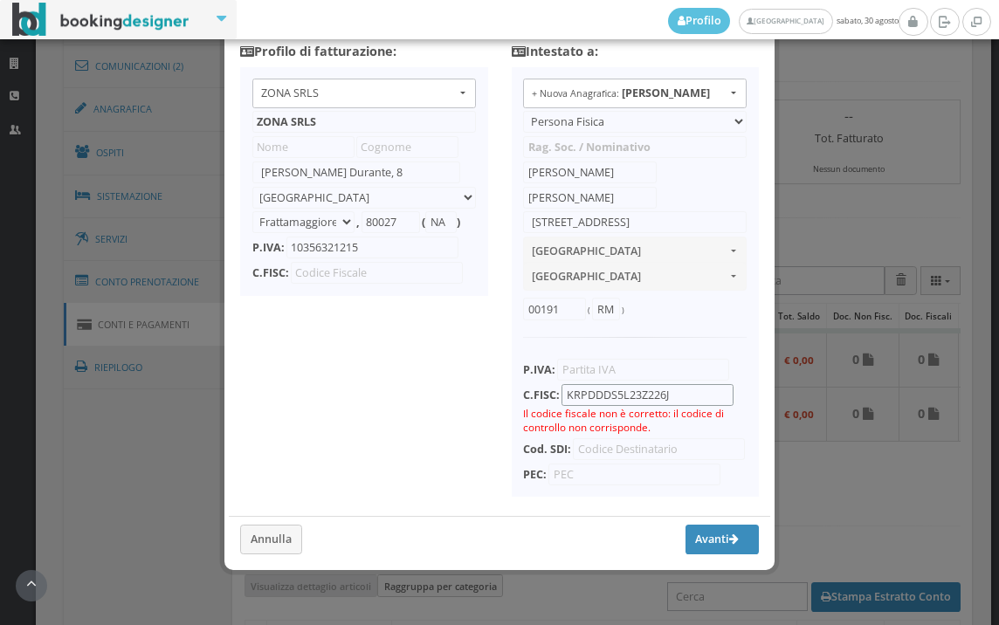
click at [617, 384] on input "KRPDDDS5L23Z226J" at bounding box center [647, 395] width 172 height 22
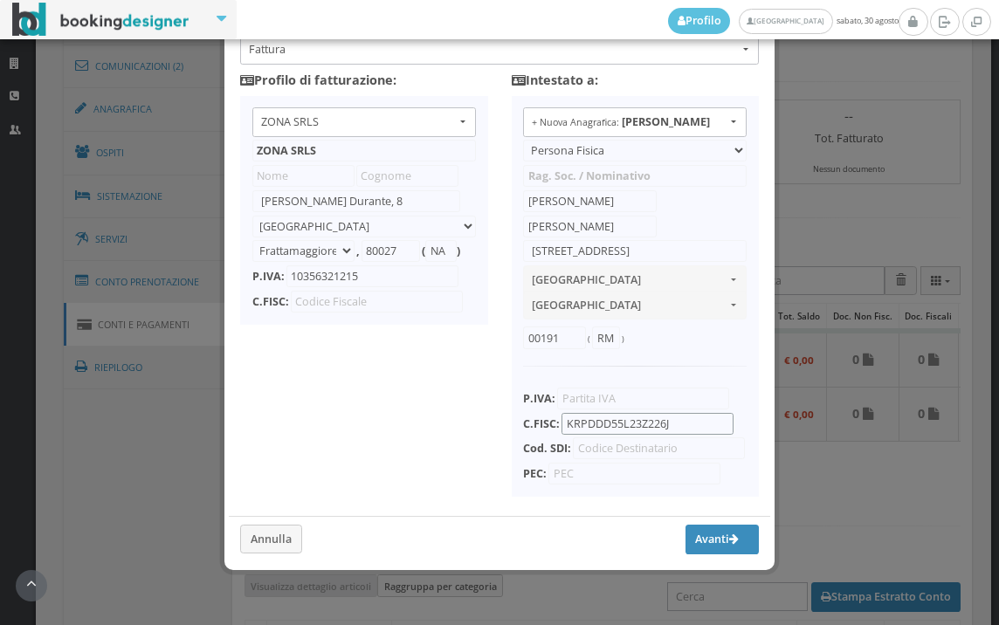
scroll to position [138, 0]
type input "KRPDDD55L23Z226J"
click at [707, 541] on button "Avanti" at bounding box center [721, 540] width 73 height 30
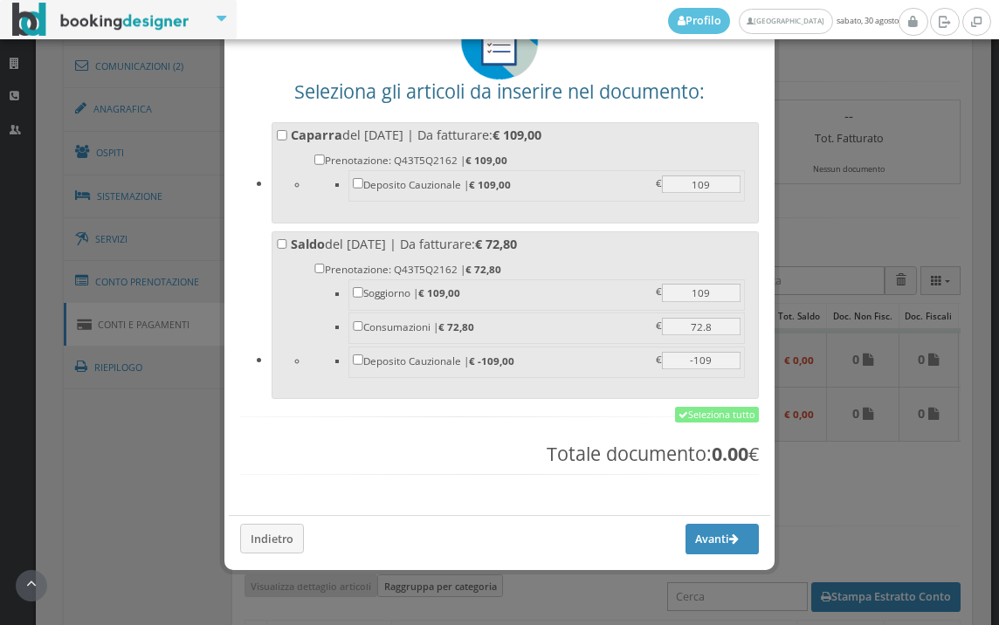
scroll to position [136, 0]
click at [697, 419] on link "Seleziona tutto" at bounding box center [717, 415] width 84 height 16
checkbox input "true"
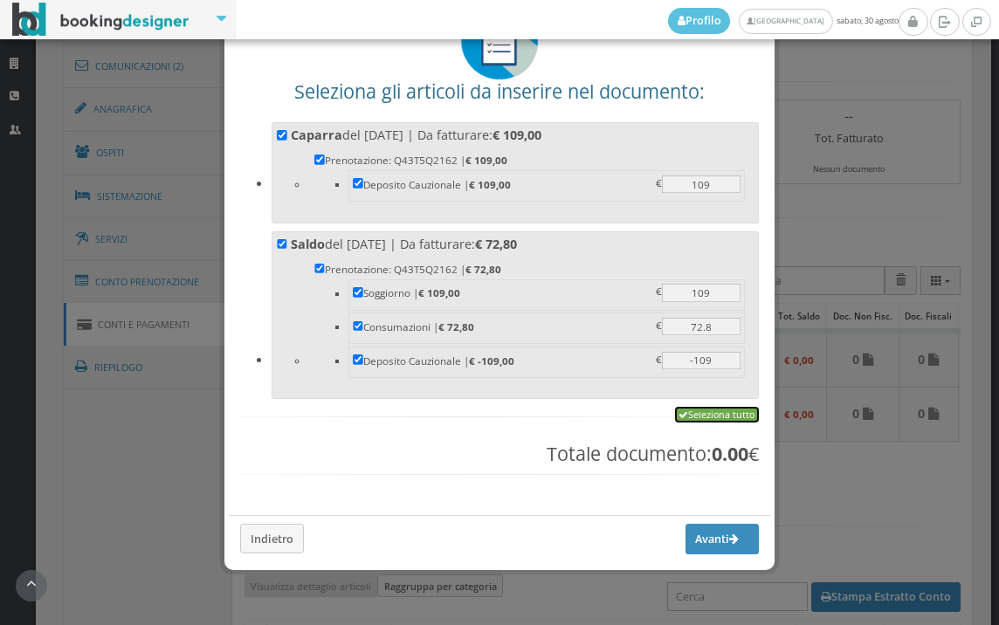
checkbox input "true"
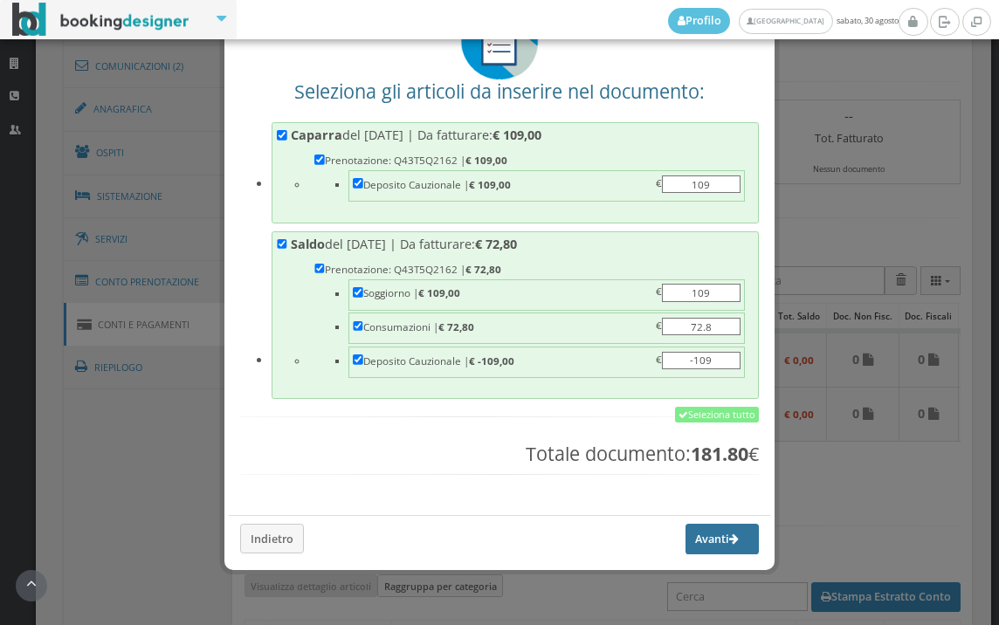
click at [691, 541] on button "Avanti" at bounding box center [721, 539] width 73 height 30
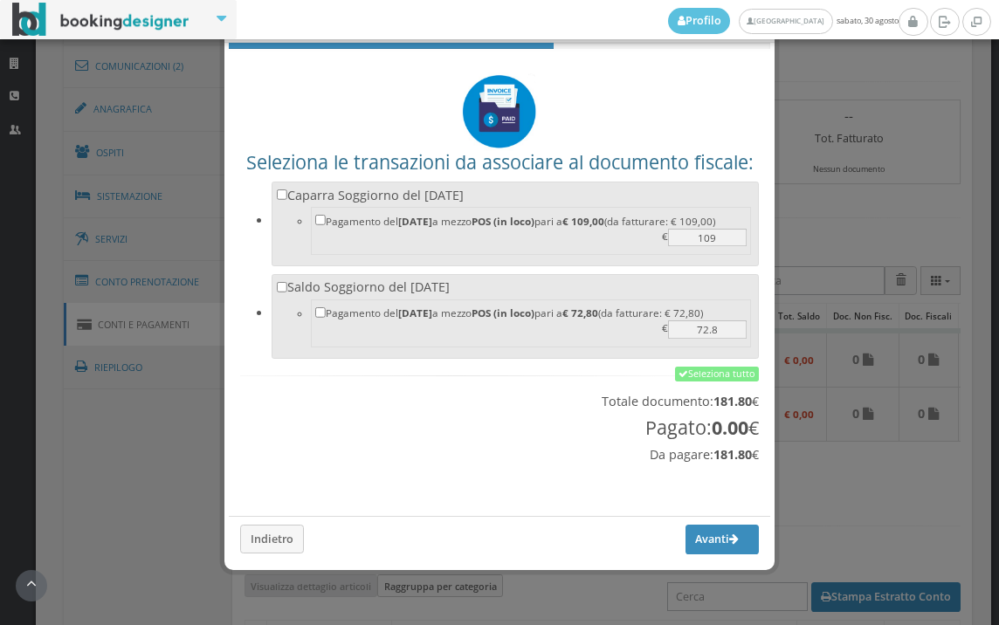
scroll to position [58, 0]
click at [727, 381] on link "Seleziona tutto" at bounding box center [717, 375] width 84 height 16
checkbox input "true"
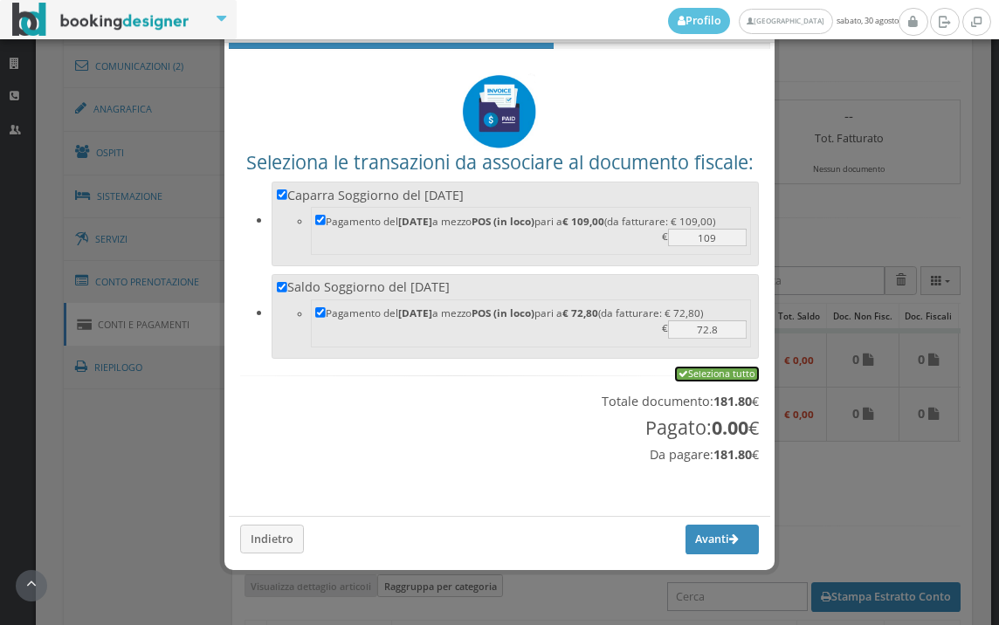
checkbox input "true"
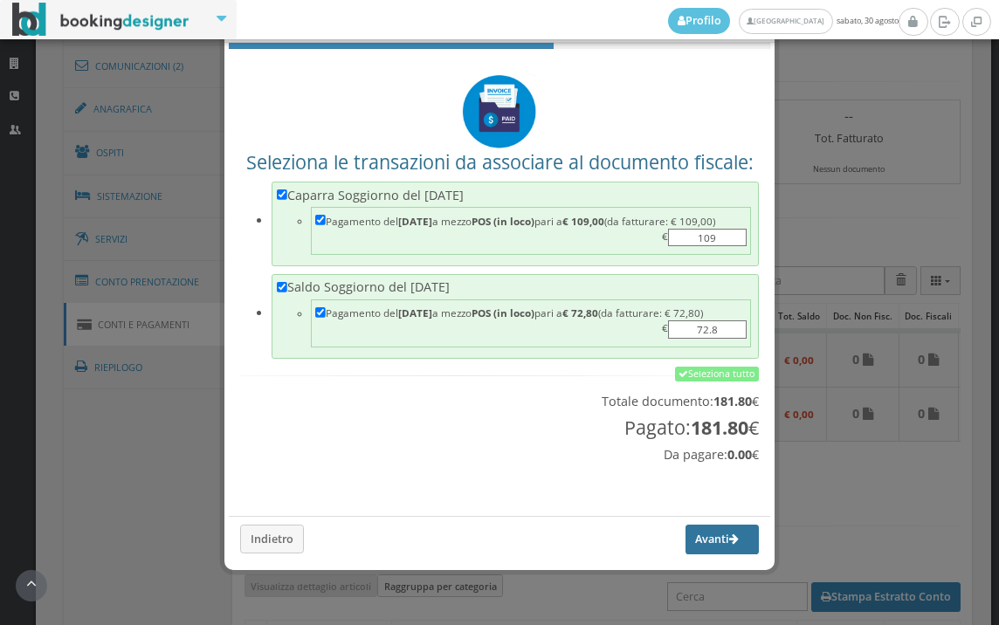
click at [705, 529] on button "Avanti" at bounding box center [721, 540] width 73 height 30
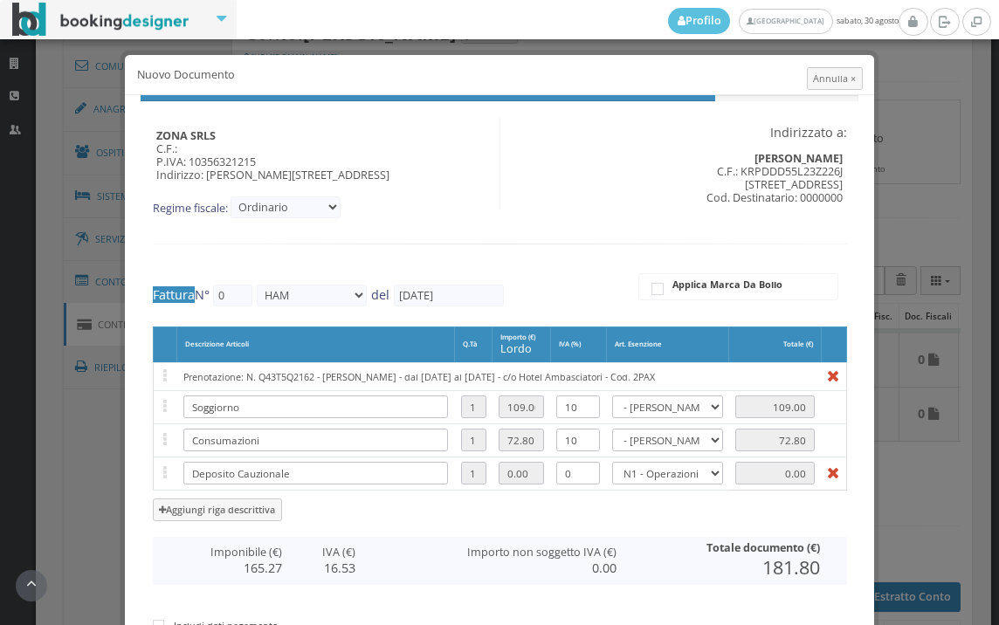
type input "561"
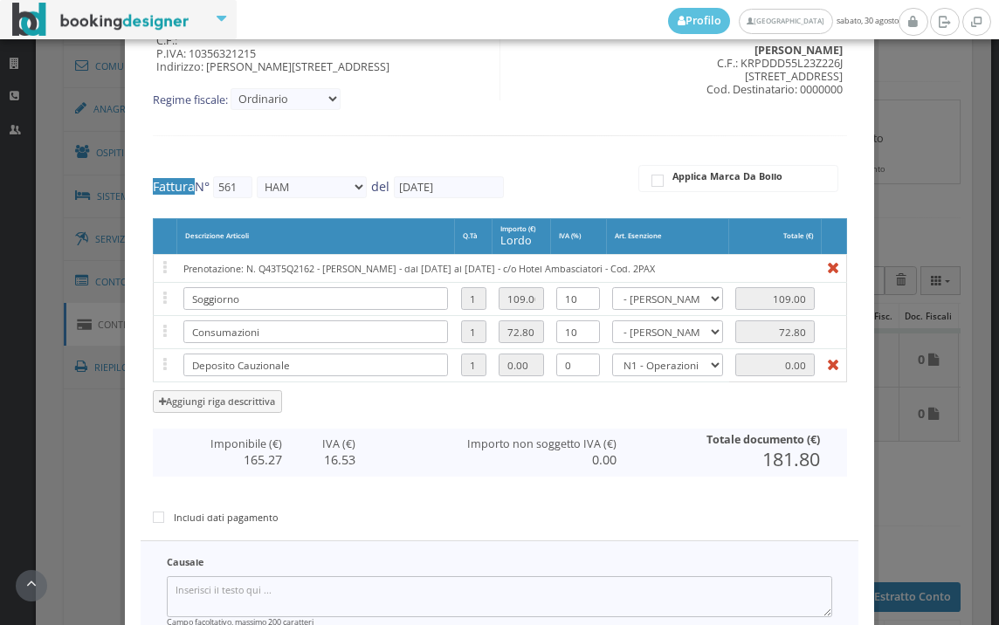
scroll to position [360, 0]
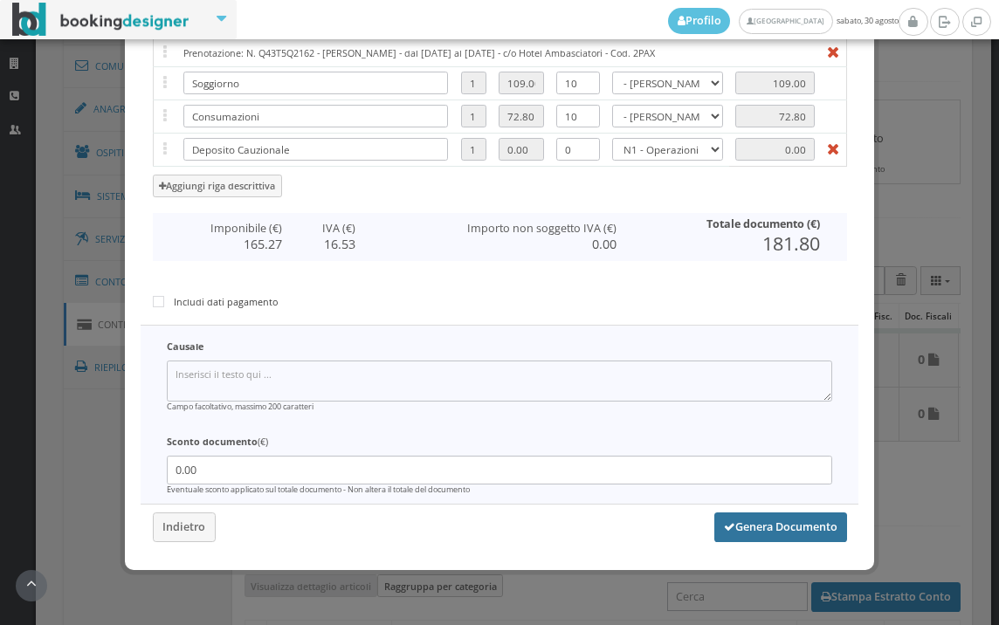
click at [821, 533] on button "Genera Documento" at bounding box center [780, 528] width 133 height 30
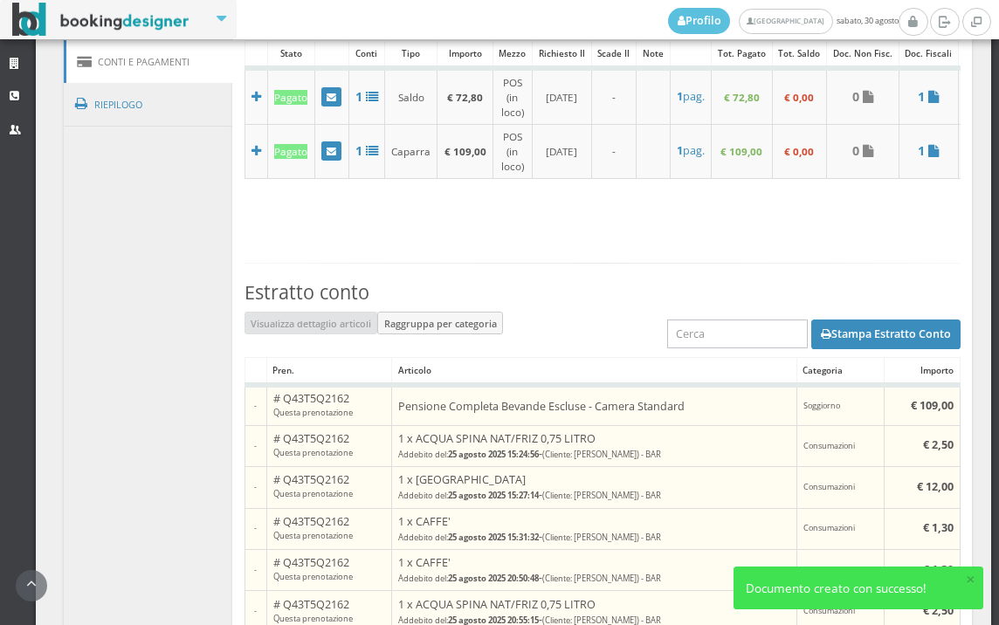
scroll to position [1067, 0]
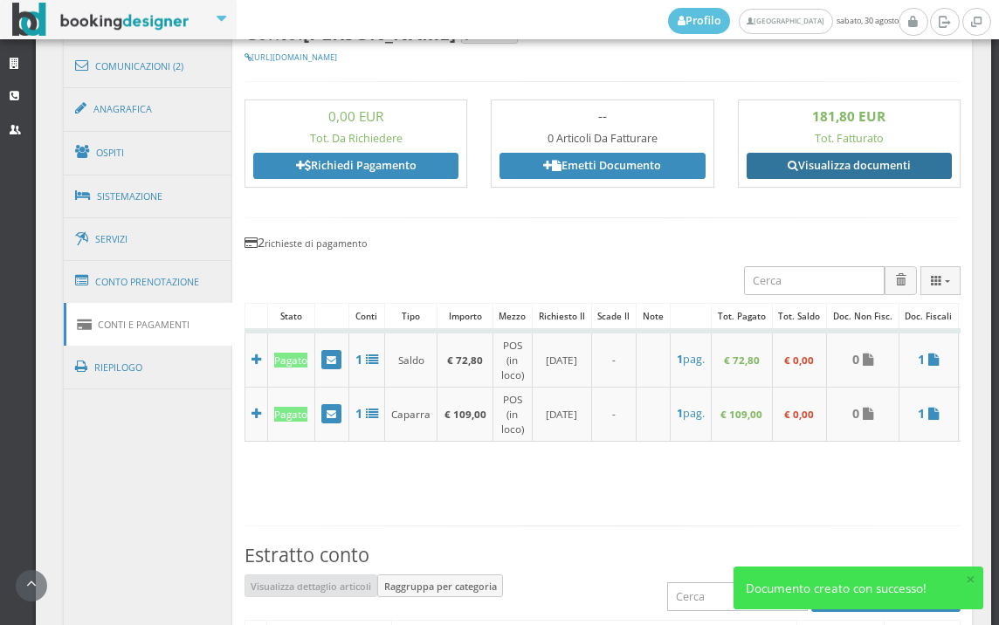
click at [895, 160] on link "Visualizza documenti" at bounding box center [849, 166] width 205 height 26
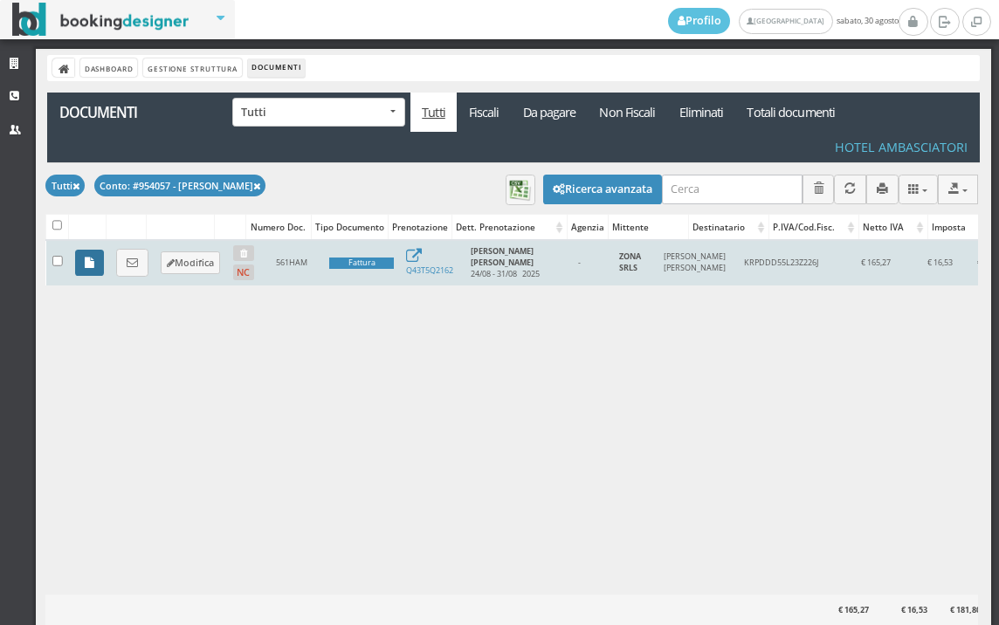
click at [94, 261] on link at bounding box center [89, 263] width 29 height 26
